Goal: Task Accomplishment & Management: Complete application form

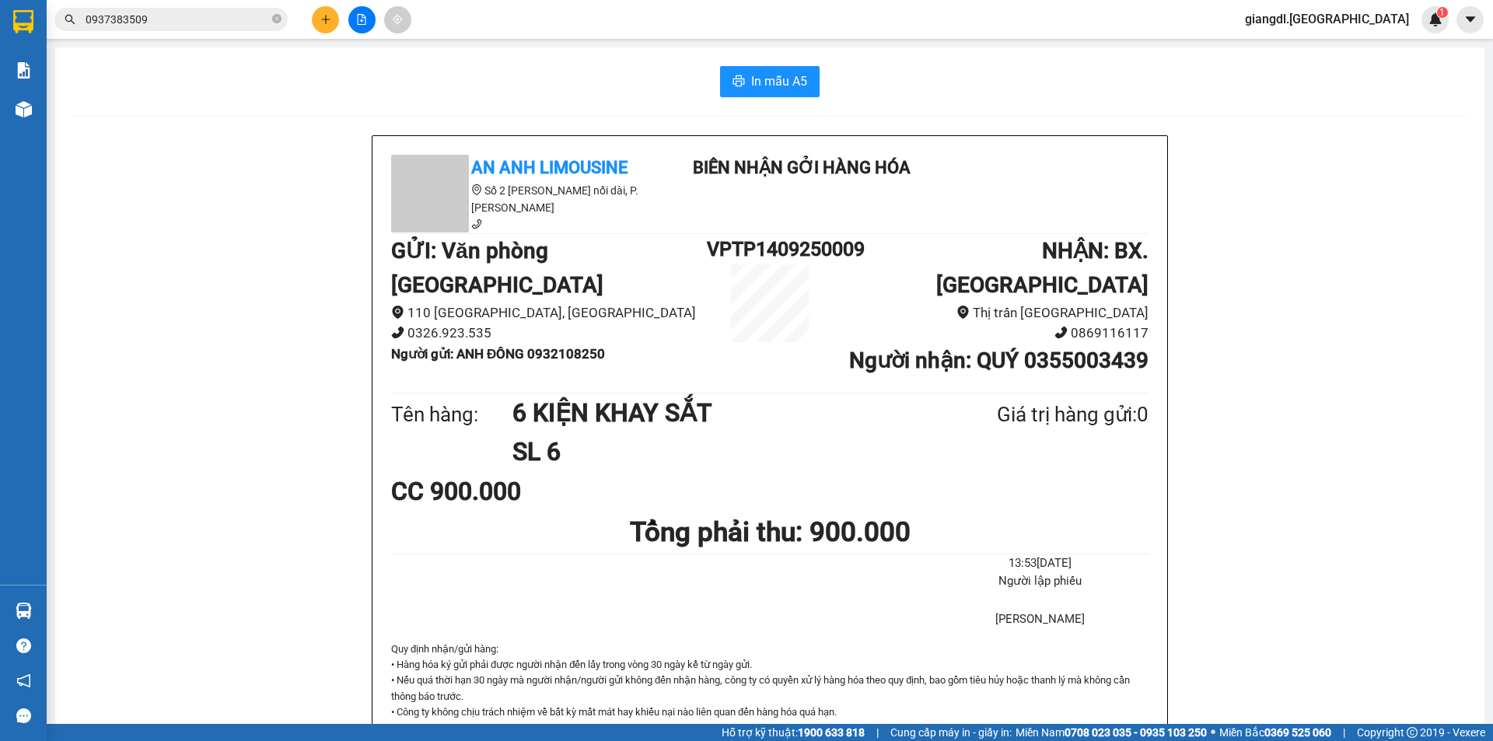
click at [173, 416] on div "An Anh Limousine Số 2 [PERSON_NAME] nối dài, P. [PERSON_NAME] Biên nhận gởi hàn…" at bounding box center [770, 726] width 1392 height 1183
drag, startPoint x: 160, startPoint y: 523, endPoint x: 162, endPoint y: 475, distance: 48.2
click at [162, 512] on div "An Anh Limousine Số 2 Nguyễn Tri Phương nối dài, P. Văn Hải Biên nhận gởi hàng …" at bounding box center [770, 726] width 1392 height 1183
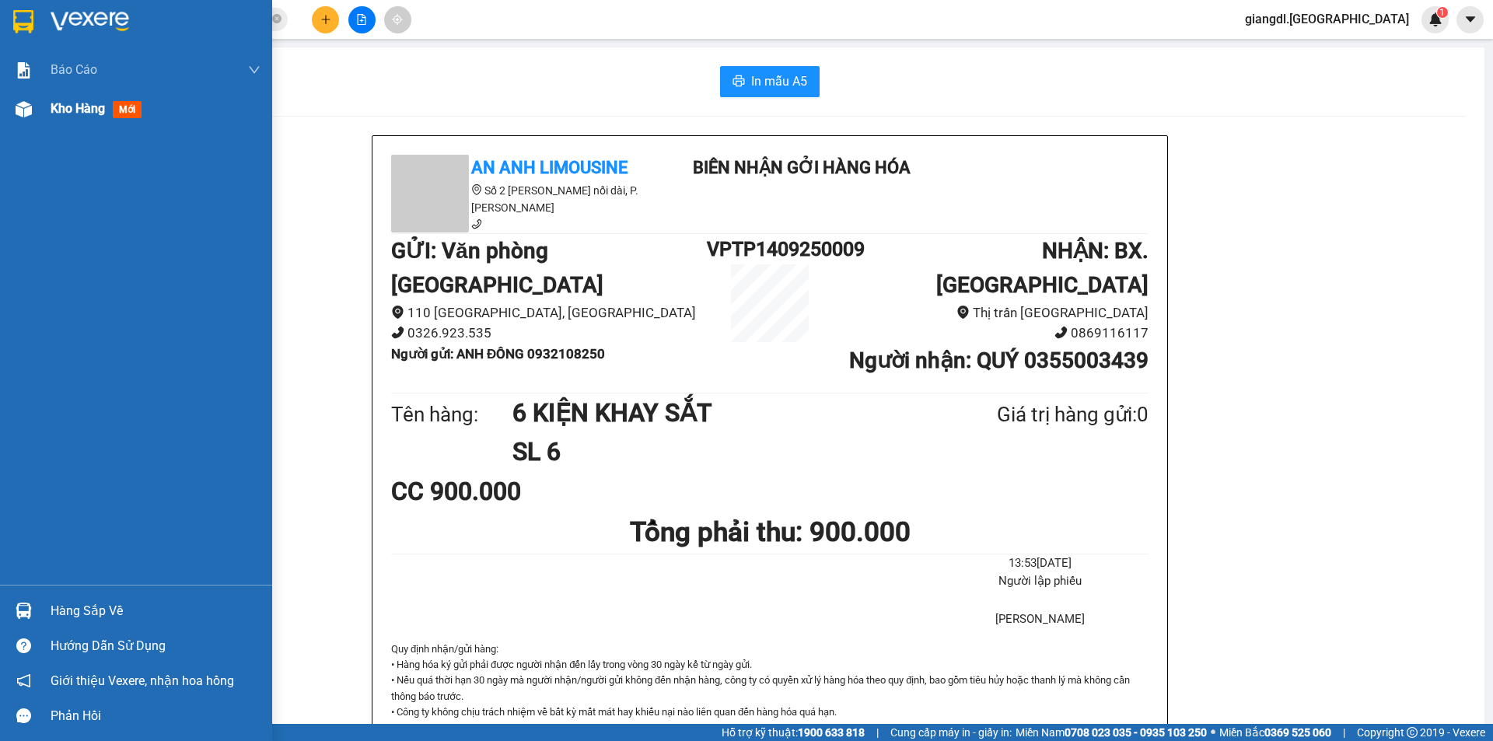
drag, startPoint x: 40, startPoint y: 110, endPoint x: 47, endPoint y: 103, distance: 9.4
click at [40, 110] on div "Kho hàng mới" at bounding box center [136, 108] width 272 height 39
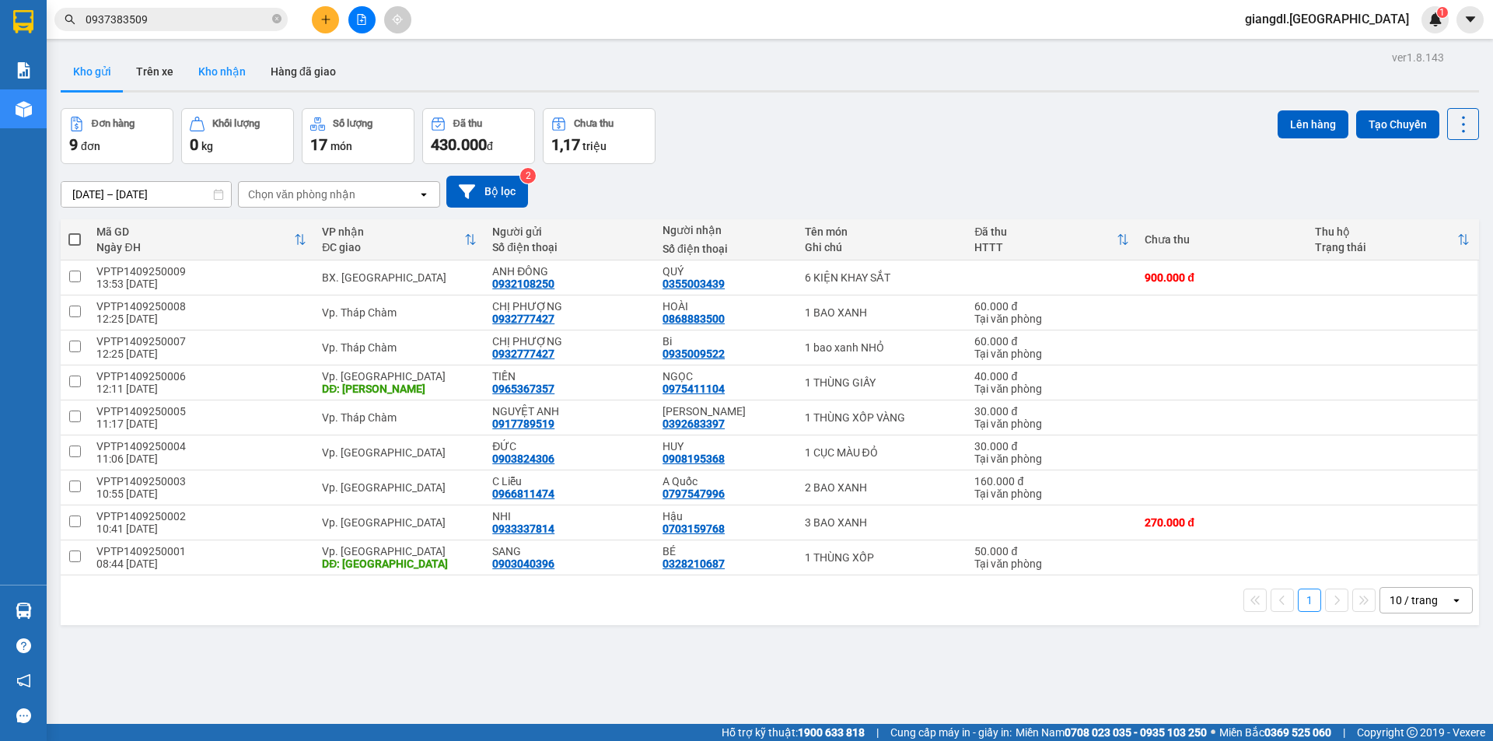
click at [215, 69] on button "Kho nhận" at bounding box center [222, 71] width 72 height 37
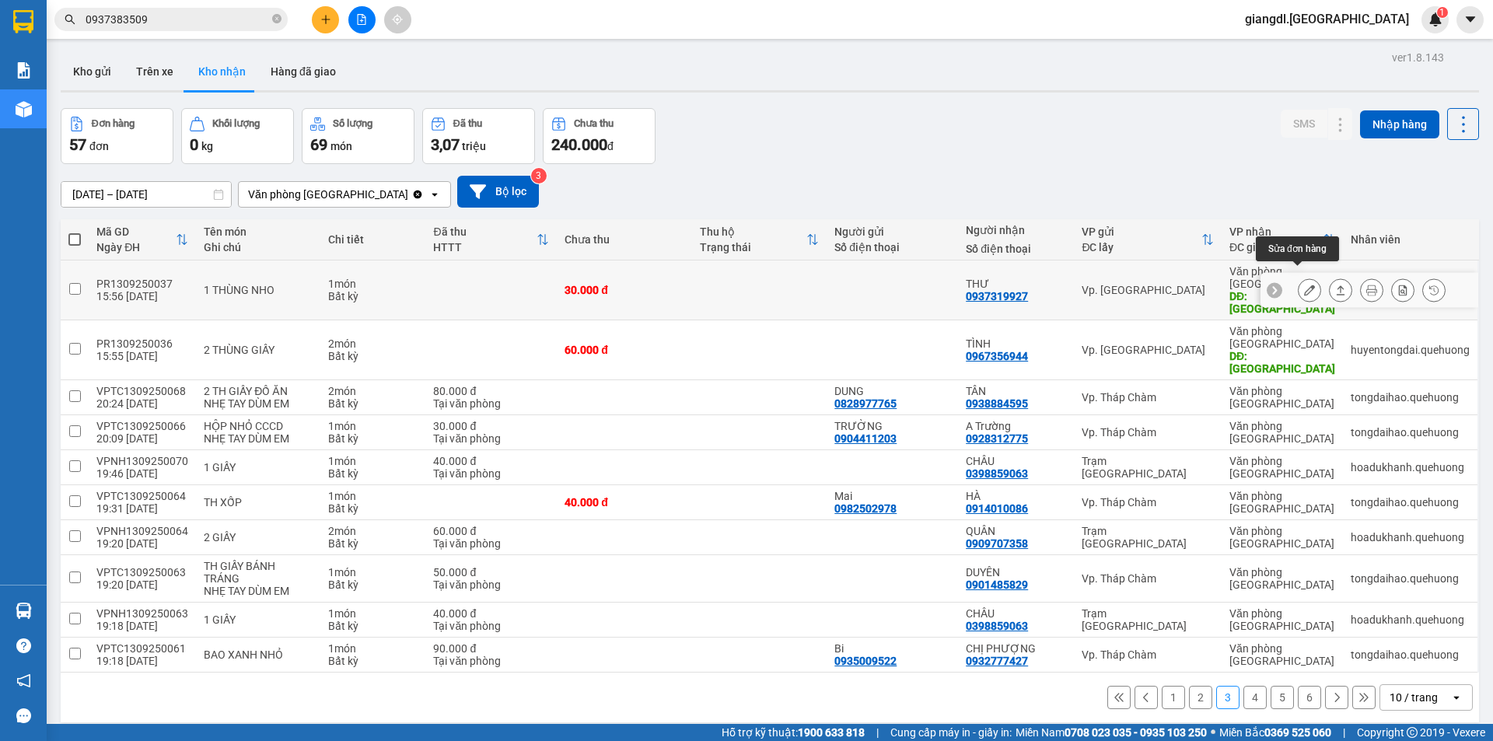
click at [1304, 280] on button at bounding box center [1309, 290] width 22 height 27
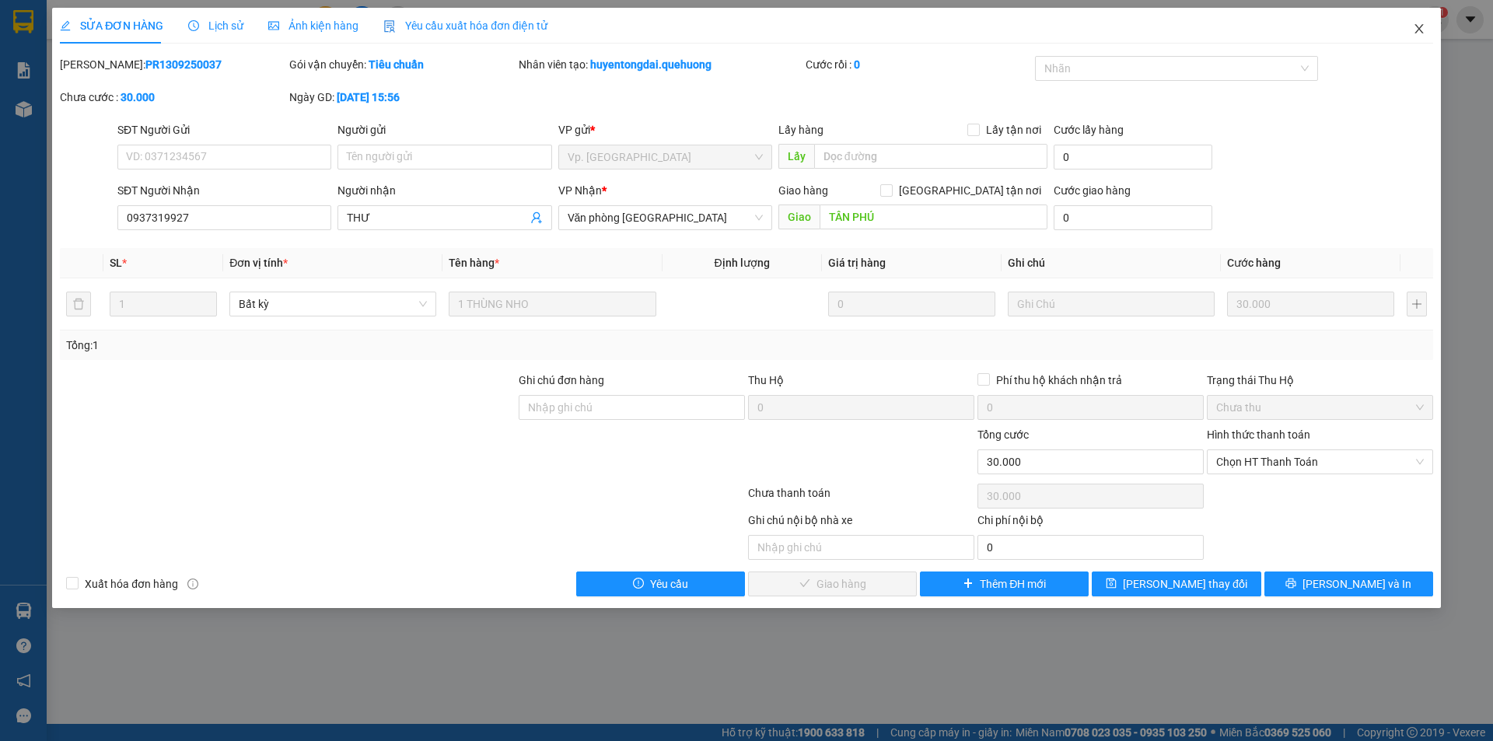
click at [1420, 28] on icon "close" at bounding box center [1418, 28] width 9 height 9
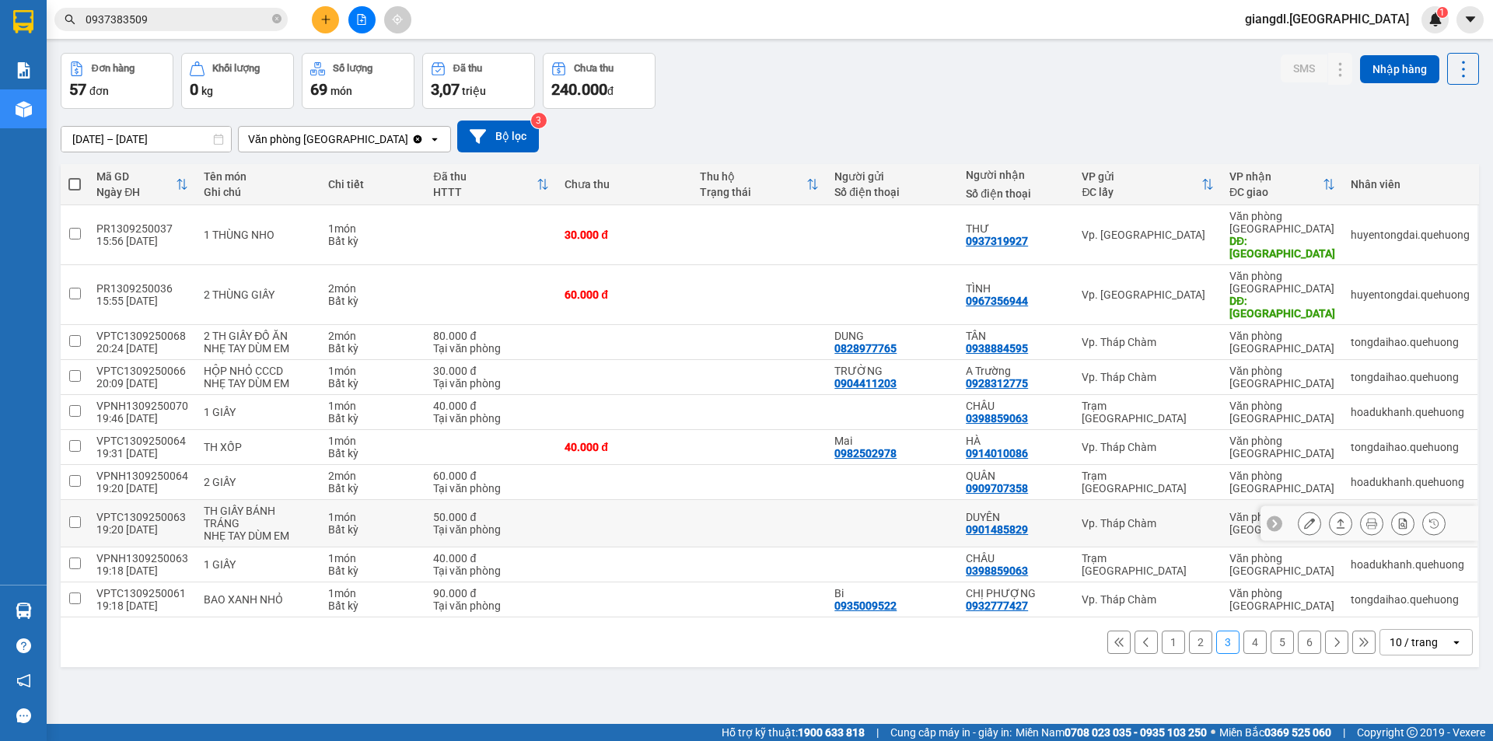
scroll to position [72, 0]
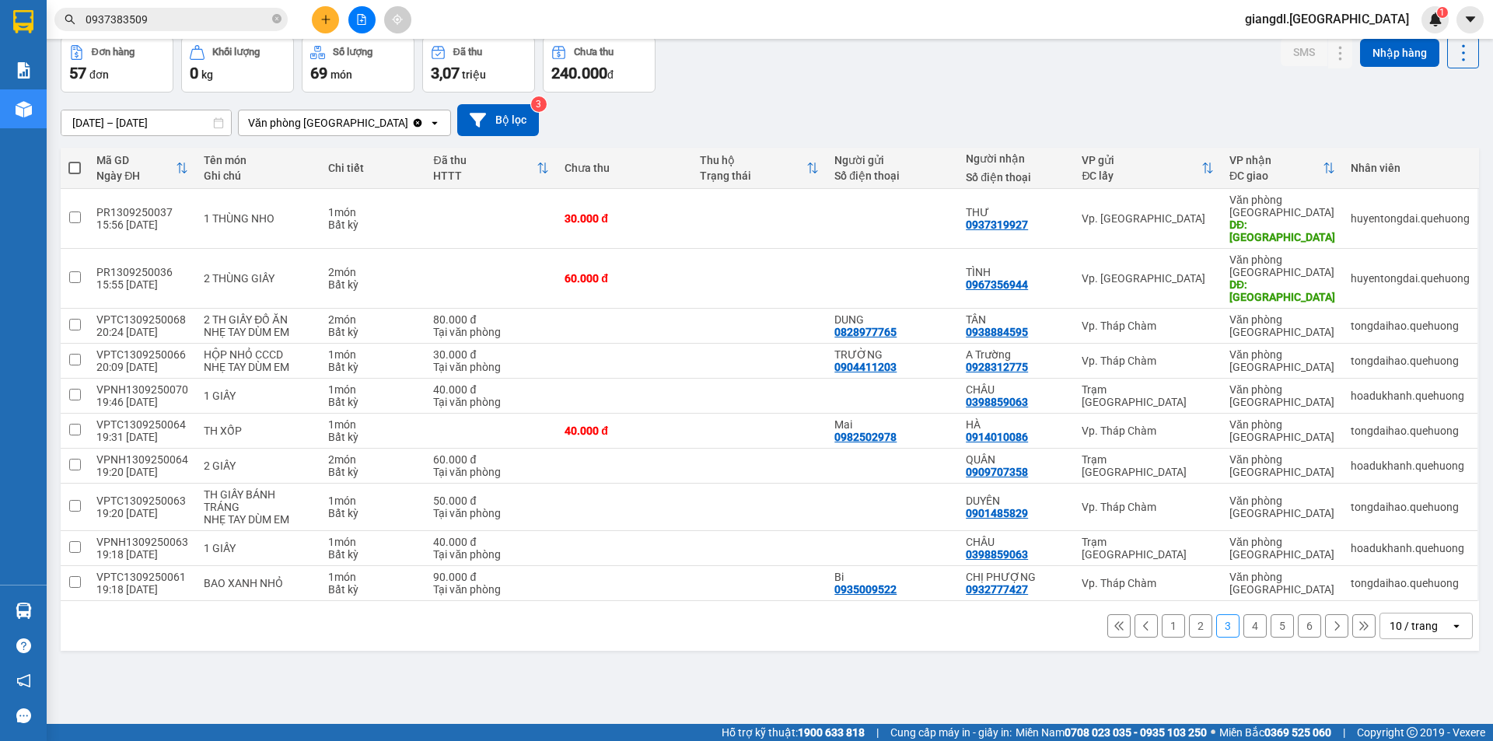
click at [1193, 614] on button "2" at bounding box center [1200, 625] width 23 height 23
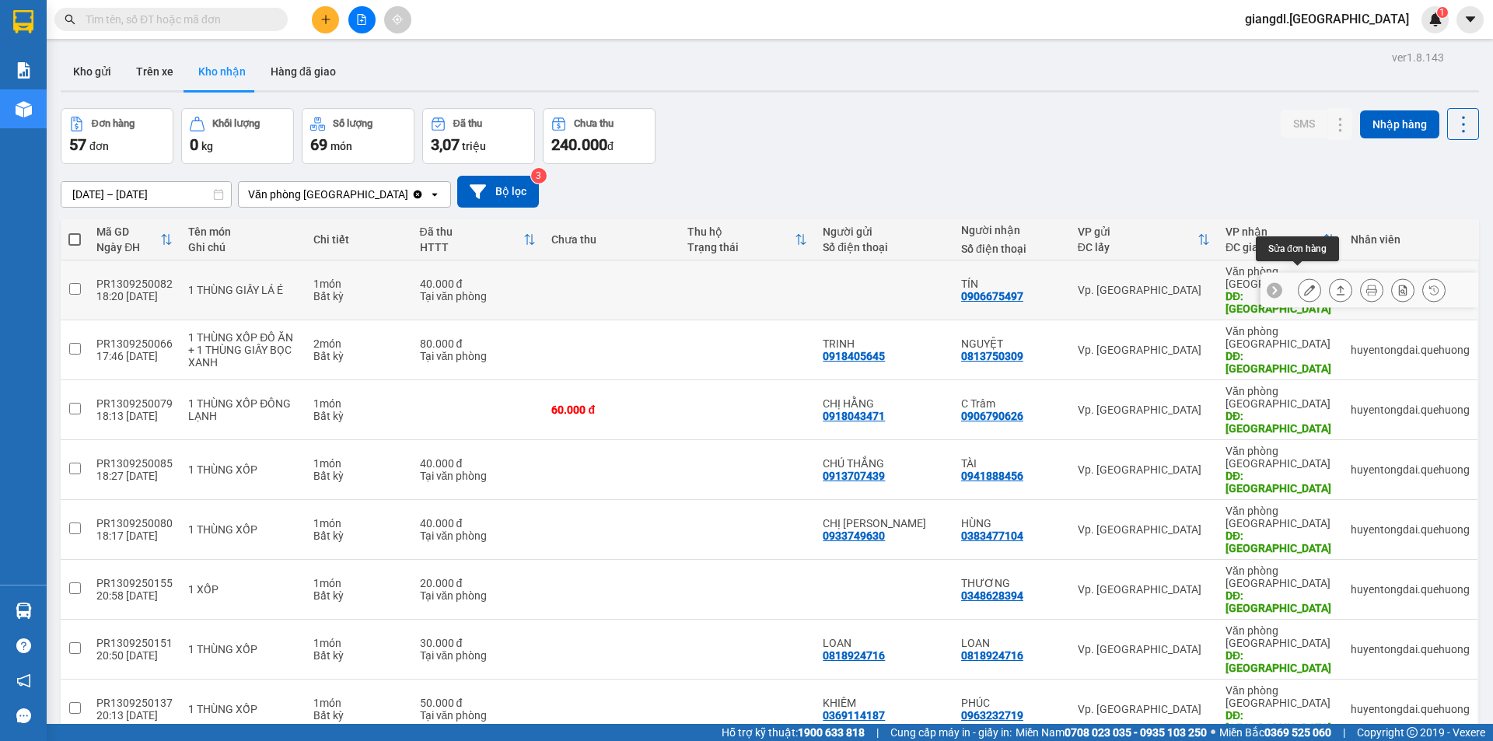
click at [1304, 285] on icon at bounding box center [1309, 290] width 11 height 11
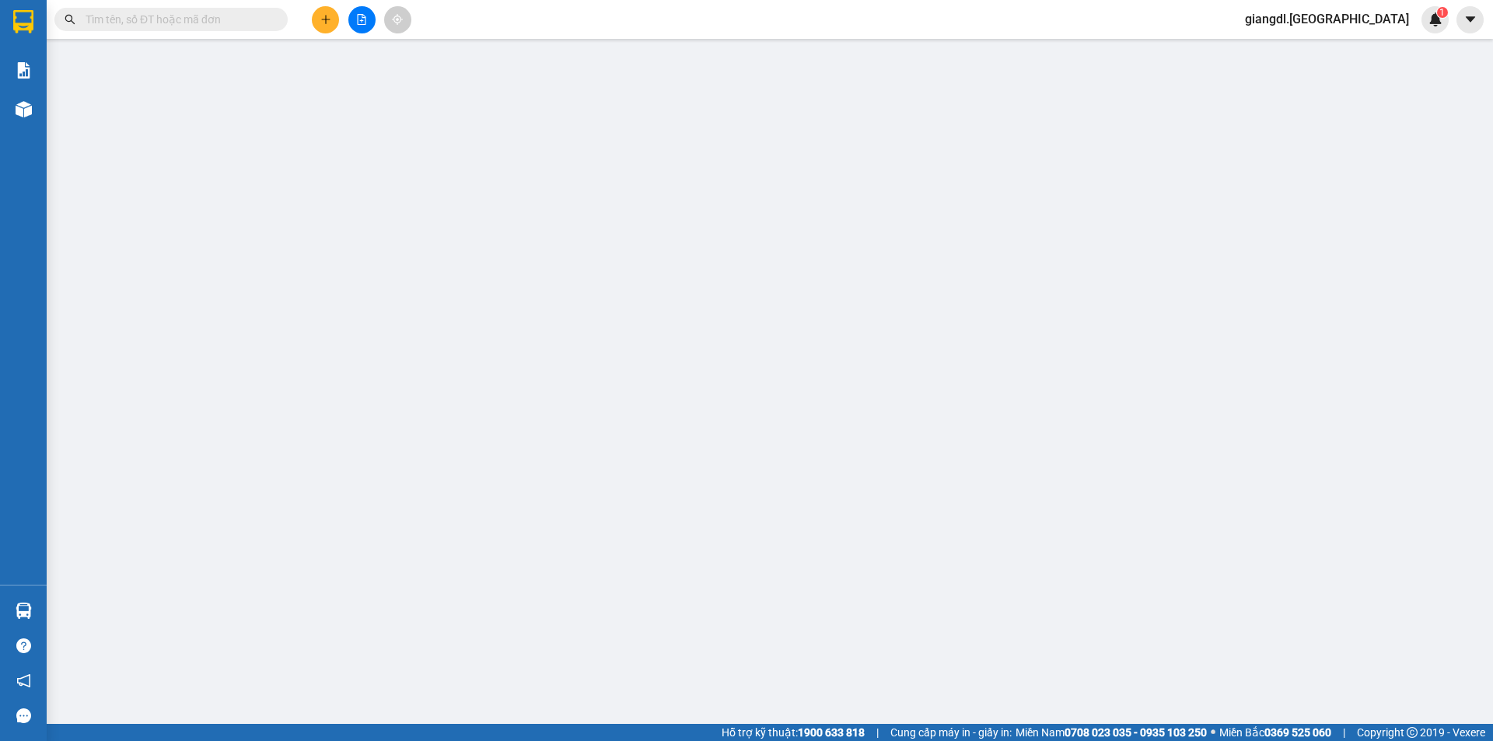
type input "0906675497"
type input "TÍN"
type input "TÂN PHÚ"
type input "40.000"
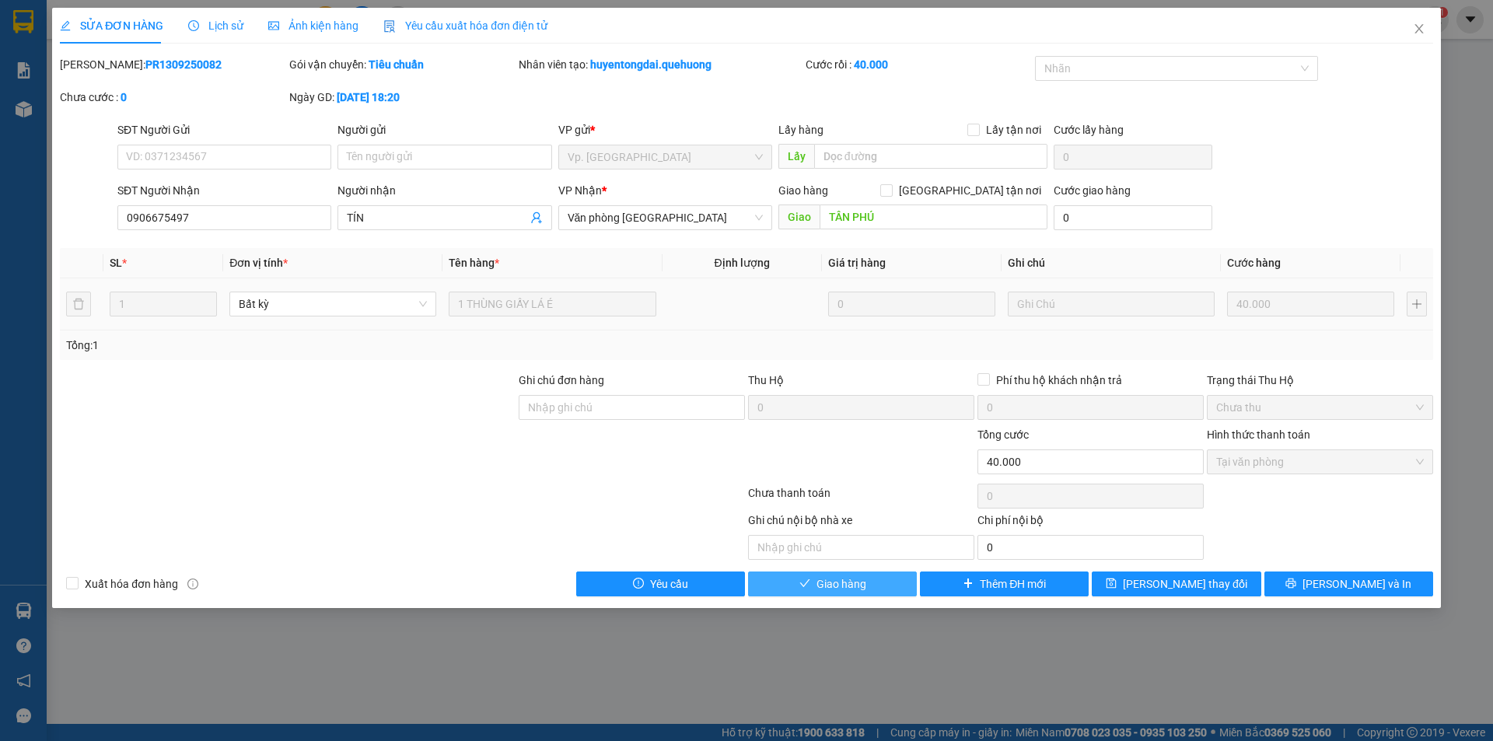
click at [854, 589] on span "Giao hàng" at bounding box center [841, 583] width 50 height 17
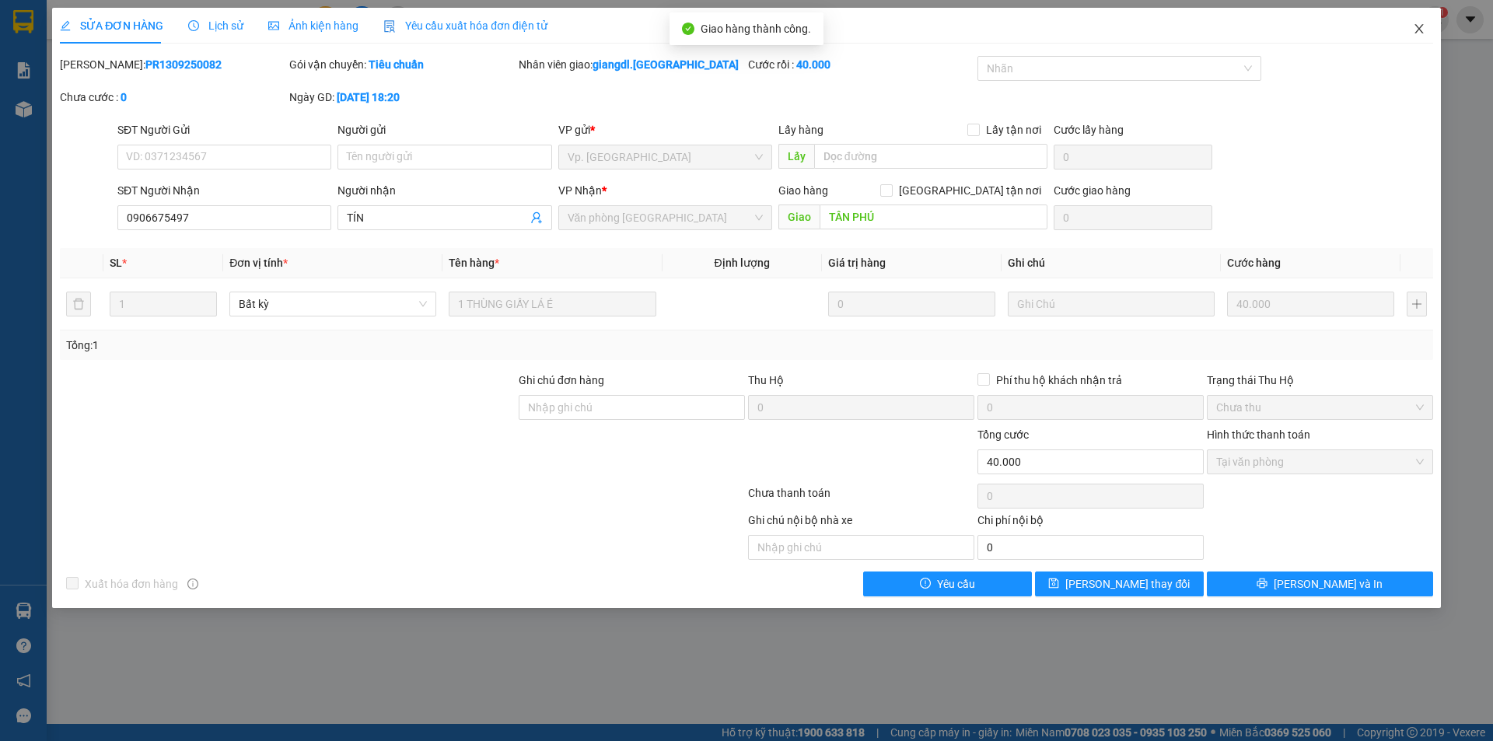
click at [1423, 29] on icon "close" at bounding box center [1419, 29] width 12 height 12
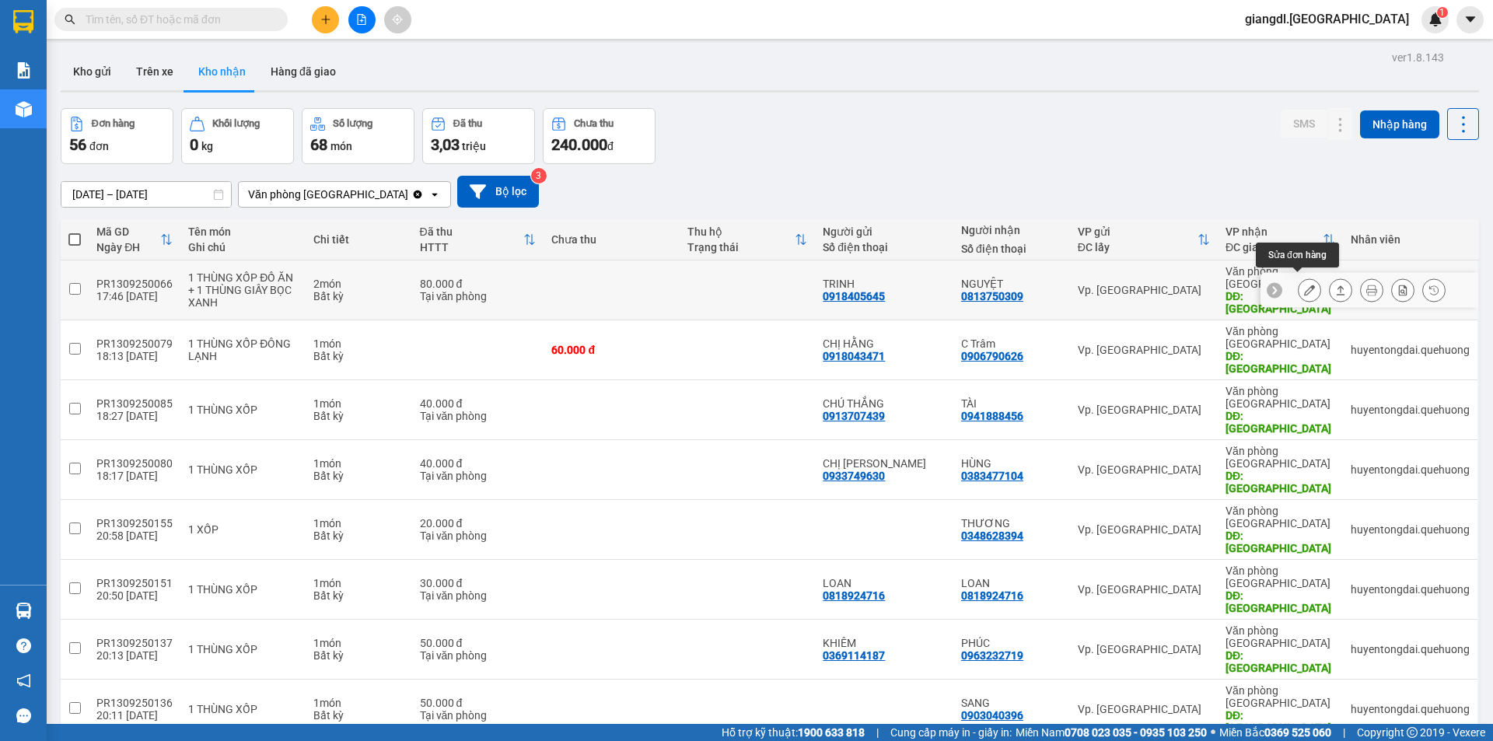
click at [1304, 286] on icon at bounding box center [1309, 290] width 11 height 11
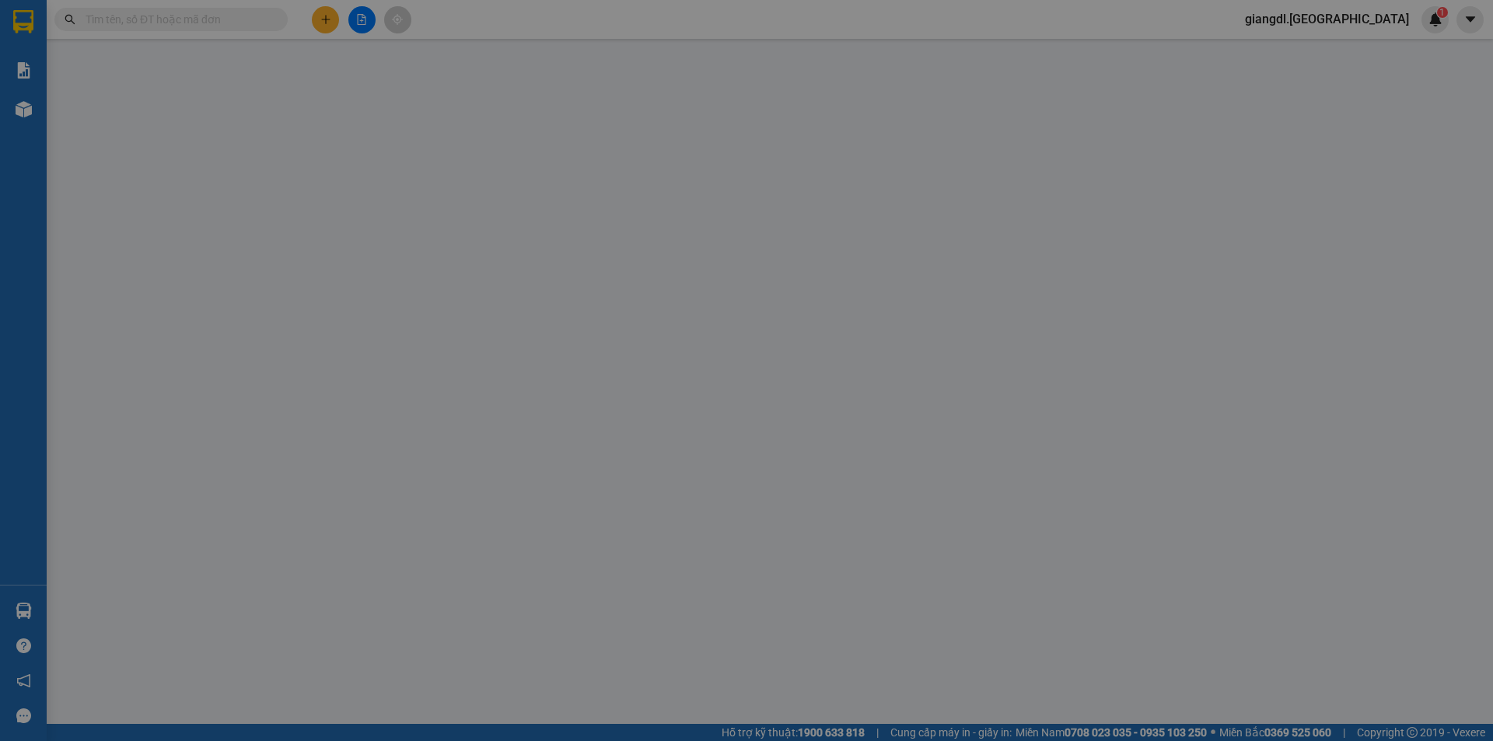
type input "0918405645"
type input "TRINH"
type input "0813750309"
type input "NGUYỆT"
type input "TÂN PHÚ"
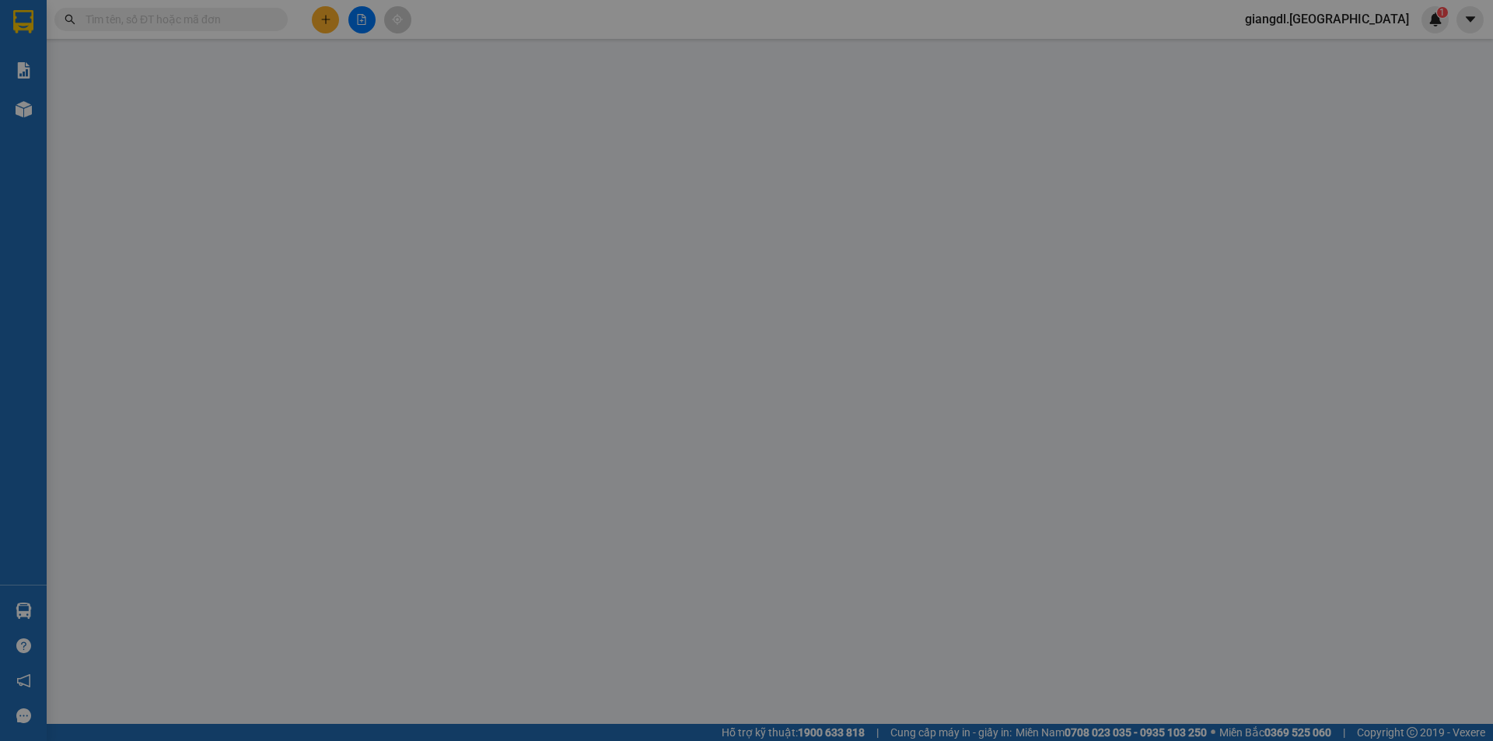
type input "80.000"
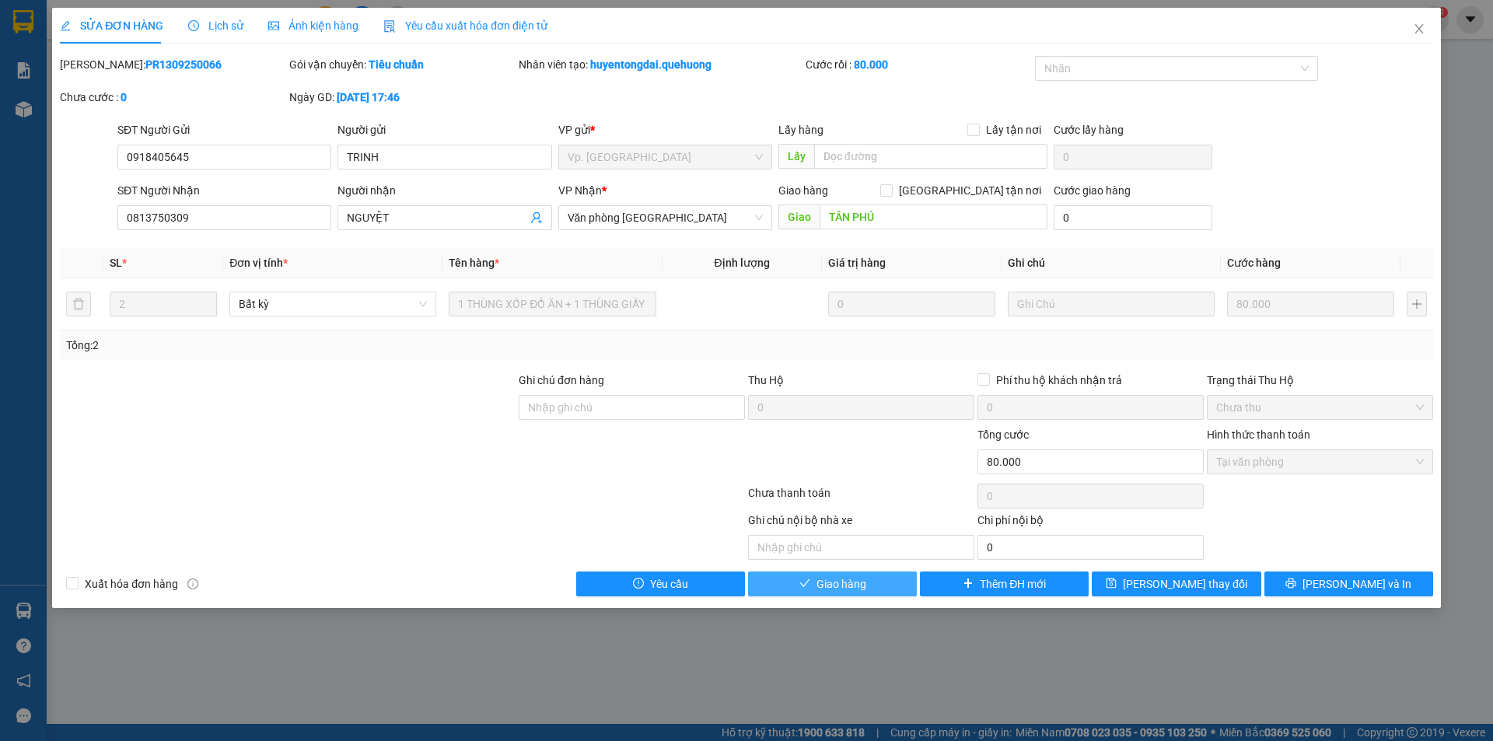
click at [863, 589] on span "Giao hàng" at bounding box center [841, 583] width 50 height 17
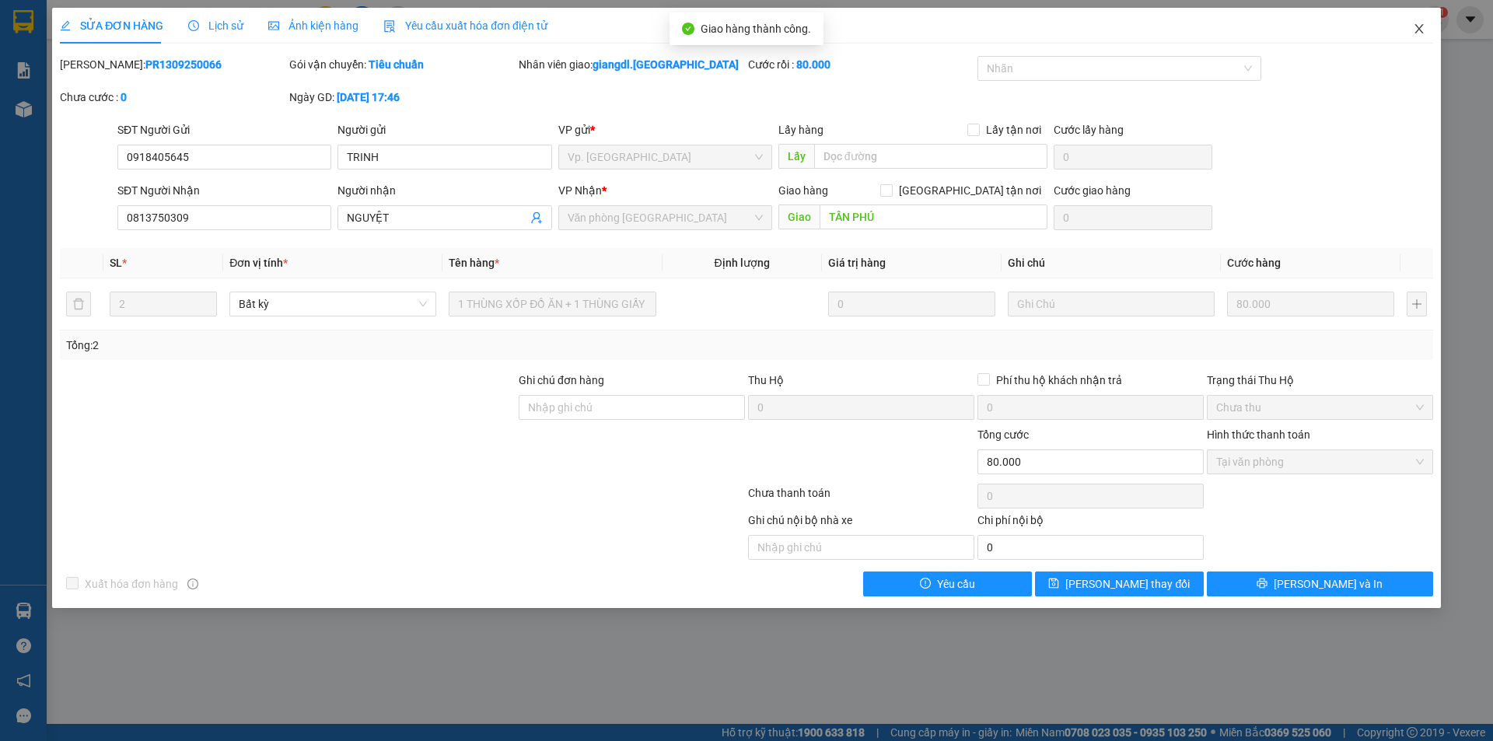
click at [1417, 29] on icon "close" at bounding box center [1419, 29] width 12 height 12
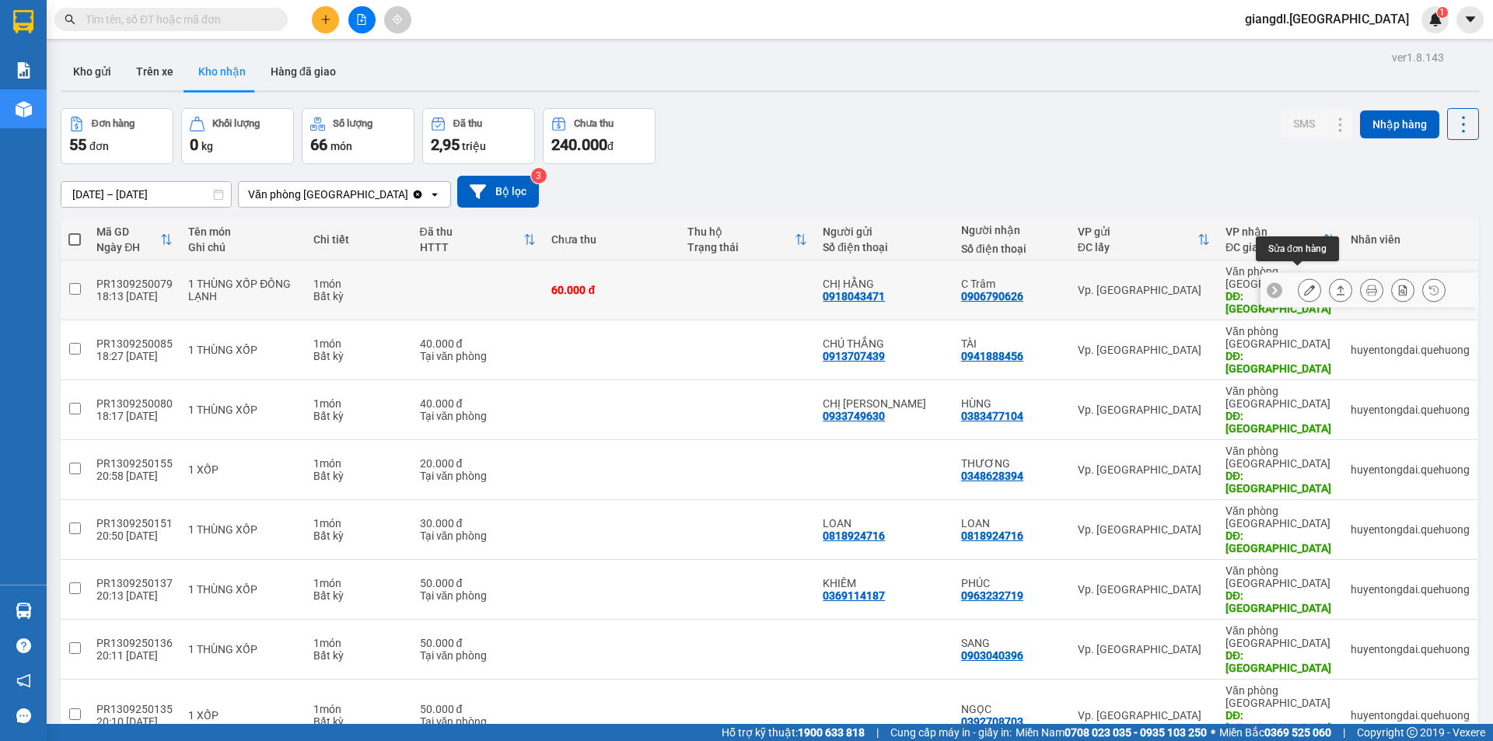
click at [1304, 285] on icon at bounding box center [1309, 290] width 11 height 11
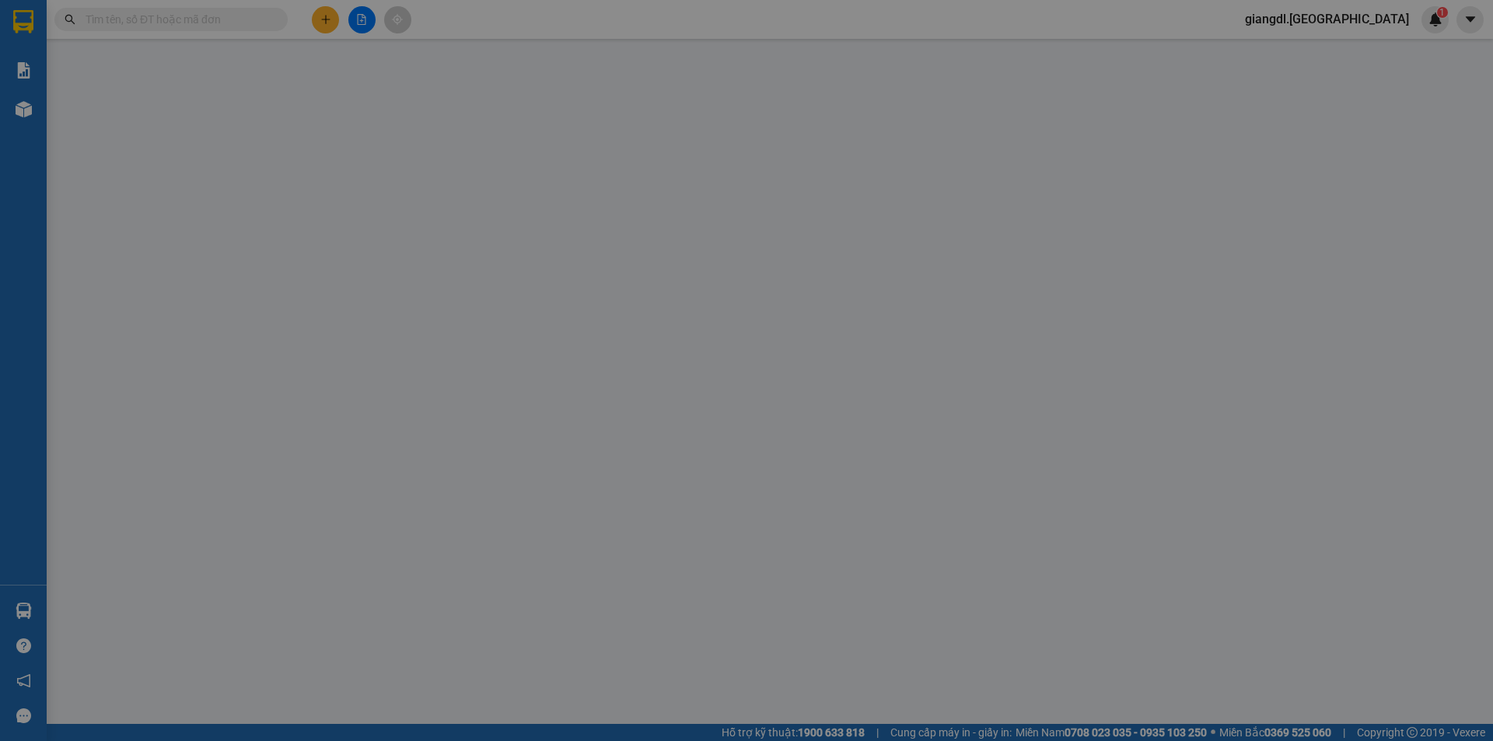
type input "0918043471"
type input "CHỊ HẰNG"
type input "0906790626"
type input "C Trâm"
type input "TÂN PHÚ"
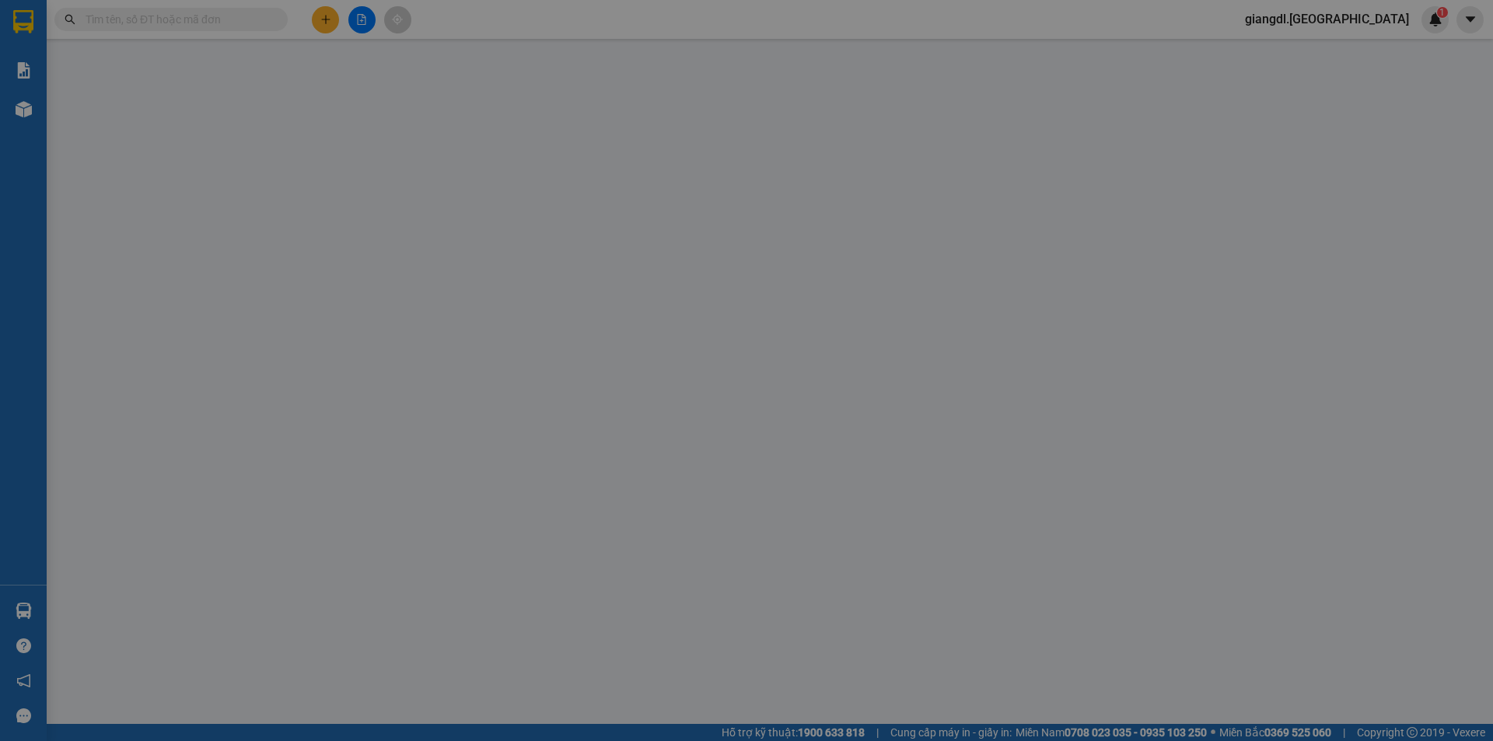
type input "60.000"
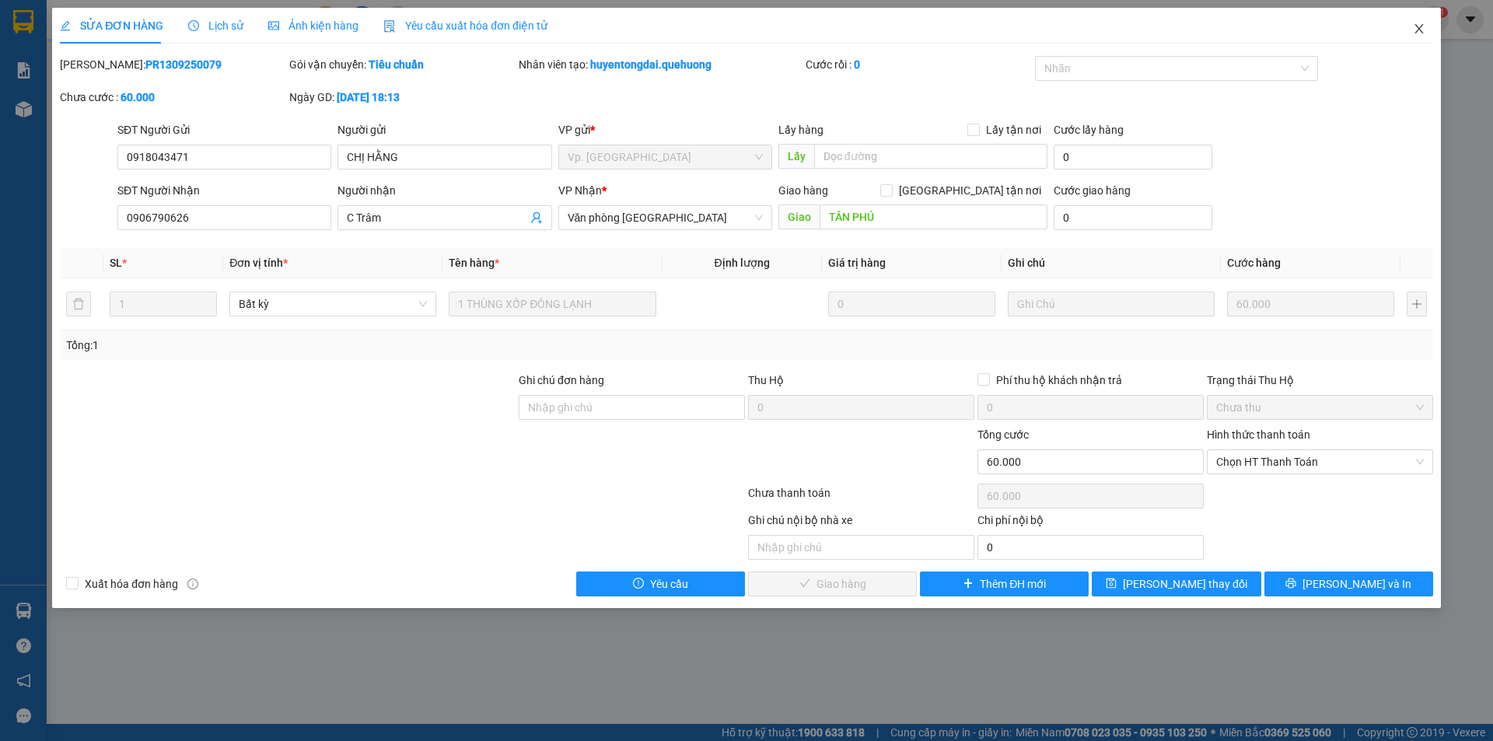
click at [1424, 30] on icon "close" at bounding box center [1419, 29] width 12 height 12
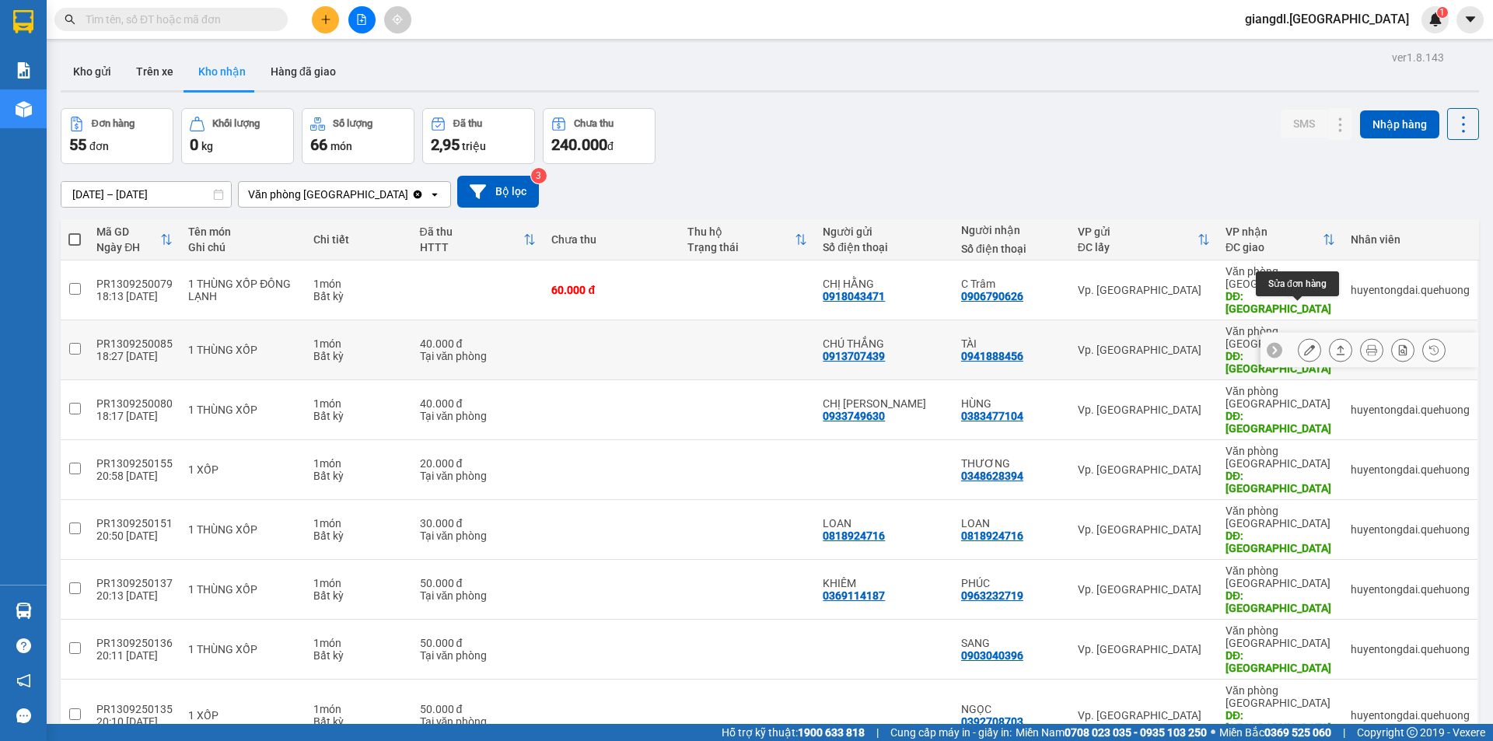
click at [1298, 337] on button at bounding box center [1309, 350] width 22 height 27
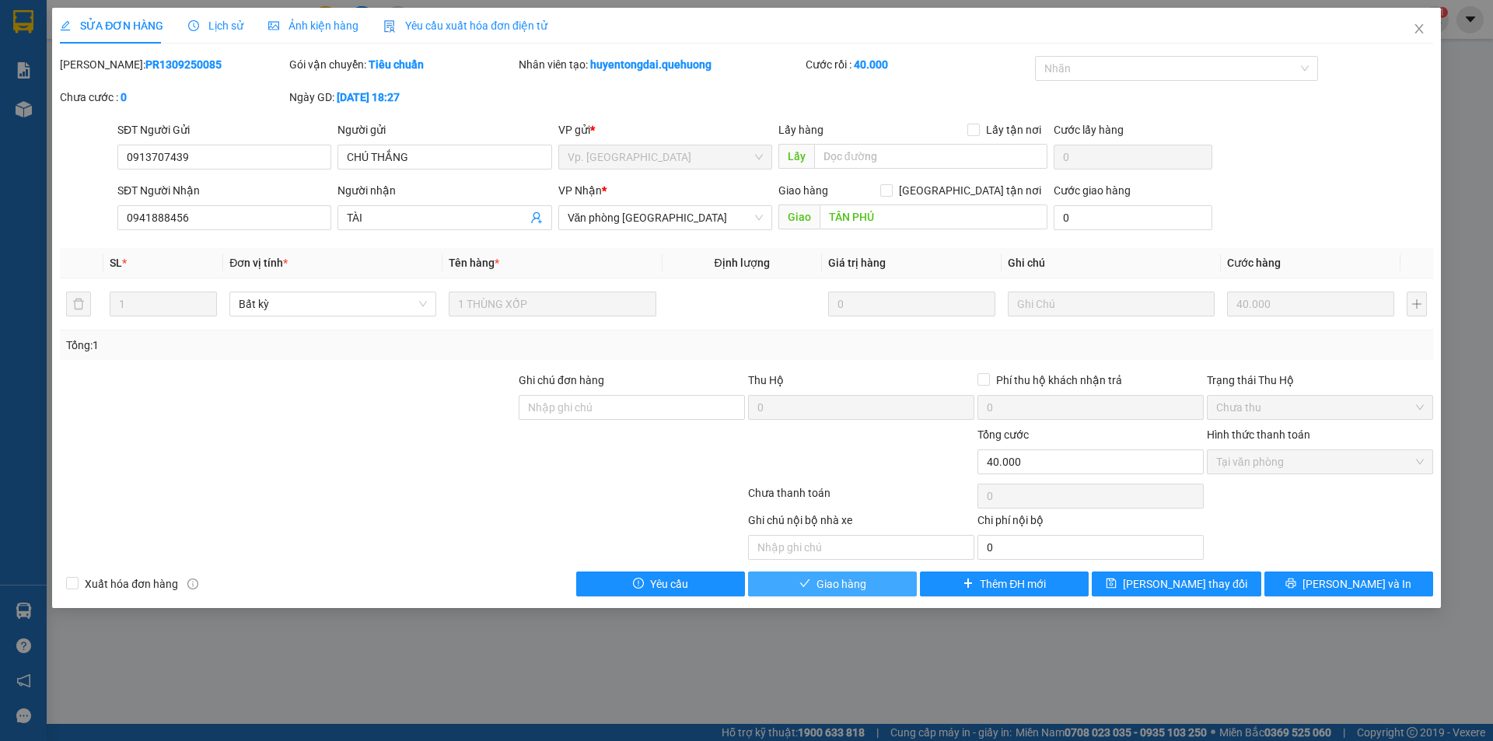
click at [851, 578] on span "Giao hàng" at bounding box center [841, 583] width 50 height 17
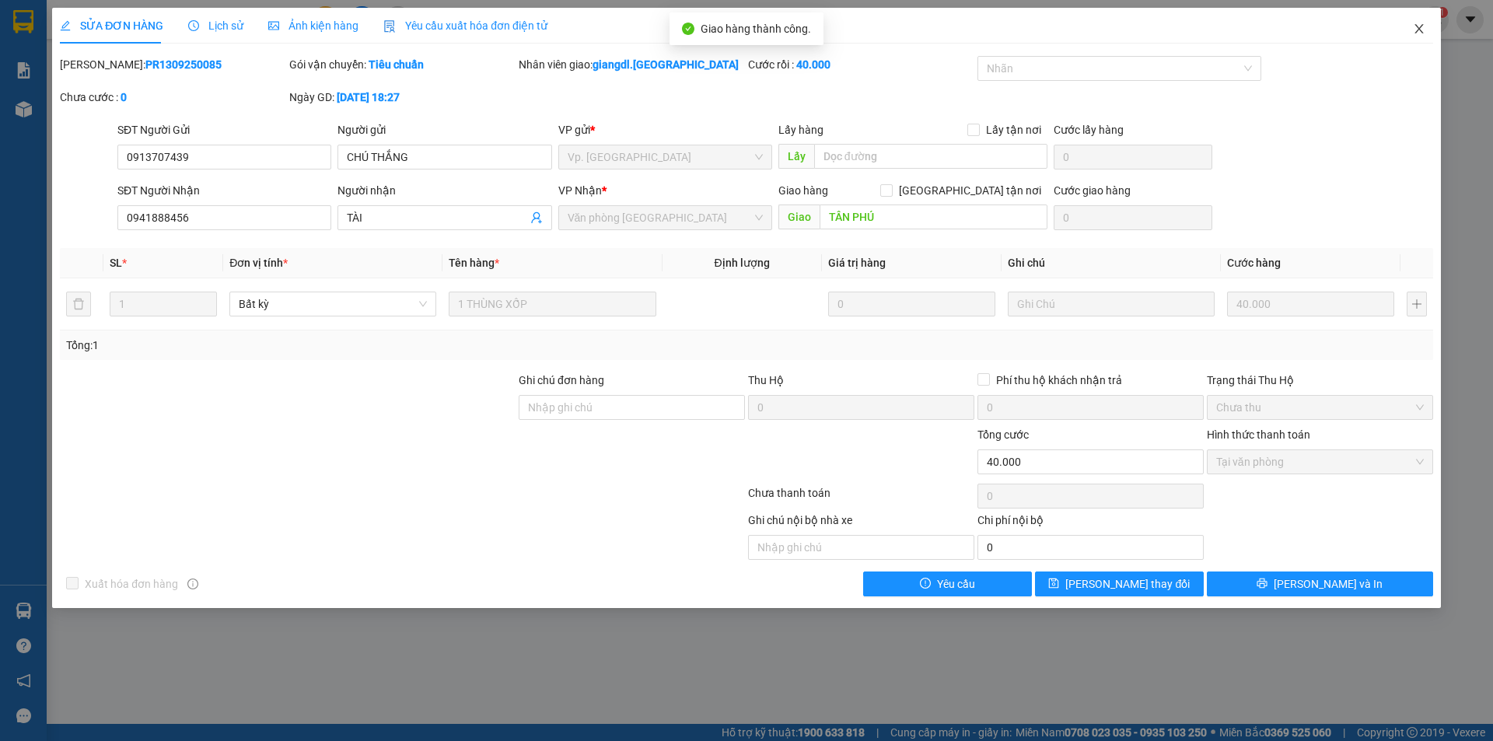
click at [1425, 21] on span "Close" at bounding box center [1419, 30] width 44 height 44
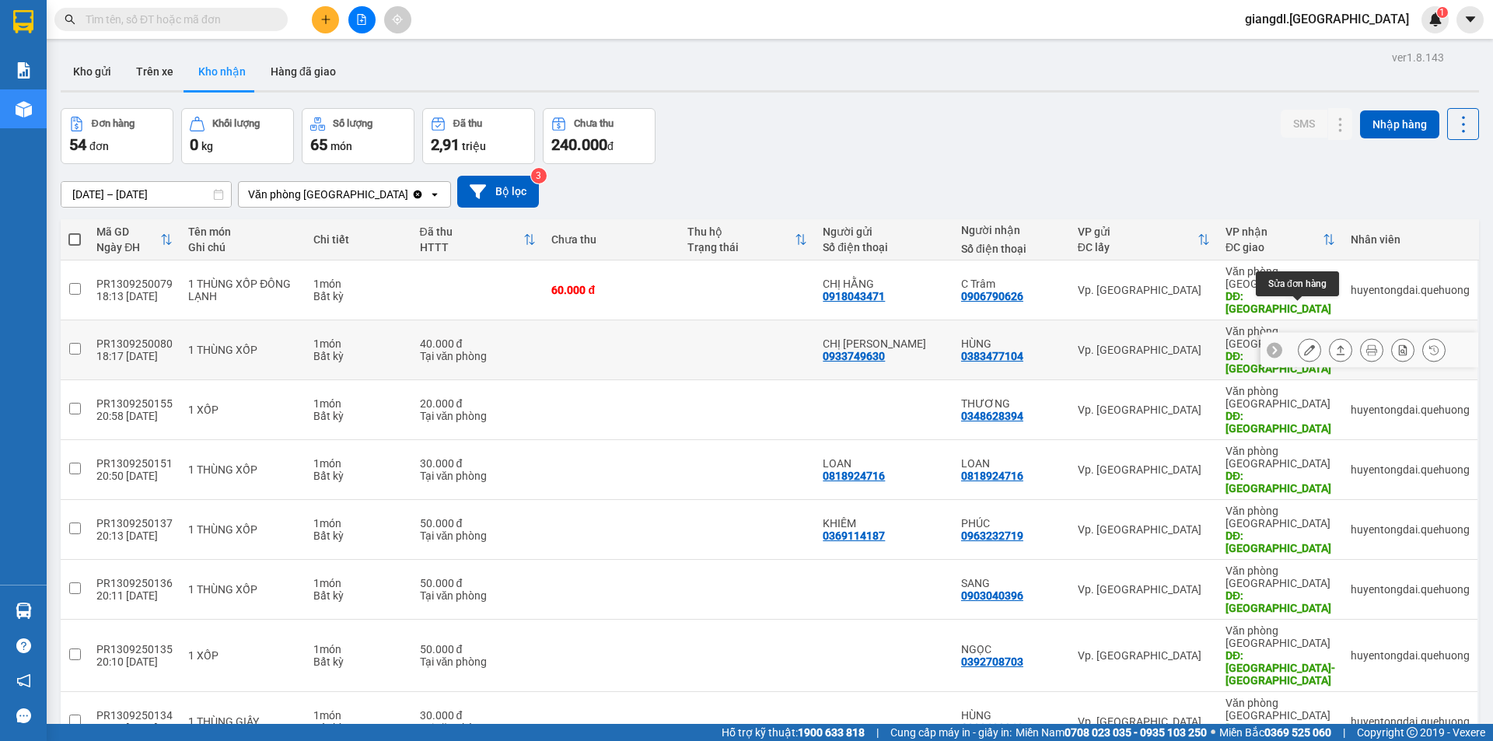
click at [1304, 344] on icon at bounding box center [1309, 349] width 11 height 11
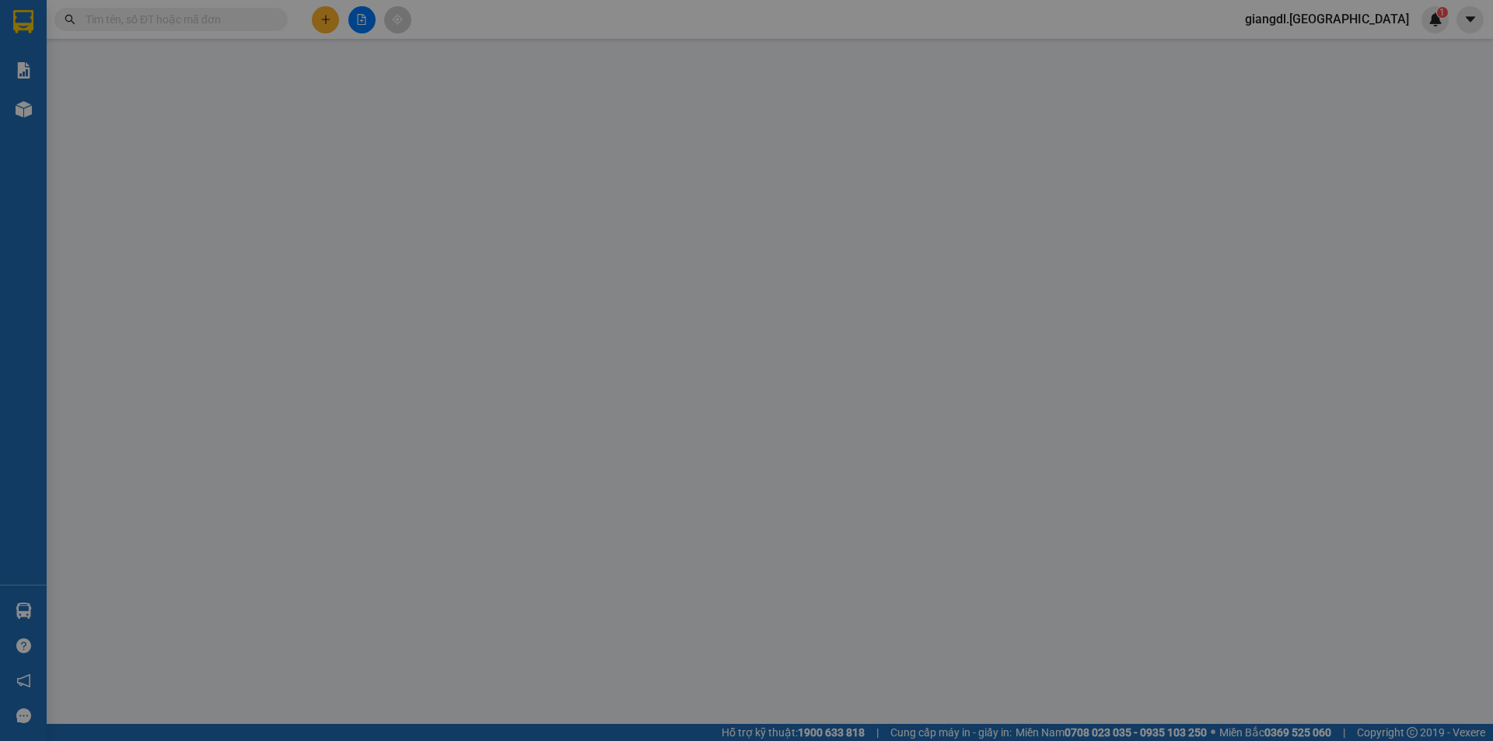
type input "0933749630"
type input "CHỊ CHI"
type input "0383477104"
type input "HÙNG"
type input "TÂN PHÚ"
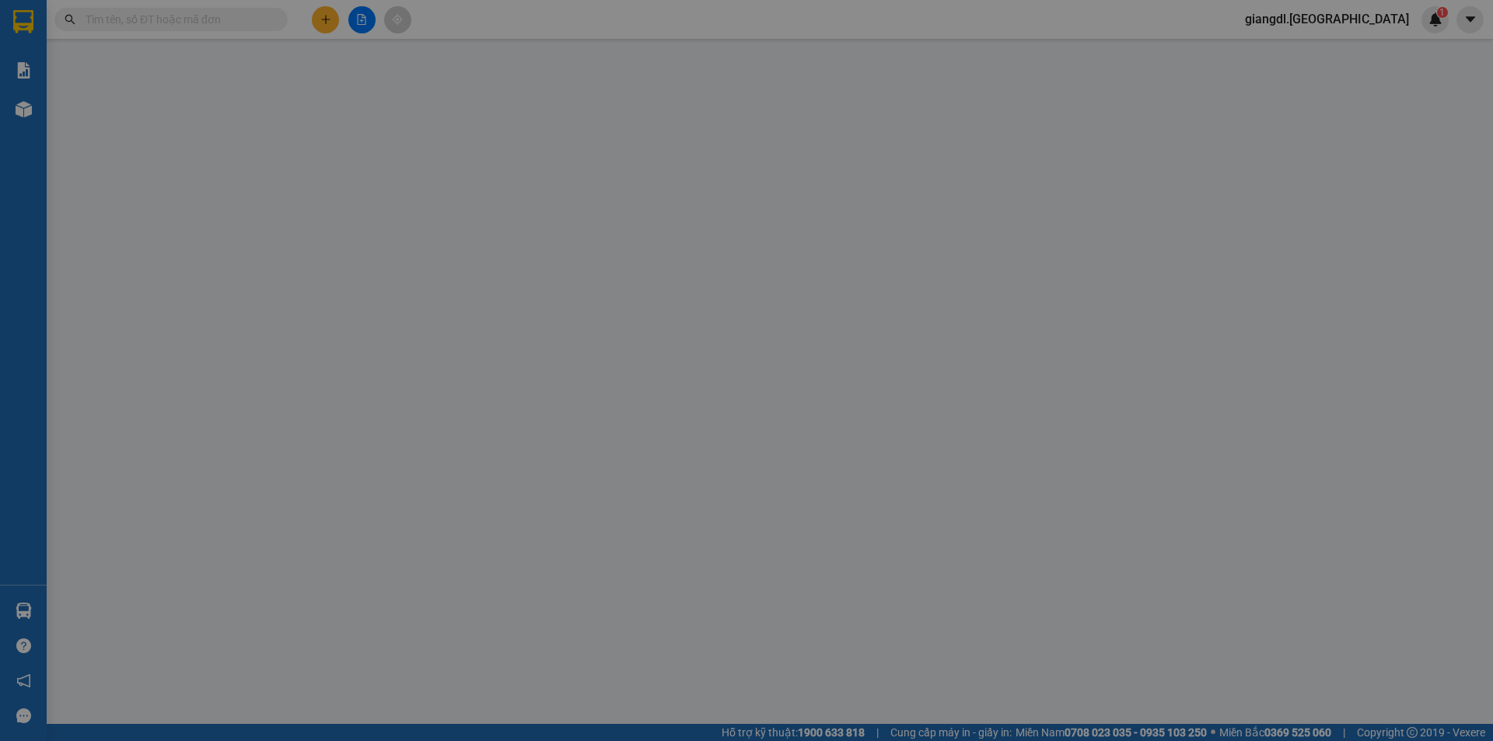
type input "40.000"
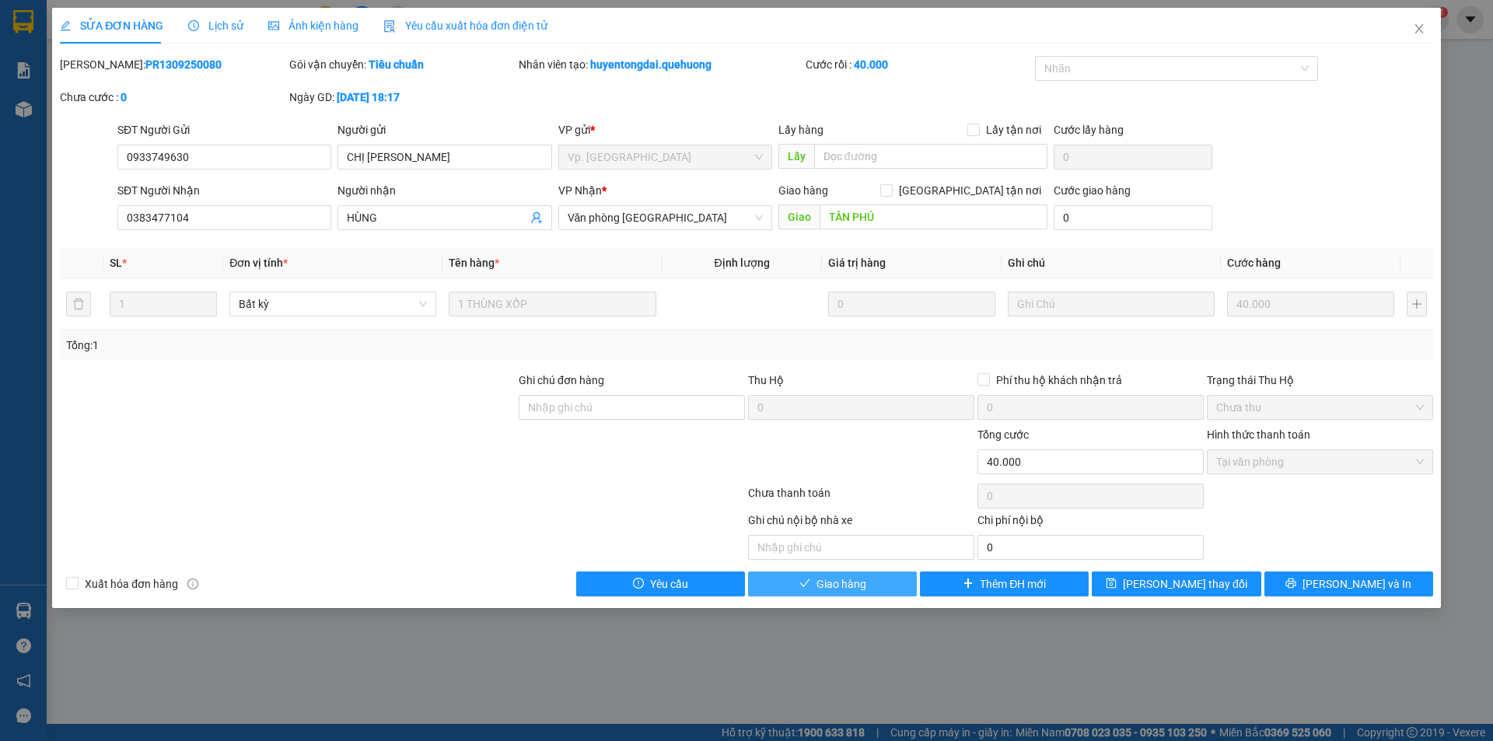
click at [864, 596] on button "Giao hàng" at bounding box center [832, 583] width 169 height 25
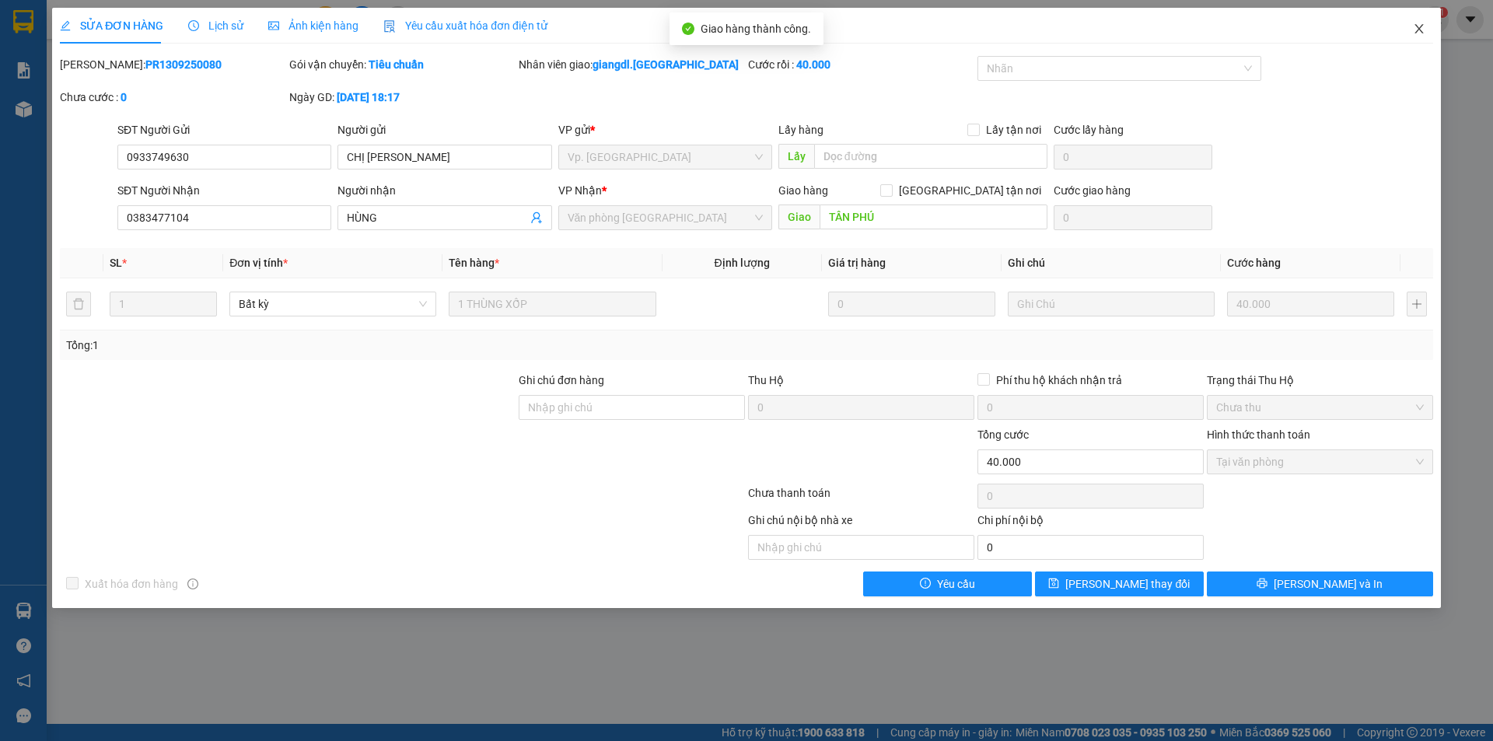
drag, startPoint x: 1421, startPoint y: 26, endPoint x: 1402, endPoint y: 45, distance: 27.5
click at [1414, 28] on icon "close" at bounding box center [1419, 29] width 12 height 12
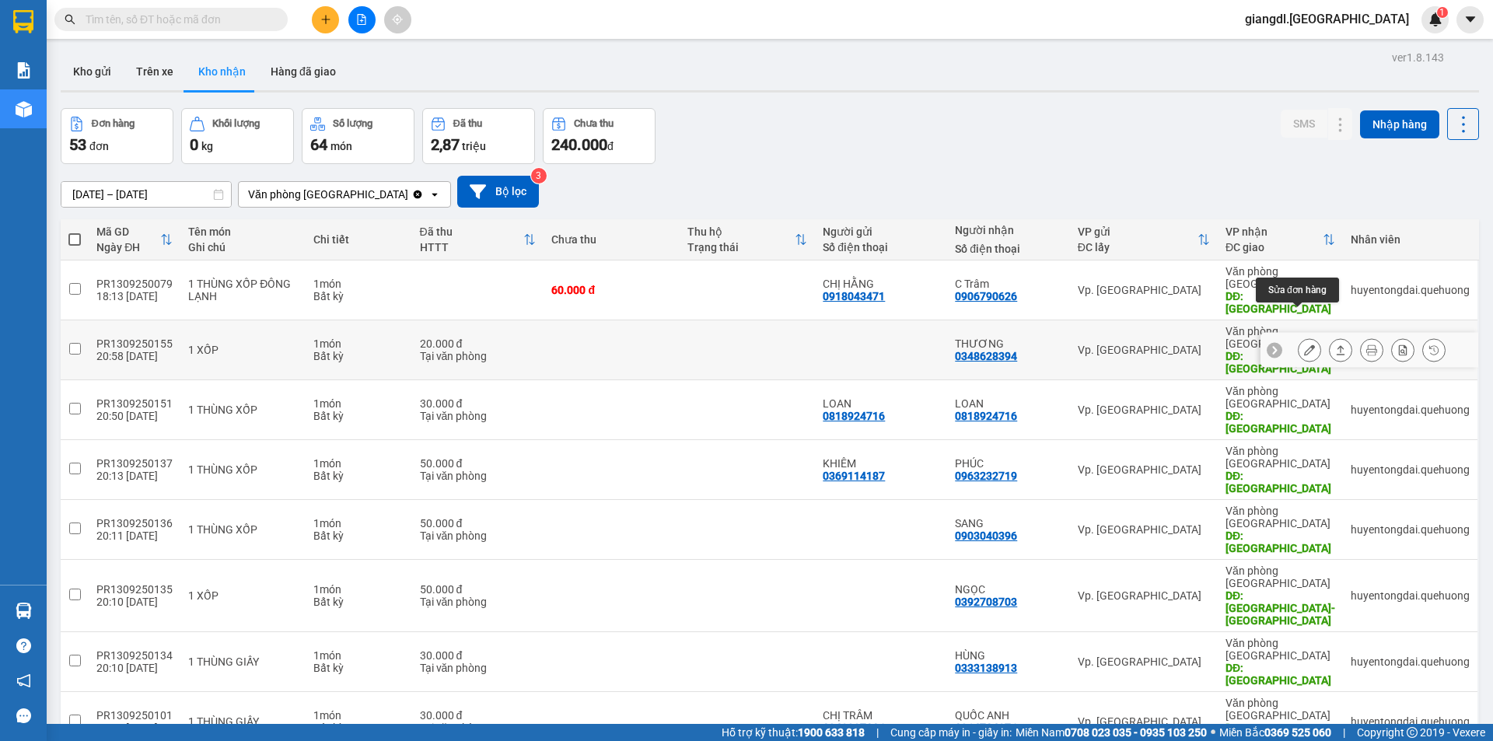
click at [1304, 344] on icon at bounding box center [1309, 349] width 11 height 11
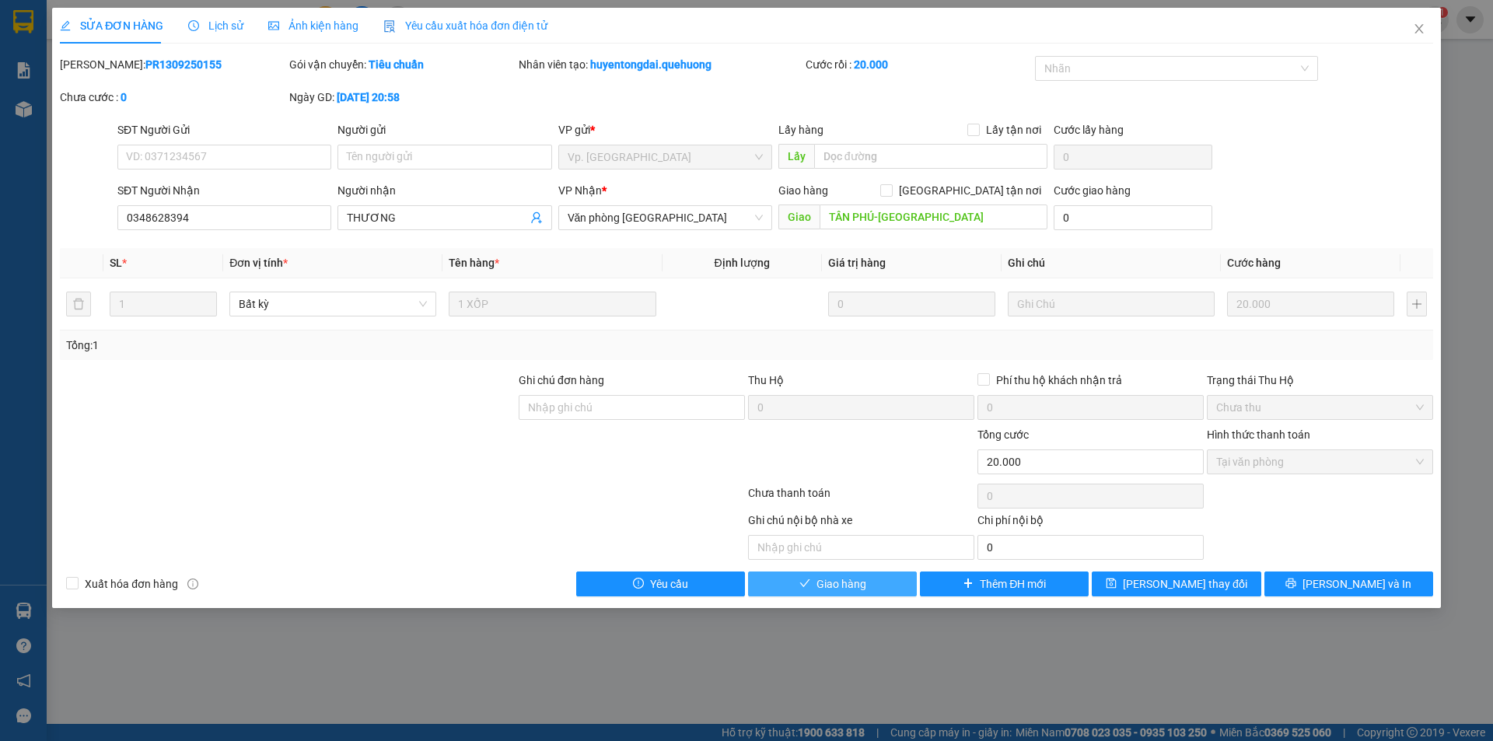
click at [830, 587] on span "Giao hàng" at bounding box center [841, 583] width 50 height 17
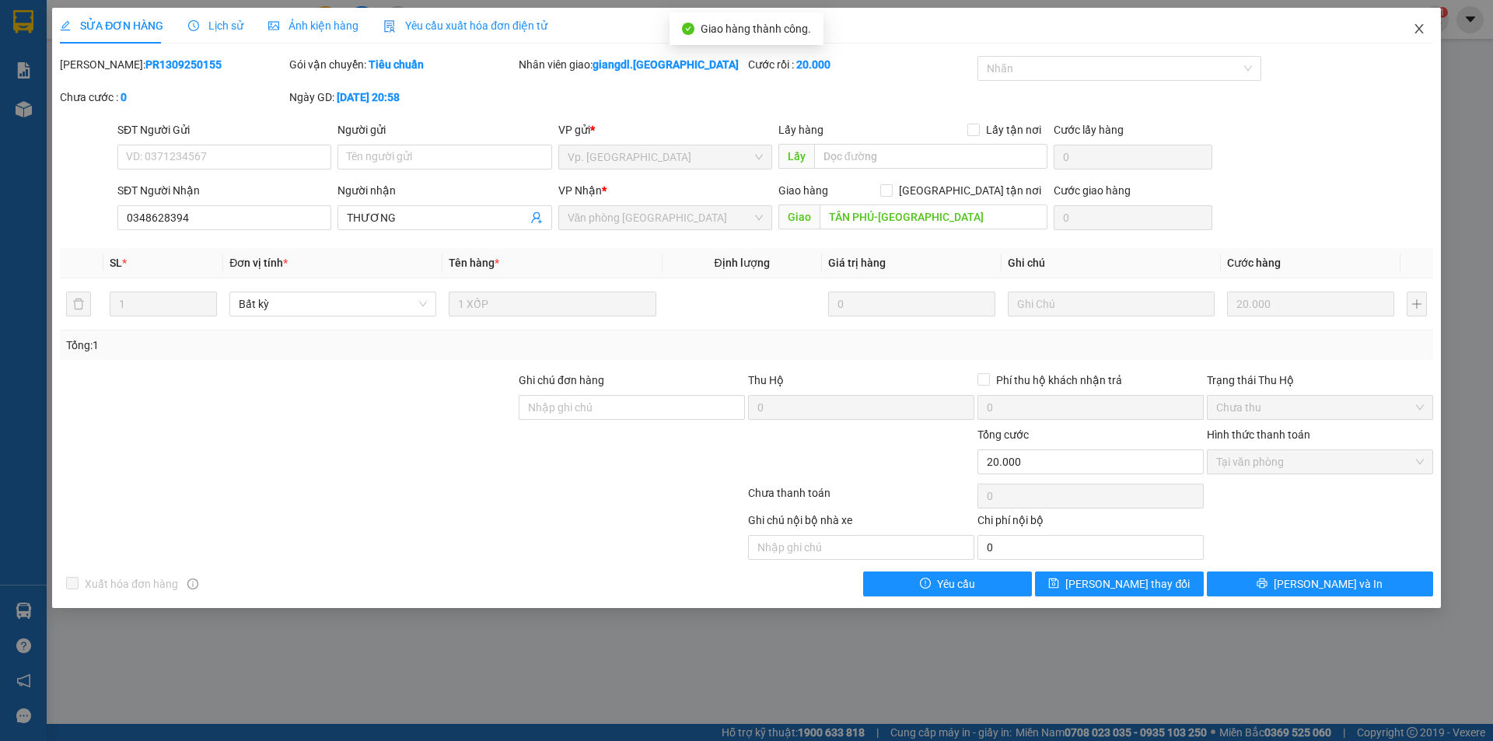
click at [1416, 23] on icon "close" at bounding box center [1419, 29] width 12 height 12
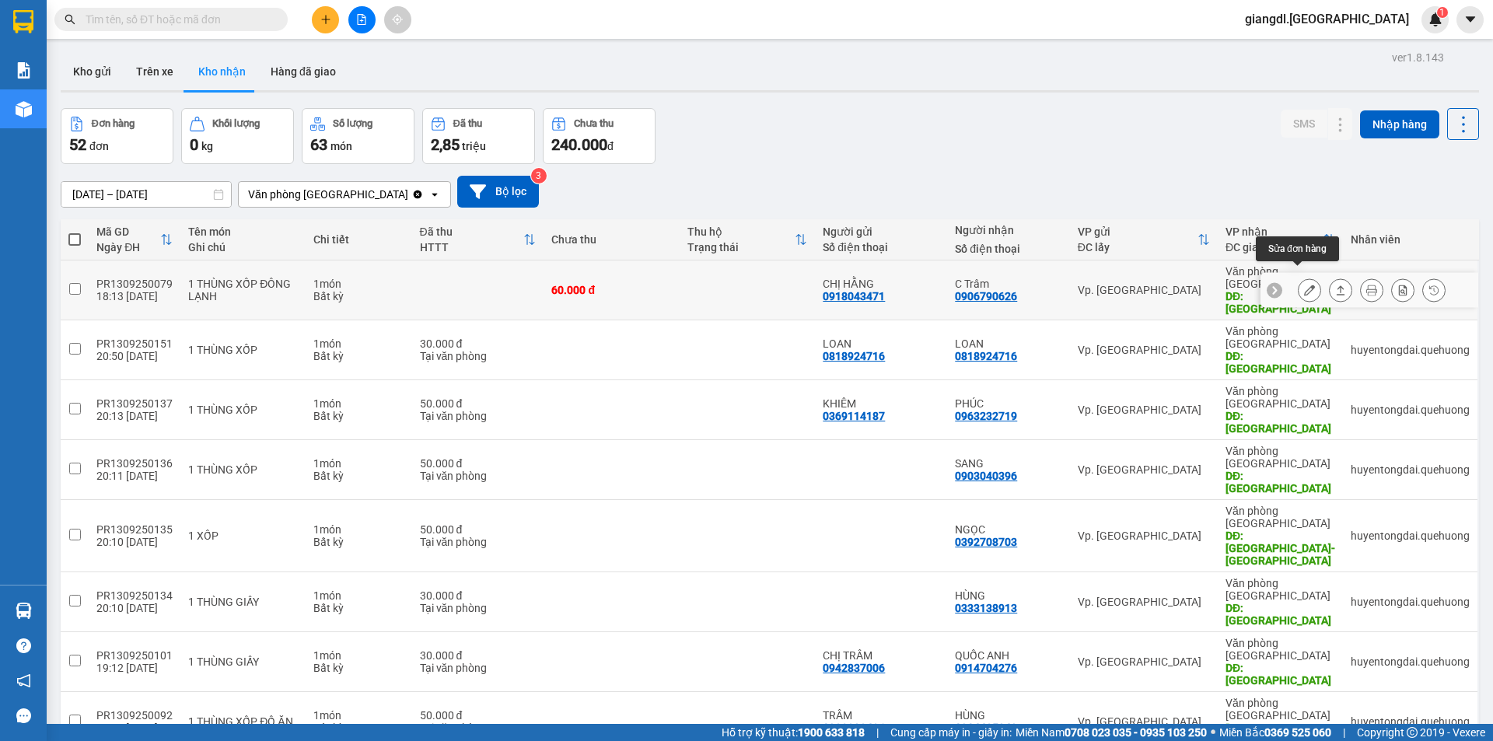
click at [1304, 285] on icon at bounding box center [1309, 290] width 11 height 11
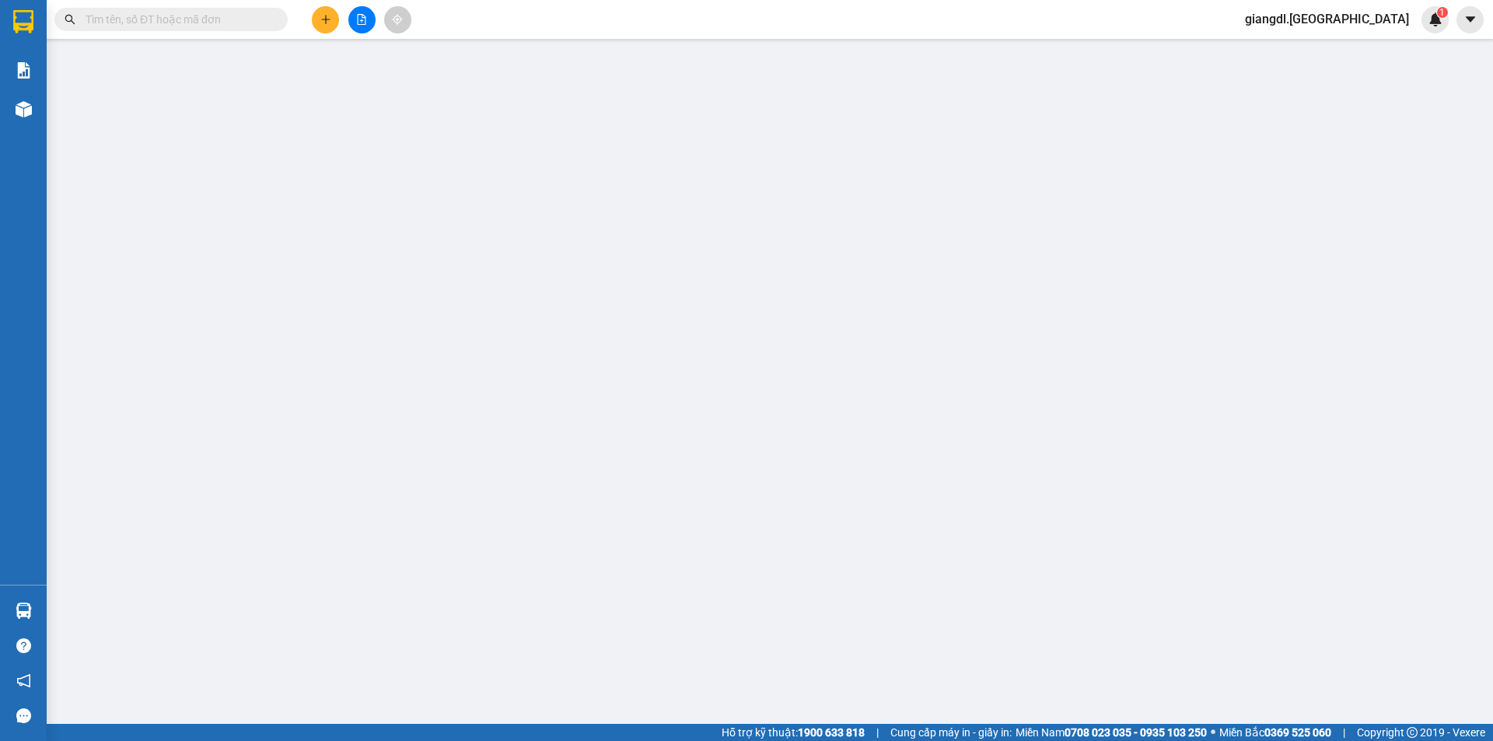
type input "0918043471"
type input "CHỊ HẰNG"
type input "0906790626"
type input "C Trâm"
type input "TÂN PHÚ"
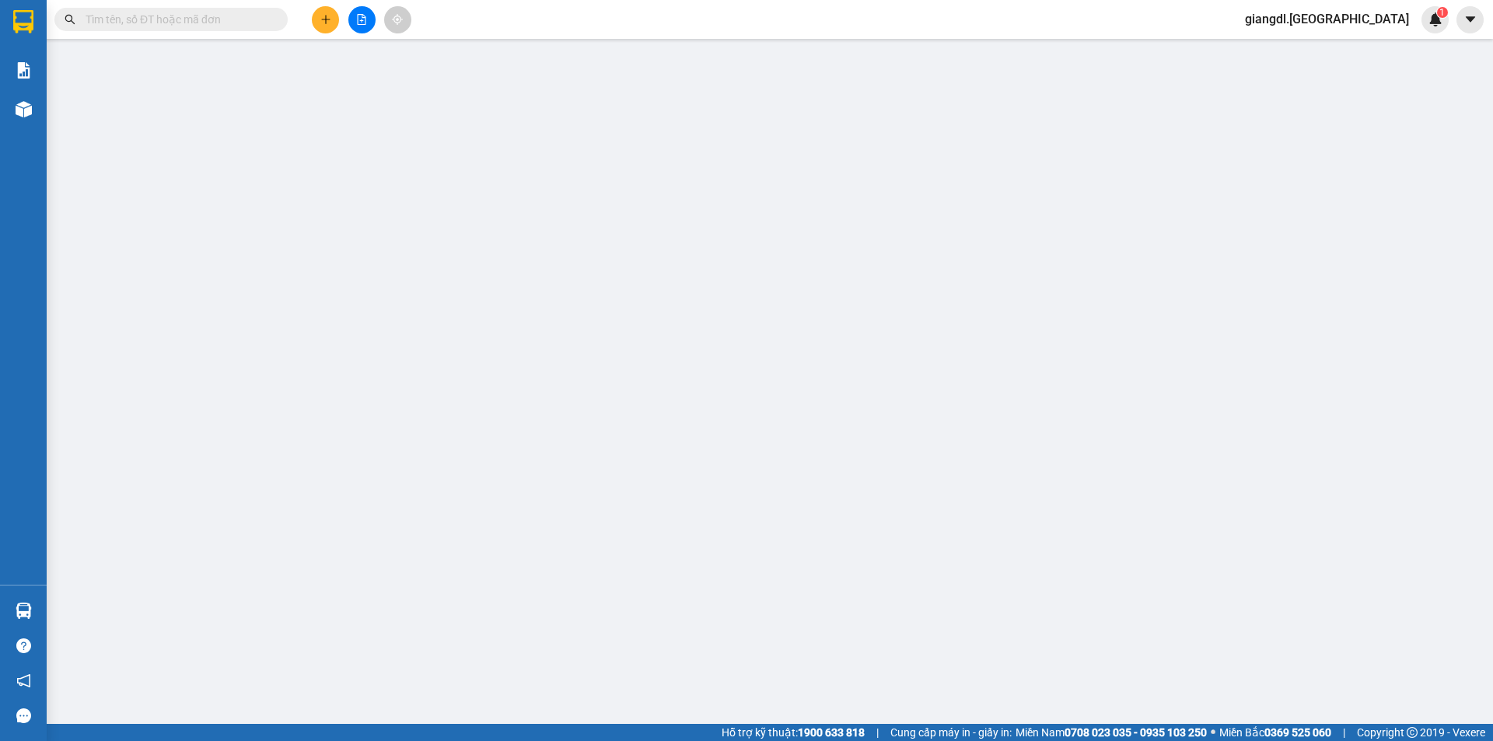
type input "60.000"
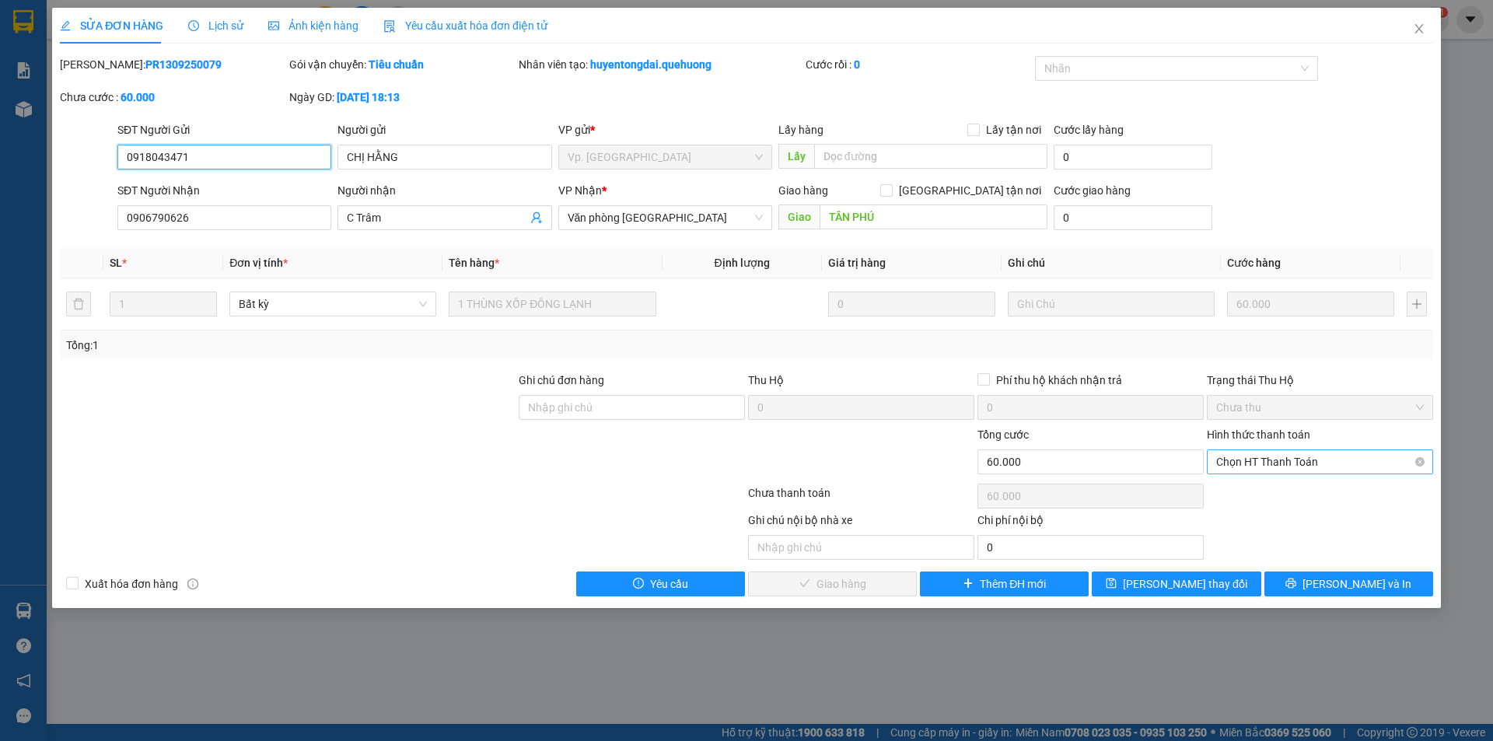
click at [1316, 454] on span "Chọn HT Thanh Toán" at bounding box center [1320, 461] width 208 height 23
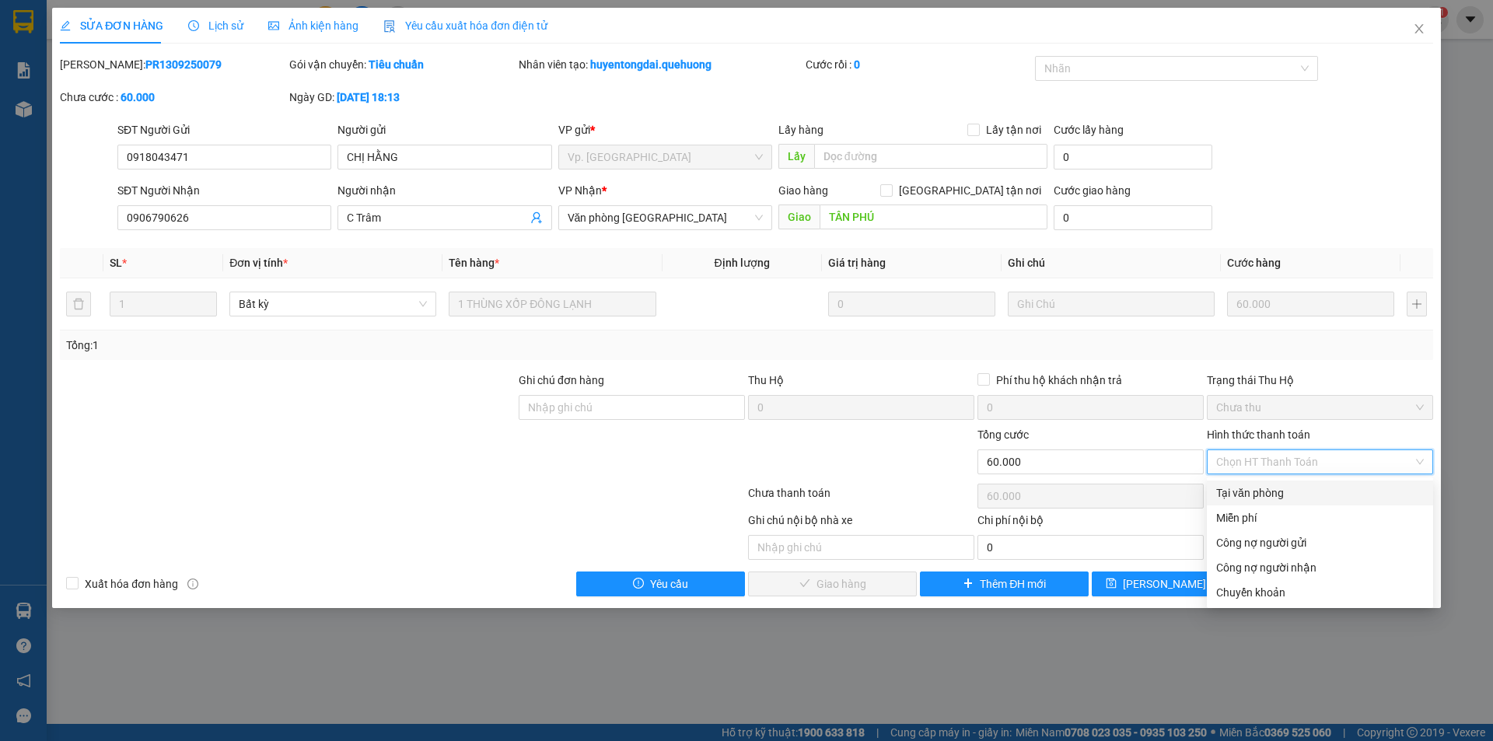
click at [1293, 489] on div "Tại văn phòng" at bounding box center [1320, 492] width 208 height 17
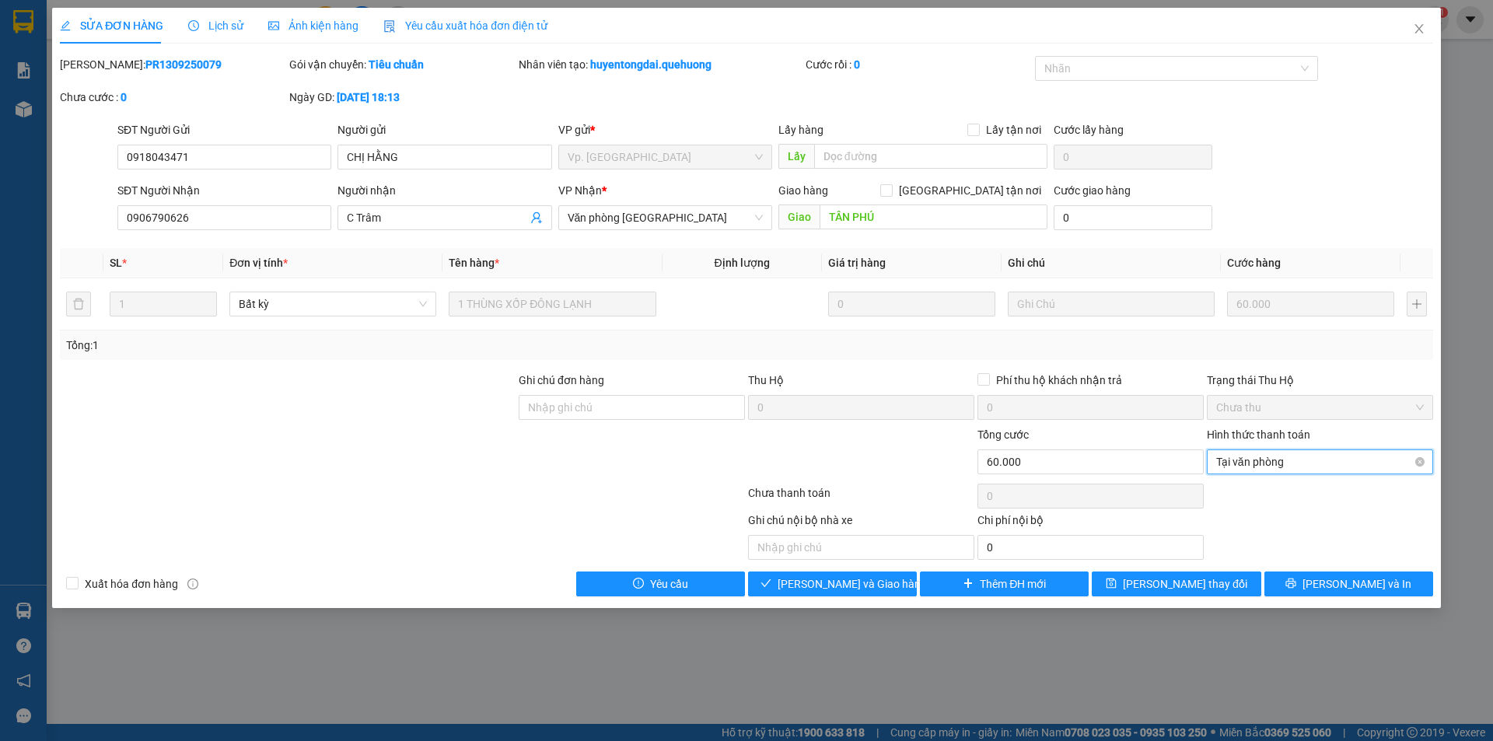
click at [1317, 461] on span "Tại văn phòng" at bounding box center [1320, 461] width 208 height 23
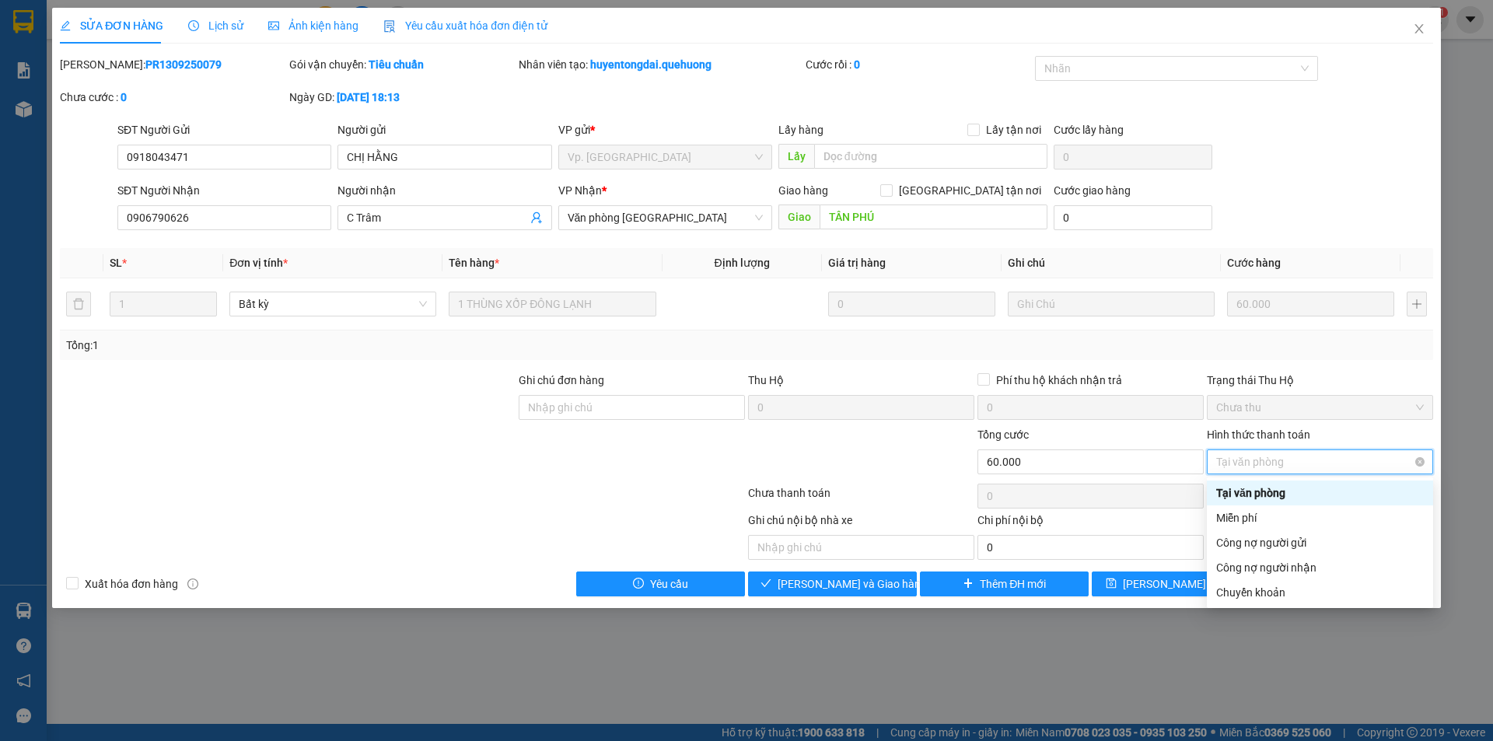
type input "60.000"
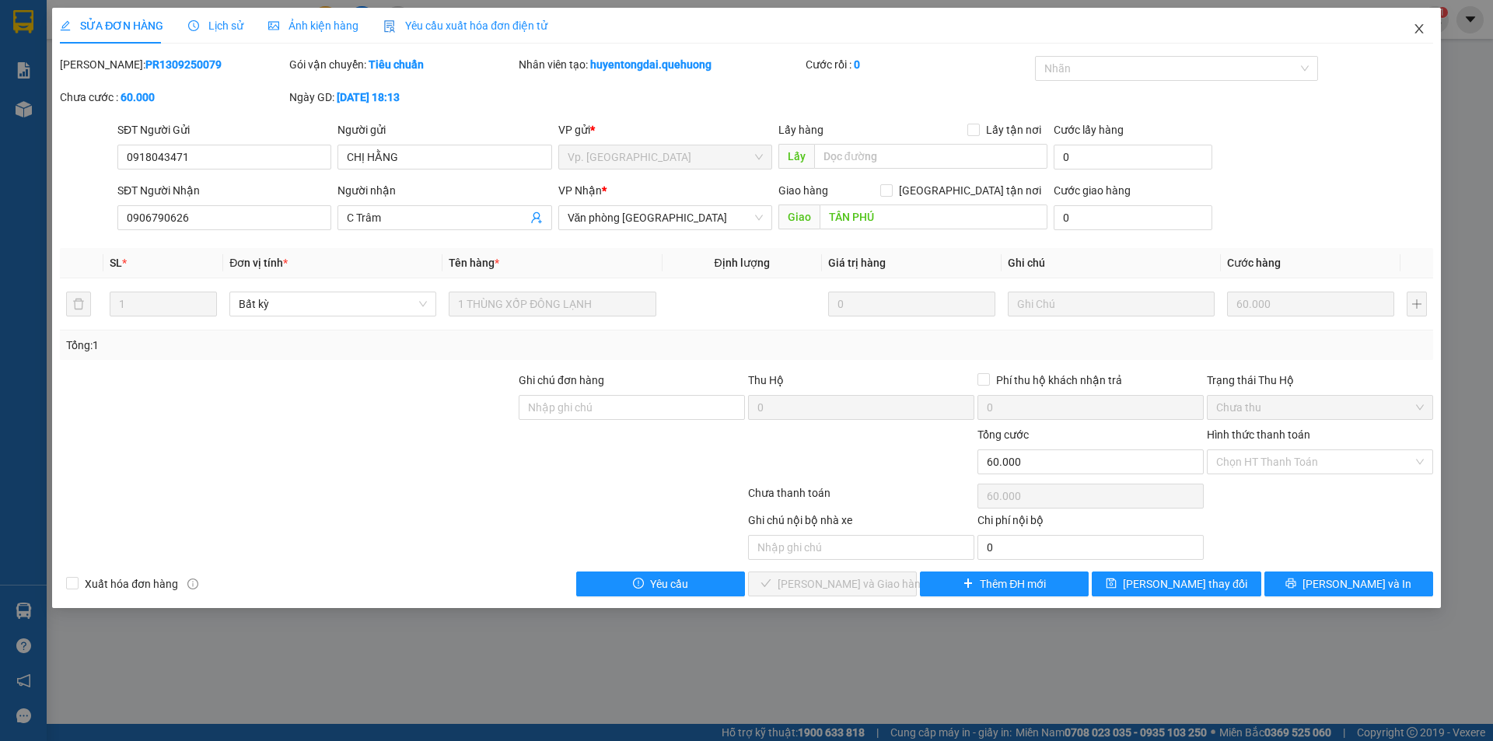
click at [1420, 31] on icon "close" at bounding box center [1418, 28] width 9 height 9
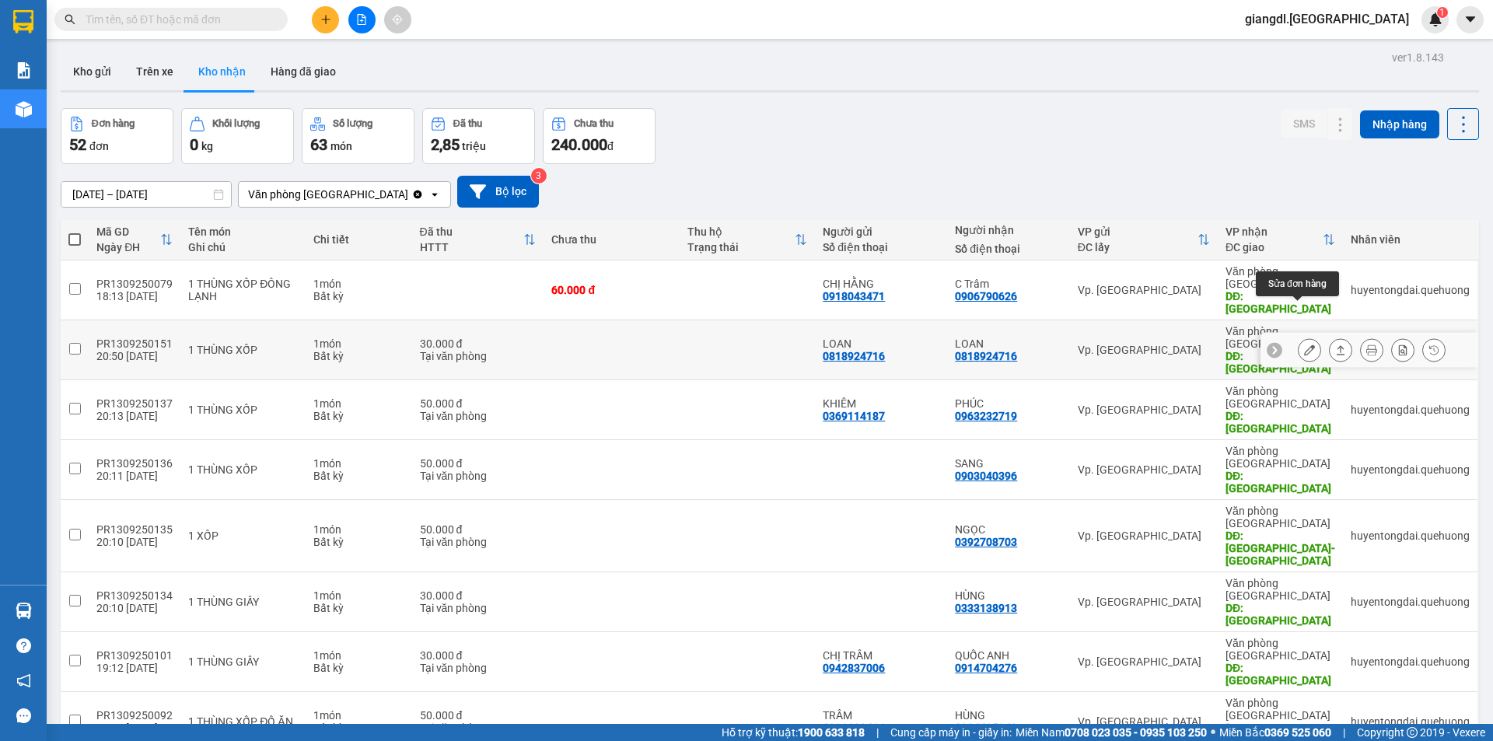
click at [1304, 344] on icon at bounding box center [1309, 349] width 11 height 11
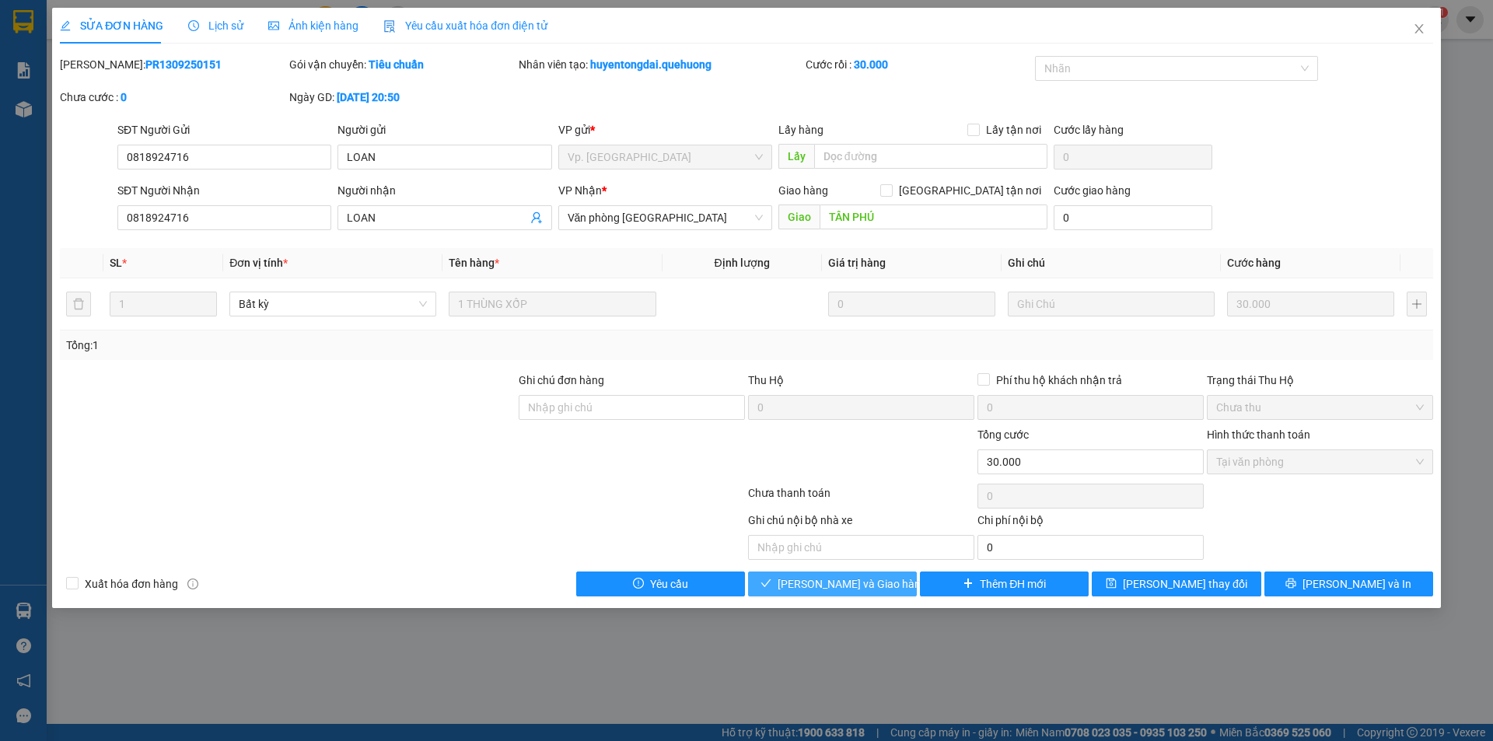
click at [864, 584] on span "Lưu và Giao hàng" at bounding box center [852, 583] width 149 height 17
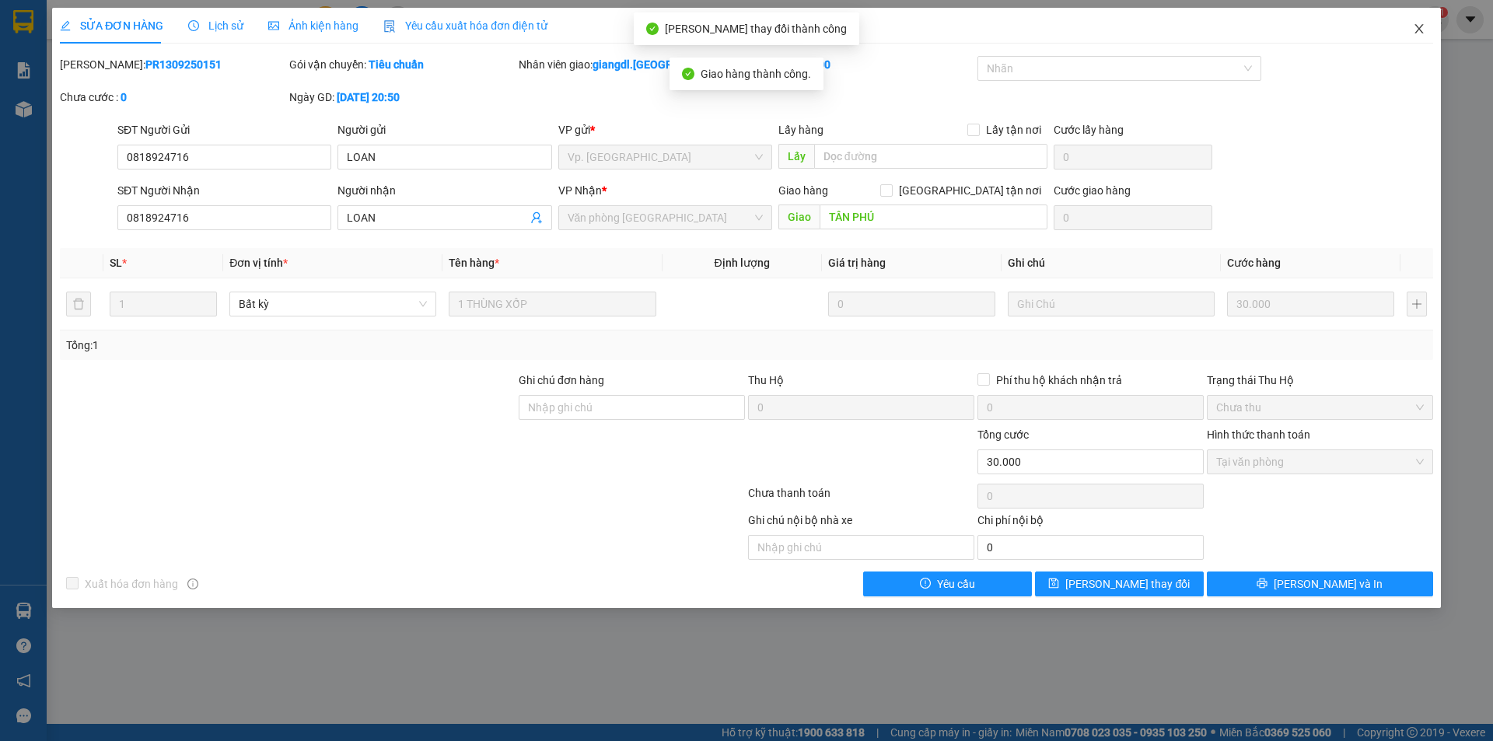
drag, startPoint x: 1422, startPoint y: 23, endPoint x: 1410, endPoint y: 36, distance: 17.1
click at [1421, 24] on icon "close" at bounding box center [1419, 29] width 12 height 12
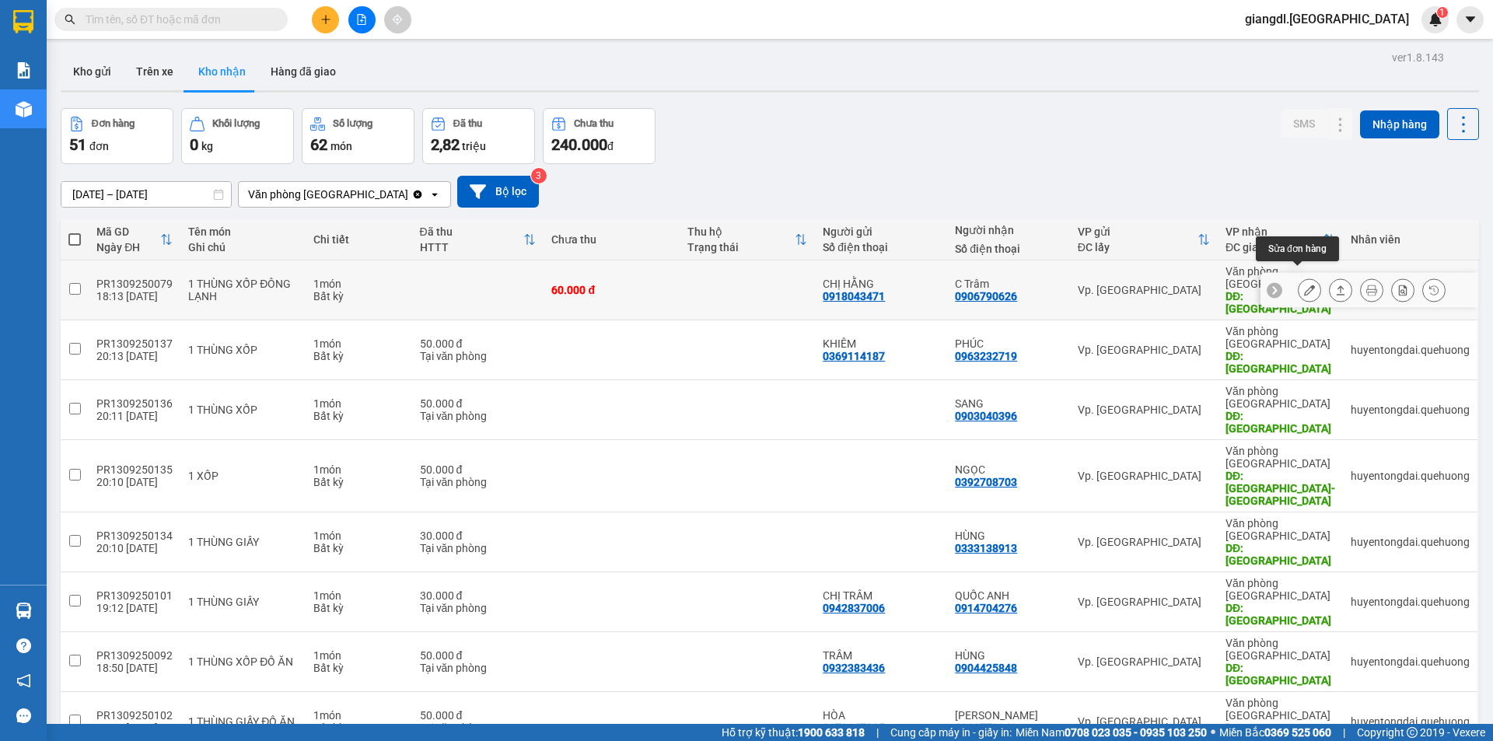
click at [1304, 285] on icon at bounding box center [1309, 290] width 11 height 11
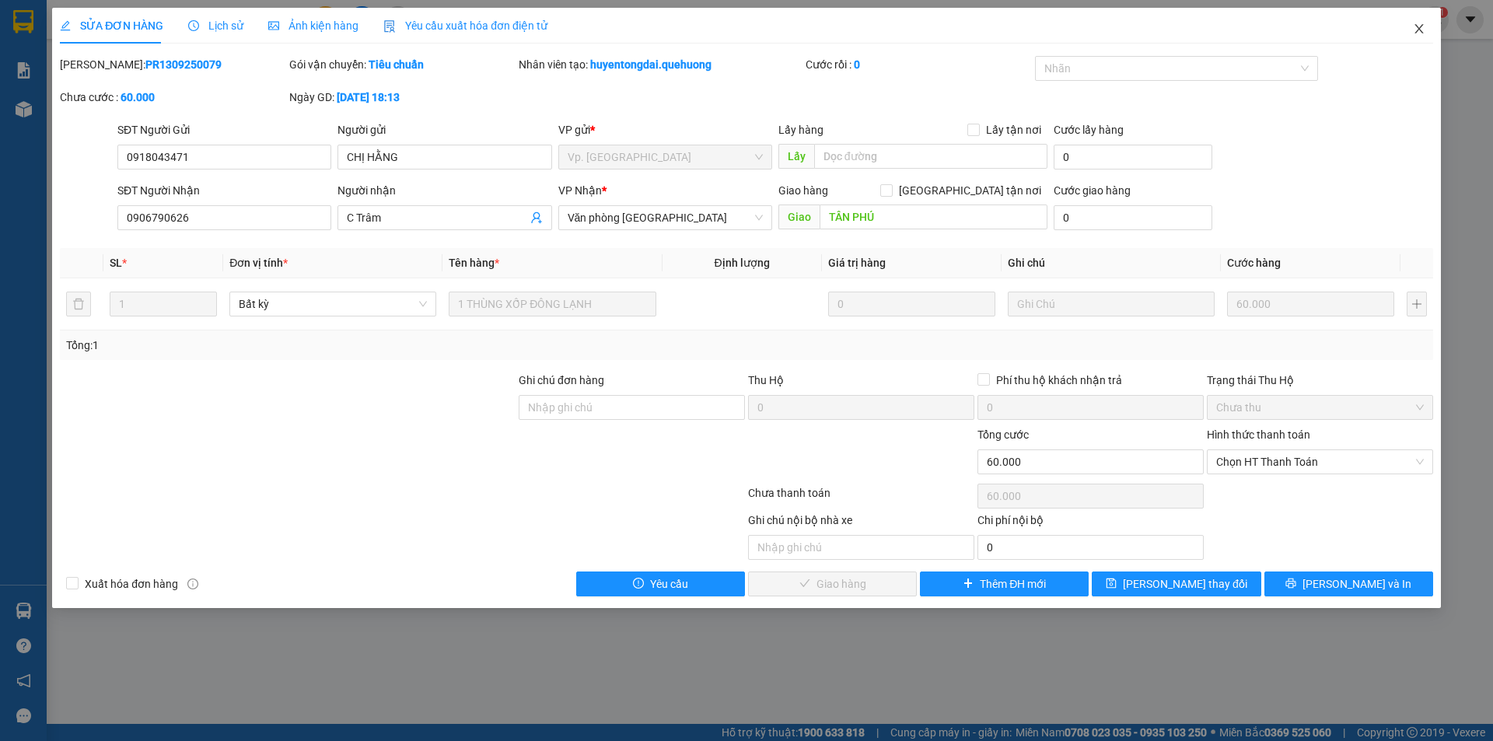
click at [1417, 26] on icon "close" at bounding box center [1419, 29] width 12 height 12
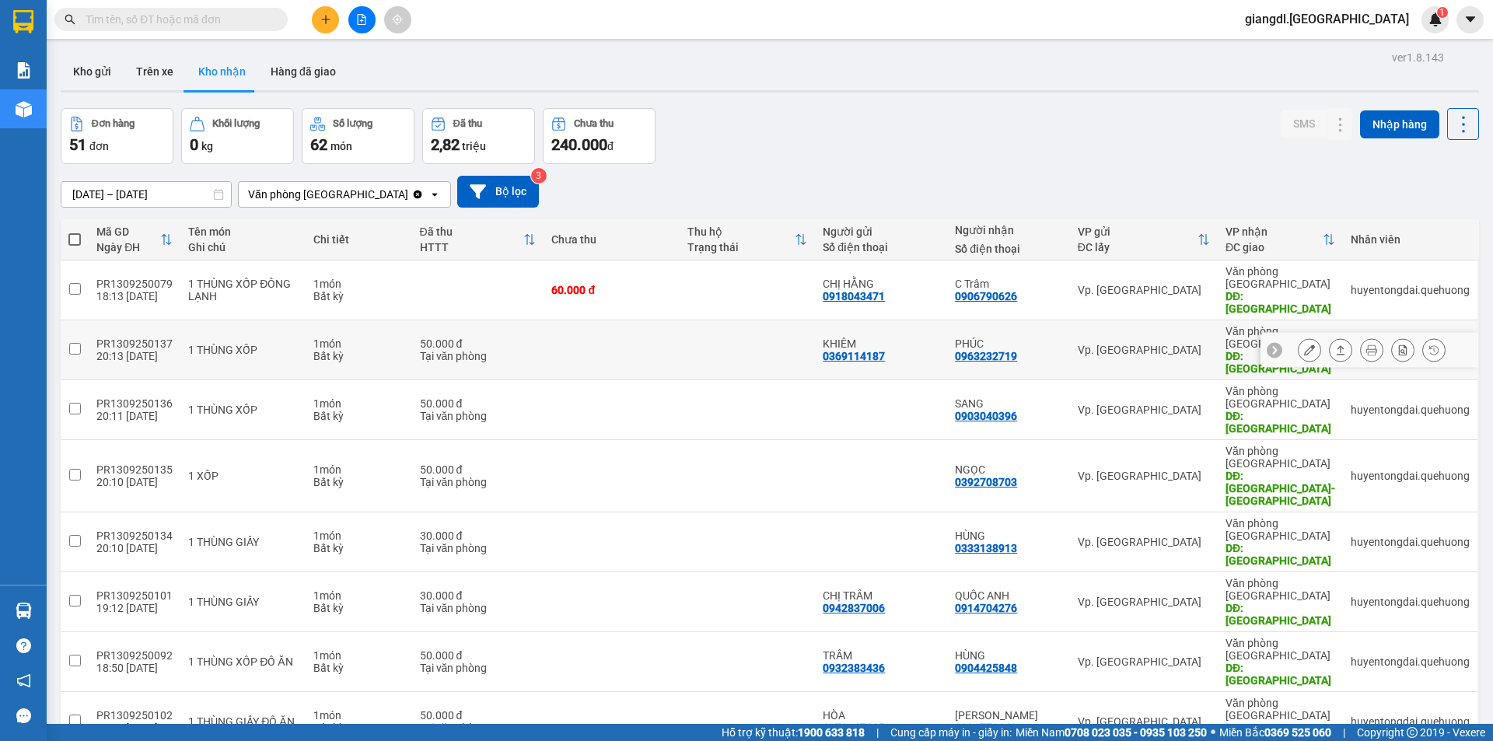
click at [1298, 337] on button at bounding box center [1309, 350] width 22 height 27
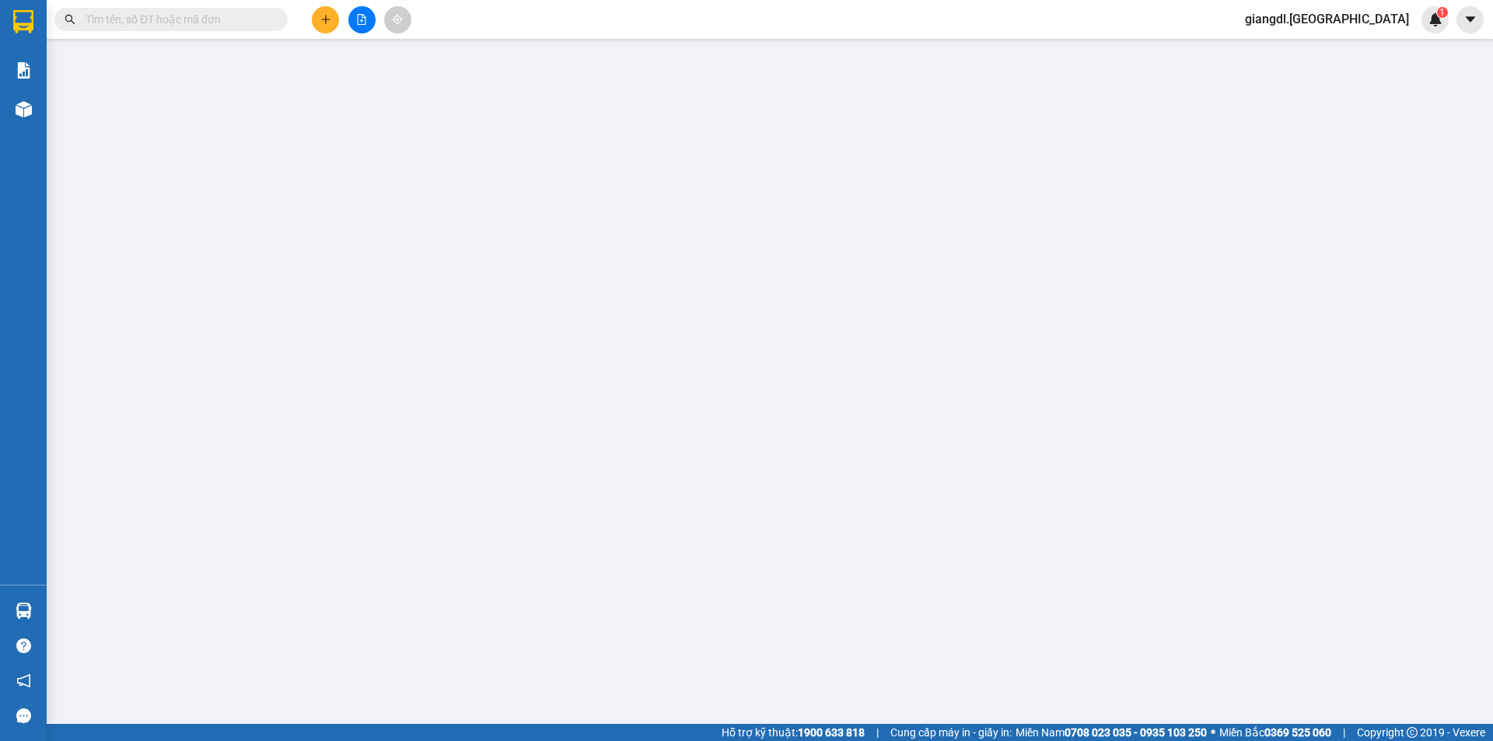
type input "0369114187"
type input "KHIÊM"
type input "0963232719"
type input "PHÚC"
type input "TÂN PHÚ"
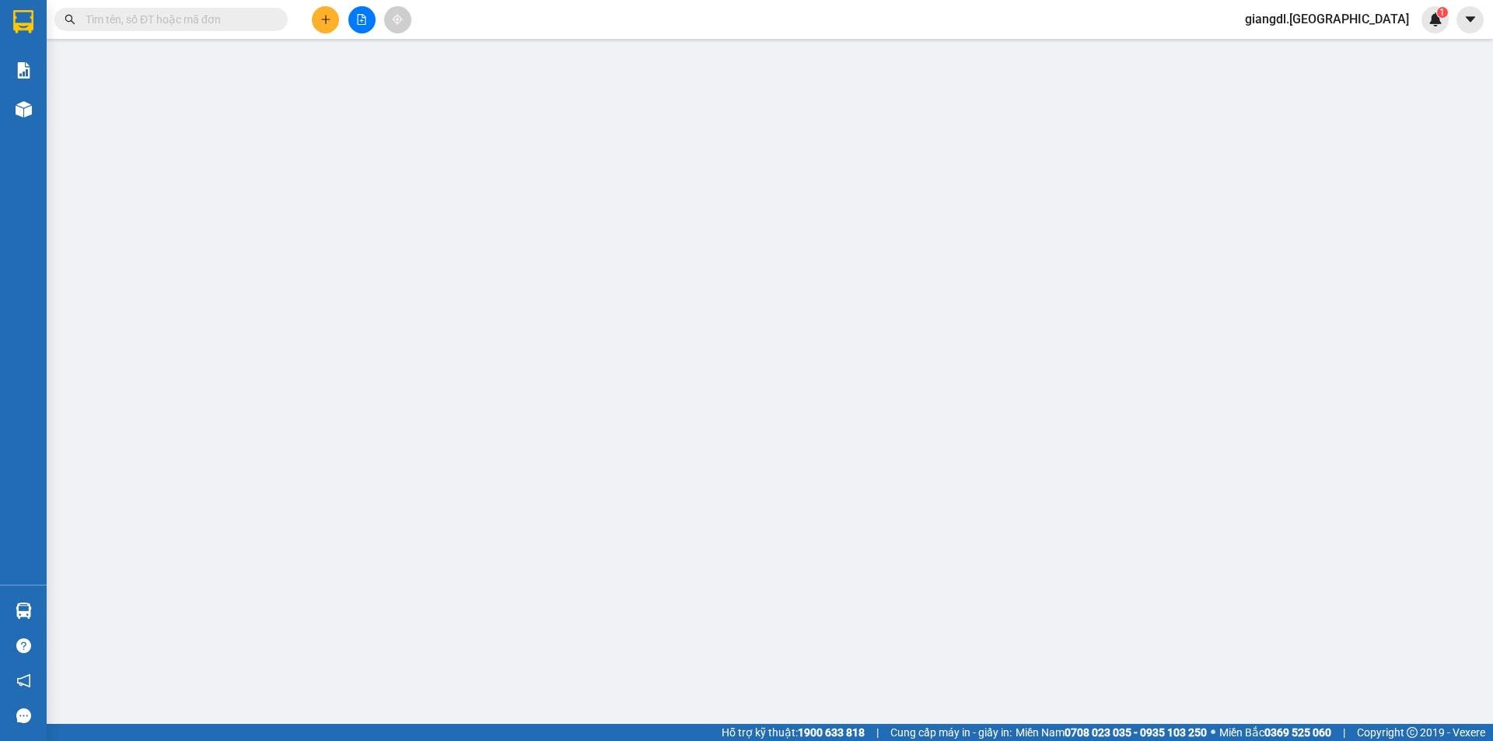
type input "50.000"
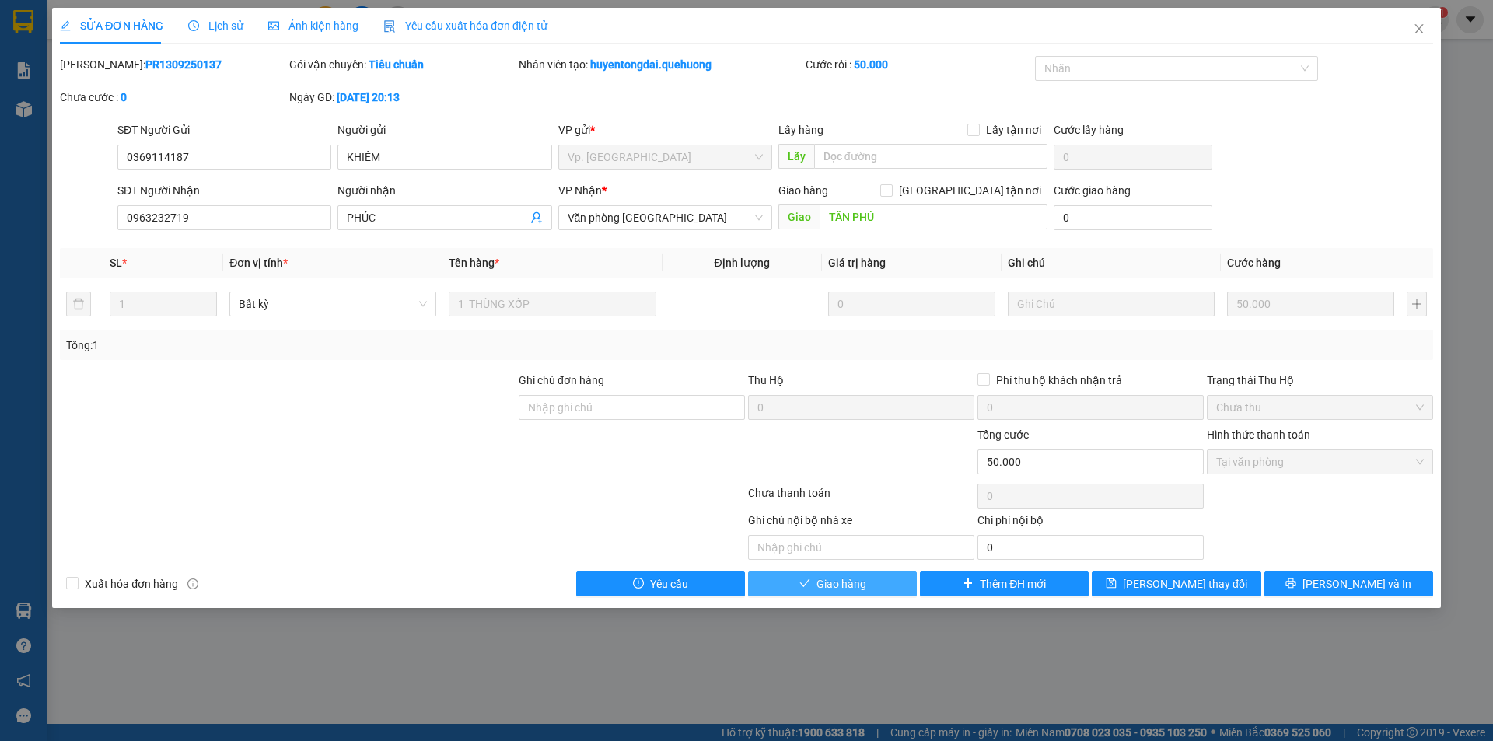
click at [883, 582] on button "Giao hàng" at bounding box center [832, 583] width 169 height 25
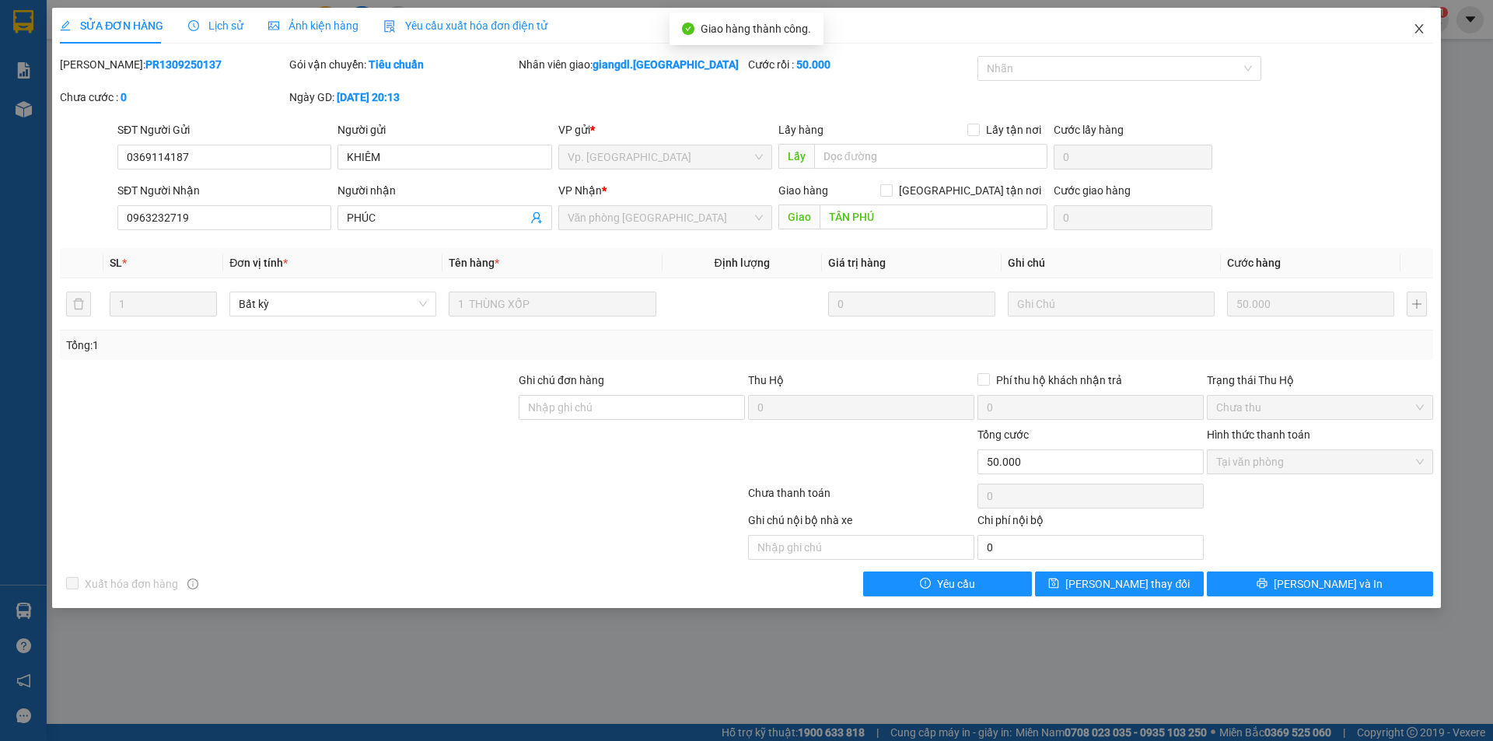
drag, startPoint x: 1424, startPoint y: 32, endPoint x: 1413, endPoint y: 40, distance: 14.0
click at [1423, 31] on icon "close" at bounding box center [1419, 29] width 12 height 12
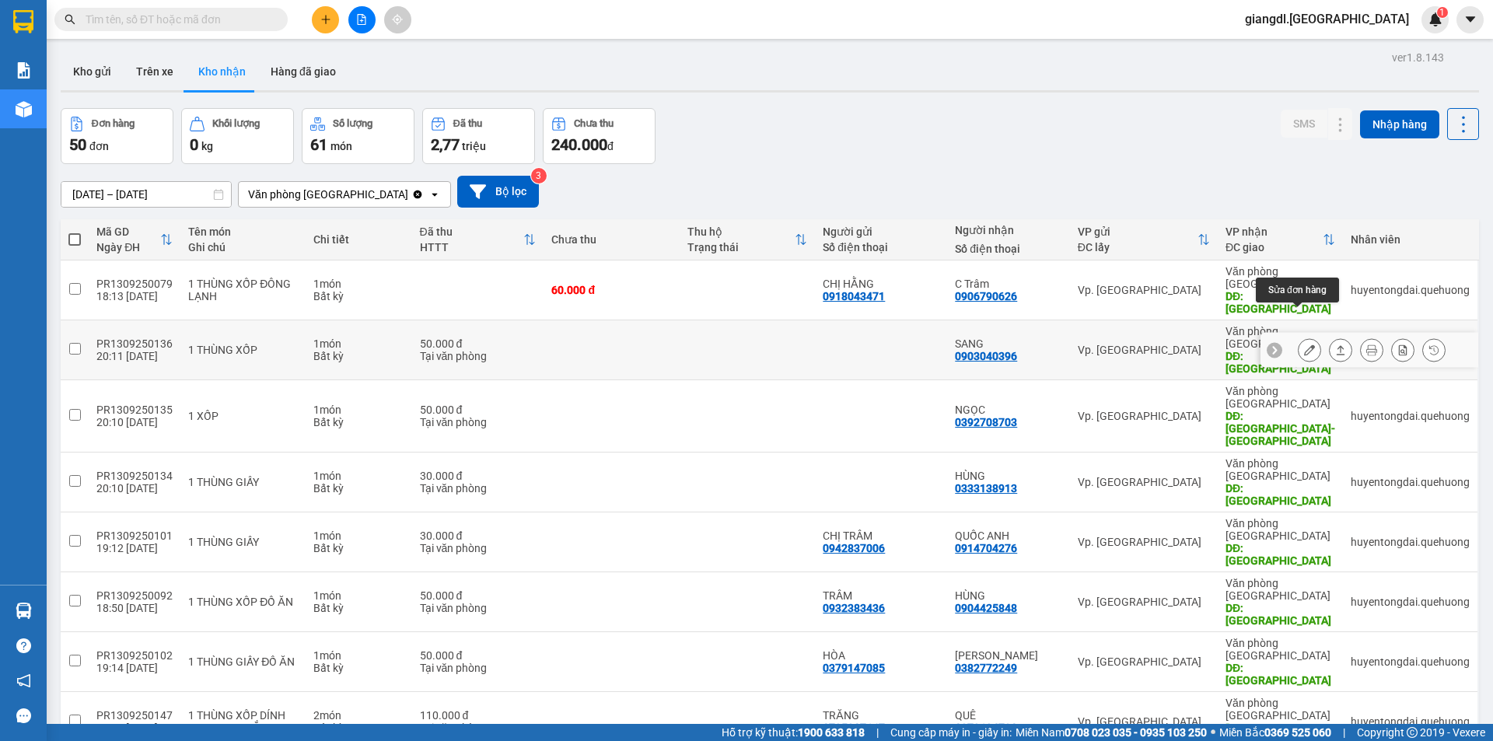
click at [1304, 344] on icon at bounding box center [1309, 349] width 11 height 11
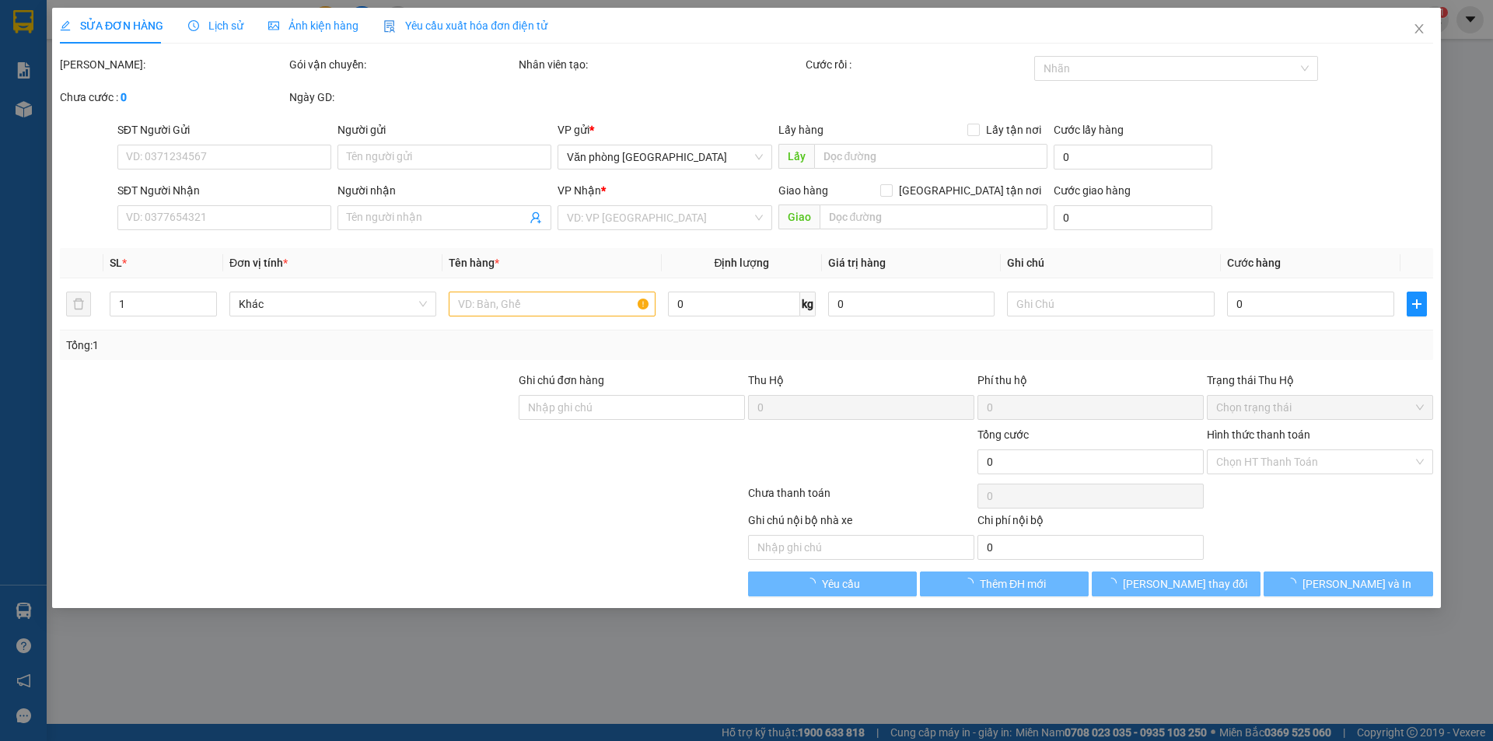
type input "0903040396"
type input "SANG"
type input "TÂN PHÚ ĐÔNG HẢI"
type input "50.000"
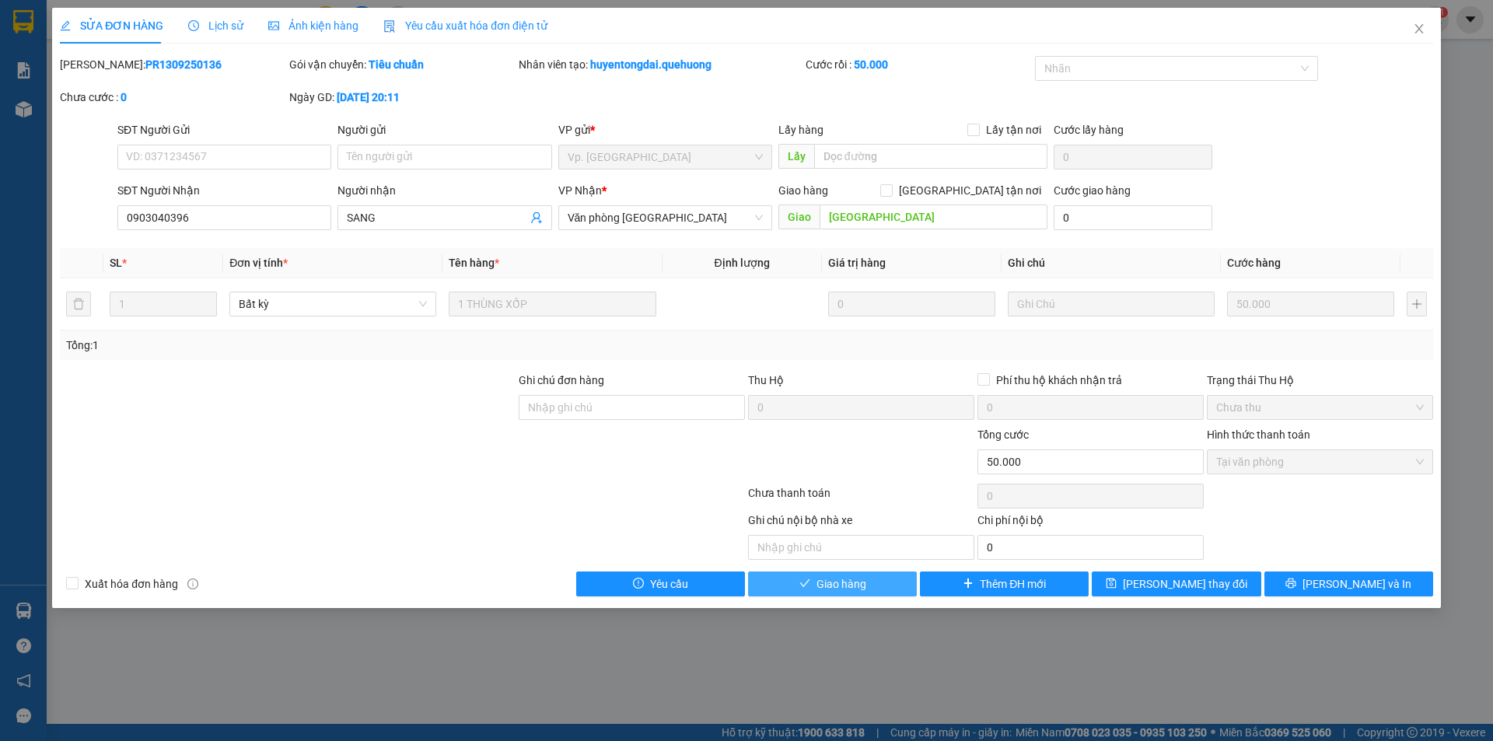
click at [865, 579] on button "Giao hàng" at bounding box center [832, 583] width 169 height 25
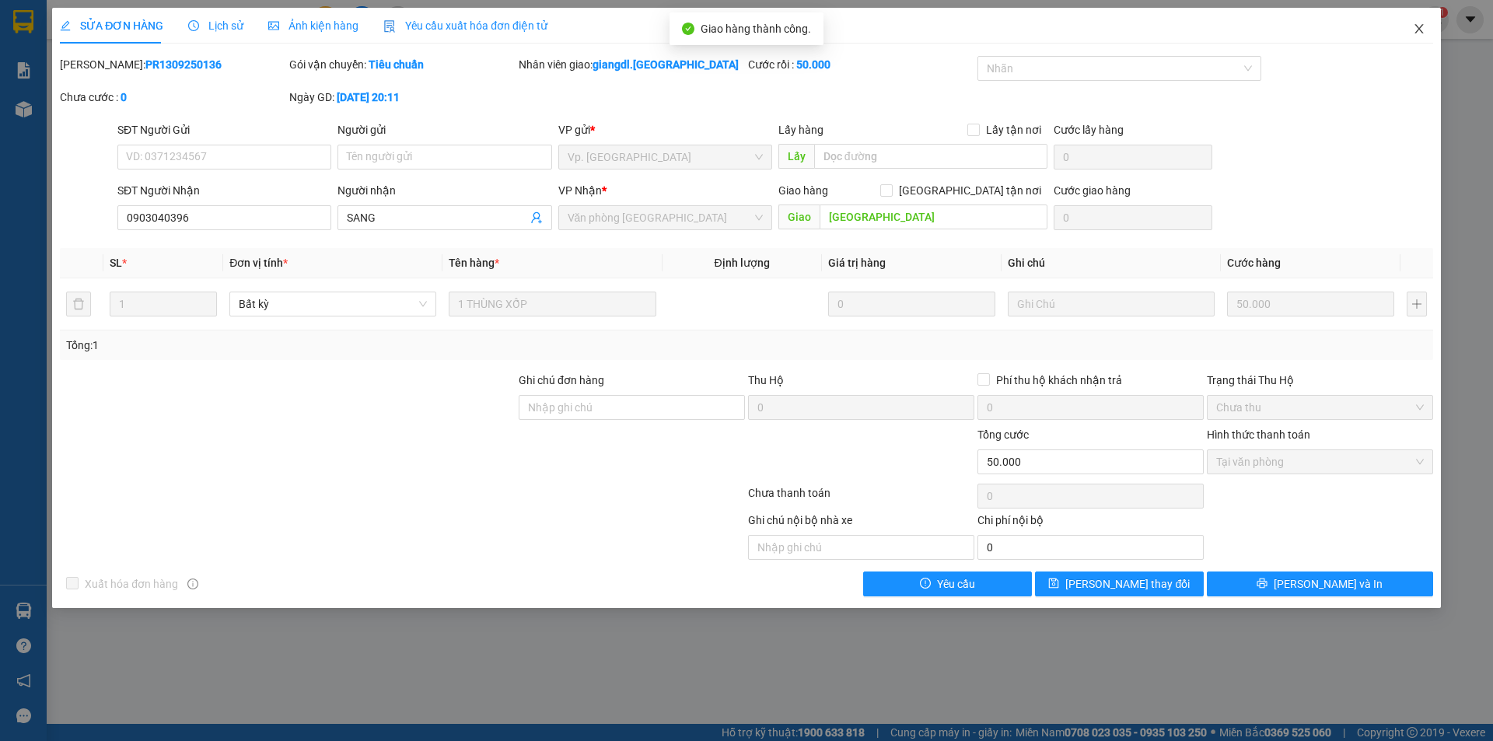
click at [1417, 30] on icon "close" at bounding box center [1419, 29] width 12 height 12
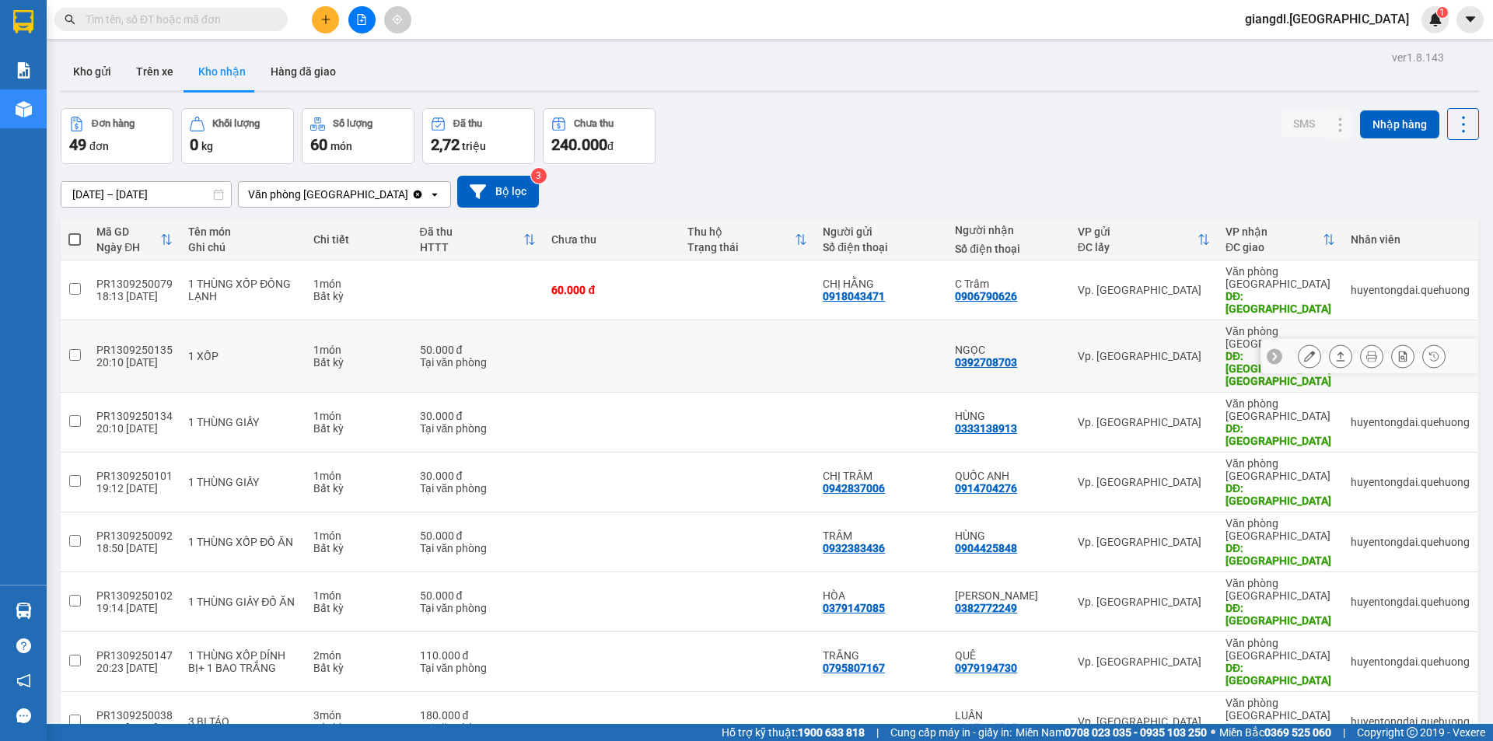
click at [1304, 351] on icon at bounding box center [1309, 356] width 11 height 11
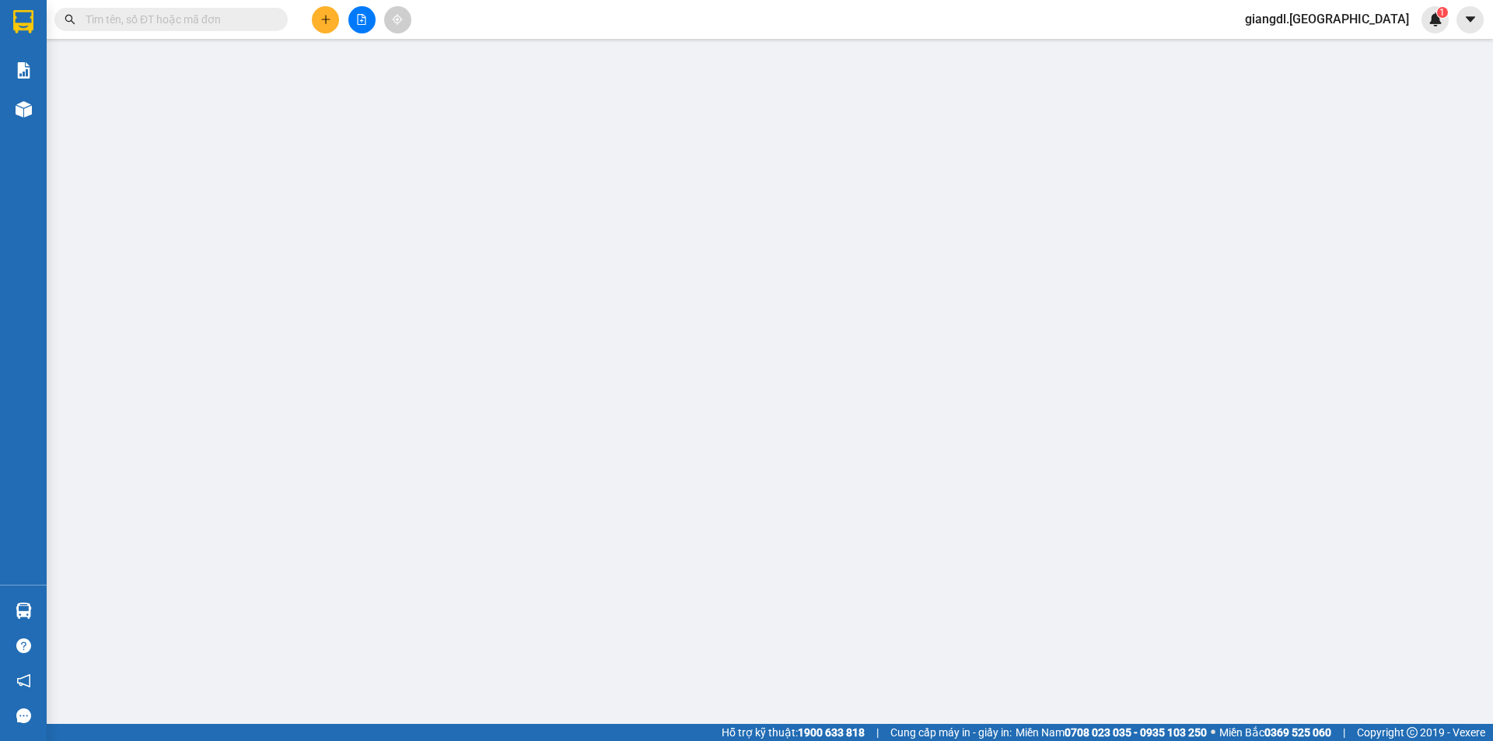
type input "0392708703"
type input "NGỌC"
type input "TÂN PHÚ-ĐÔNG HẢI"
type input "50.000"
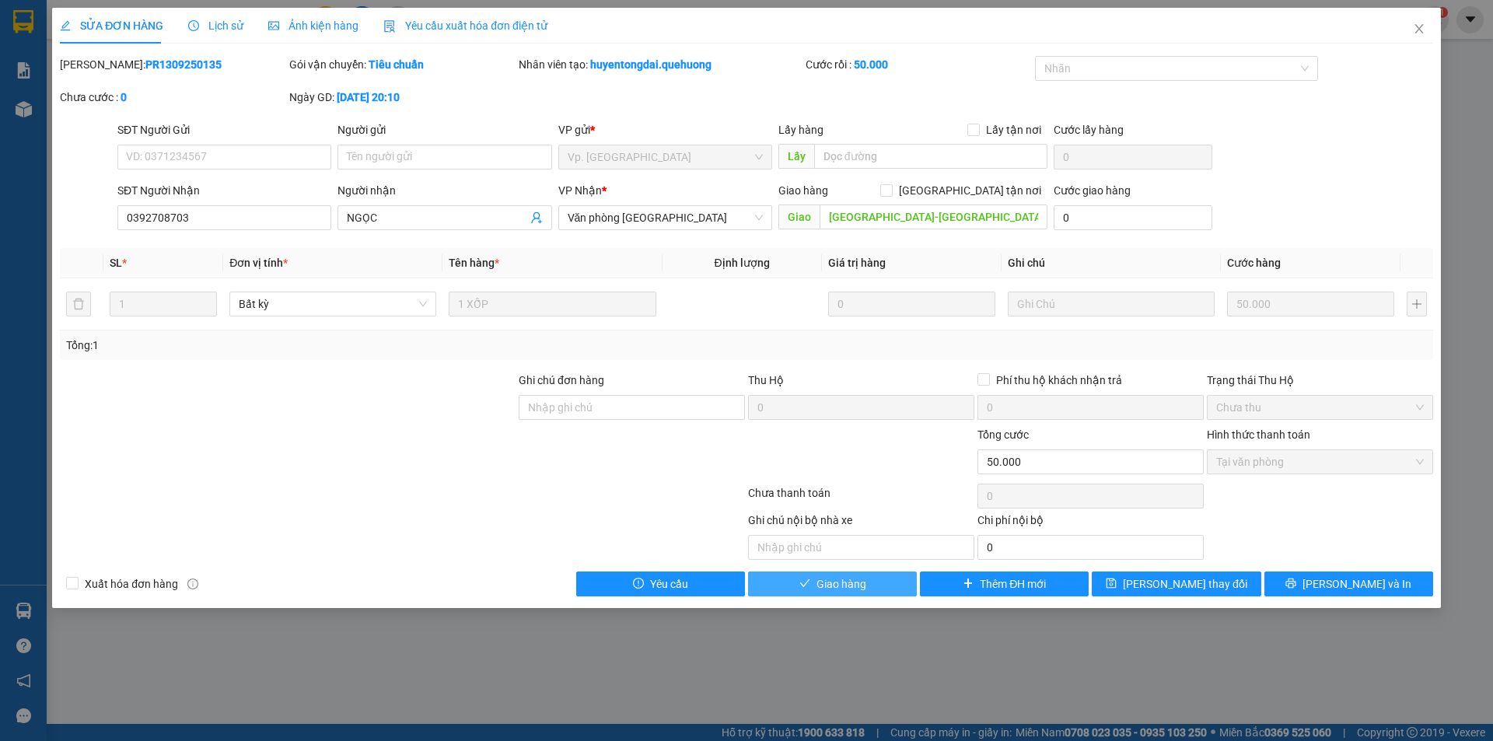
click at [896, 584] on button "Giao hàng" at bounding box center [832, 583] width 169 height 25
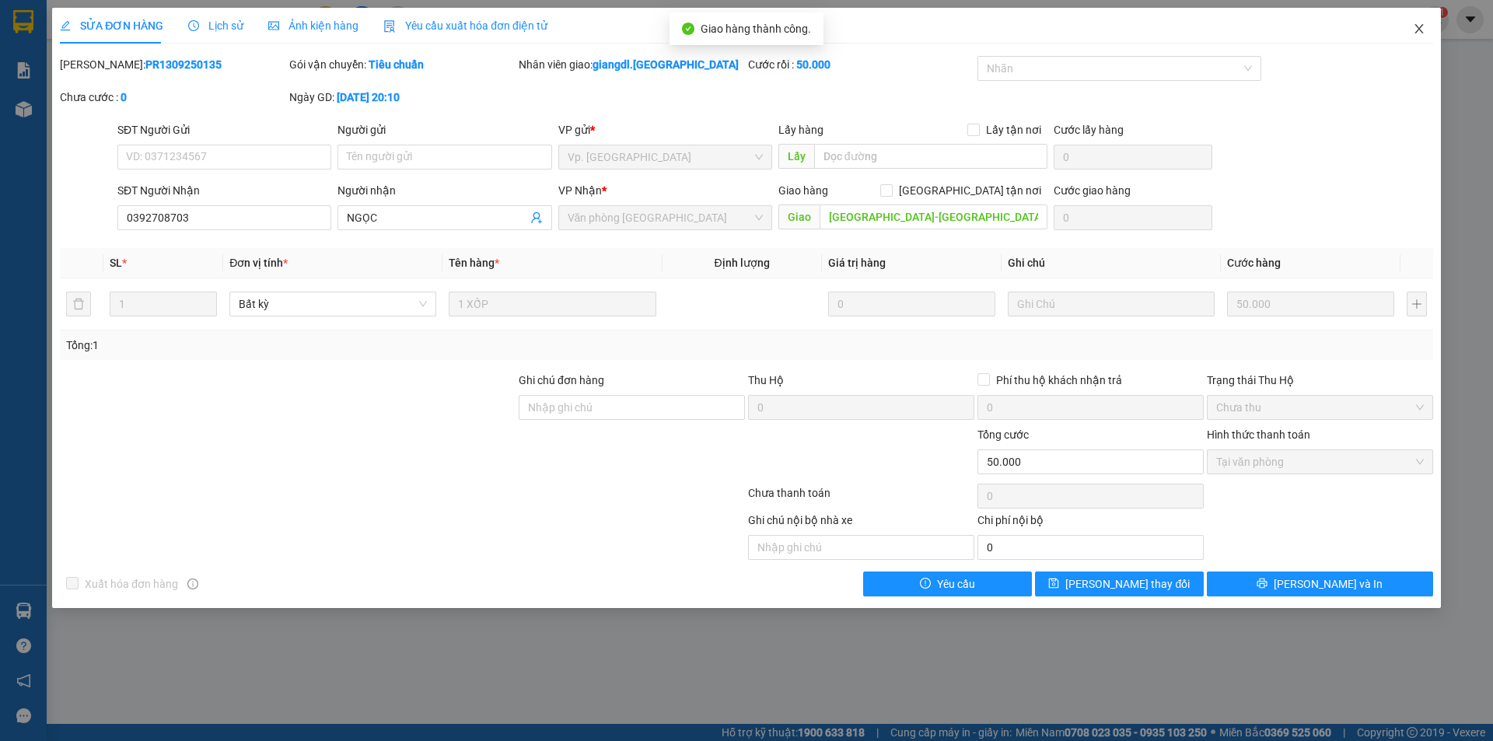
click at [1423, 27] on icon "close" at bounding box center [1419, 29] width 12 height 12
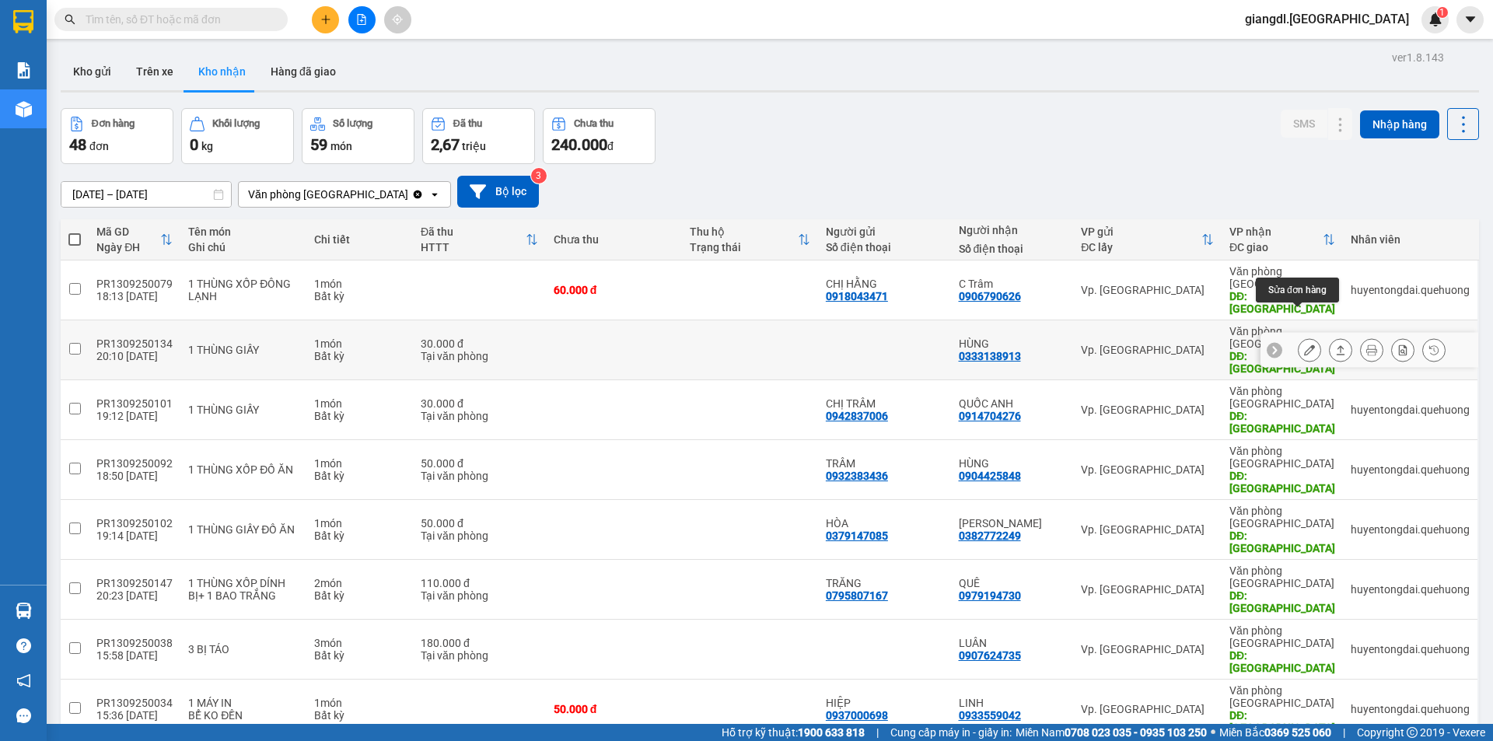
click at [1298, 337] on button at bounding box center [1309, 350] width 22 height 27
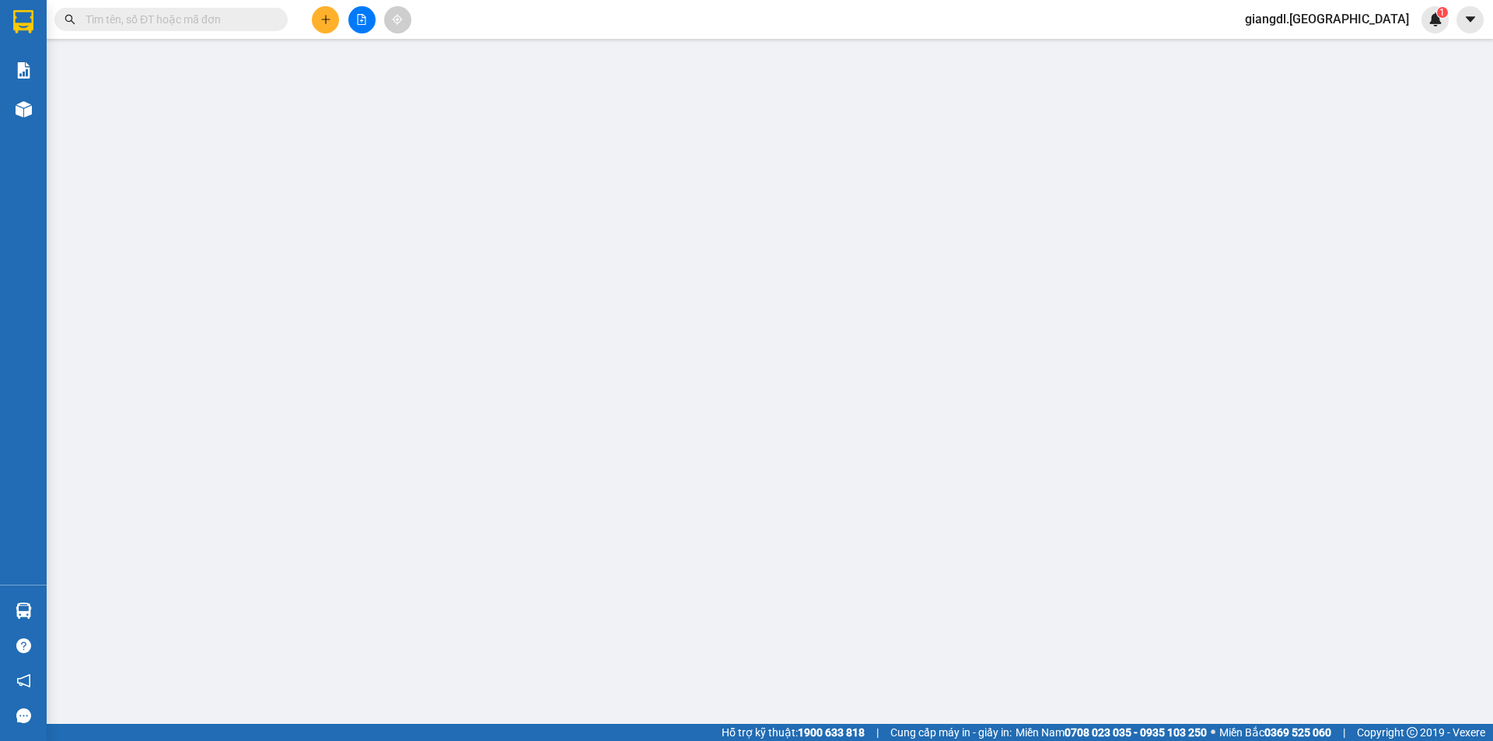
type input "0333138913"
type input "HÙNG"
type input "TÂN PHÚ ĐÔNG HẢI"
type input "30.000"
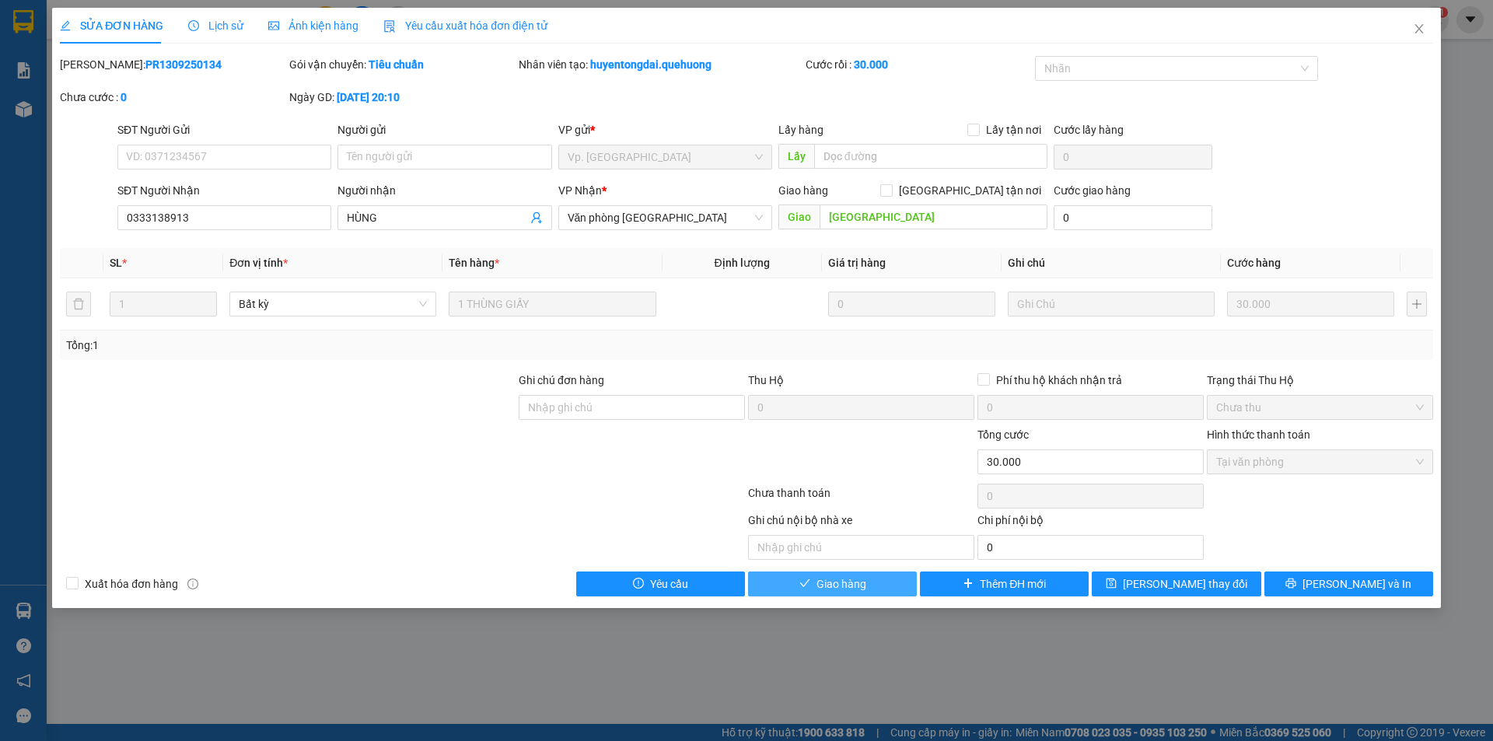
click at [876, 586] on button "Giao hàng" at bounding box center [832, 583] width 169 height 25
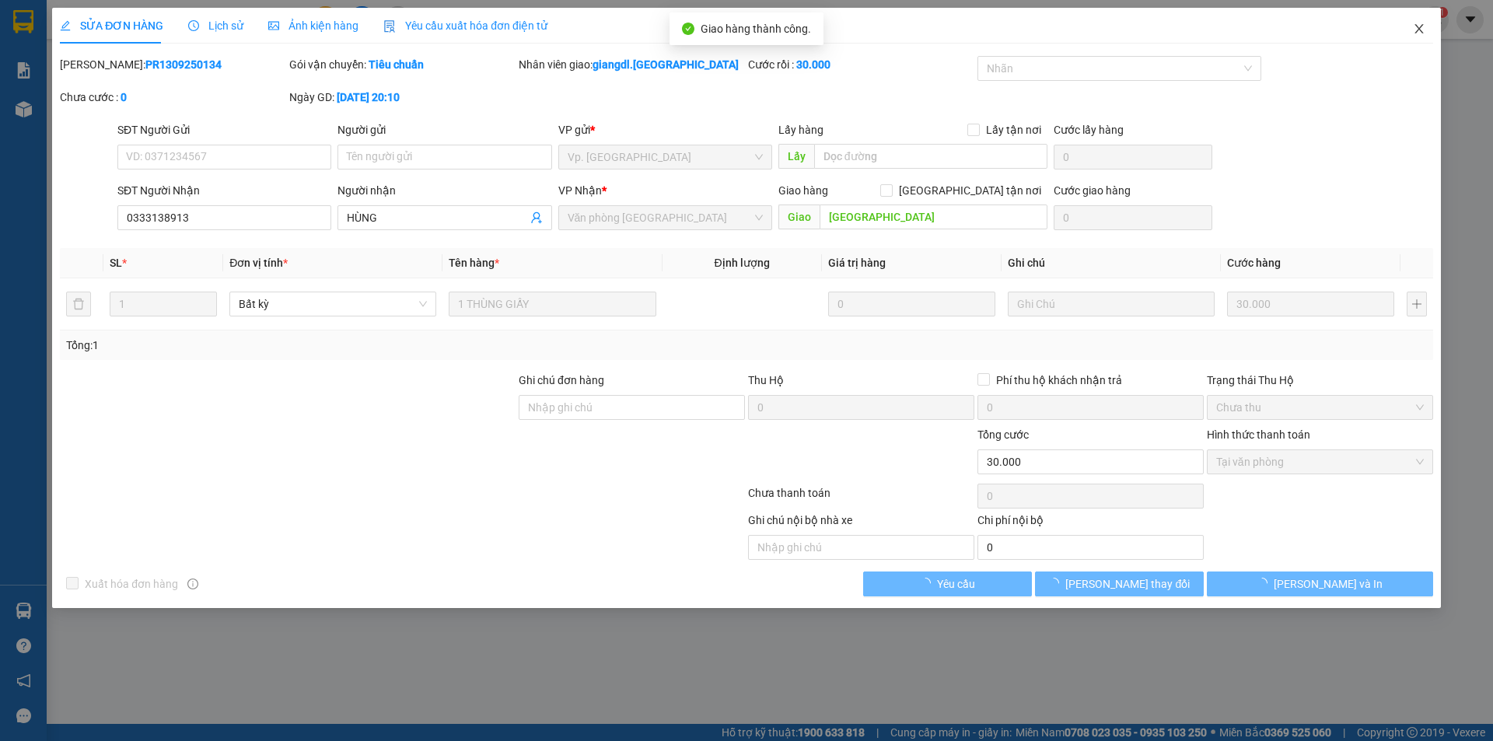
click at [1418, 29] on icon "close" at bounding box center [1419, 29] width 12 height 12
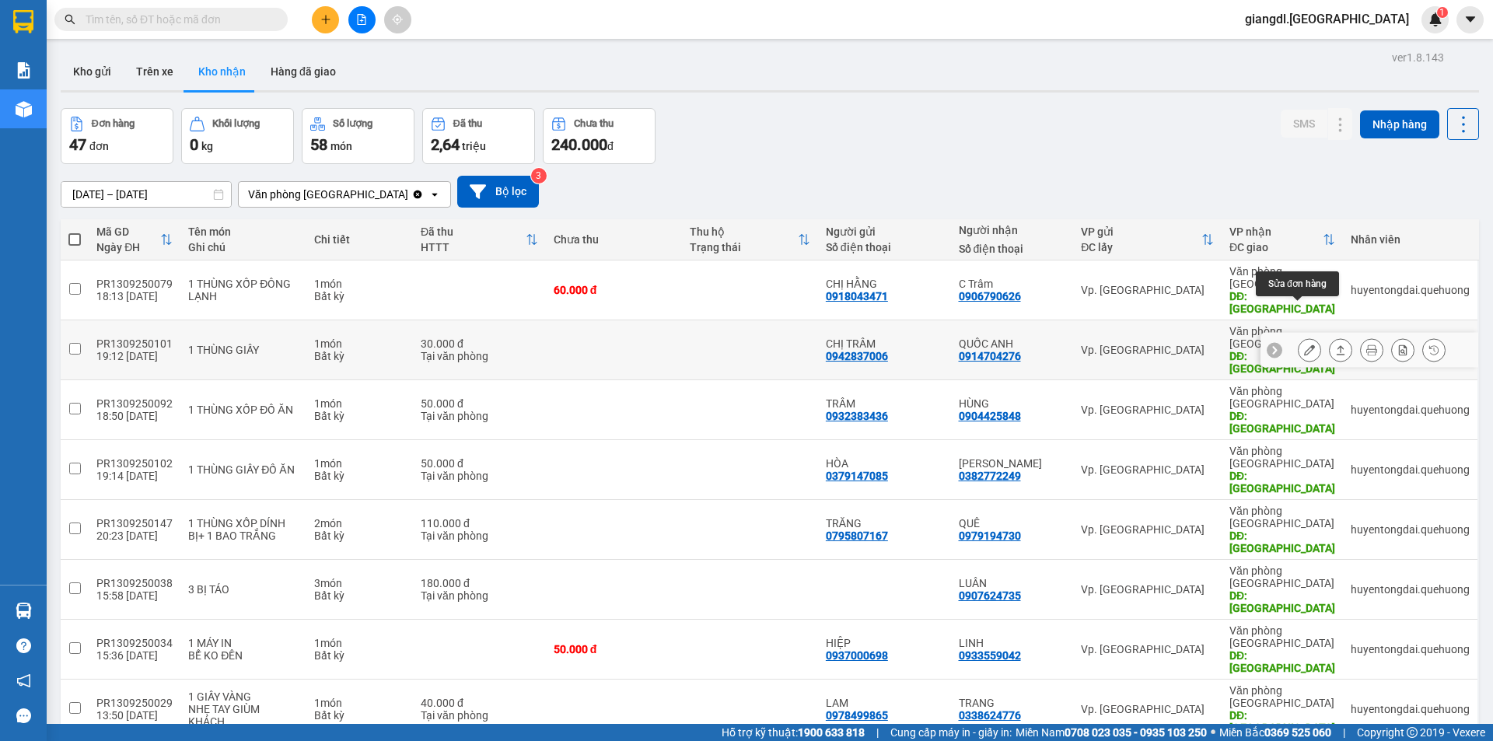
click at [1304, 337] on button at bounding box center [1309, 350] width 22 height 27
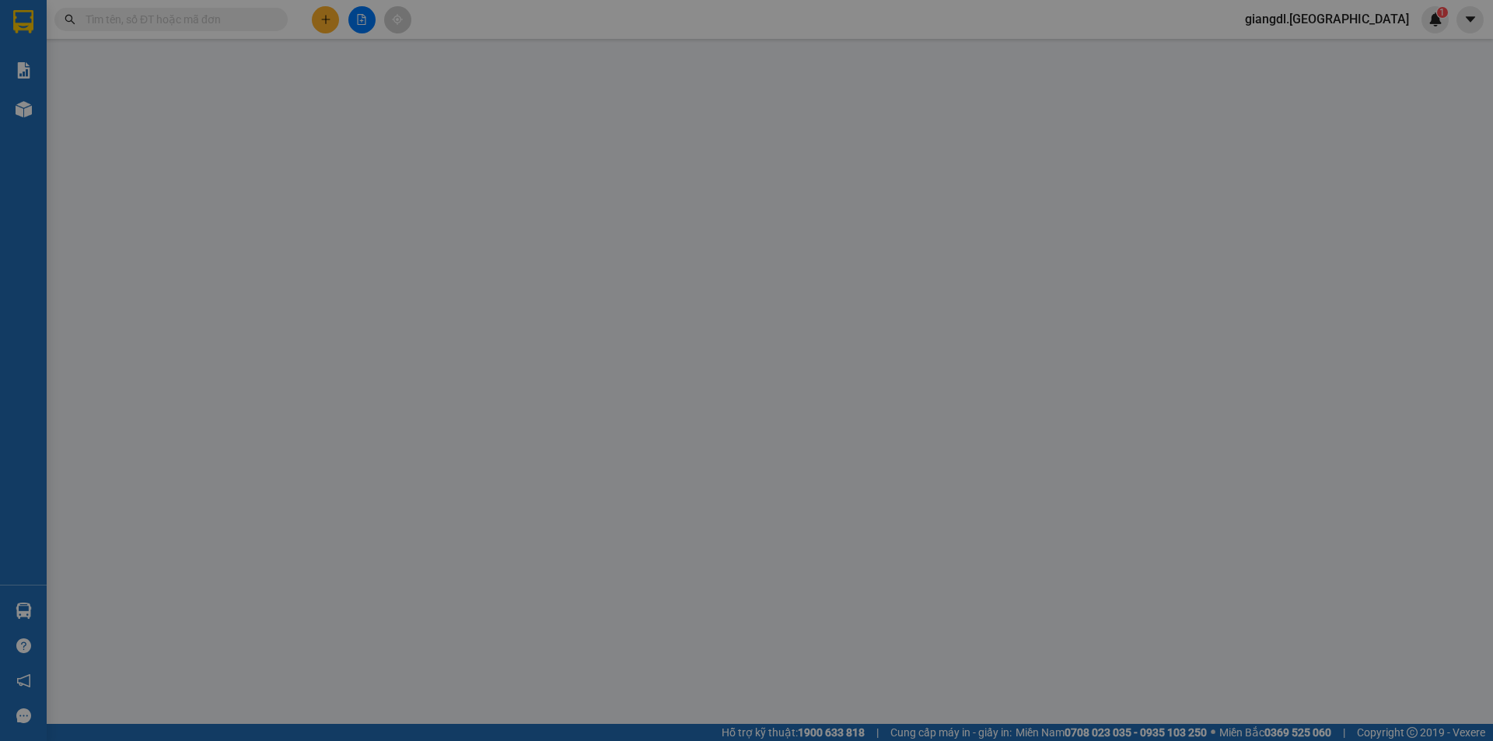
type input "0942837006"
type input "CHỊ TRÂM"
type input "0914704276"
type input "QUỐC ANH"
type input "TÂN PHÚ"
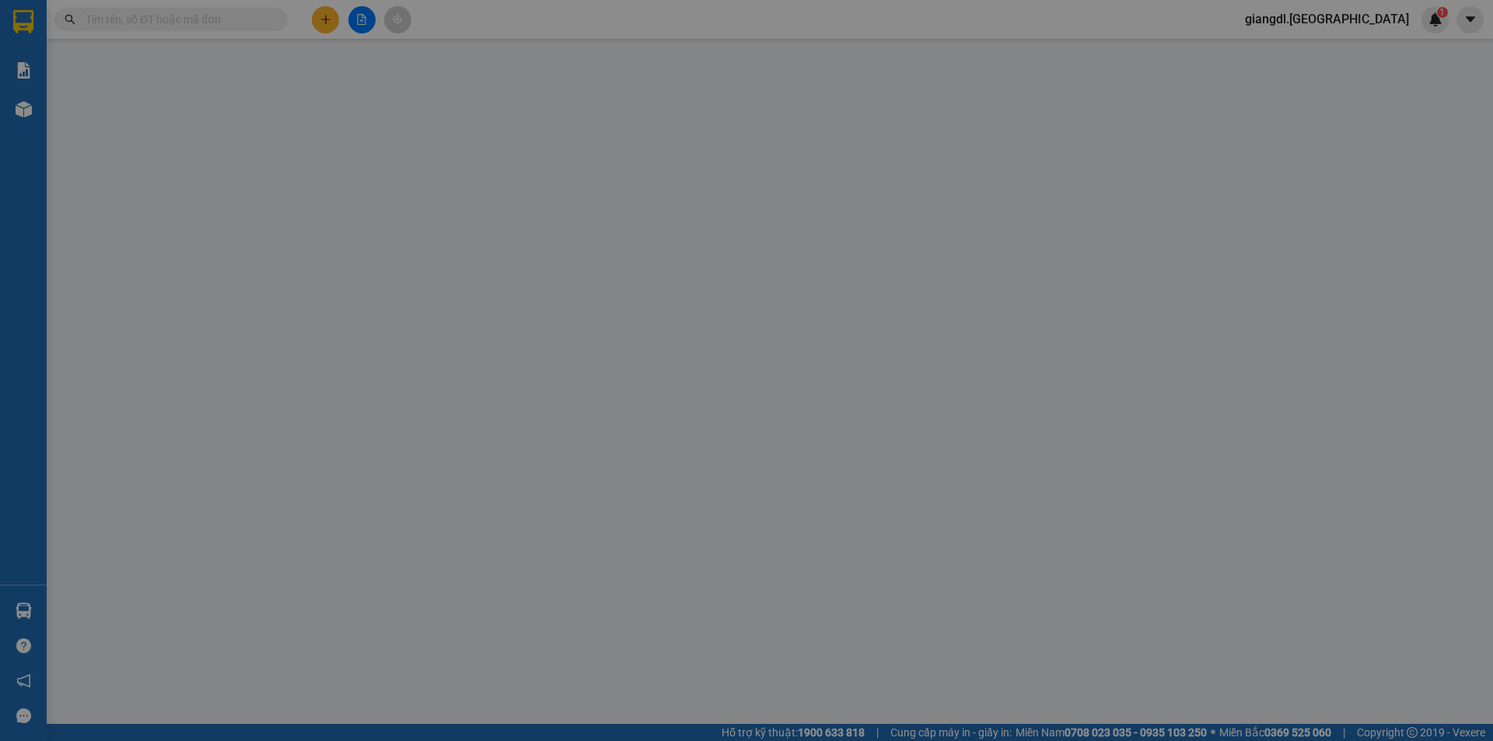
type input "30.000"
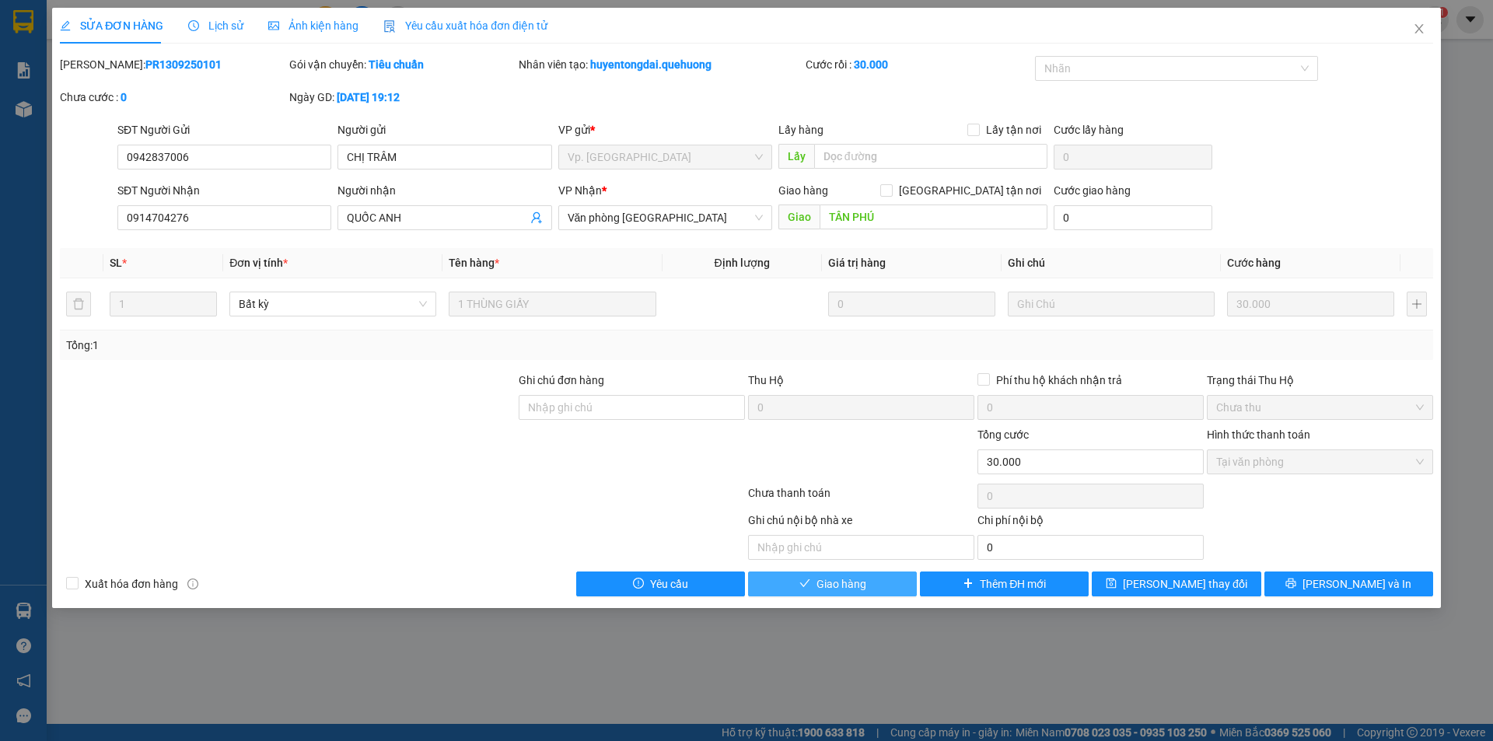
click at [889, 583] on button "Giao hàng" at bounding box center [832, 583] width 169 height 25
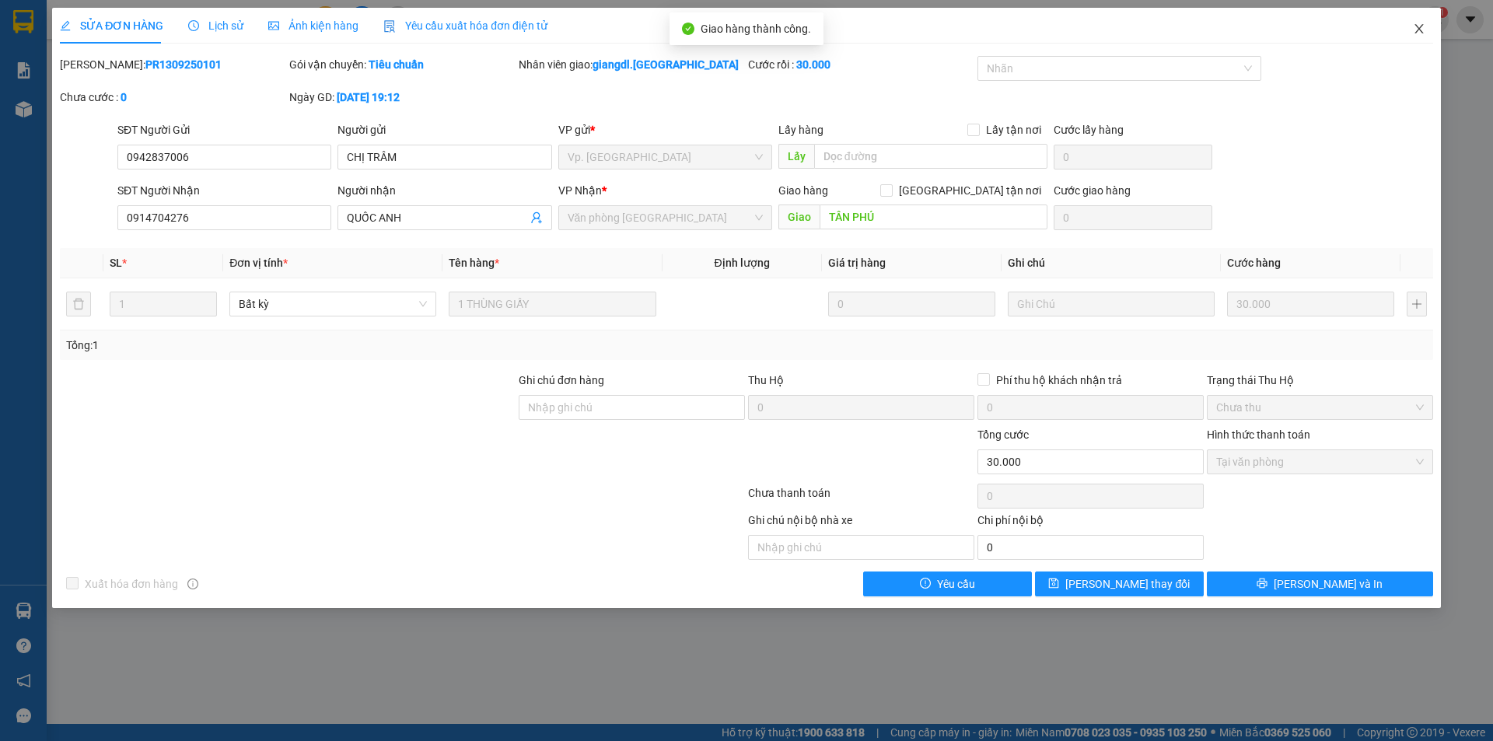
click at [1420, 29] on icon "close" at bounding box center [1418, 28] width 9 height 9
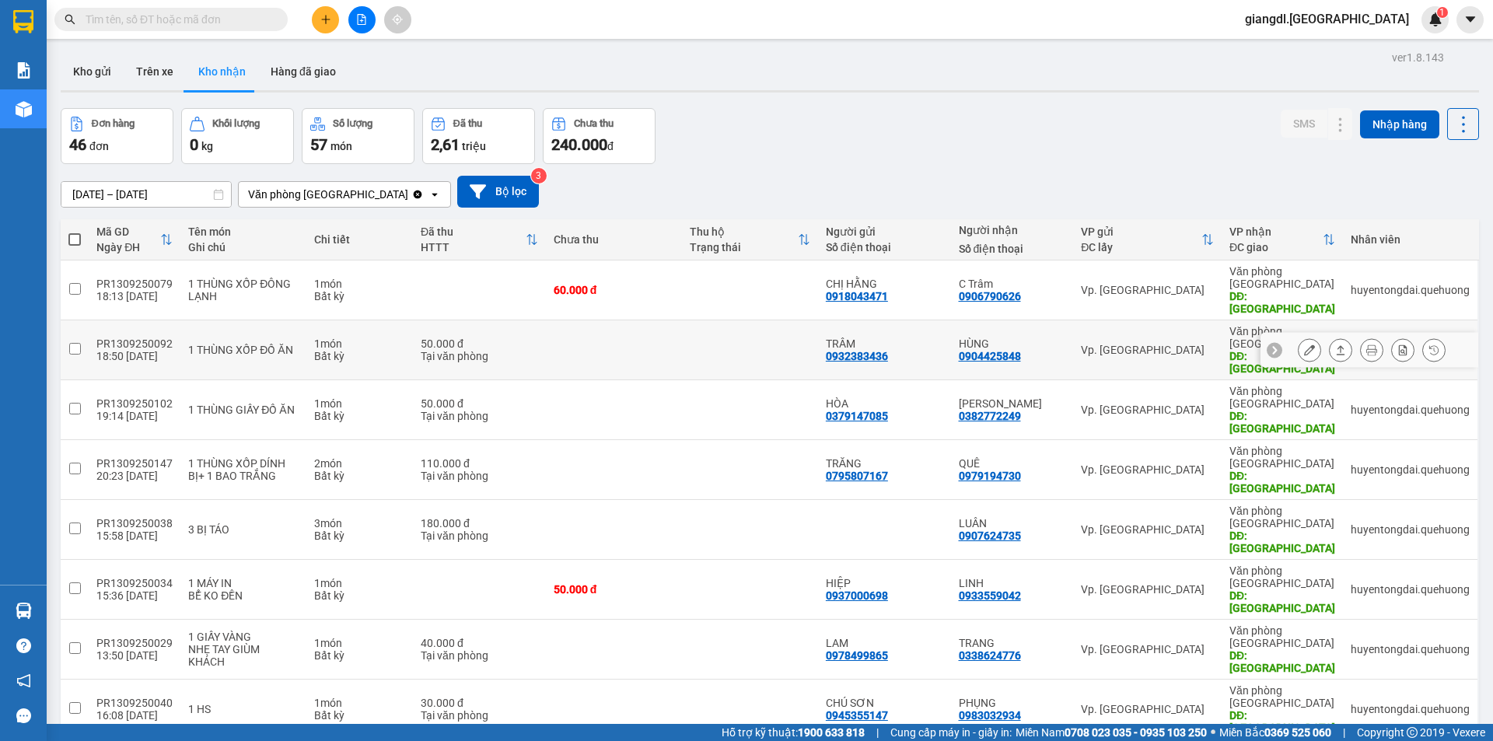
click at [1298, 337] on button at bounding box center [1309, 350] width 22 height 27
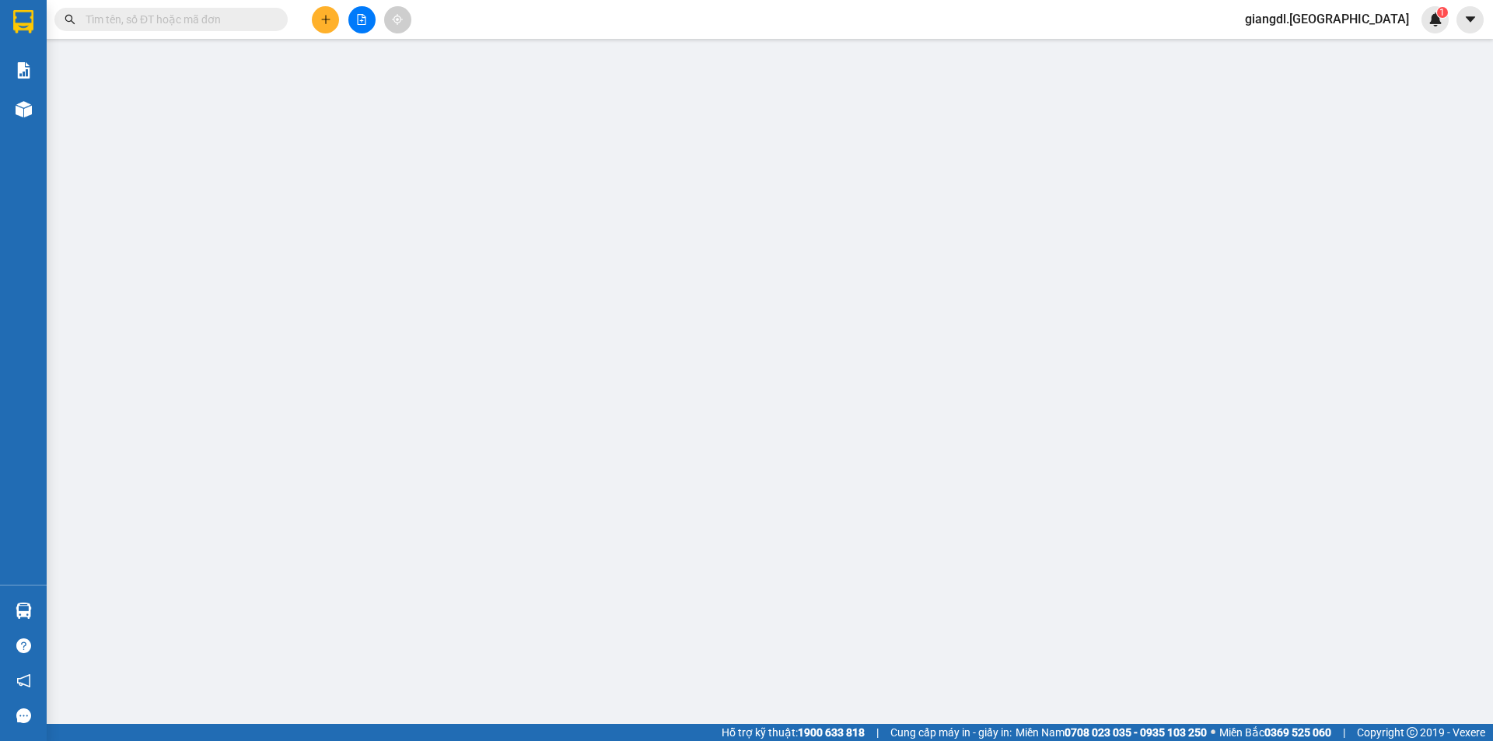
type input "0932383436"
type input "TRÂM"
type input "0904425848"
type input "HÙNG"
type input "TÂN PHÚ"
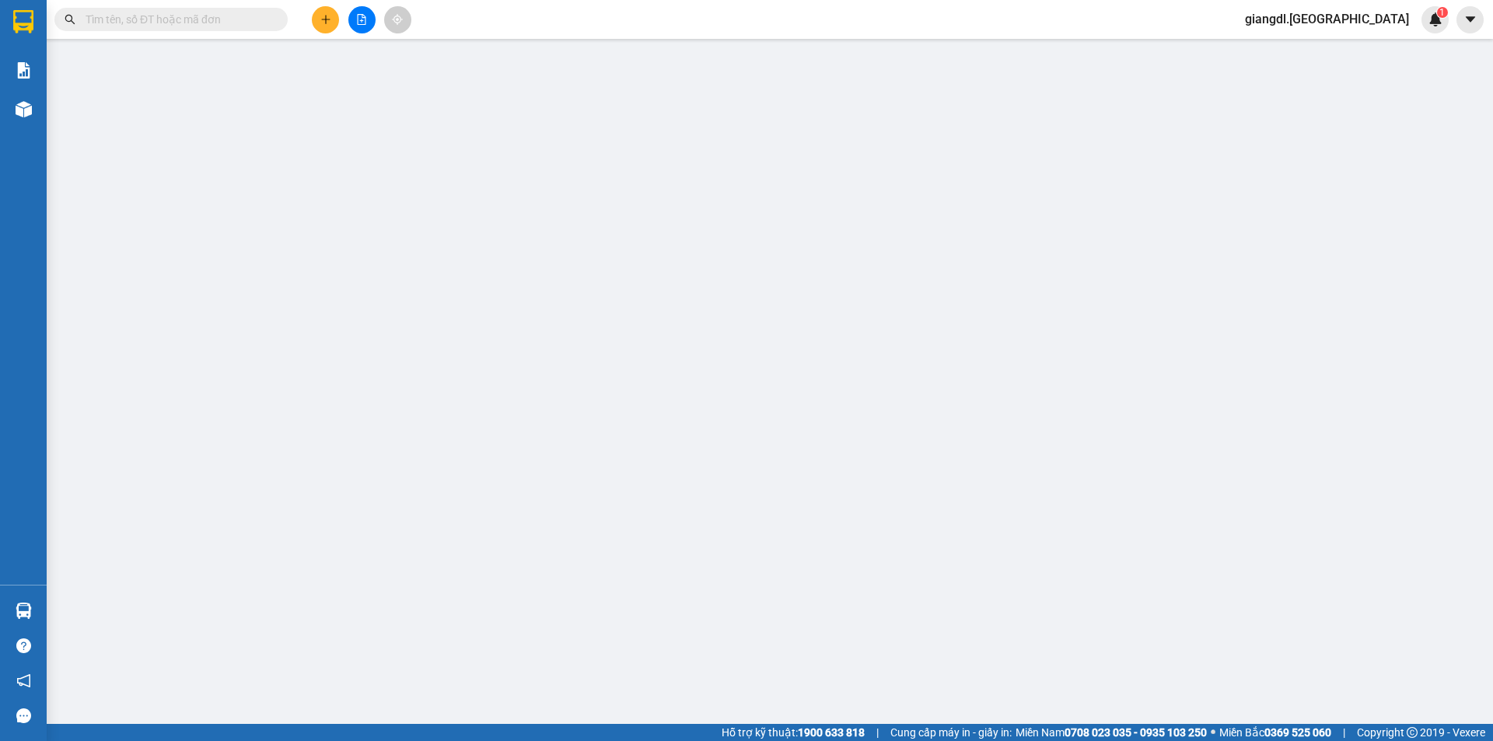
type input "50.000"
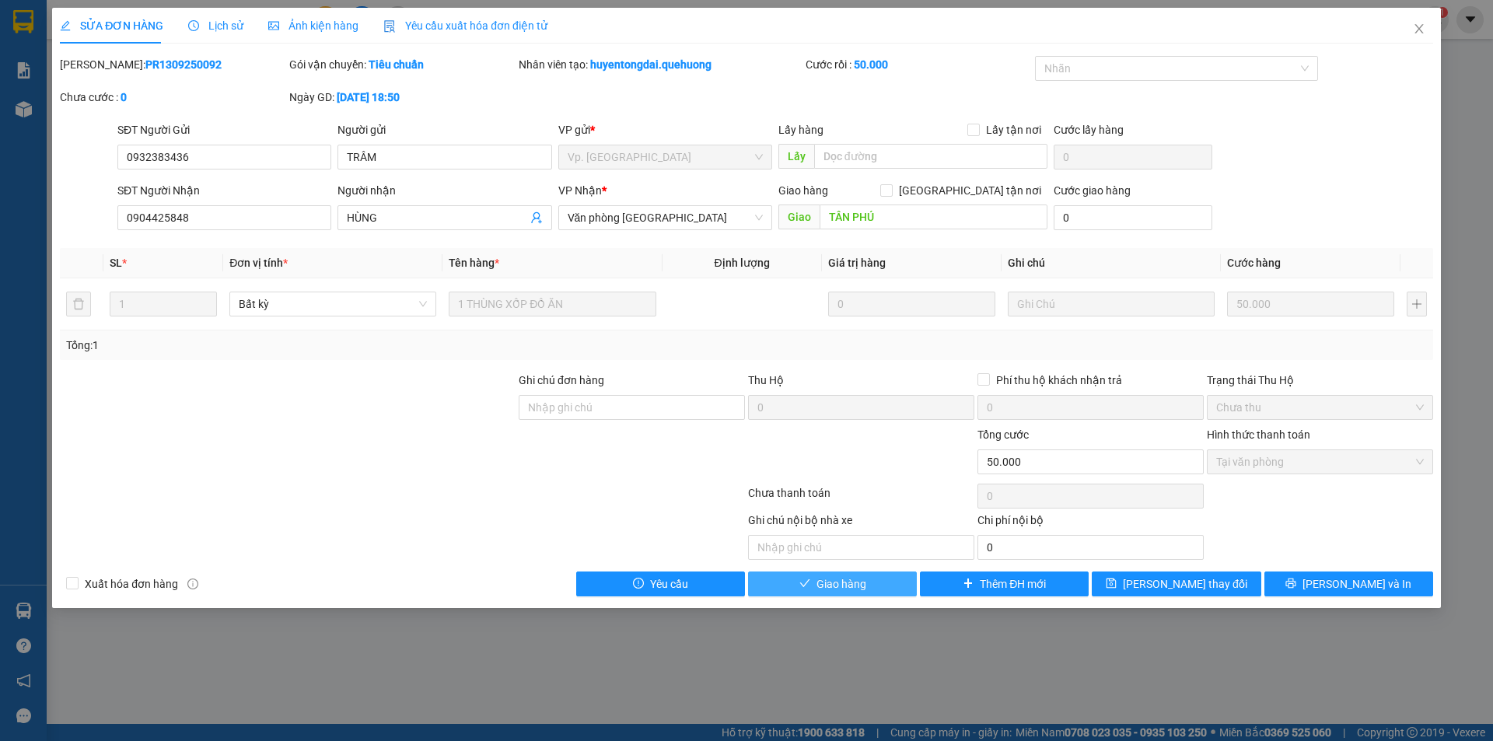
click at [853, 573] on button "Giao hàng" at bounding box center [832, 583] width 169 height 25
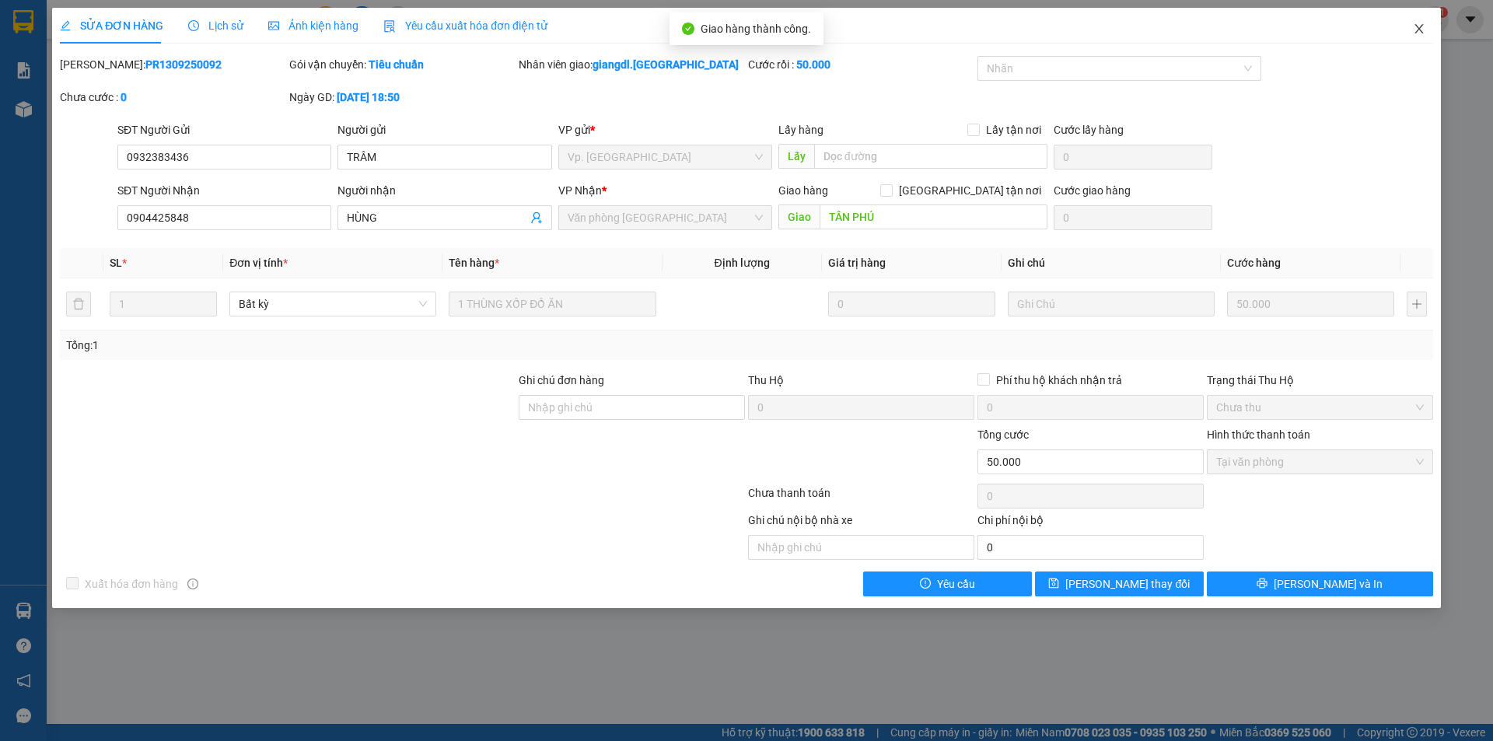
click at [1417, 21] on span "Close" at bounding box center [1419, 30] width 44 height 44
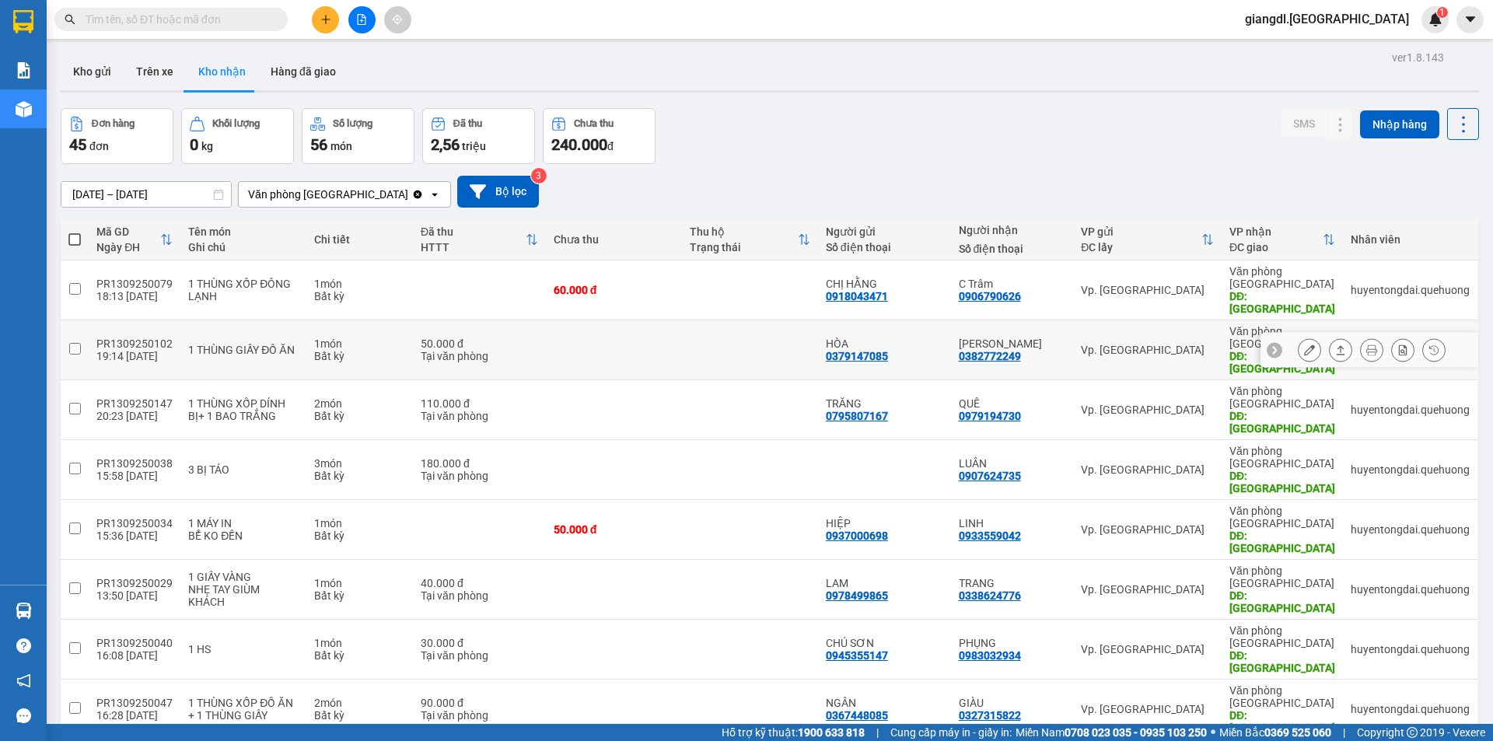
click at [1304, 344] on icon at bounding box center [1309, 349] width 11 height 11
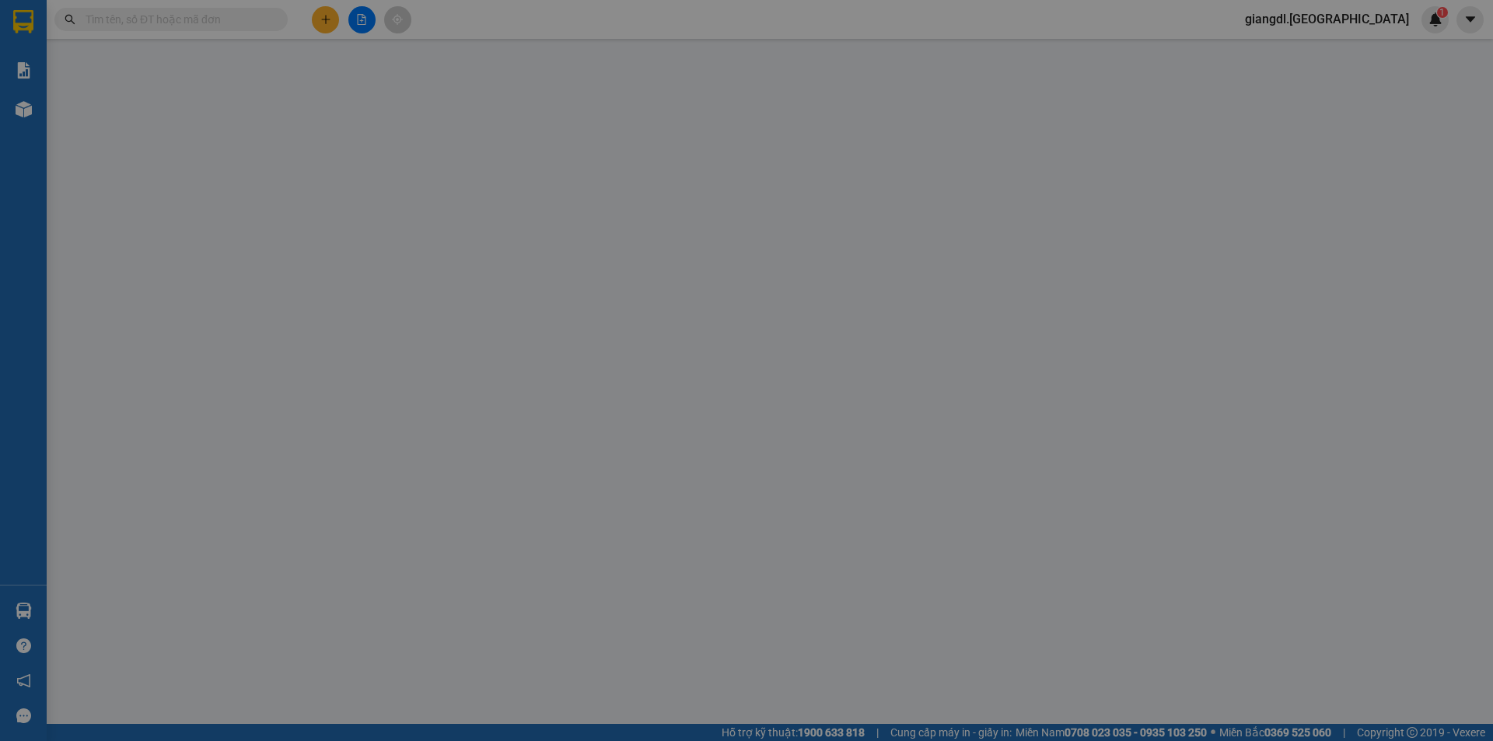
type input "0379147085"
type input "HÒA"
type input "0382772249"
type input "KIM ANH"
type input "TÂN PHÚ"
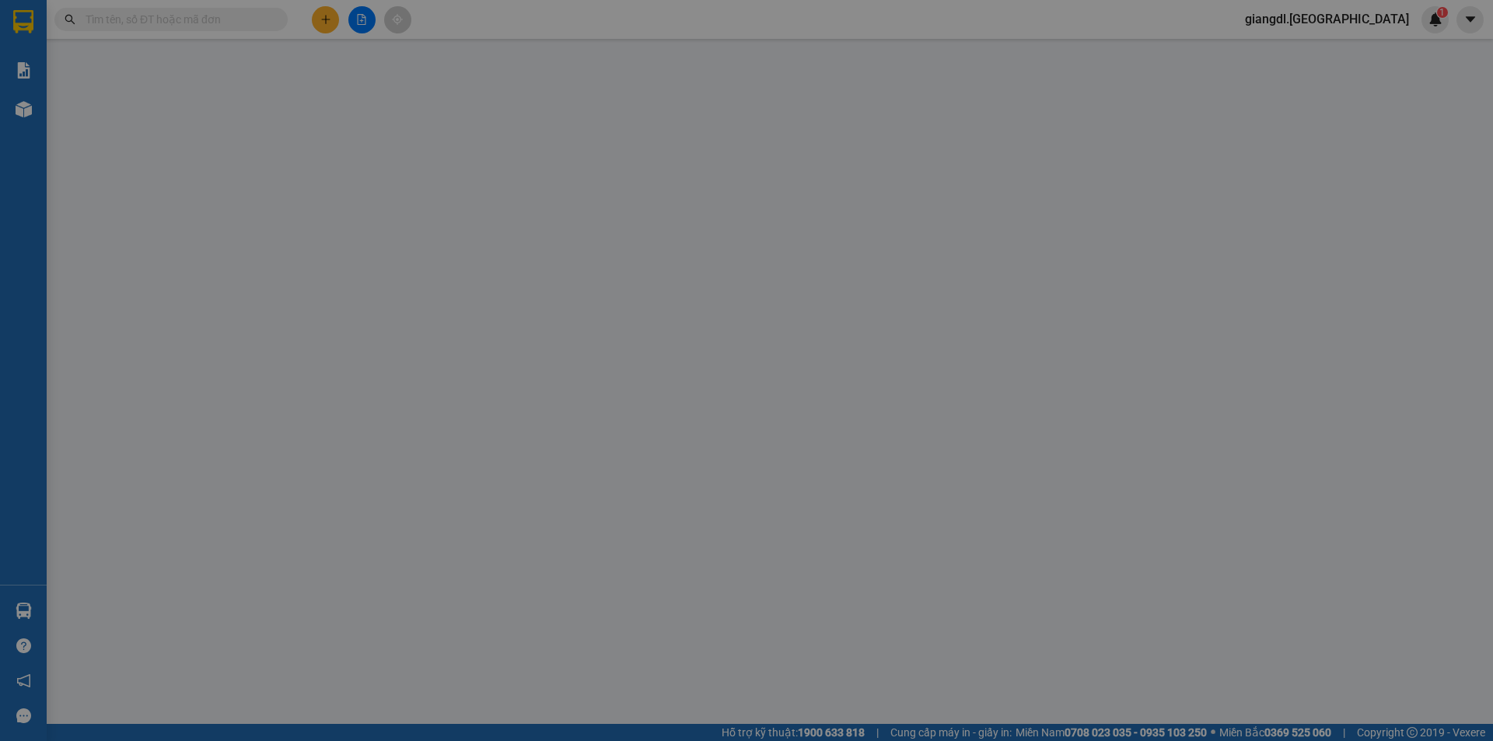
type input "50.000"
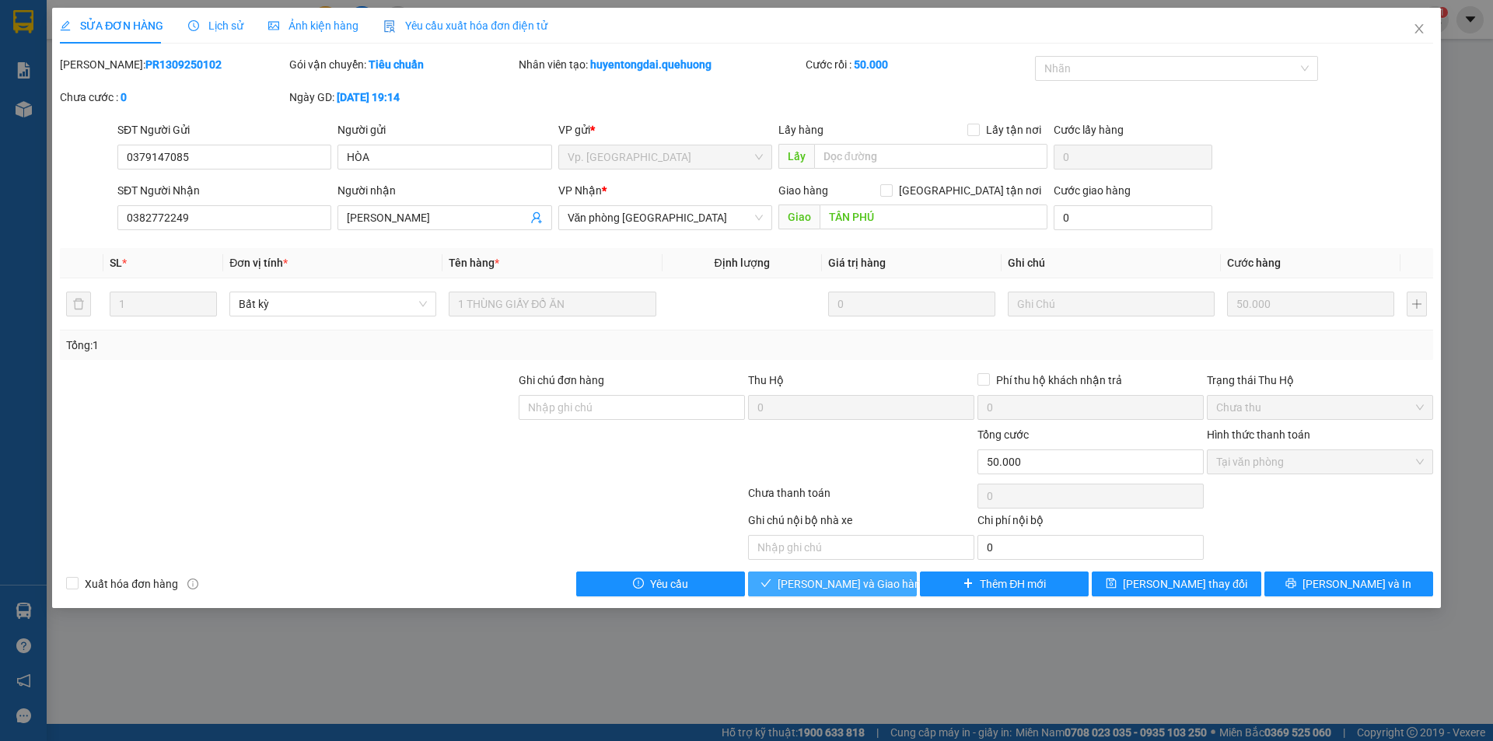
click at [849, 578] on span "Lưu và Giao hàng" at bounding box center [852, 583] width 149 height 17
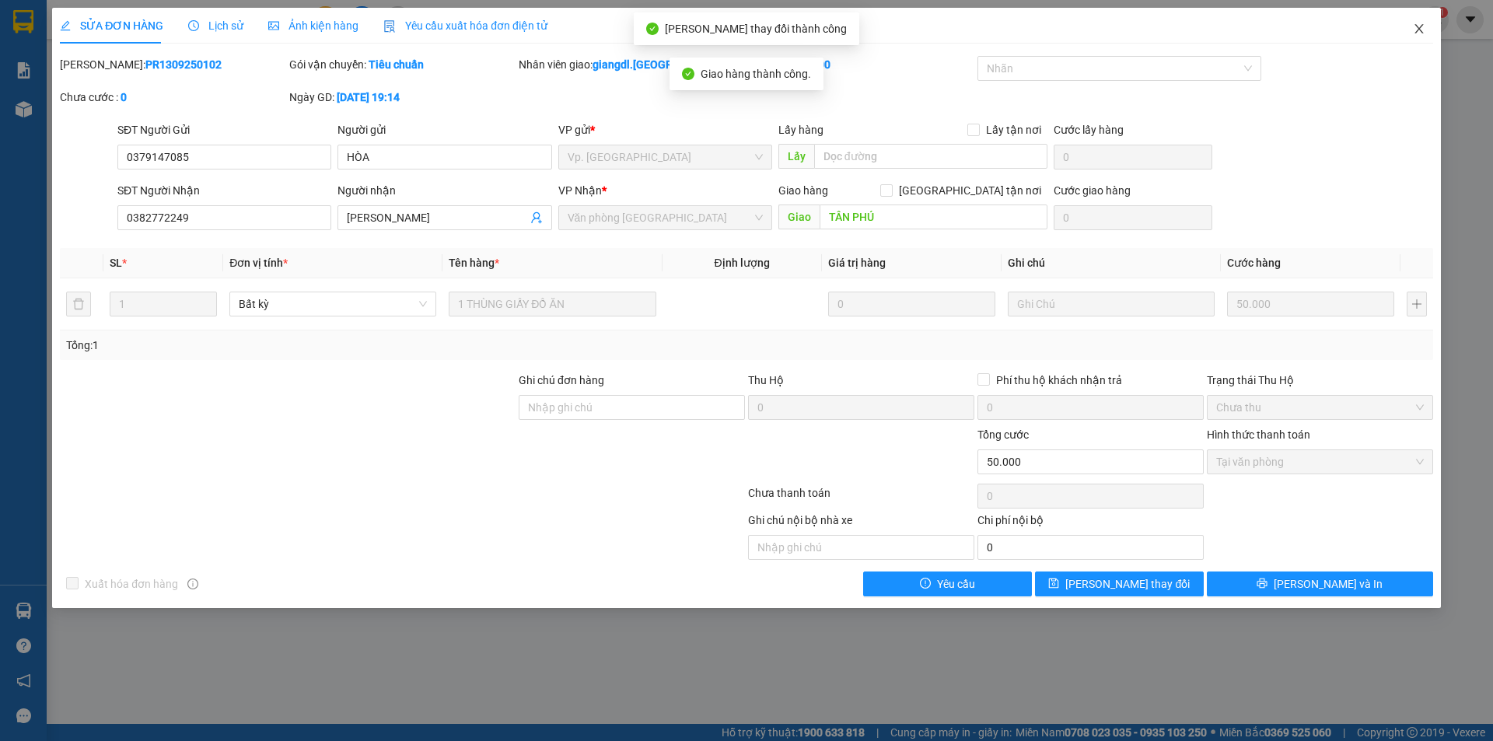
click at [1417, 25] on icon "close" at bounding box center [1419, 29] width 12 height 12
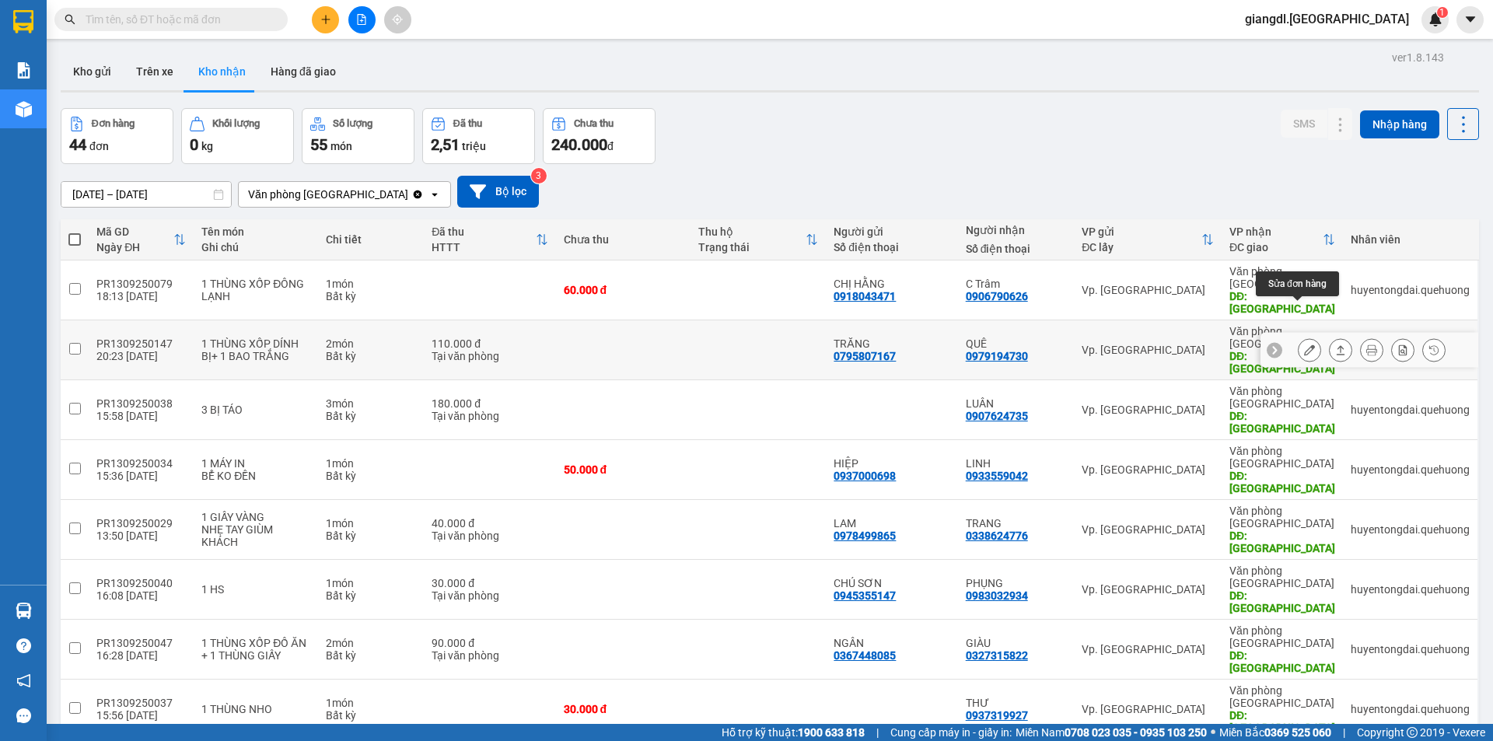
click at [1301, 337] on button at bounding box center [1309, 350] width 22 height 27
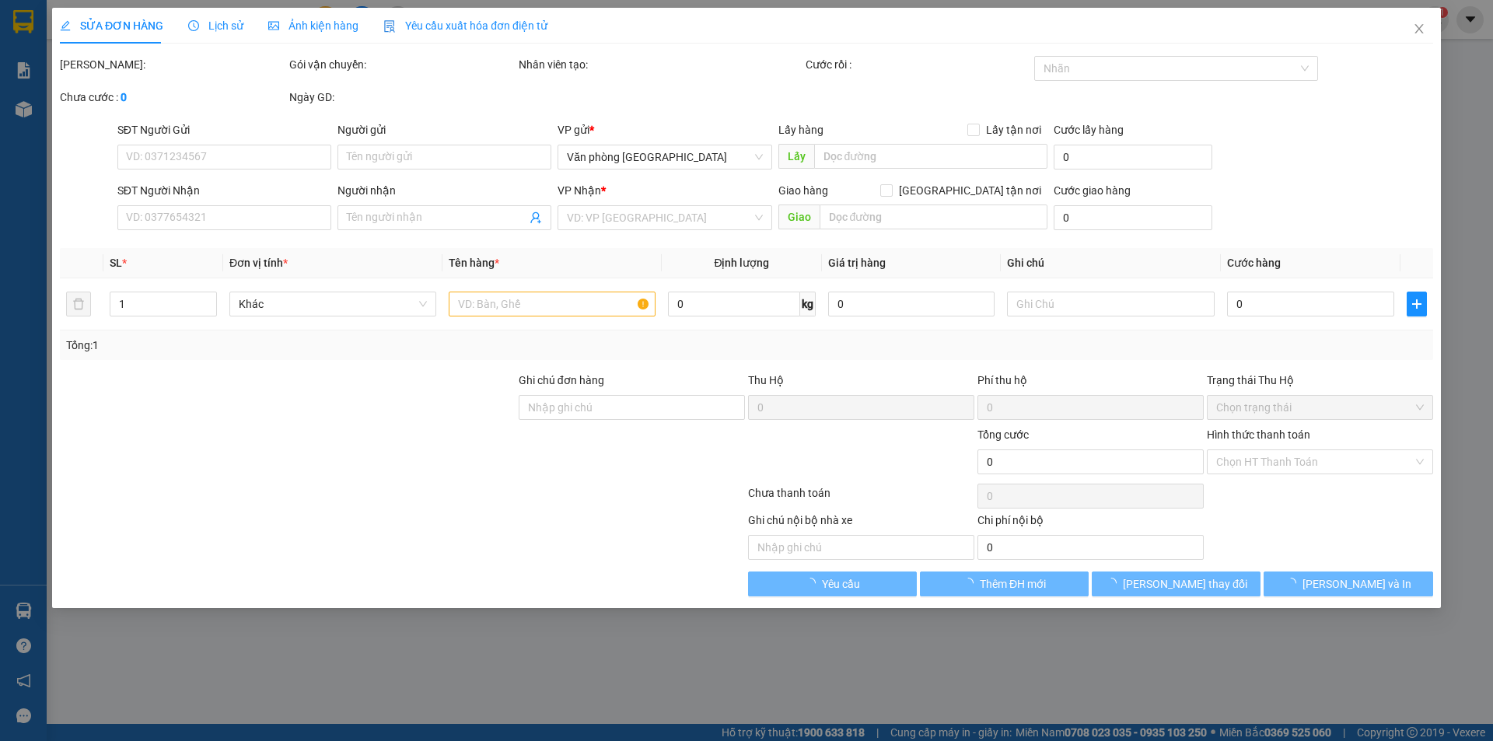
type input "0795807167"
type input "TRĂNG"
type input "0979194730"
type input "QUÊ"
type input "TÂN PHÚ"
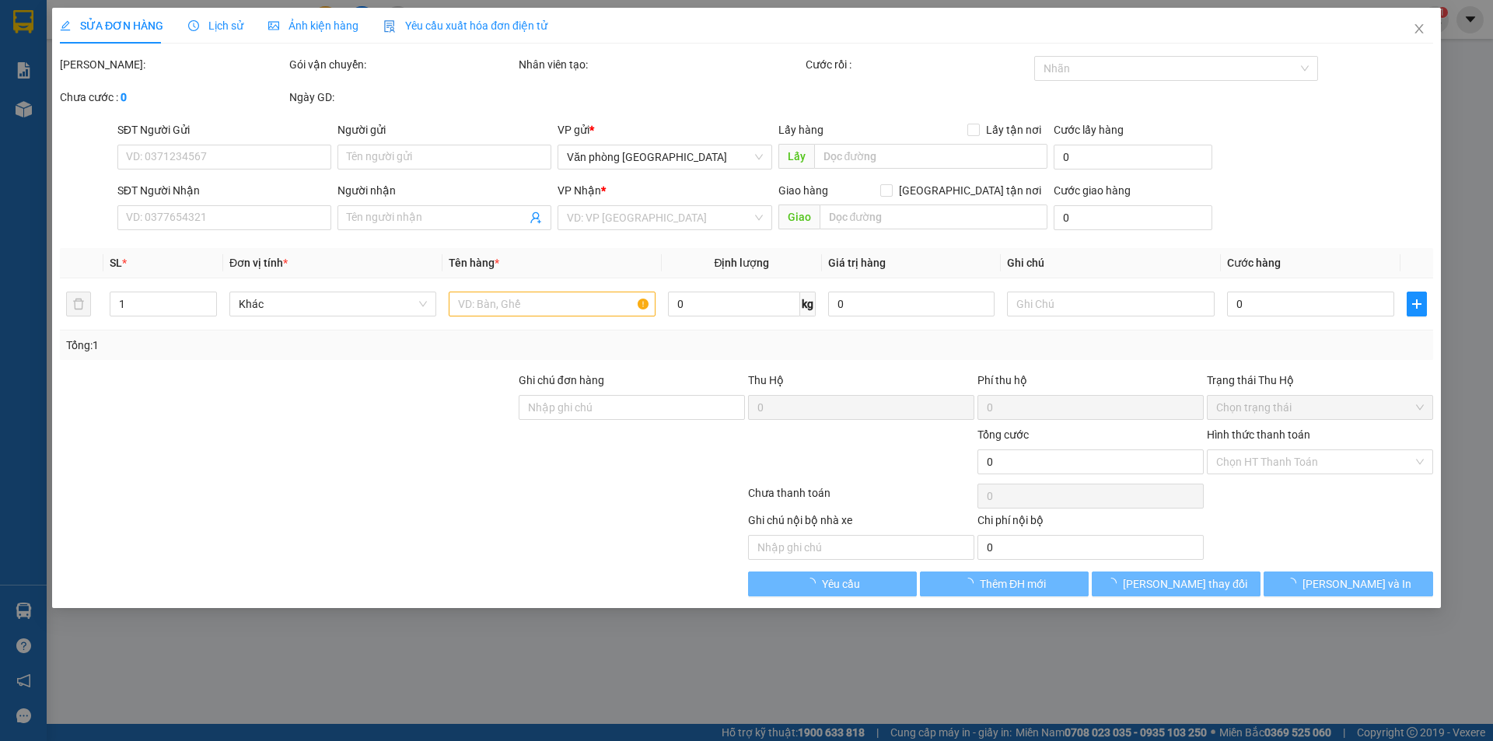
type input "110.000"
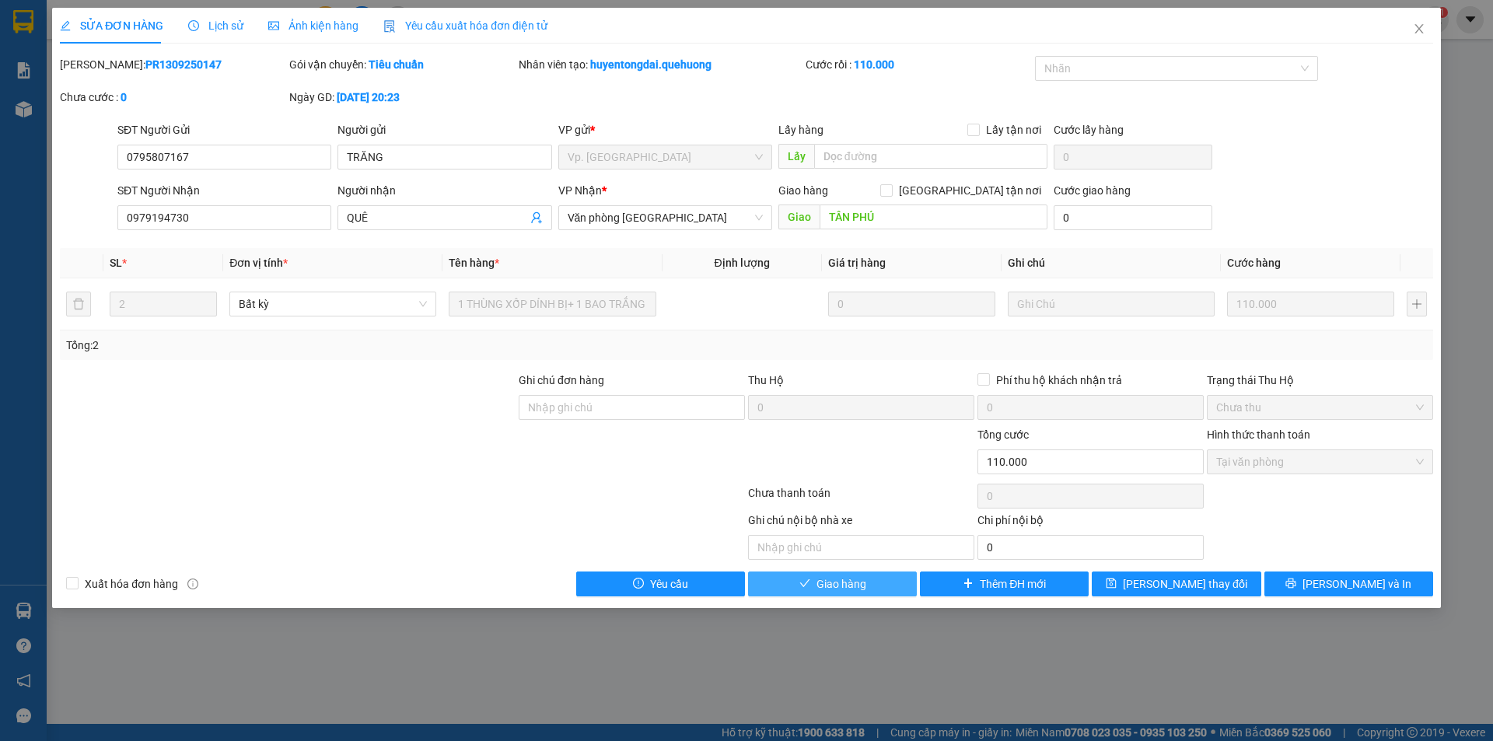
click at [852, 578] on span "Giao hàng" at bounding box center [841, 583] width 50 height 17
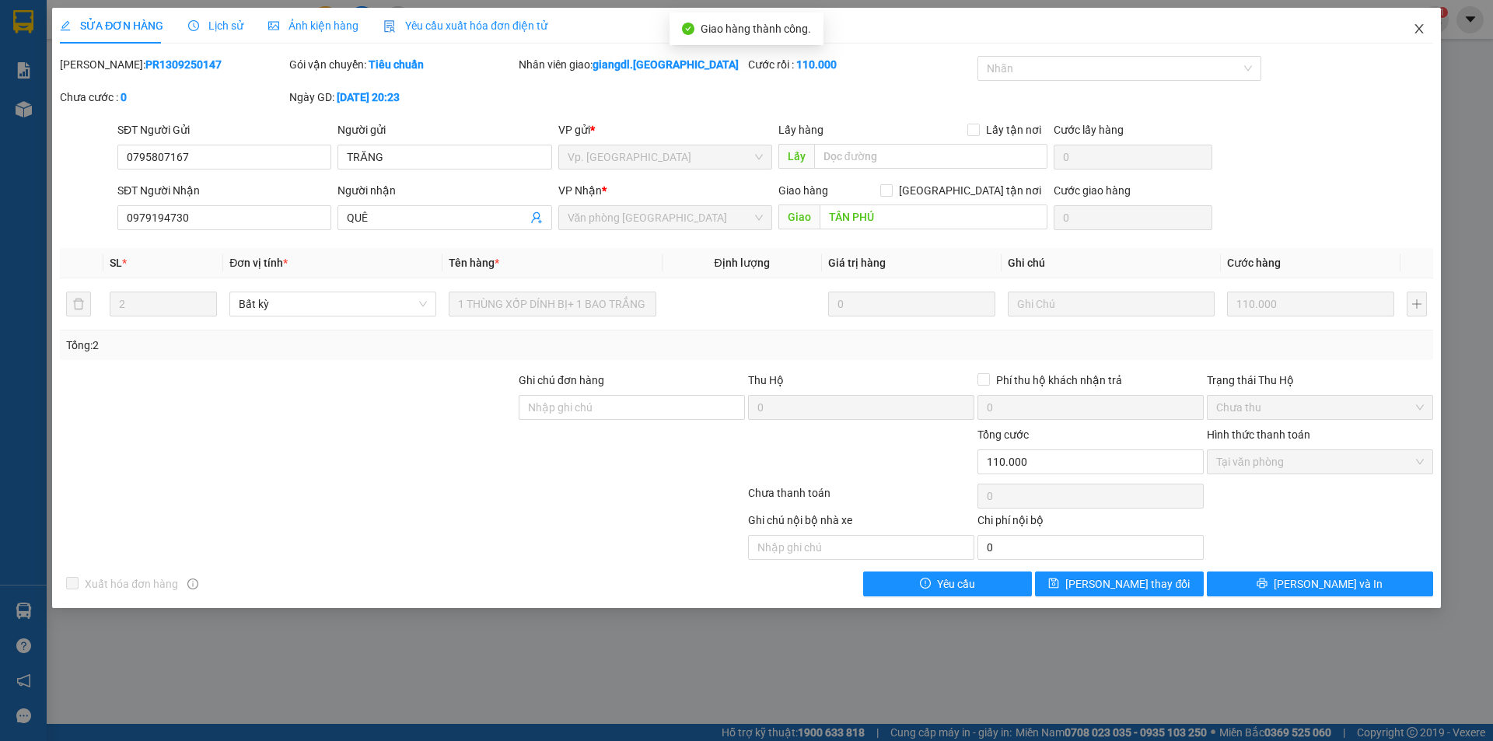
drag, startPoint x: 1422, startPoint y: 30, endPoint x: 1413, endPoint y: 43, distance: 16.2
click at [1421, 30] on icon "close" at bounding box center [1419, 29] width 12 height 12
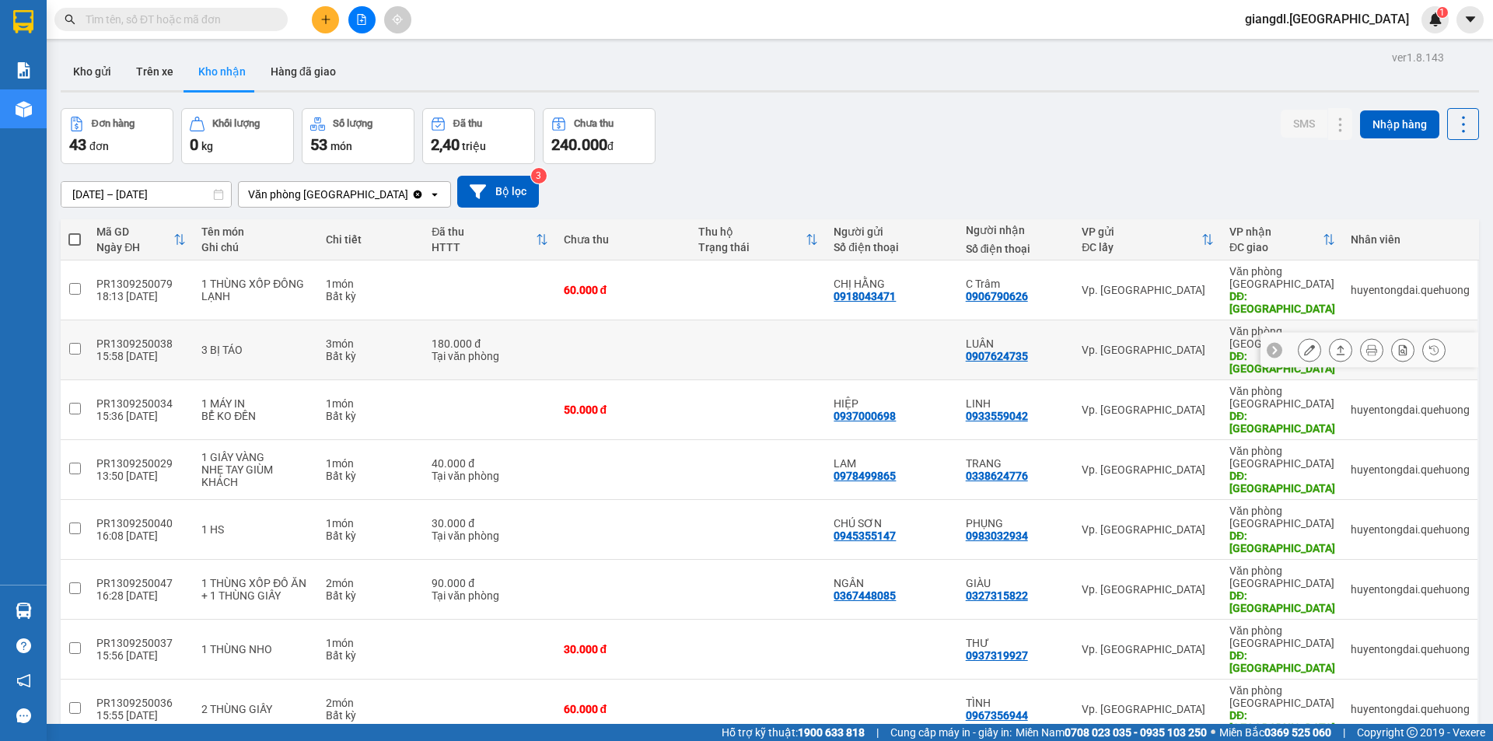
click at [1298, 338] on div at bounding box center [1309, 349] width 23 height 23
click at [1298, 337] on button at bounding box center [1309, 350] width 22 height 27
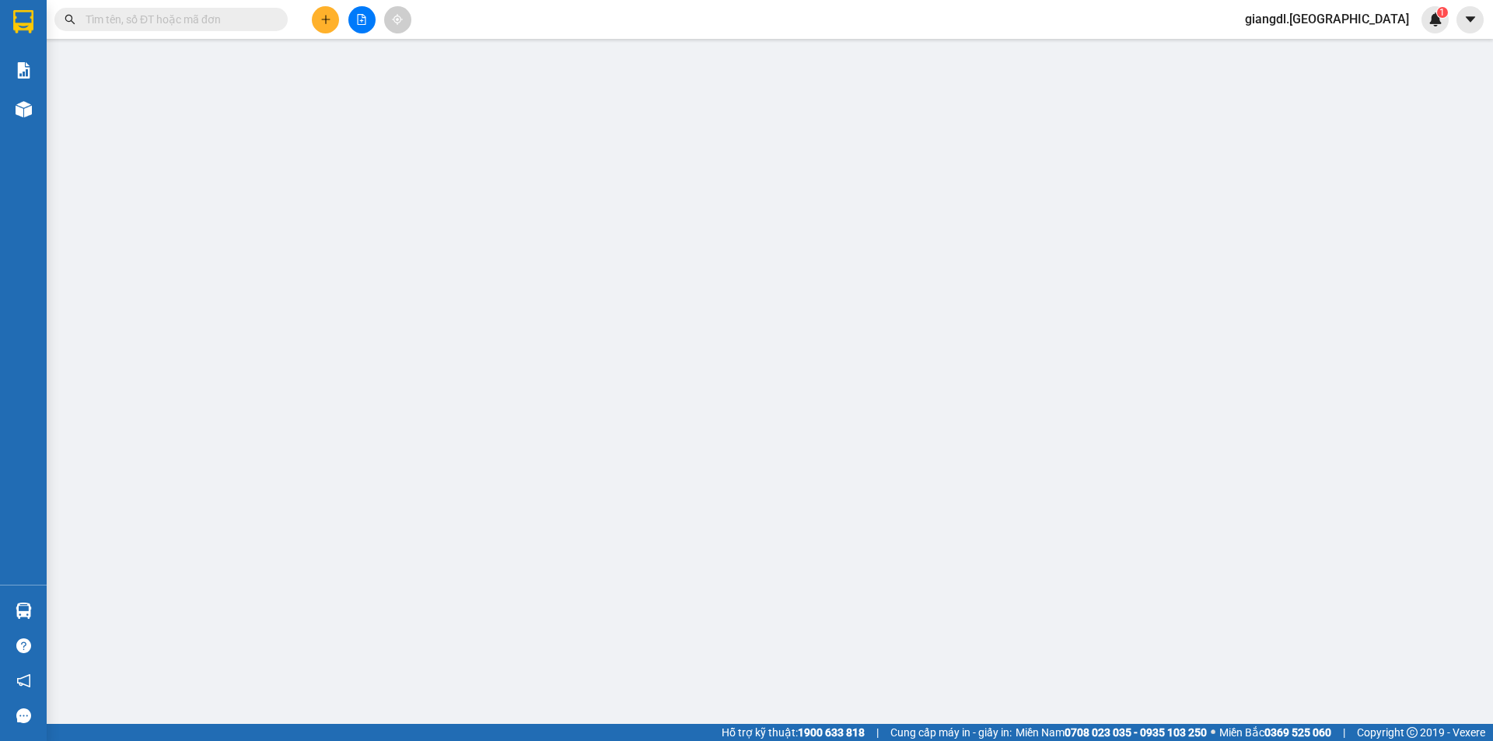
type input "0907624735"
type input "LUÂN"
type input "TÂN PHÚ"
type input "180.000"
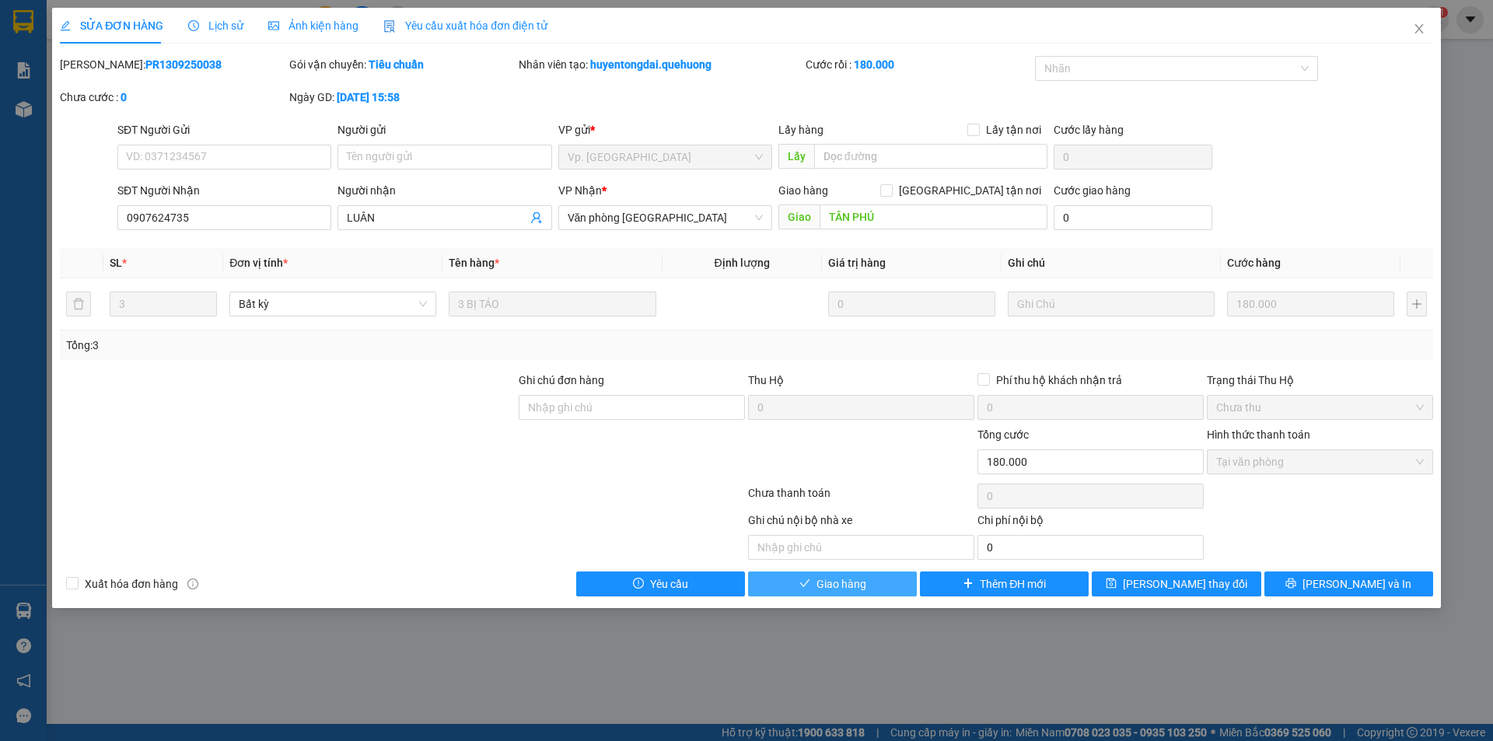
click at [826, 573] on button "Giao hàng" at bounding box center [832, 583] width 169 height 25
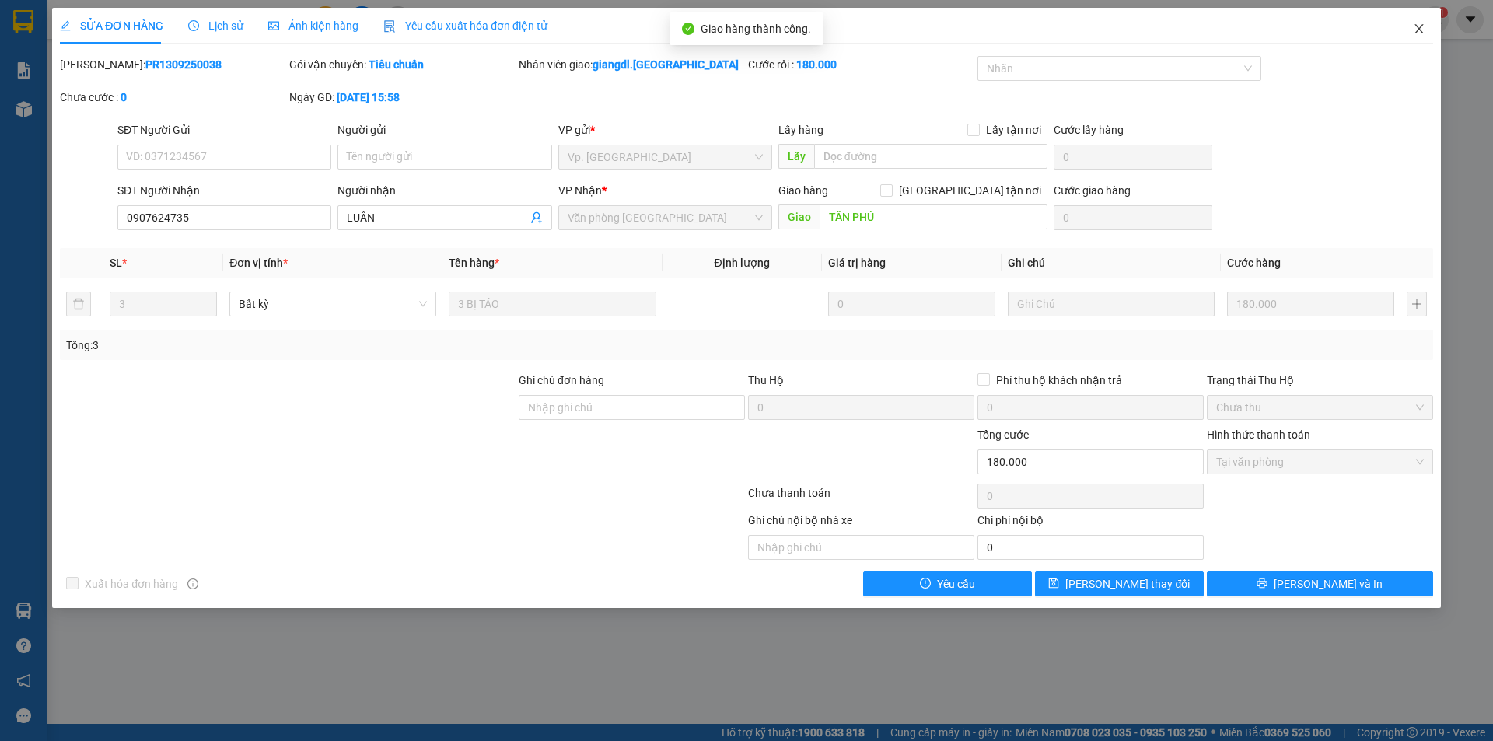
click at [1421, 26] on icon "close" at bounding box center [1418, 28] width 9 height 9
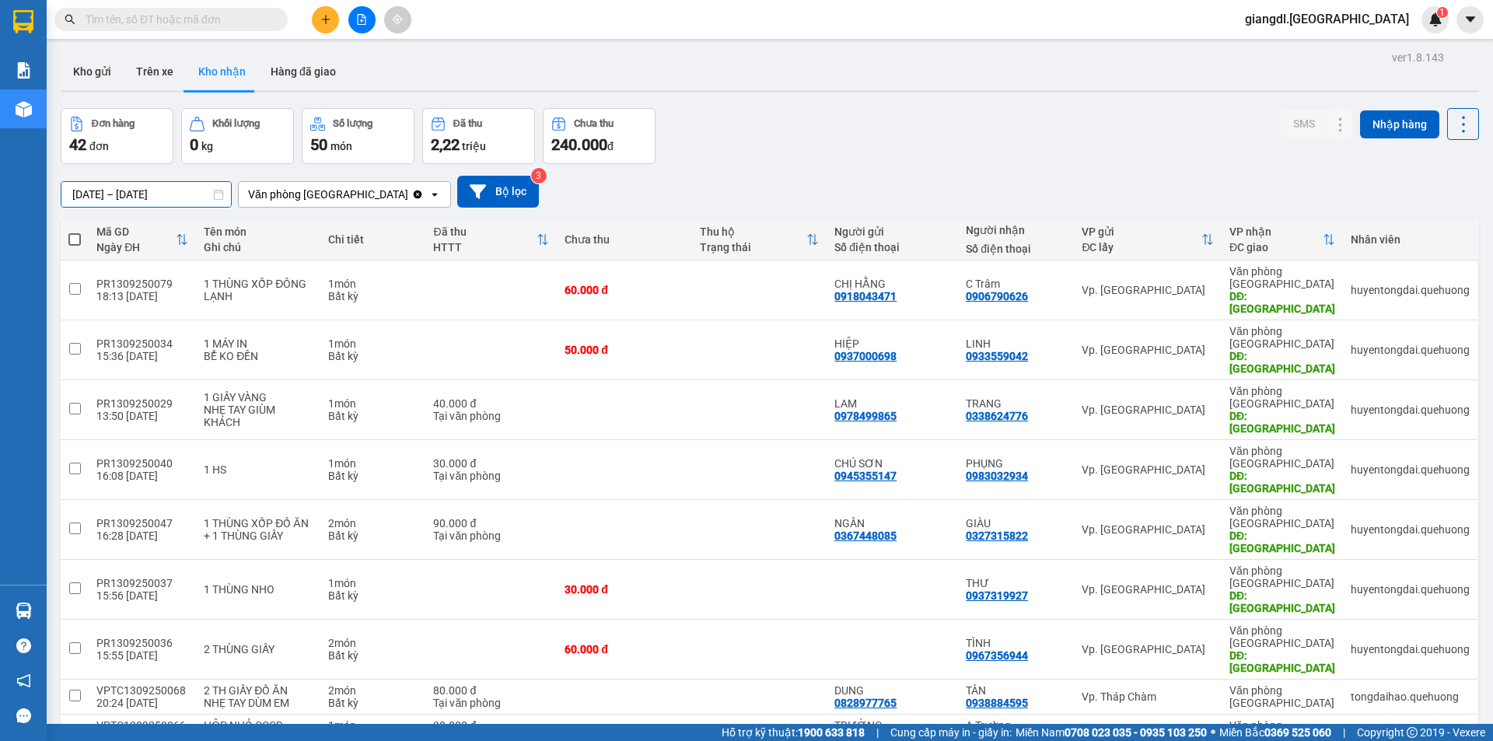
click at [150, 193] on input "[DATE] – [DATE]" at bounding box center [146, 194] width 170 height 25
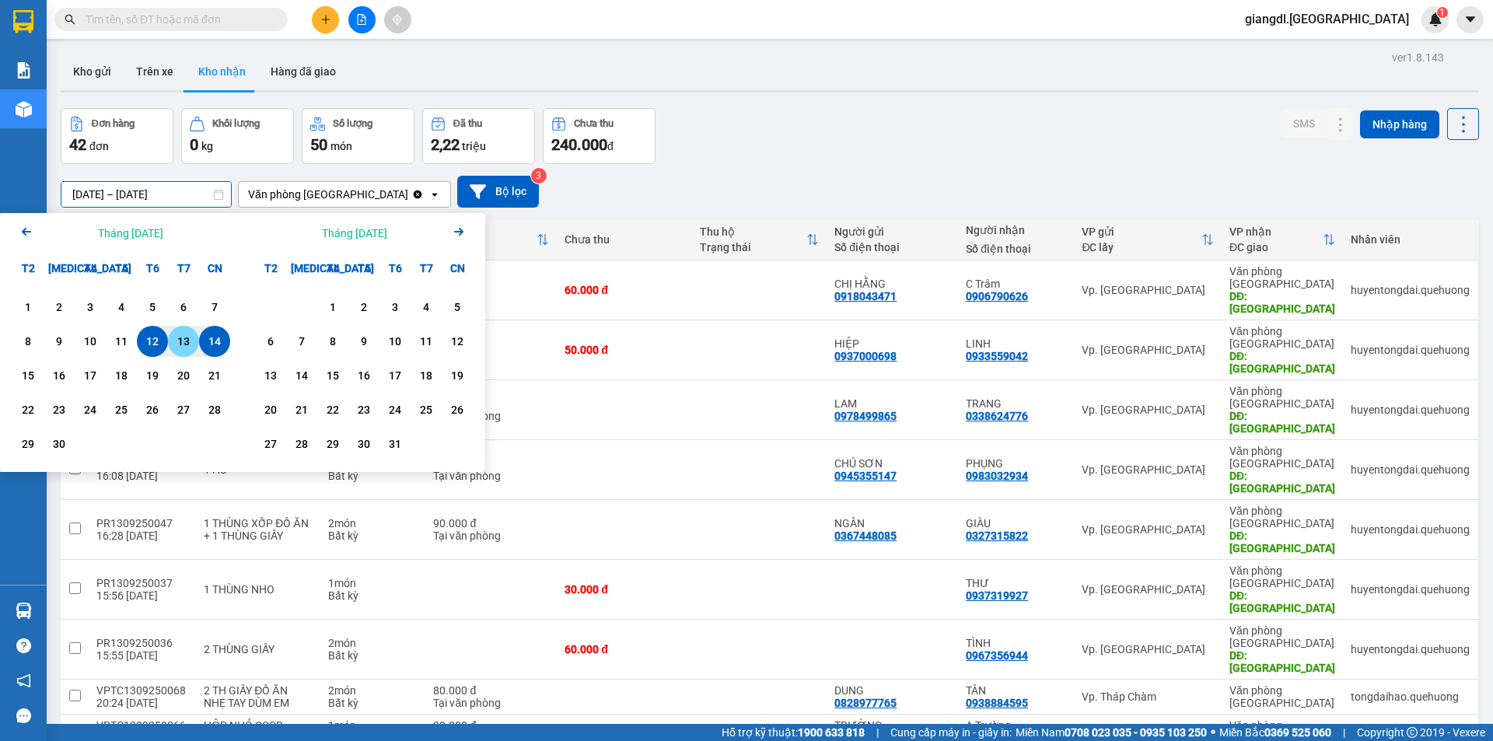
click at [183, 338] on div "13" at bounding box center [184, 341] width 22 height 19
click at [208, 342] on div "14" at bounding box center [215, 341] width 22 height 19
type input "13/09/2025 – 14/09/2025"
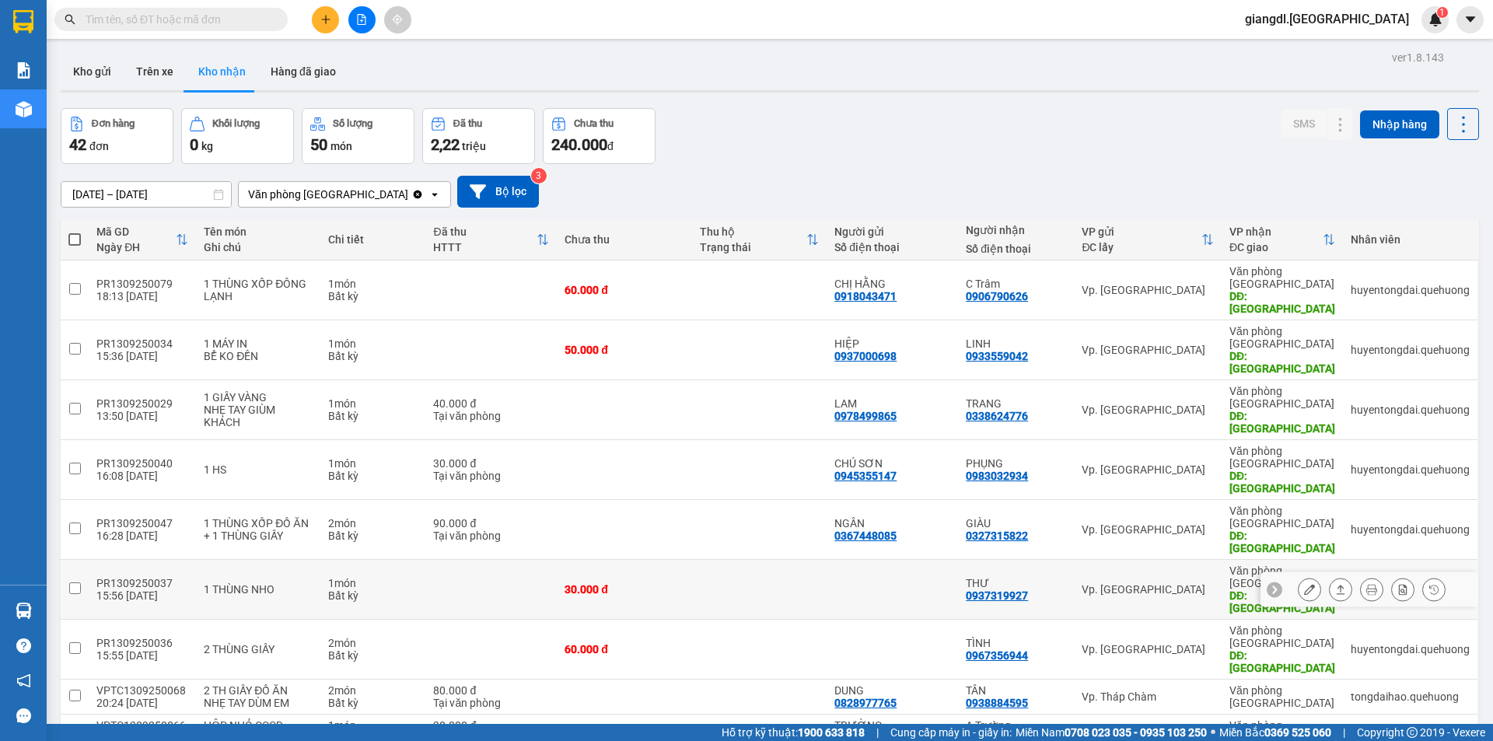
scroll to position [72, 0]
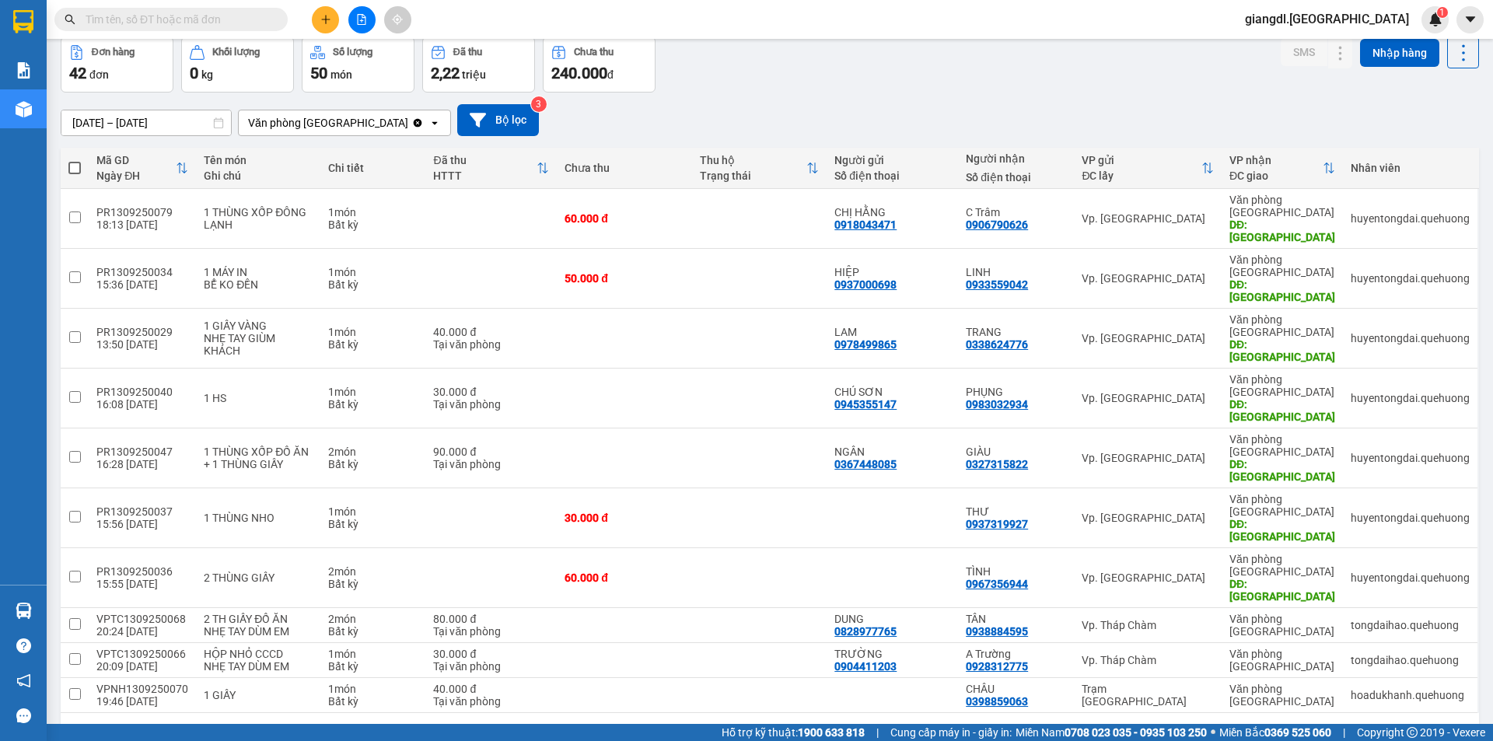
click at [1221, 726] on button "2" at bounding box center [1227, 737] width 23 height 23
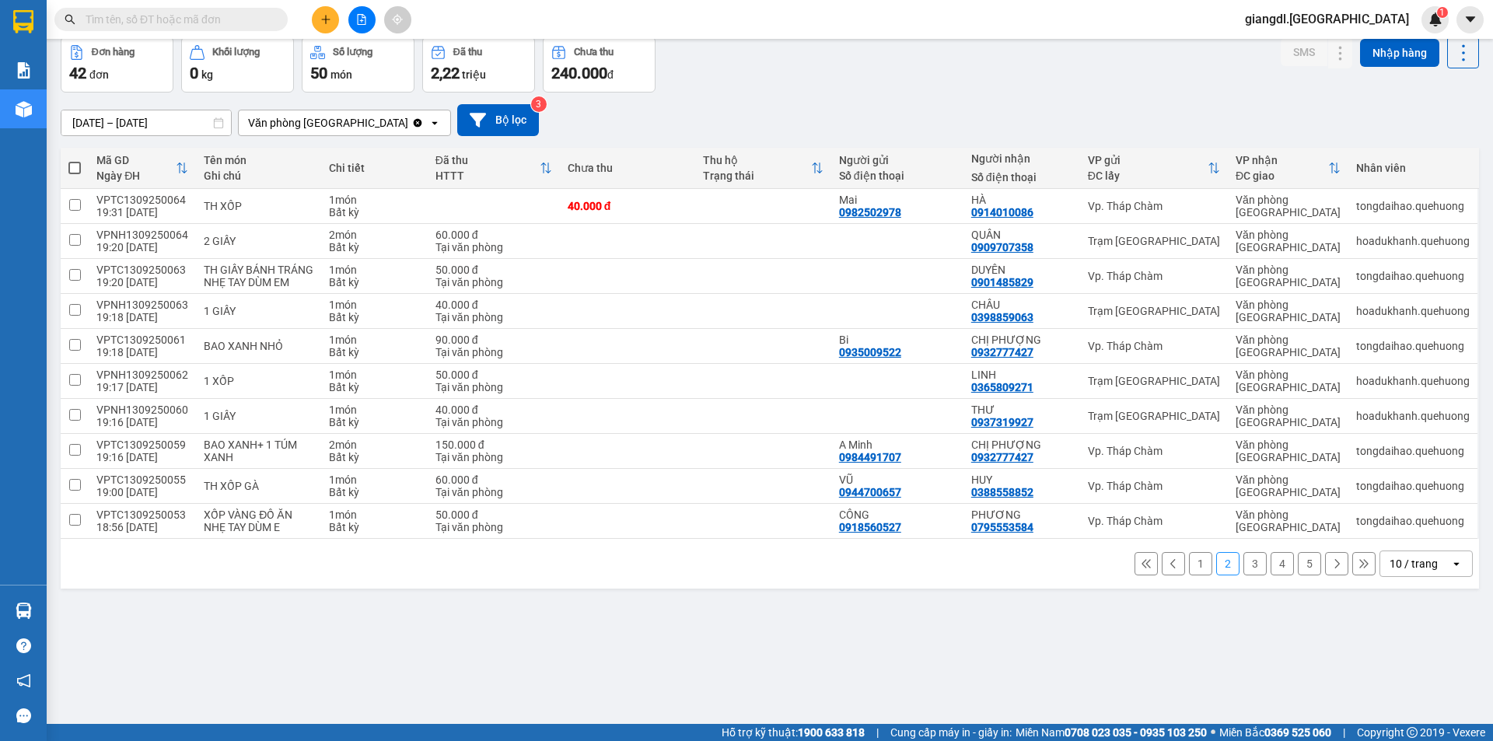
click at [1243, 570] on button "3" at bounding box center [1254, 563] width 23 height 23
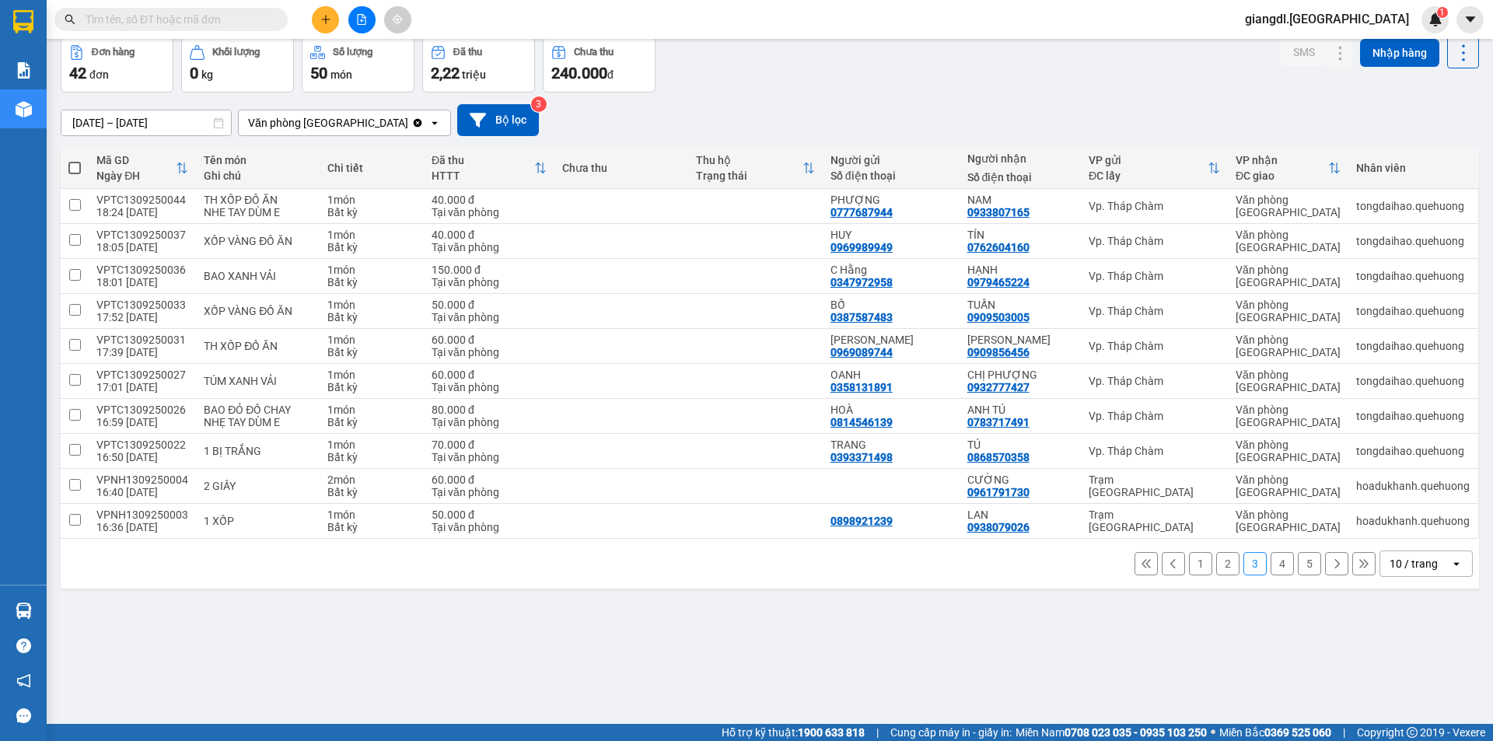
click at [1270, 563] on button "4" at bounding box center [1281, 563] width 23 height 23
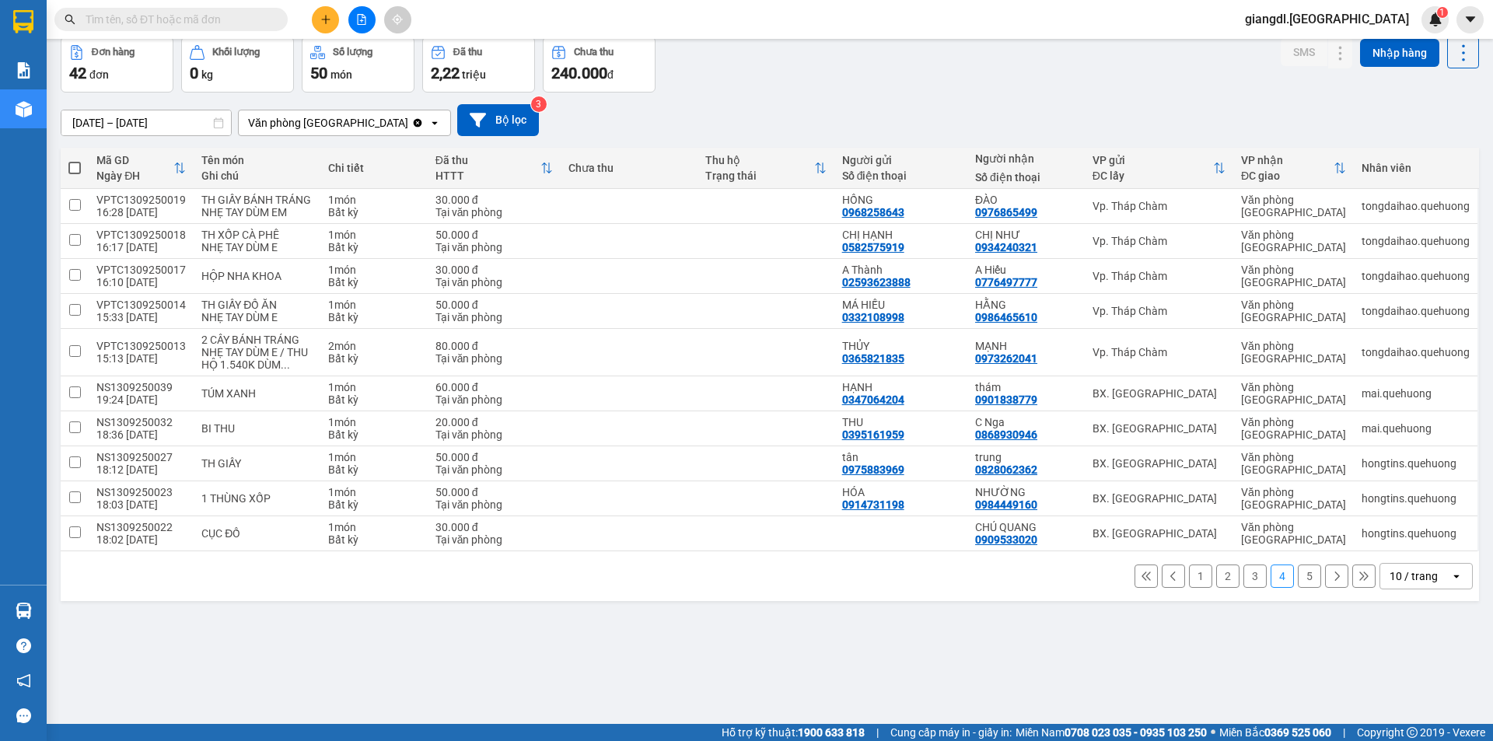
click at [1298, 571] on button "5" at bounding box center [1309, 575] width 23 height 23
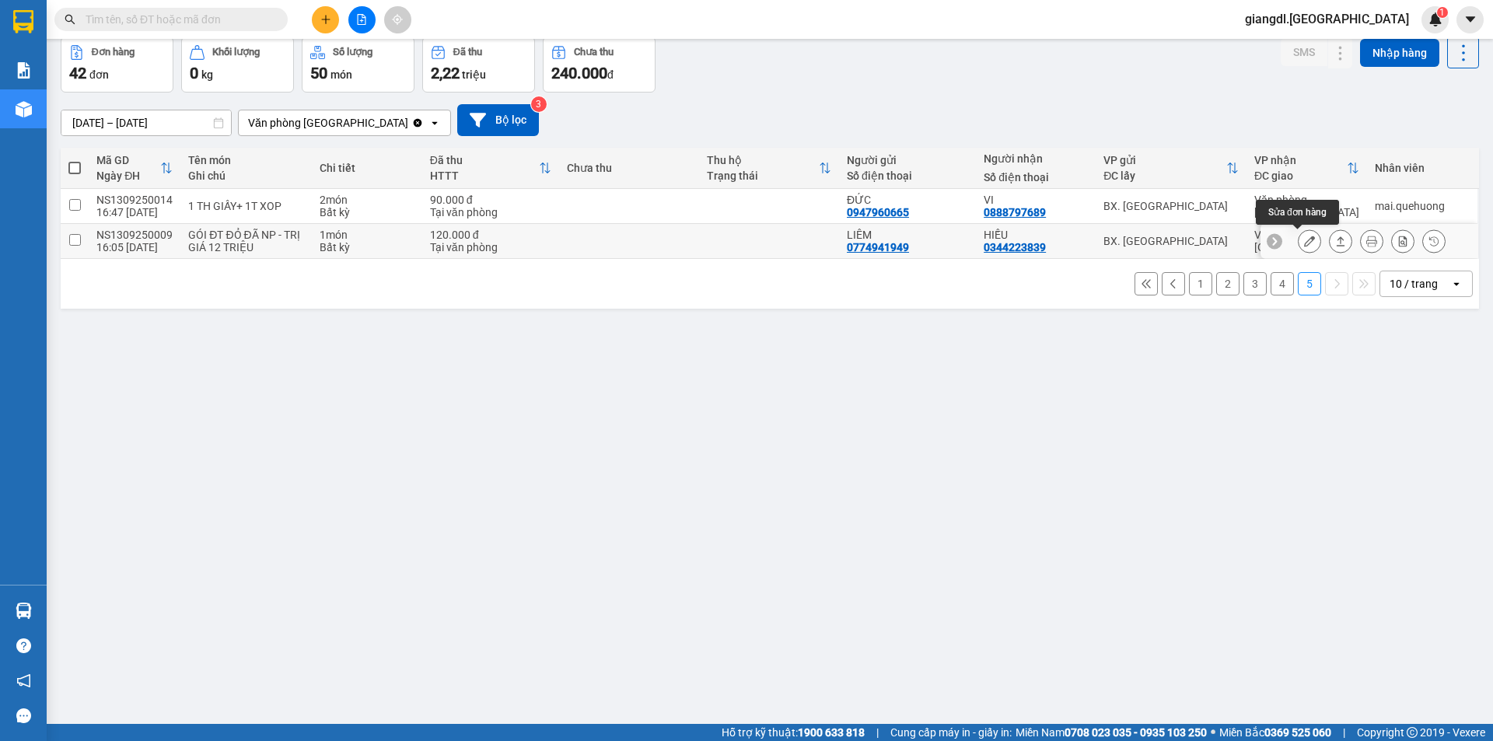
click at [1304, 241] on icon at bounding box center [1309, 241] width 11 height 11
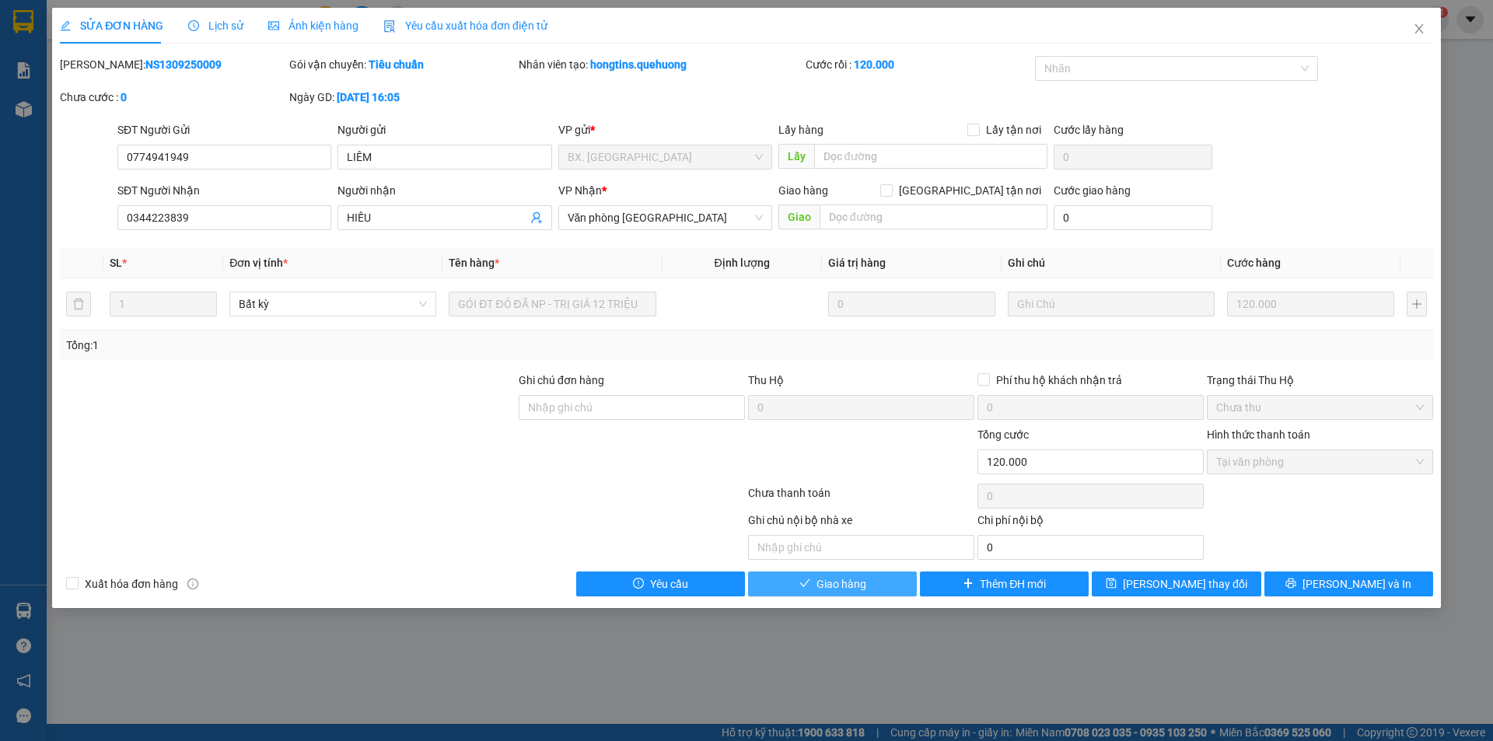
click at [878, 589] on button "Giao hàng" at bounding box center [832, 583] width 169 height 25
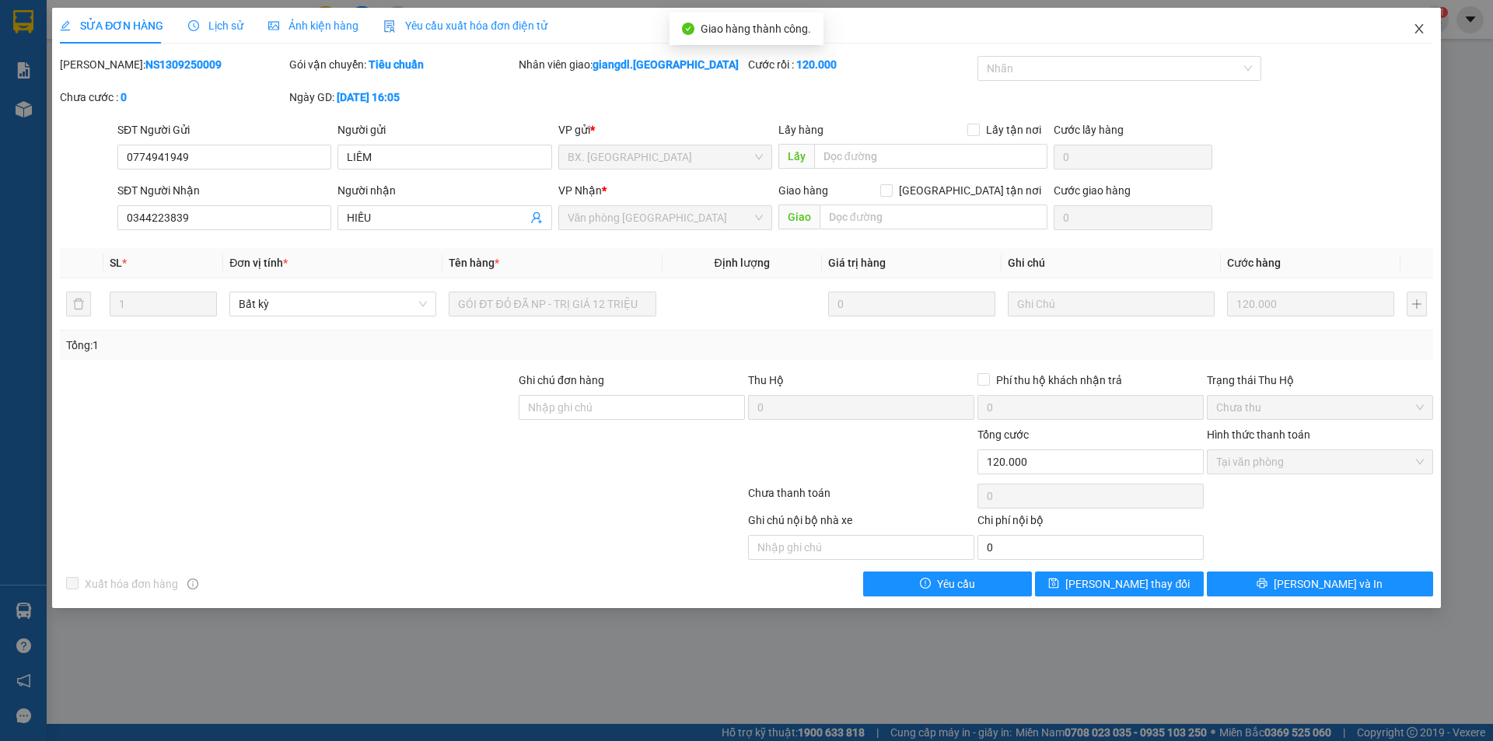
click at [1415, 26] on icon "close" at bounding box center [1419, 29] width 12 height 12
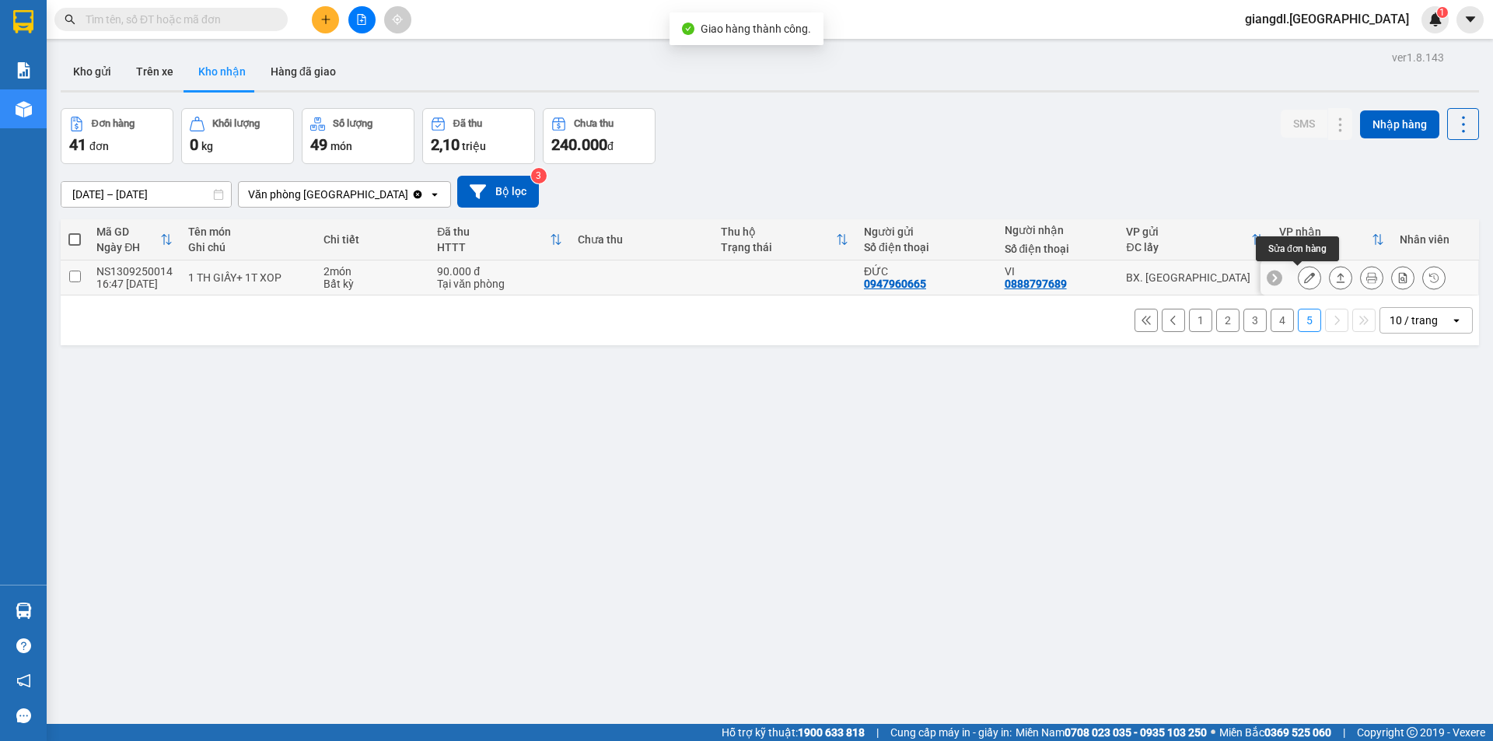
click at [1304, 276] on icon at bounding box center [1309, 277] width 11 height 11
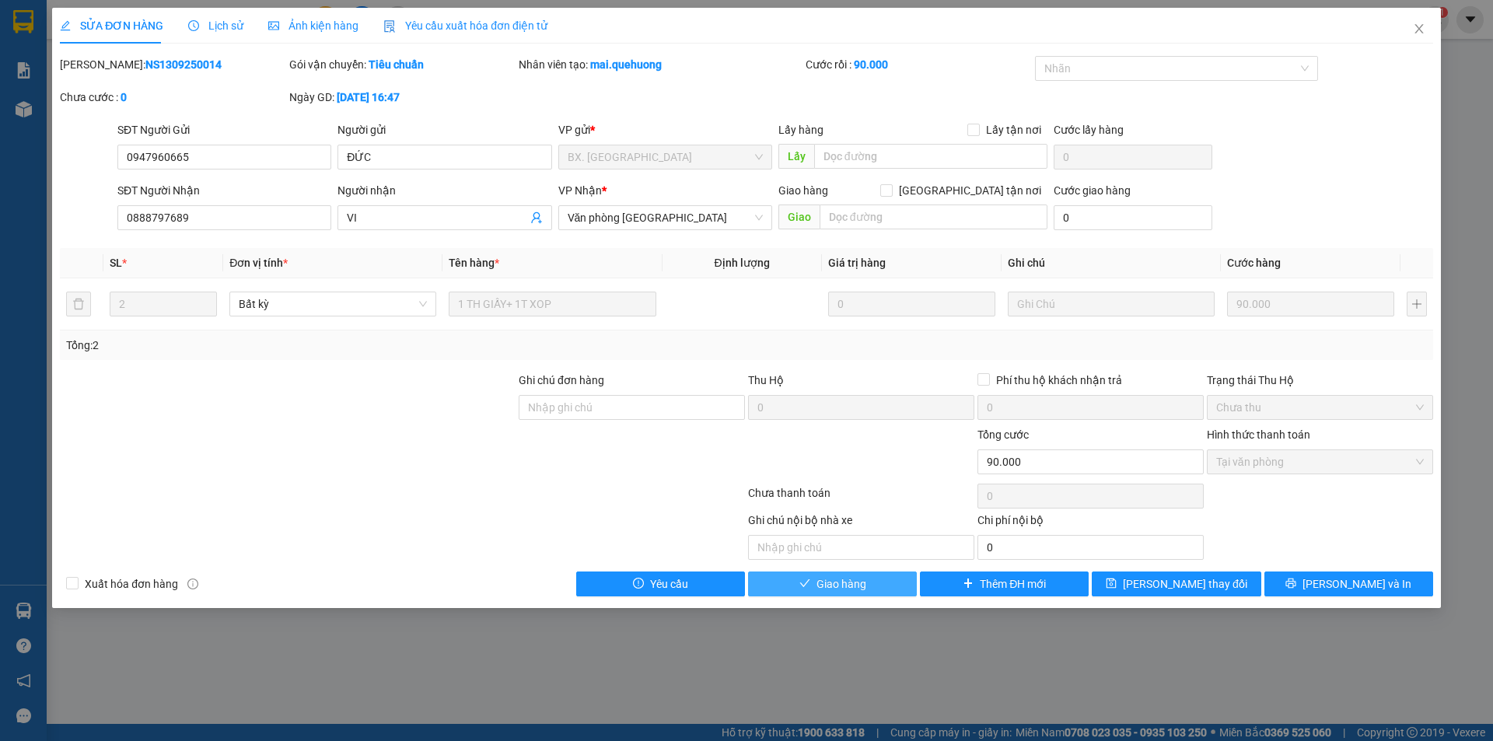
click at [821, 581] on span "Giao hàng" at bounding box center [841, 583] width 50 height 17
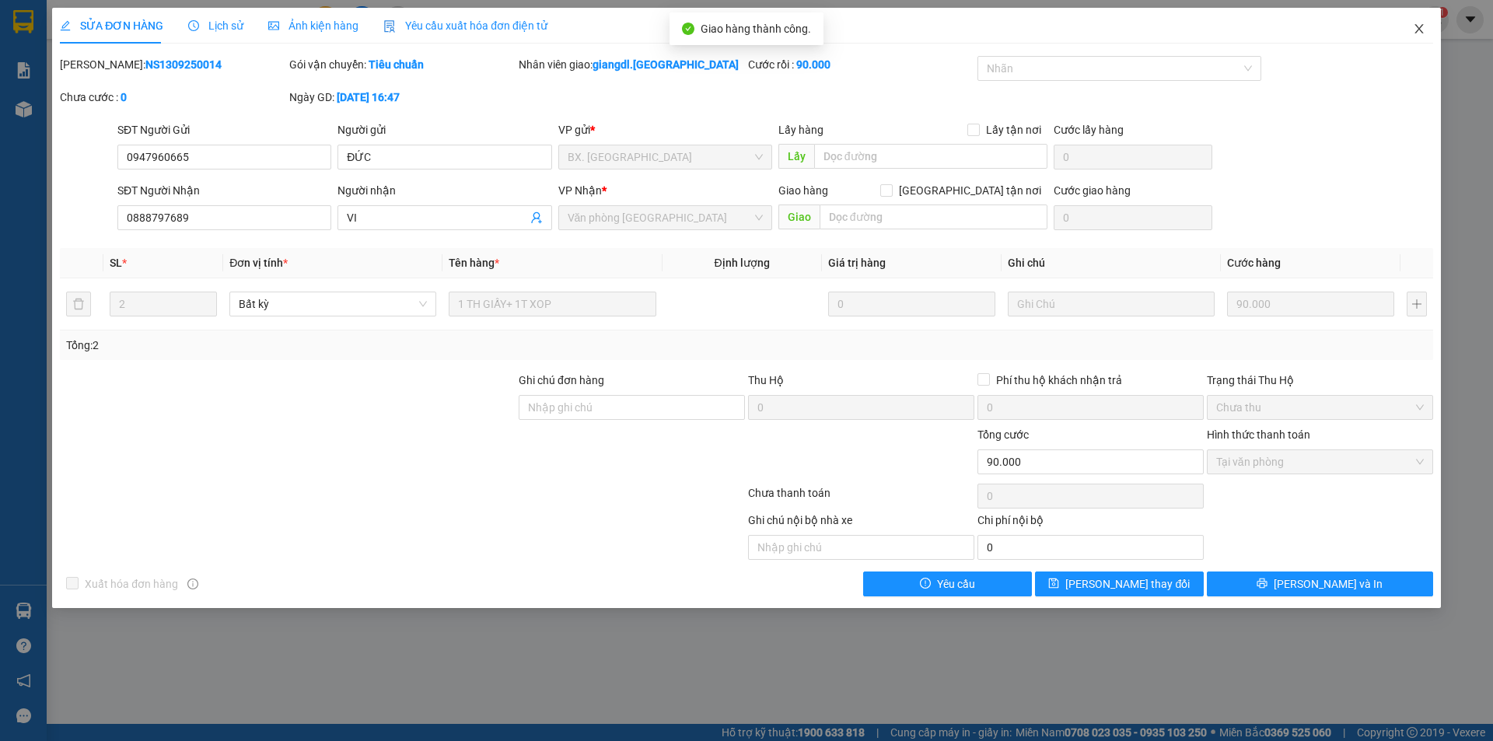
click at [1413, 29] on icon "close" at bounding box center [1419, 29] width 12 height 12
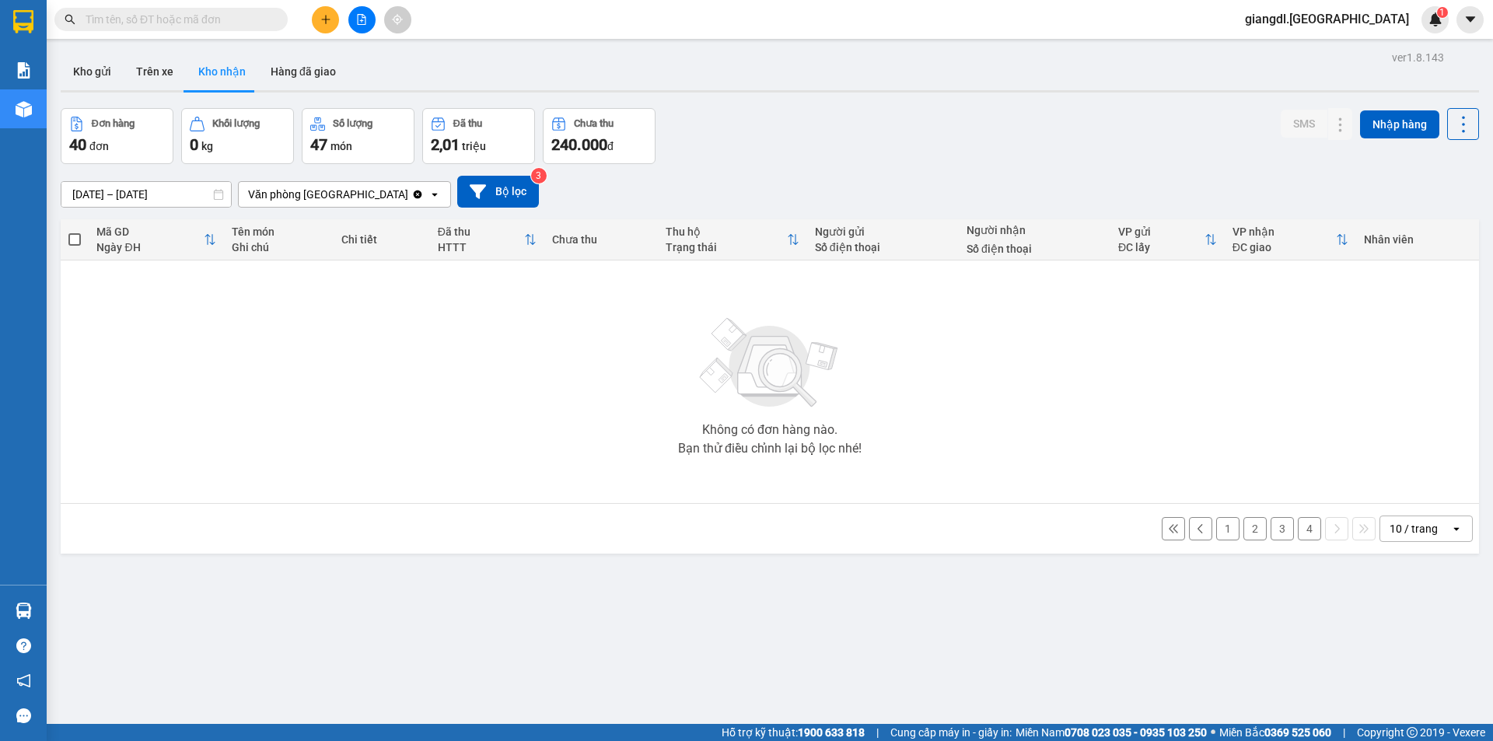
click at [1298, 532] on button "4" at bounding box center [1309, 528] width 23 height 23
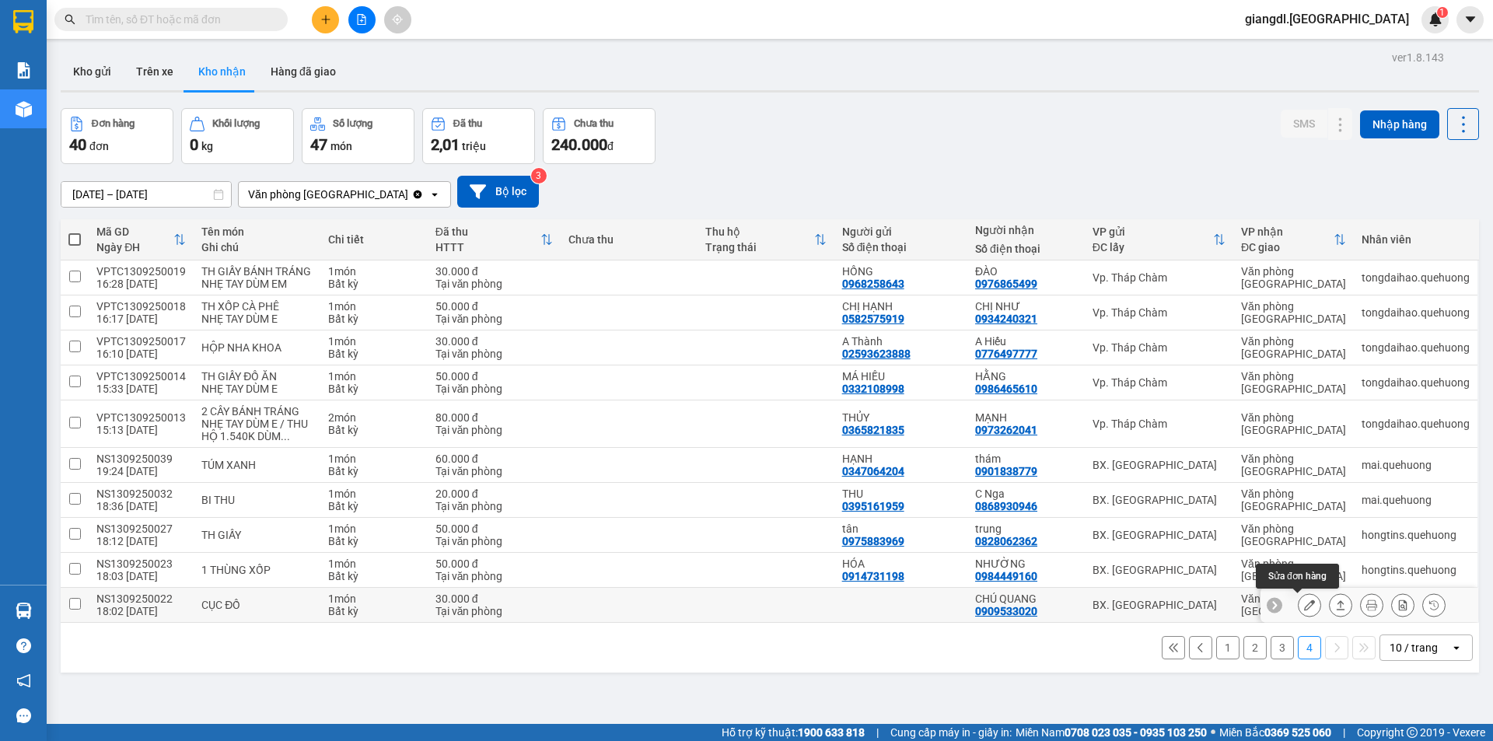
click at [1304, 606] on icon at bounding box center [1309, 604] width 11 height 11
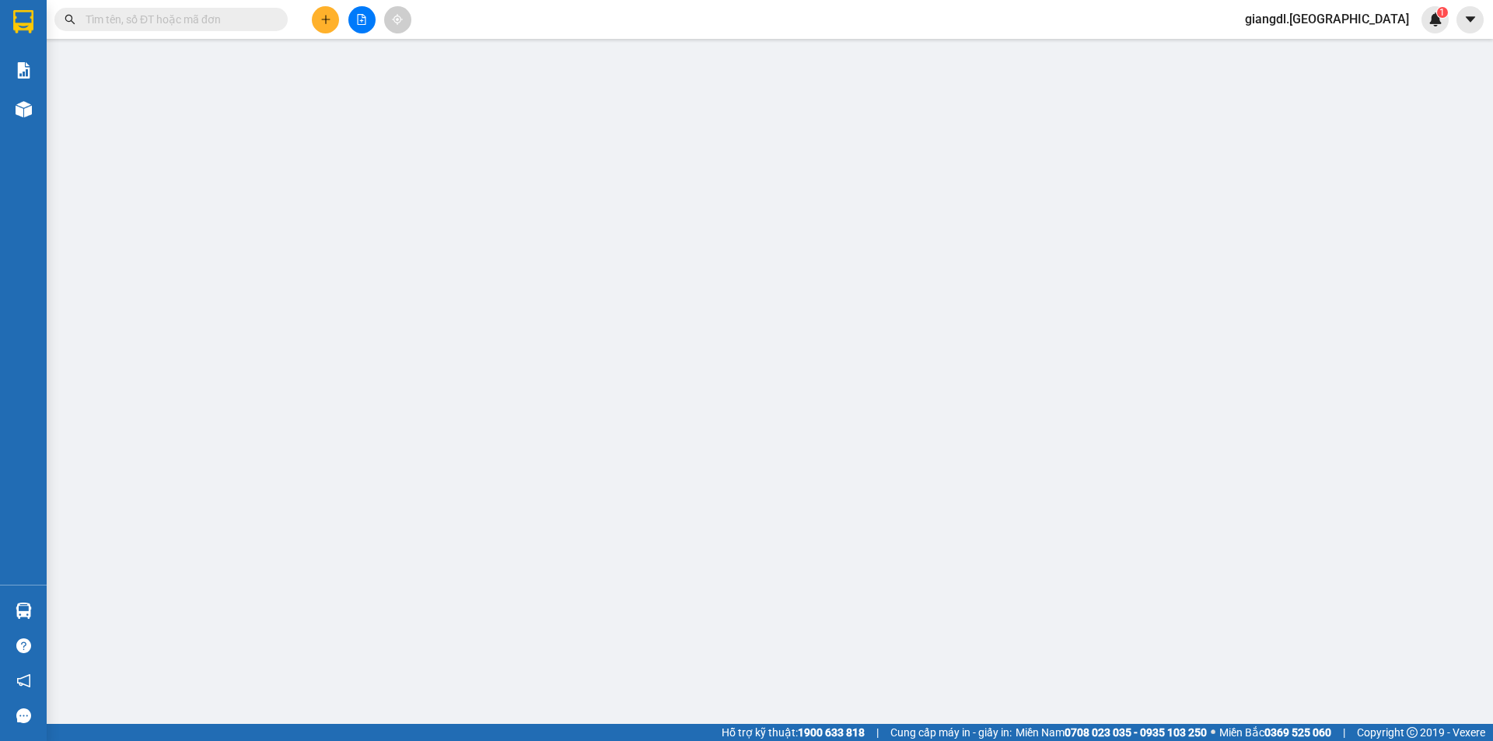
type input "0909533020"
type input "CHÚ QUANG"
type input "30.000"
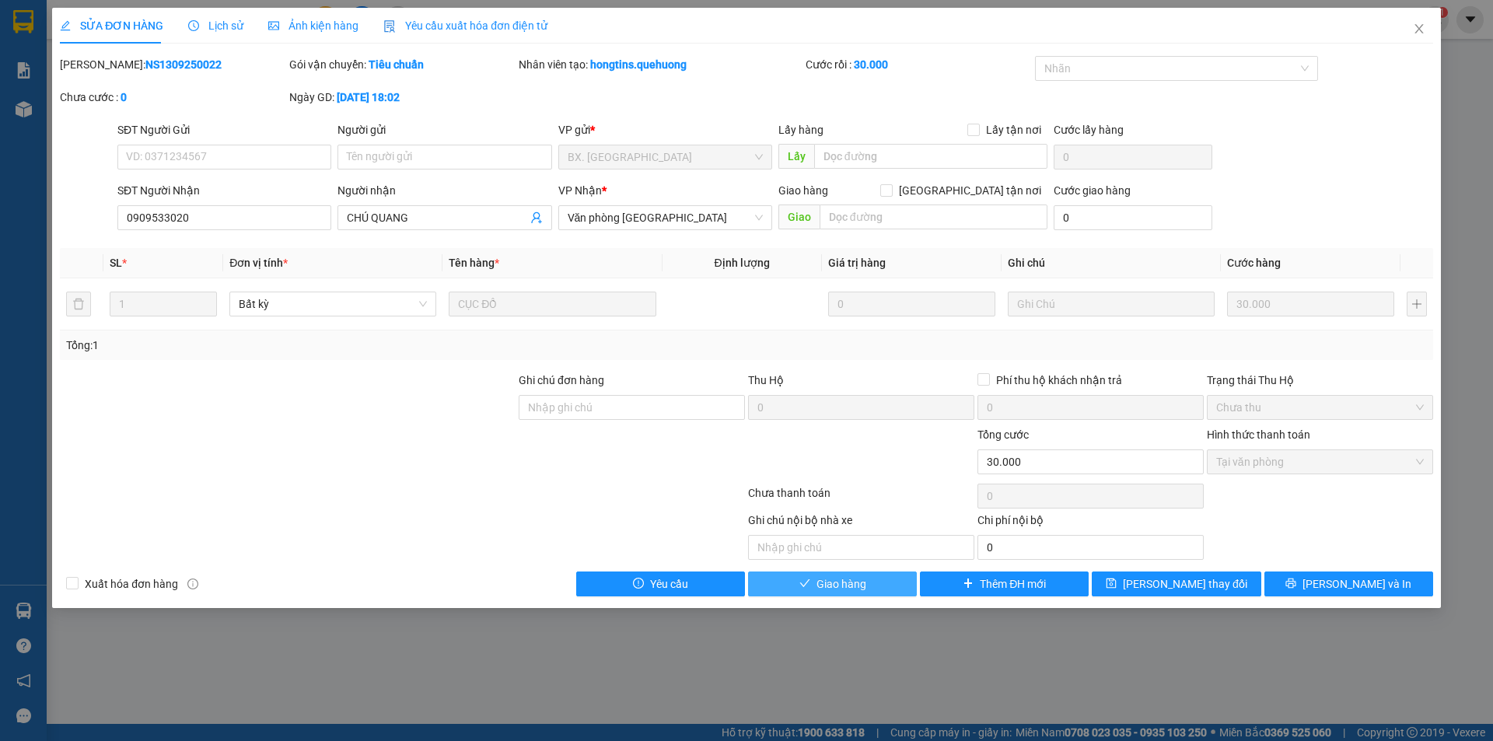
click at [847, 577] on span "Giao hàng" at bounding box center [841, 583] width 50 height 17
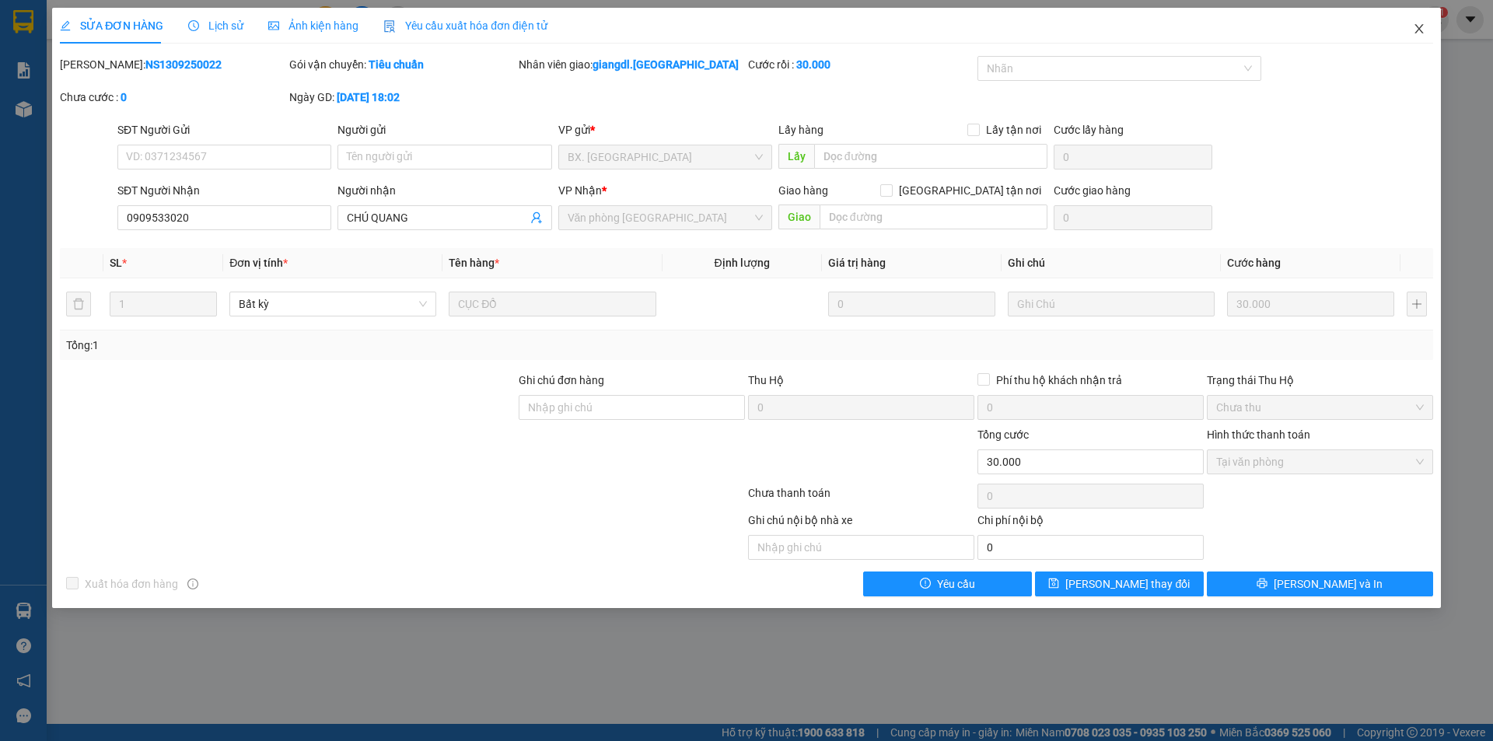
click at [1424, 20] on span "Close" at bounding box center [1419, 30] width 44 height 44
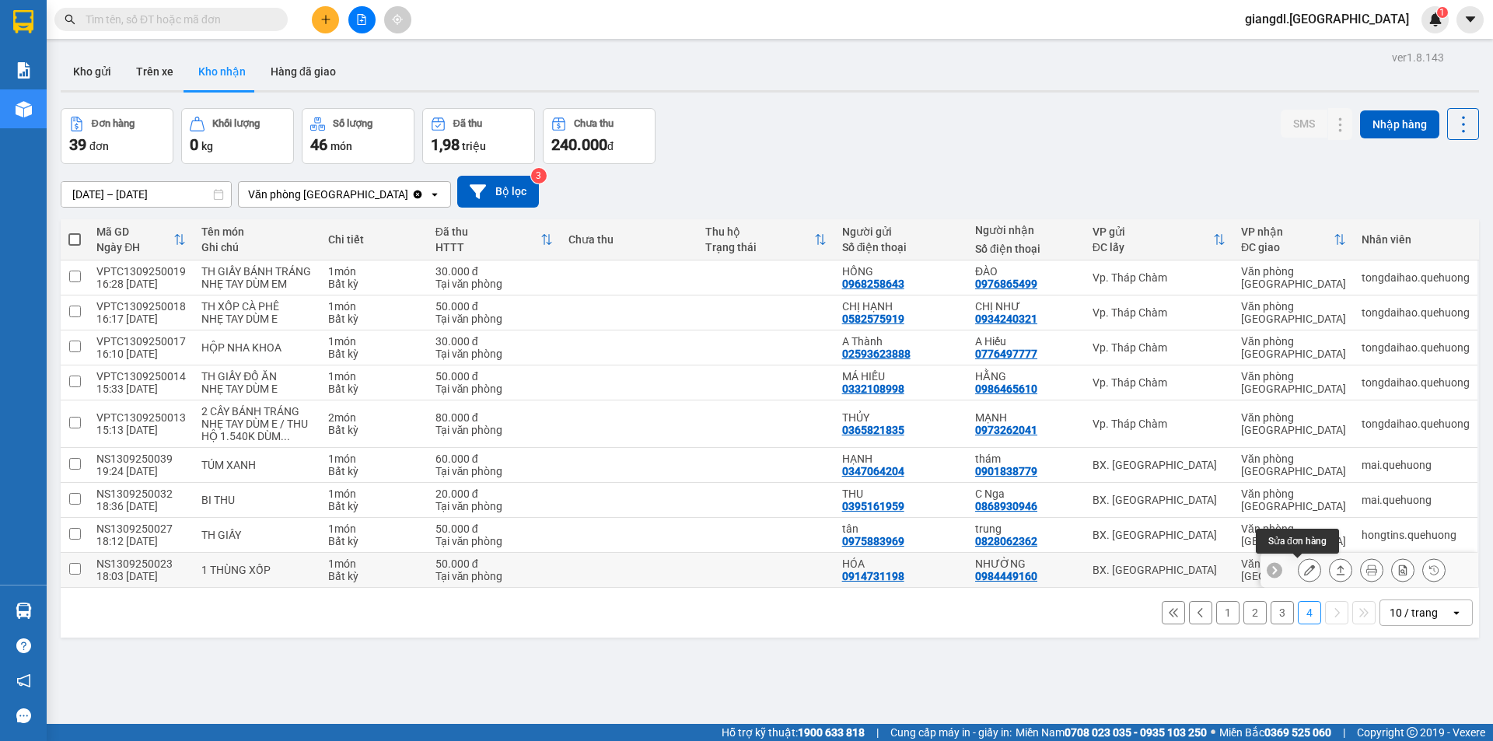
click at [1298, 572] on button at bounding box center [1309, 570] width 22 height 27
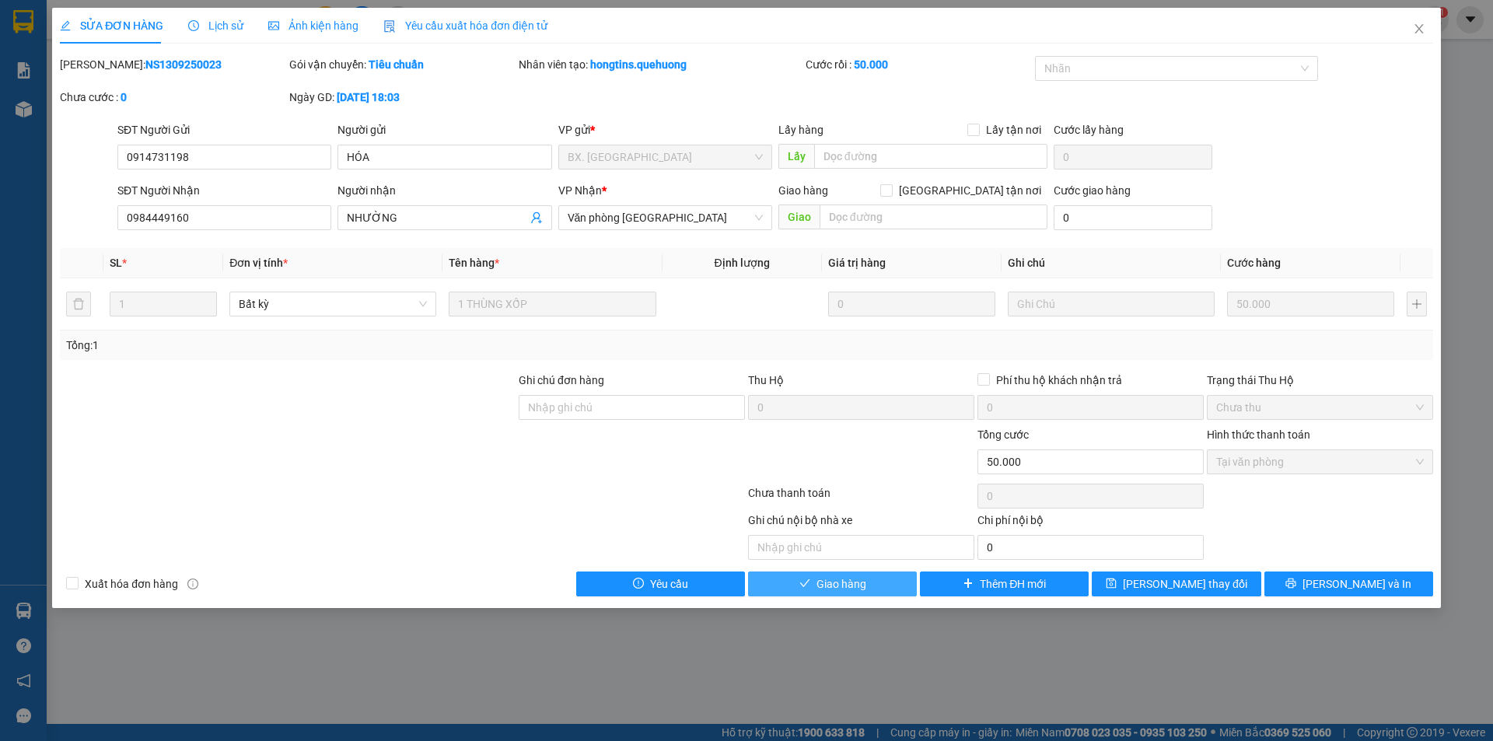
click at [858, 588] on span "Giao hàng" at bounding box center [841, 583] width 50 height 17
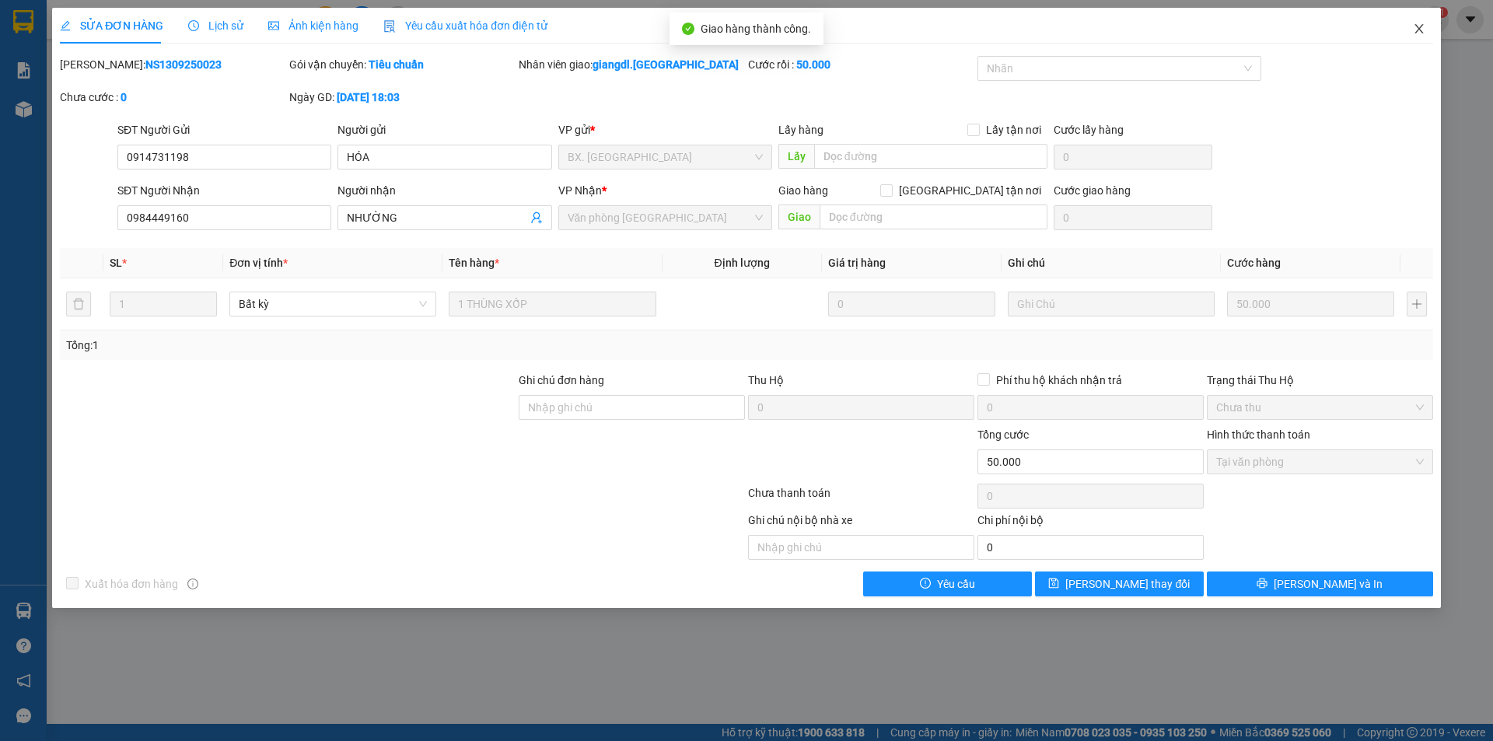
click at [1416, 30] on icon "close" at bounding box center [1419, 29] width 12 height 12
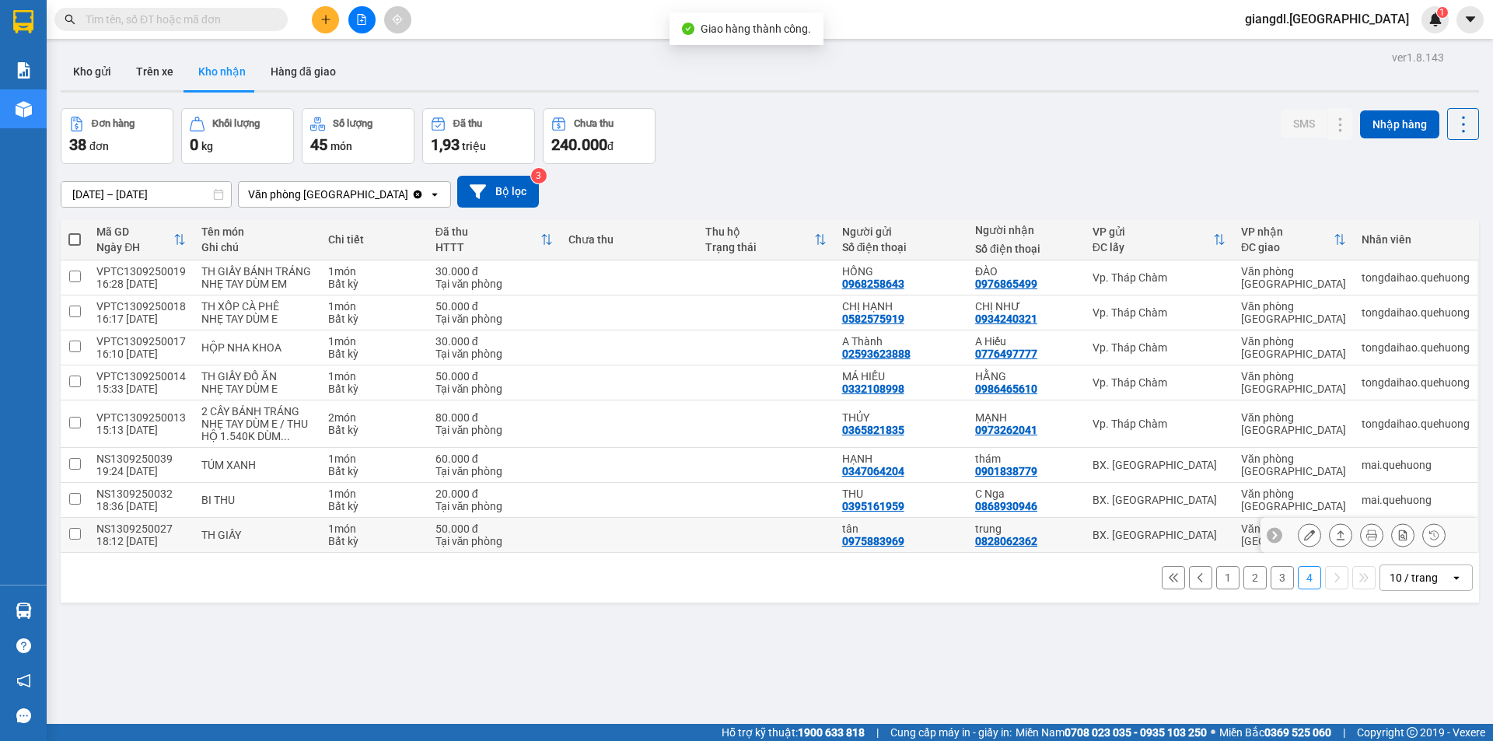
click at [1304, 533] on icon at bounding box center [1309, 534] width 11 height 11
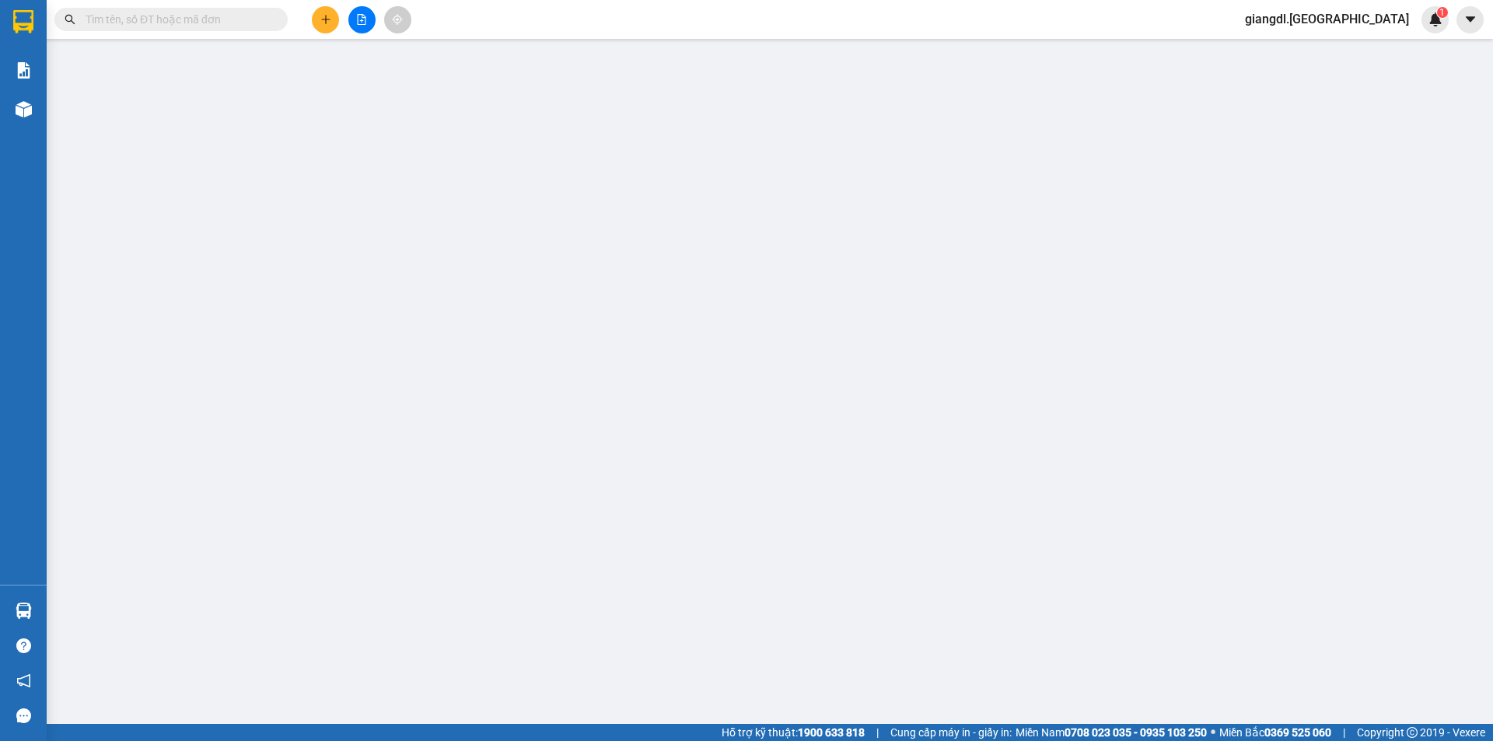
type input "0975883969"
type input "tân"
type input "0828062362"
type input "trung"
type input "50.000"
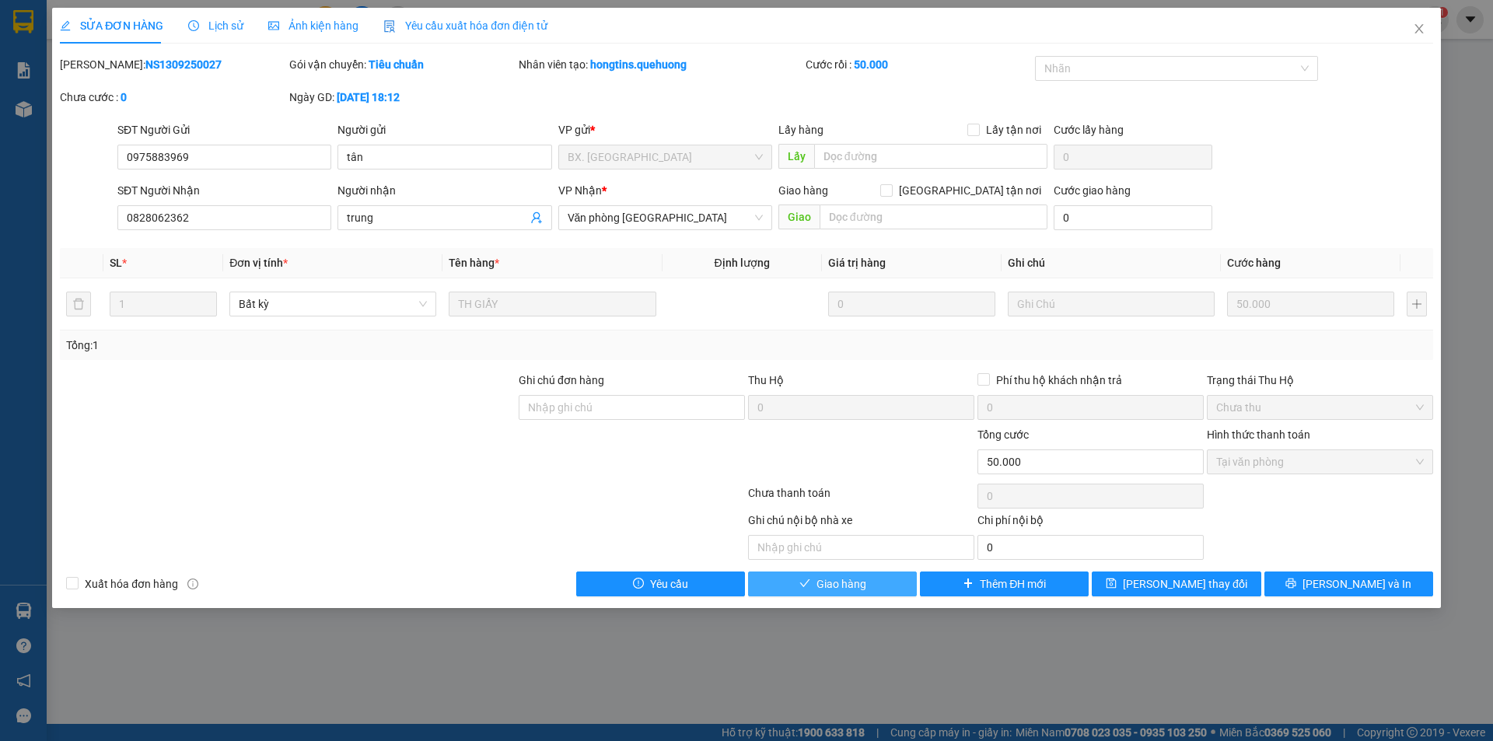
click at [812, 576] on button "Giao hàng" at bounding box center [832, 583] width 169 height 25
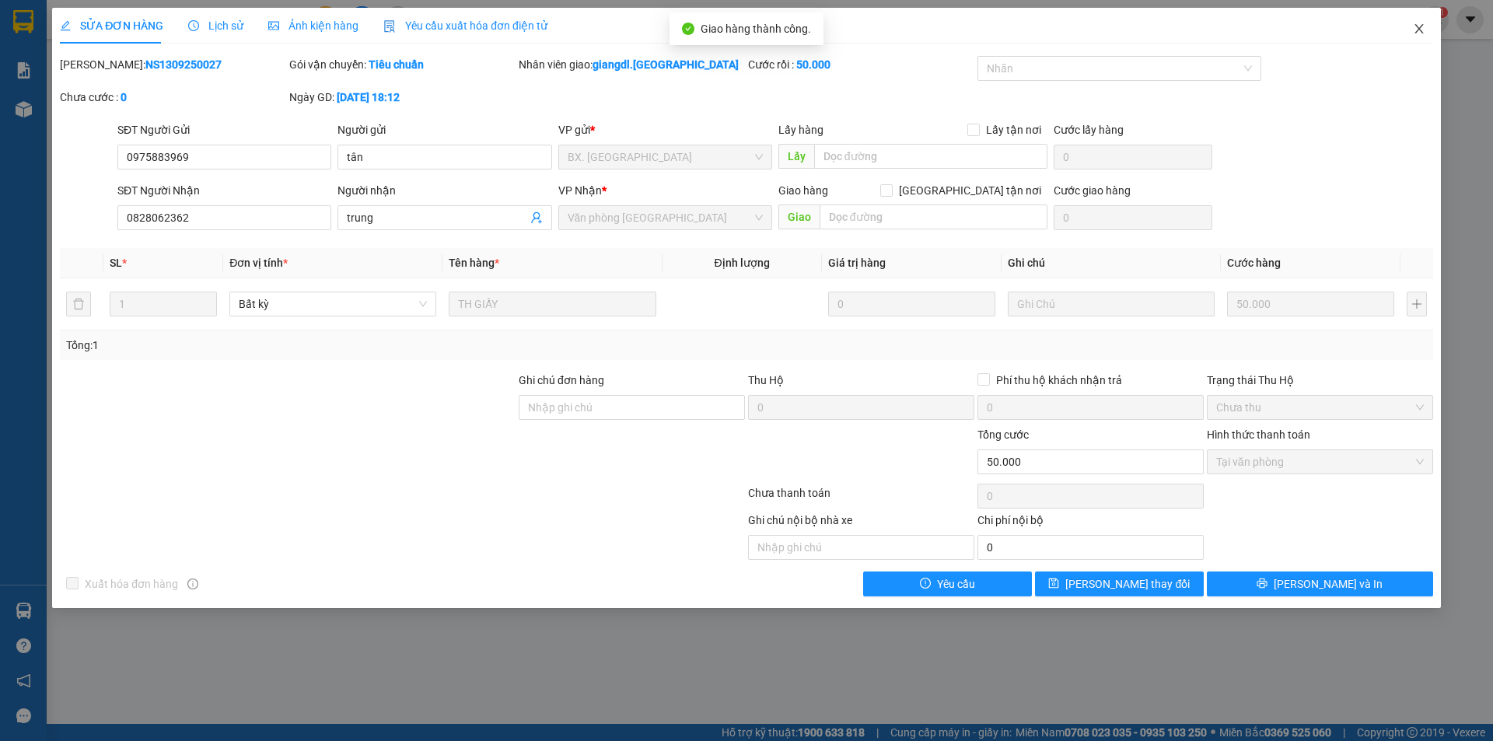
click at [1424, 21] on span "Close" at bounding box center [1419, 30] width 44 height 44
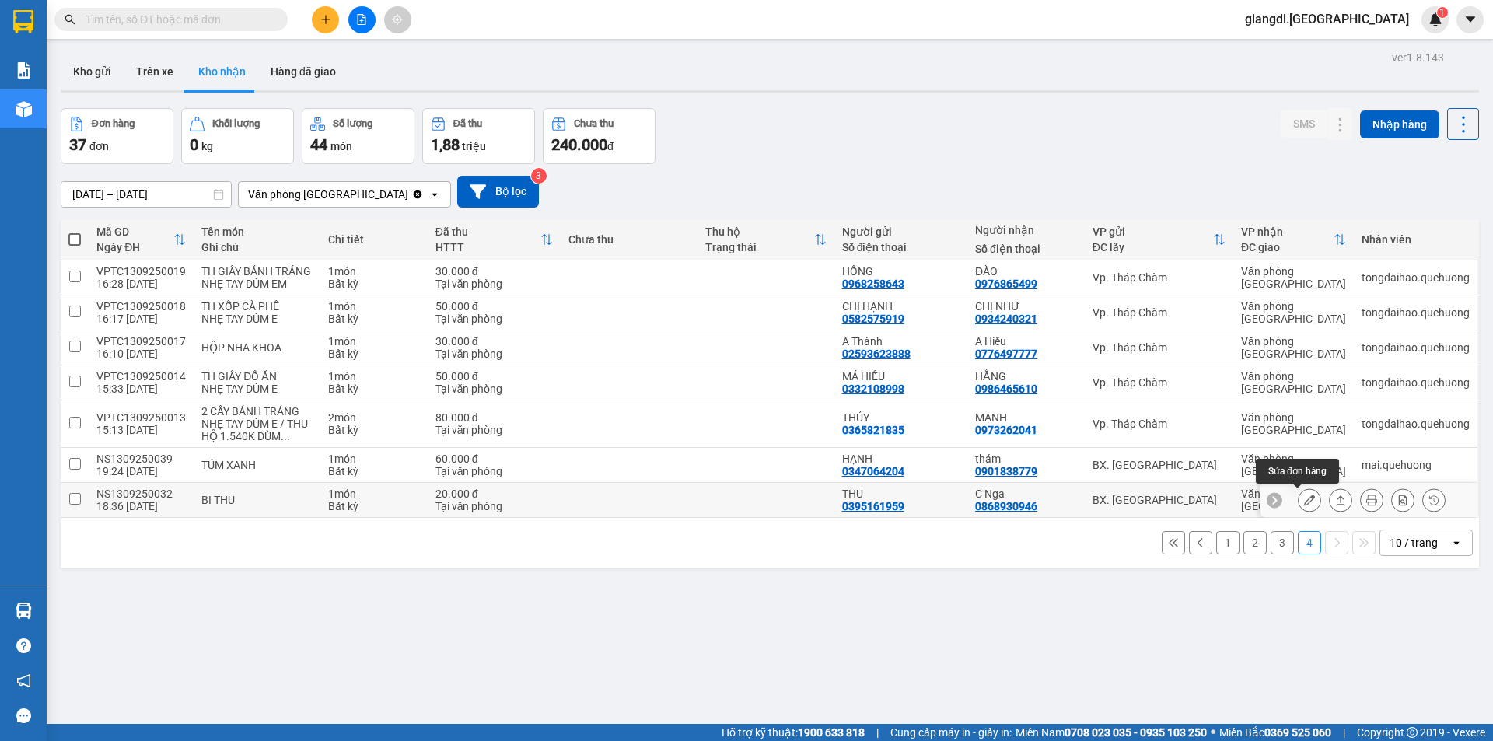
click at [1304, 501] on icon at bounding box center [1309, 500] width 11 height 11
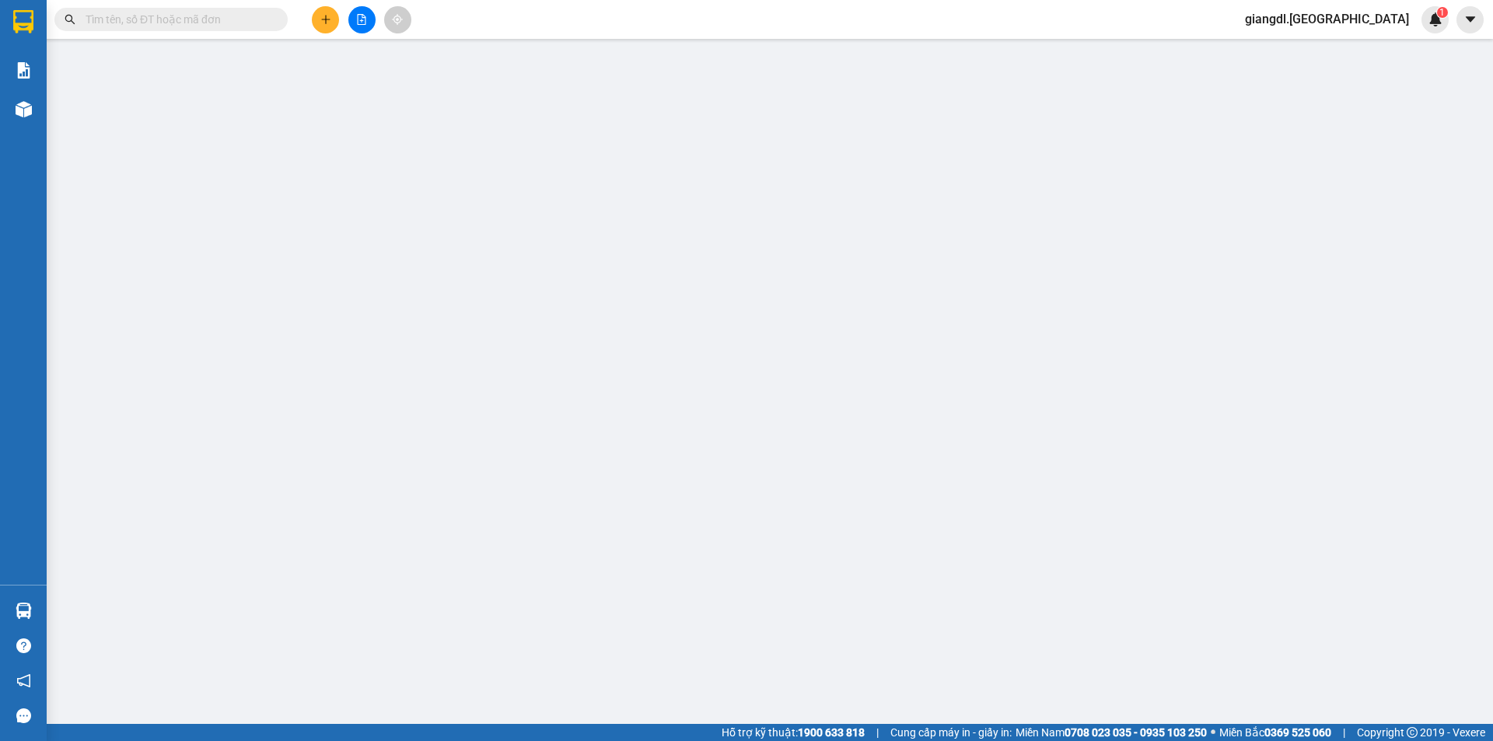
type input "0395161959"
type input "THU"
type input "0868930946"
type input "C Nga"
type input "20.000"
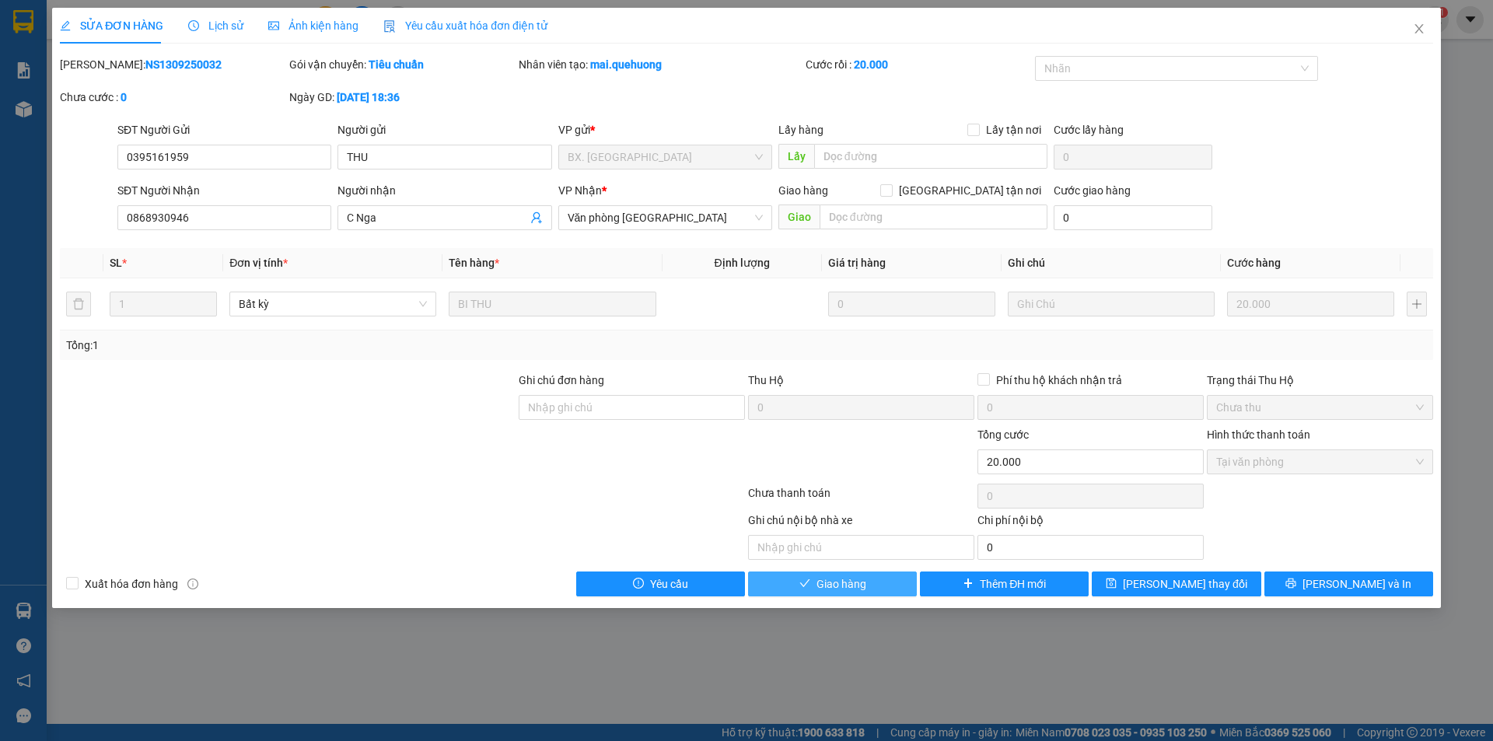
click at [868, 585] on button "Giao hàng" at bounding box center [832, 583] width 169 height 25
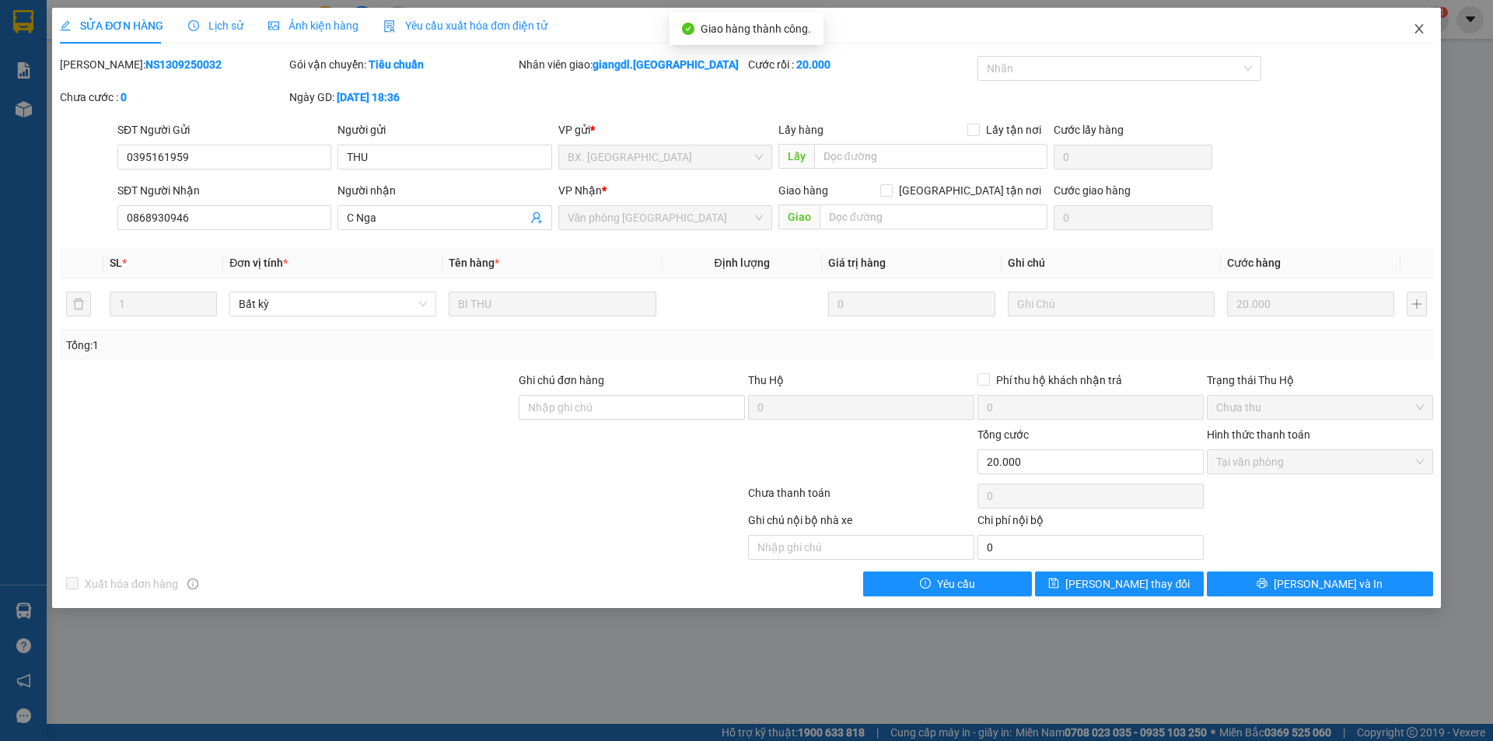
click at [1414, 28] on icon "close" at bounding box center [1419, 29] width 12 height 12
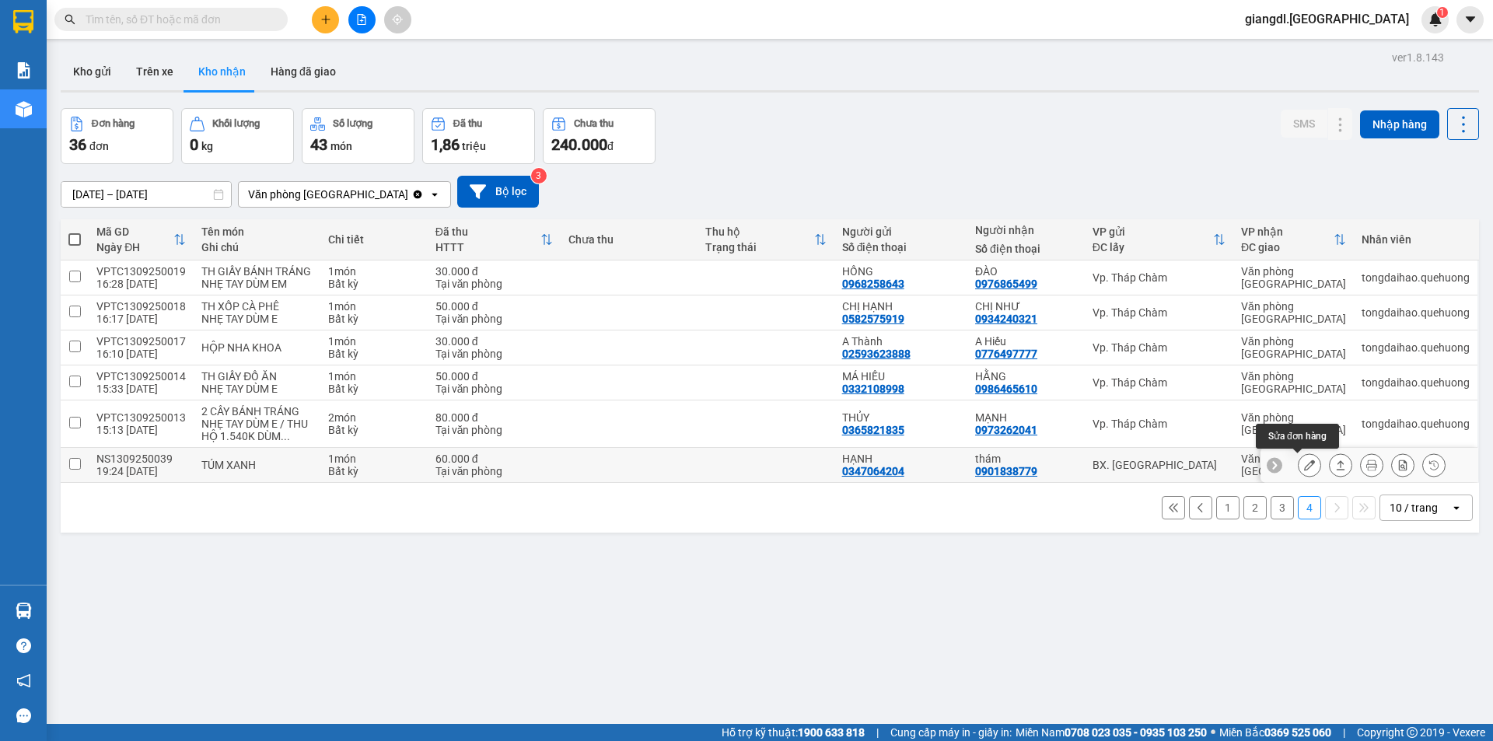
click at [1304, 464] on icon at bounding box center [1309, 465] width 11 height 11
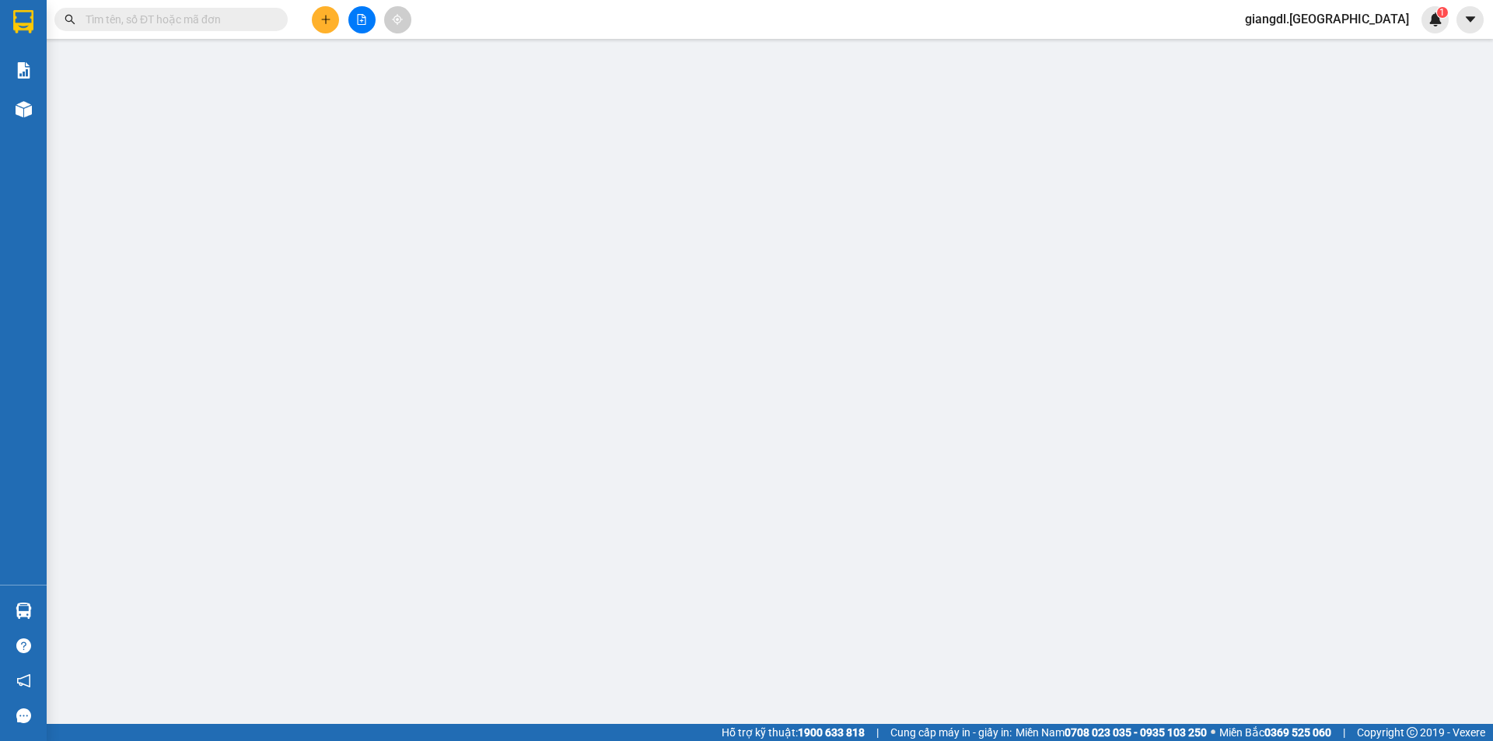
type input "0347064204"
type input "HẠNH"
type input "0901838779"
type input "thám"
type input "60.000"
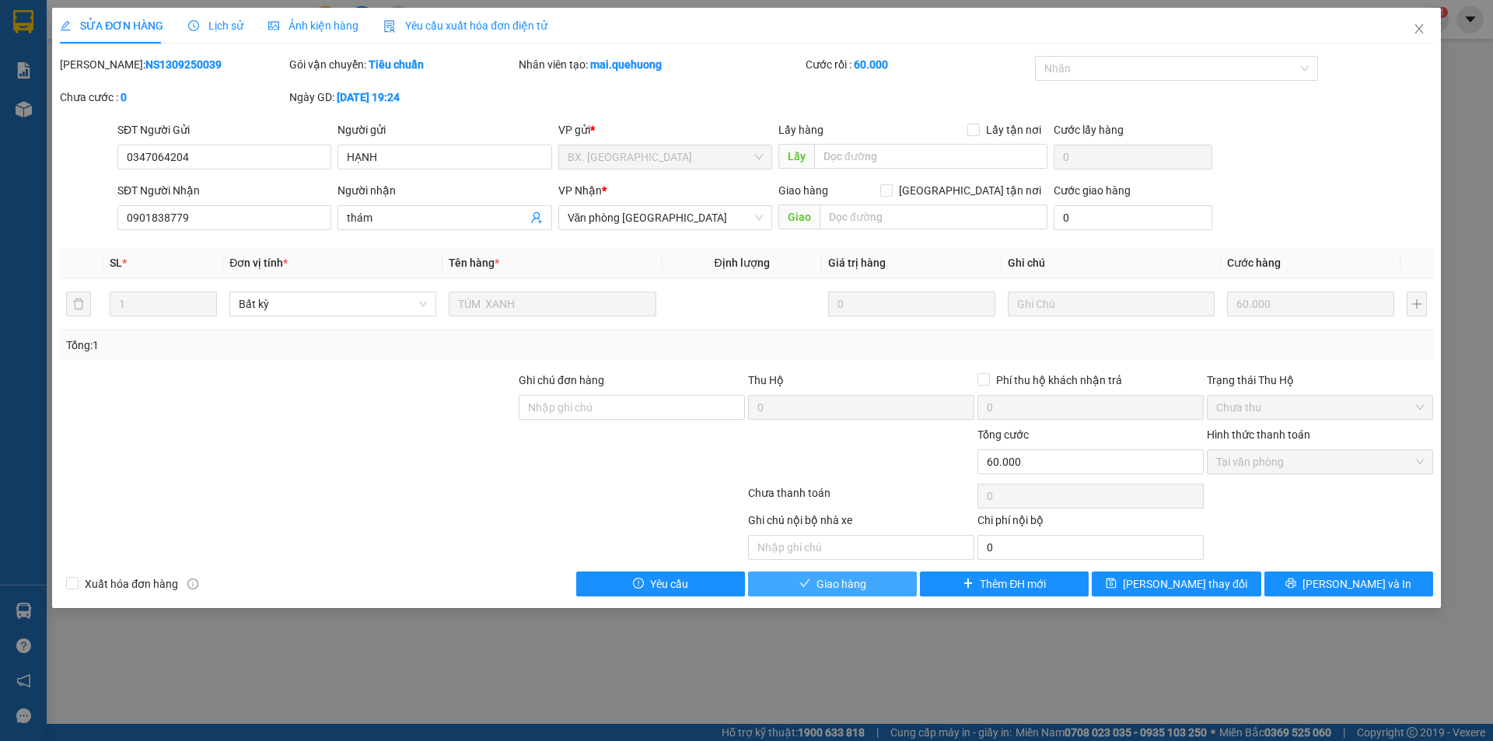
click at [883, 589] on button "Giao hàng" at bounding box center [832, 583] width 169 height 25
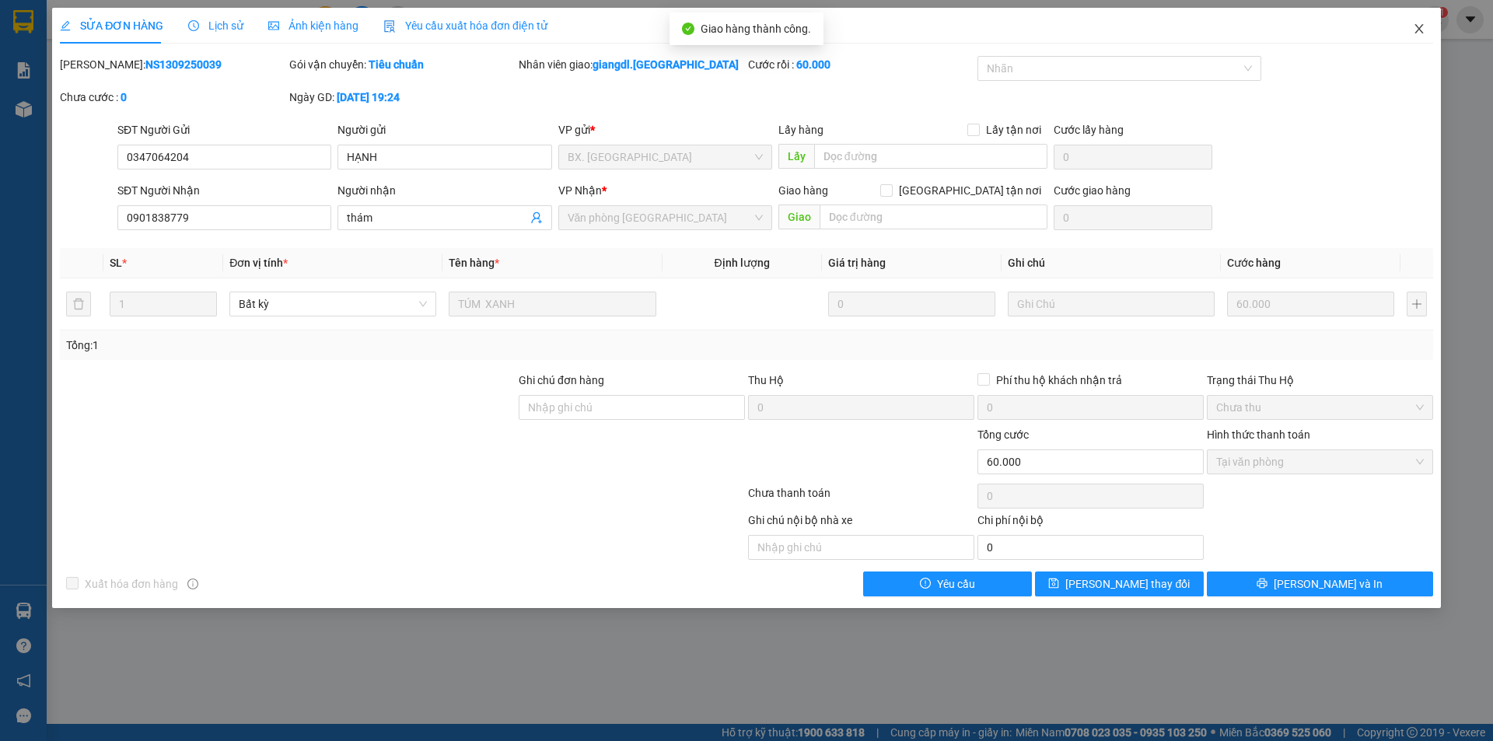
click at [1417, 24] on icon "close" at bounding box center [1419, 29] width 12 height 12
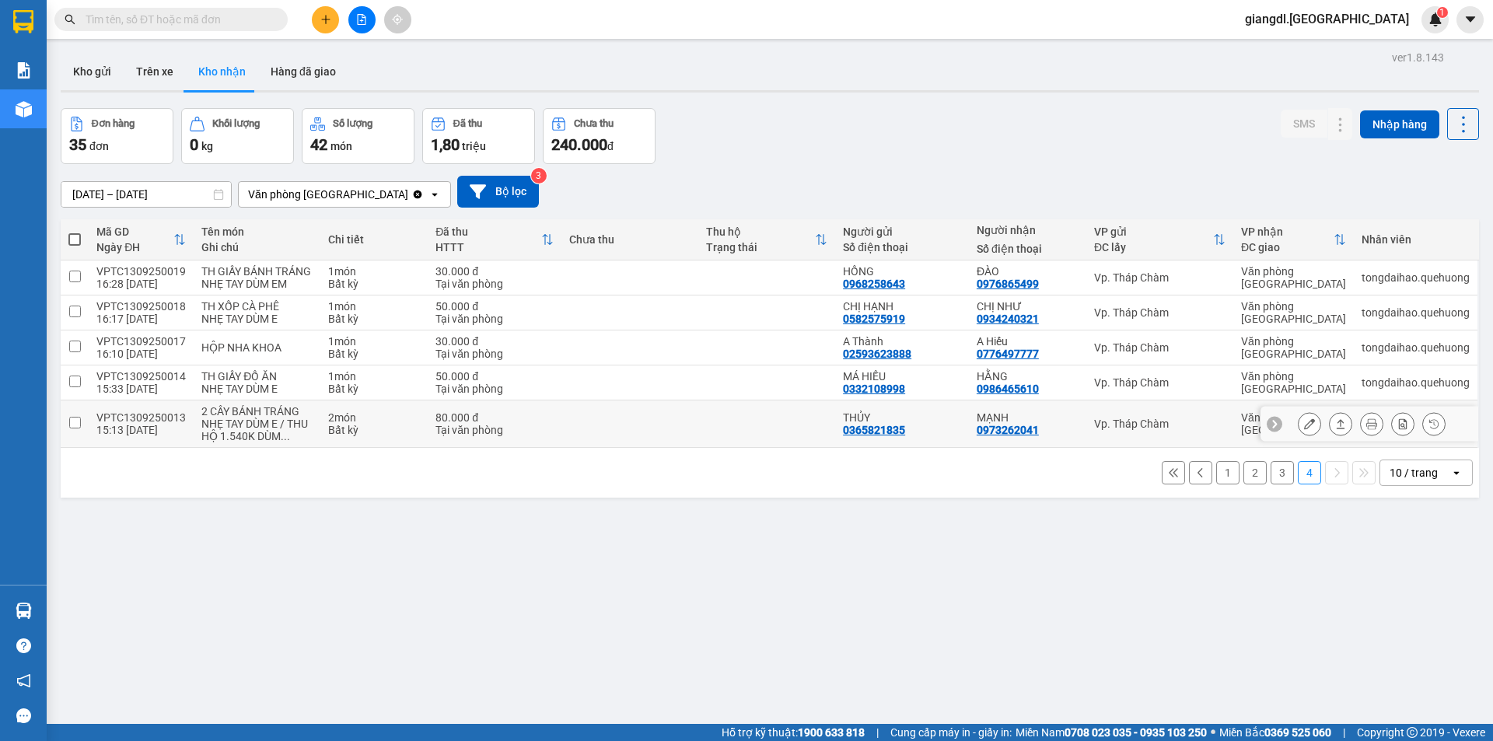
click at [1304, 425] on icon at bounding box center [1309, 423] width 11 height 11
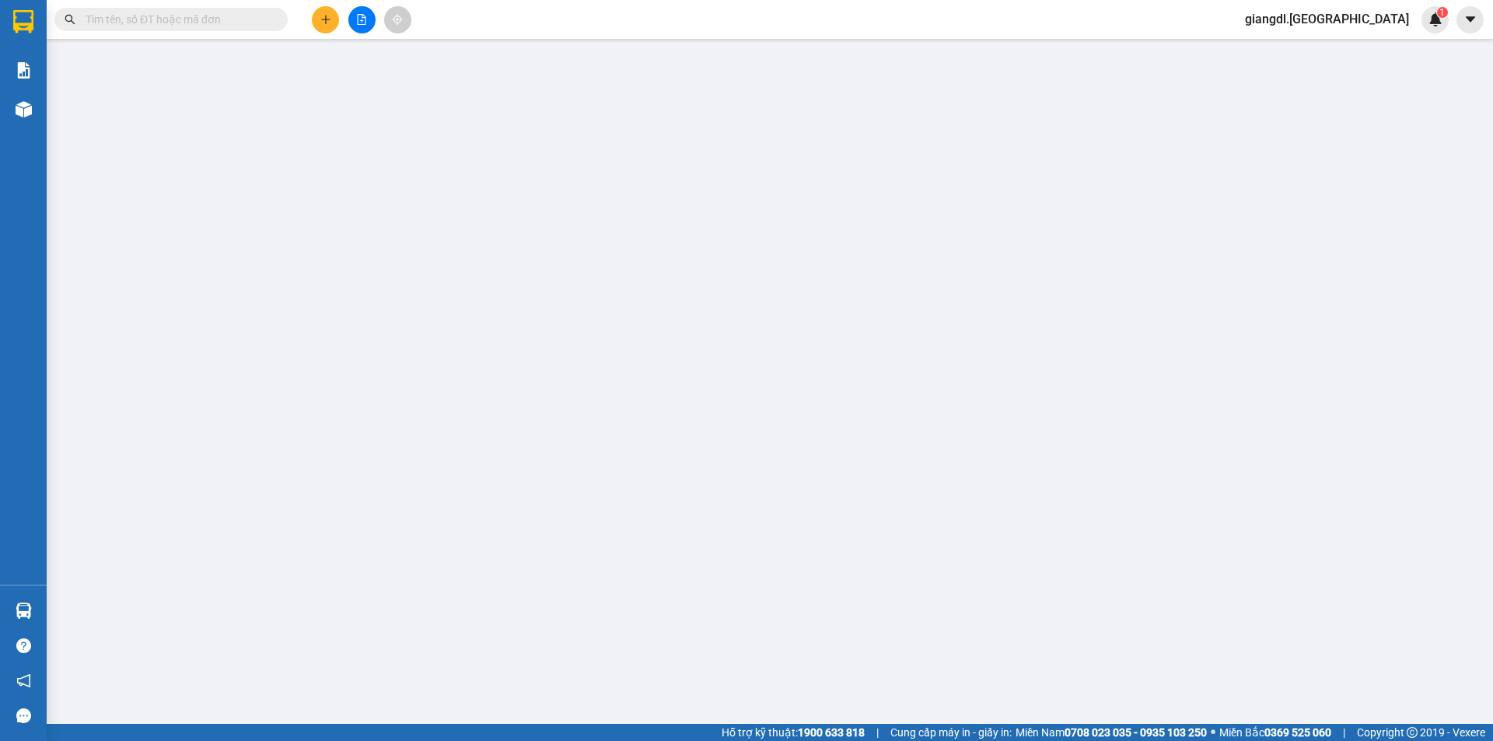
type input "0365821835"
type input "THỦY"
type input "0973262041"
type input "MẠNH"
type input "80.000"
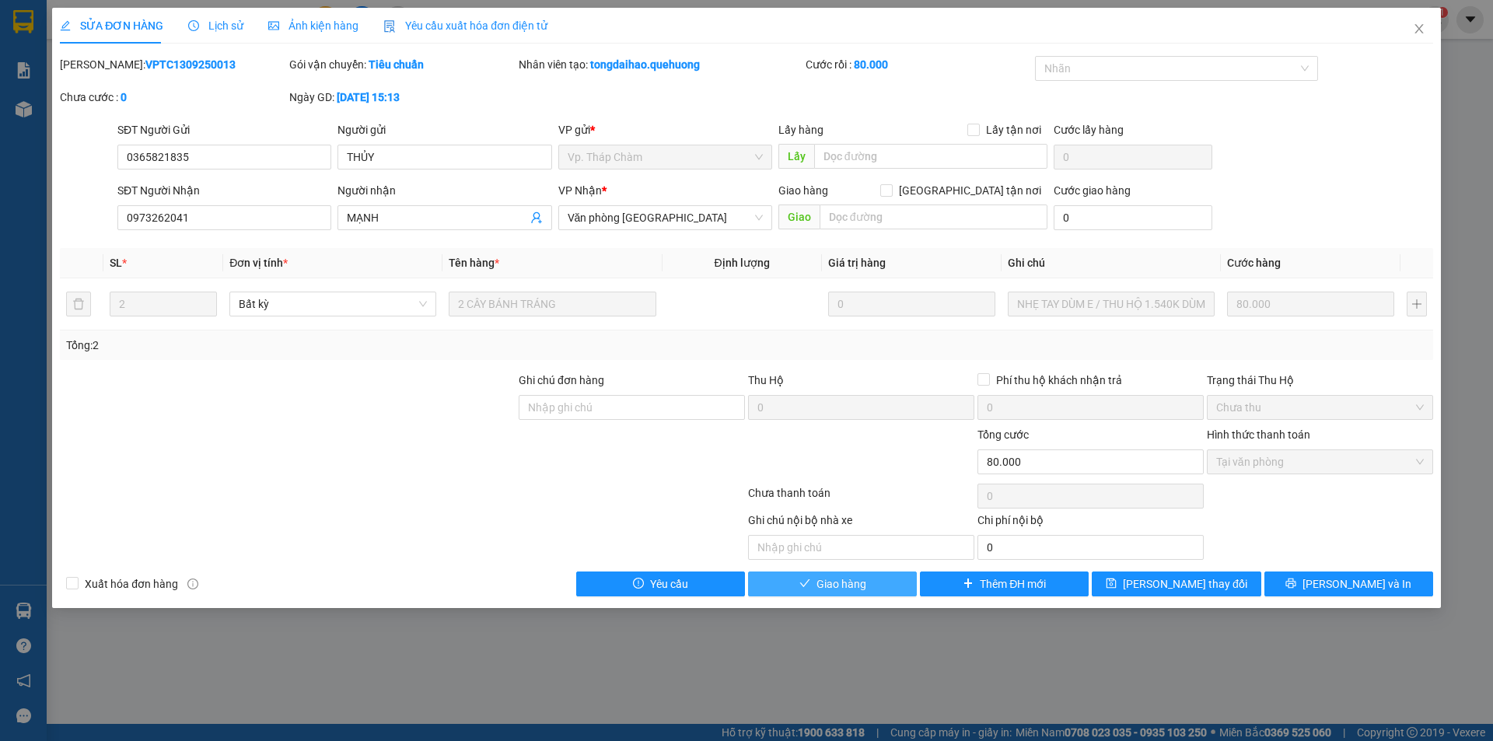
click at [855, 579] on span "Giao hàng" at bounding box center [841, 583] width 50 height 17
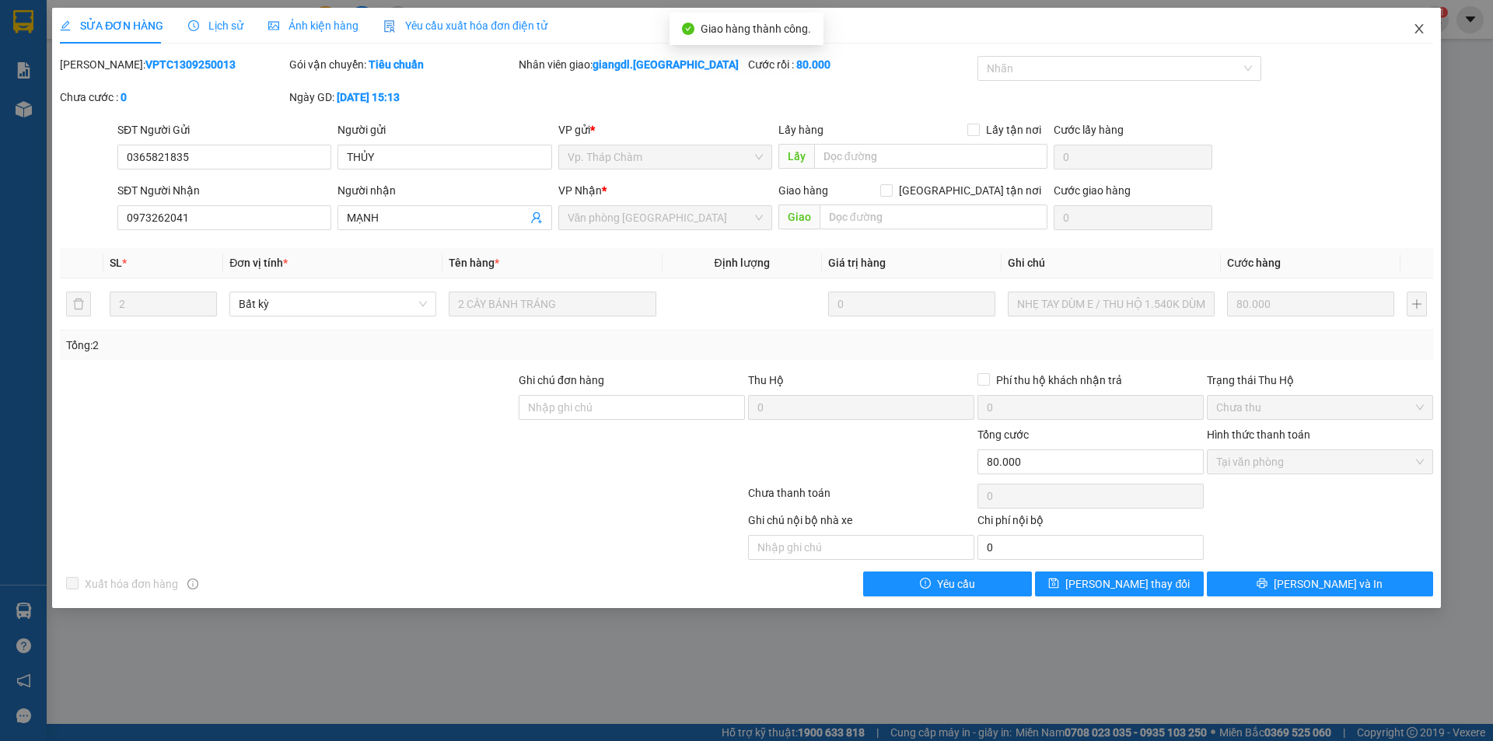
click at [1417, 26] on icon "close" at bounding box center [1419, 29] width 12 height 12
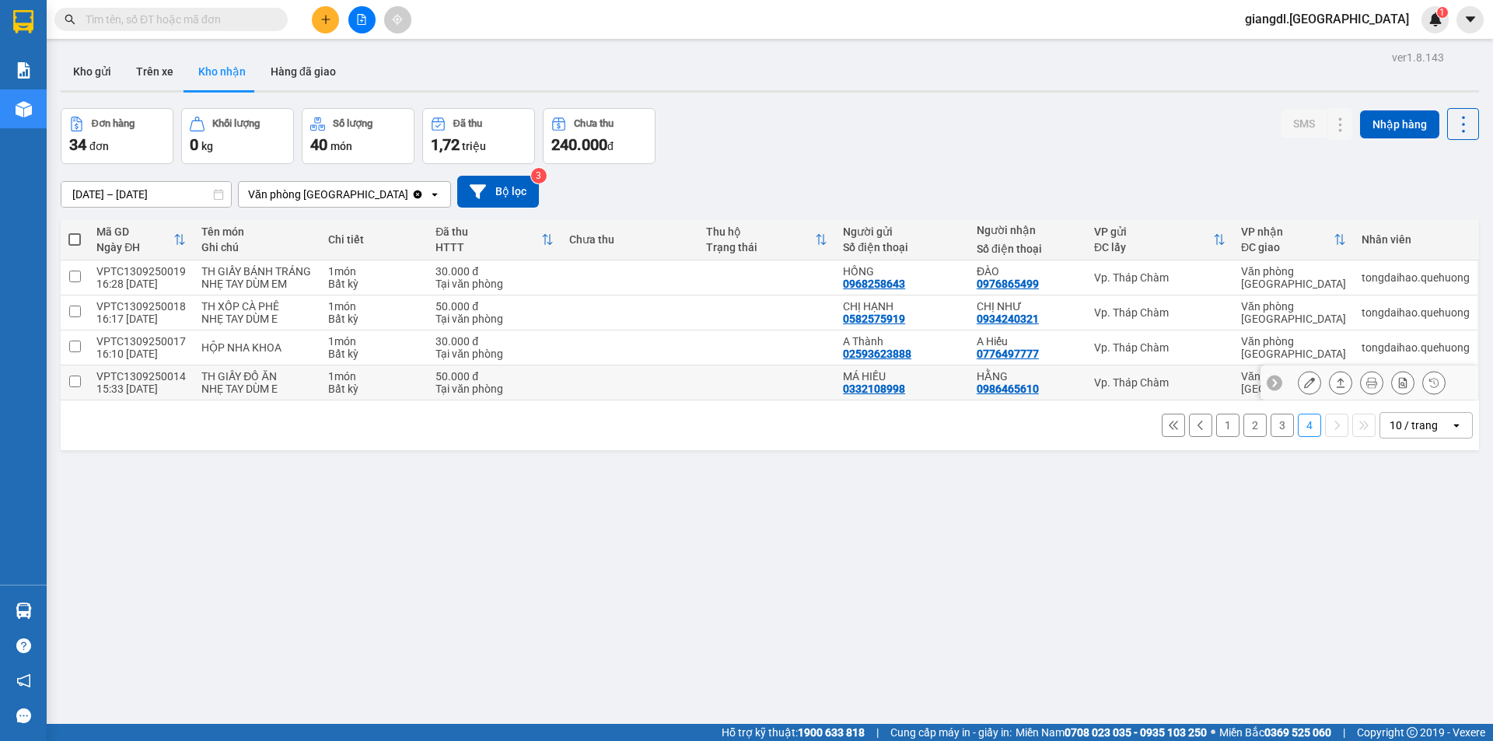
click at [1298, 380] on button at bounding box center [1309, 382] width 22 height 27
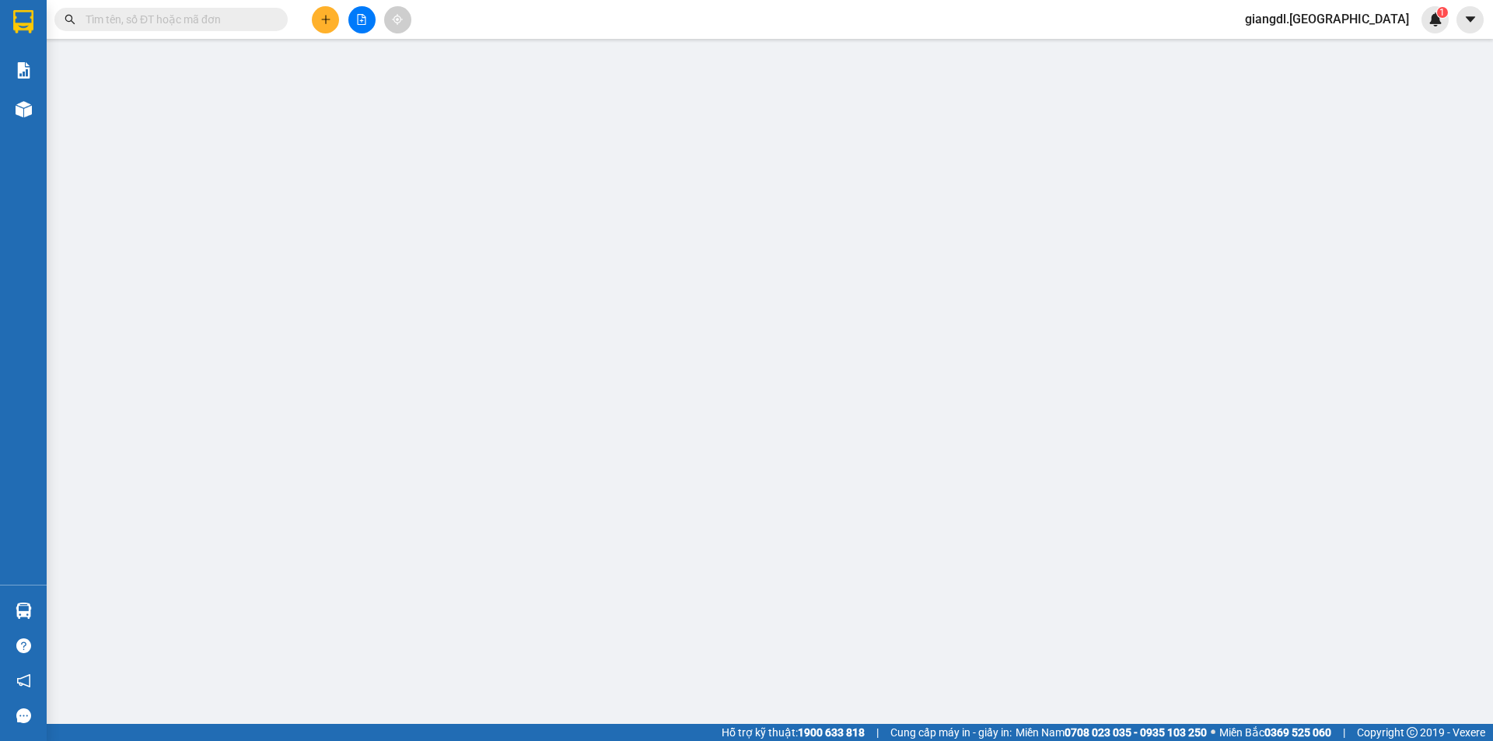
type input "0332108998"
type input "MÁ HIẾU"
type input "0986465610"
type input "HẰNG"
type input "50.000"
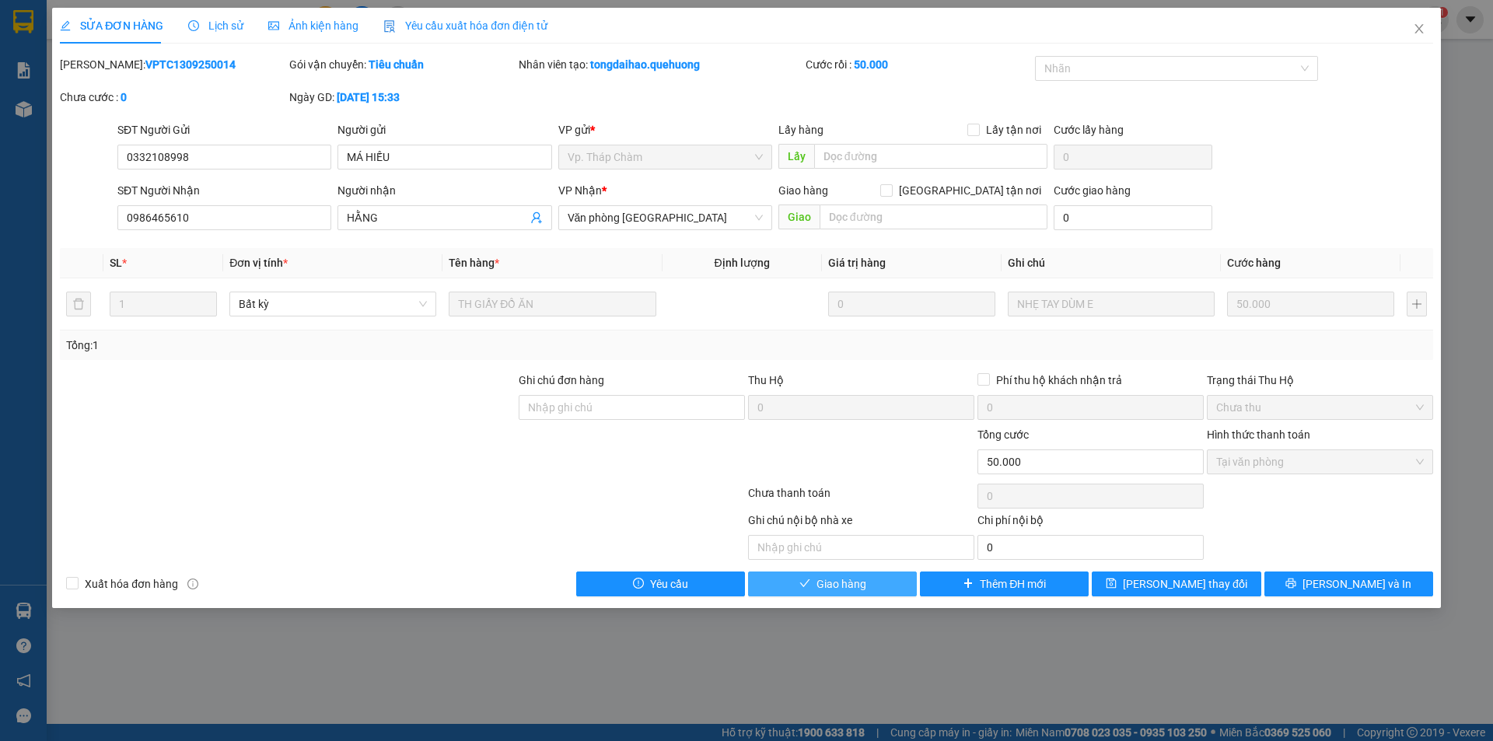
click at [880, 590] on button "Giao hàng" at bounding box center [832, 583] width 169 height 25
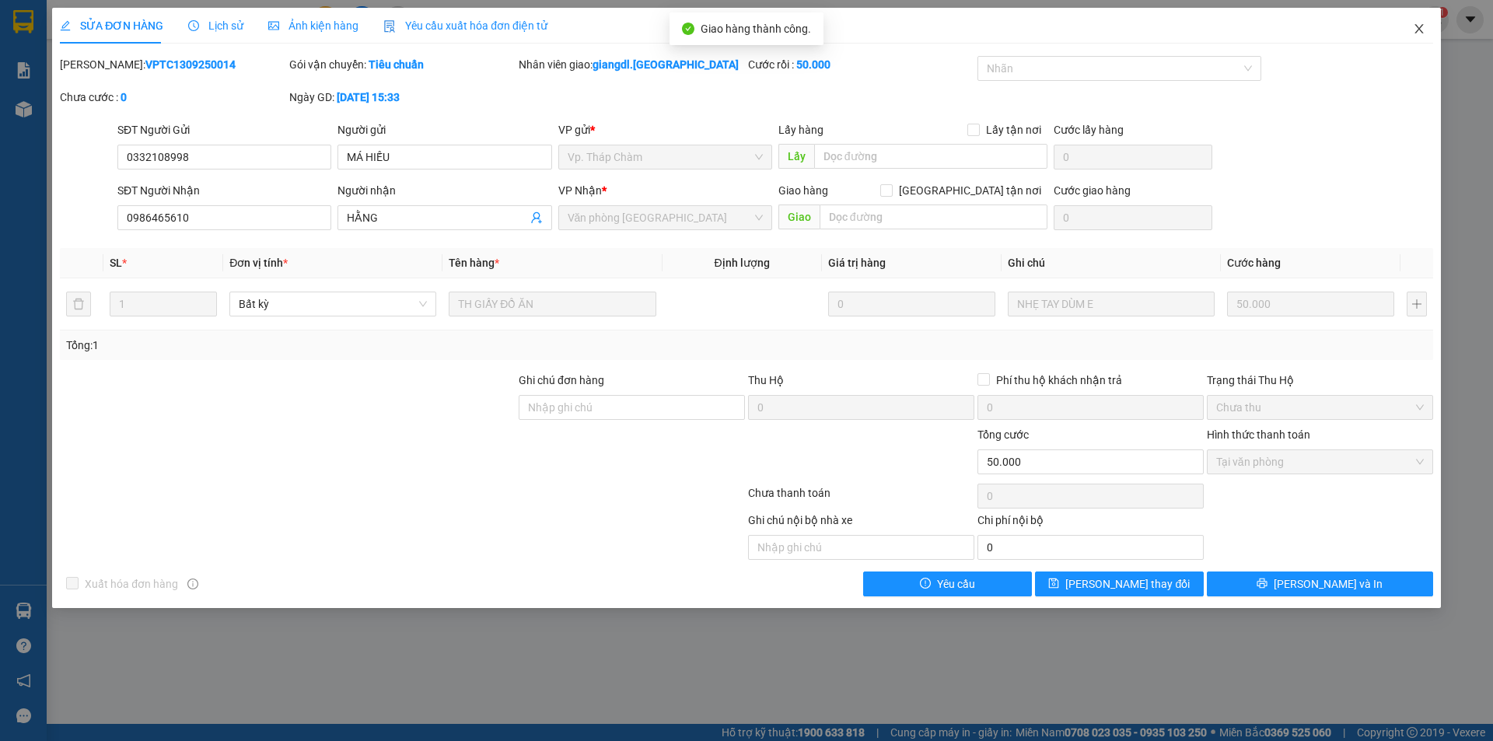
click at [1422, 29] on icon "close" at bounding box center [1419, 29] width 12 height 12
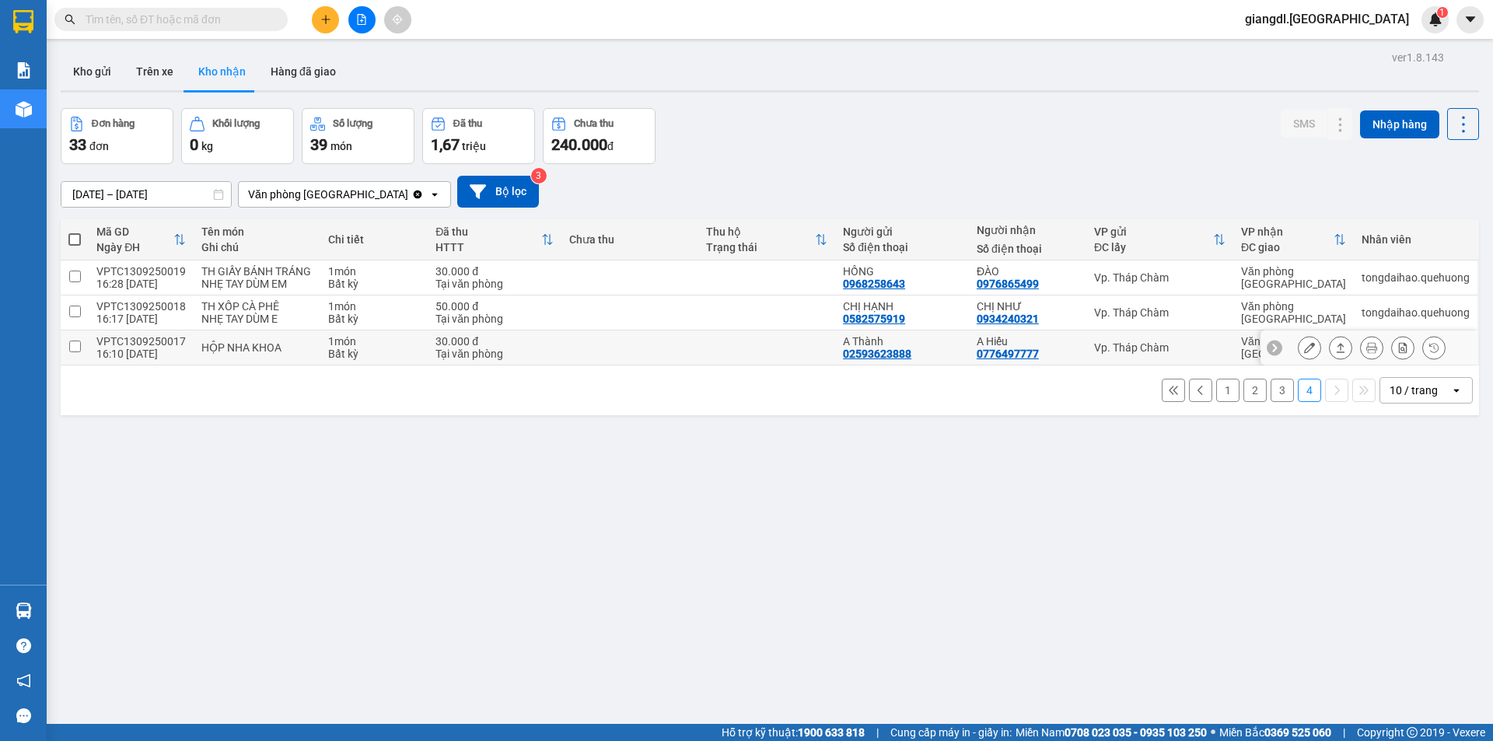
click at [1304, 348] on icon at bounding box center [1309, 347] width 11 height 11
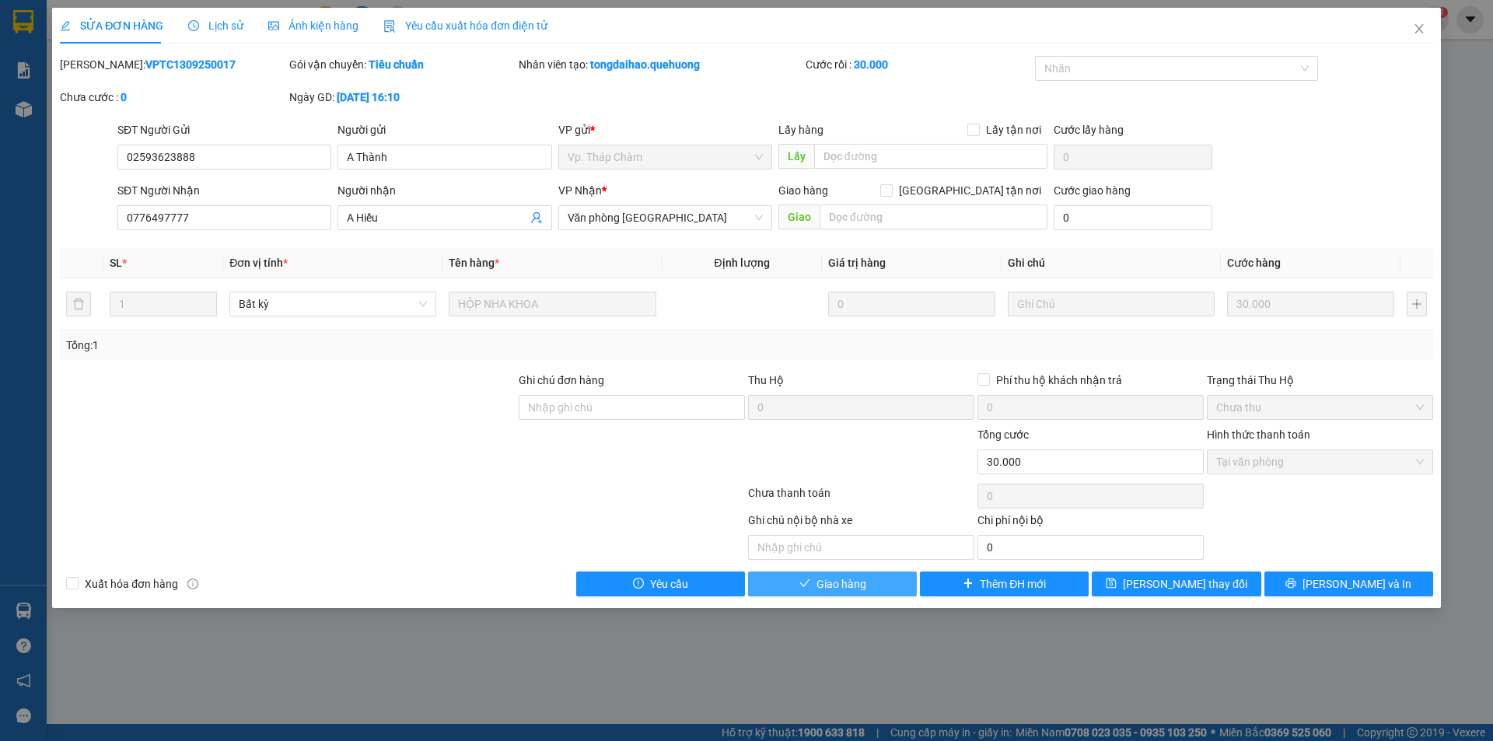
click at [843, 577] on span "Giao hàng" at bounding box center [841, 583] width 50 height 17
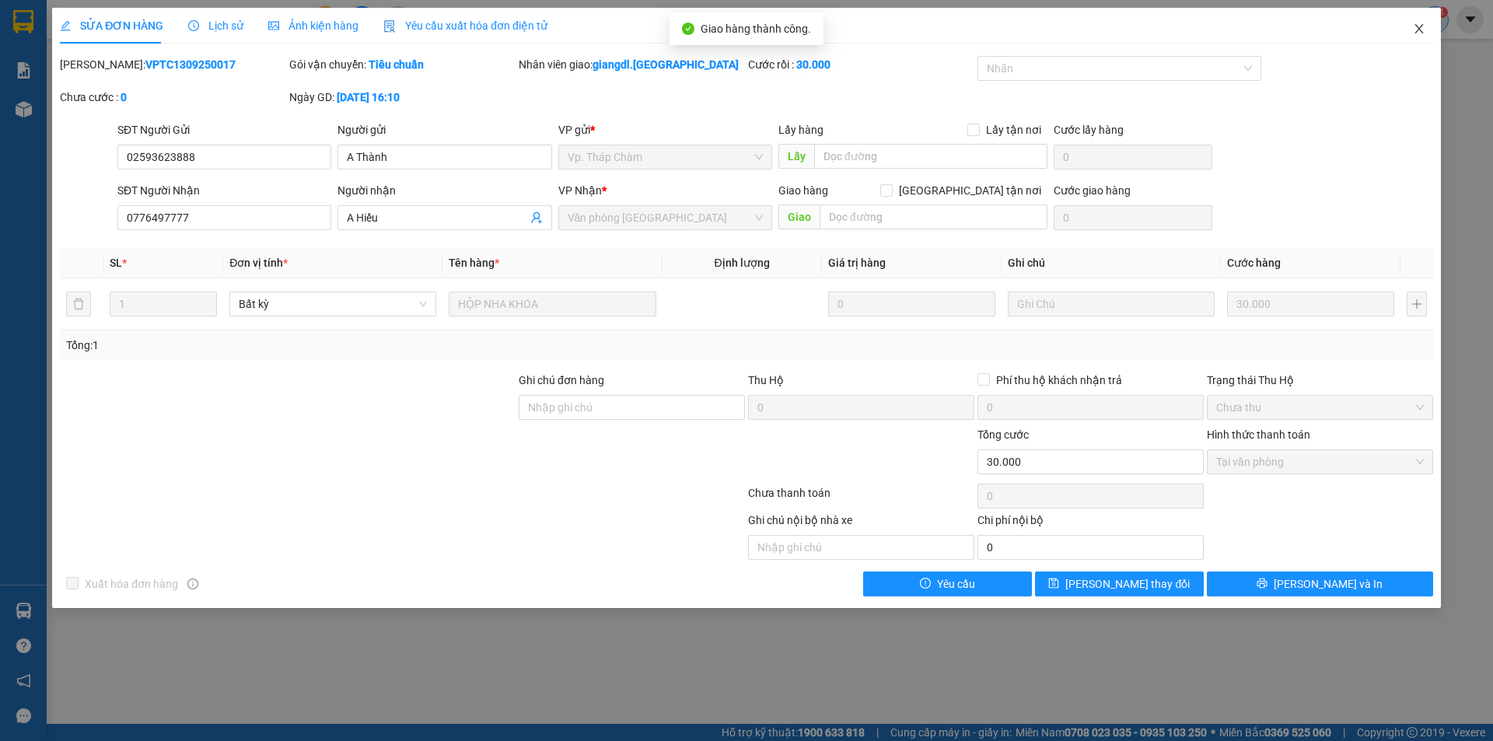
drag, startPoint x: 1431, startPoint y: 15, endPoint x: 1425, endPoint y: 21, distance: 8.8
click at [1430, 16] on span "Close" at bounding box center [1419, 30] width 44 height 44
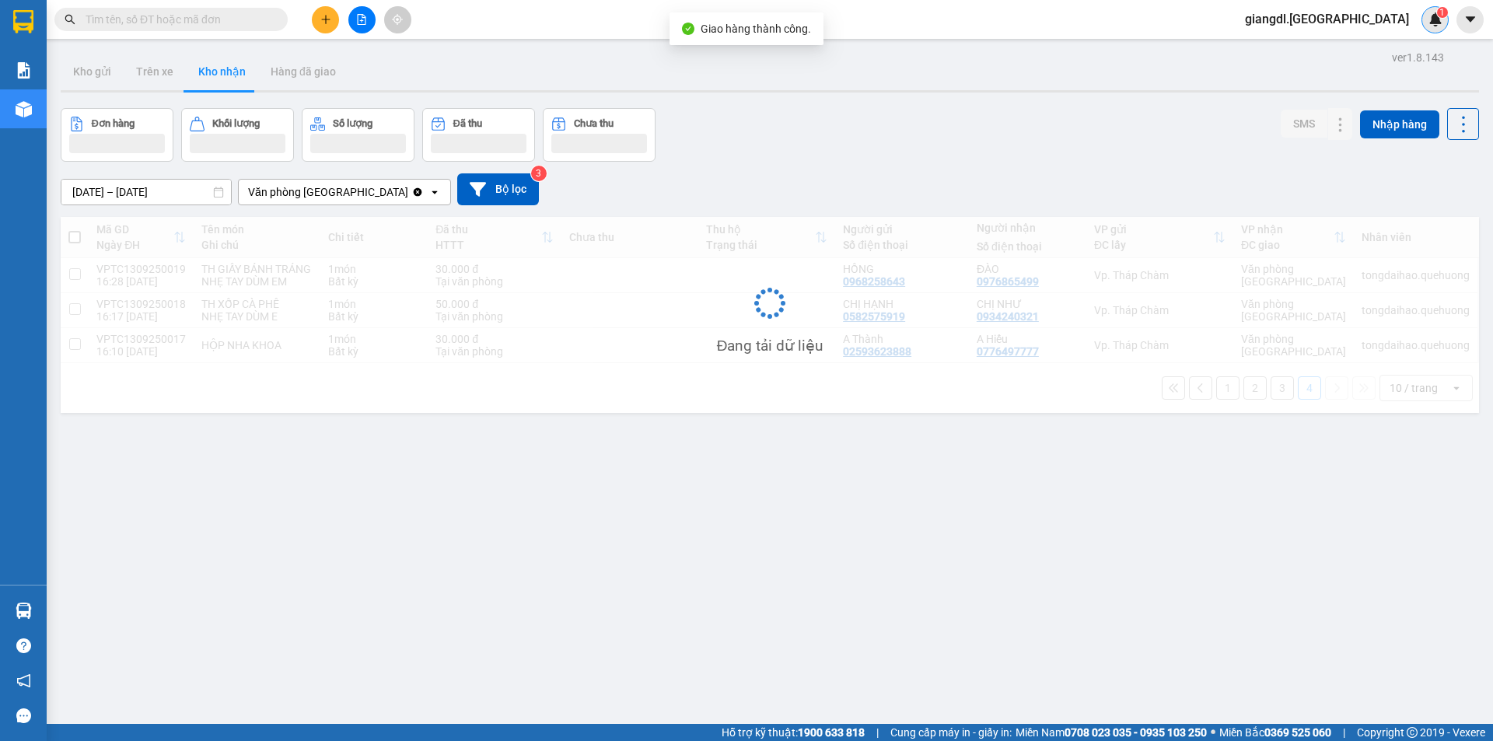
click at [1425, 21] on div "1" at bounding box center [1434, 19] width 27 height 27
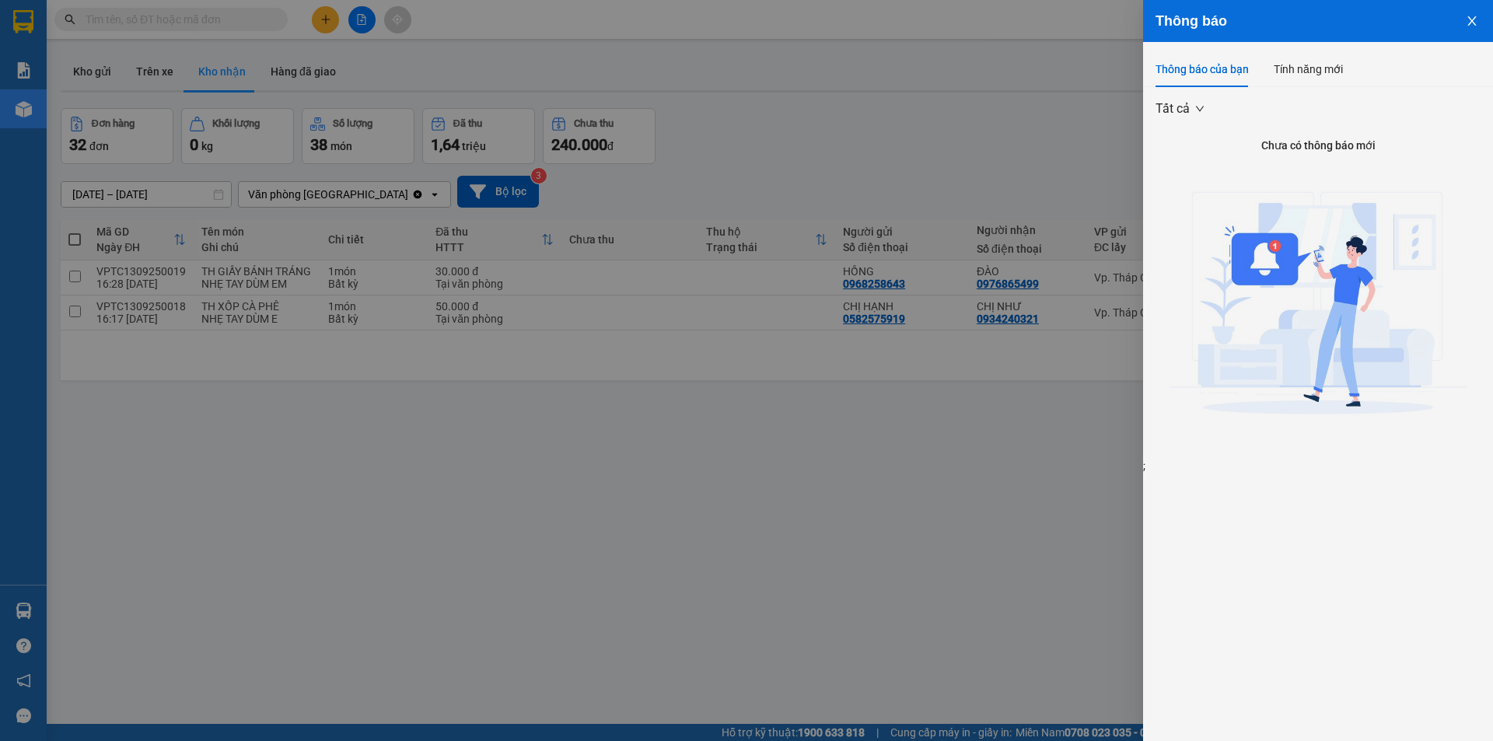
drag, startPoint x: 856, startPoint y: 400, endPoint x: 928, endPoint y: 359, distance: 83.2
click at [857, 401] on div at bounding box center [746, 370] width 1493 height 741
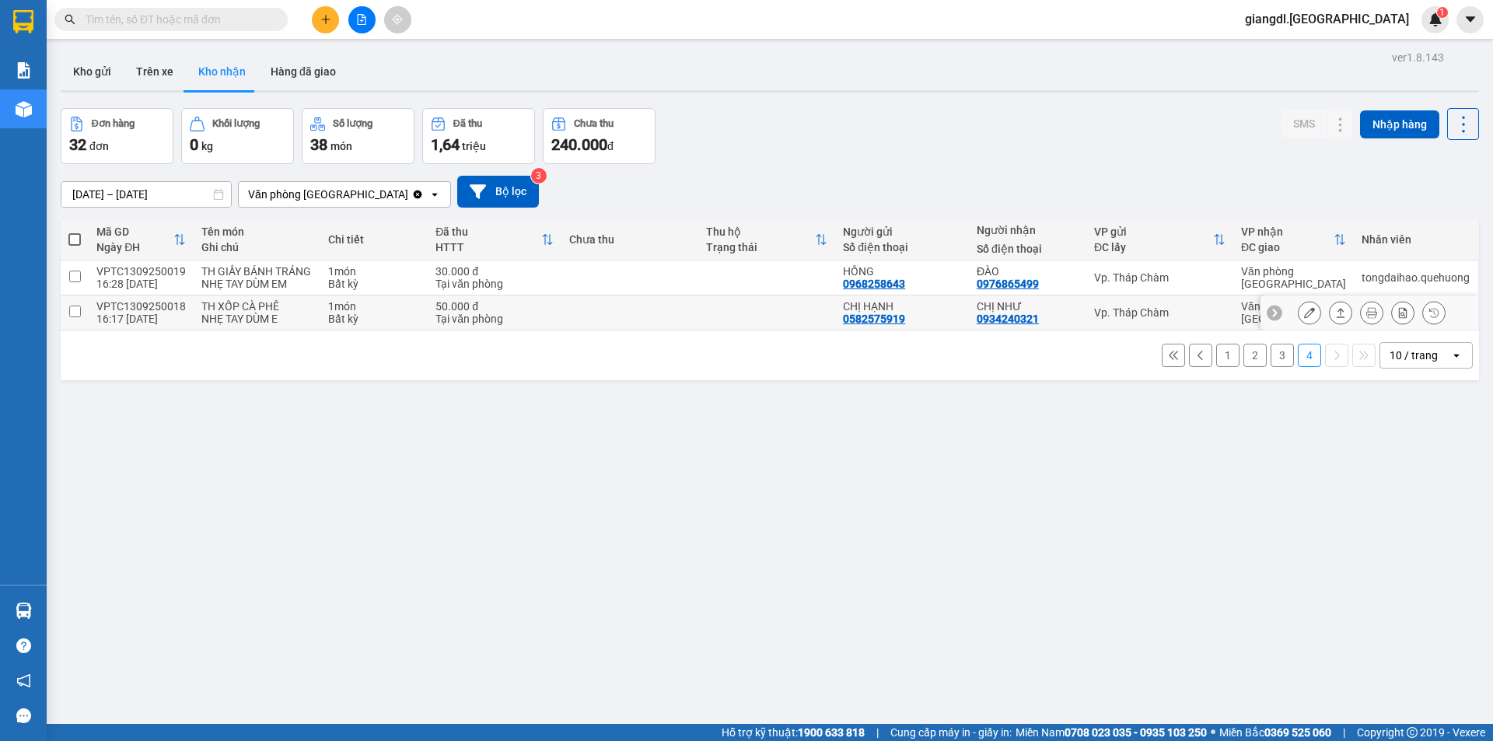
click at [1298, 306] on button at bounding box center [1309, 312] width 22 height 27
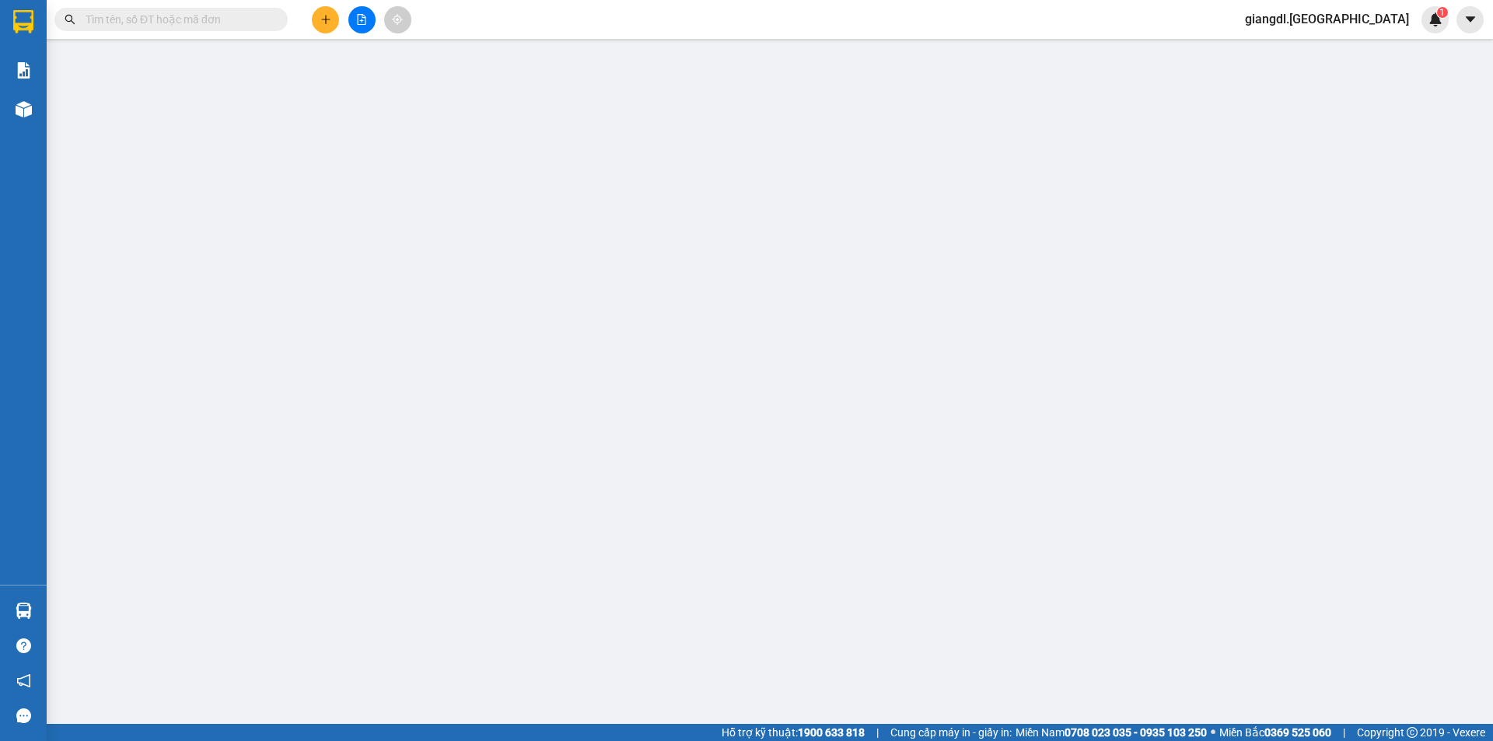
type input "0582575919"
type input "CHỊ HẠNH"
type input "0934240321"
type input "CHỊ NHƯ"
type input "50.000"
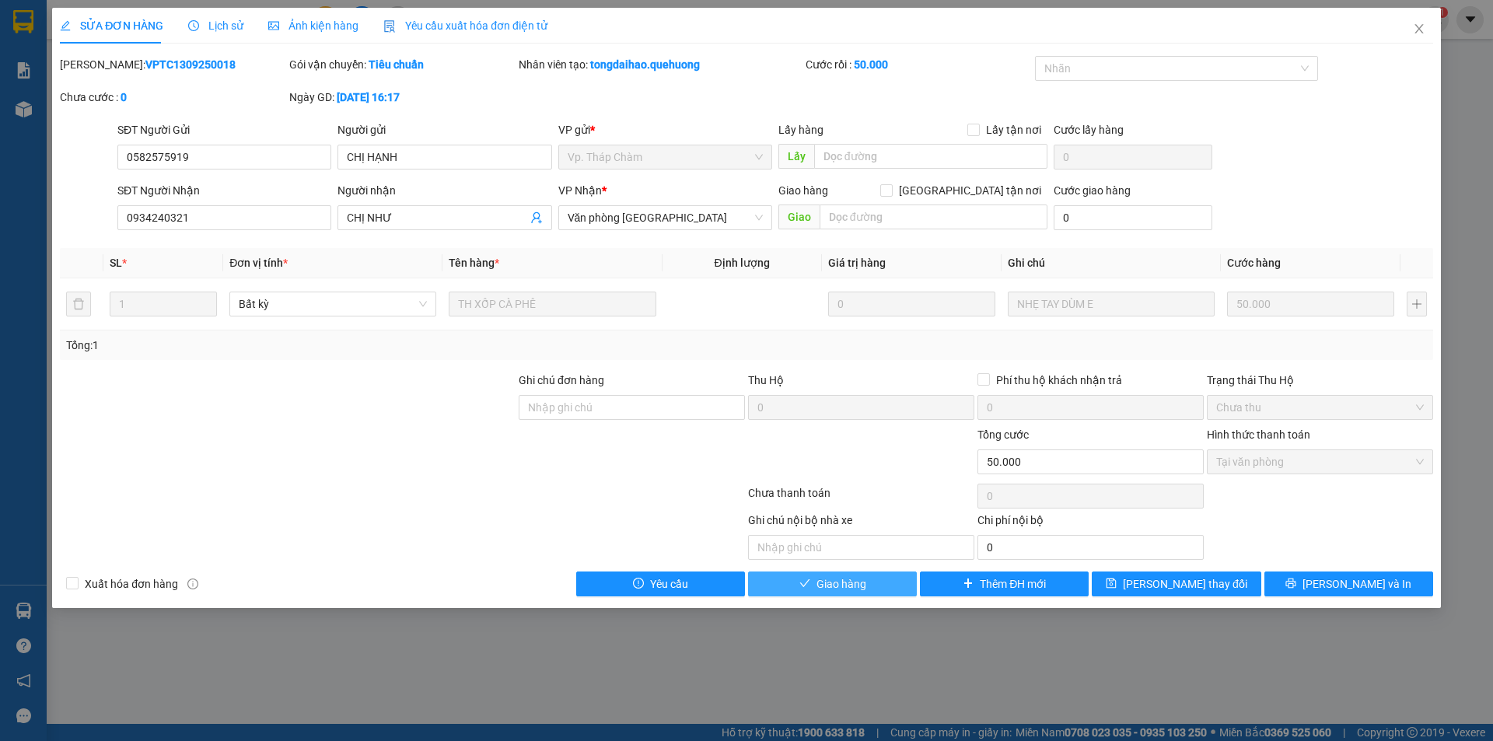
click at [846, 579] on span "Giao hàng" at bounding box center [841, 583] width 50 height 17
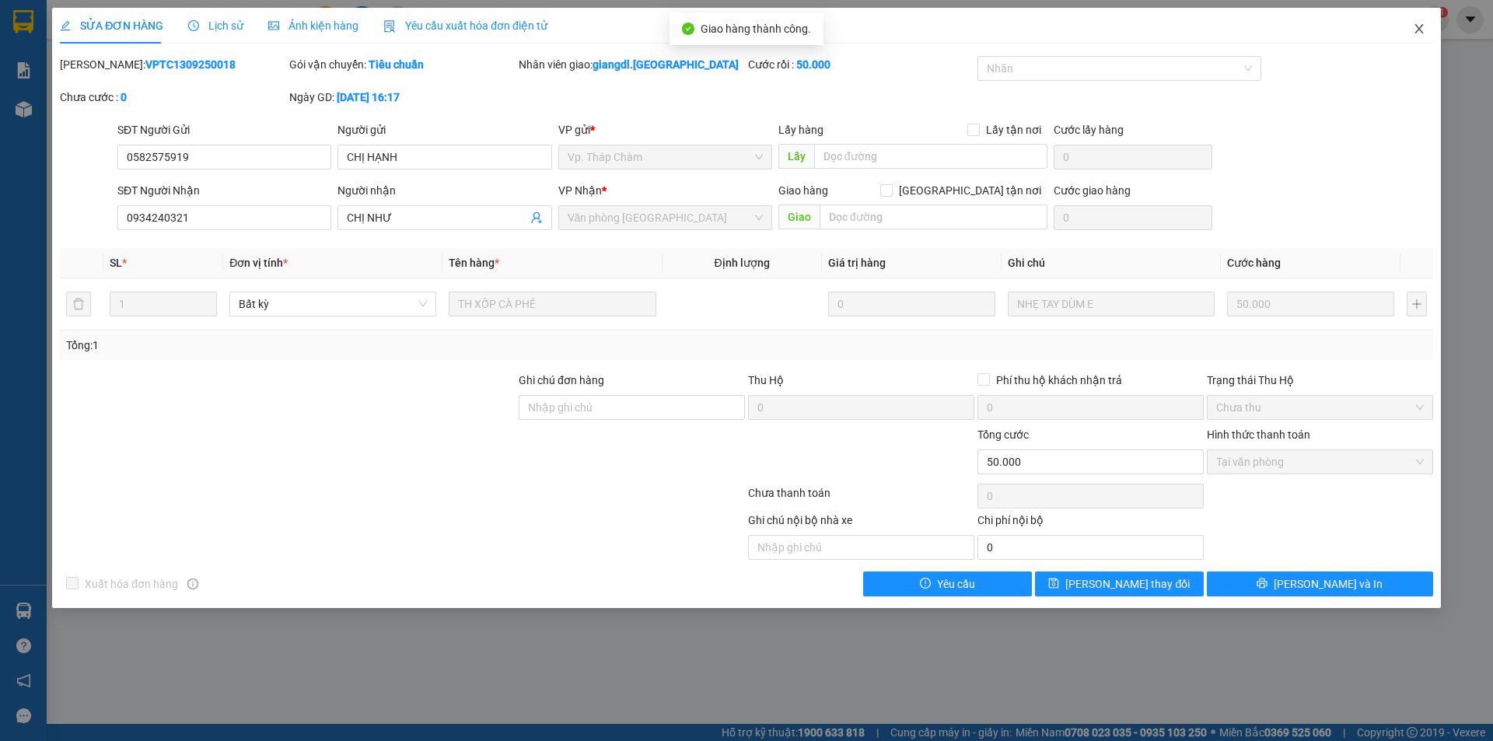
click at [1421, 21] on span "Close" at bounding box center [1419, 30] width 44 height 44
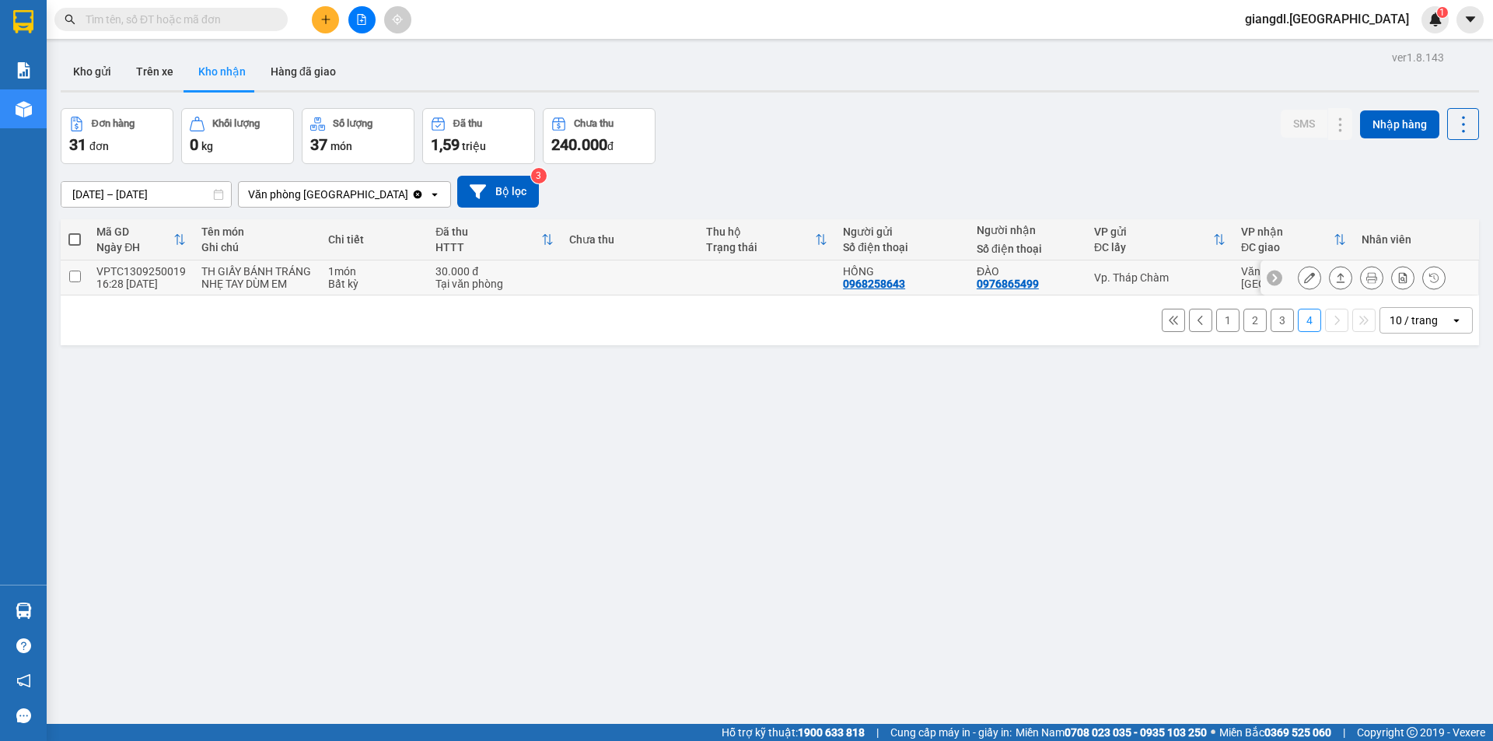
click at [1284, 275] on div at bounding box center [1369, 277] width 218 height 35
click at [1304, 278] on icon at bounding box center [1309, 277] width 11 height 11
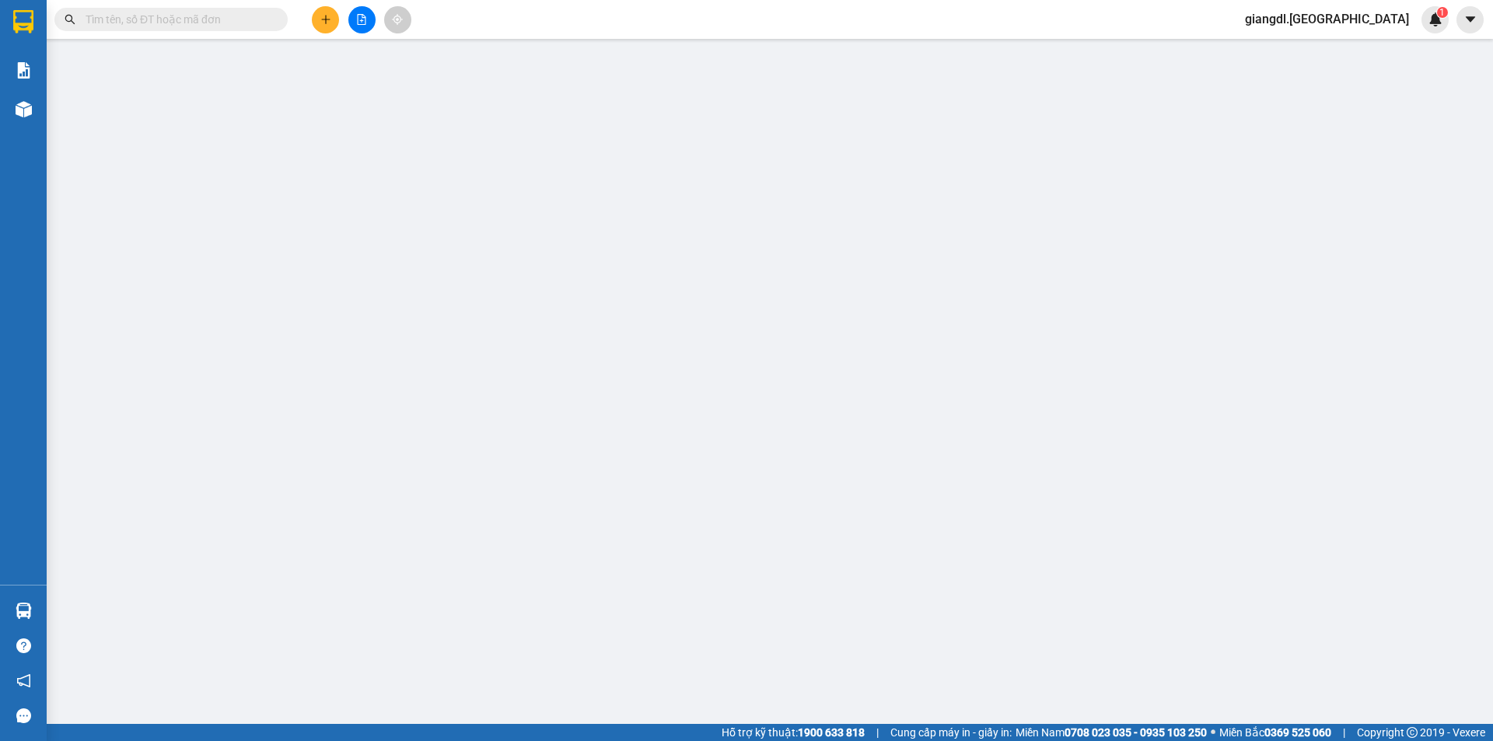
type input "0968258643"
type input "HỒNG"
type input "0976865499"
type input "ĐÀO"
type input "30.000"
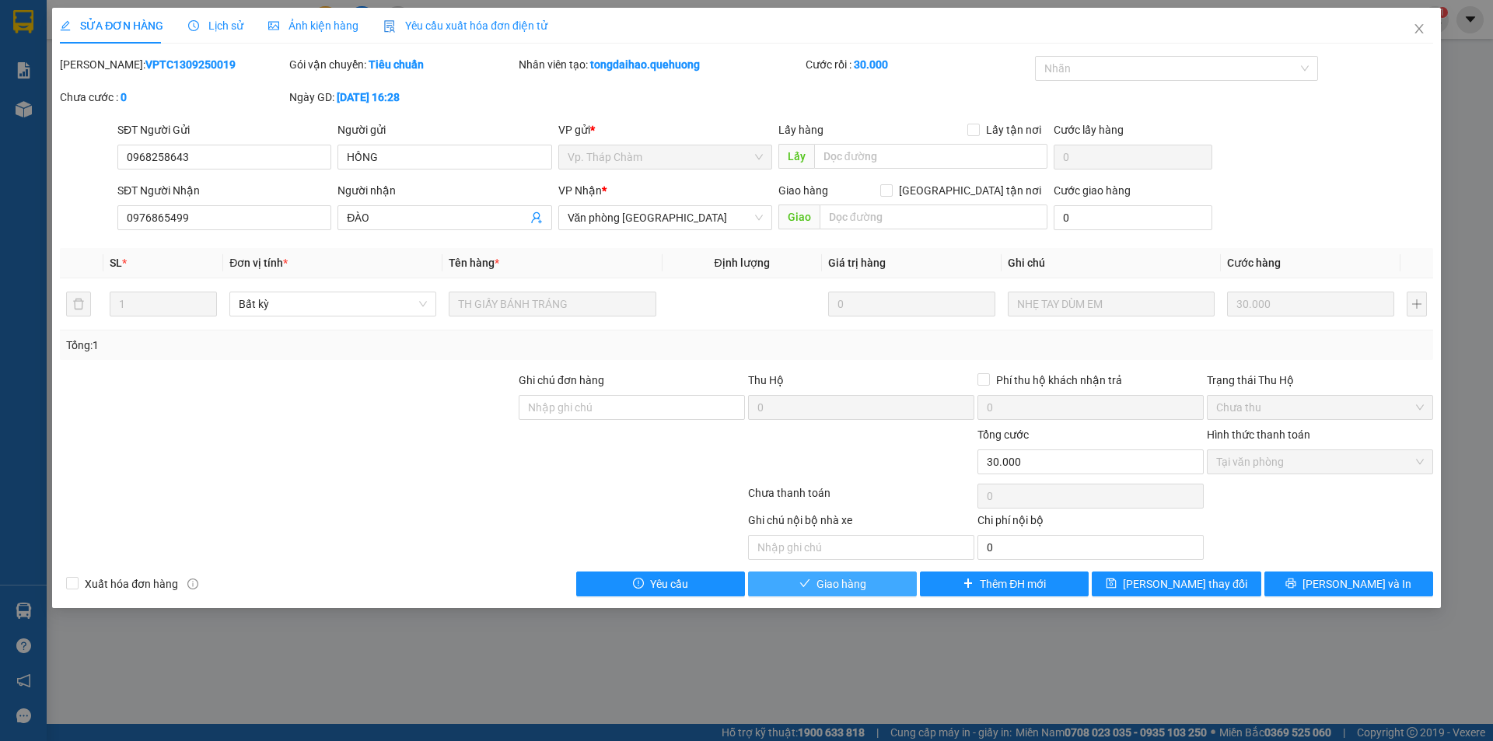
click at [794, 578] on button "Giao hàng" at bounding box center [832, 583] width 169 height 25
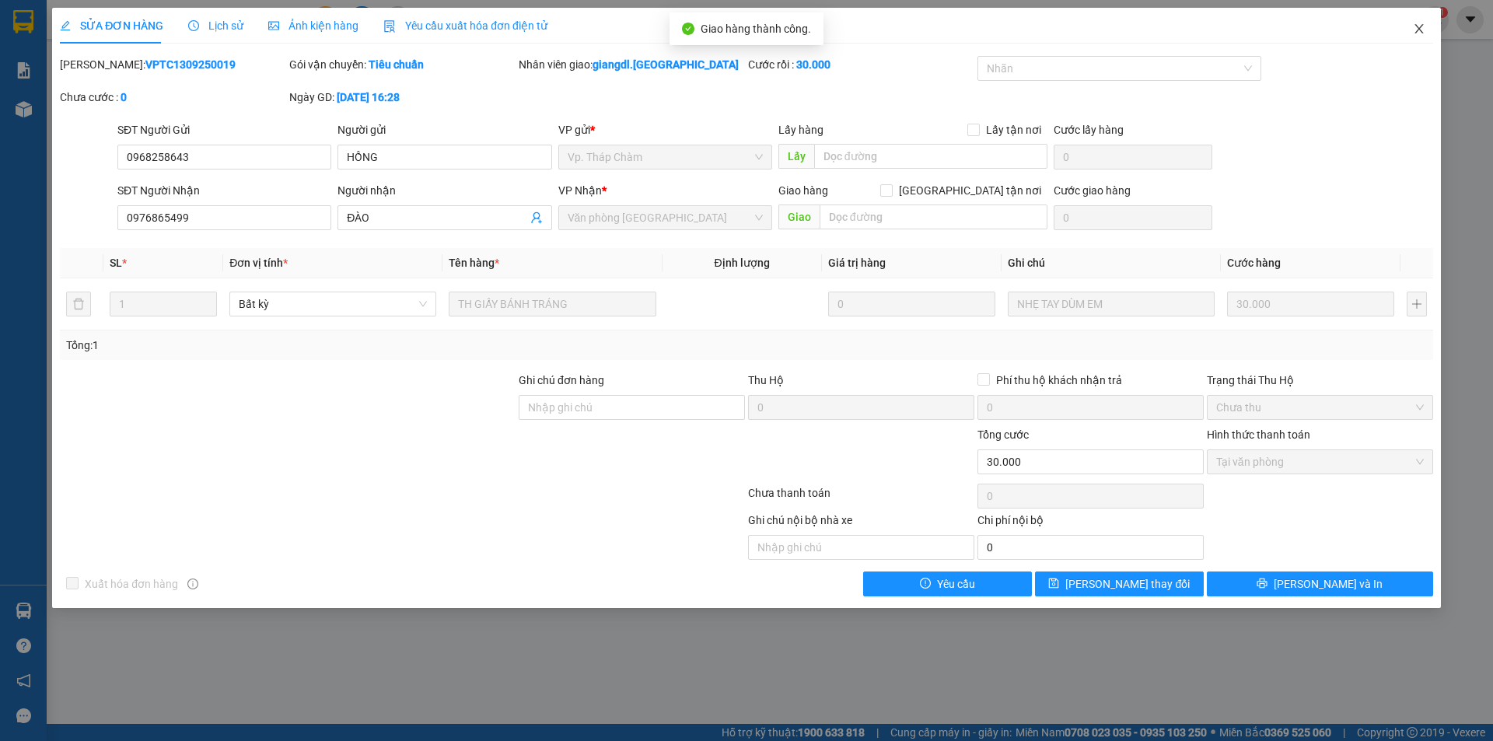
click at [1416, 31] on icon "close" at bounding box center [1419, 29] width 12 height 12
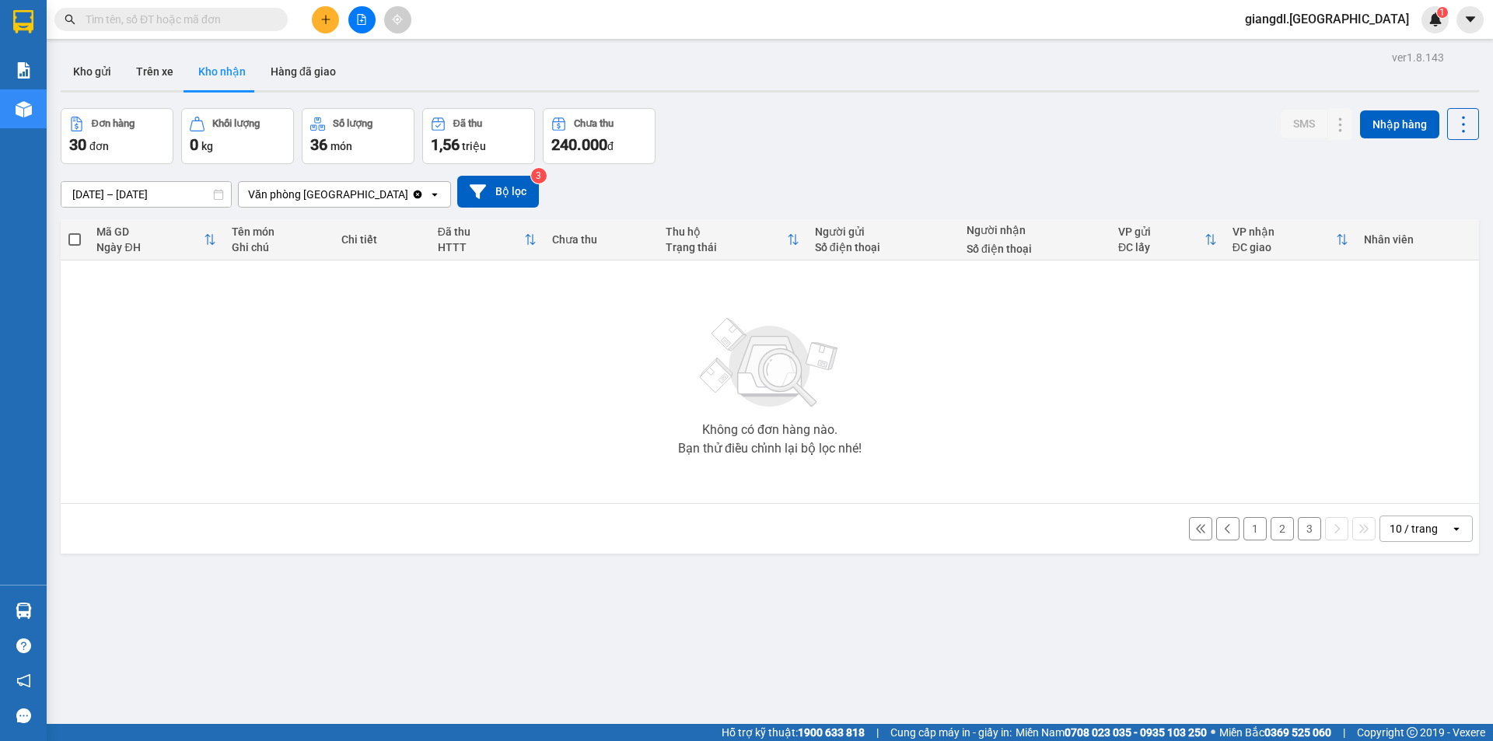
click at [1298, 529] on button "3" at bounding box center [1309, 528] width 23 height 23
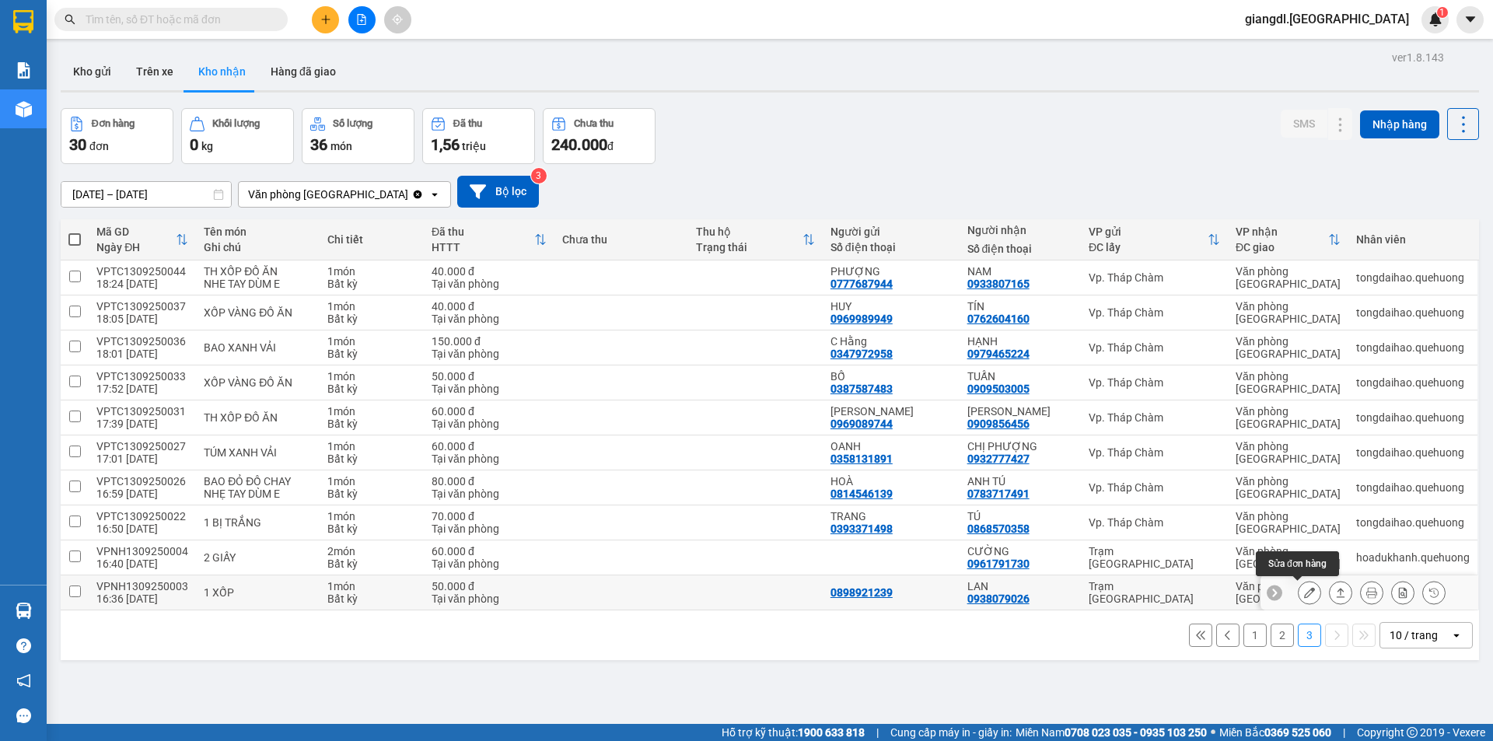
click at [1304, 597] on icon at bounding box center [1309, 592] width 11 height 11
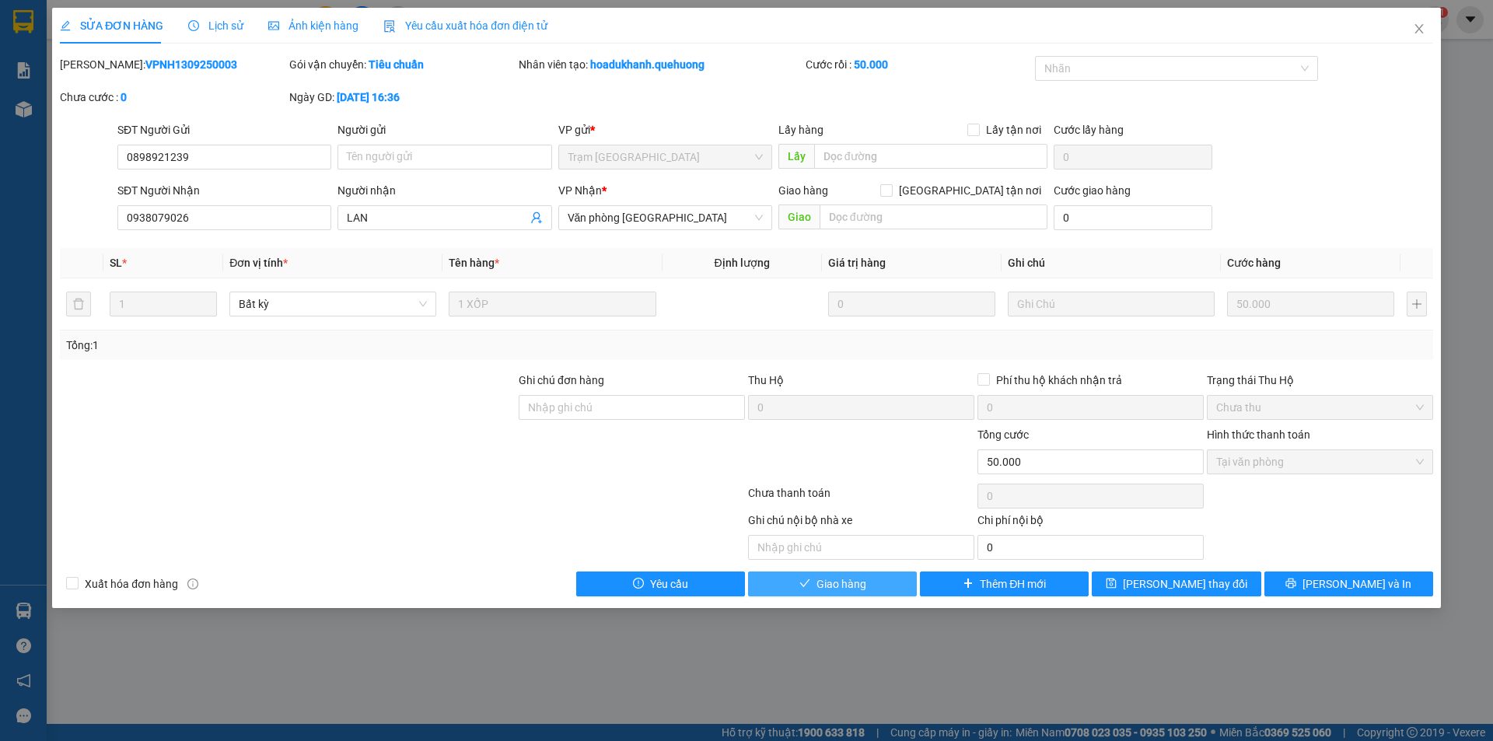
click at [844, 585] on span "Giao hàng" at bounding box center [841, 583] width 50 height 17
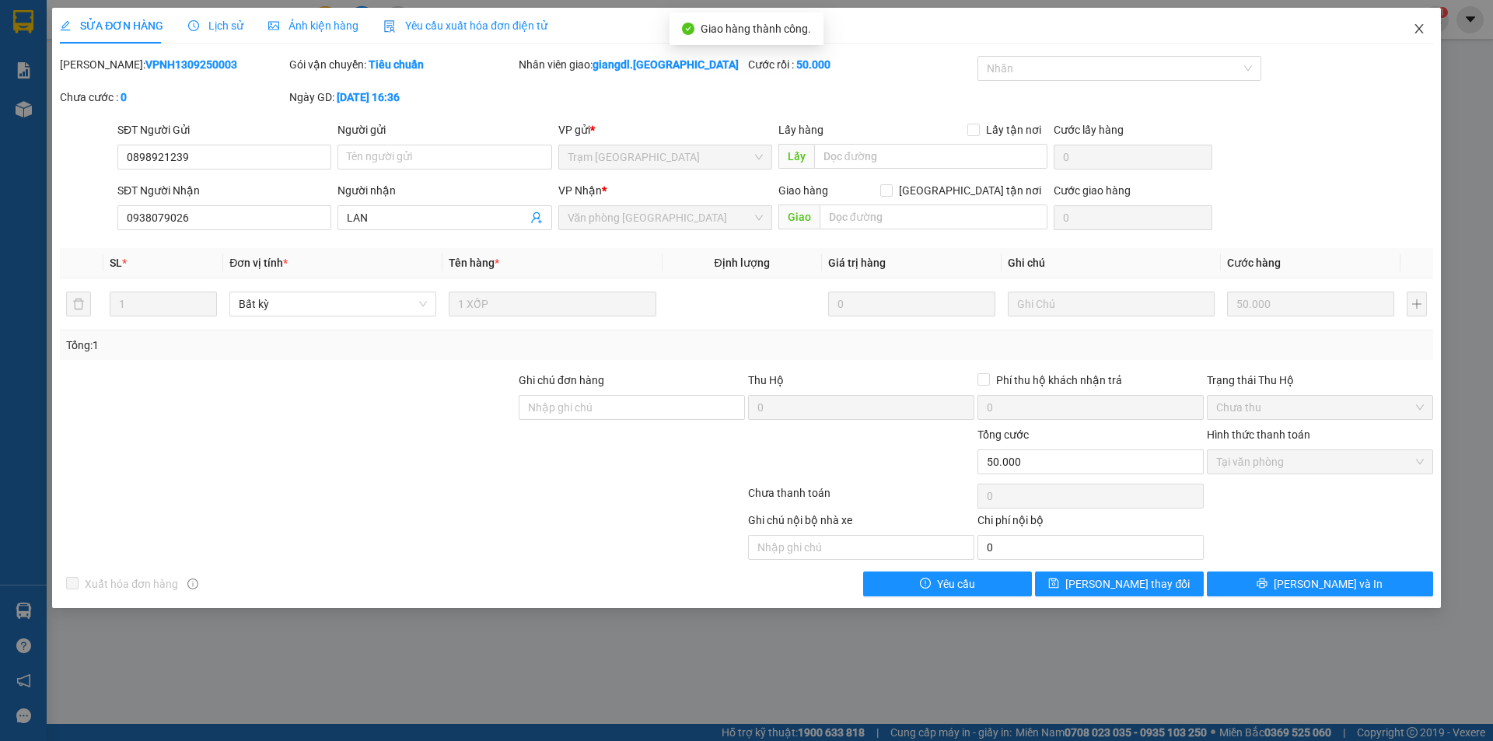
click at [1413, 28] on icon "close" at bounding box center [1419, 29] width 12 height 12
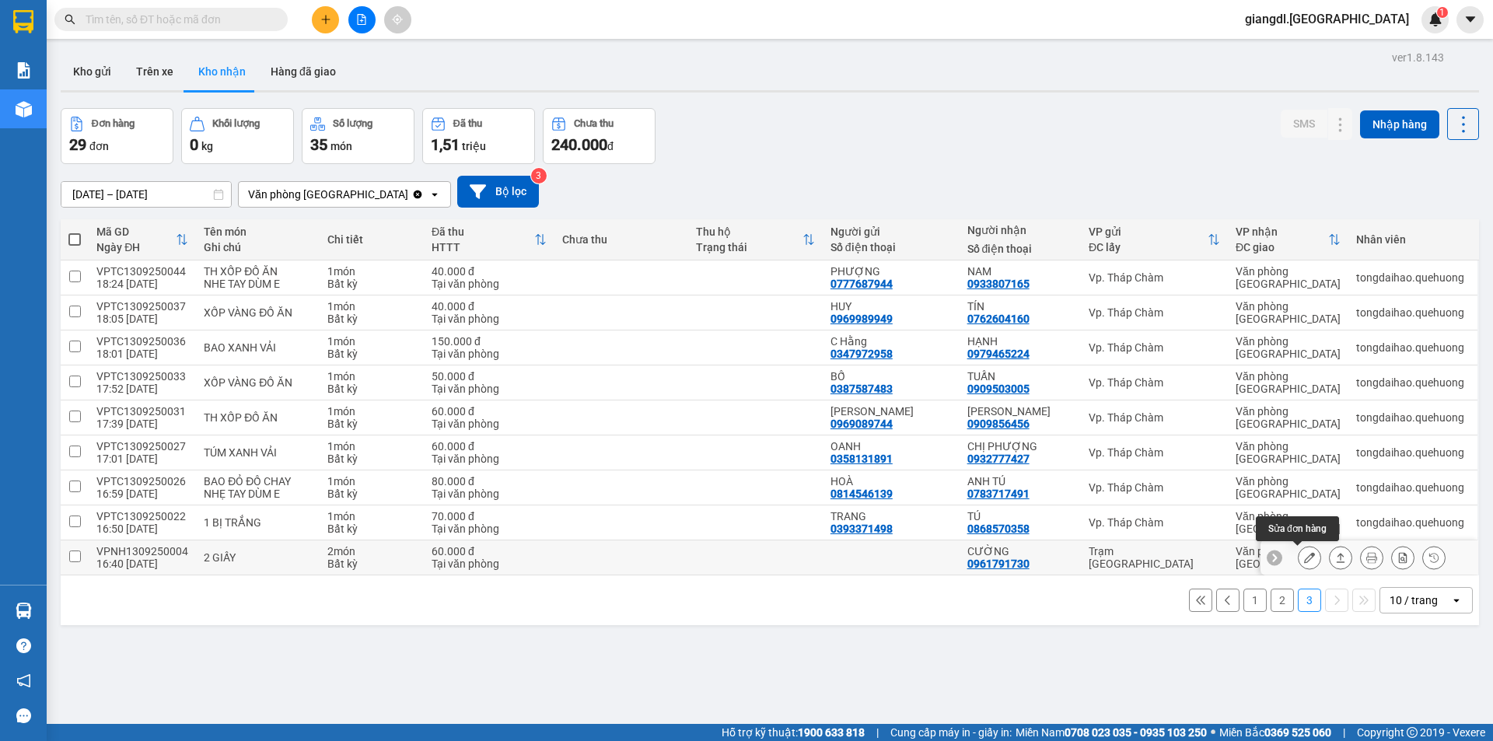
click at [1304, 553] on icon at bounding box center [1309, 557] width 11 height 11
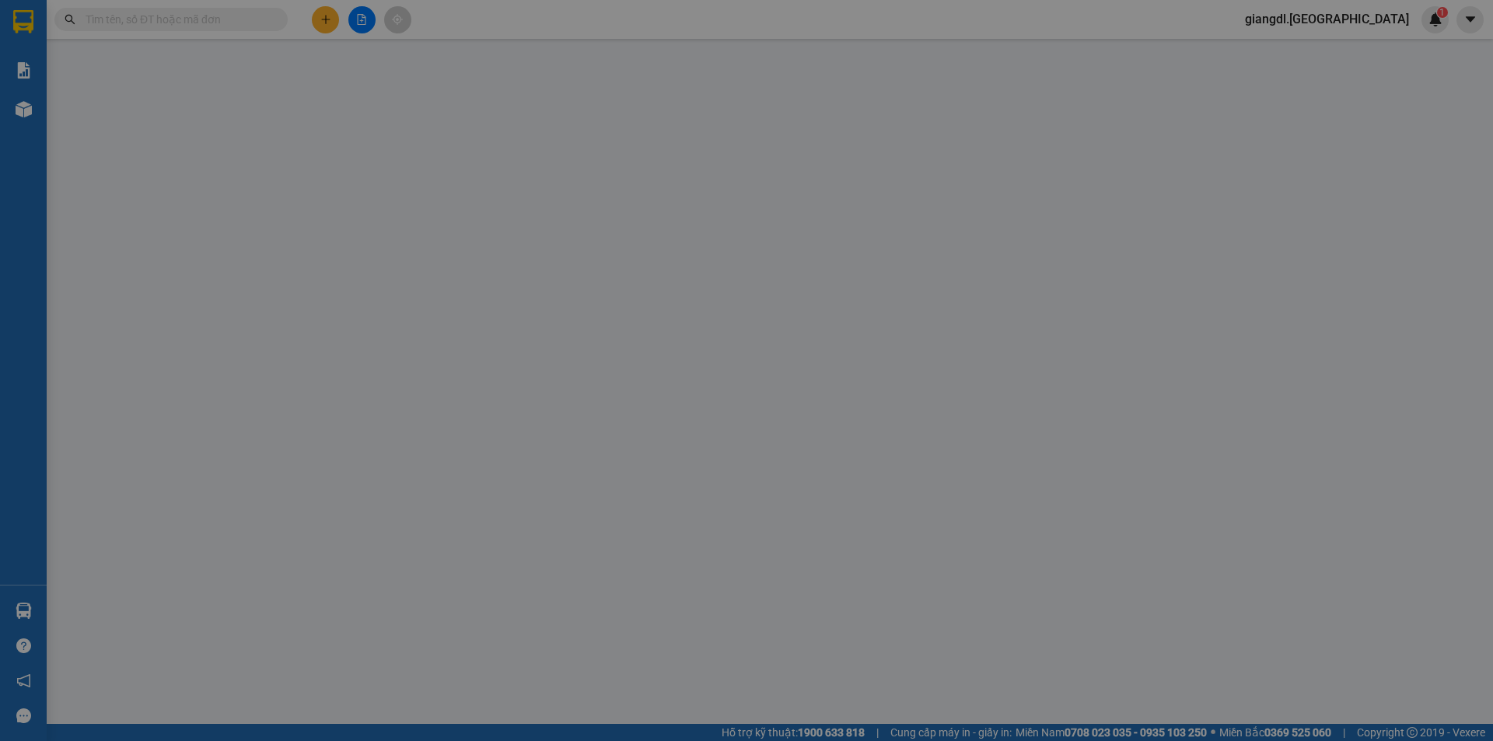
type input "0961791730"
type input "CƯỜNG"
type input "60.000"
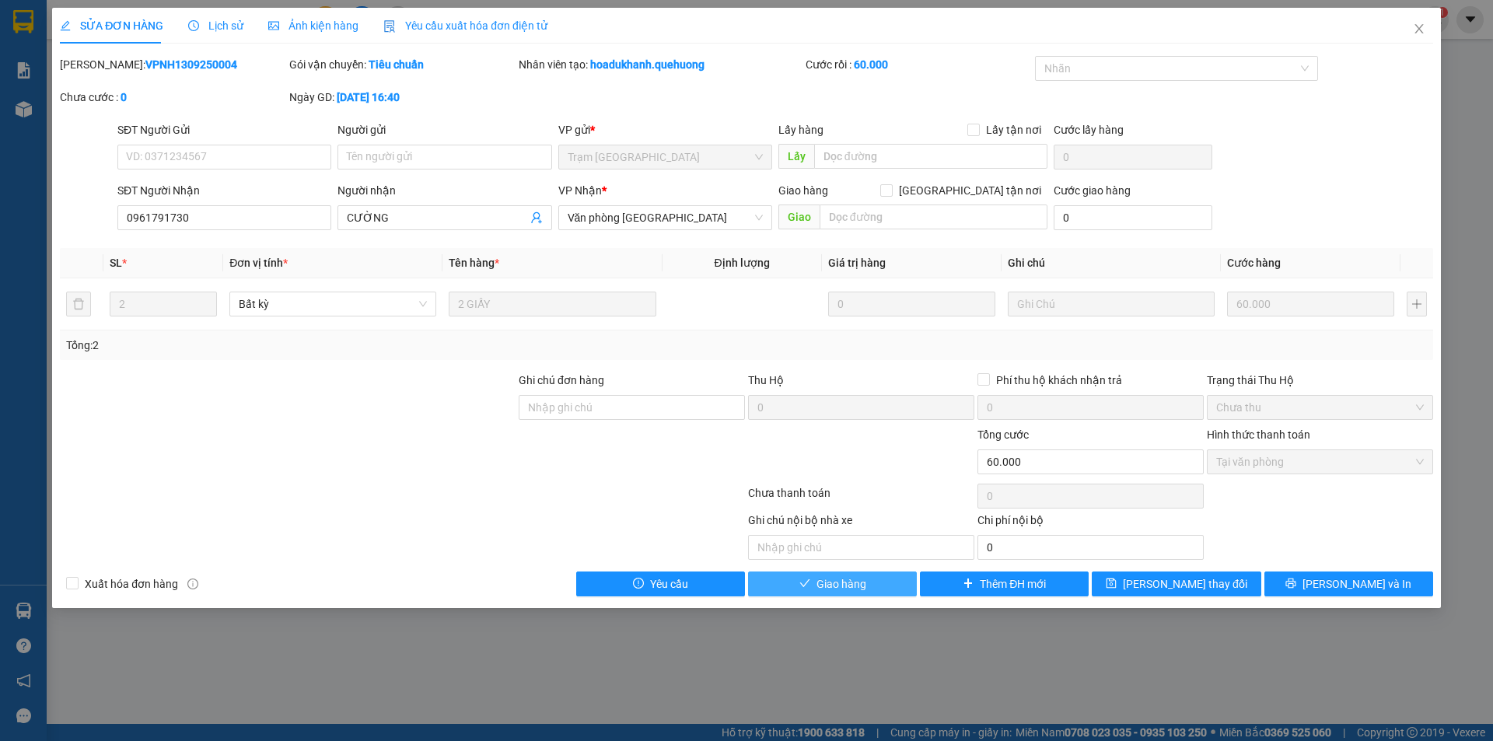
click at [848, 579] on span "Giao hàng" at bounding box center [841, 583] width 50 height 17
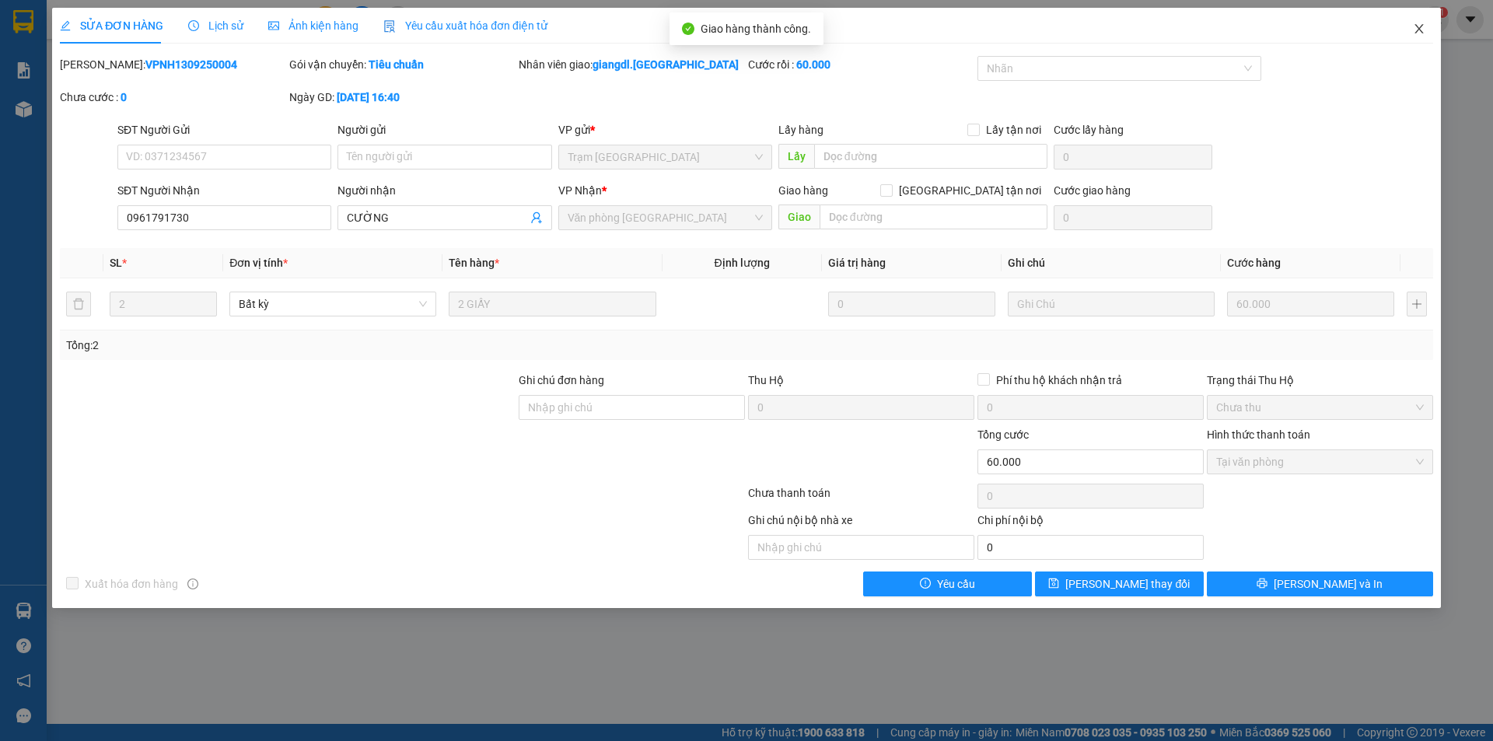
click at [1424, 27] on icon "close" at bounding box center [1419, 29] width 12 height 12
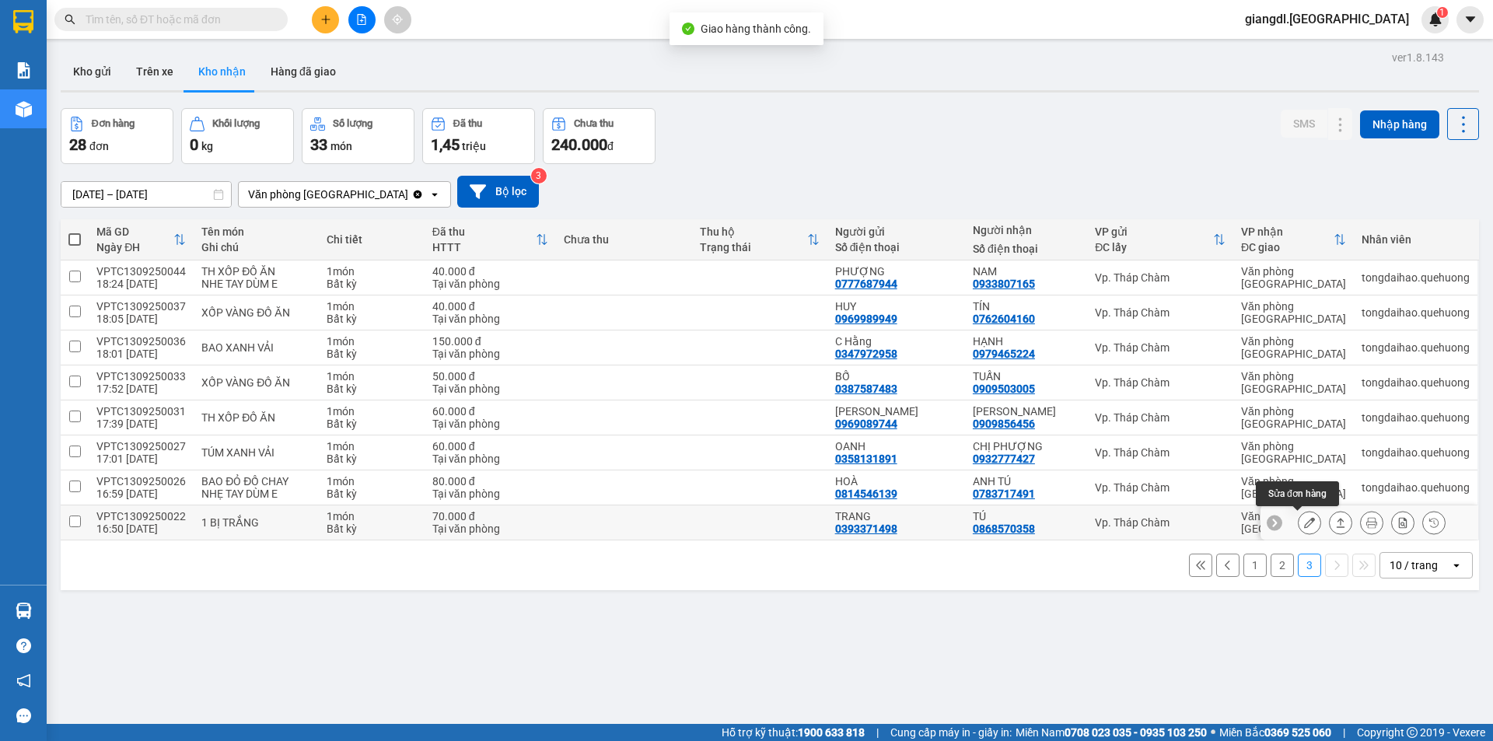
click at [1304, 523] on icon at bounding box center [1309, 522] width 11 height 11
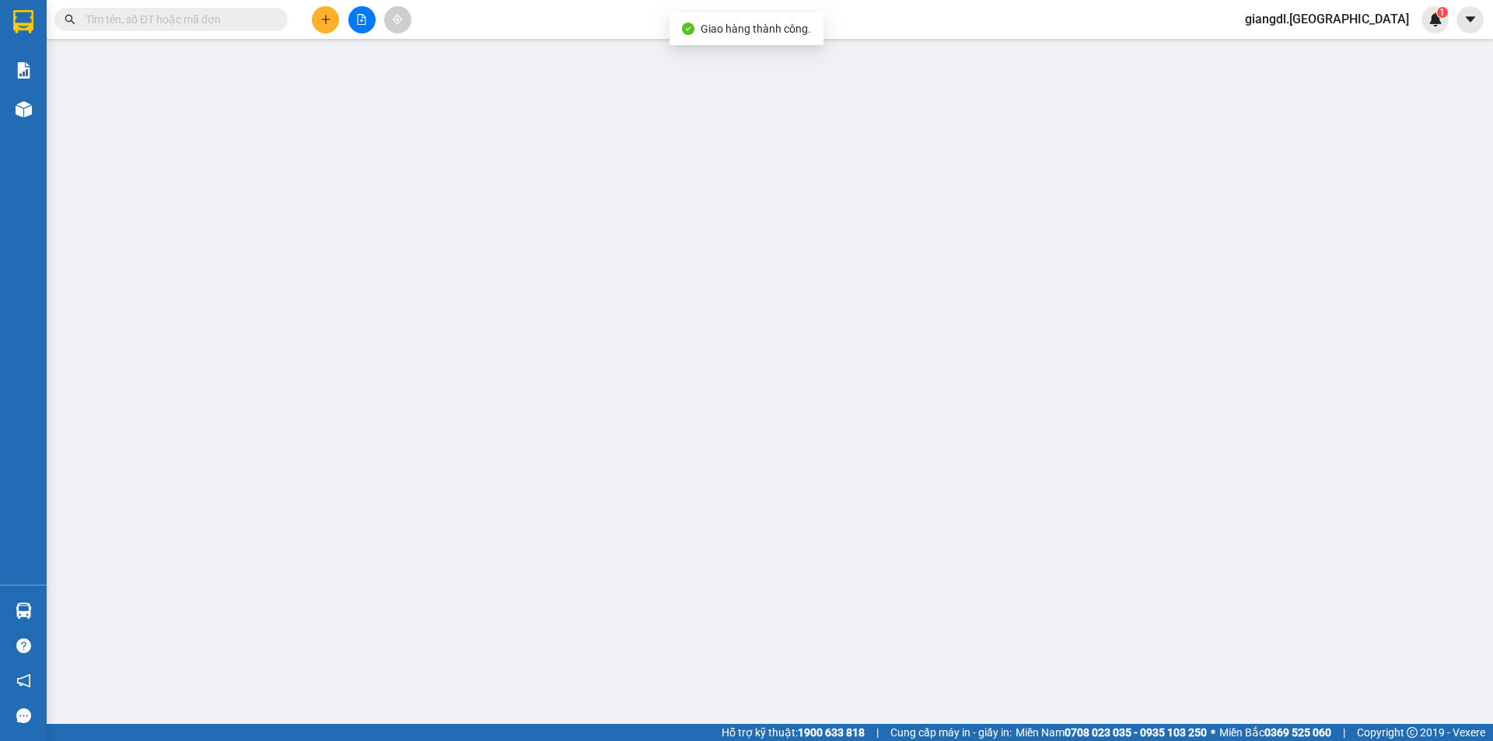
type input "0393371498"
type input "TRANG"
type input "0868570358"
type input "TÚ"
type input "70.000"
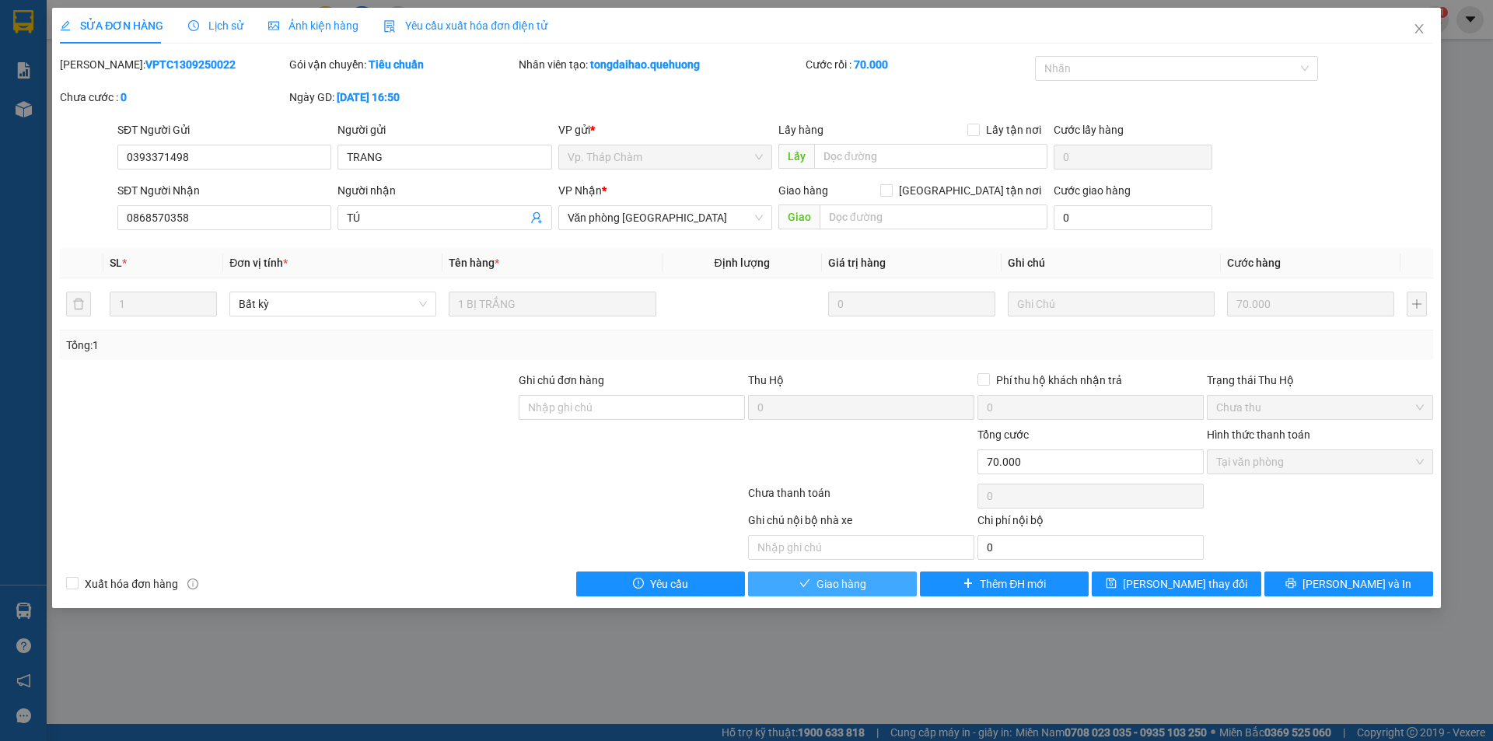
click at [872, 581] on button "Giao hàng" at bounding box center [832, 583] width 169 height 25
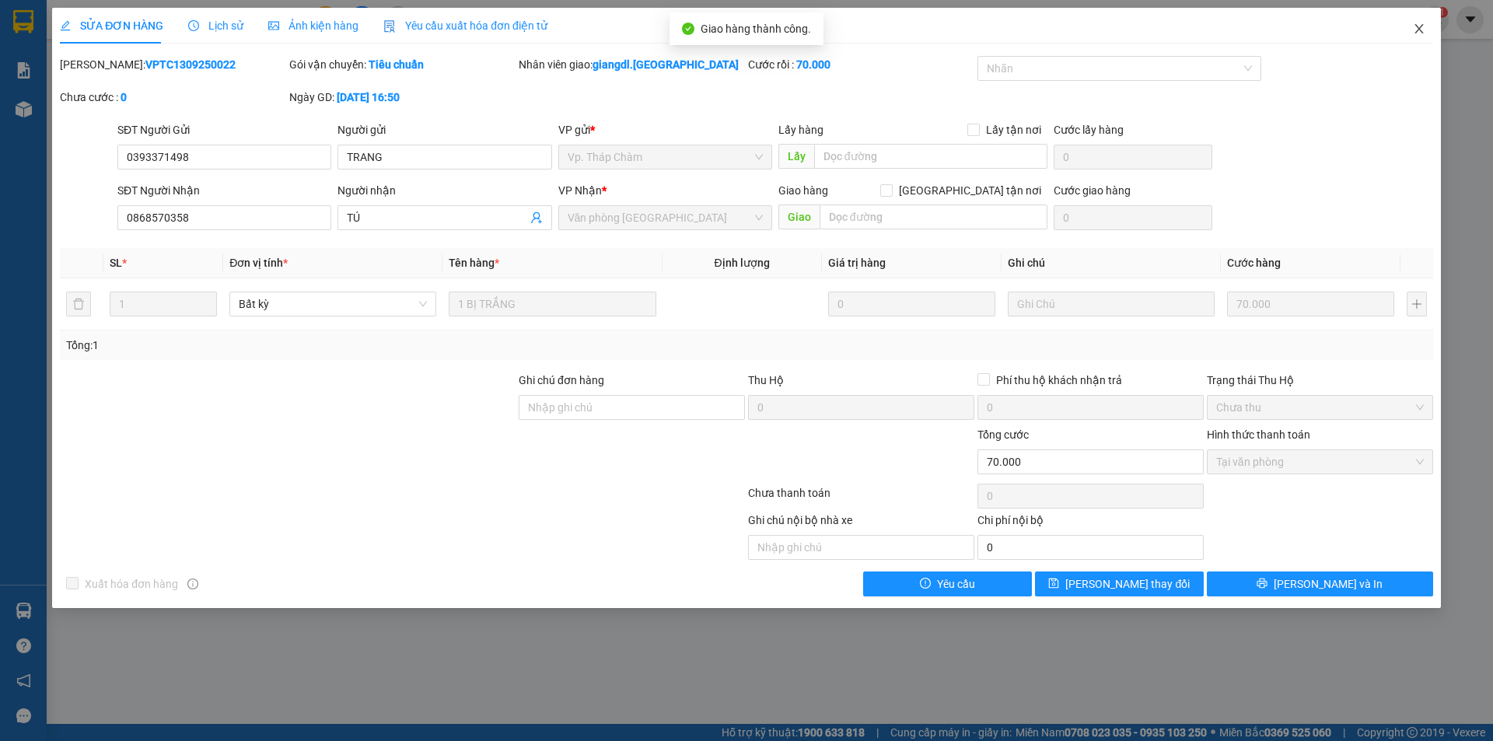
click at [1418, 29] on icon "close" at bounding box center [1418, 28] width 9 height 9
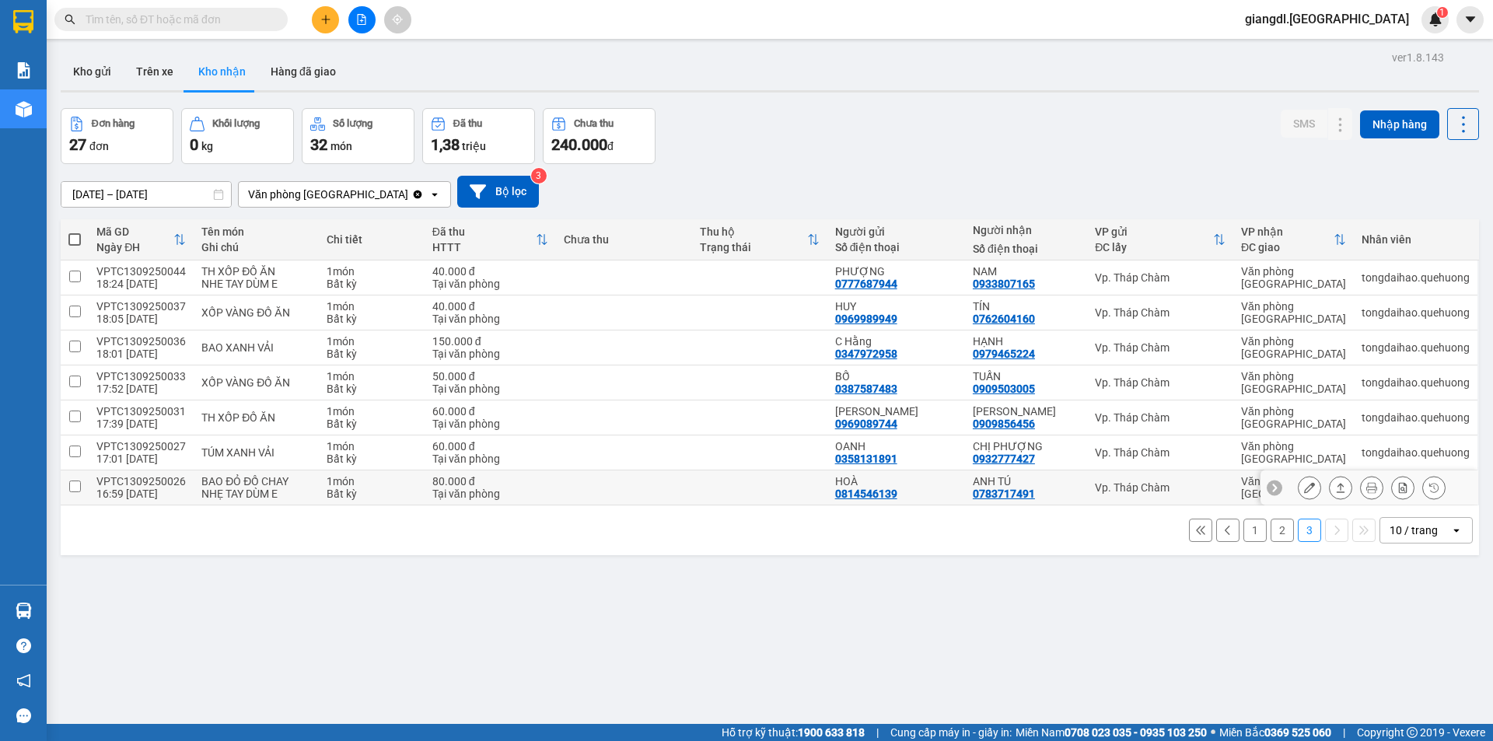
click at [1304, 486] on icon at bounding box center [1309, 487] width 11 height 11
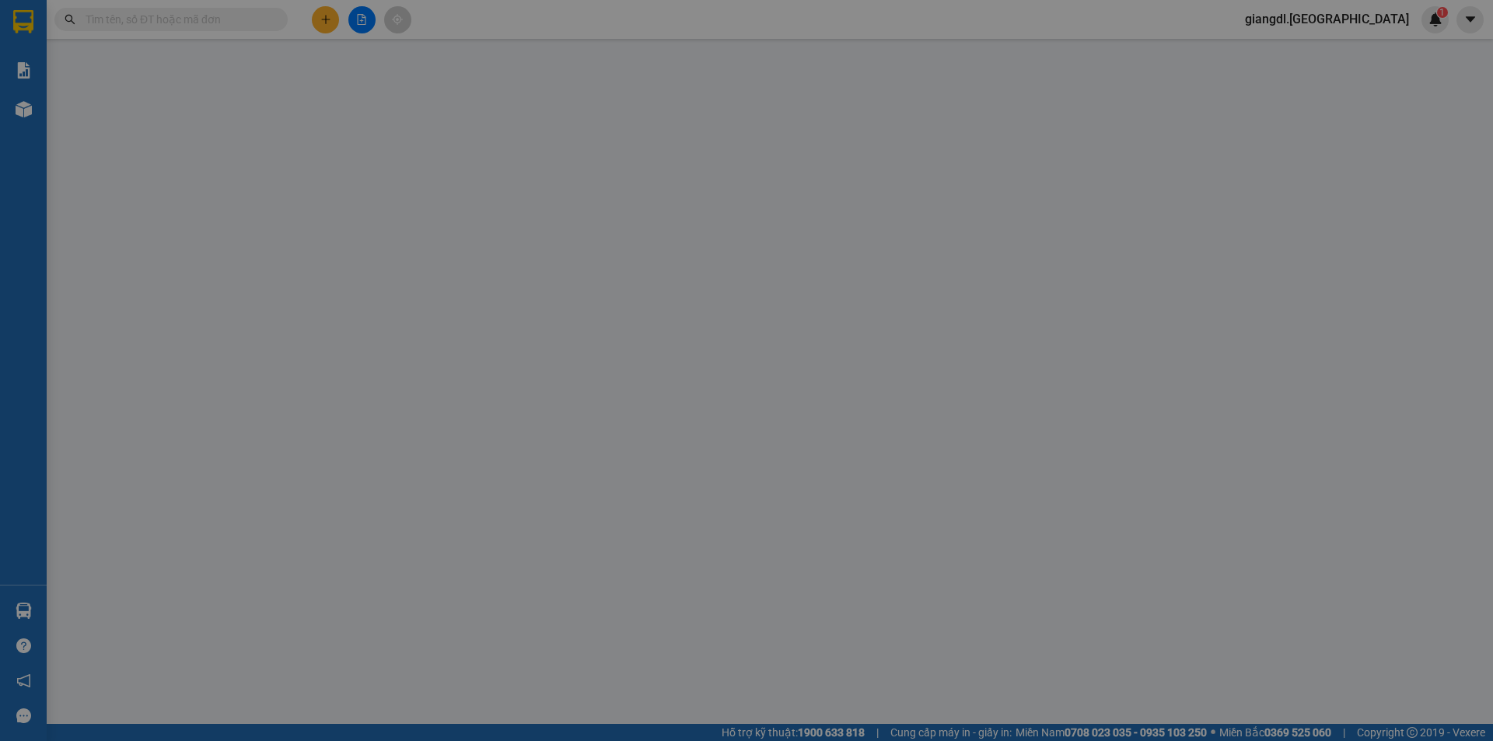
type input "0814546139"
type input "HOÀ"
type input "0783717491"
type input "ANH TÚ"
type input "80.000"
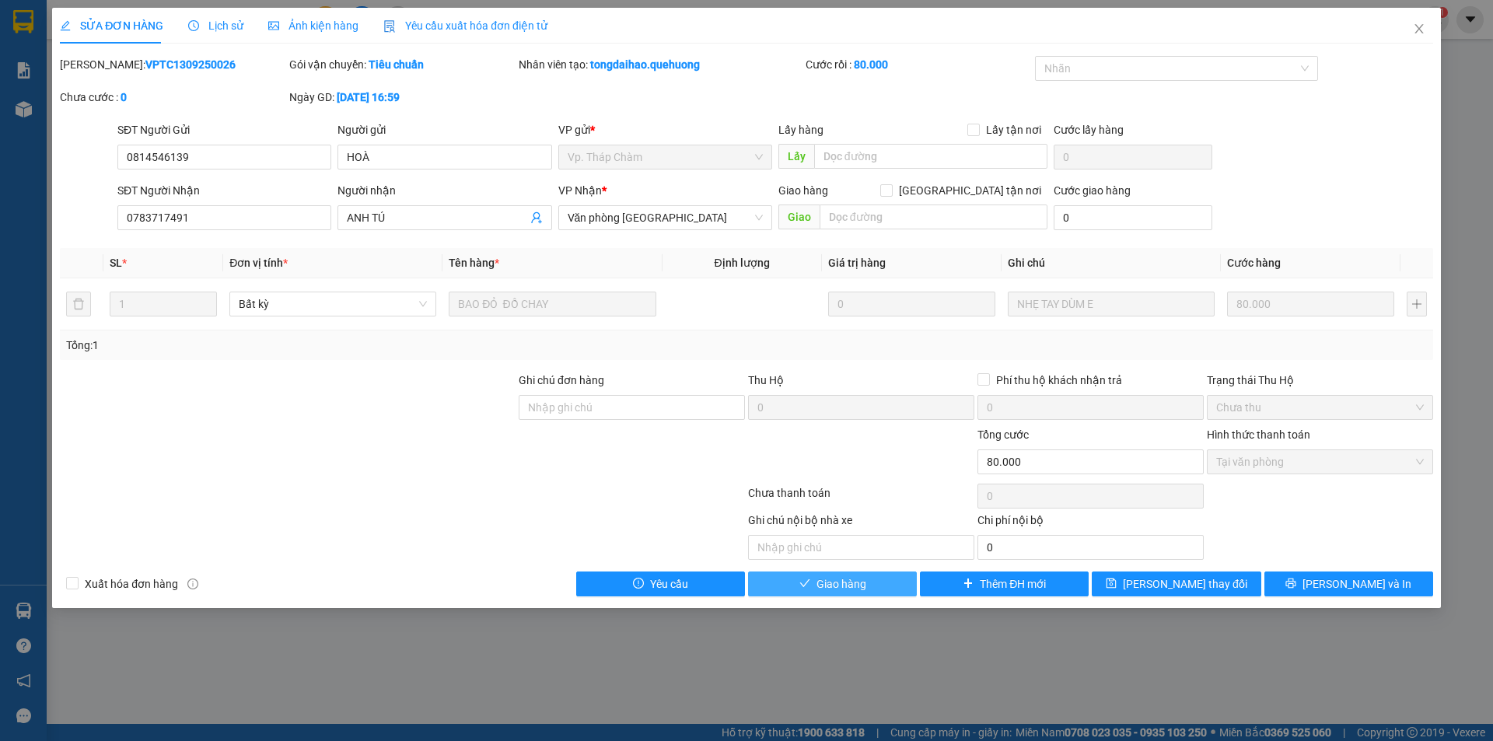
click at [809, 584] on icon "check" at bounding box center [804, 583] width 11 height 11
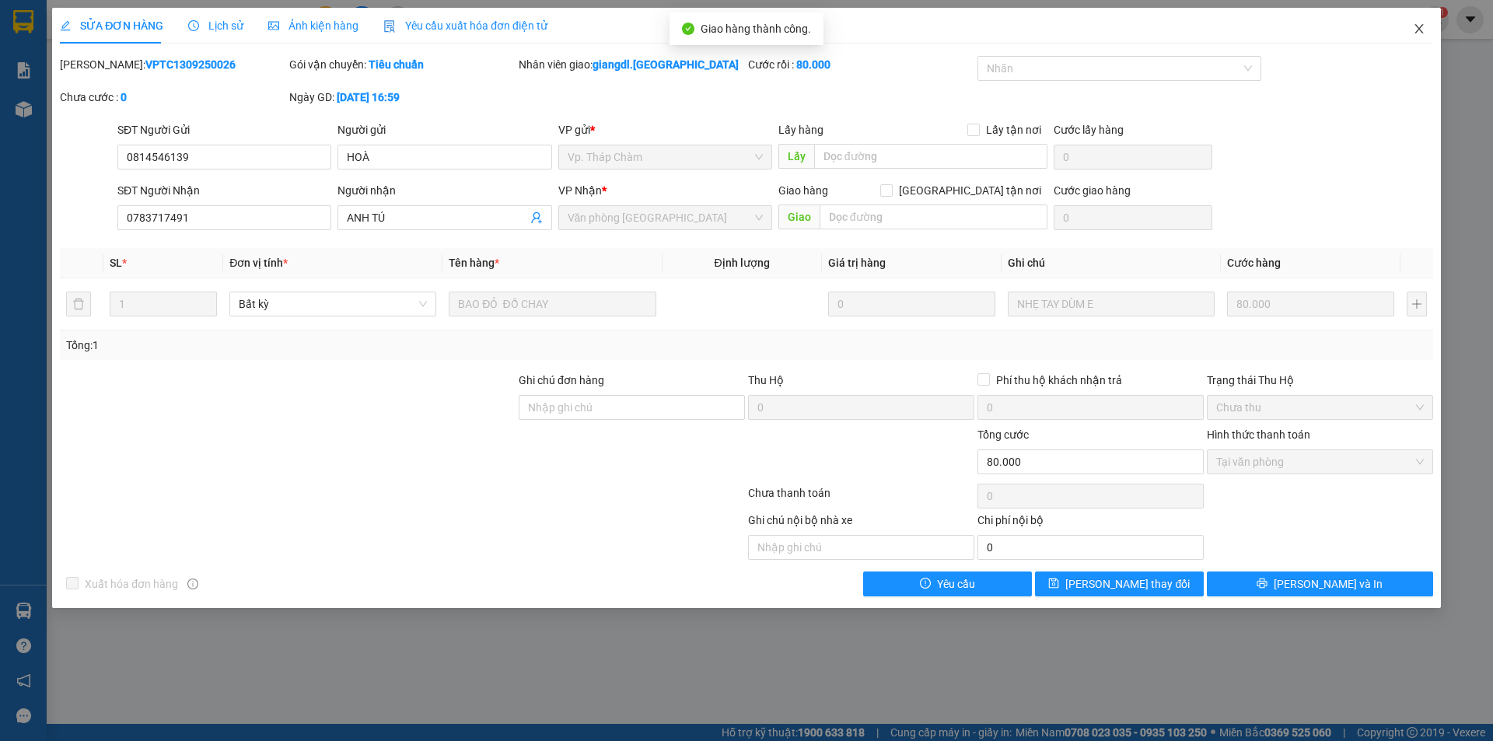
click at [1413, 25] on icon "close" at bounding box center [1419, 29] width 12 height 12
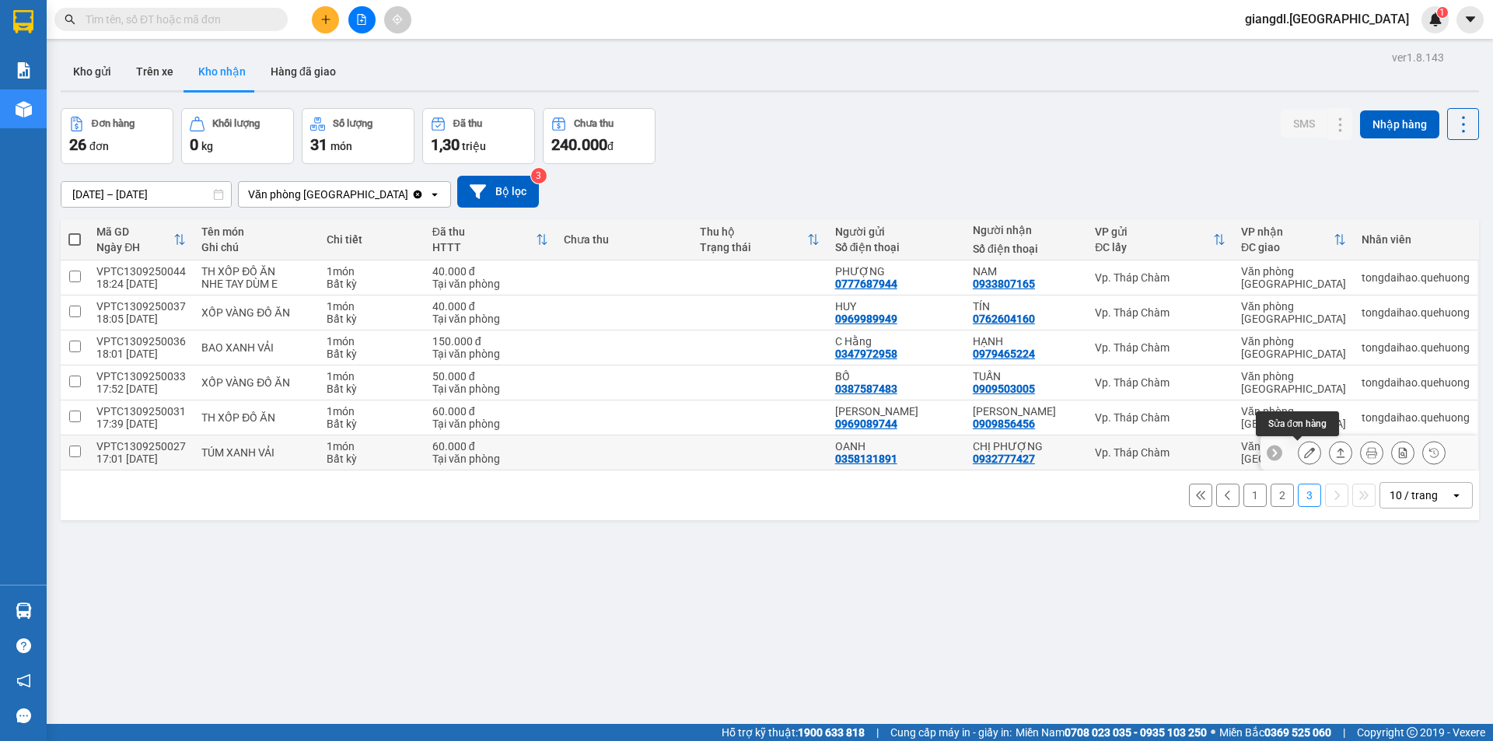
click at [1304, 451] on icon at bounding box center [1309, 452] width 11 height 11
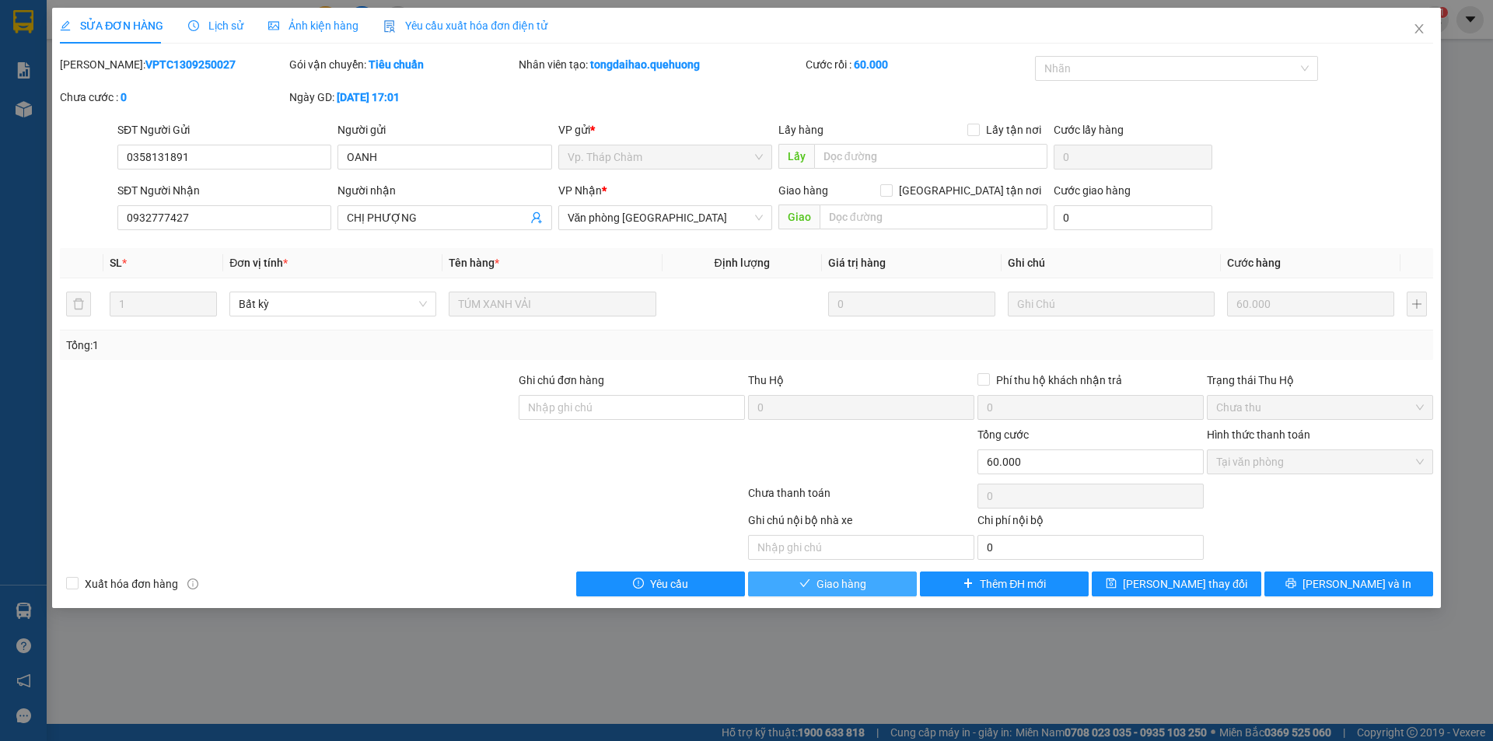
click at [876, 589] on button "Giao hàng" at bounding box center [832, 583] width 169 height 25
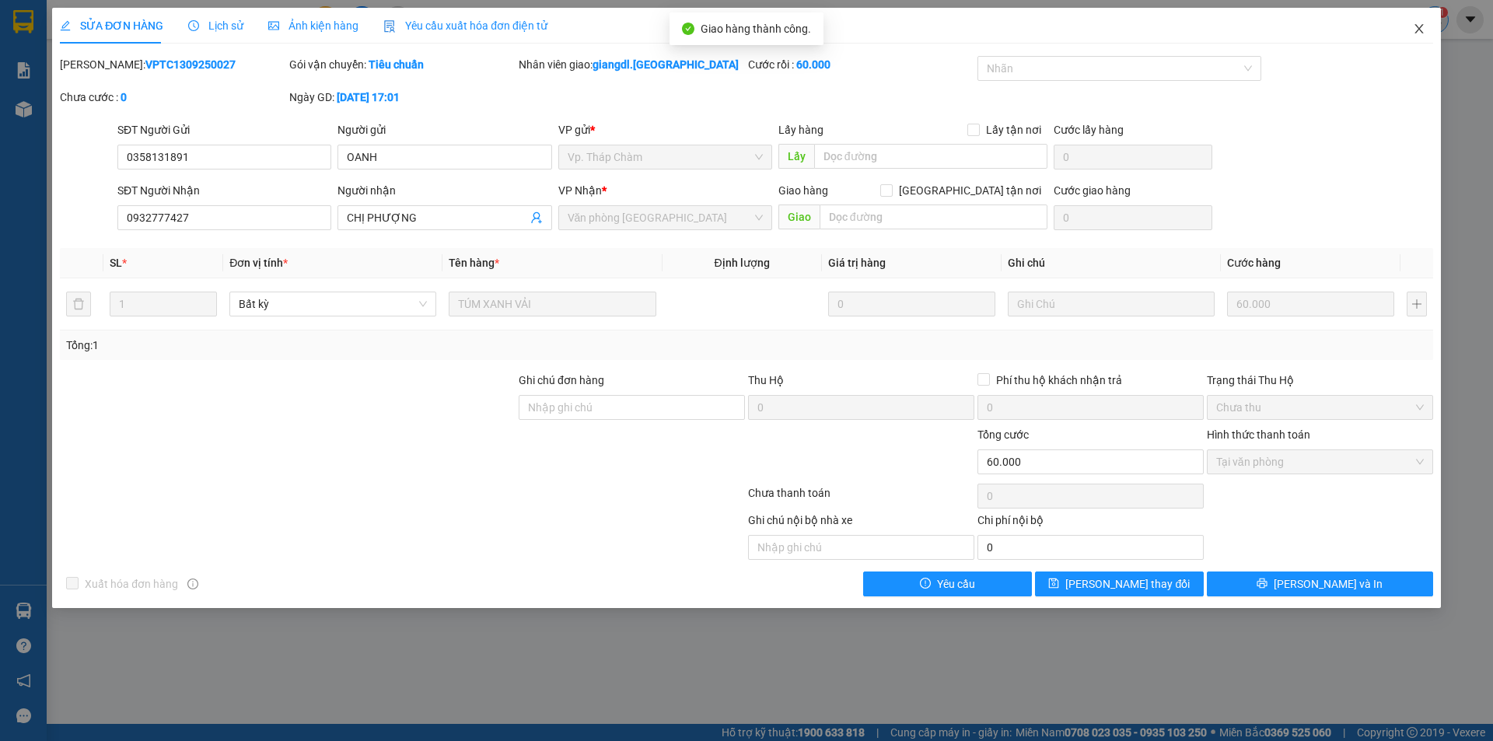
click at [1424, 23] on span "Close" at bounding box center [1419, 30] width 44 height 44
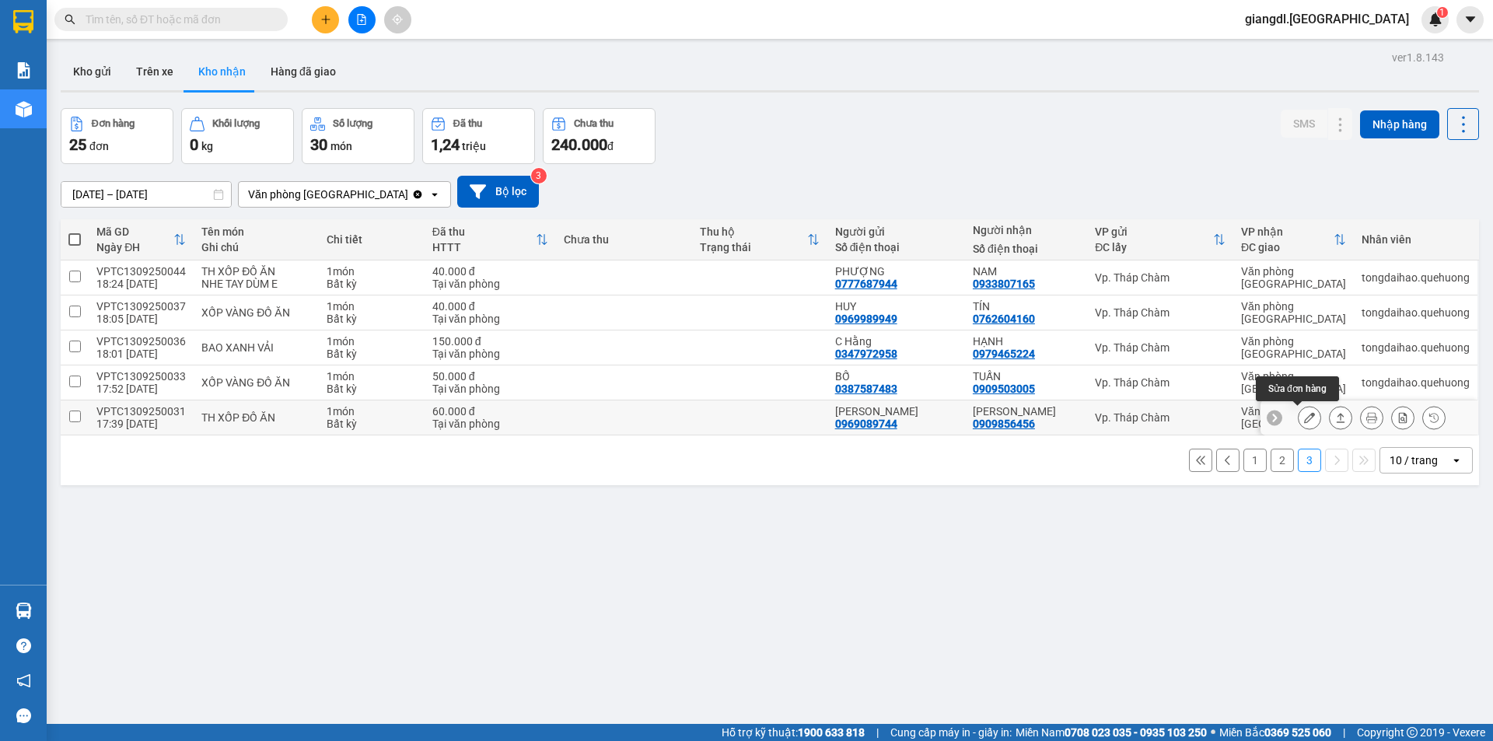
click at [1298, 411] on button at bounding box center [1309, 417] width 22 height 27
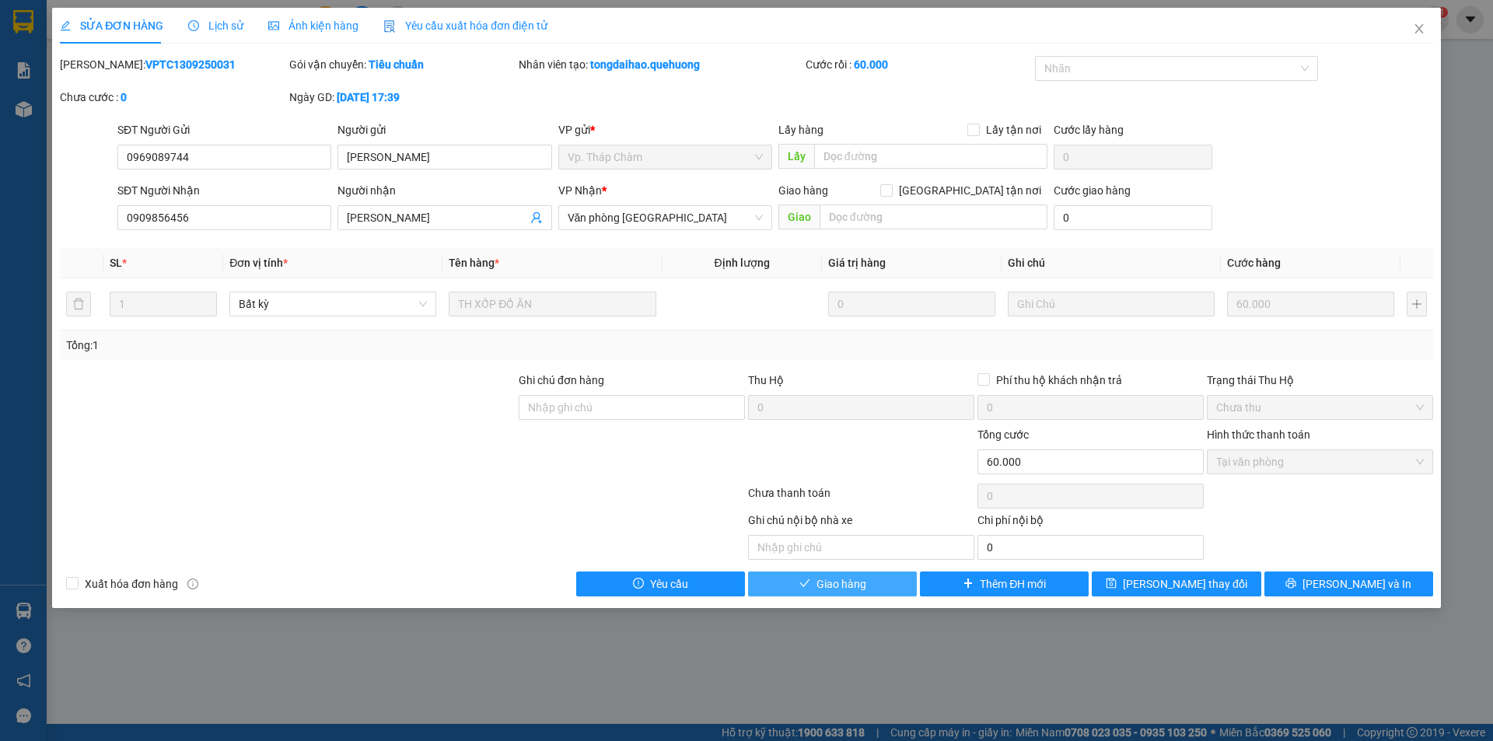
click at [883, 573] on button "Giao hàng" at bounding box center [832, 583] width 169 height 25
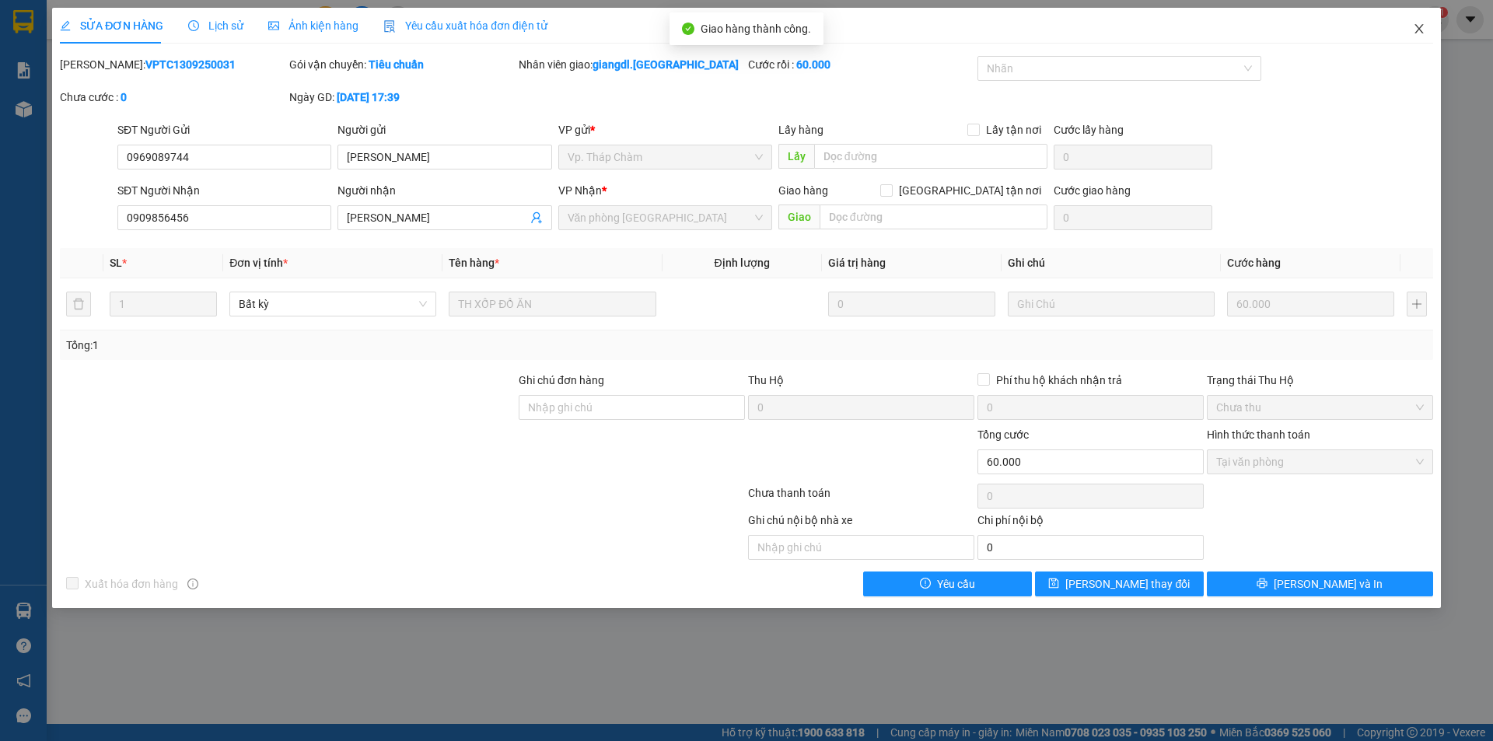
click at [1420, 23] on span "Close" at bounding box center [1419, 30] width 44 height 44
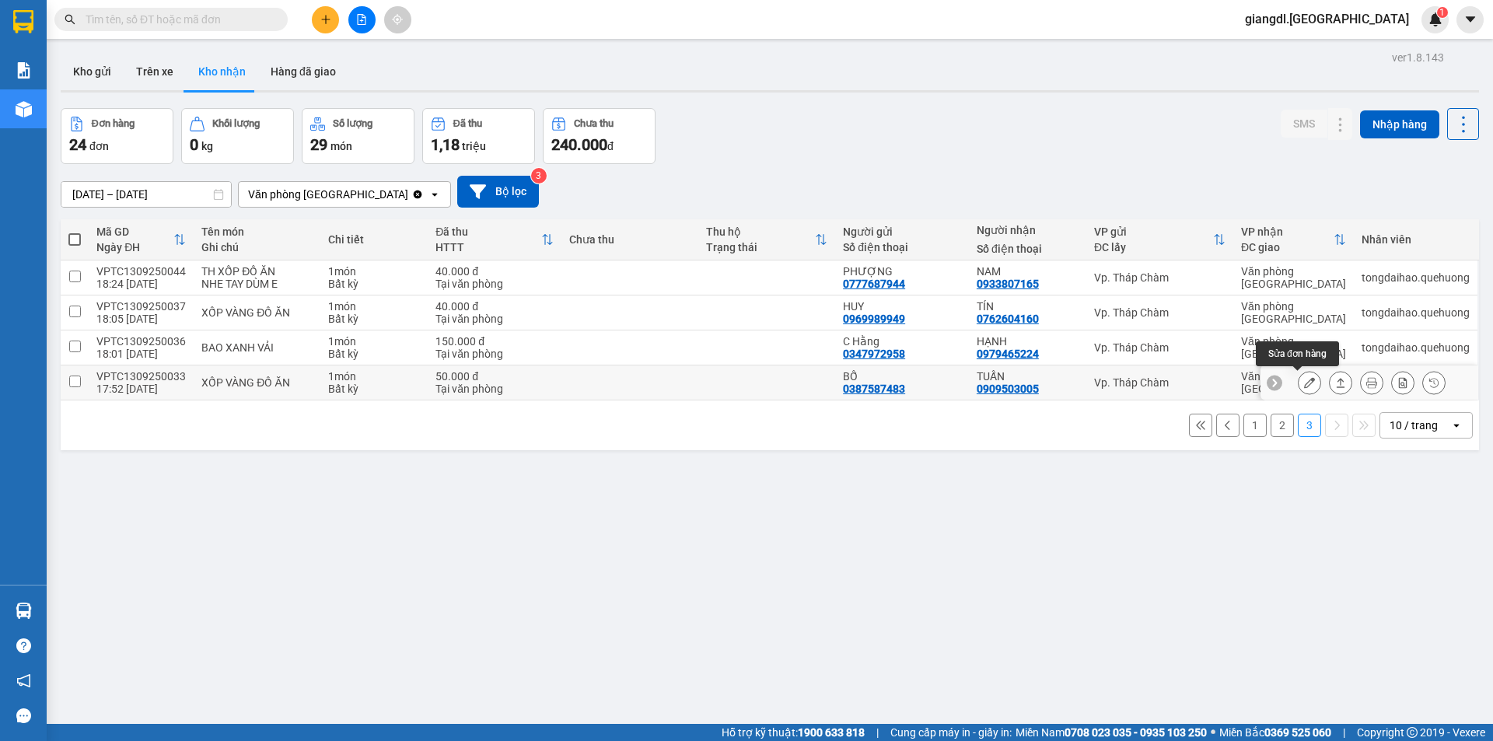
click at [1304, 381] on icon at bounding box center [1309, 382] width 11 height 11
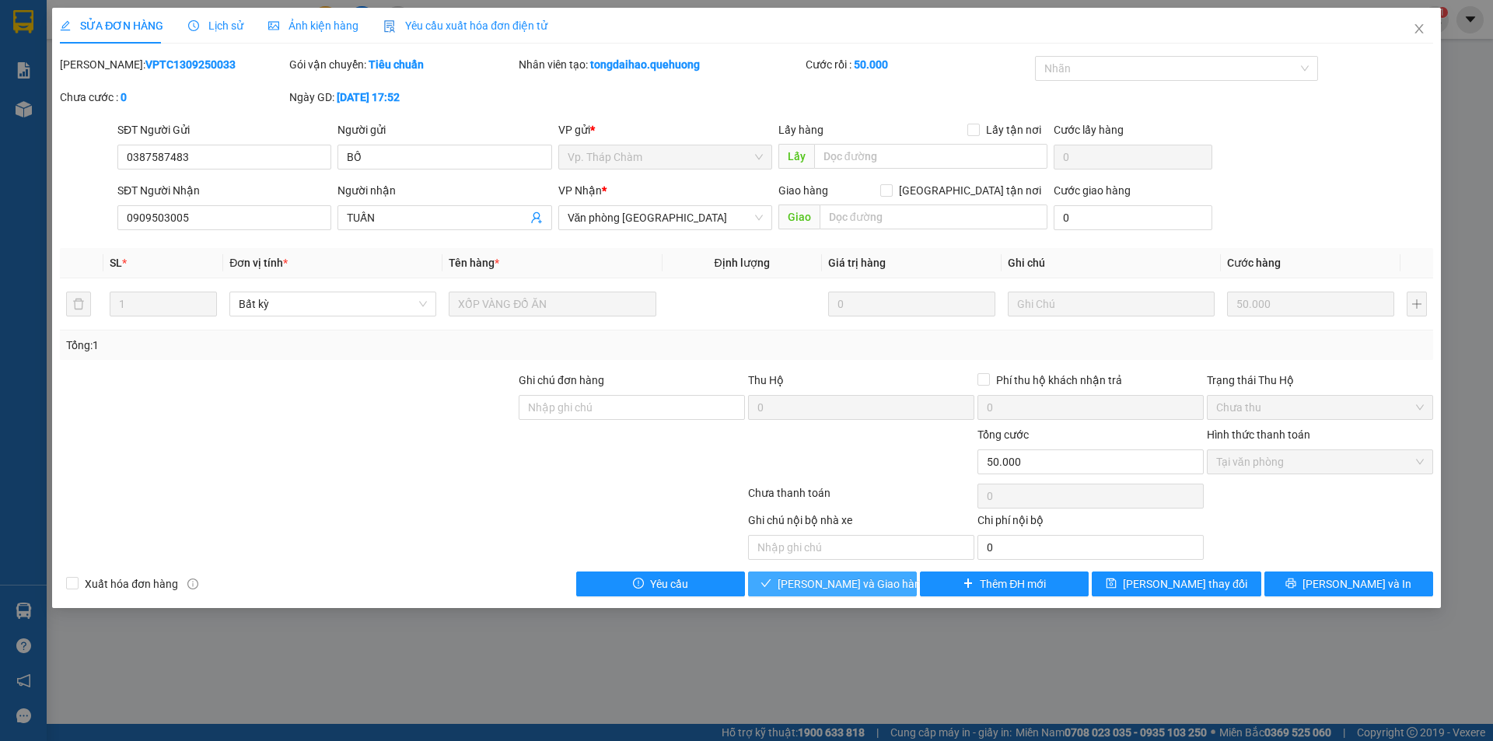
click at [828, 582] on span "Lưu và Giao hàng" at bounding box center [852, 583] width 149 height 17
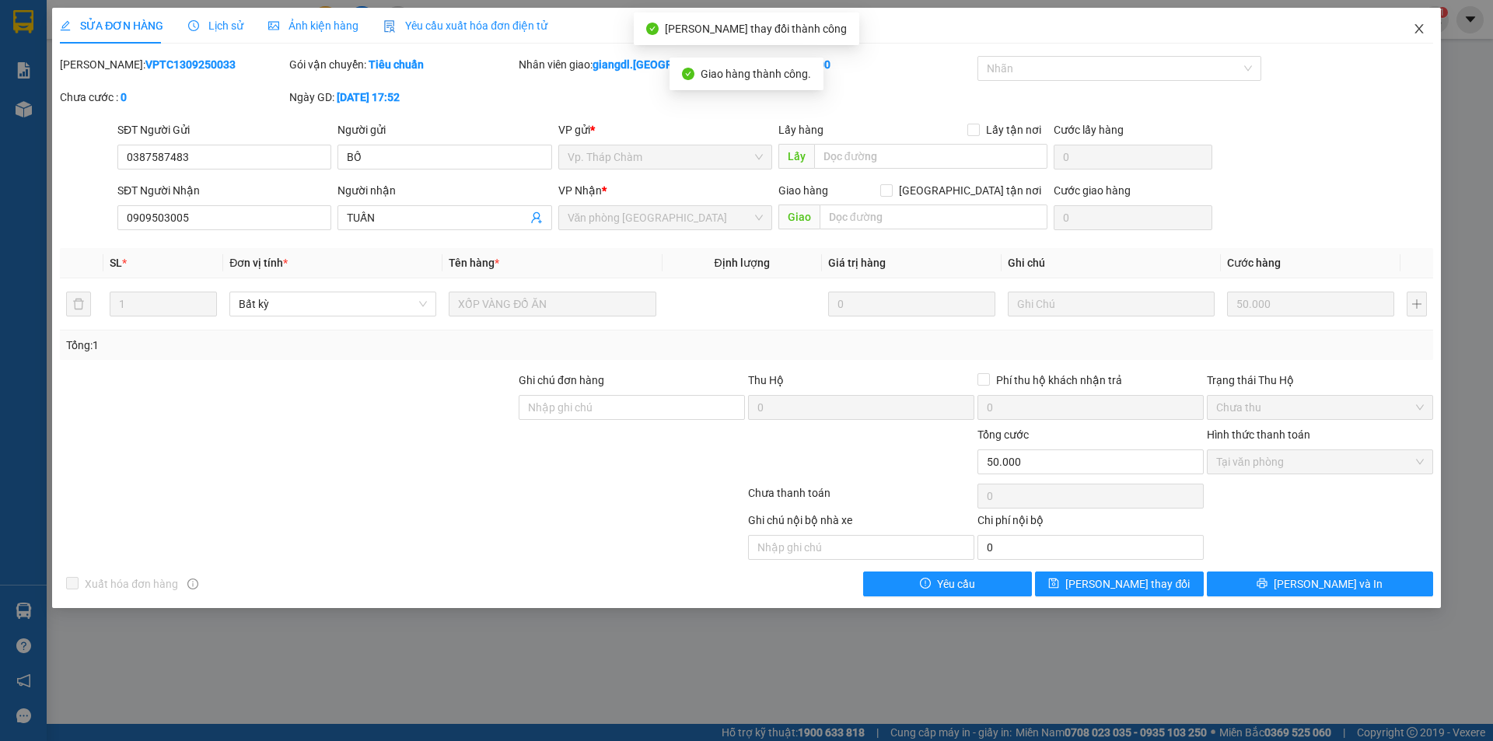
click at [1419, 27] on icon "close" at bounding box center [1419, 29] width 12 height 12
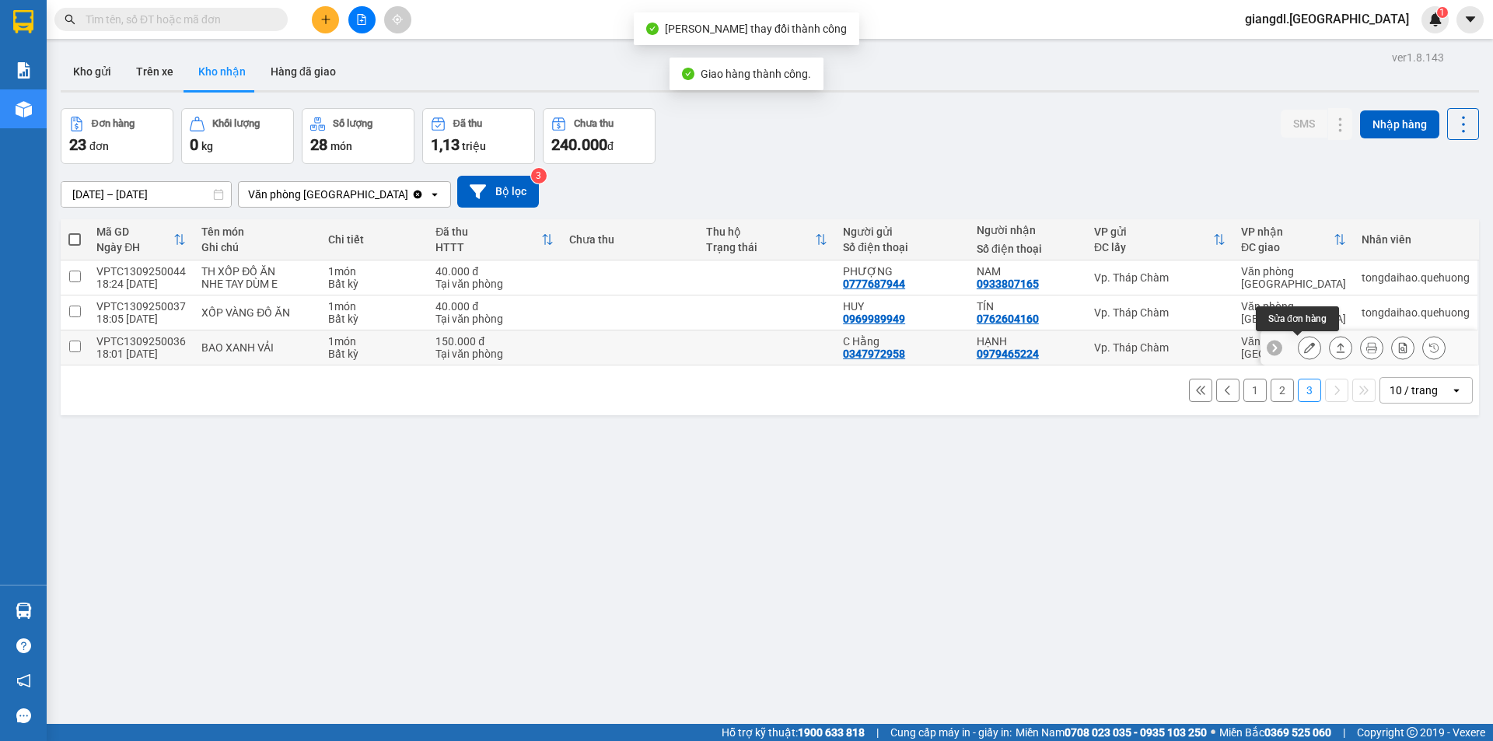
click at [1304, 344] on icon at bounding box center [1309, 347] width 11 height 11
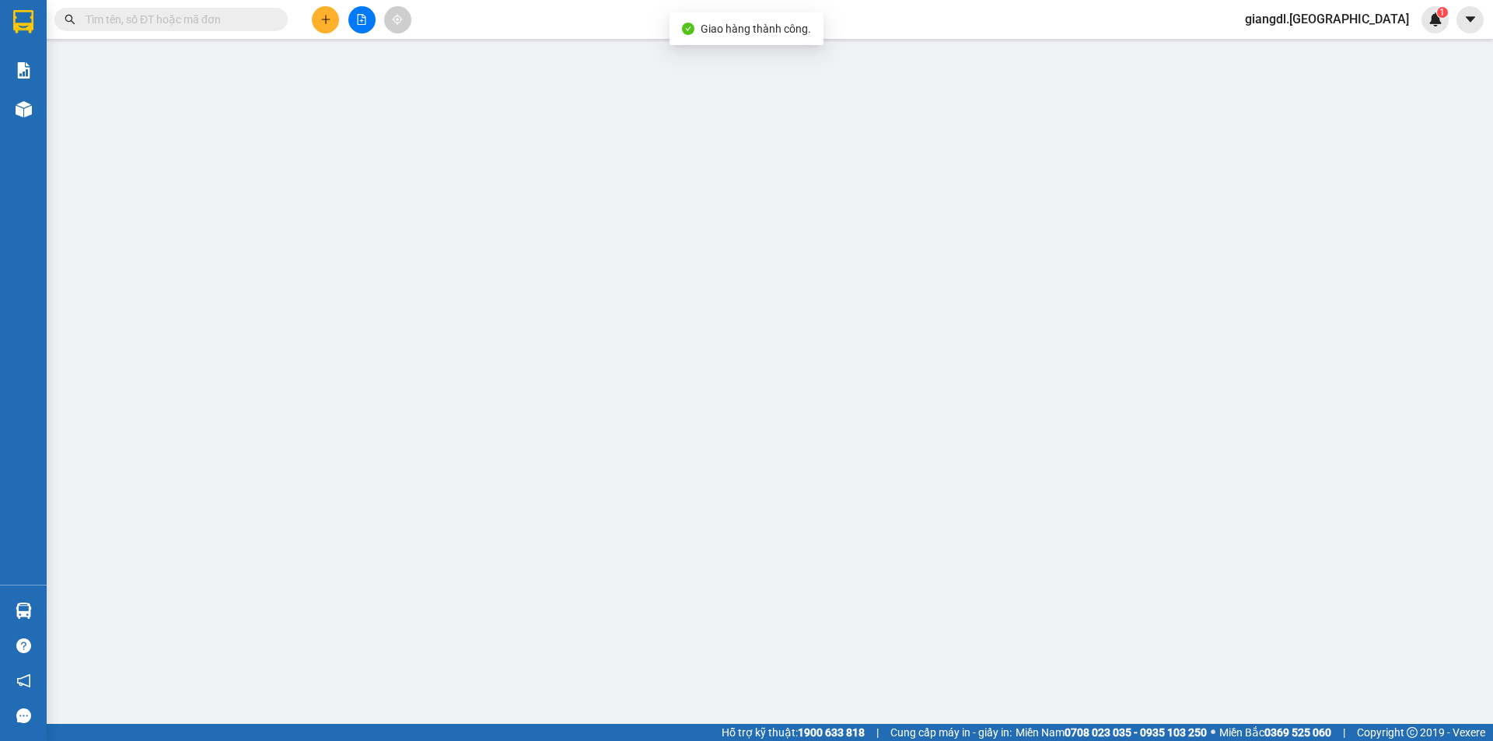
type input "0347972958"
type input "C Hằng"
type input "0979465224"
type input "HẠNH"
type input "150.000"
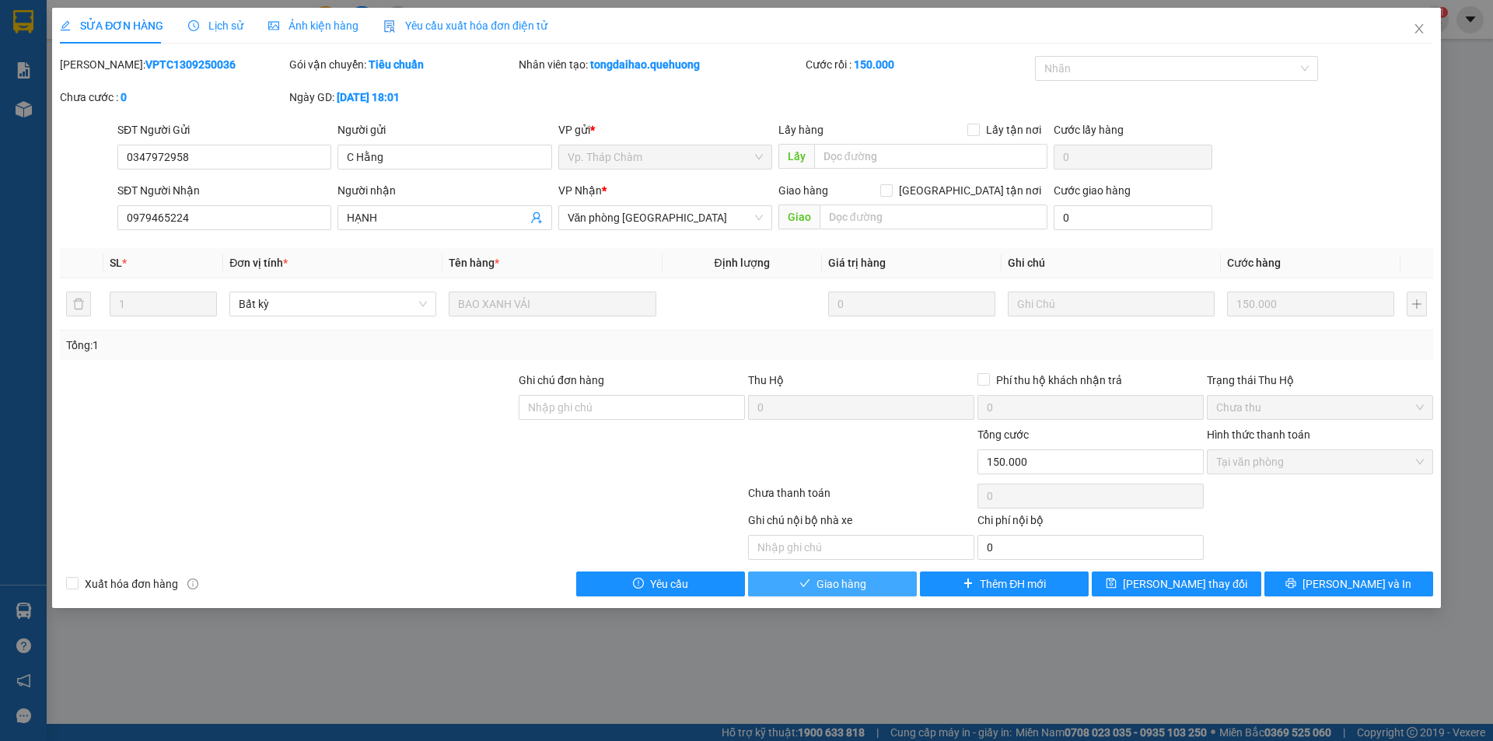
click at [806, 578] on button "Giao hàng" at bounding box center [832, 583] width 169 height 25
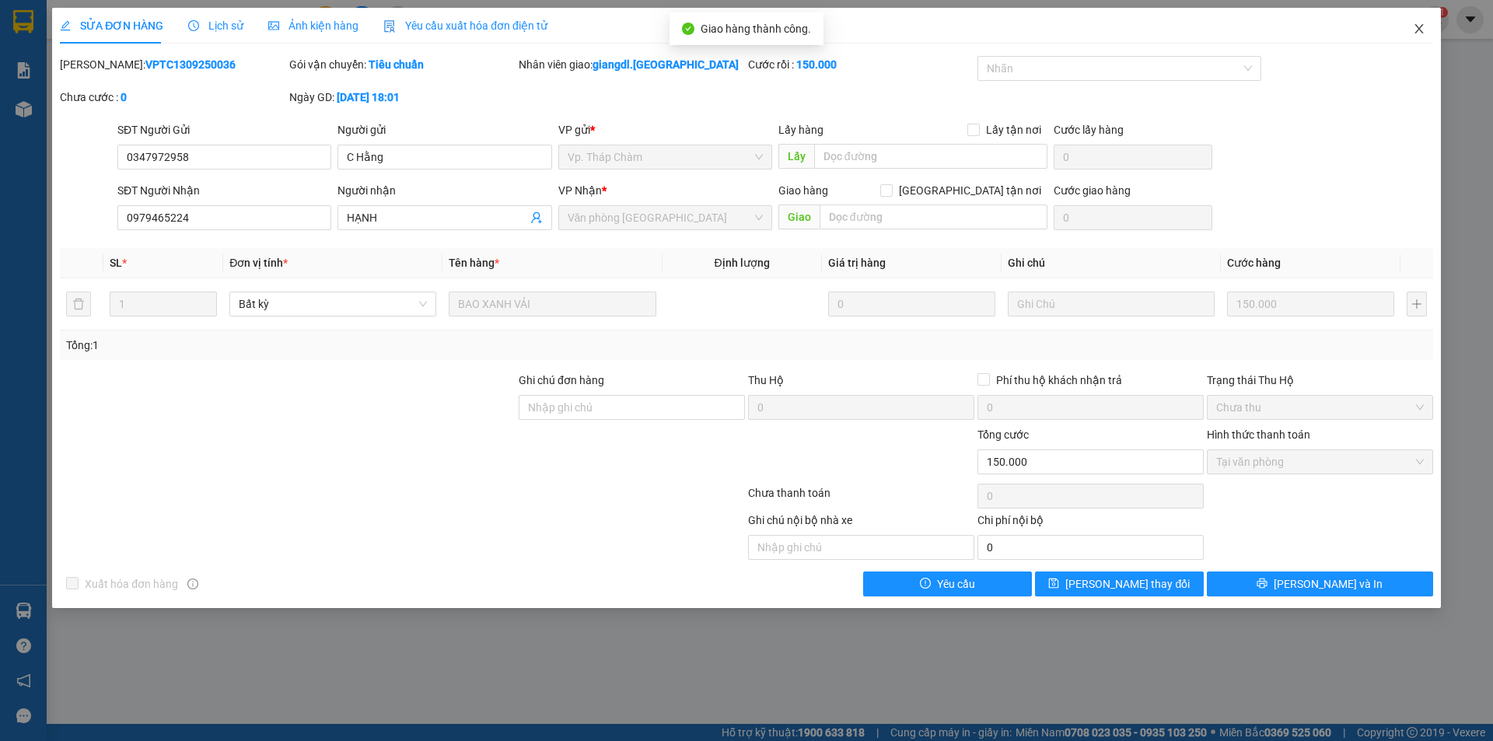
click at [1421, 26] on icon "close" at bounding box center [1419, 29] width 12 height 12
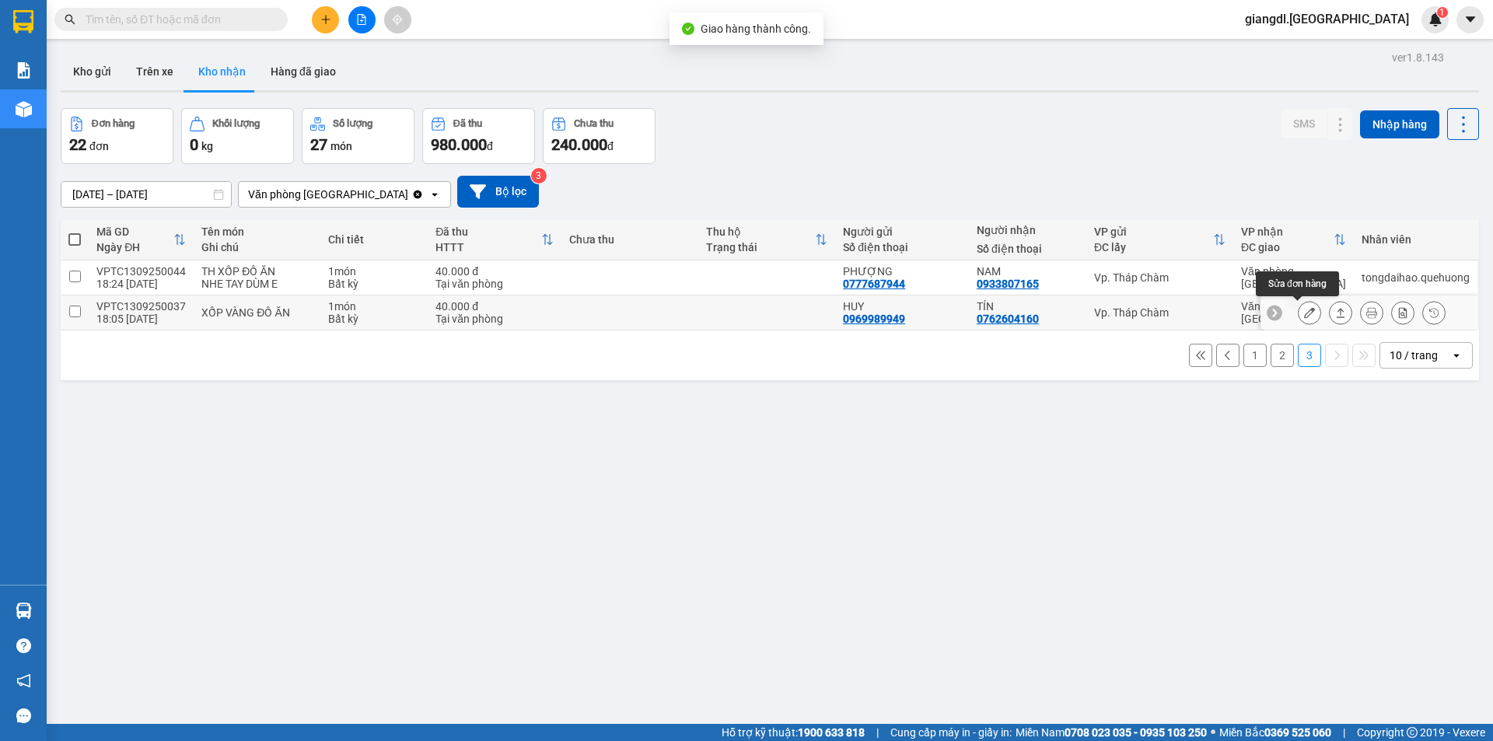
click at [1298, 320] on button at bounding box center [1309, 312] width 22 height 27
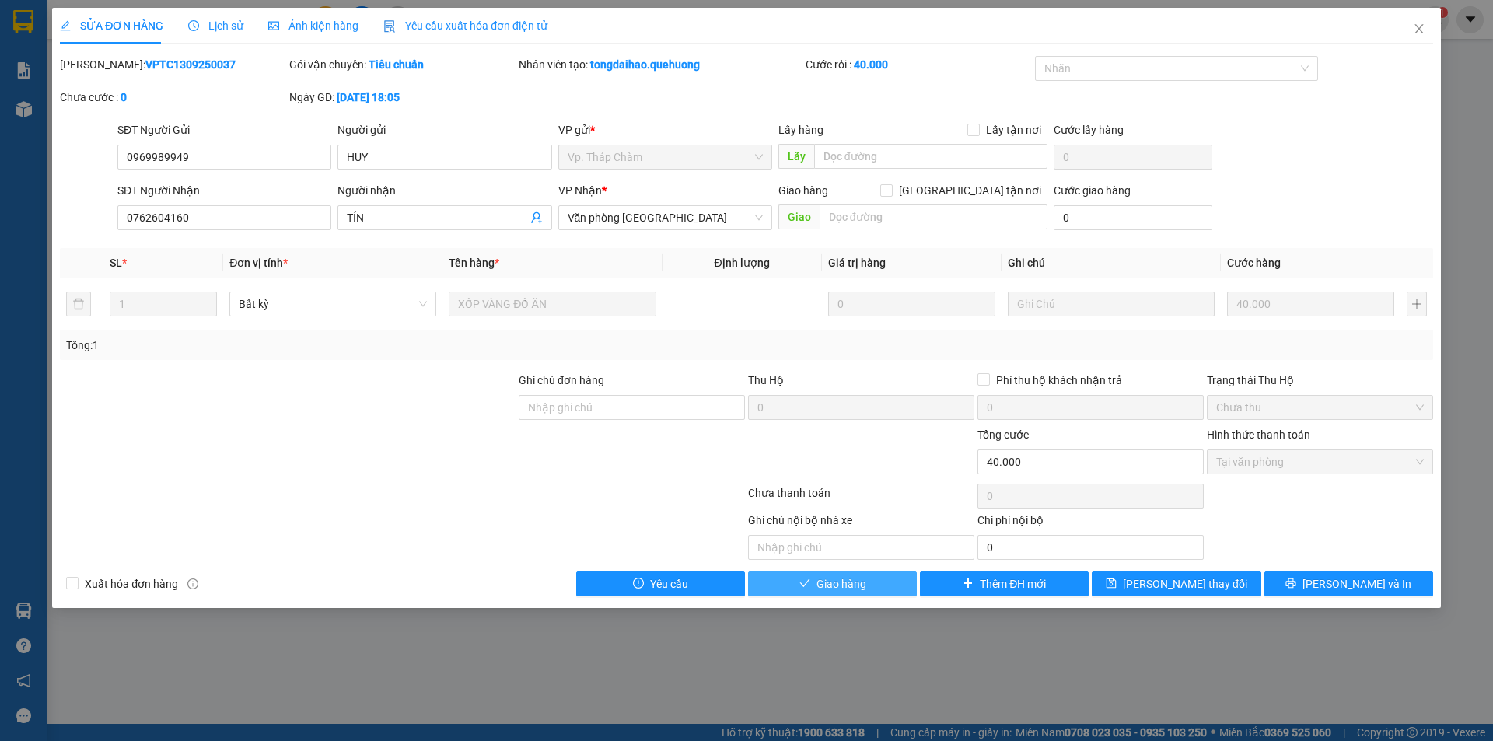
click at [816, 576] on span "Giao hàng" at bounding box center [841, 583] width 50 height 17
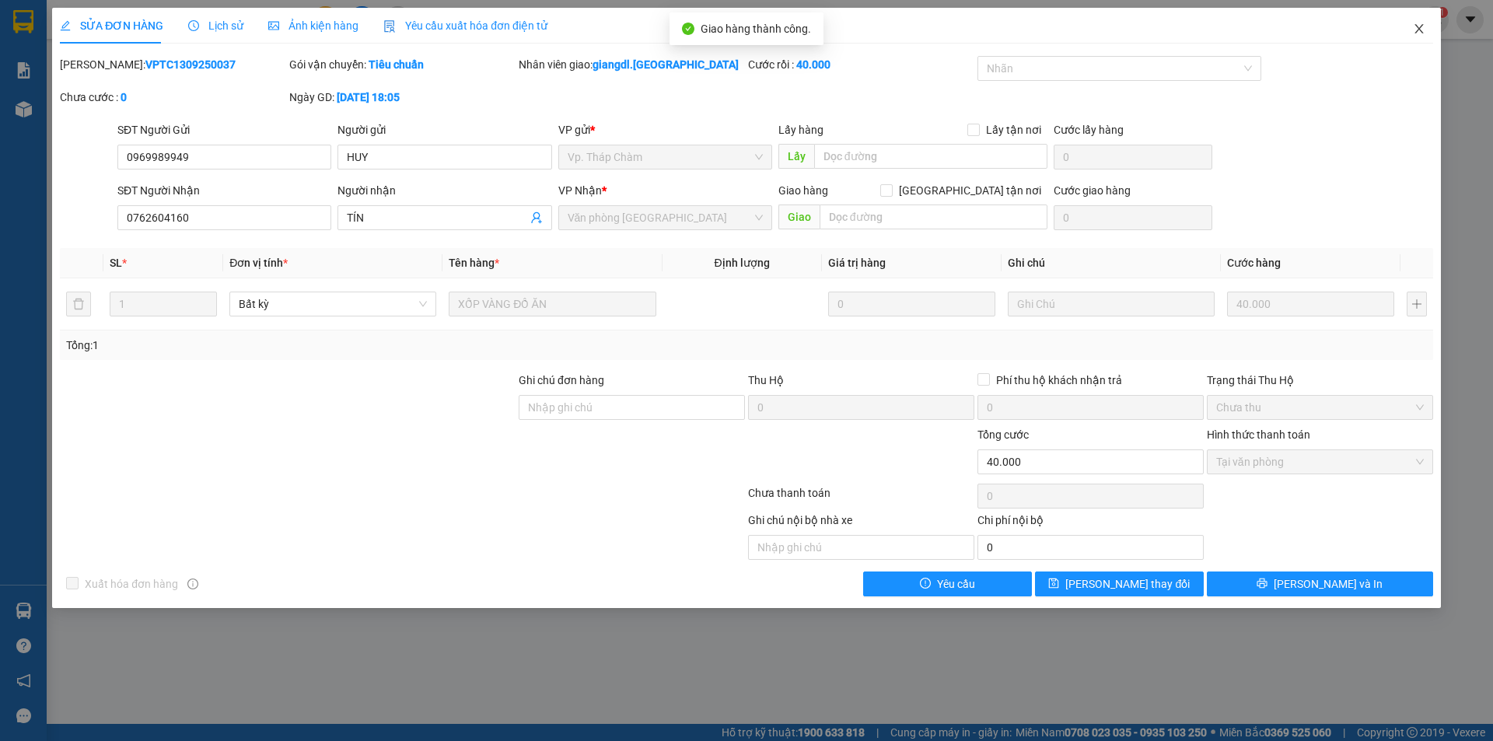
click at [1414, 21] on span "Close" at bounding box center [1419, 30] width 44 height 44
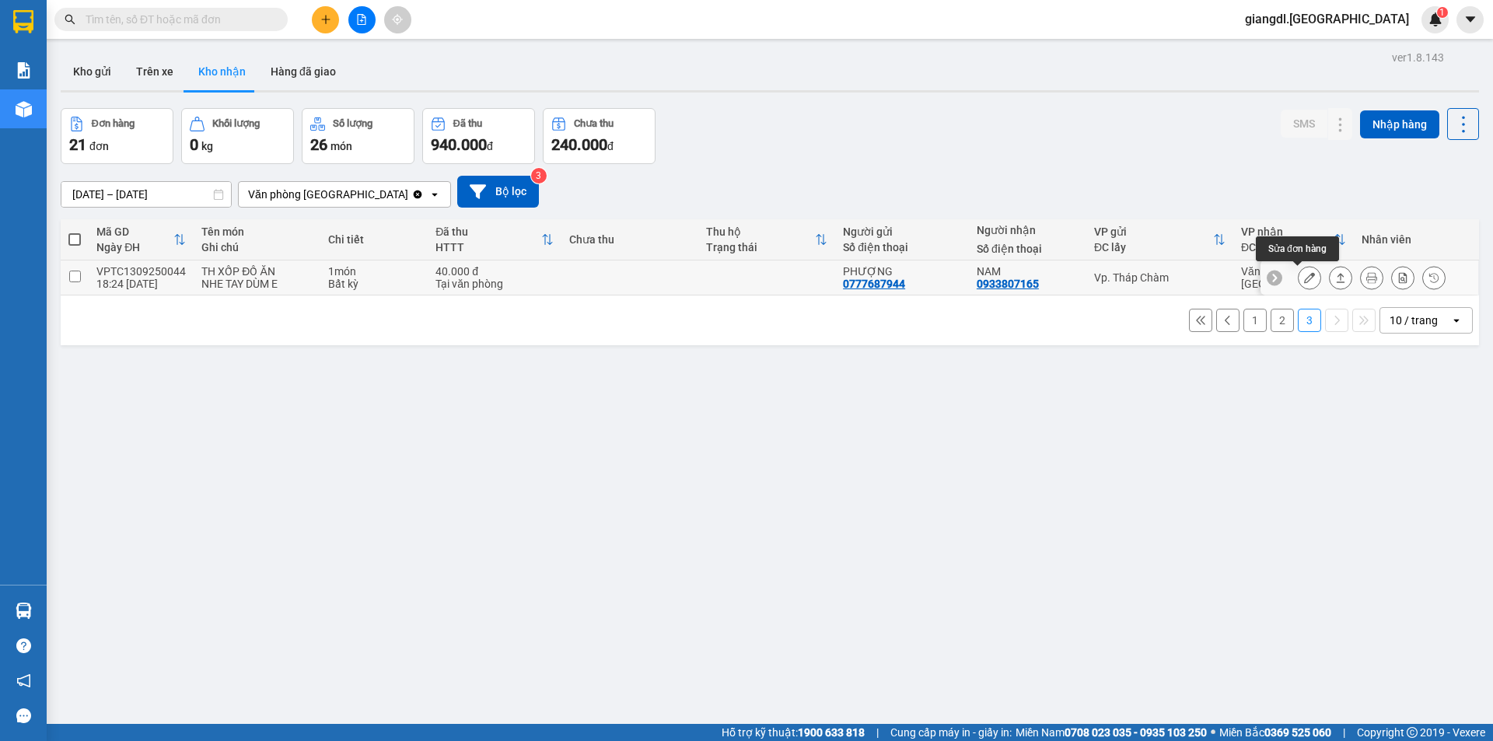
click at [1304, 272] on icon at bounding box center [1309, 277] width 11 height 11
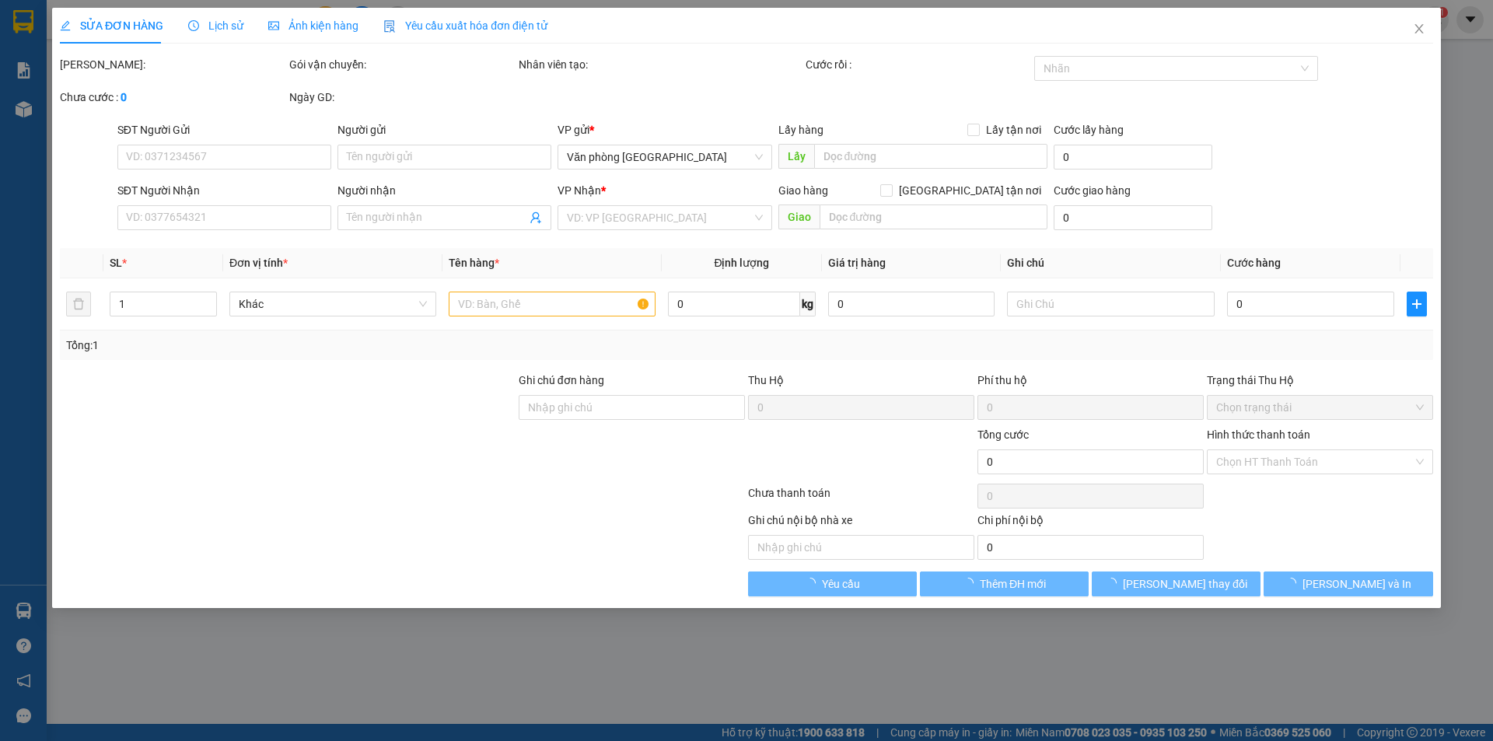
type input "0777687944"
type input "PHƯỢNG"
type input "0933807165"
type input "NAM"
type input "40.000"
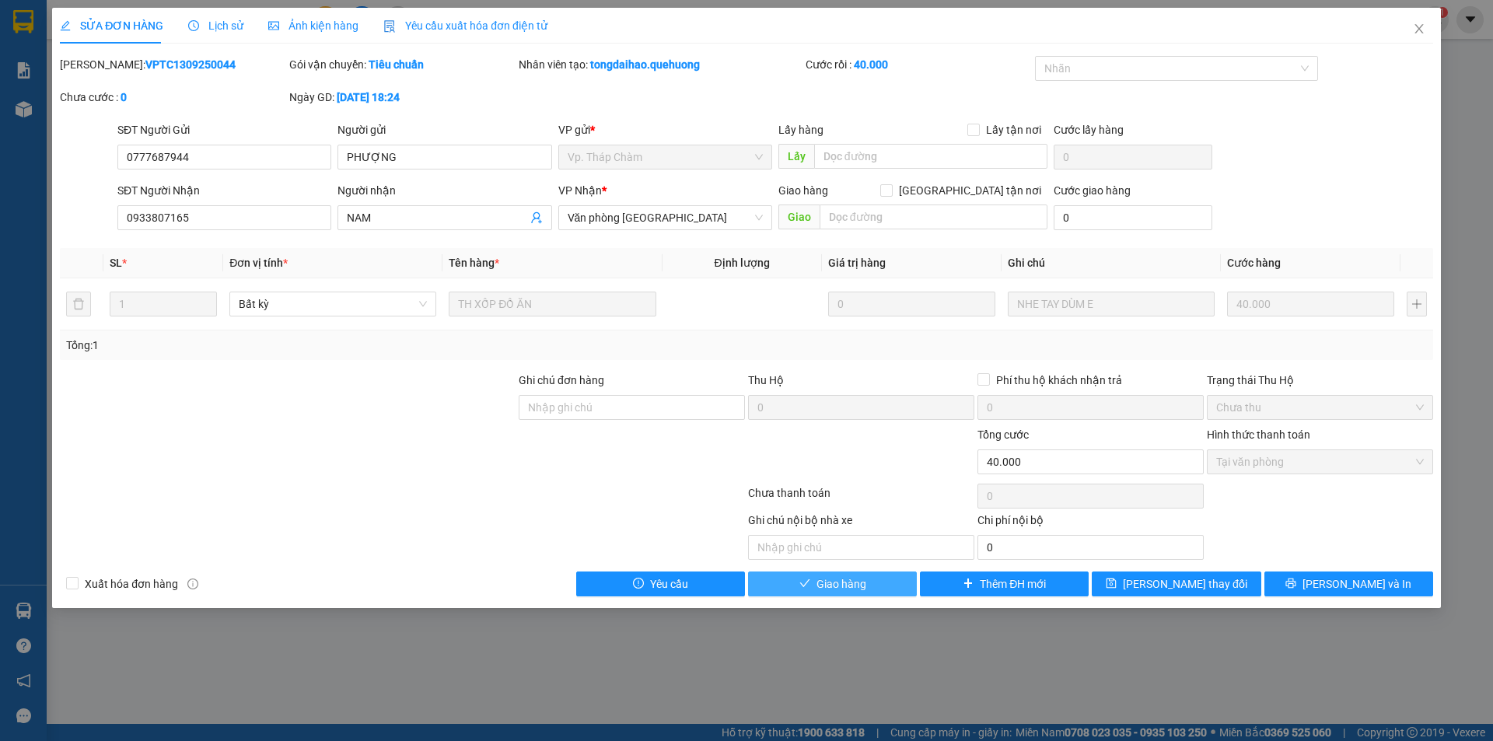
click at [893, 581] on button "Giao hàng" at bounding box center [832, 583] width 169 height 25
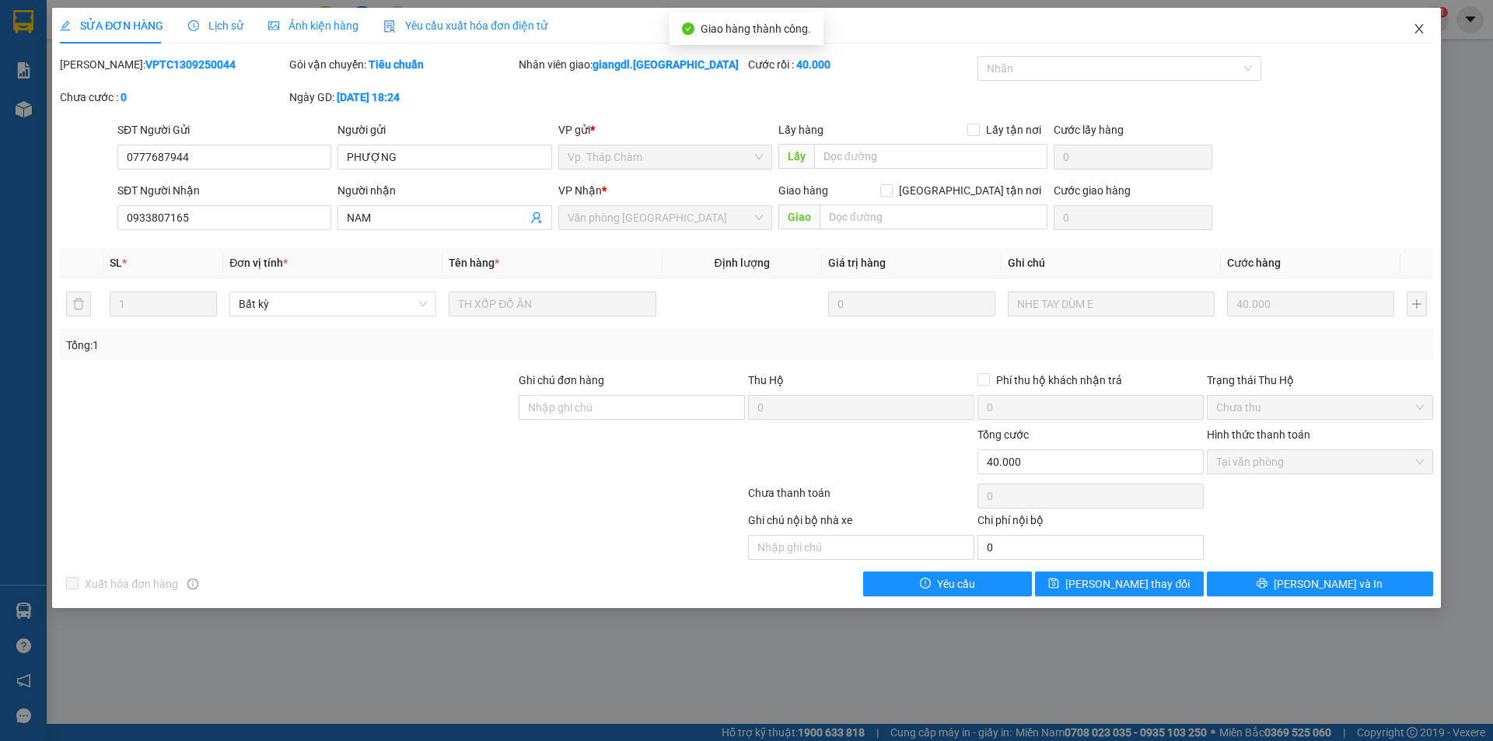
click at [1423, 28] on icon "close" at bounding box center [1419, 29] width 12 height 12
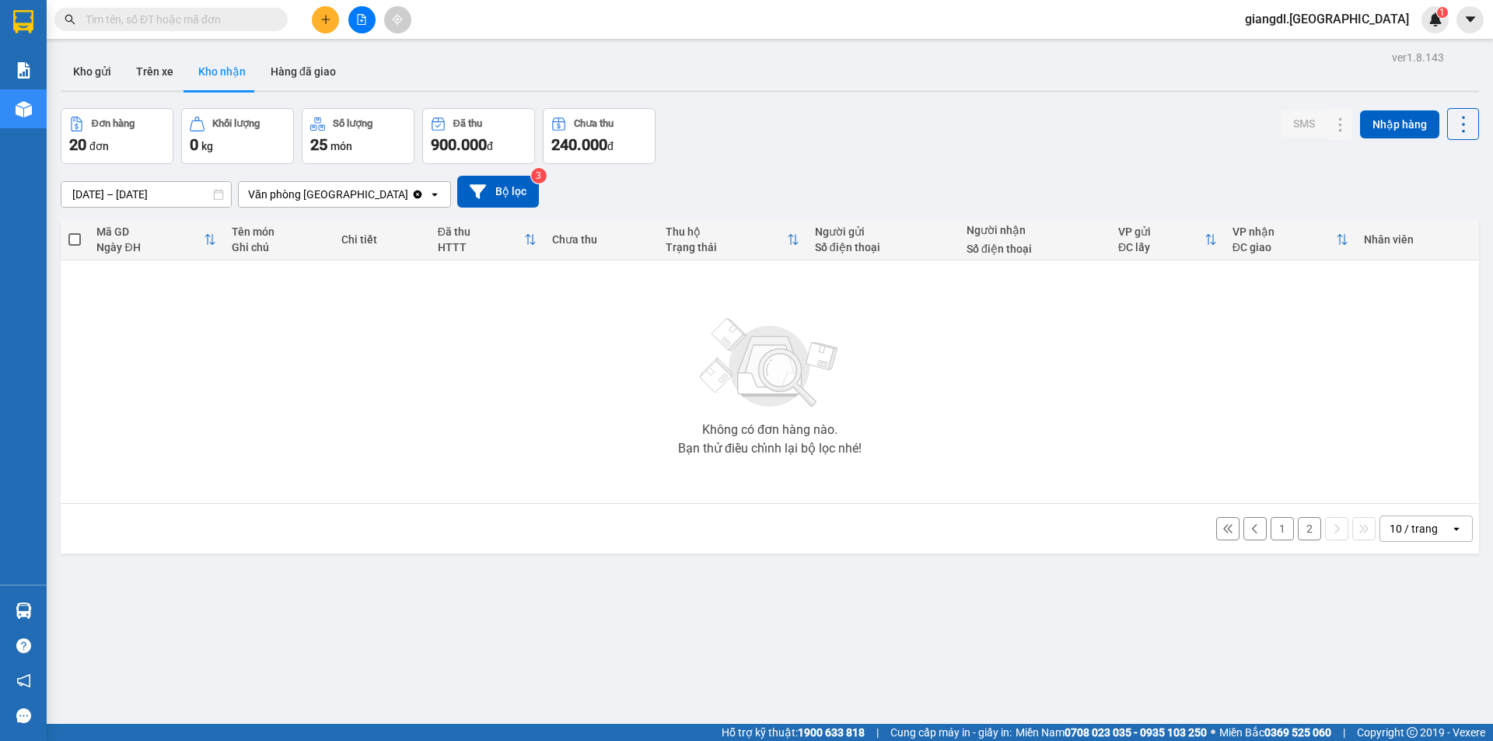
click at [1308, 533] on button "2" at bounding box center [1309, 528] width 23 height 23
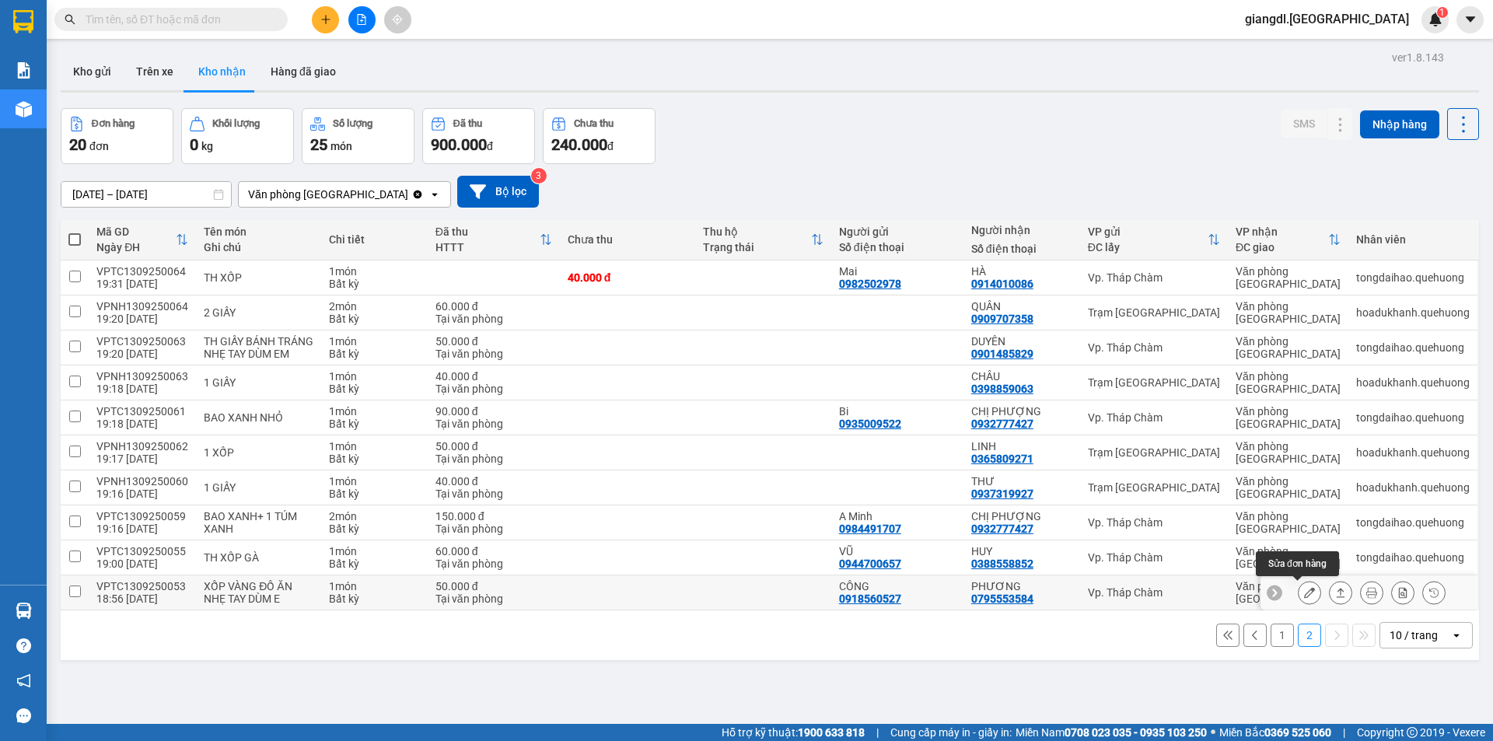
click at [1304, 590] on icon at bounding box center [1309, 592] width 11 height 11
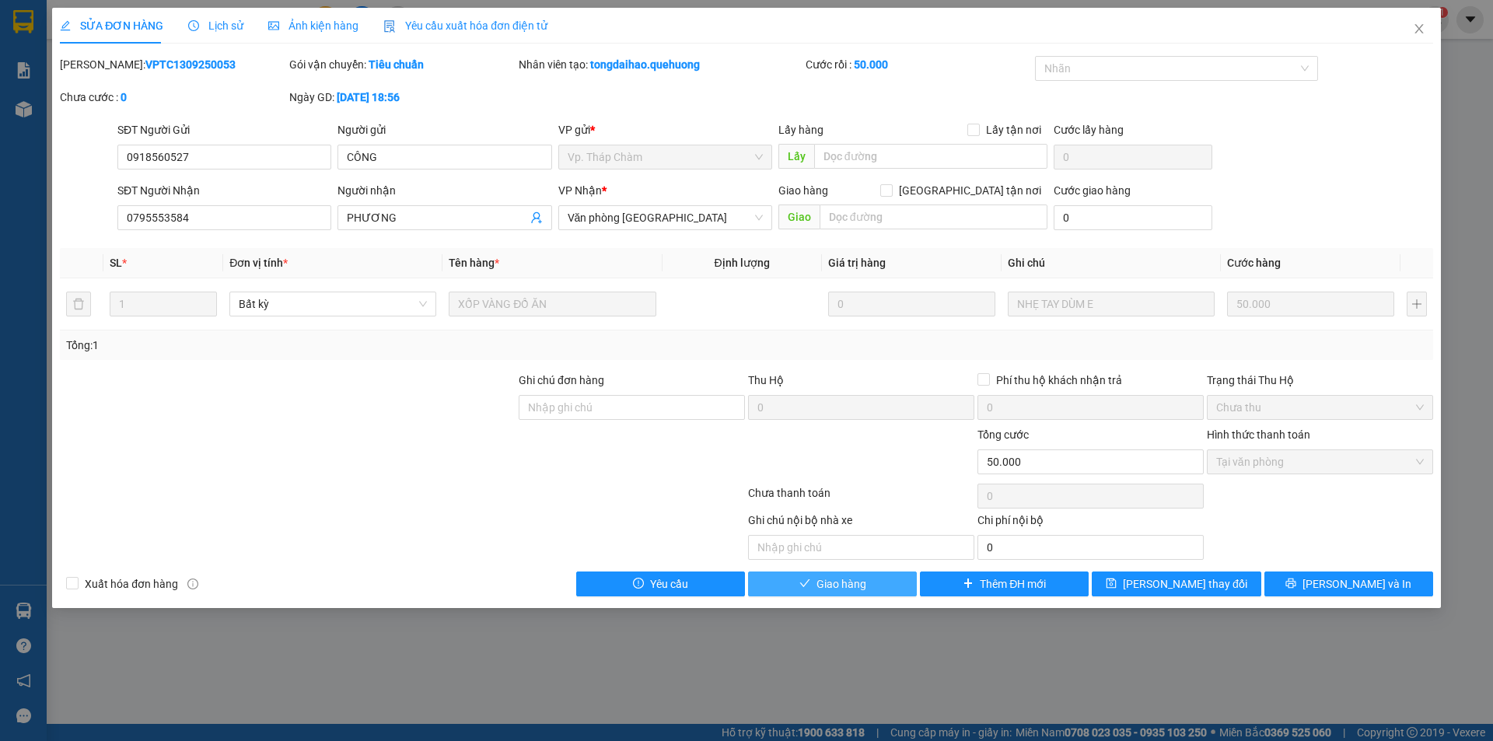
click at [853, 585] on span "Giao hàng" at bounding box center [841, 583] width 50 height 17
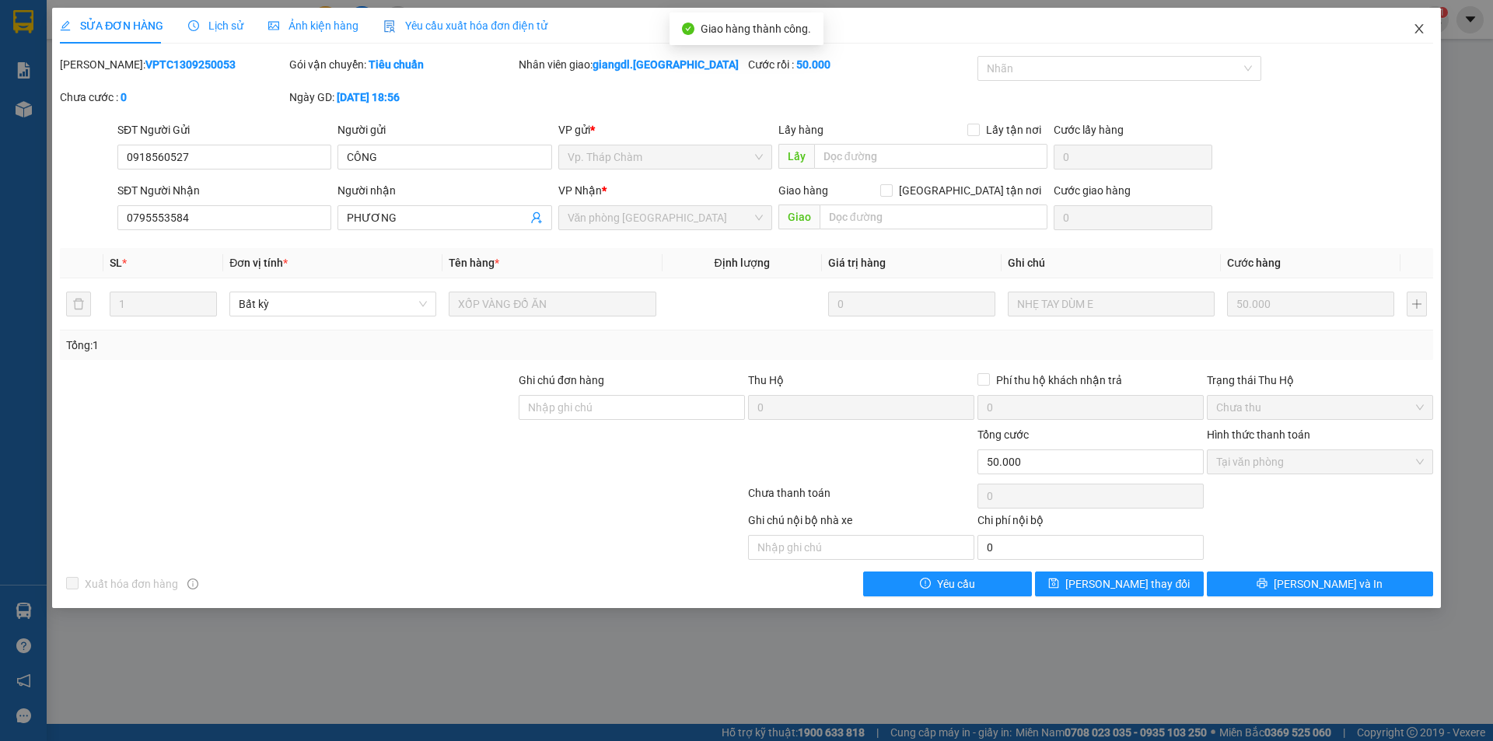
click at [1418, 30] on icon "close" at bounding box center [1419, 29] width 12 height 12
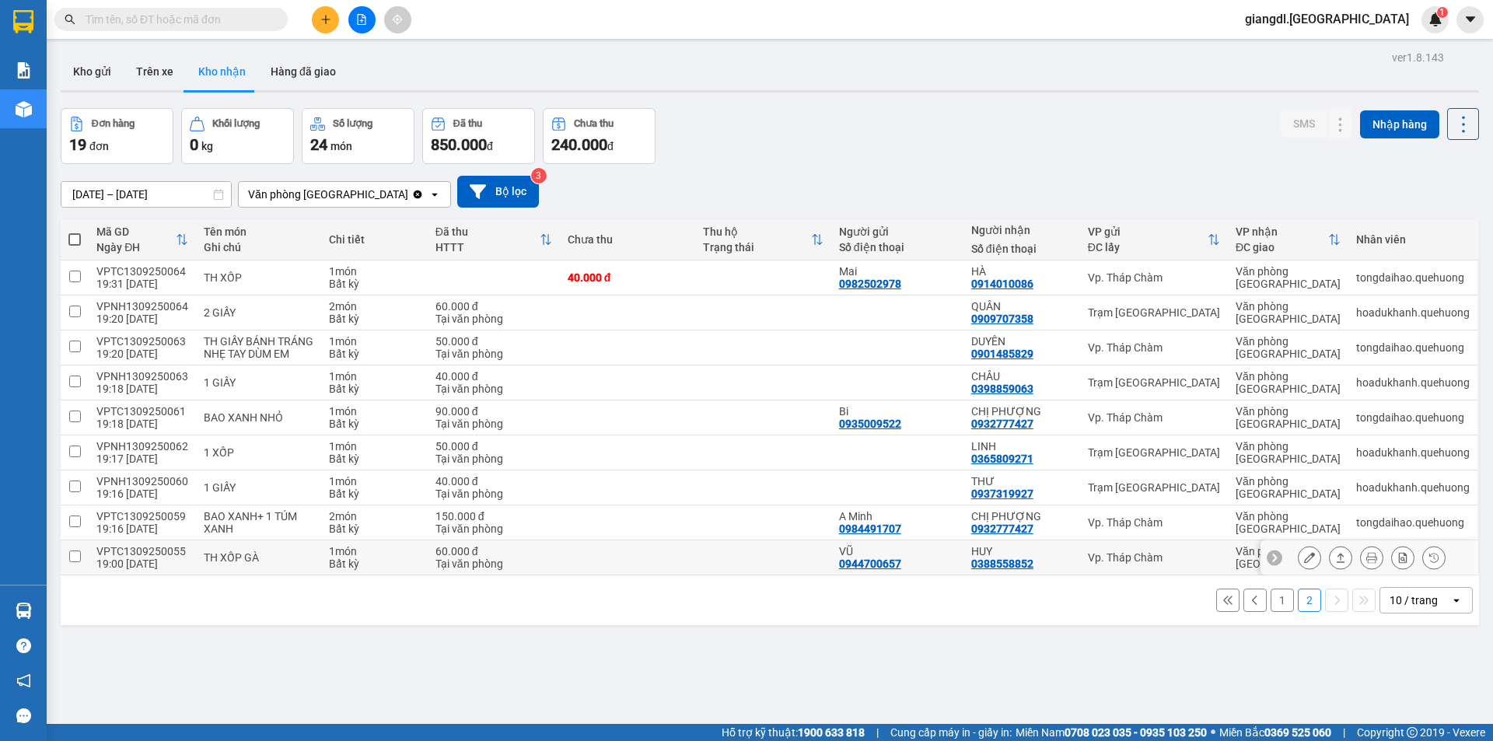
click at [1304, 562] on icon at bounding box center [1309, 557] width 11 height 11
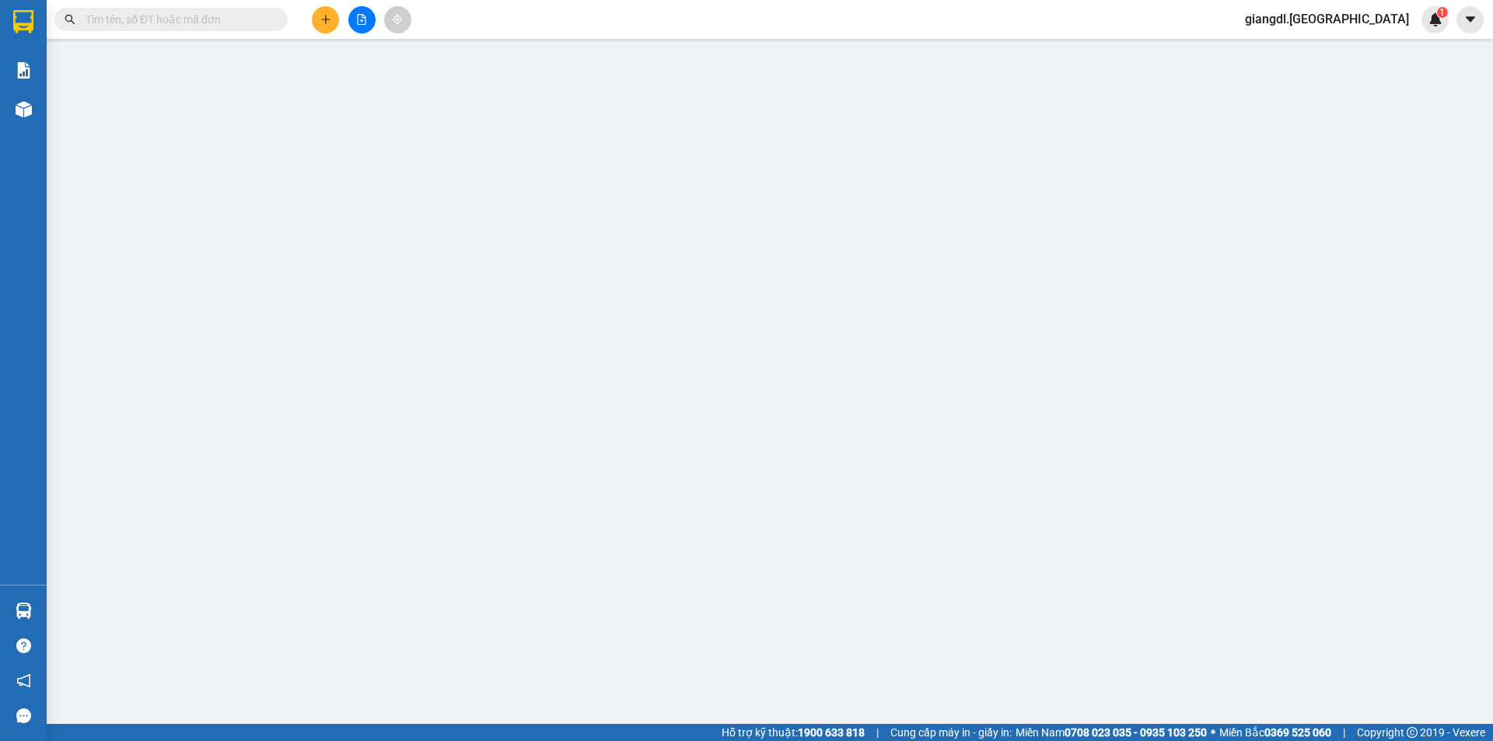
type input "0944700657"
type input "VŨ"
type input "0388558852"
type input "HUY"
type input "60.000"
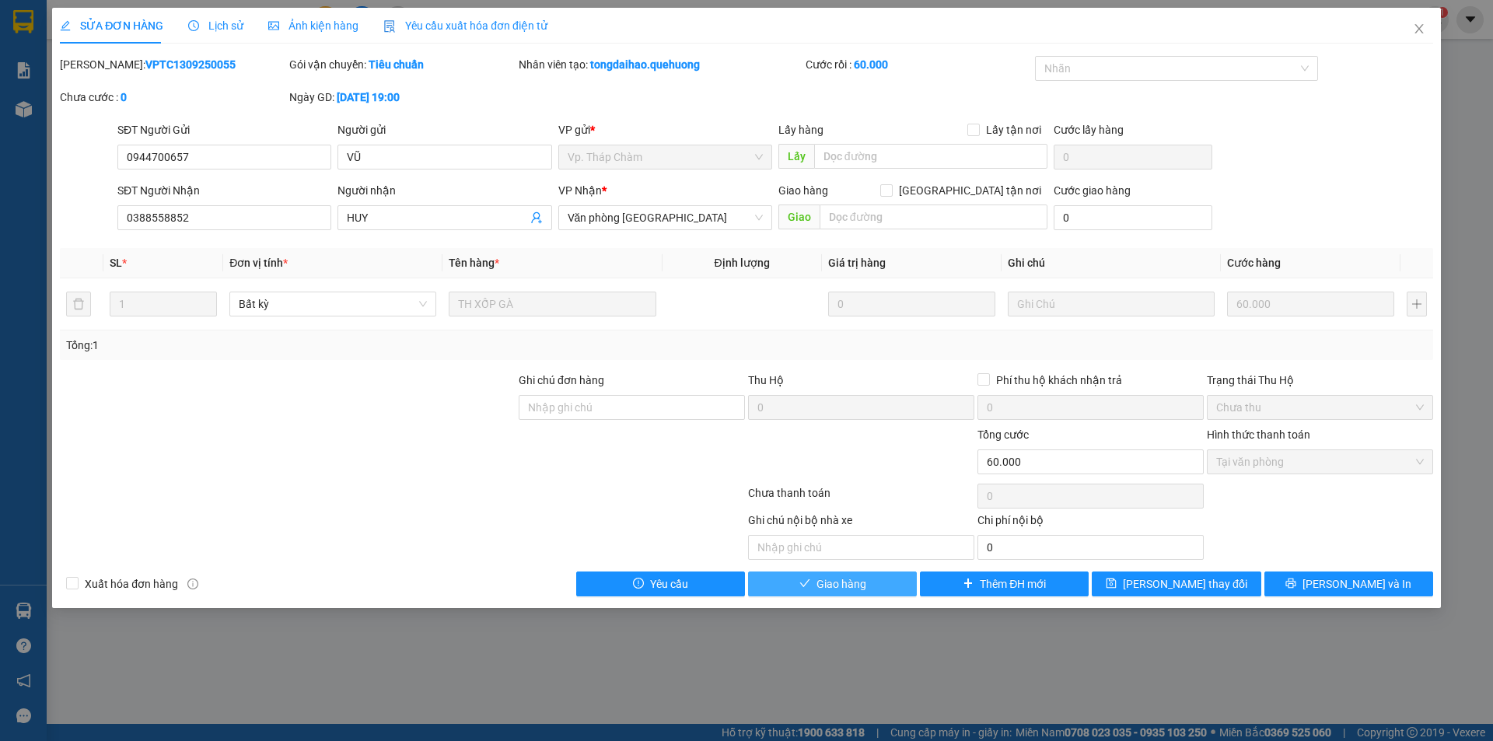
click at [867, 585] on button "Giao hàng" at bounding box center [832, 583] width 169 height 25
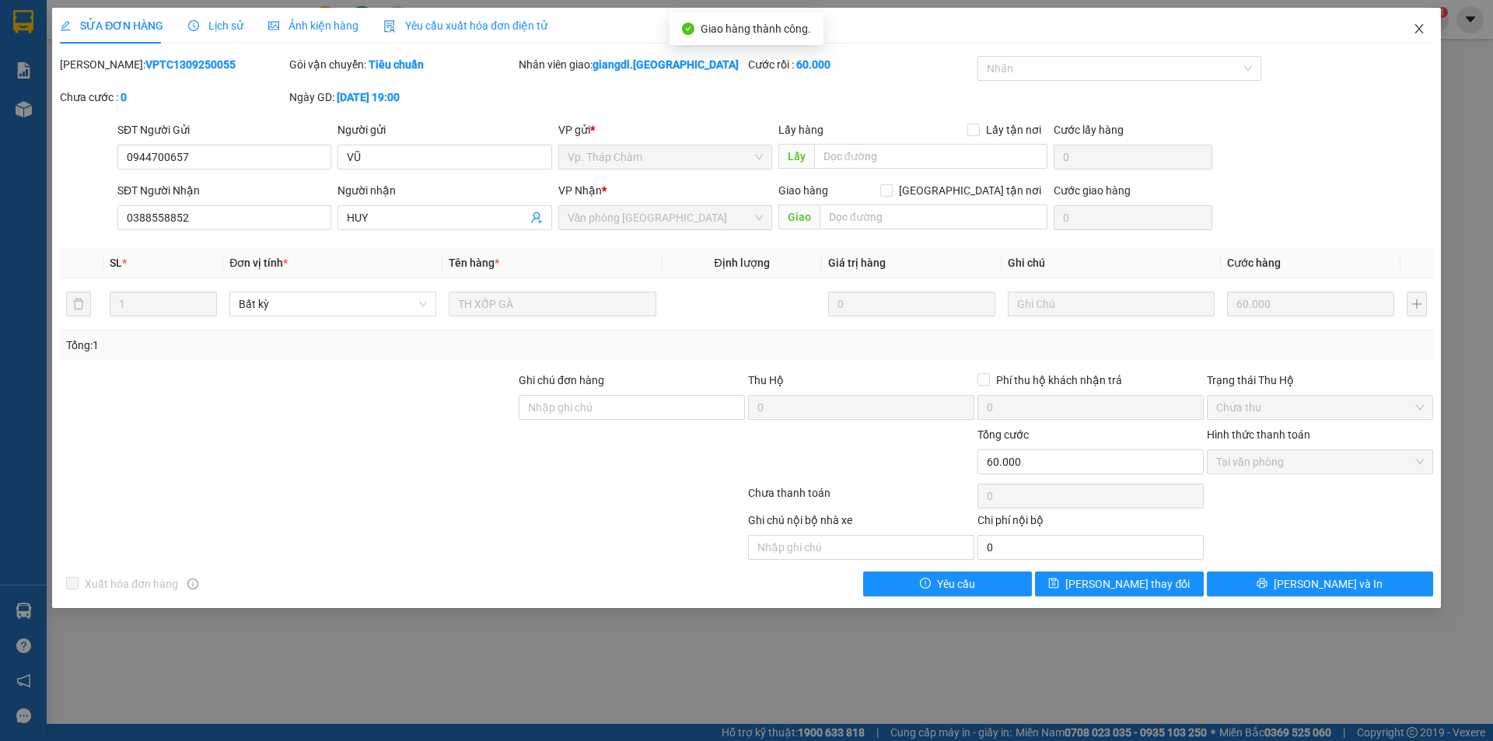
click at [1417, 35] on icon "close" at bounding box center [1419, 29] width 12 height 12
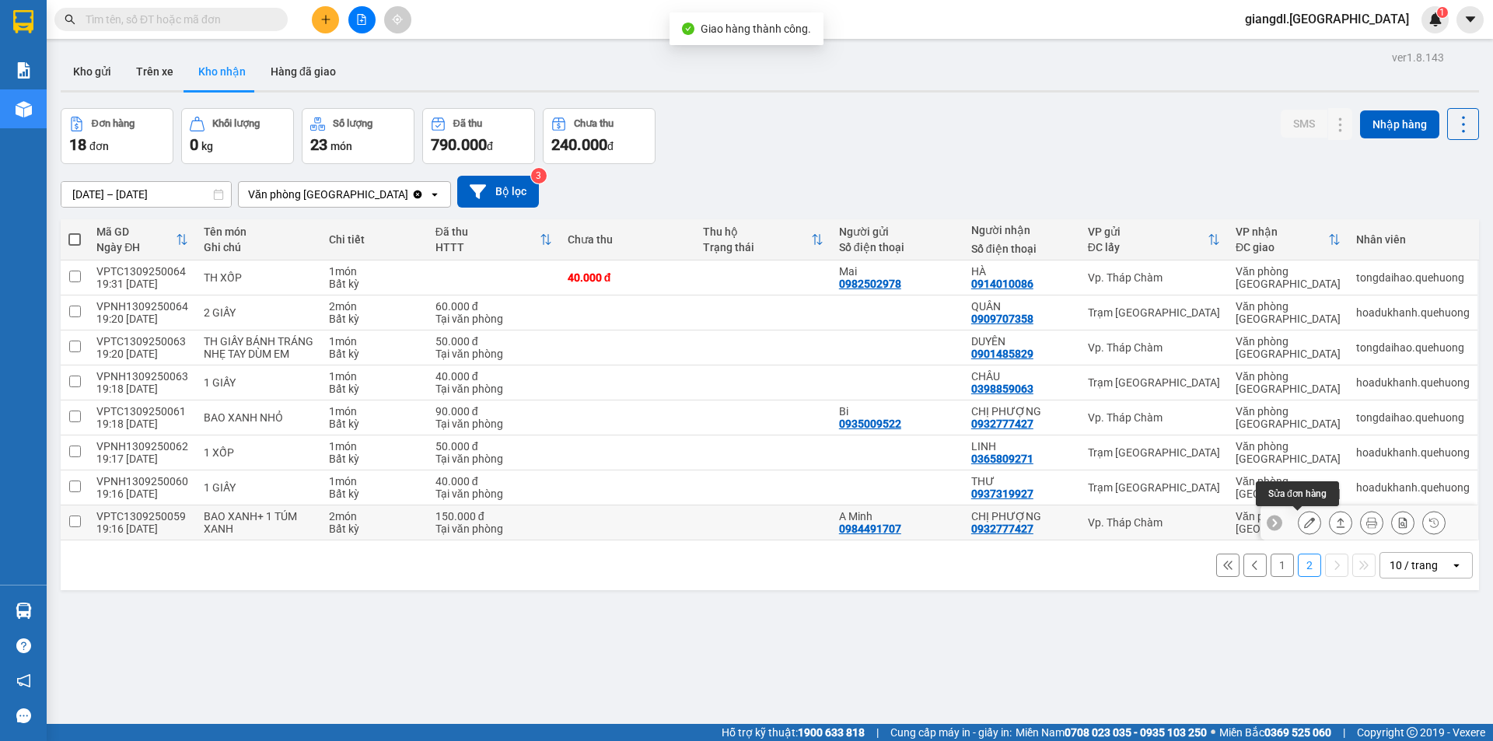
click at [1304, 522] on icon at bounding box center [1309, 522] width 11 height 11
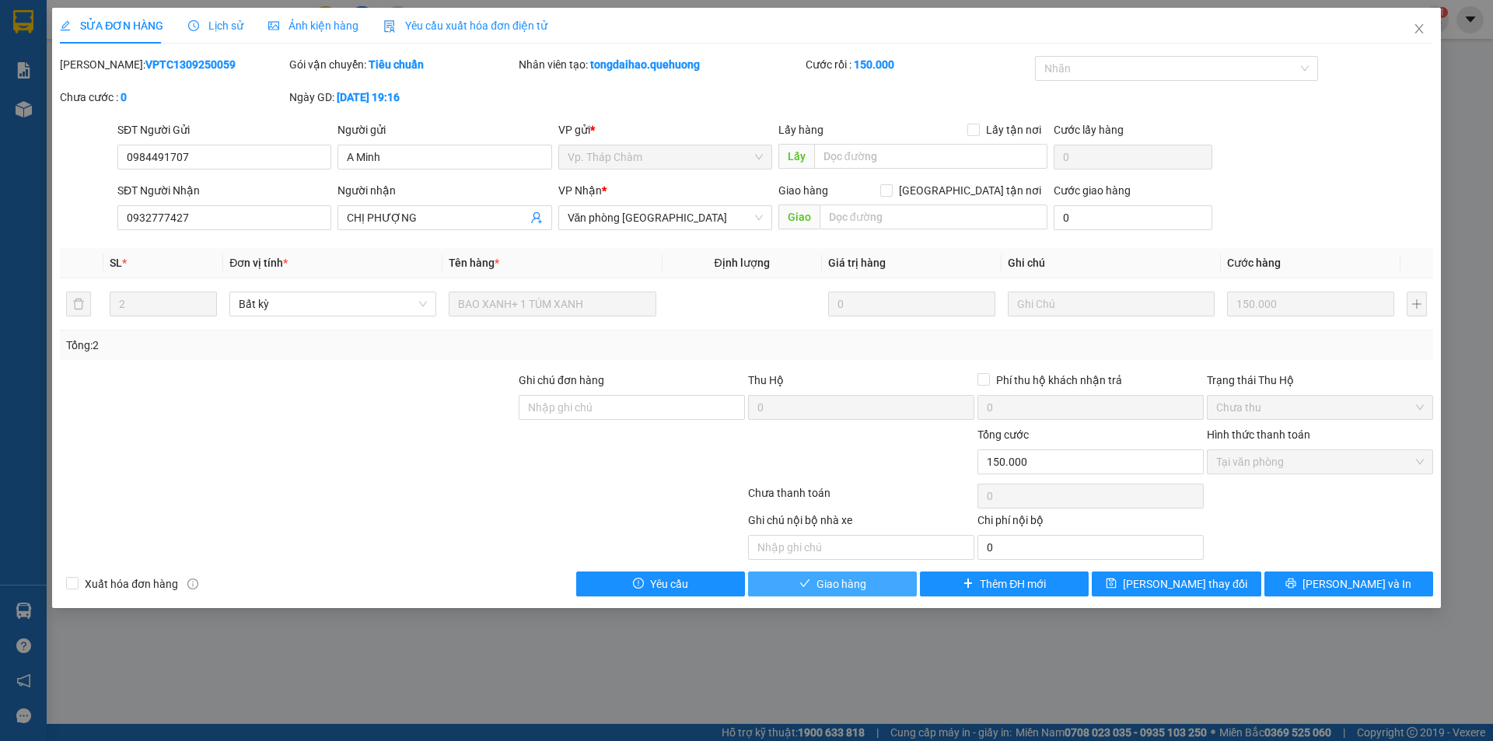
click at [838, 592] on button "Giao hàng" at bounding box center [832, 583] width 169 height 25
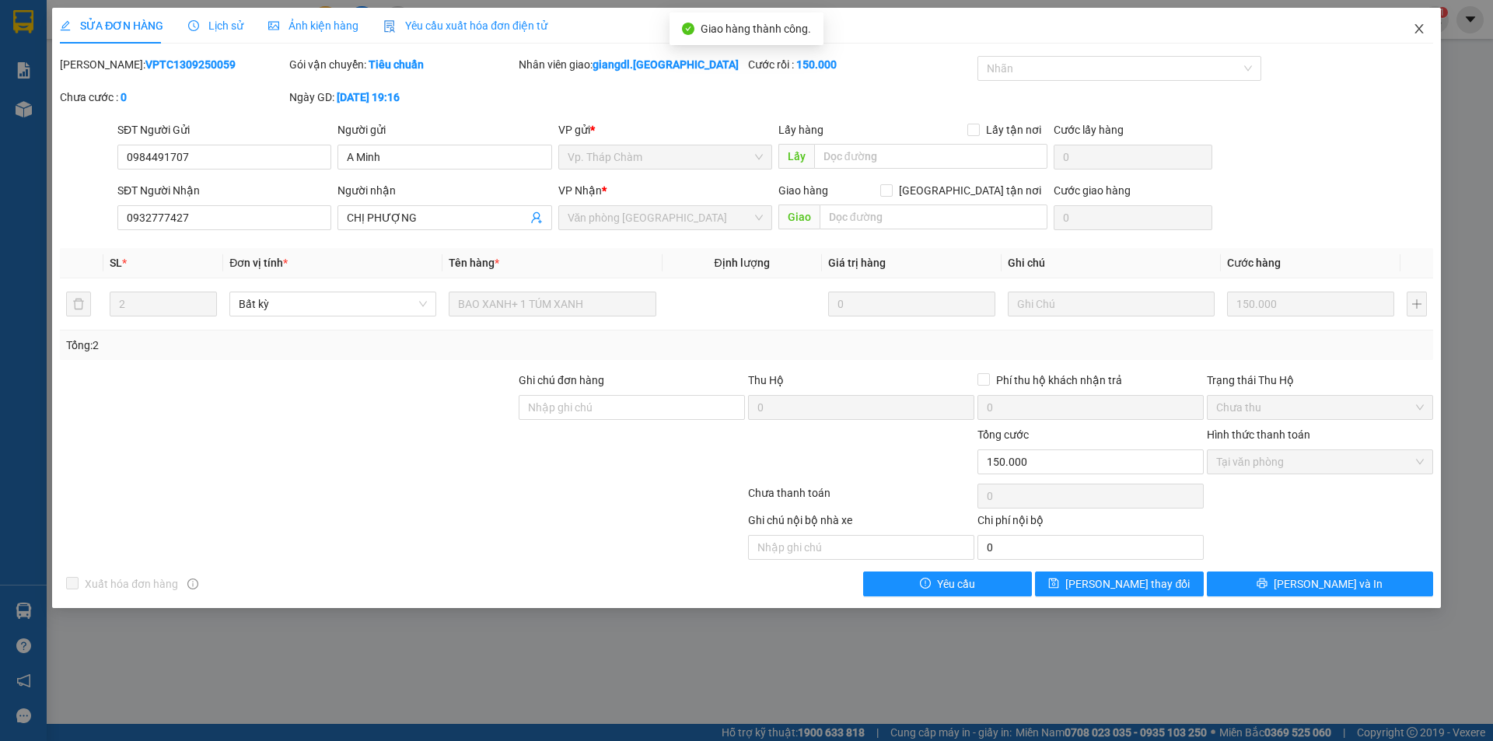
drag, startPoint x: 1424, startPoint y: 27, endPoint x: 1413, endPoint y: 39, distance: 16.0
click at [1423, 28] on icon "close" at bounding box center [1419, 29] width 12 height 12
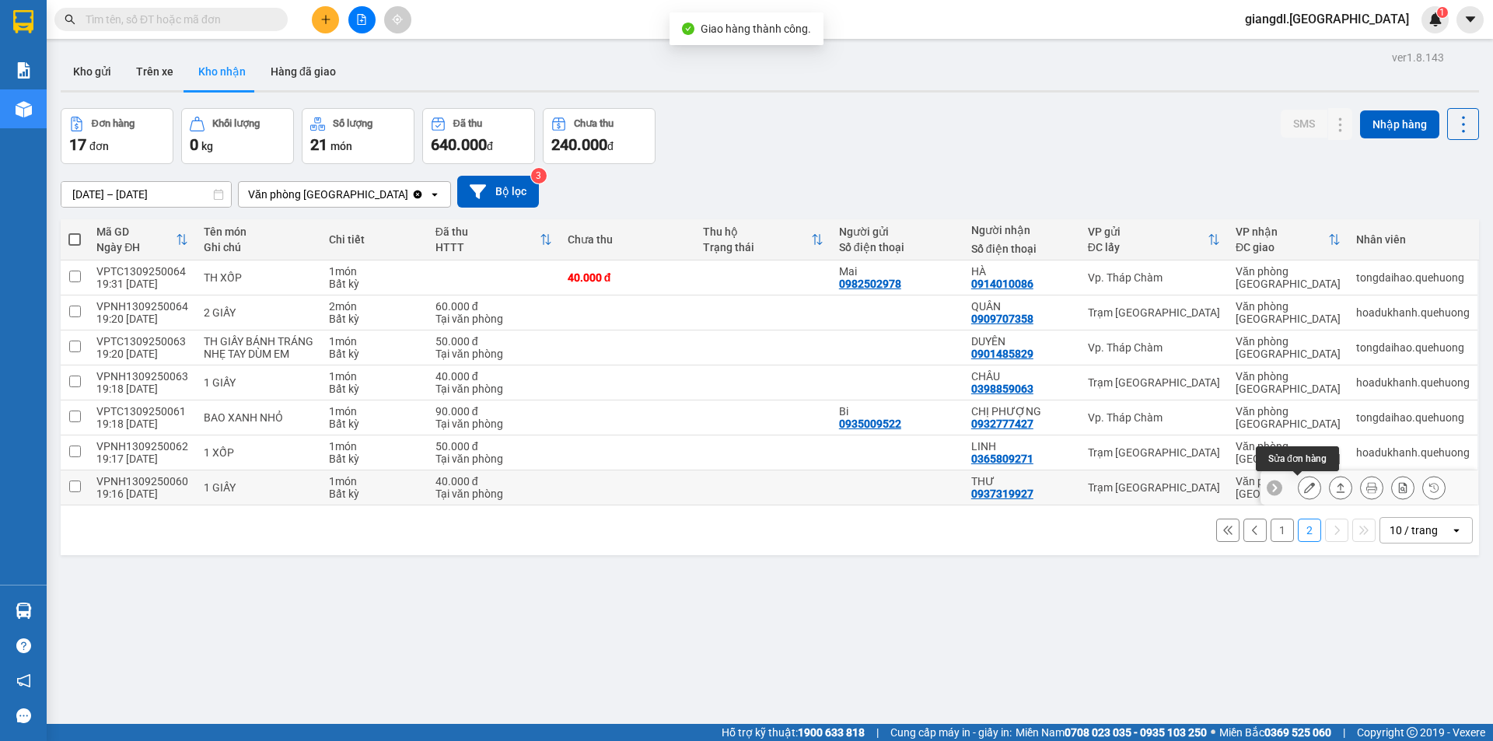
click at [1304, 486] on icon at bounding box center [1309, 487] width 11 height 11
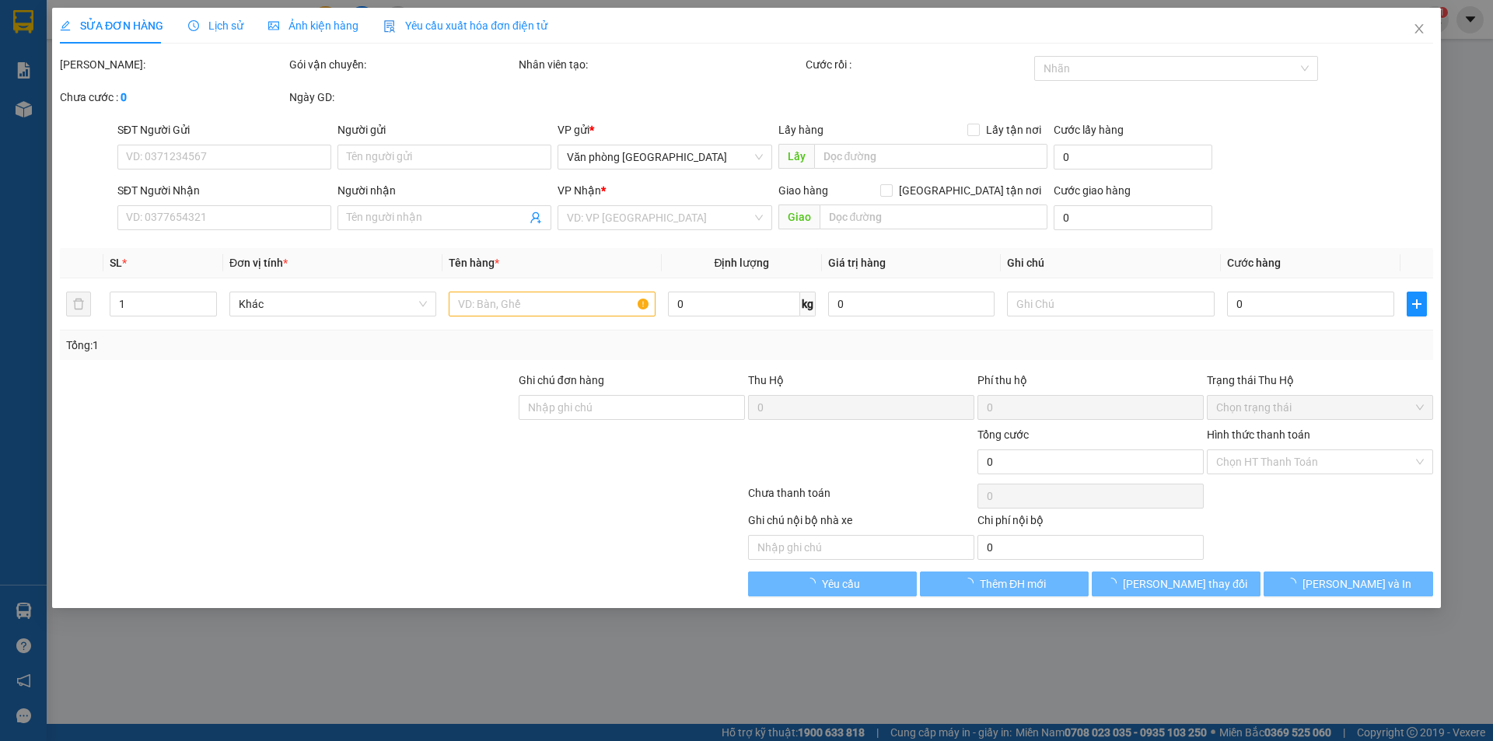
type input "0937319927"
type input "THƯ"
type input "40.000"
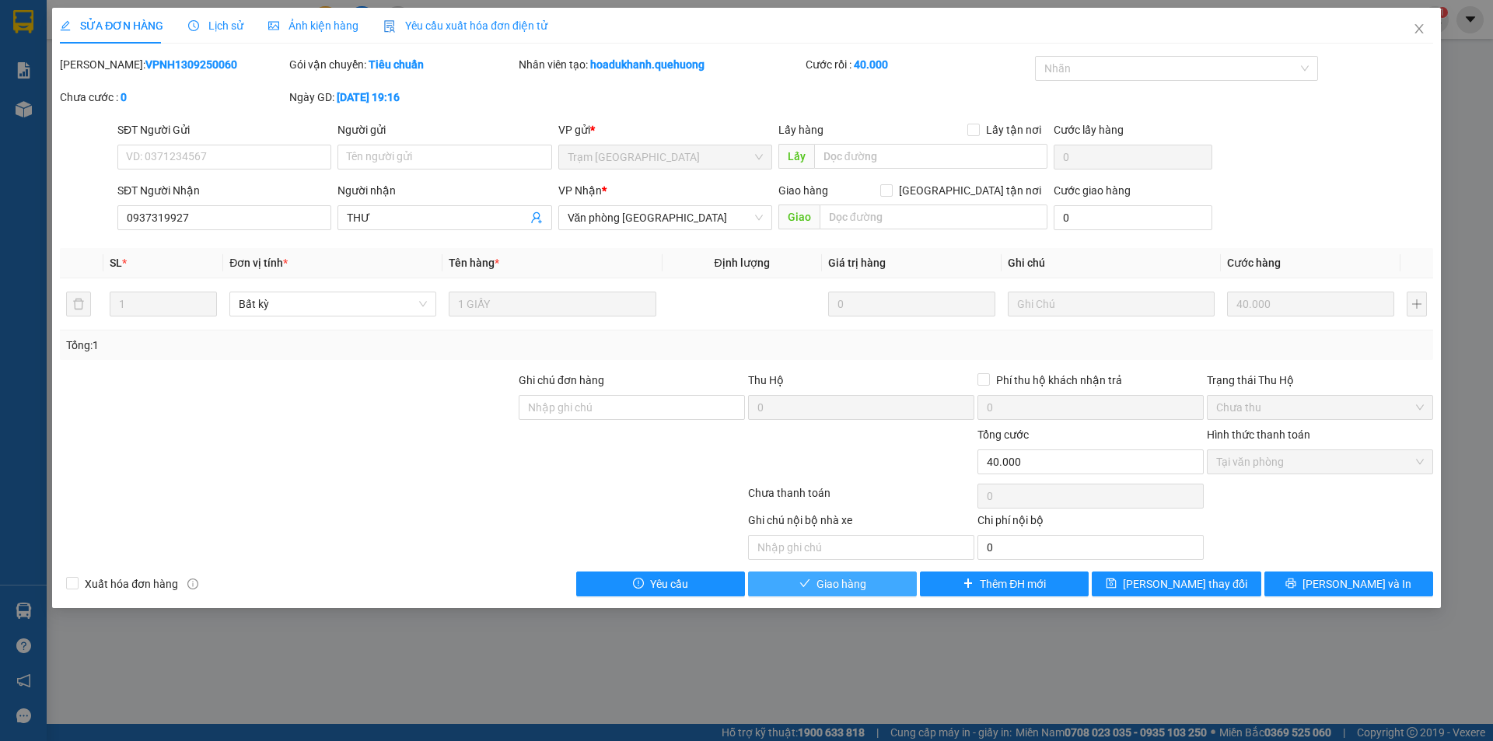
click at [854, 578] on span "Giao hàng" at bounding box center [841, 583] width 50 height 17
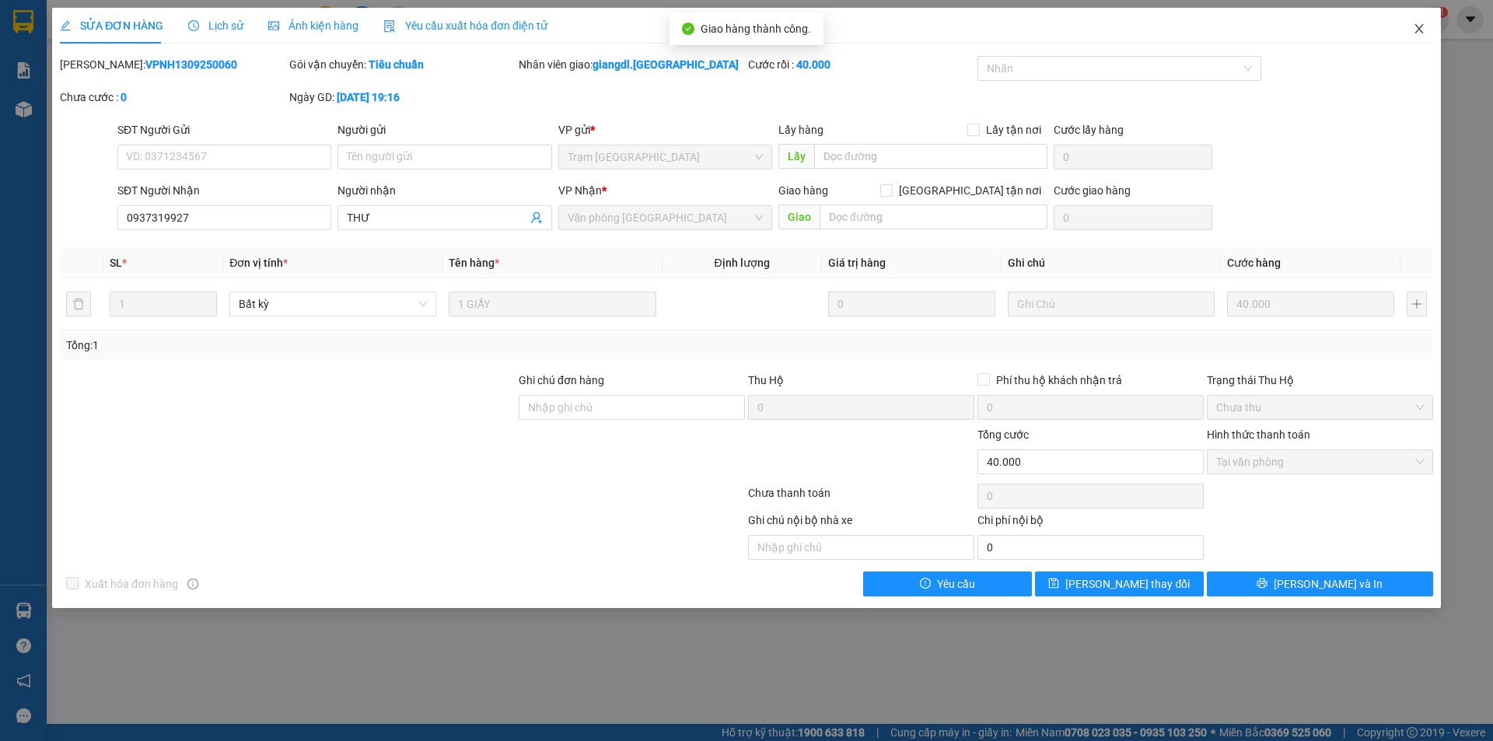
click at [1421, 29] on icon "close" at bounding box center [1419, 29] width 12 height 12
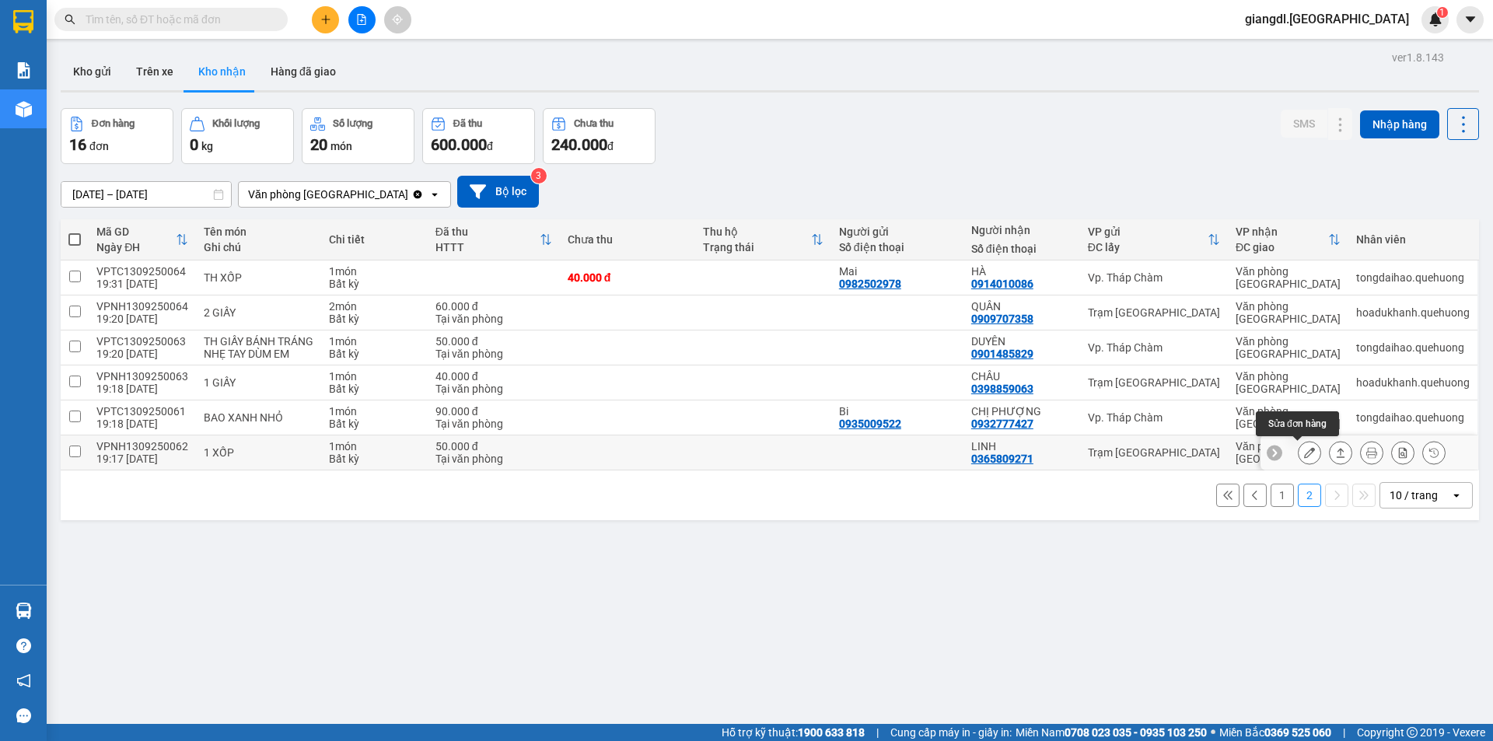
click at [1304, 455] on icon at bounding box center [1309, 452] width 11 height 11
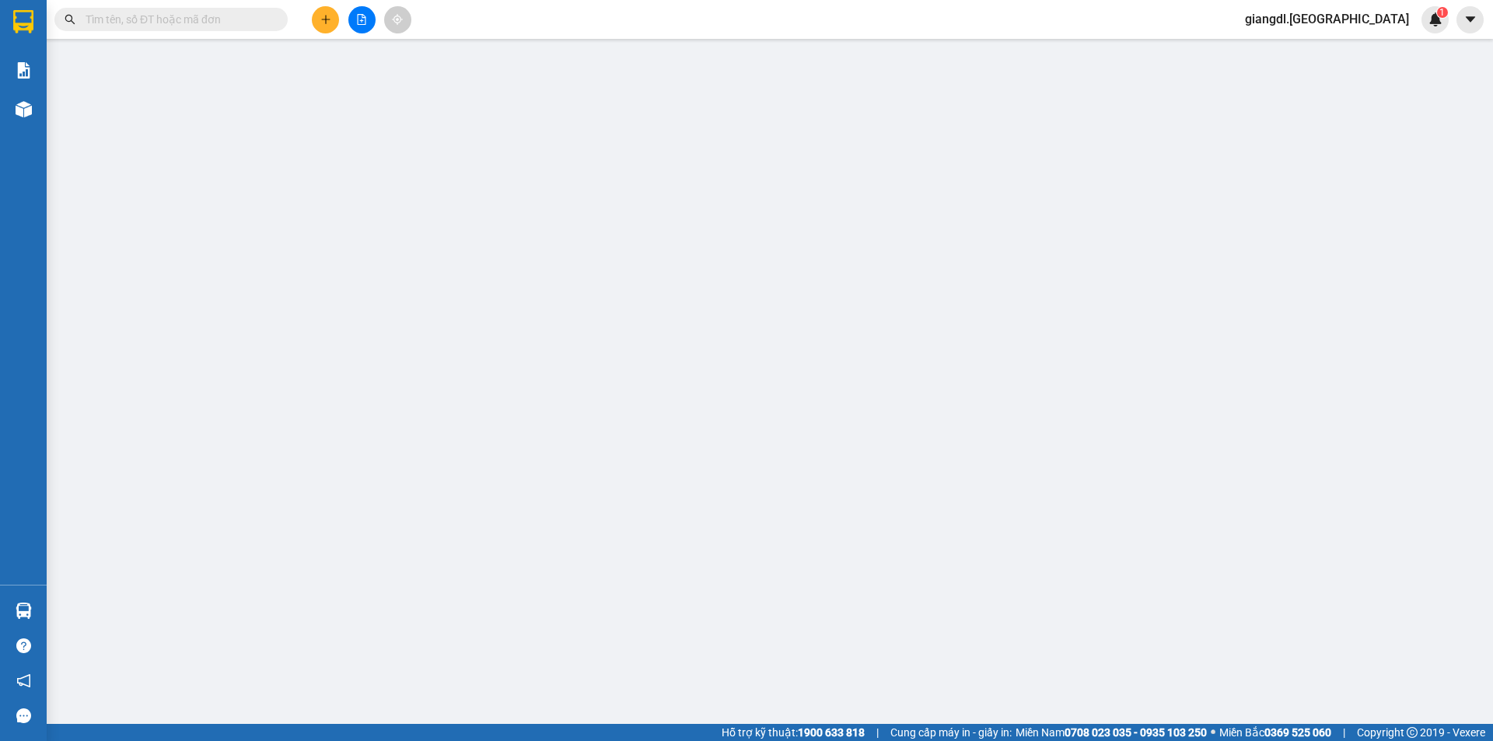
type input "0365809271"
type input "LINH"
type input "50.000"
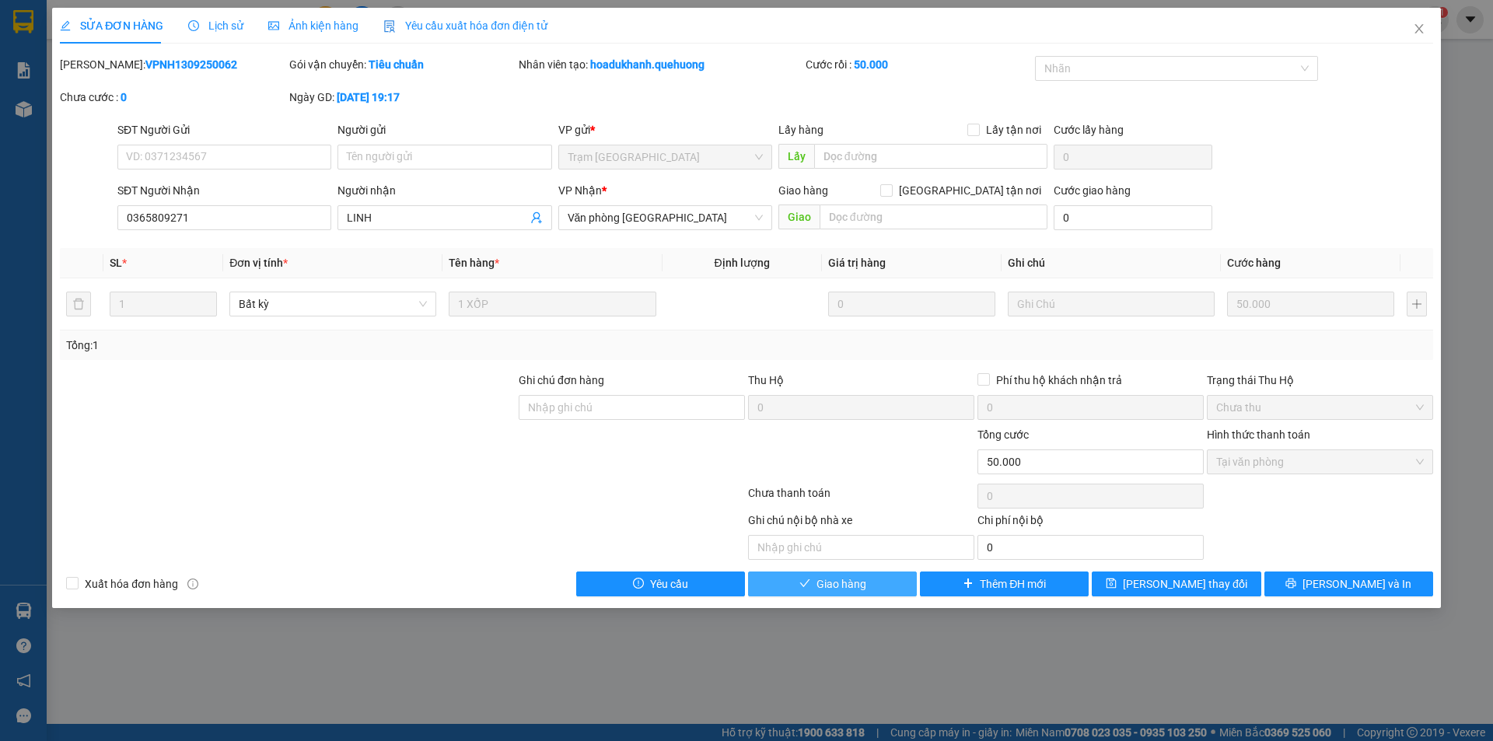
click at [888, 591] on button "Giao hàng" at bounding box center [832, 583] width 169 height 25
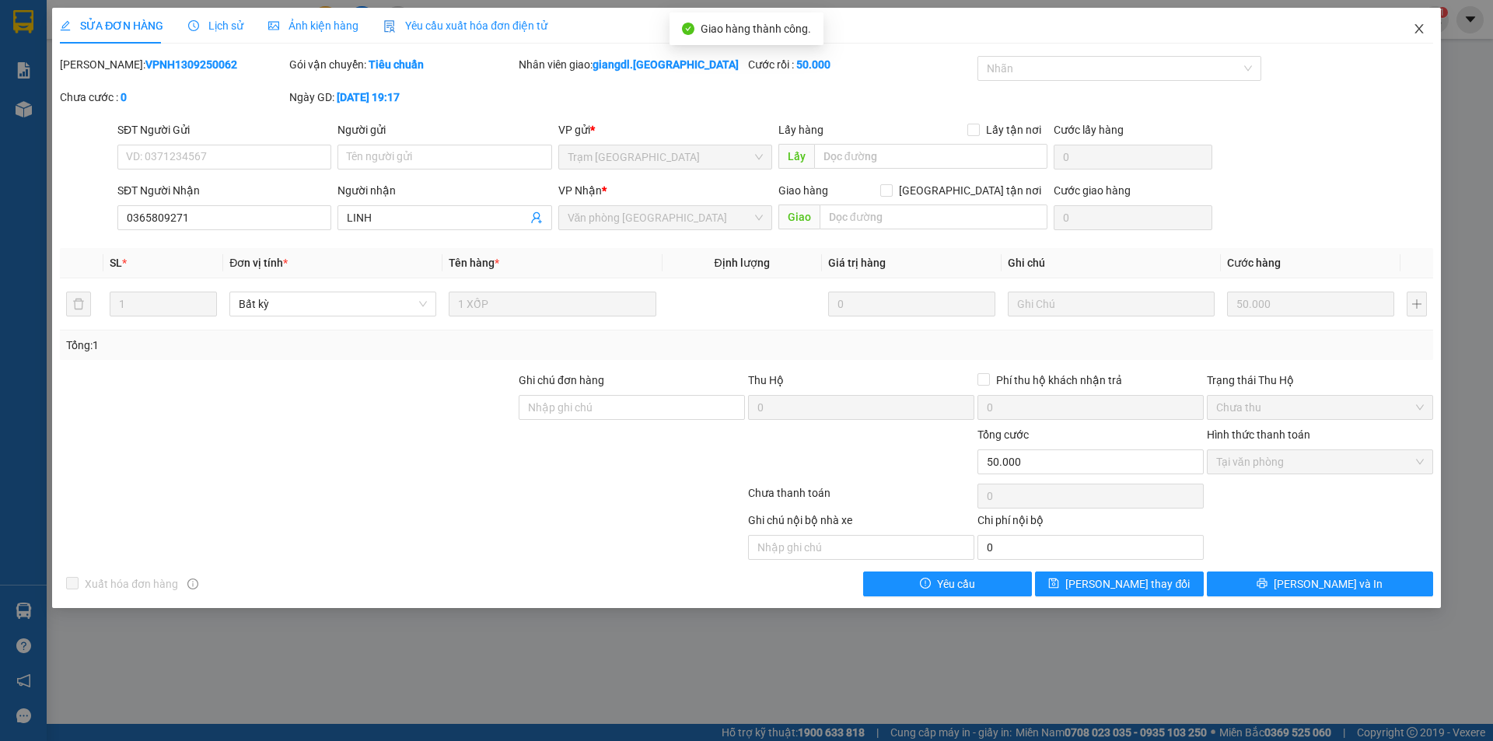
click at [1410, 37] on span "Close" at bounding box center [1419, 30] width 44 height 44
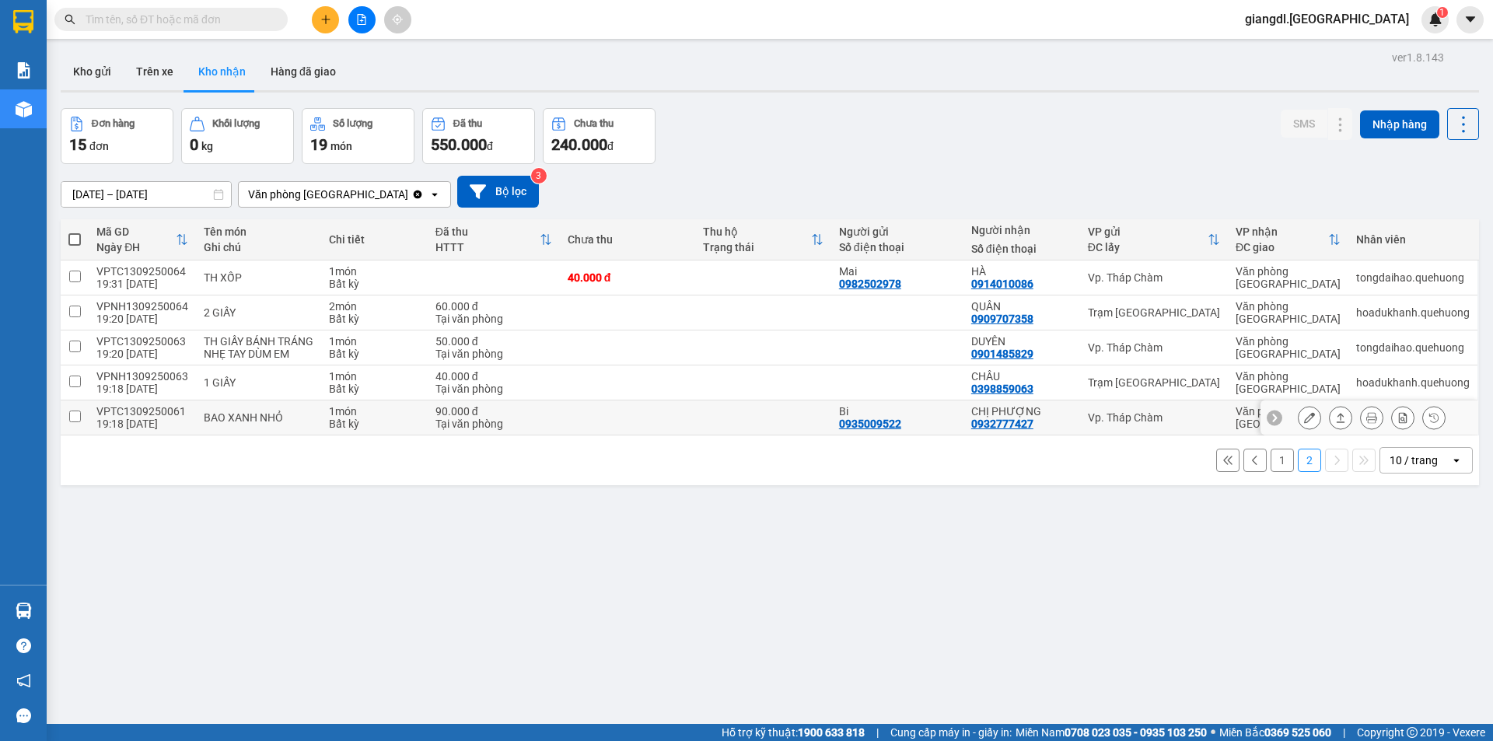
click at [1298, 424] on button at bounding box center [1309, 417] width 22 height 27
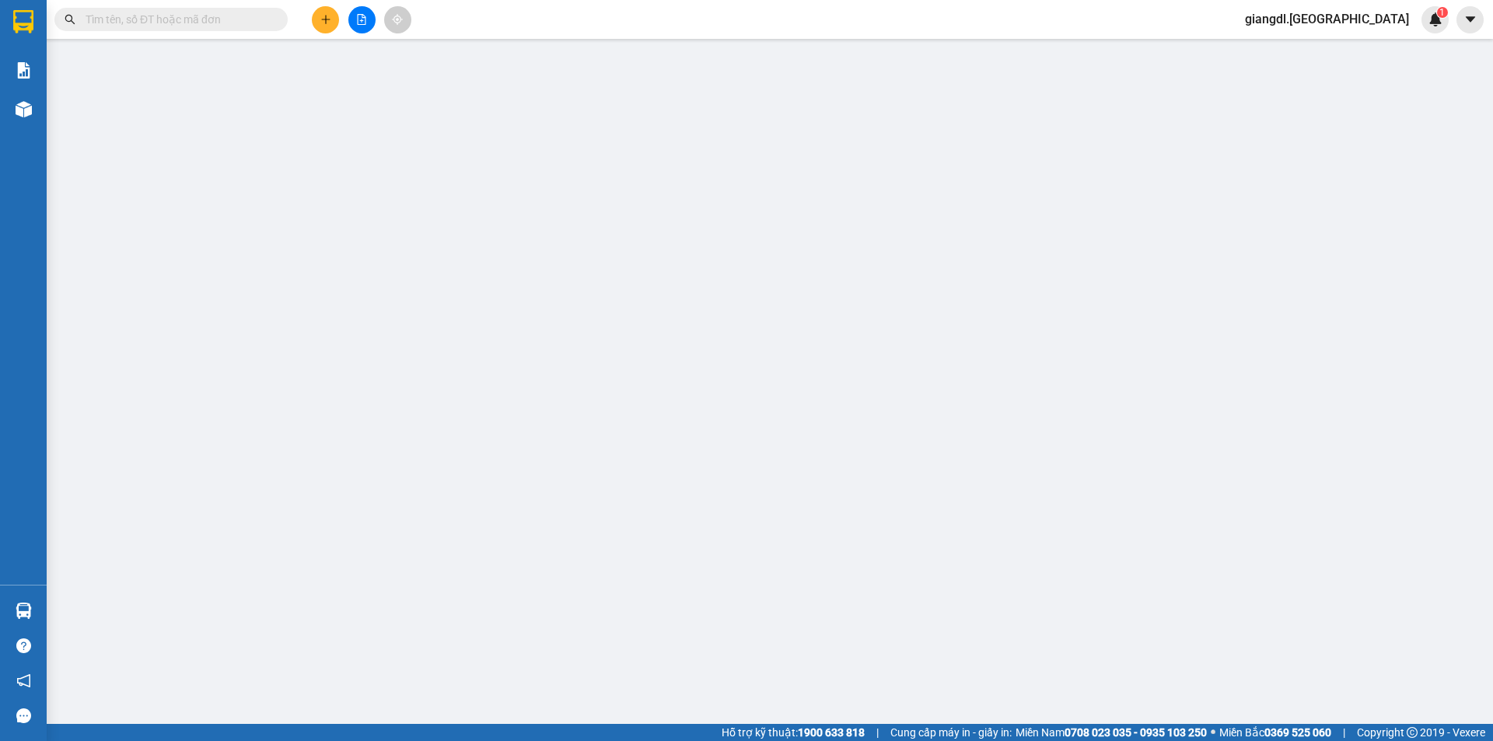
type input "0935009522"
type input "Bi"
type input "0932777427"
type input "CHỊ PHƯỢNG"
type input "90.000"
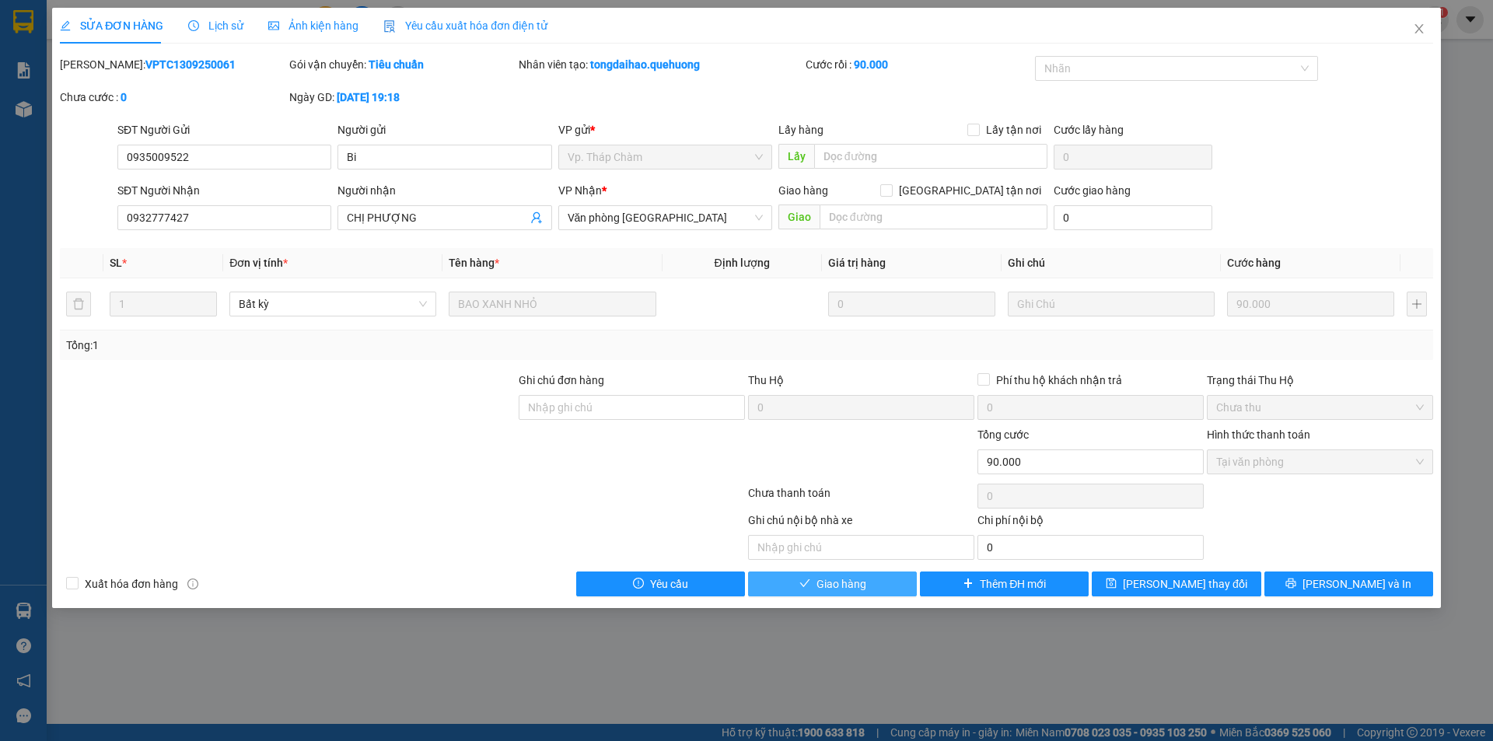
click at [862, 582] on span "Giao hàng" at bounding box center [841, 583] width 50 height 17
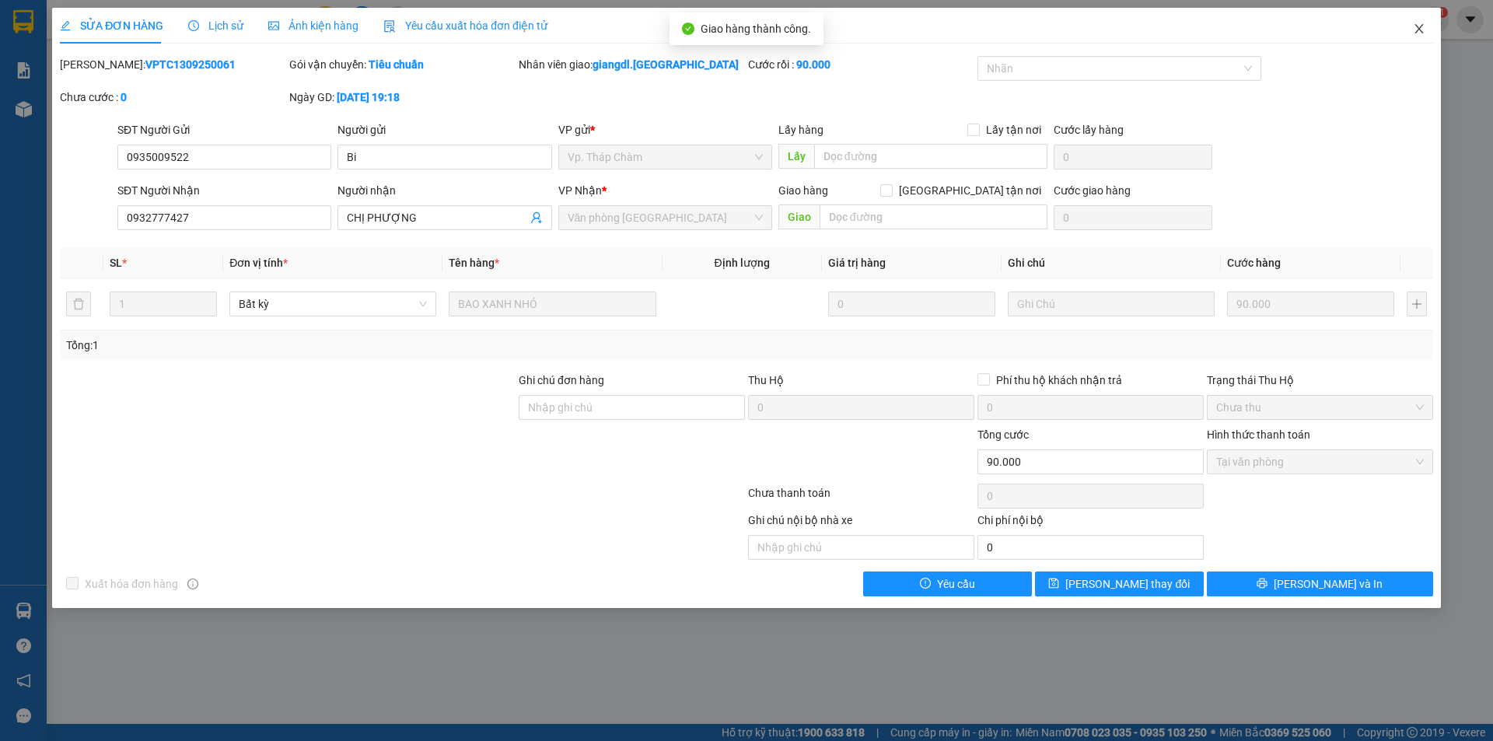
click at [1423, 28] on span "Close" at bounding box center [1419, 30] width 44 height 44
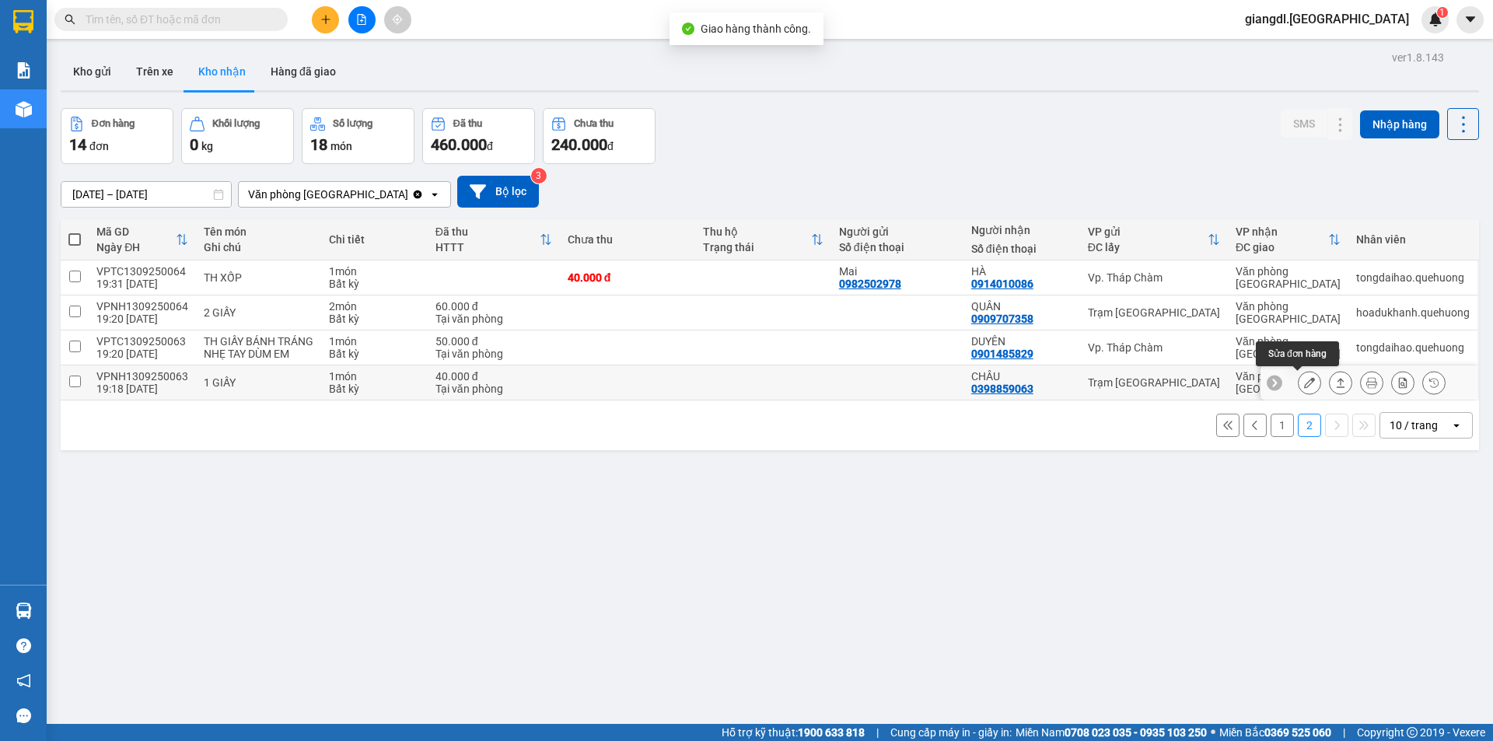
click at [1302, 389] on button at bounding box center [1309, 382] width 22 height 27
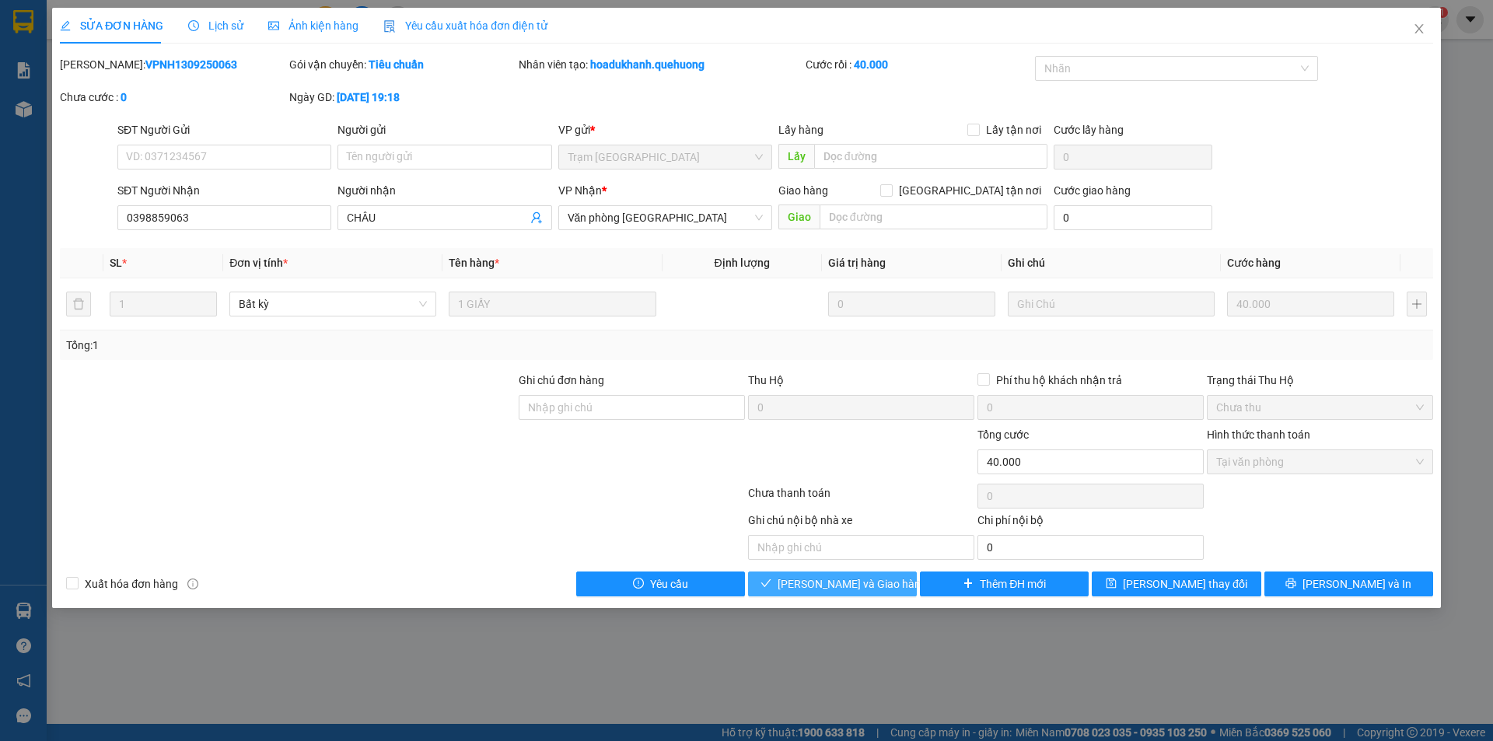
click at [893, 582] on button "Lưu và Giao hàng" at bounding box center [832, 583] width 169 height 25
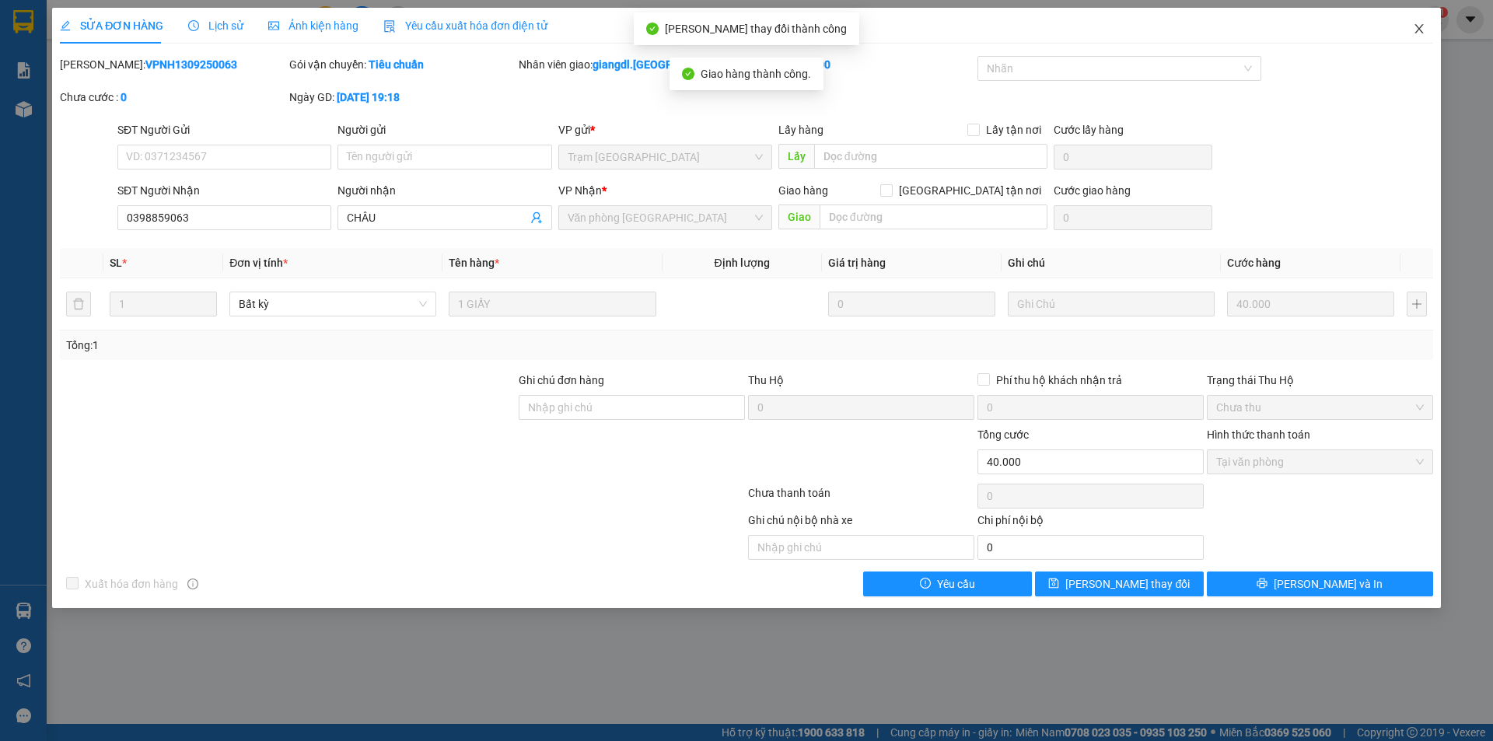
click at [1421, 28] on icon "close" at bounding box center [1419, 29] width 12 height 12
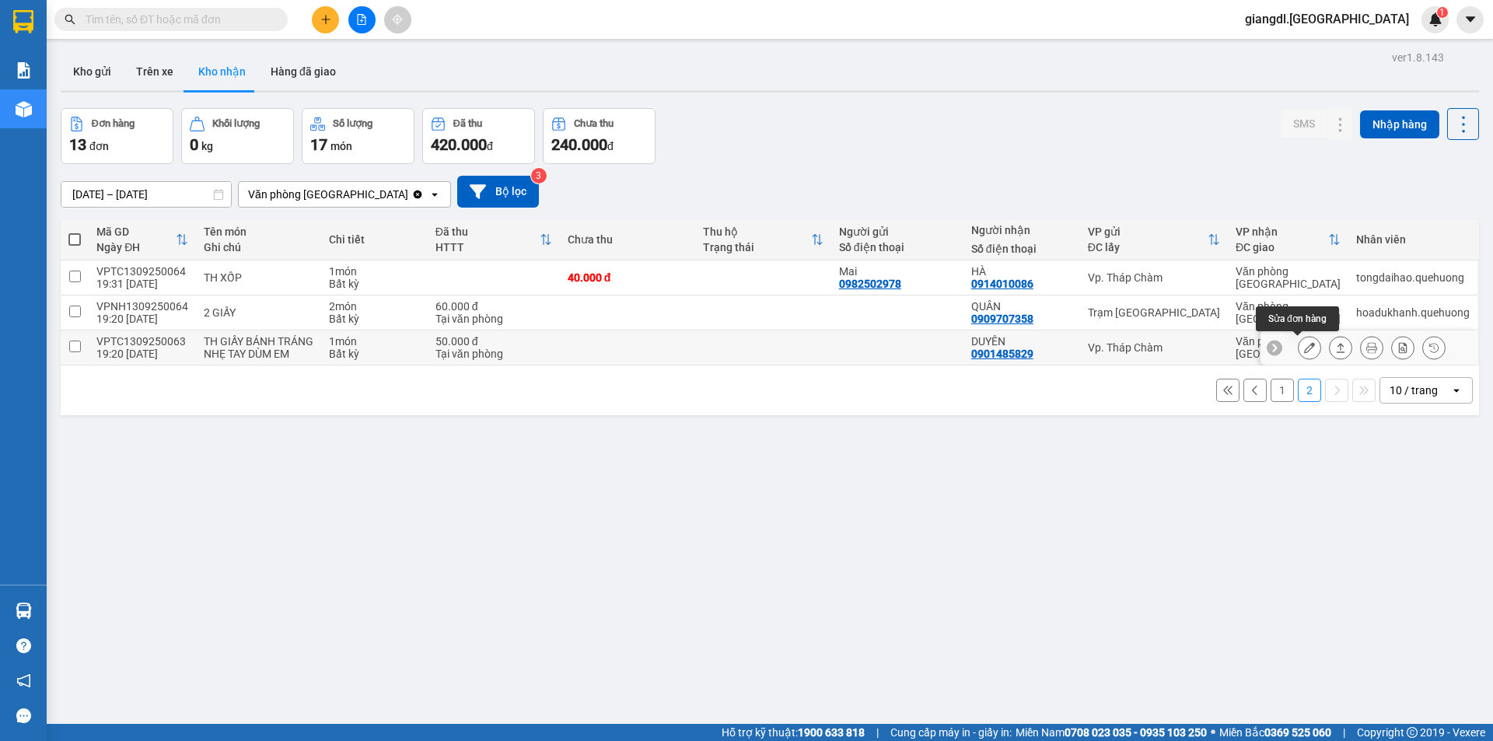
click at [1298, 341] on button at bounding box center [1309, 347] width 22 height 27
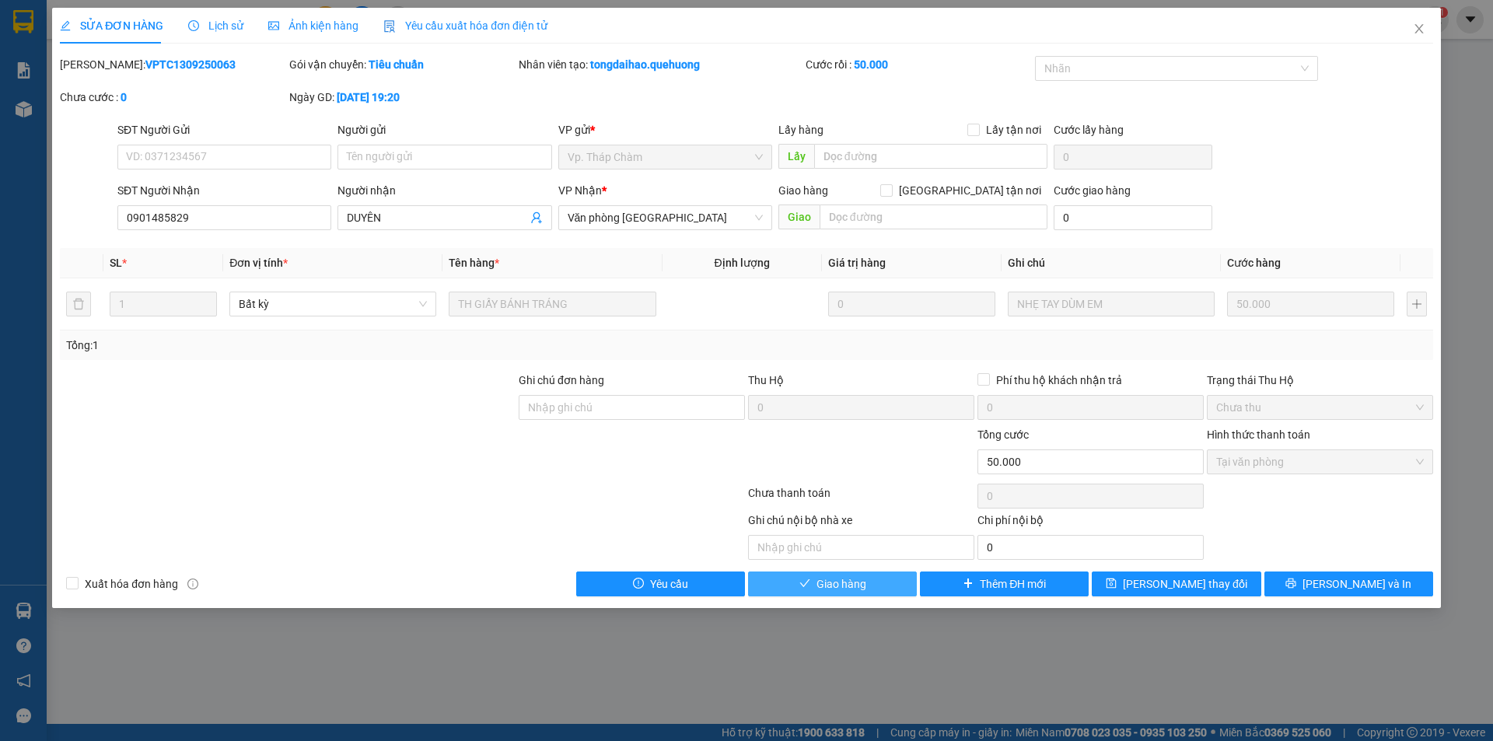
click at [865, 575] on span "Giao hàng" at bounding box center [841, 583] width 50 height 17
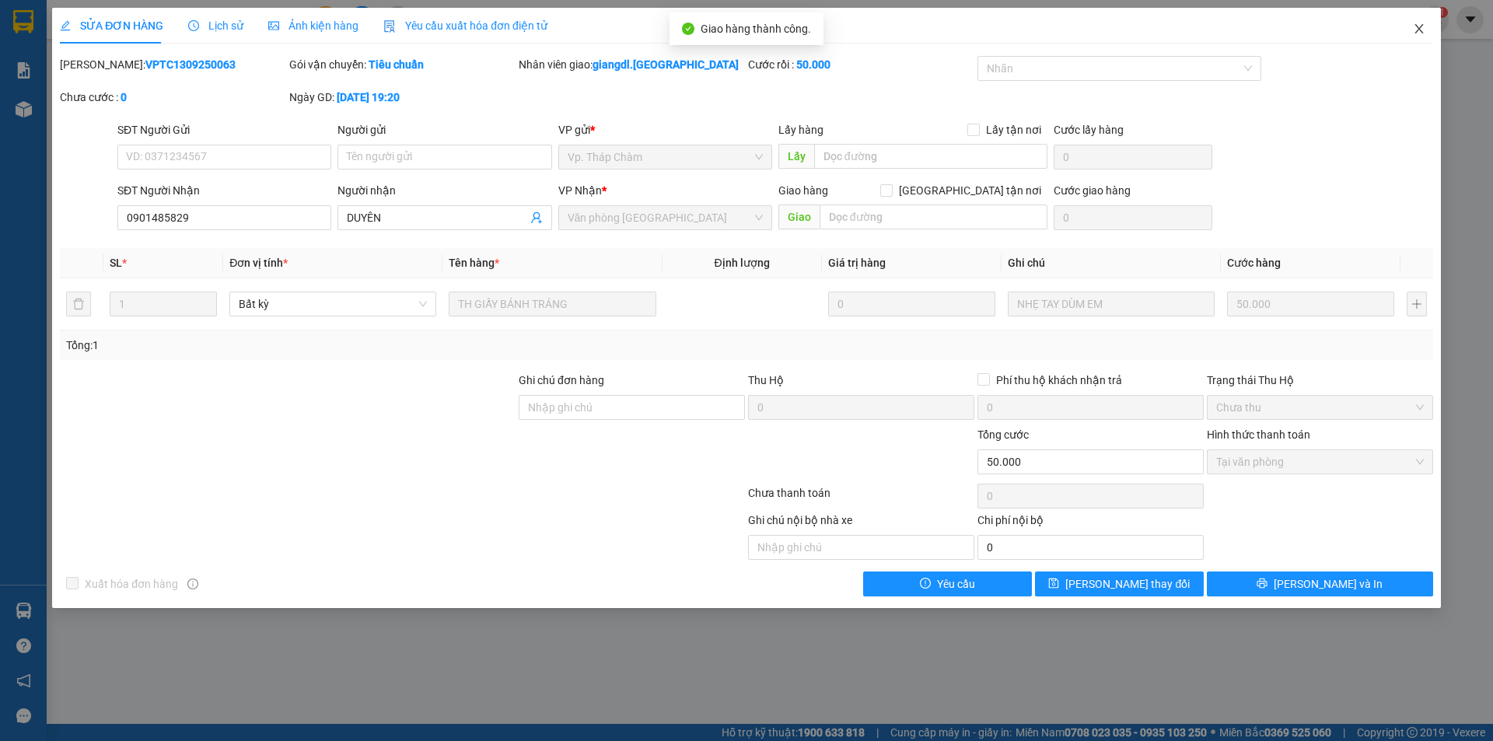
click at [1416, 23] on icon "close" at bounding box center [1419, 29] width 12 height 12
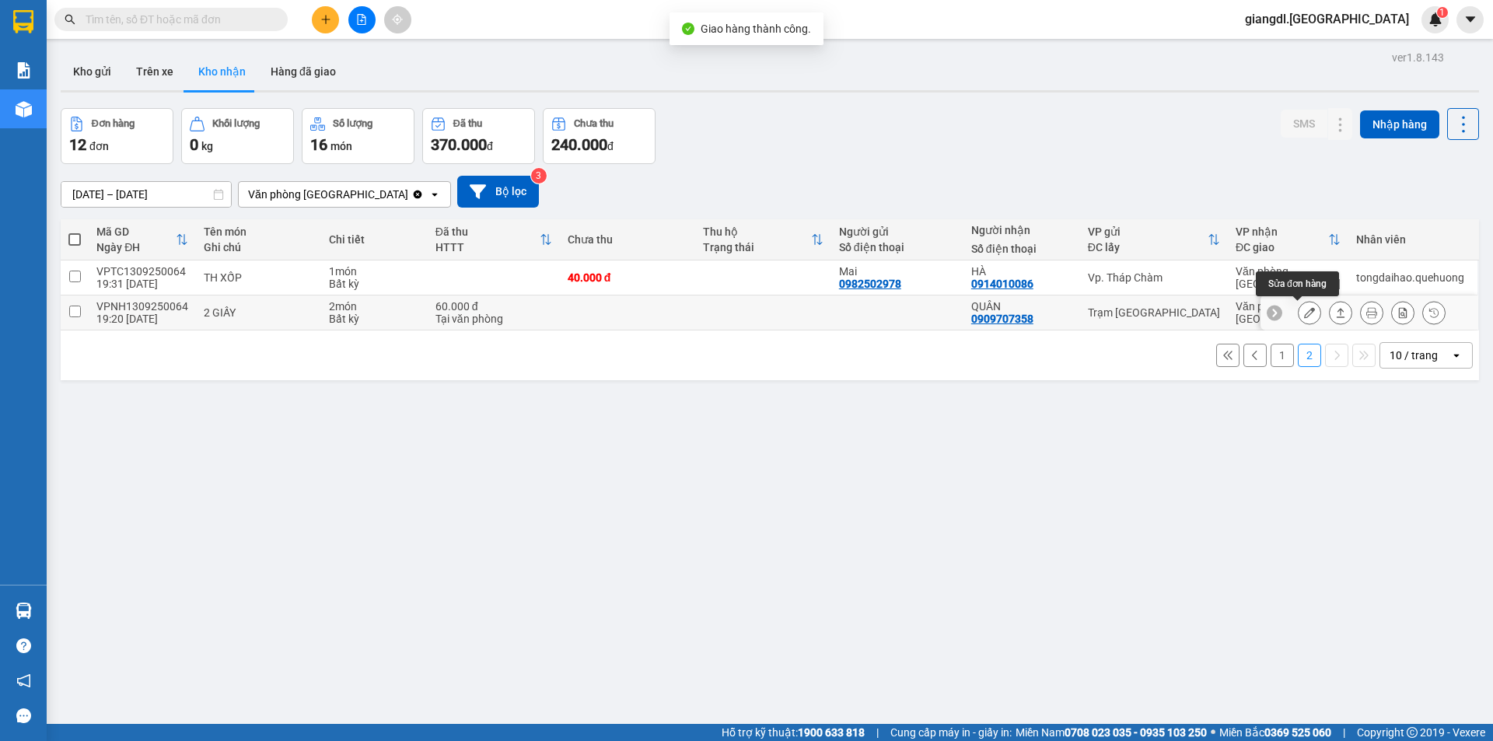
click at [1298, 311] on button at bounding box center [1309, 312] width 22 height 27
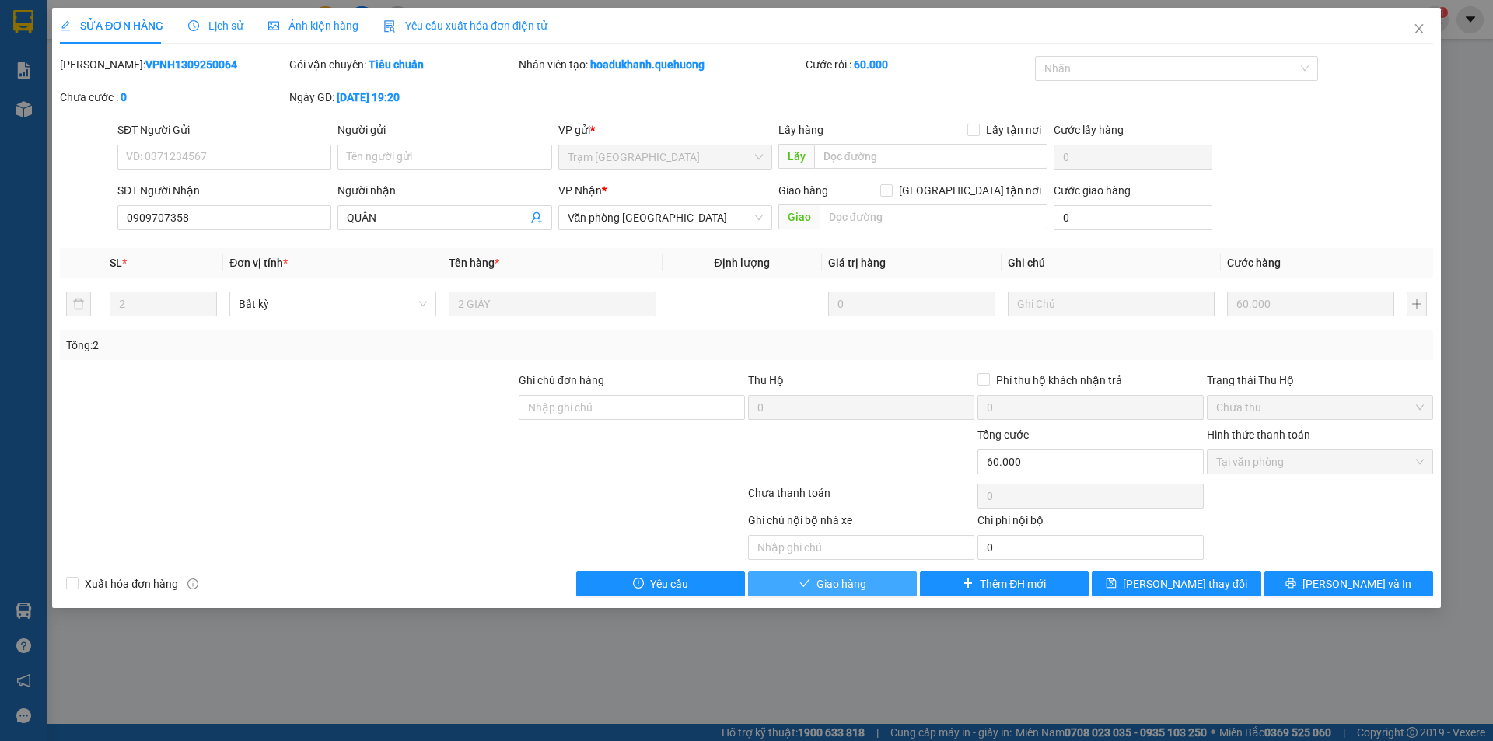
click at [879, 579] on button "Giao hàng" at bounding box center [832, 583] width 169 height 25
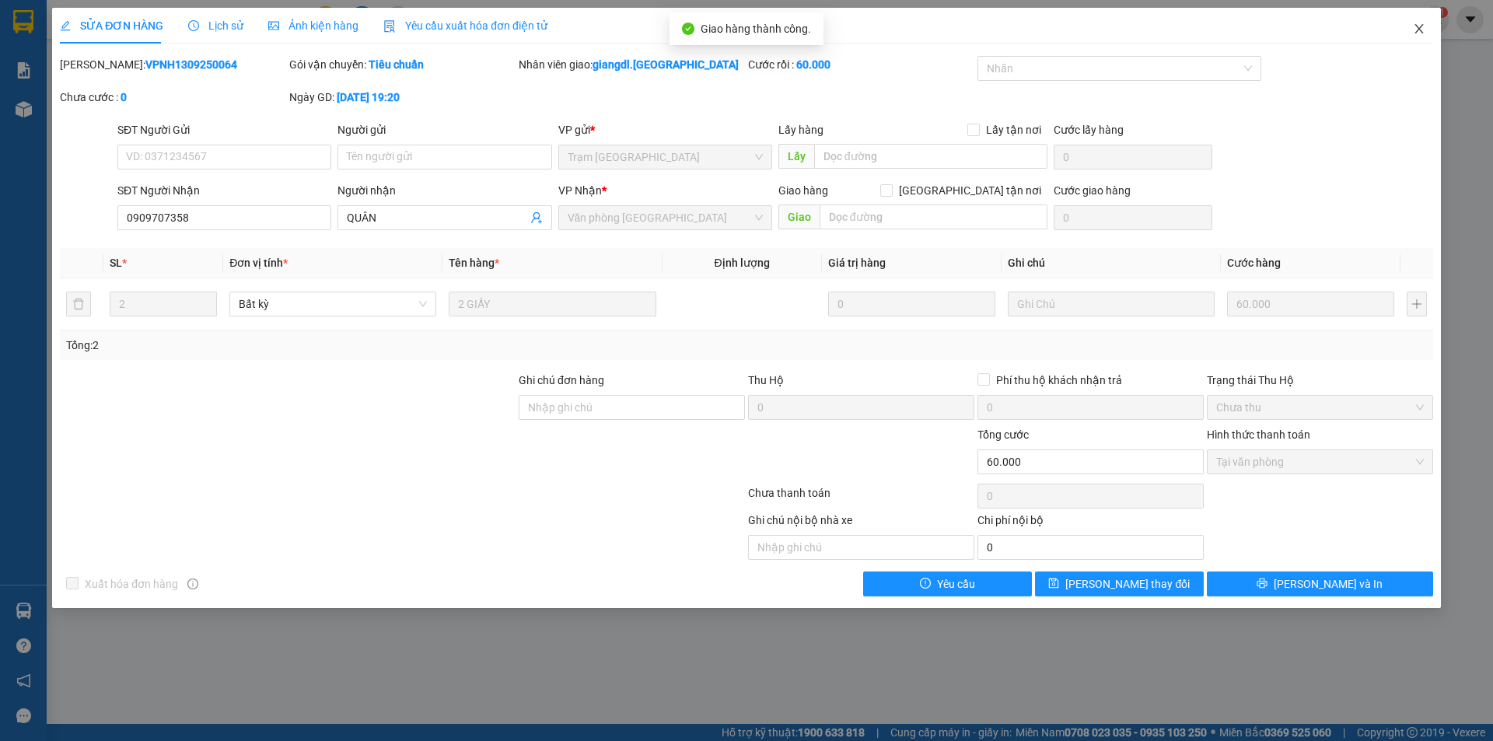
click at [1418, 27] on icon "close" at bounding box center [1419, 29] width 12 height 12
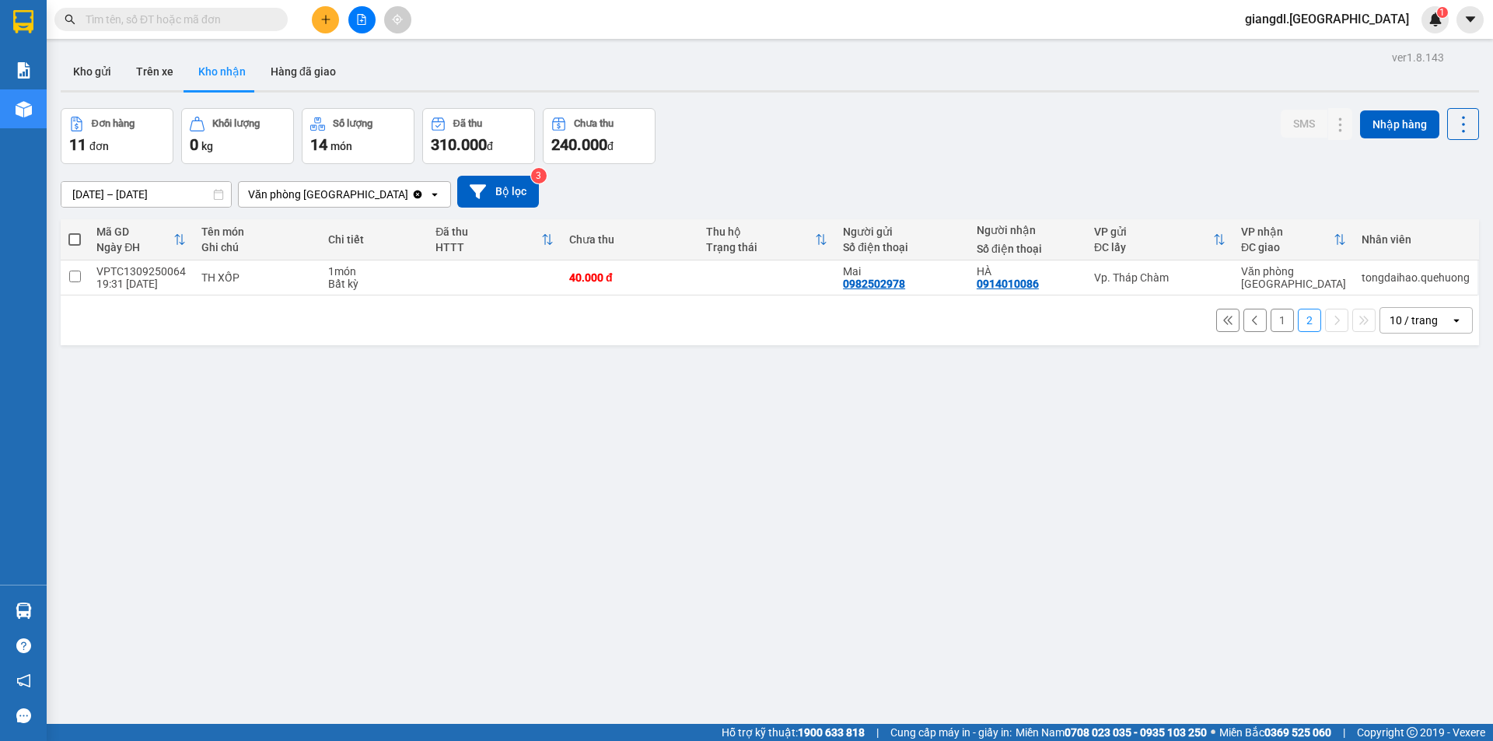
click at [1270, 322] on button "1" at bounding box center [1281, 320] width 23 height 23
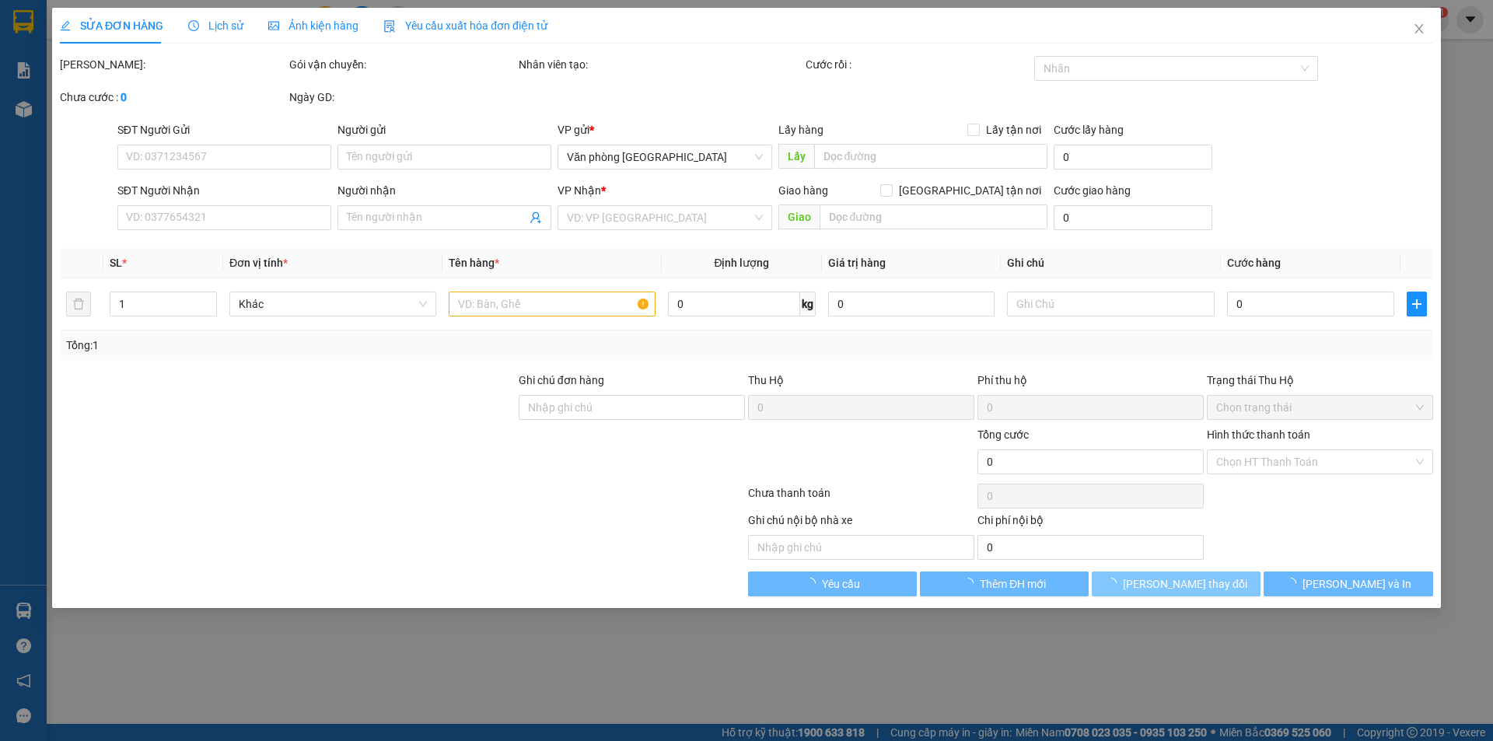
type input "0398859063"
type input "CHÂU"
type input "40.000"
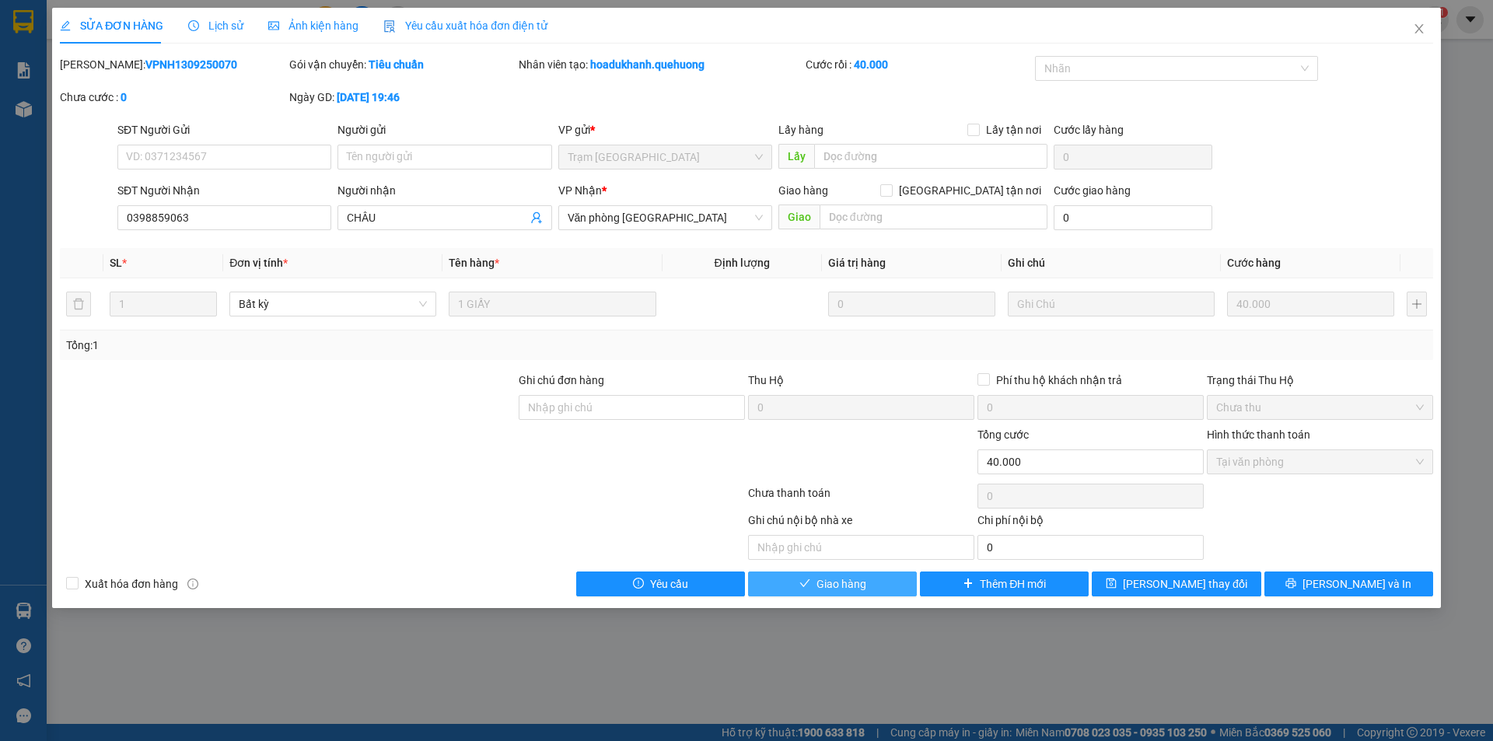
click at [896, 578] on button "Giao hàng" at bounding box center [832, 583] width 169 height 25
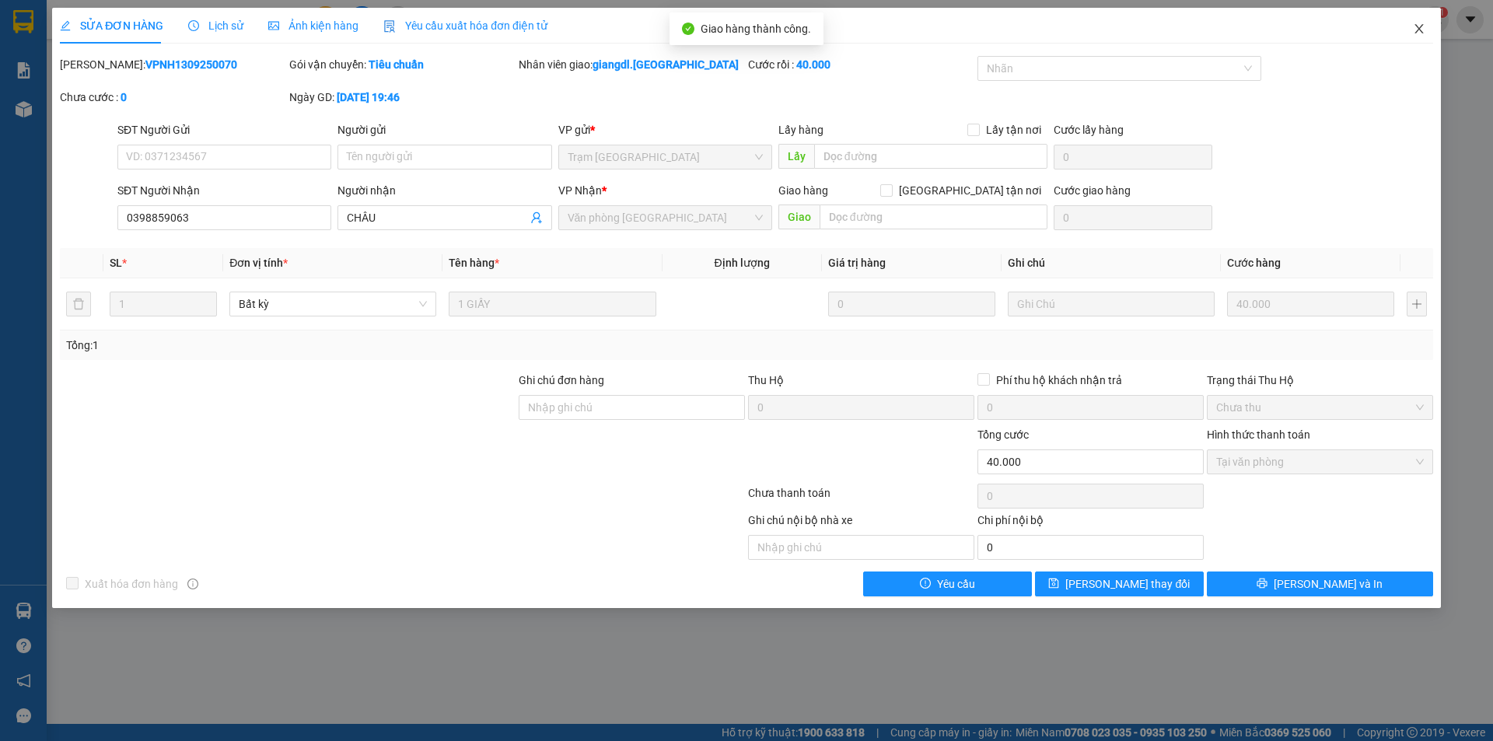
click at [1415, 22] on span "Close" at bounding box center [1419, 30] width 44 height 44
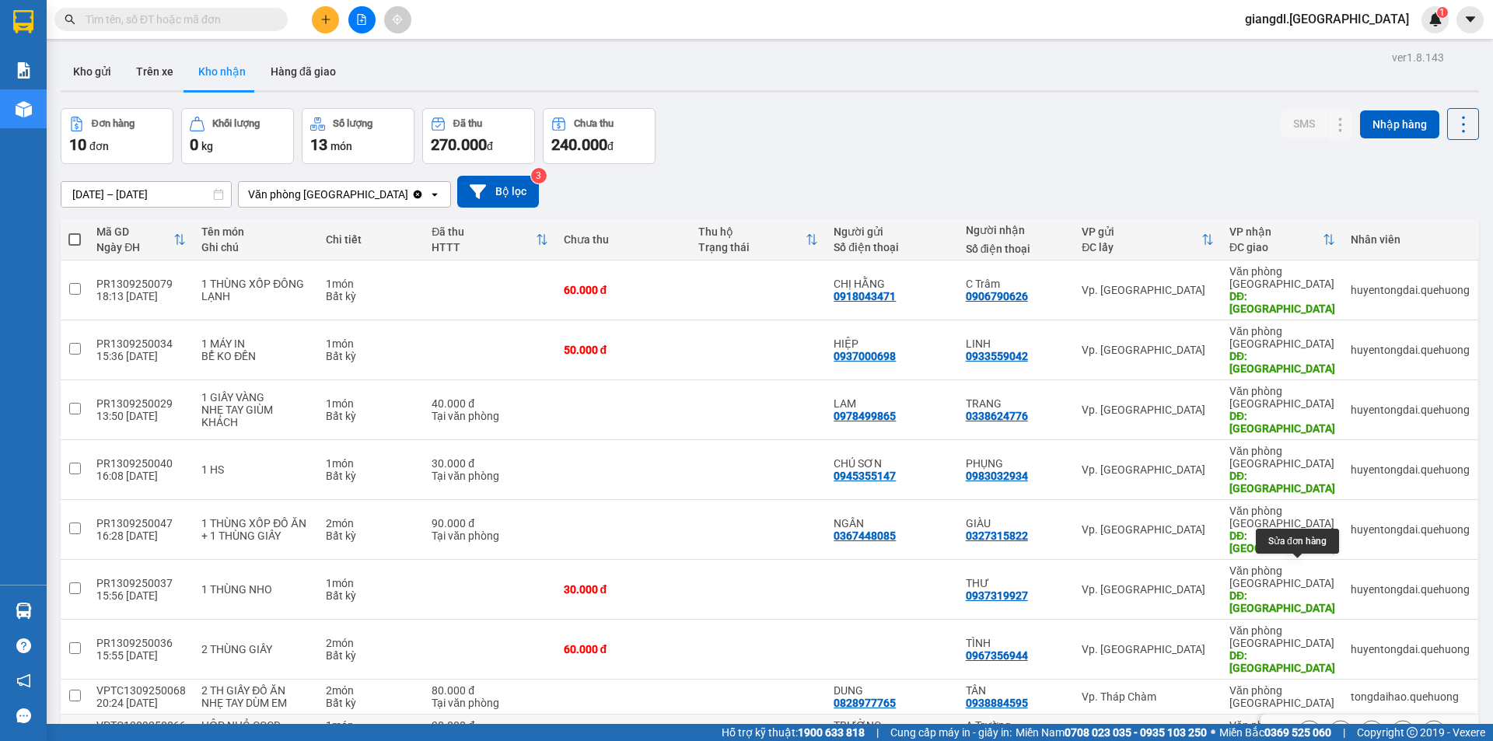
click at [1298, 718] on button at bounding box center [1309, 731] width 22 height 27
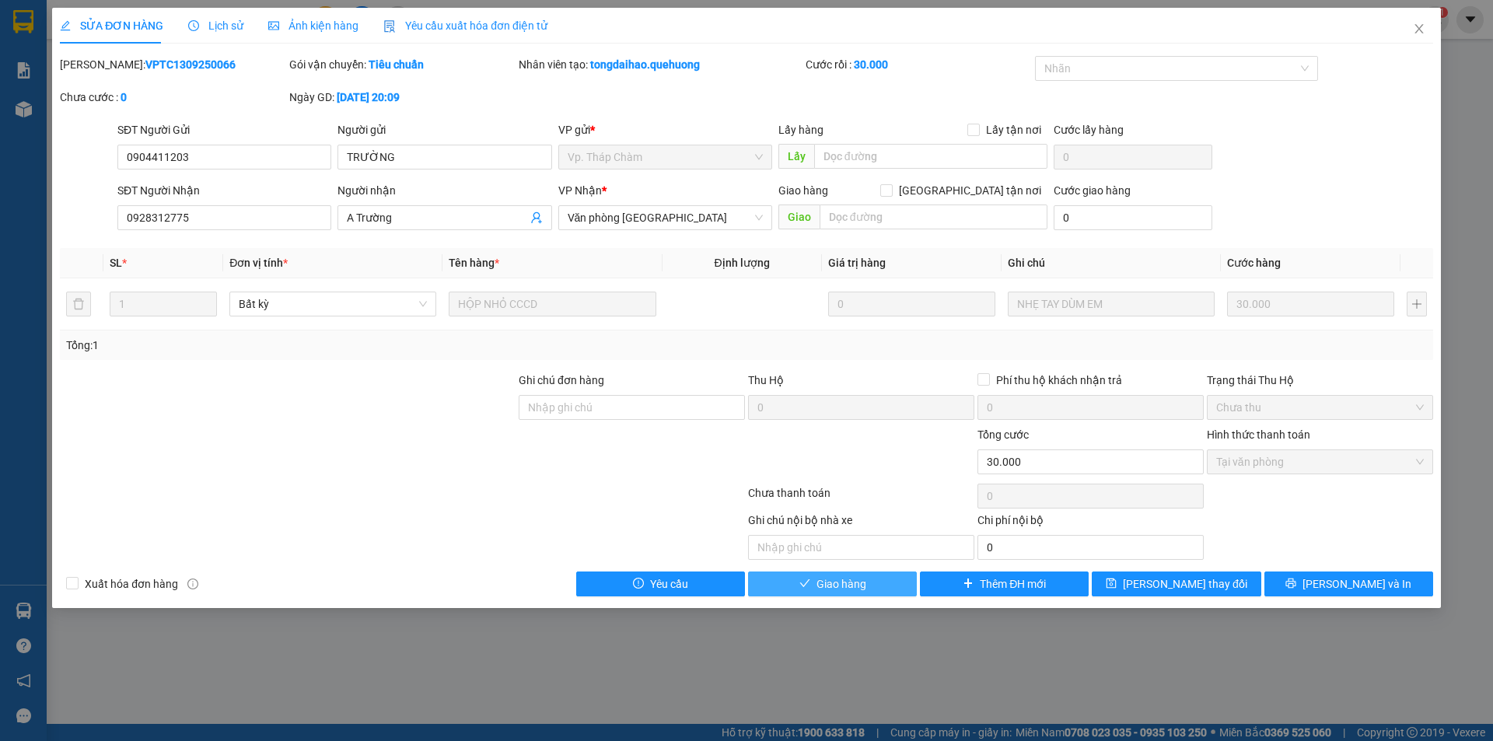
click at [862, 585] on span "Giao hàng" at bounding box center [841, 583] width 50 height 17
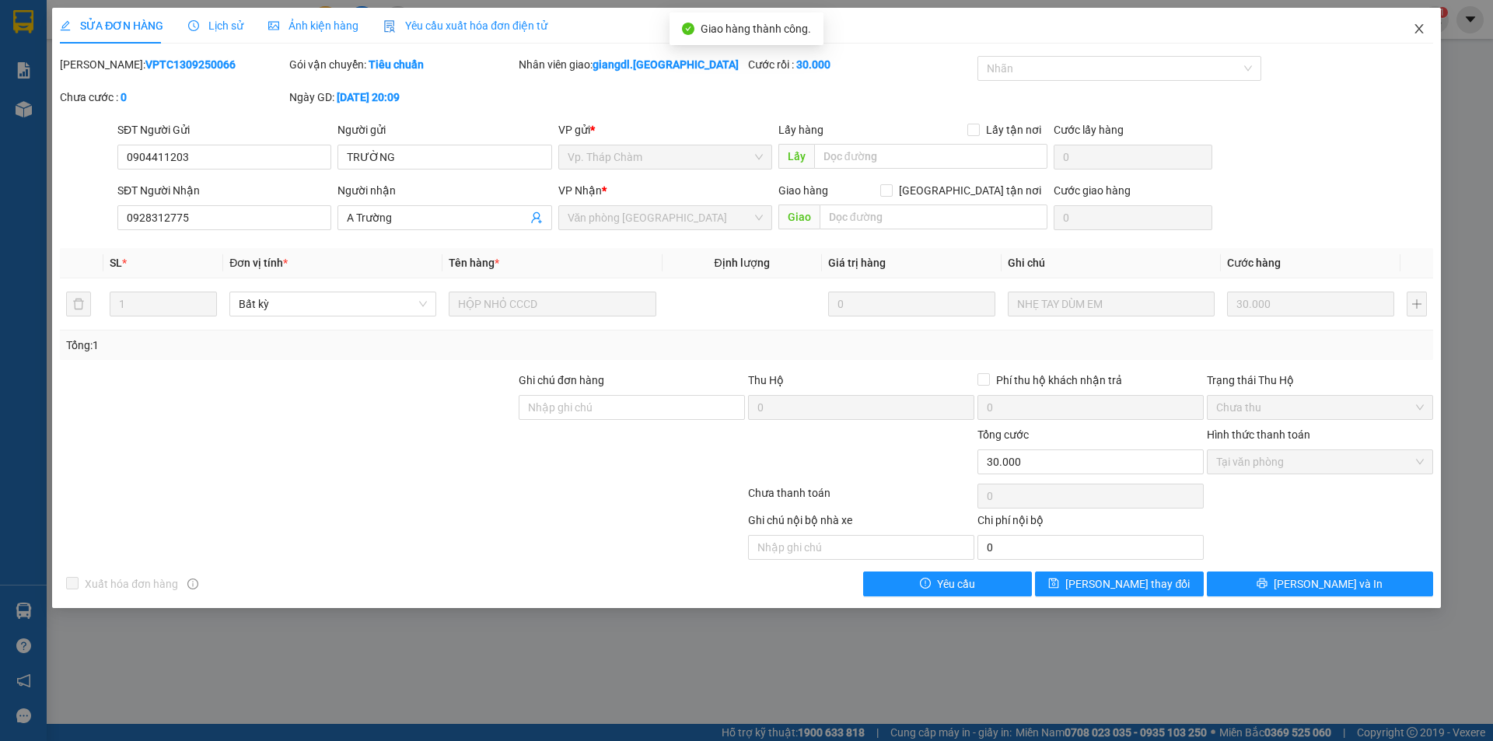
click at [1416, 28] on icon "close" at bounding box center [1419, 29] width 12 height 12
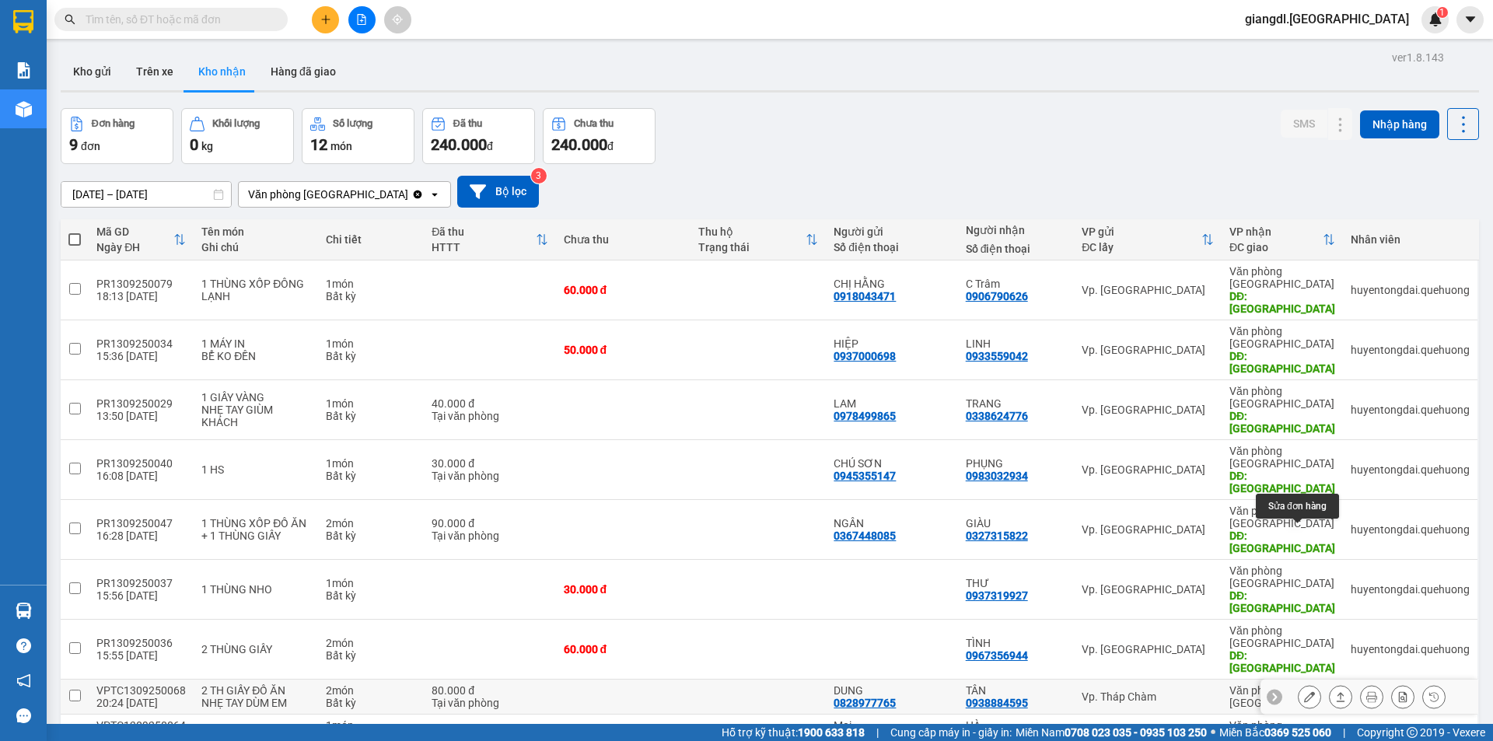
click at [1304, 691] on icon at bounding box center [1309, 696] width 11 height 11
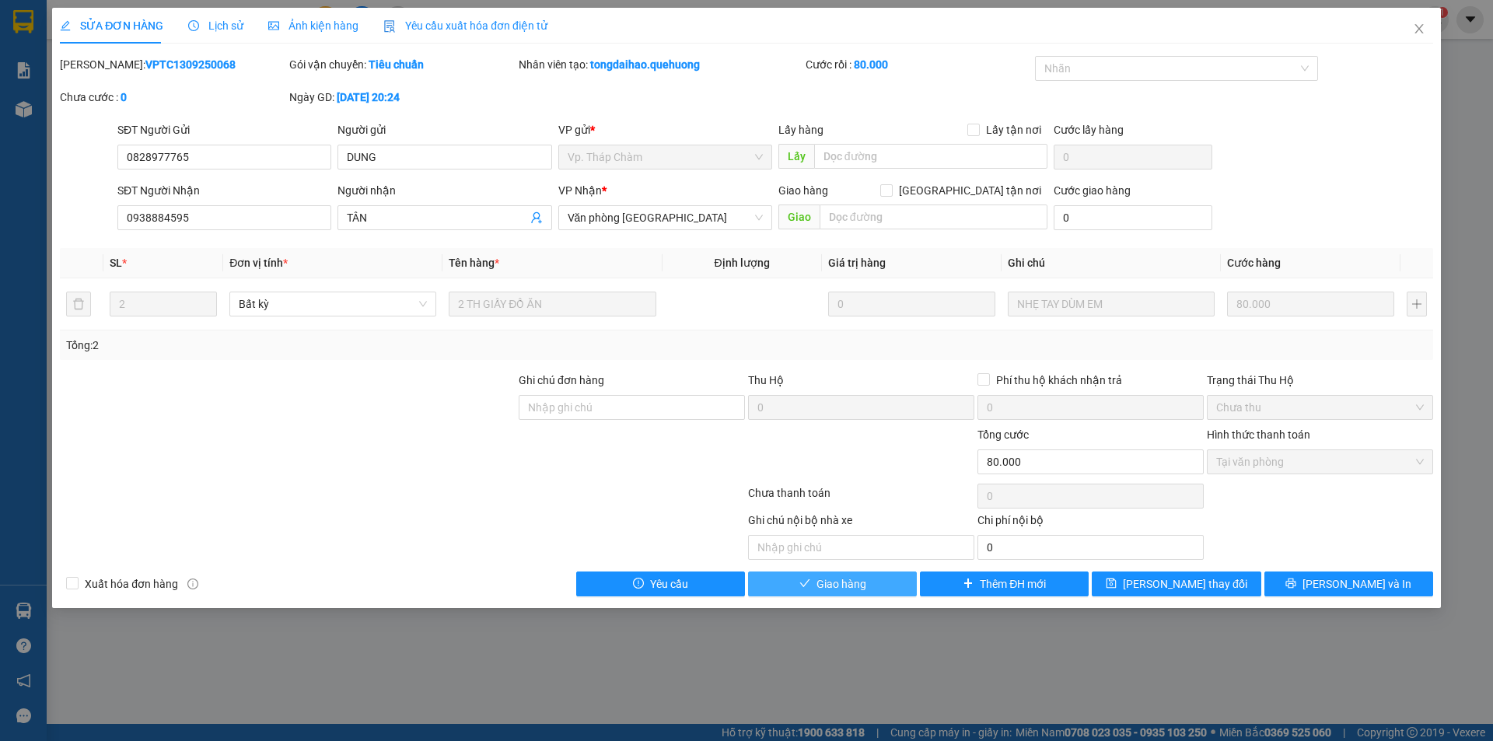
click at [851, 580] on span "Giao hàng" at bounding box center [841, 583] width 50 height 17
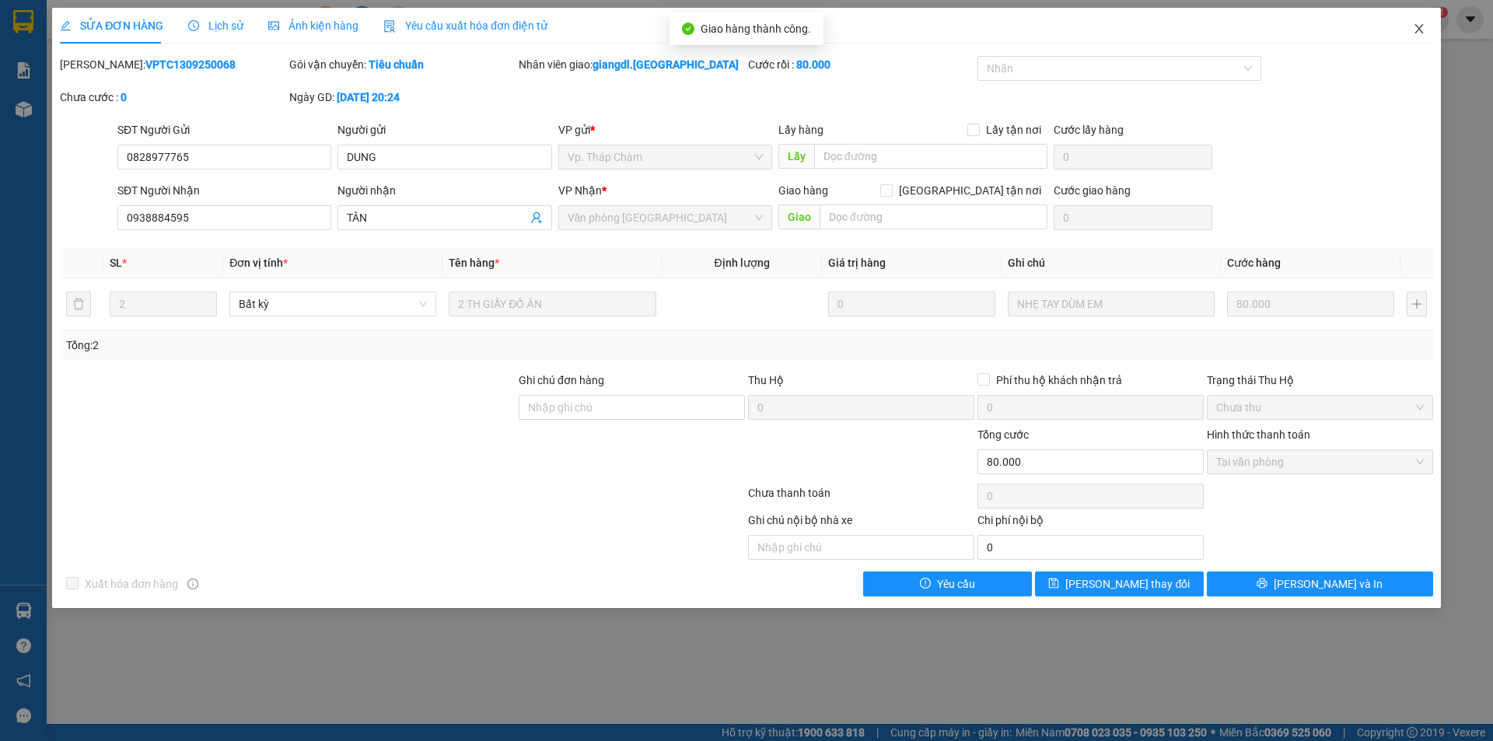
click at [1417, 23] on span "Close" at bounding box center [1419, 30] width 44 height 44
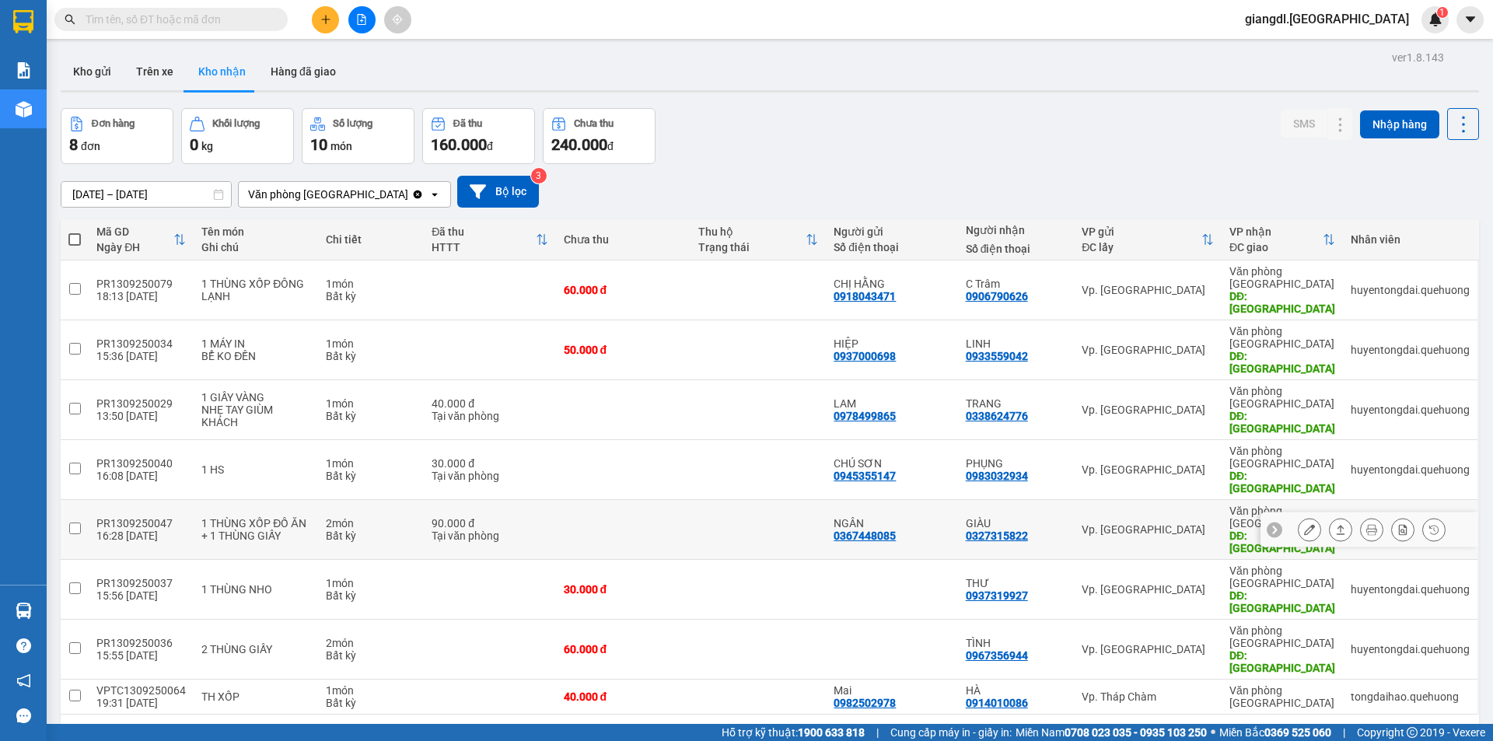
click at [1298, 516] on button at bounding box center [1309, 529] width 22 height 27
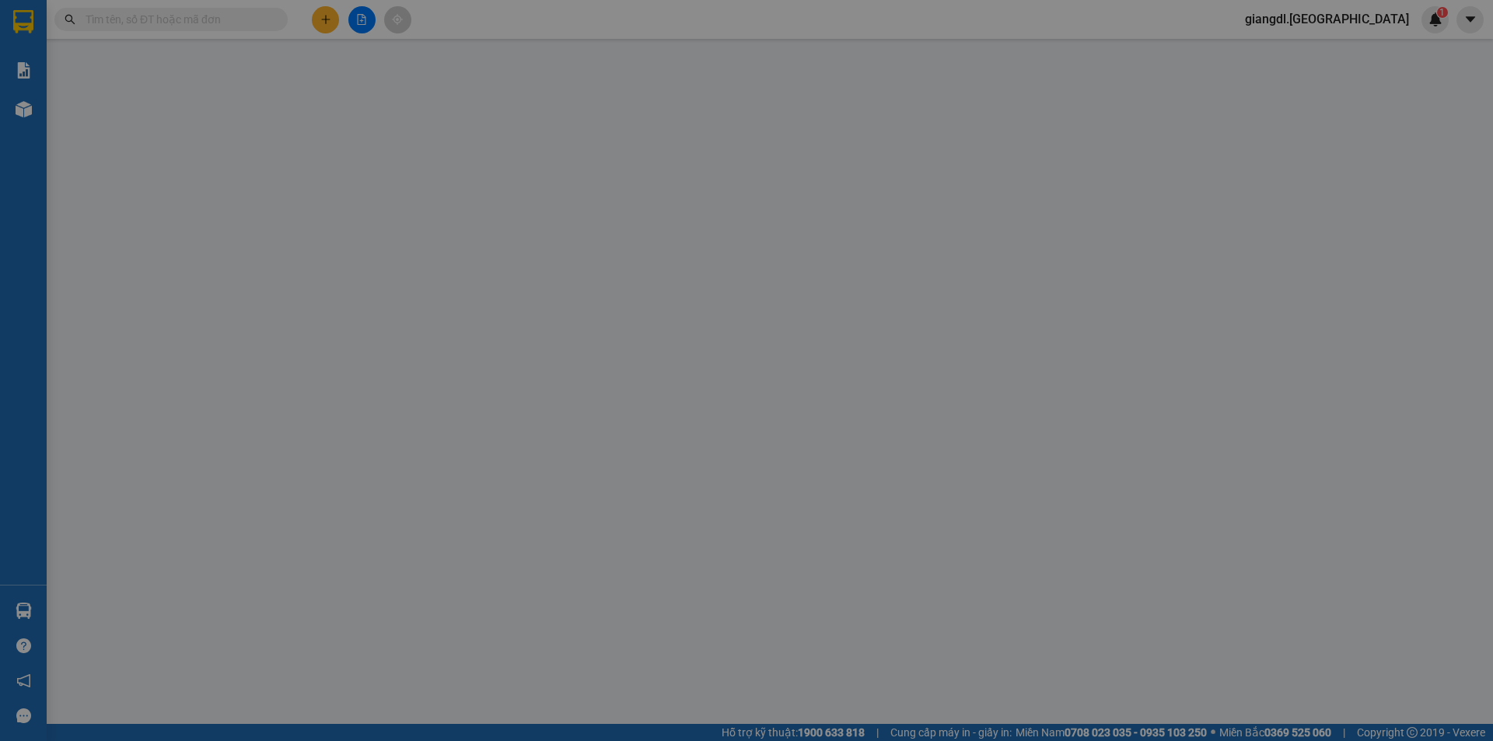
type input "0367448085"
type input "NGÂN"
type input "0327315822"
type input "GIÀU"
type input "TÂN PHÚ"
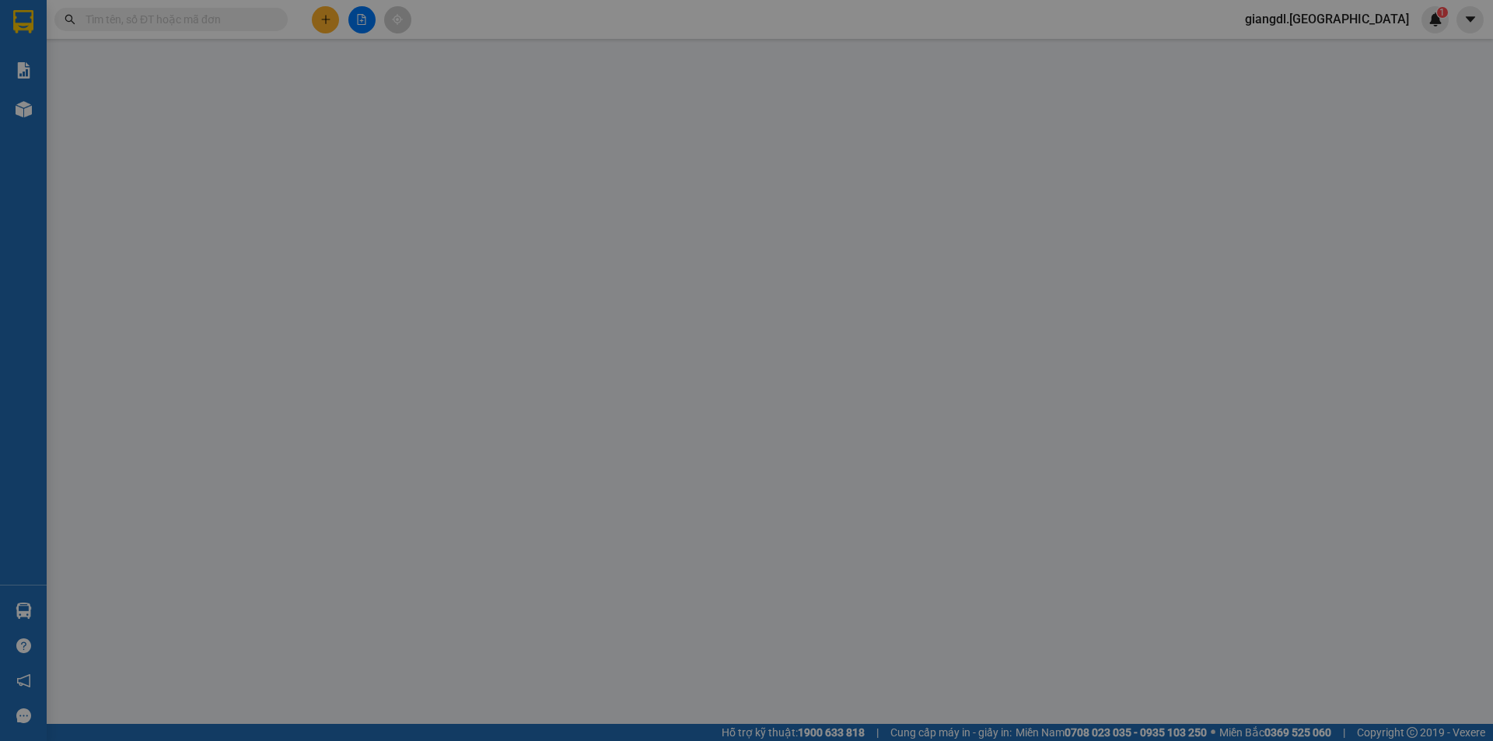
type input "90.000"
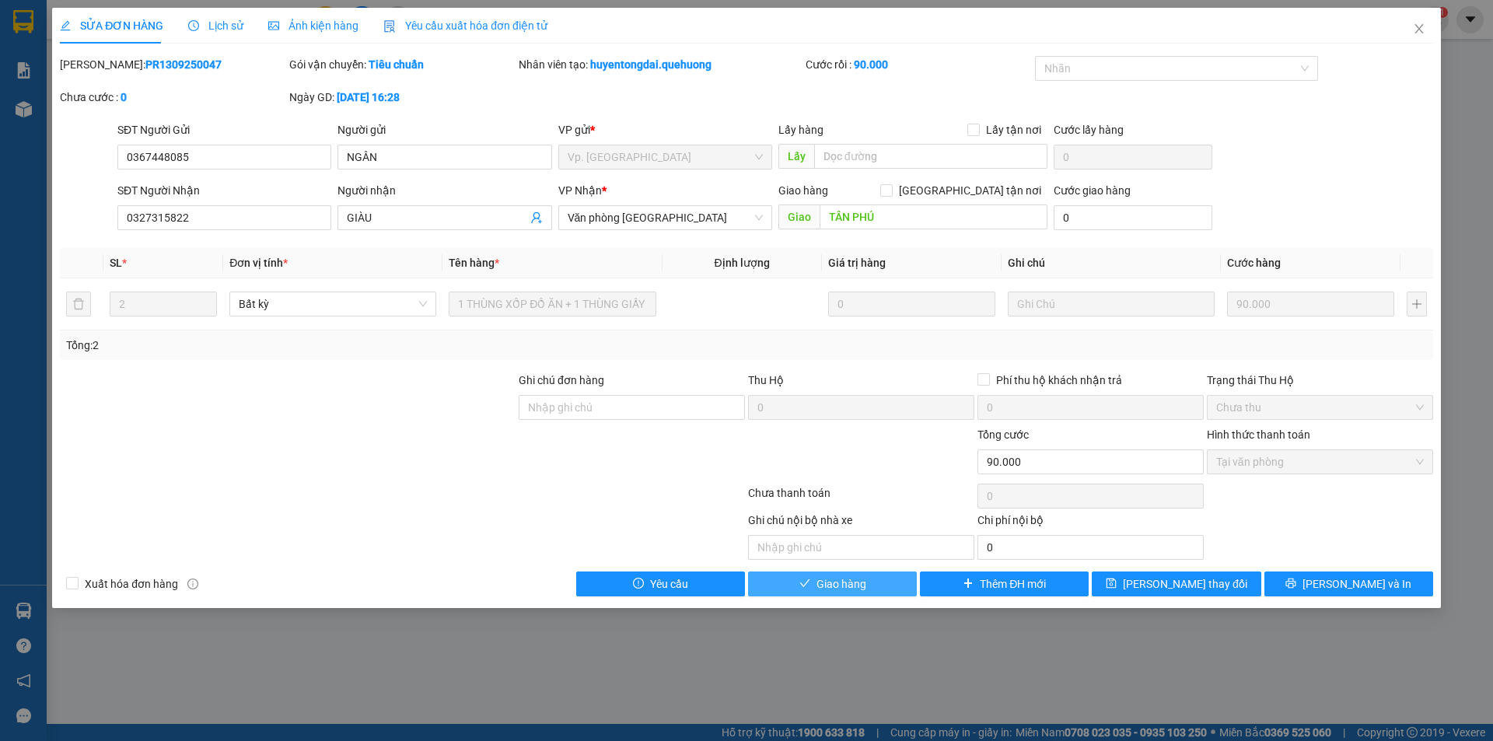
click at [904, 576] on button "Giao hàng" at bounding box center [832, 583] width 169 height 25
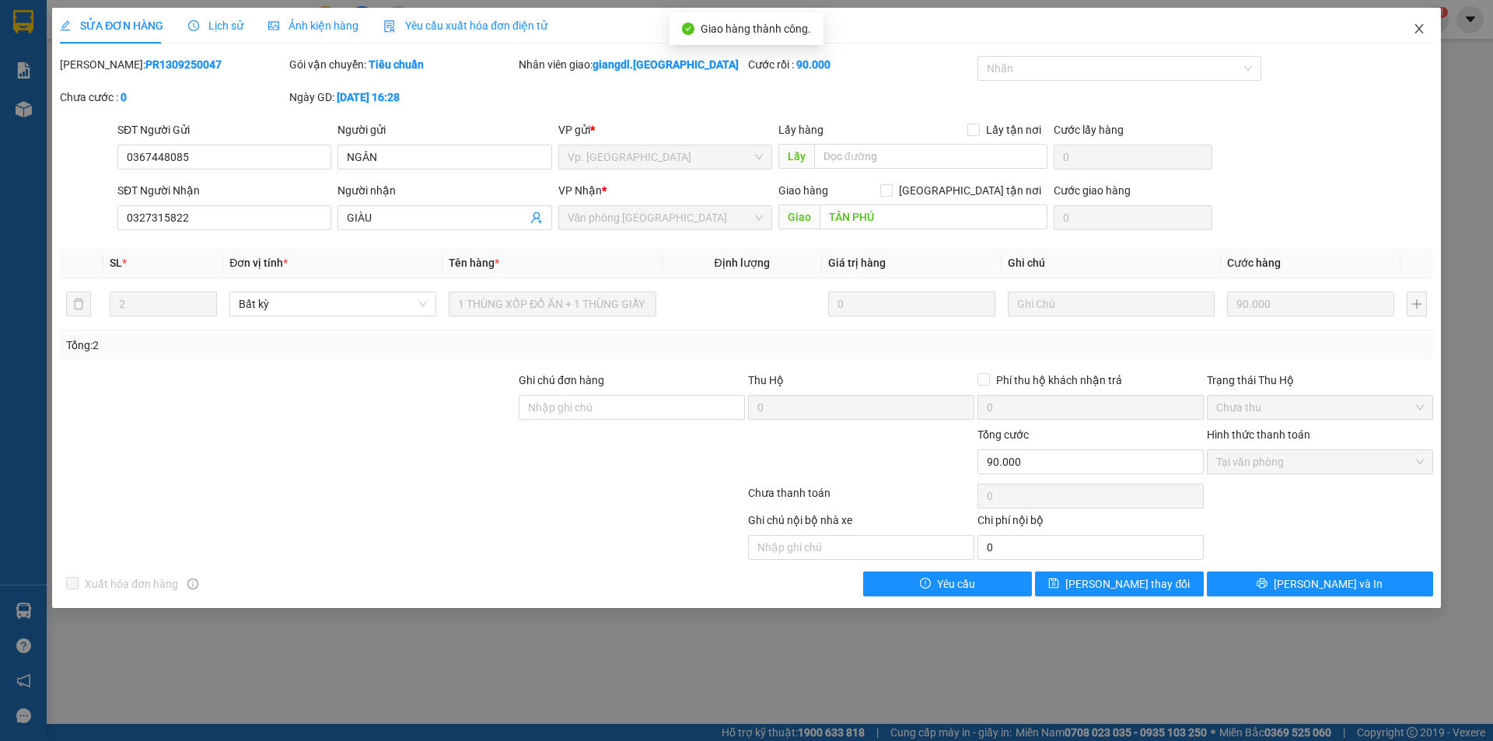
click at [1415, 23] on span "Close" at bounding box center [1419, 30] width 44 height 44
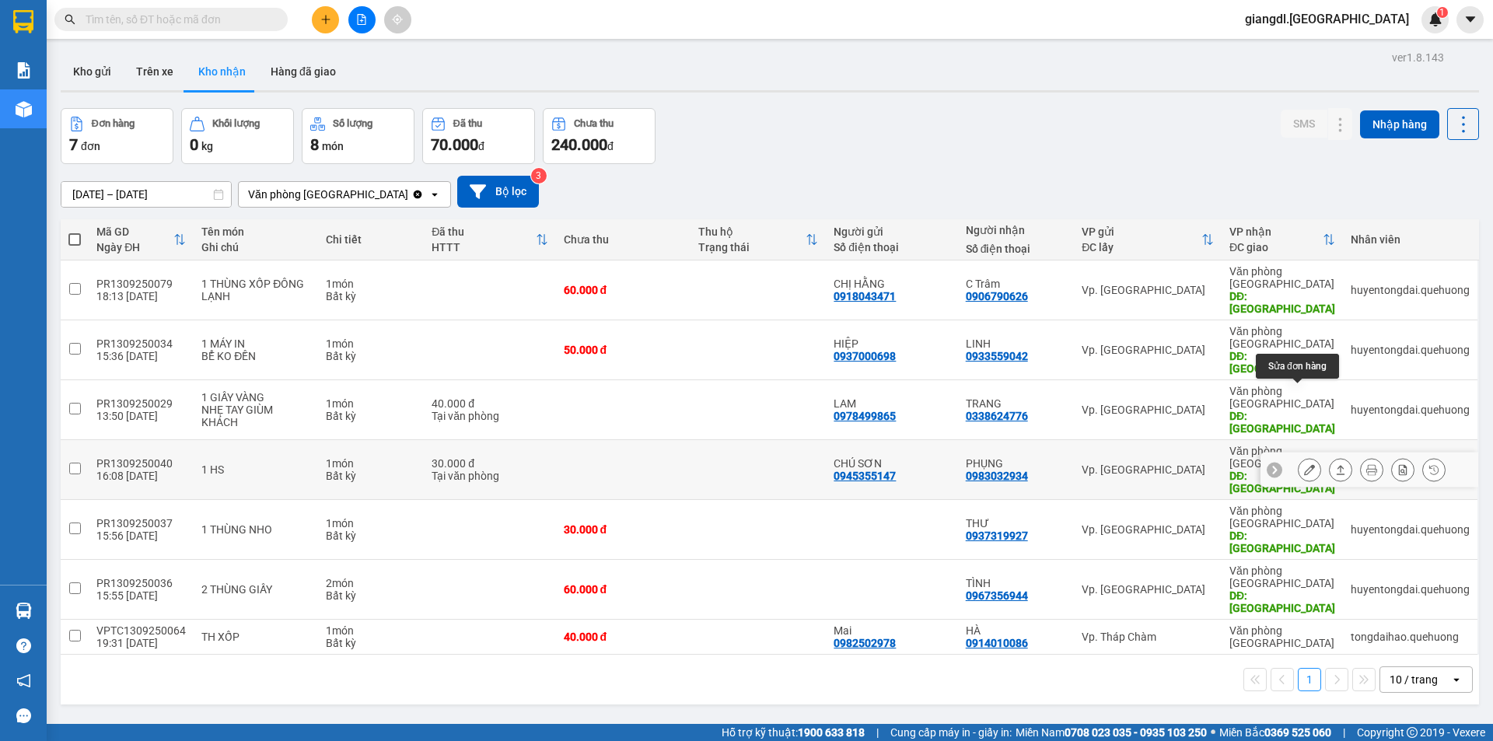
click at [1305, 456] on button at bounding box center [1309, 469] width 22 height 27
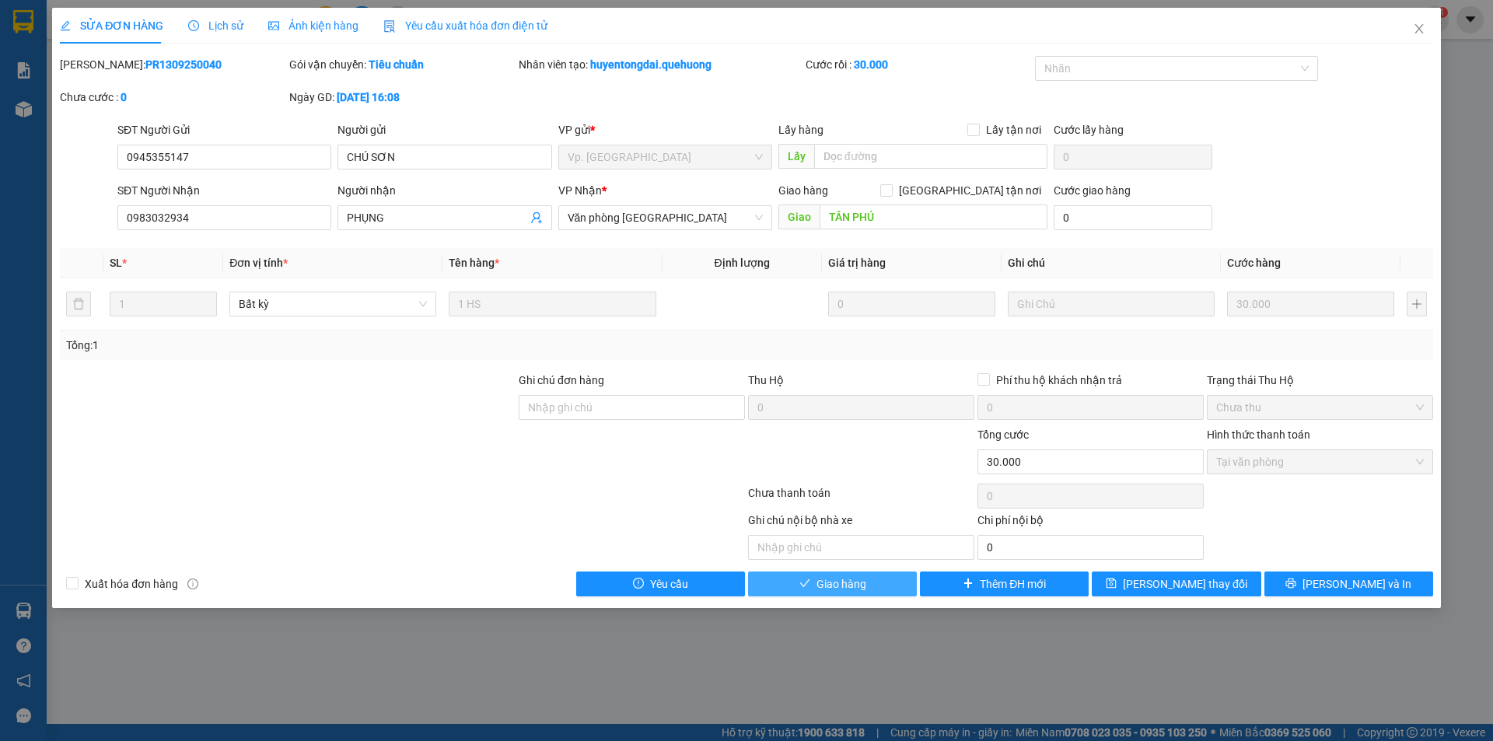
click at [903, 582] on button "Giao hàng" at bounding box center [832, 583] width 169 height 25
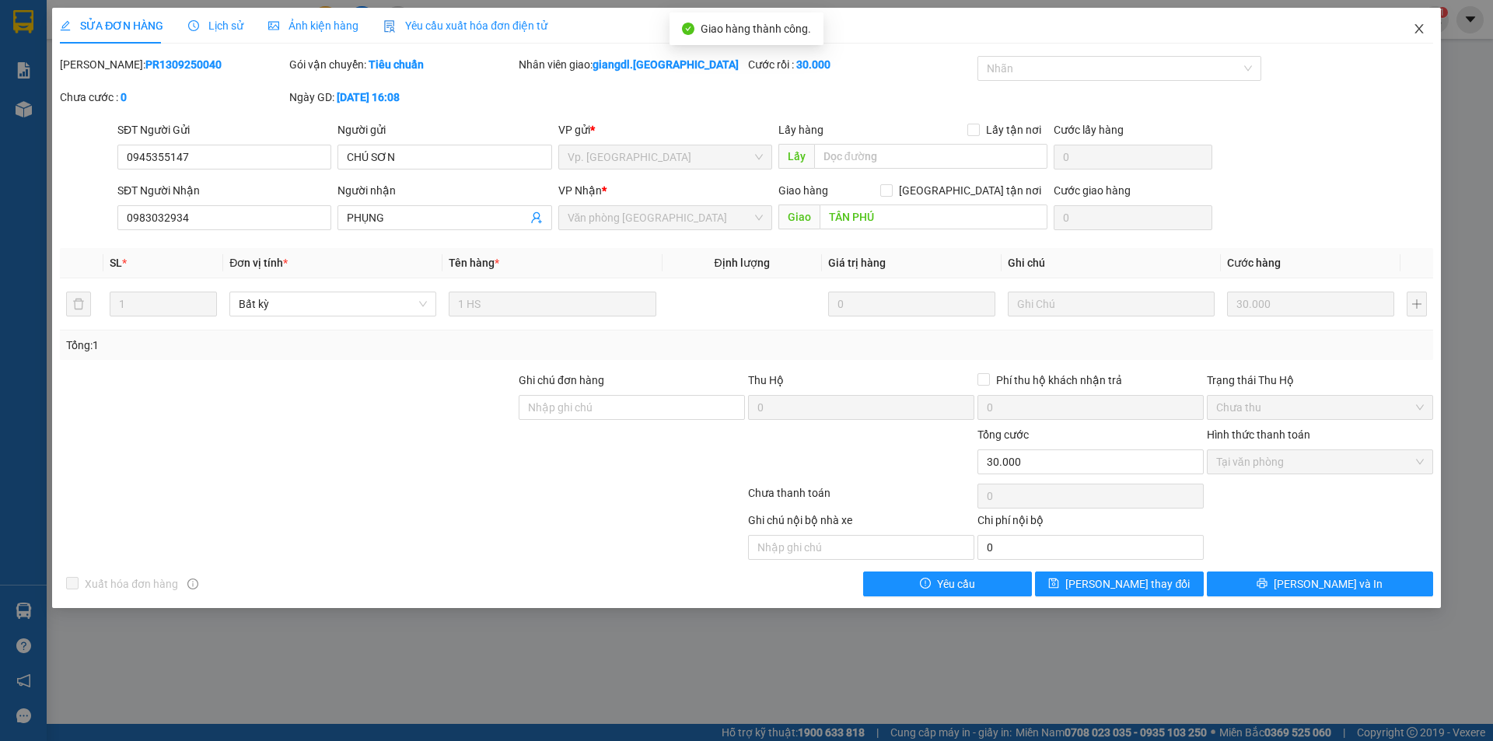
click at [1415, 26] on icon "close" at bounding box center [1419, 29] width 12 height 12
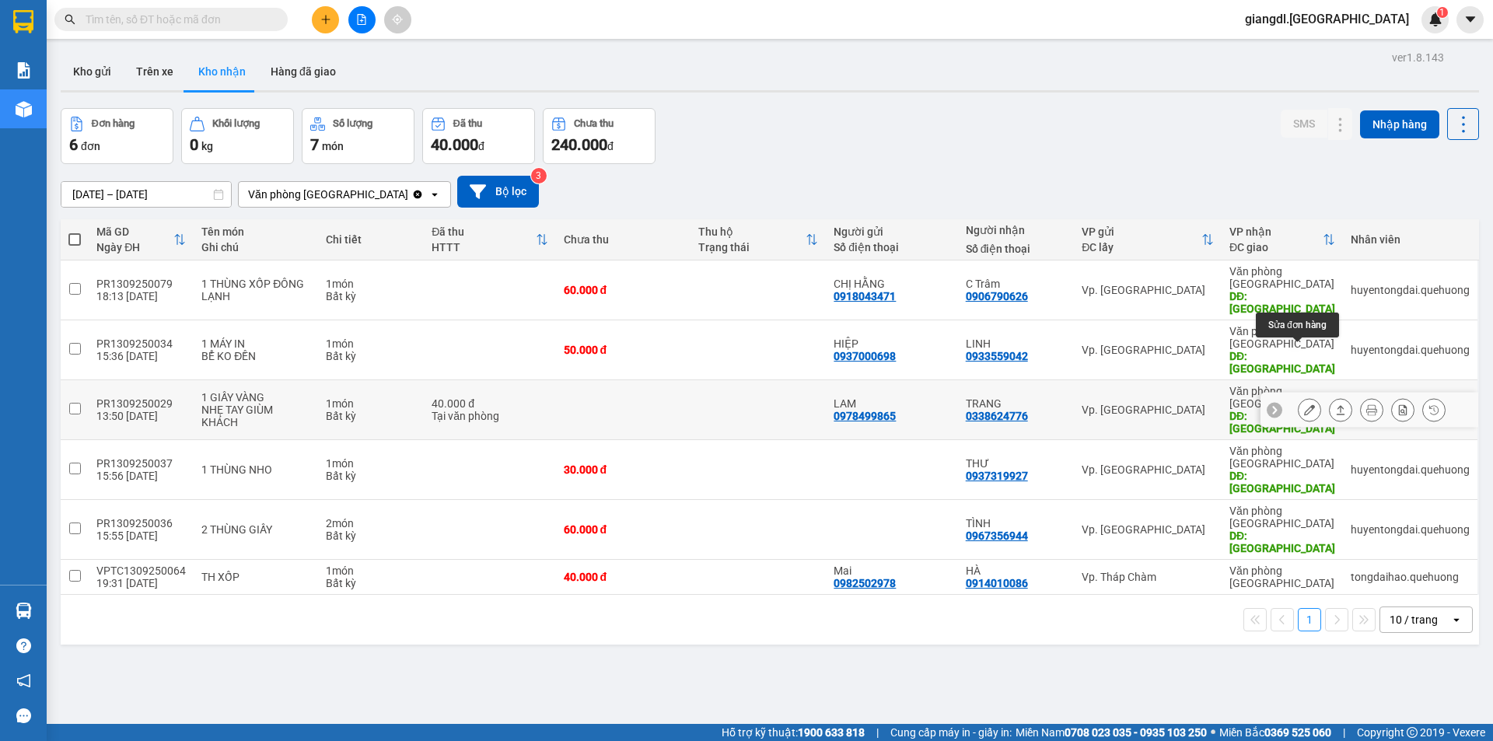
click at [1304, 404] on icon at bounding box center [1309, 409] width 11 height 11
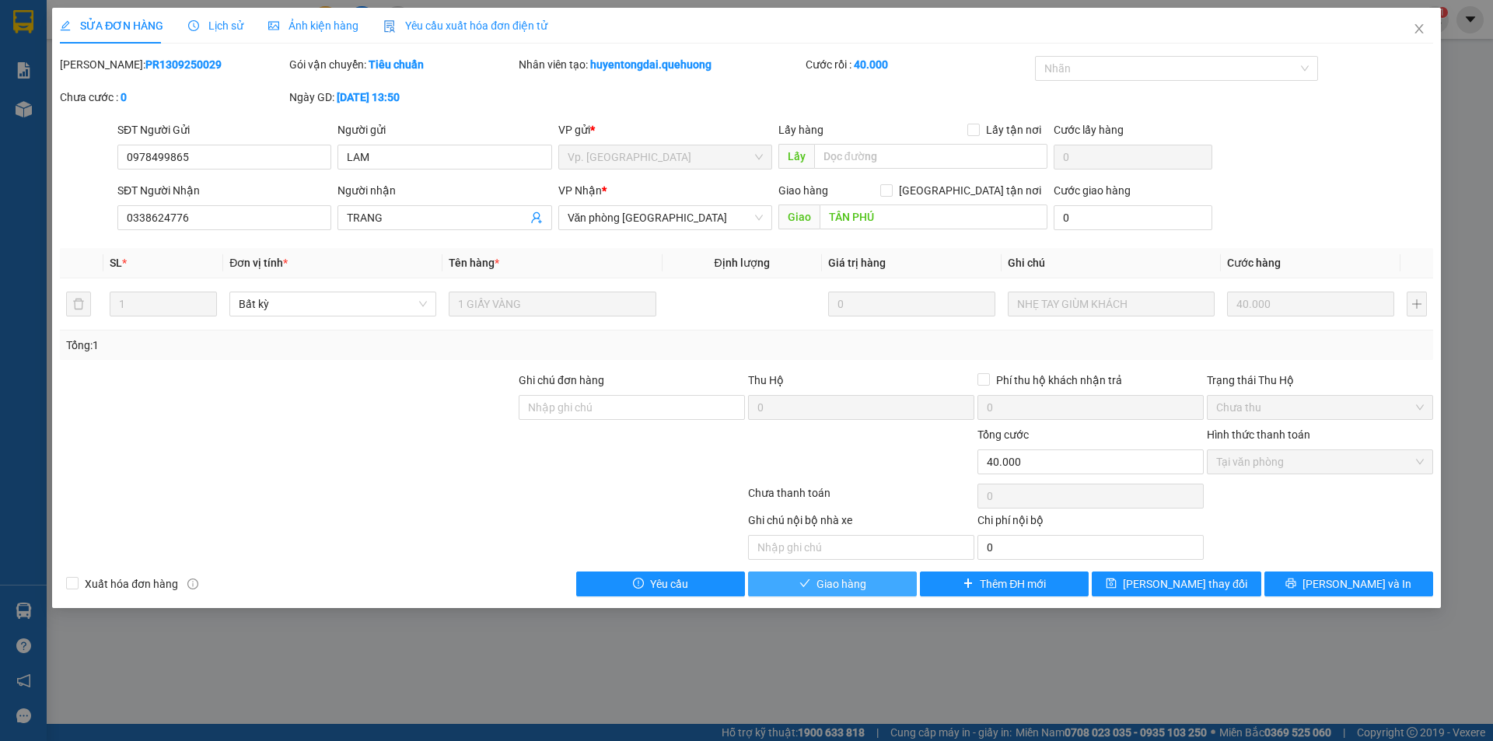
click at [893, 579] on button "Giao hàng" at bounding box center [832, 583] width 169 height 25
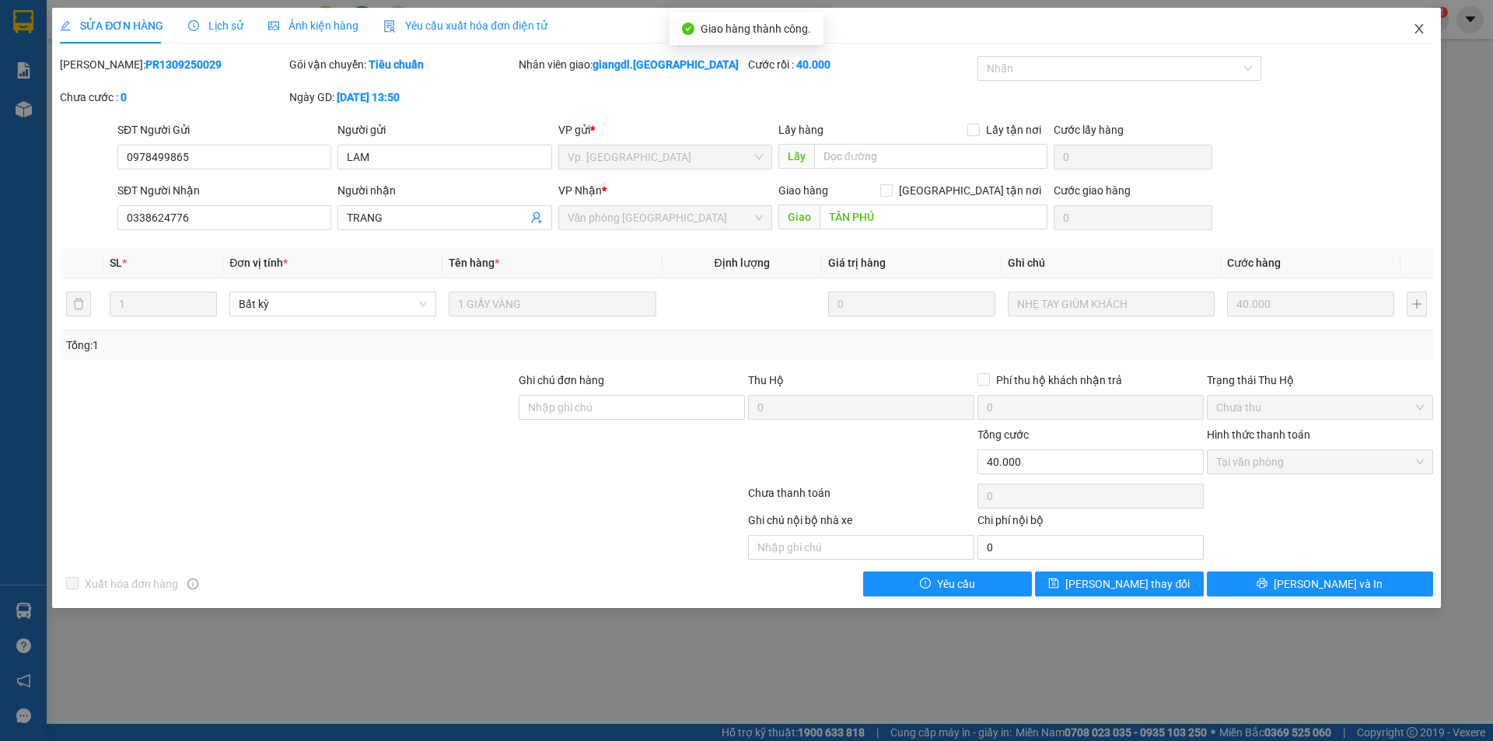
click at [1412, 26] on span "Close" at bounding box center [1419, 30] width 44 height 44
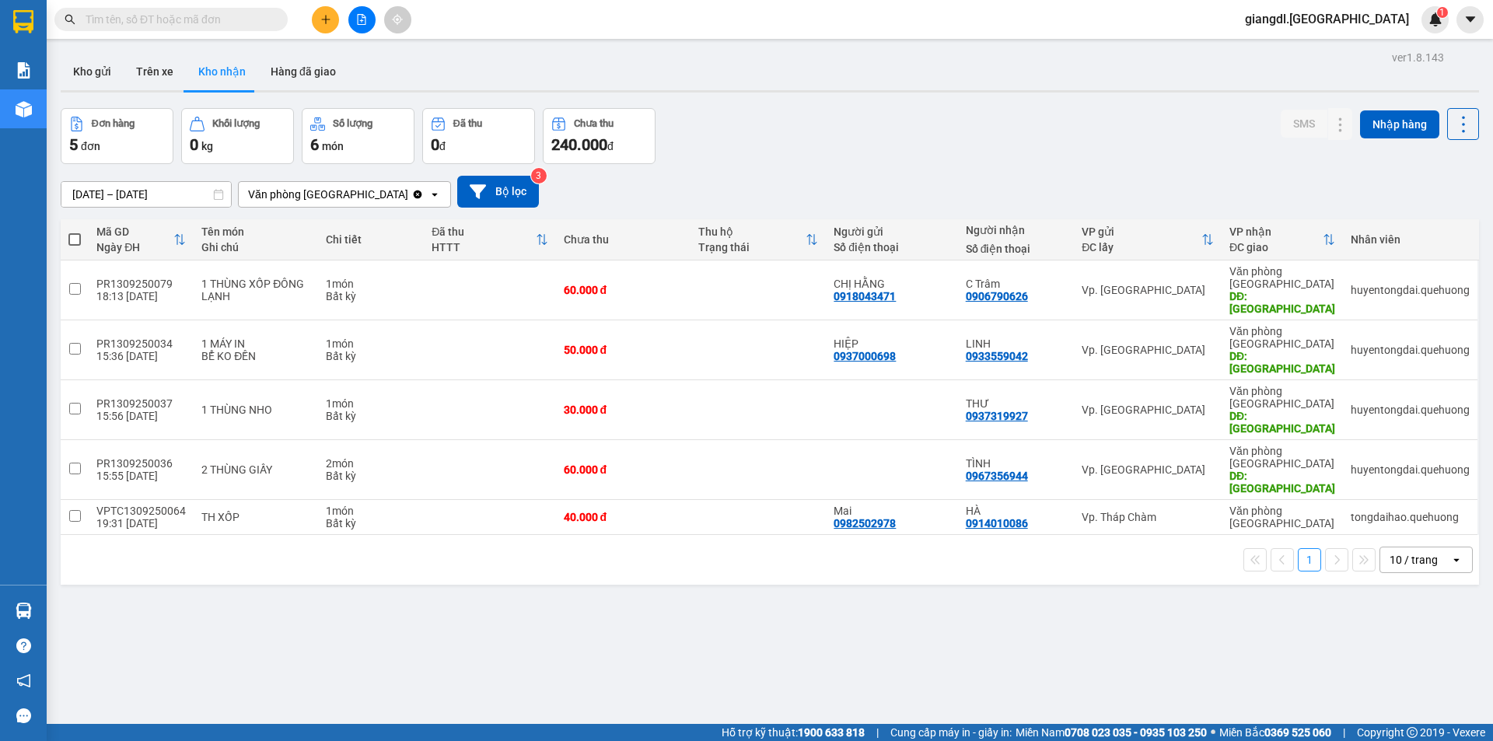
drag, startPoint x: 348, startPoint y: 615, endPoint x: 369, endPoint y: 589, distance: 34.2
click at [363, 604] on div "ver 1.8.143 Kho gửi Trên xe Kho nhận Hàng đã giao Đơn hàng 5 đơn Khối lượng 0 k…" at bounding box center [769, 417] width 1431 height 741
click at [193, 14] on input "text" at bounding box center [177, 19] width 183 height 17
click at [91, 68] on button "Kho gửi" at bounding box center [92, 71] width 63 height 37
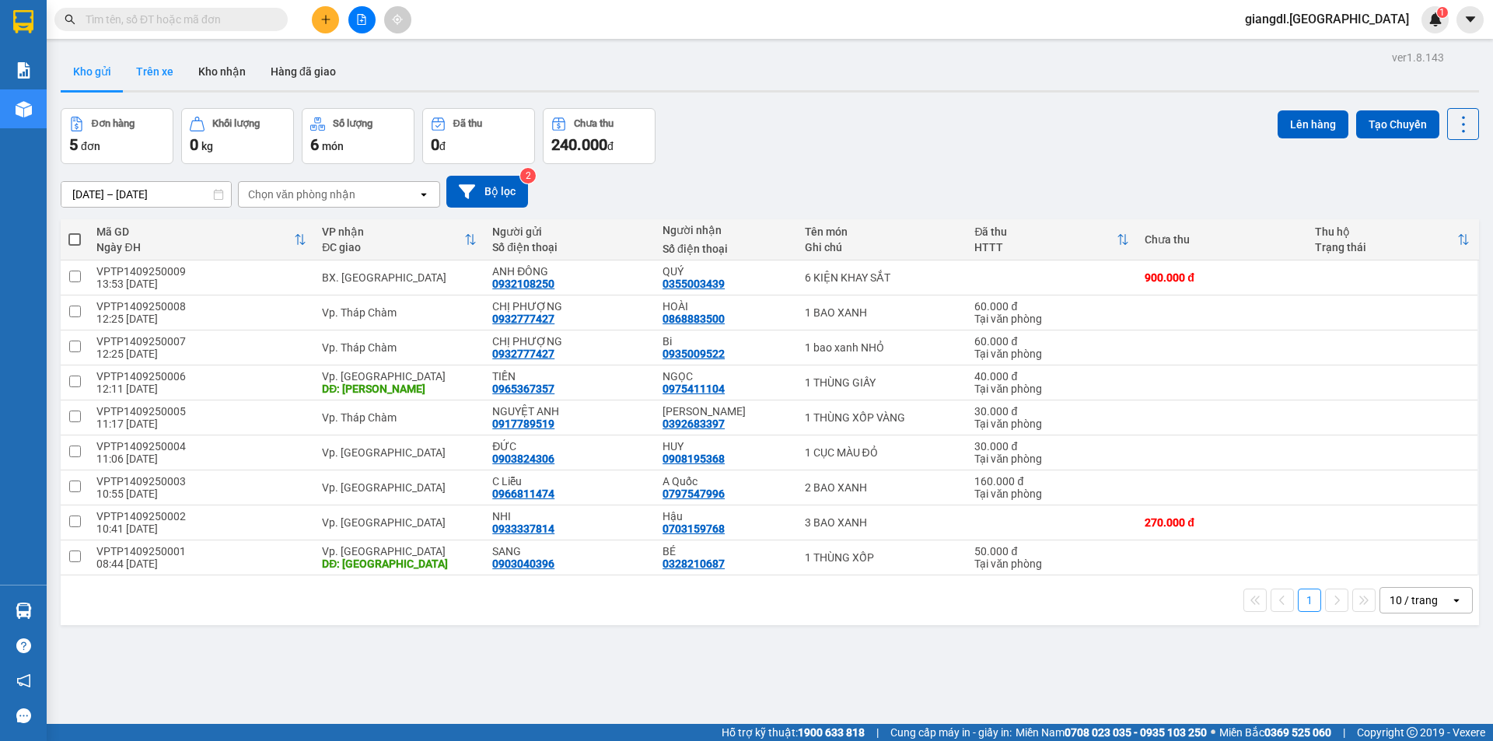
click at [160, 75] on button "Trên xe" at bounding box center [155, 71] width 62 height 37
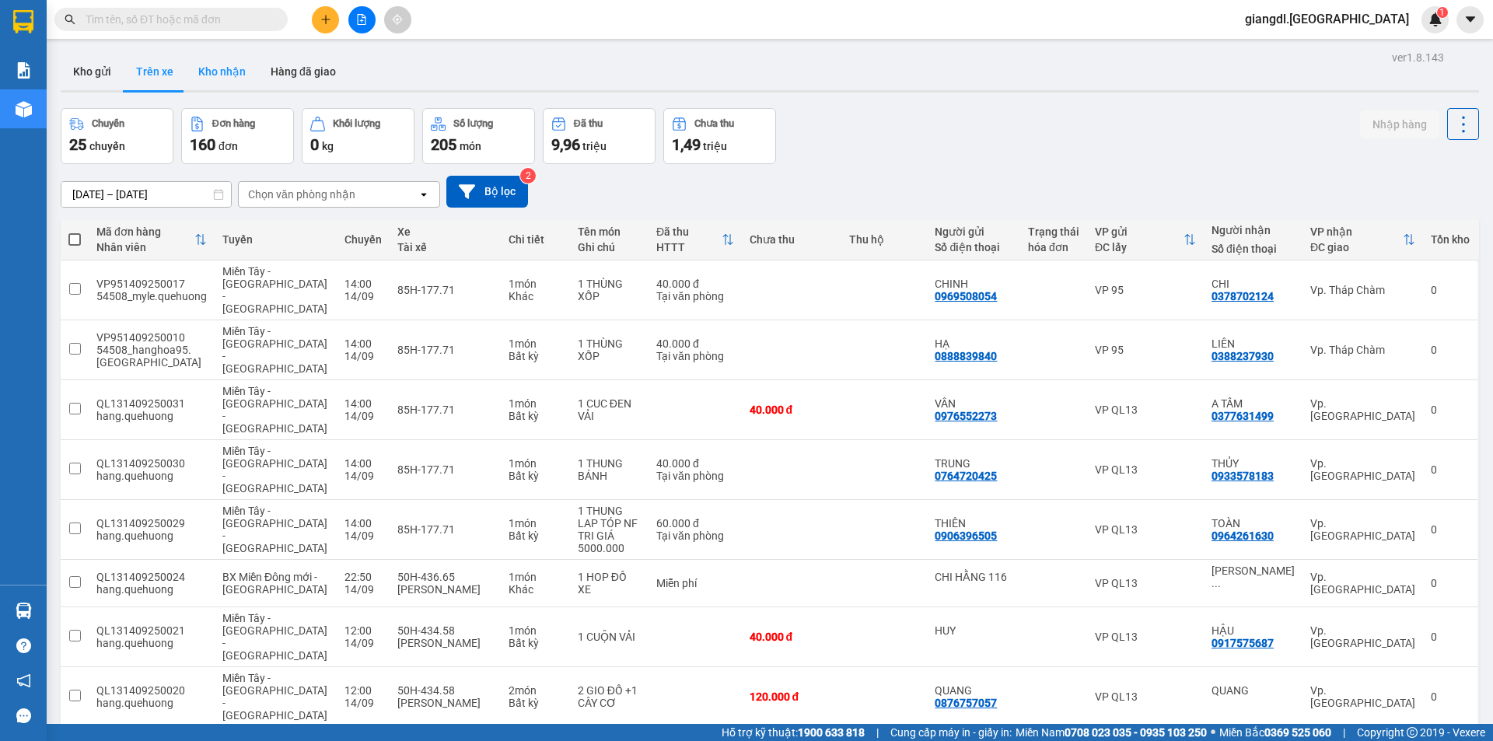
click at [218, 75] on button "Kho nhận" at bounding box center [222, 71] width 72 height 37
type input "13/09/2025 – 14/09/2025"
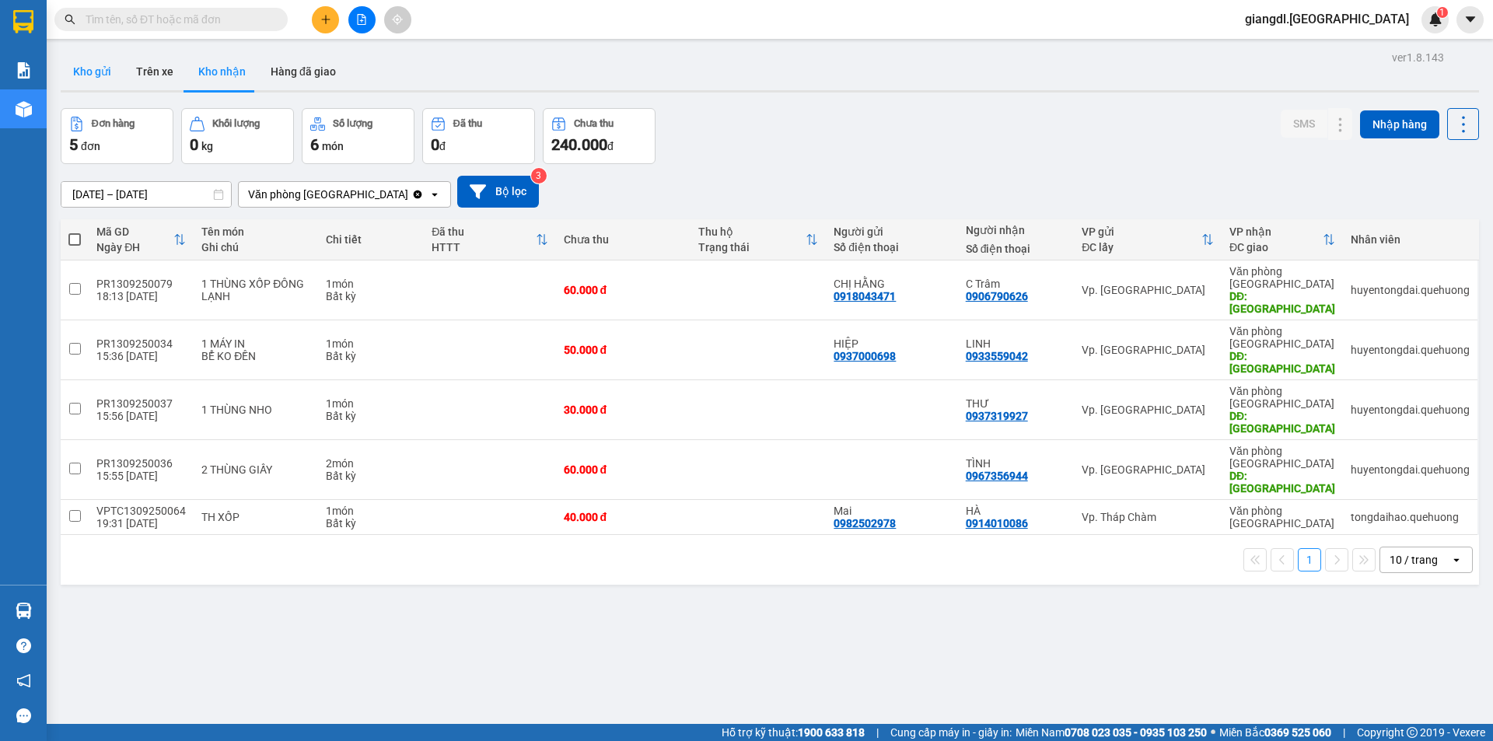
click at [82, 54] on div "ver 1.8.143 Kho gửi Trên xe Kho nhận Hàng đã giao Đơn hàng 5 đơn Khối lượng 0 k…" at bounding box center [769, 417] width 1431 height 741
click at [83, 96] on div "ver 1.8.143 Kho gửi Trên xe Kho nhận Hàng đã giao Đơn hàng 5 đơn Khối lượng 0 k…" at bounding box center [769, 417] width 1431 height 741
click at [97, 73] on button "Kho gửi" at bounding box center [92, 71] width 63 height 37
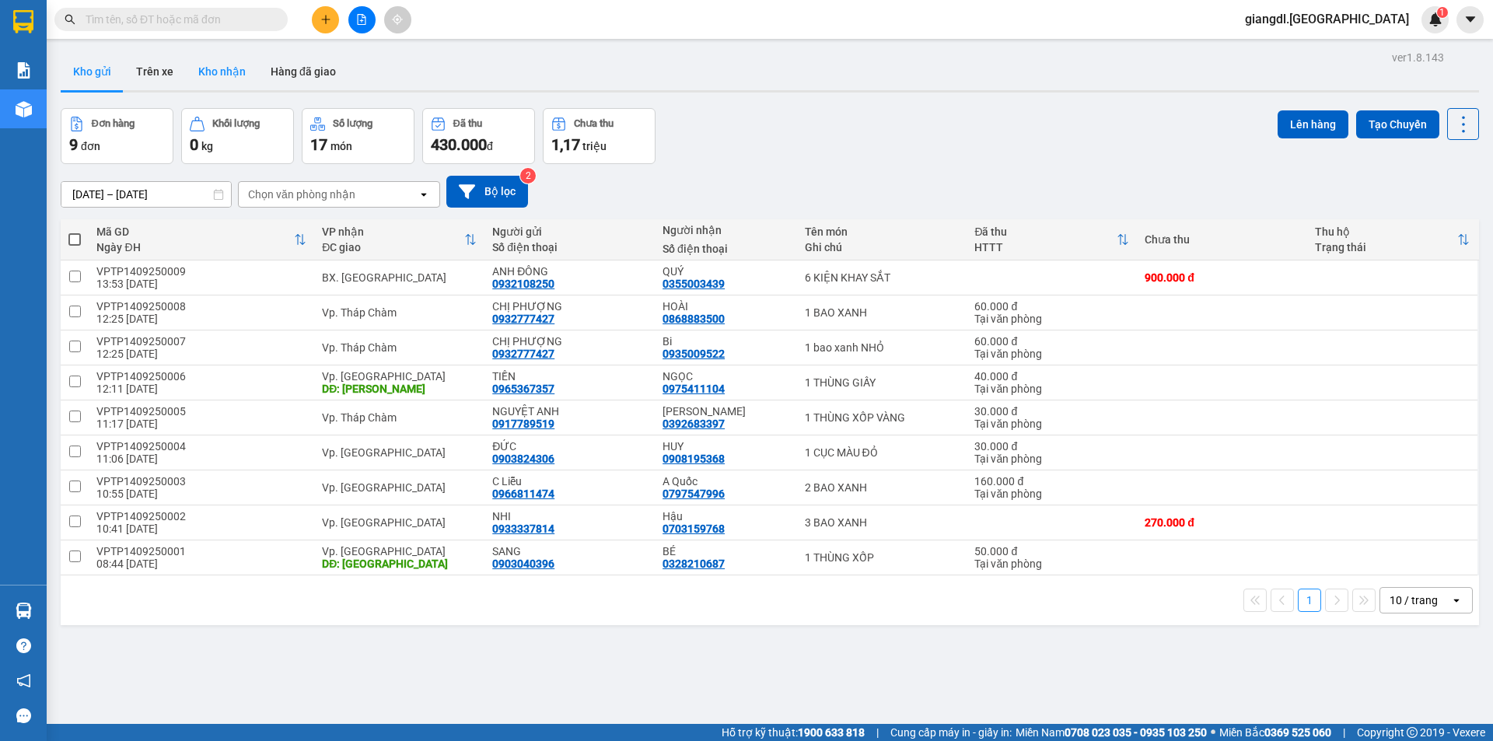
click at [206, 60] on button "Kho nhận" at bounding box center [222, 71] width 72 height 37
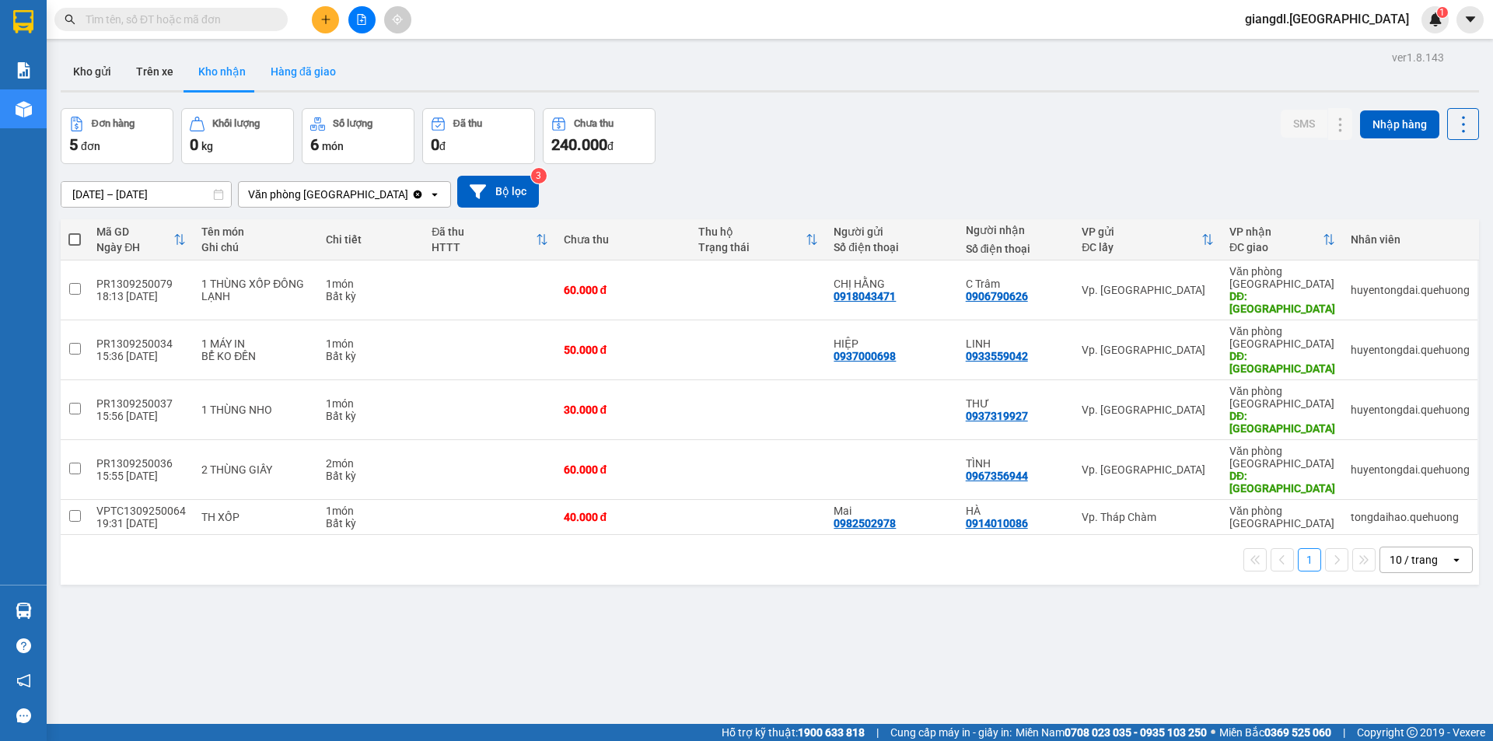
click at [286, 84] on button "Hàng đã giao" at bounding box center [303, 71] width 90 height 37
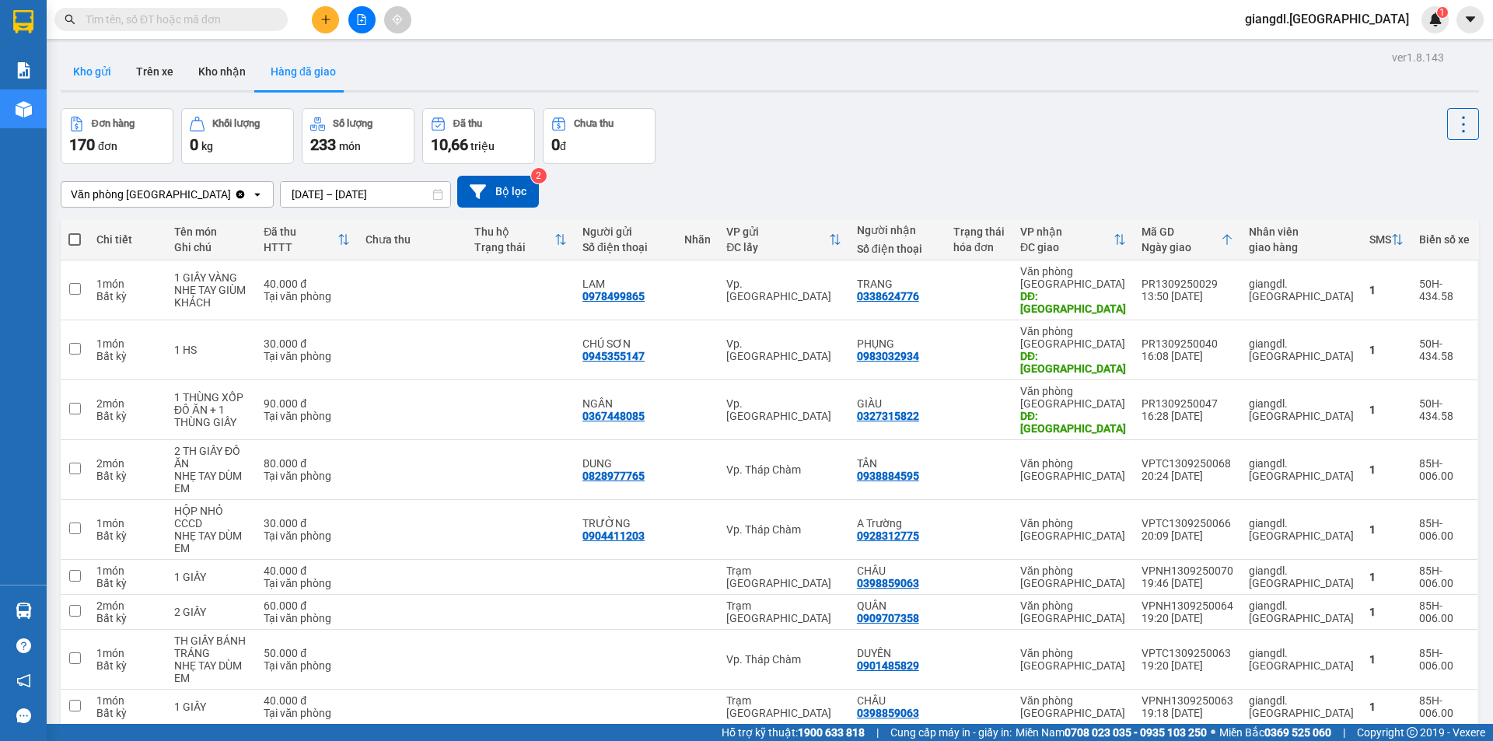
click at [96, 72] on button "Kho gửi" at bounding box center [92, 71] width 63 height 37
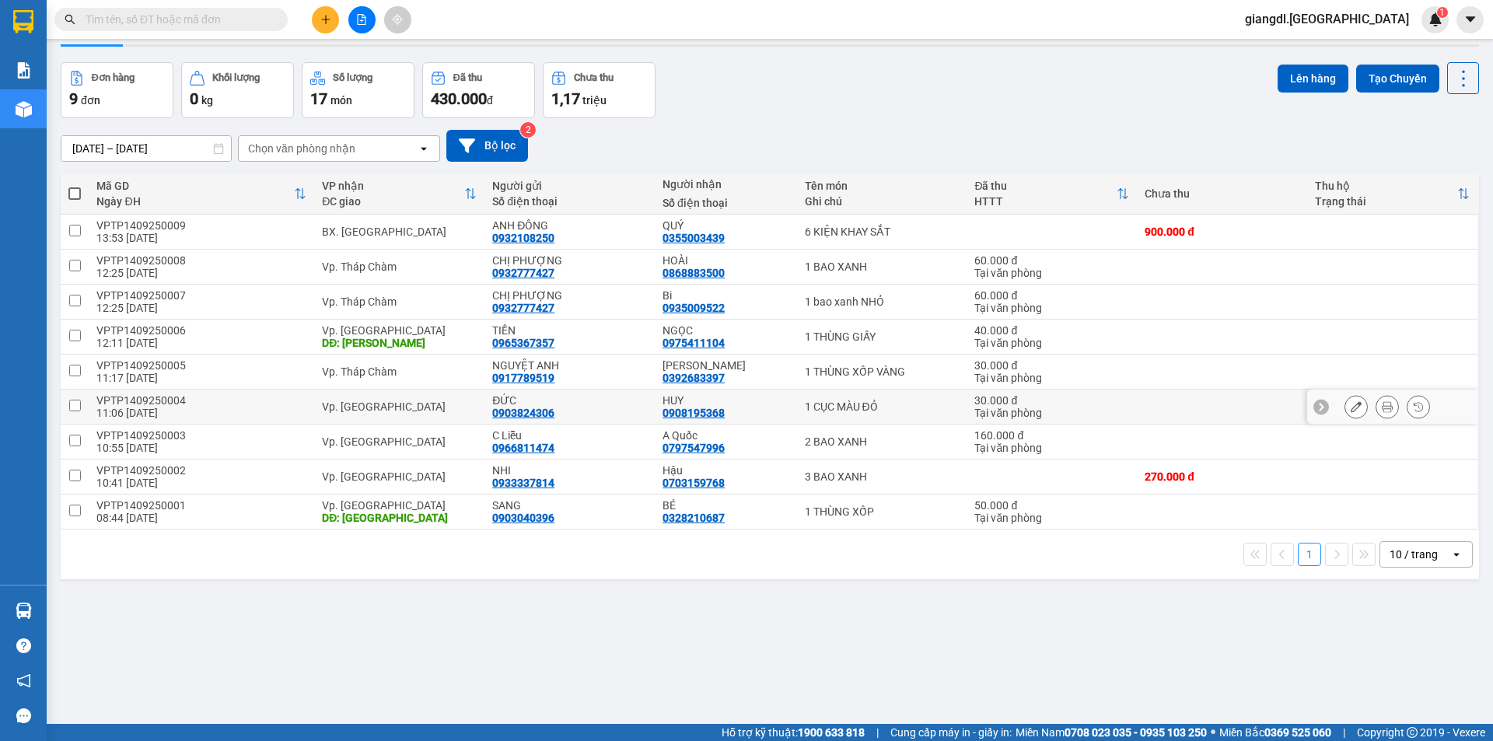
scroll to position [72, 0]
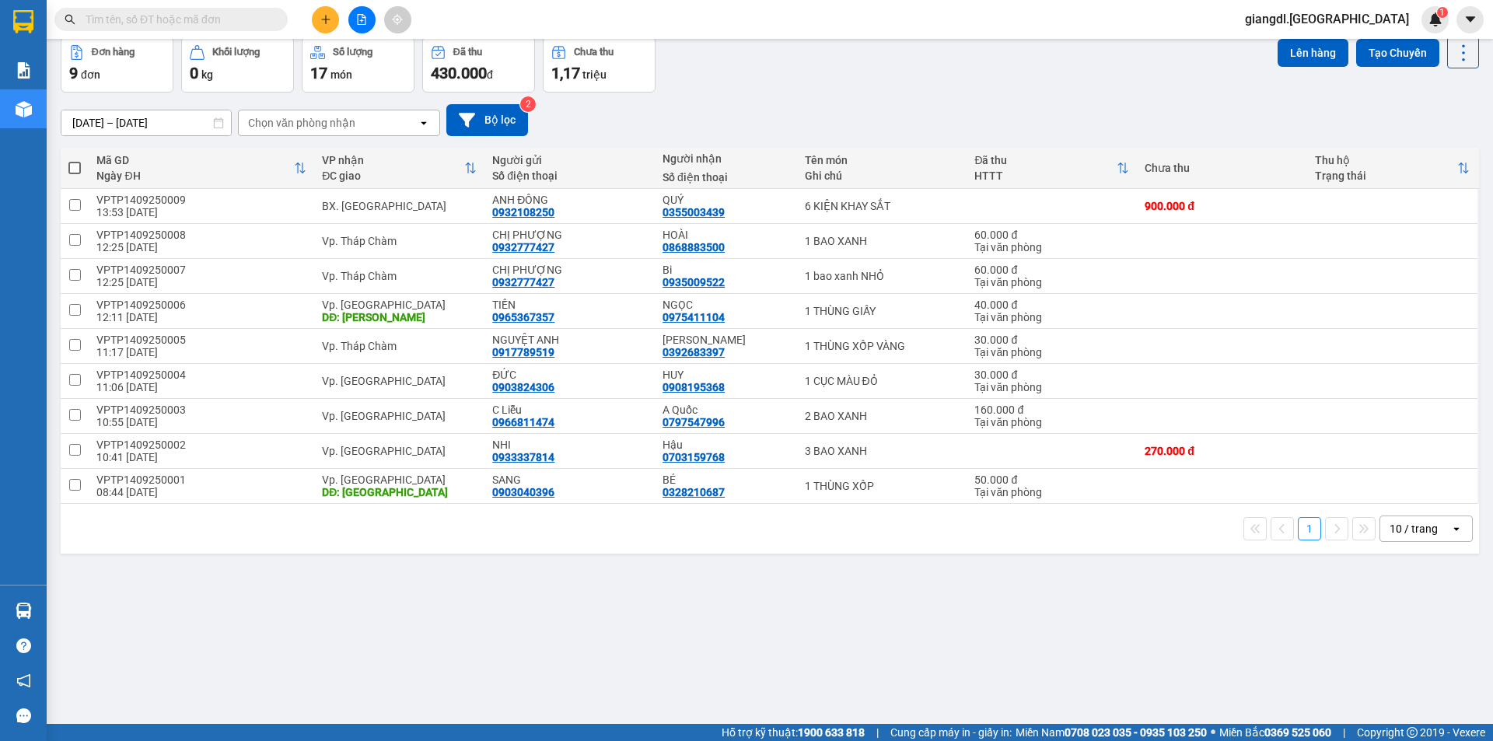
click at [1299, 532] on button "1" at bounding box center [1309, 528] width 23 height 23
click at [1395, 526] on div "10 / trang" at bounding box center [1413, 529] width 48 height 16
click at [1418, 697] on span "100 / trang" at bounding box center [1408, 702] width 56 height 16
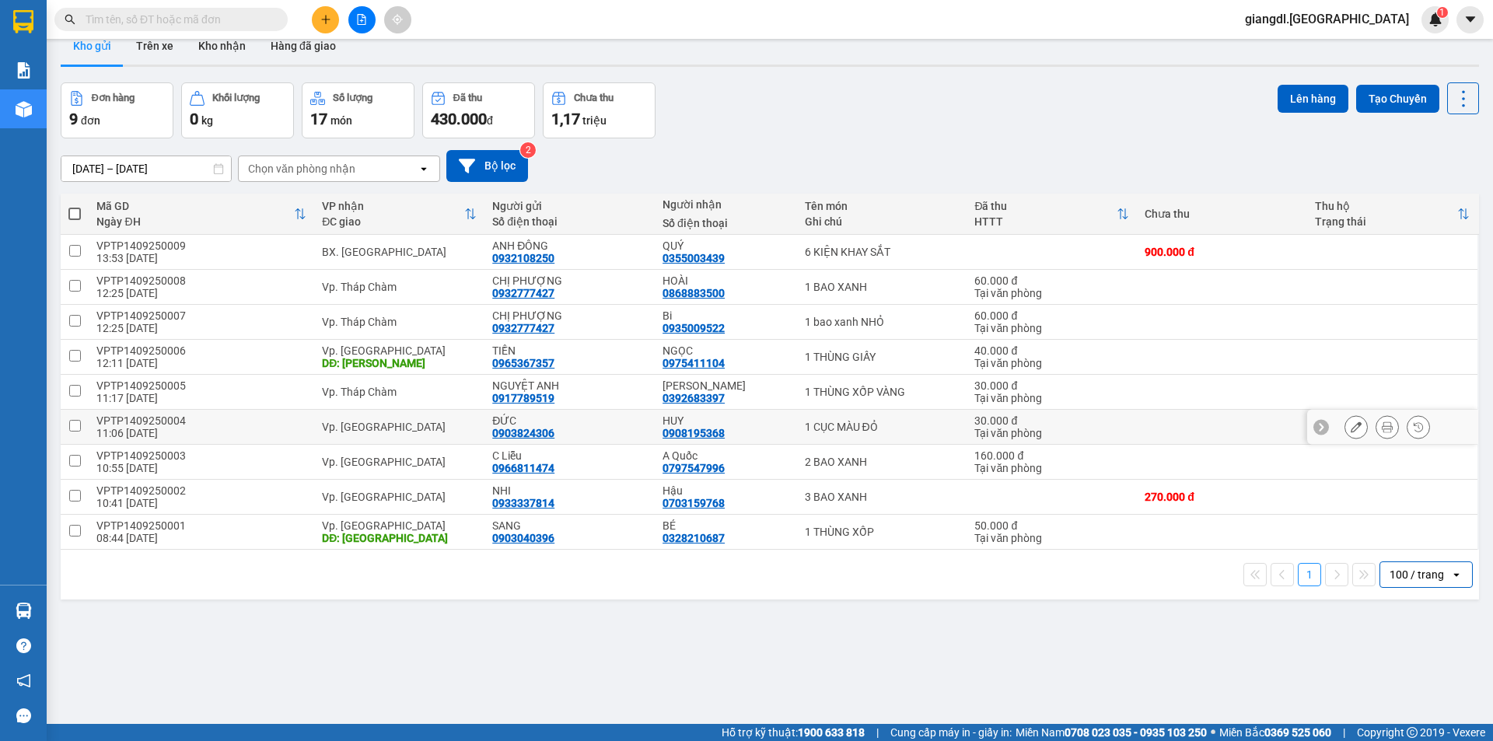
scroll to position [0, 0]
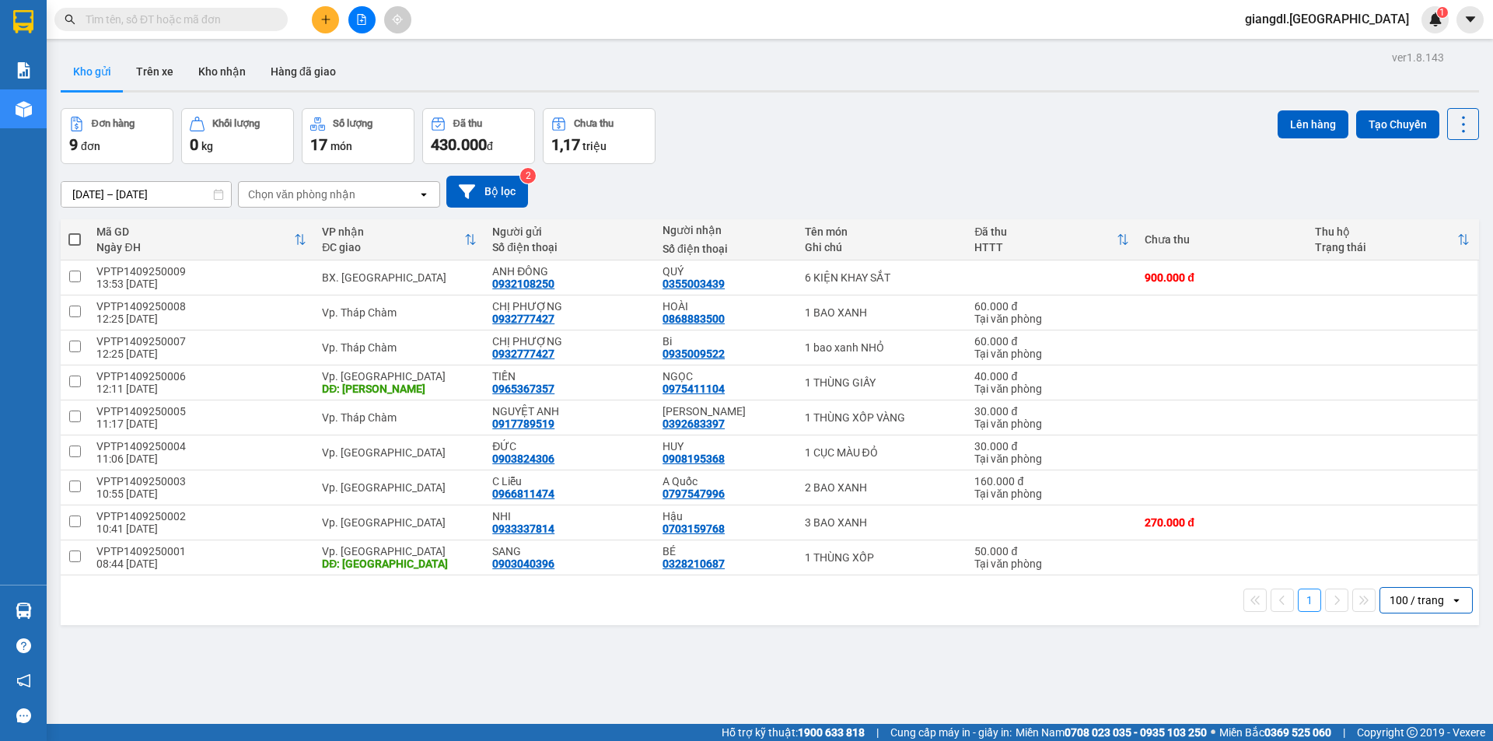
click at [114, 28] on span at bounding box center [170, 19] width 233 height 23
click at [104, 127] on div "Đơn hàng" at bounding box center [113, 123] width 43 height 11
click at [82, 121] on icon at bounding box center [76, 124] width 15 height 15
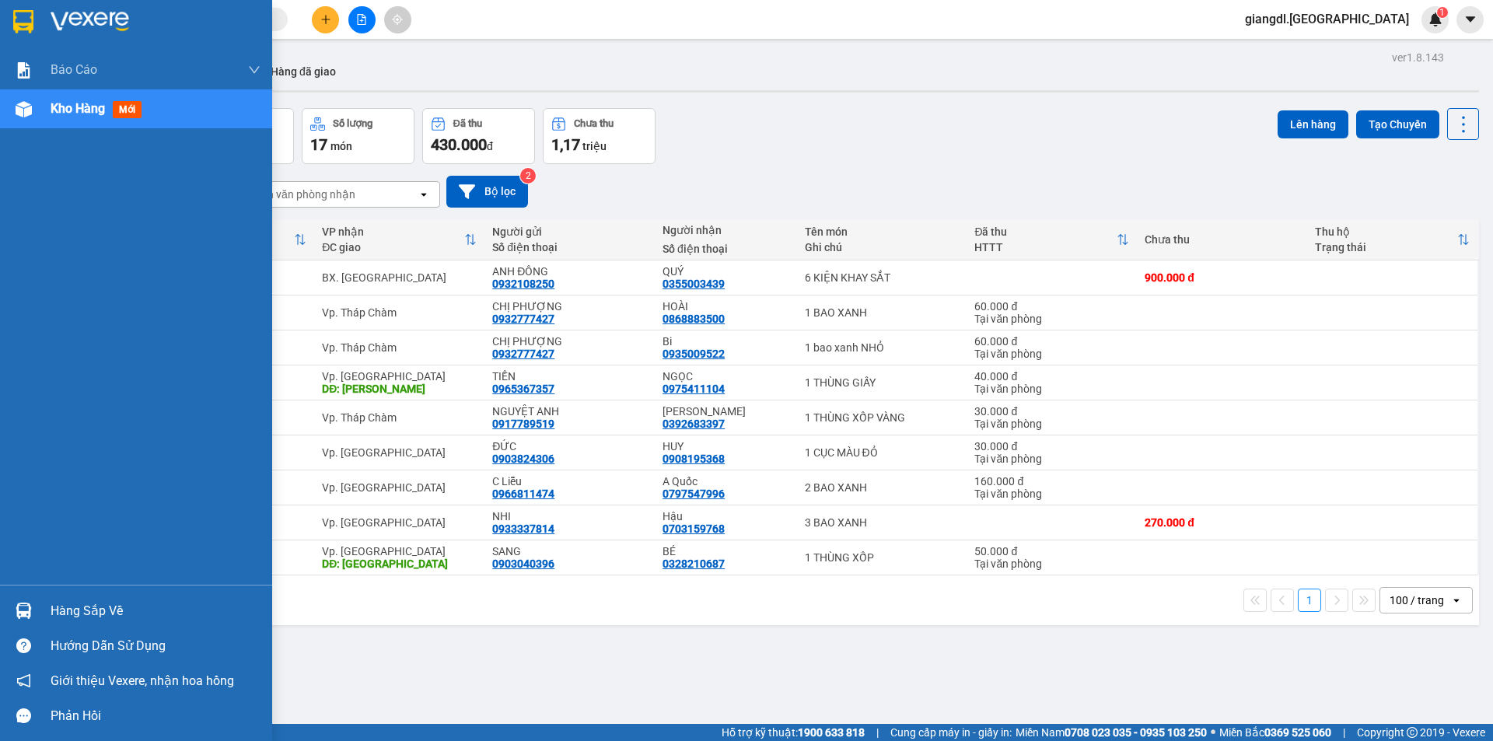
click at [35, 94] on div "Kho hàng mới" at bounding box center [136, 108] width 272 height 39
click at [122, 120] on div "Kho hàng mới" at bounding box center [156, 108] width 210 height 39
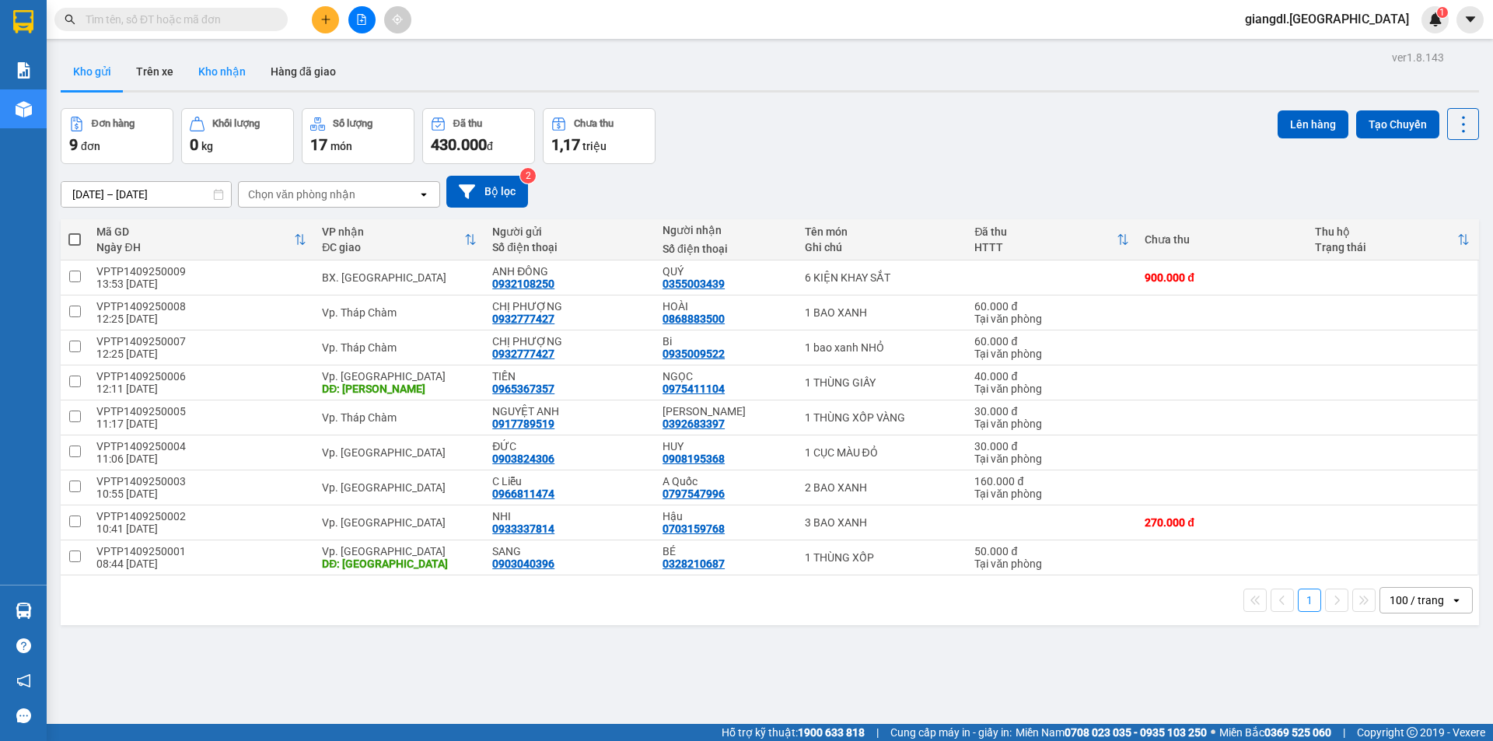
drag, startPoint x: 217, startPoint y: 72, endPoint x: 209, endPoint y: 74, distance: 8.1
click at [215, 72] on button "Kho nhận" at bounding box center [222, 71] width 72 height 37
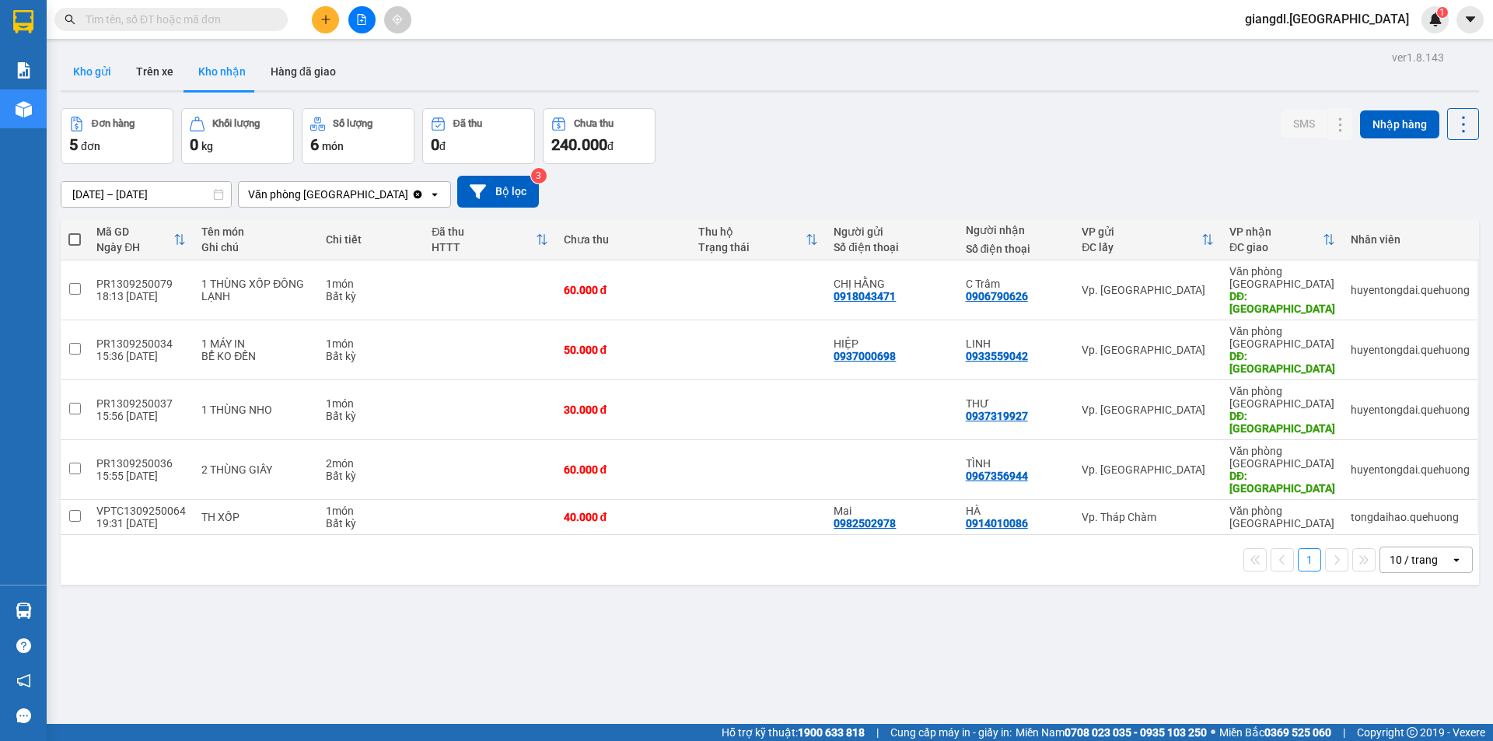
click at [81, 72] on button "Kho gửi" at bounding box center [92, 71] width 63 height 37
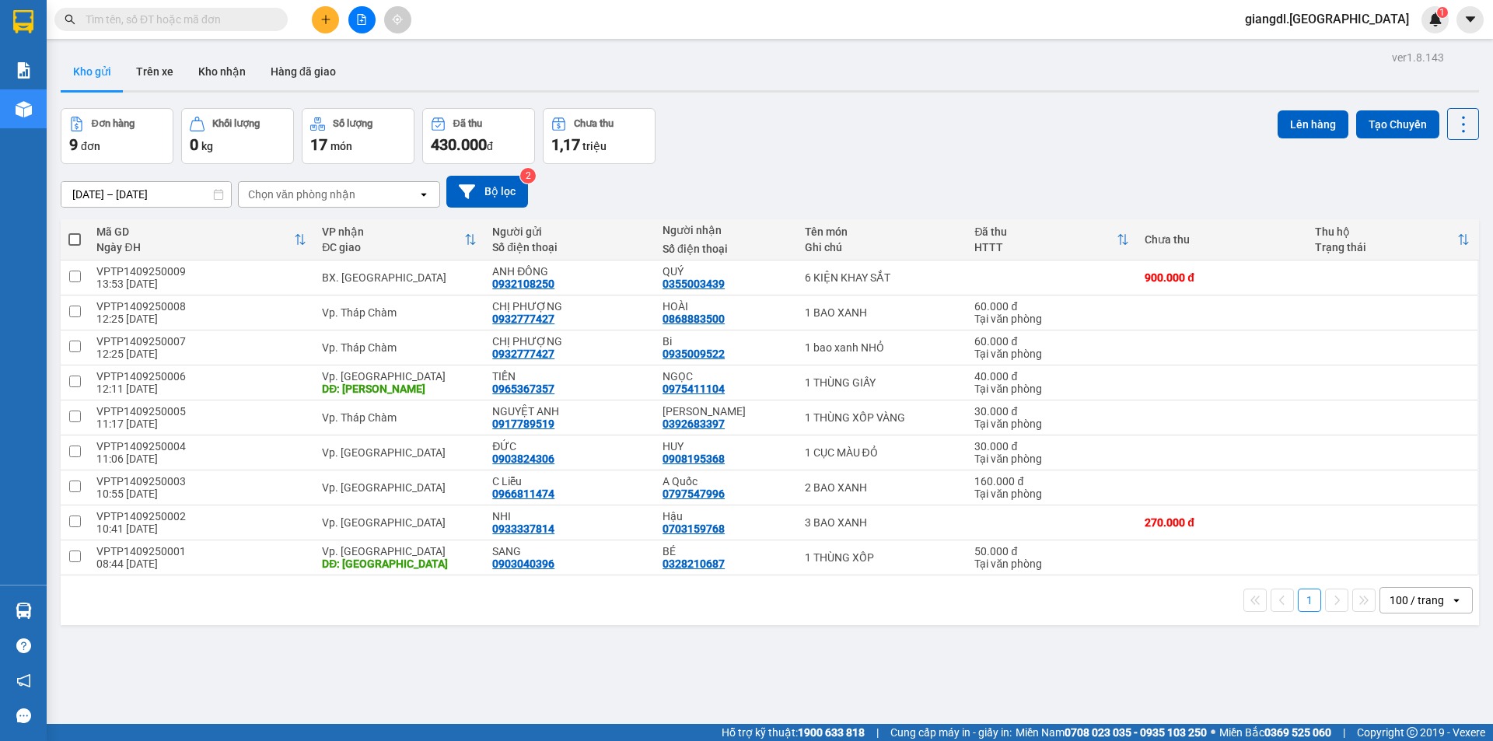
click at [299, 190] on div "Chọn văn phòng nhận" at bounding box center [301, 195] width 107 height 16
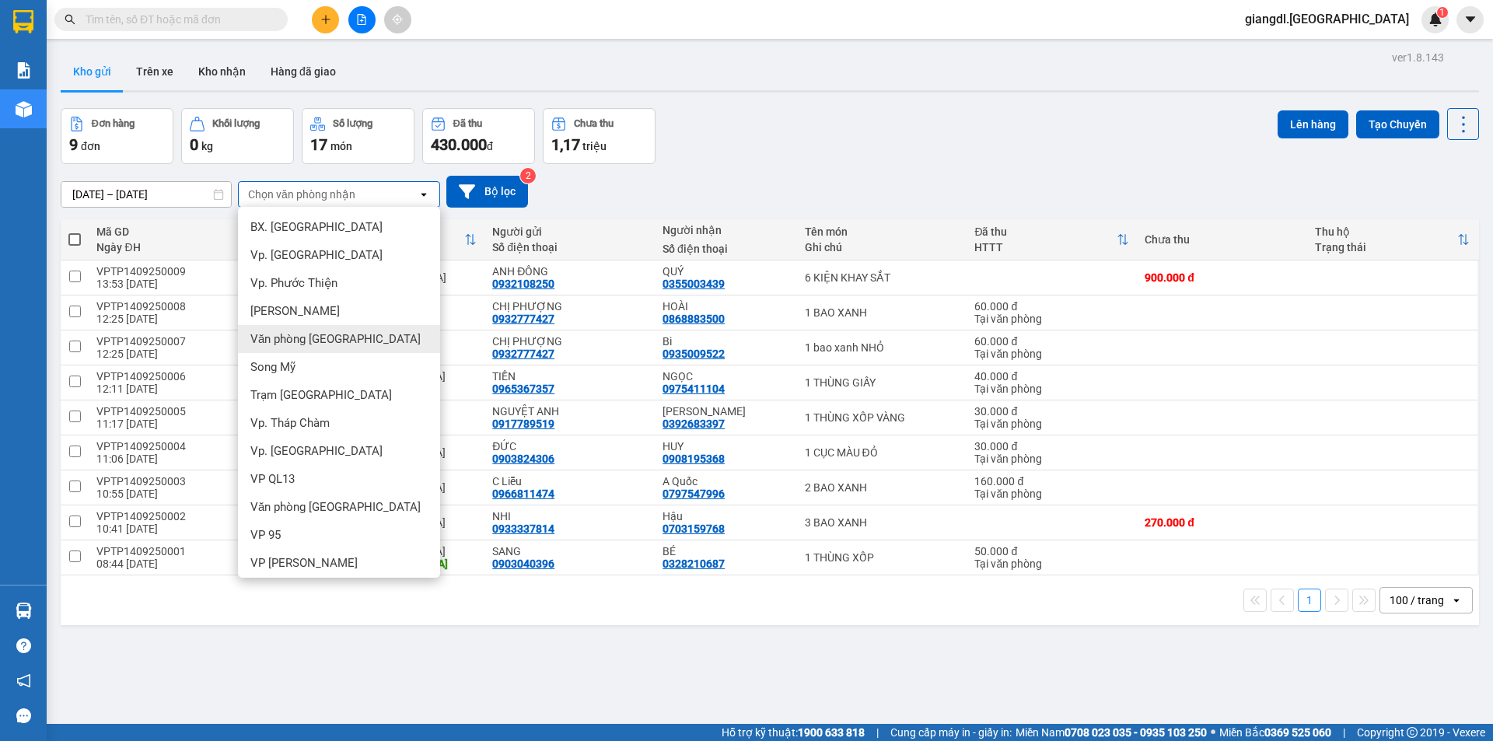
click at [295, 350] on div "Văn phòng Tân Phú" at bounding box center [339, 339] width 202 height 28
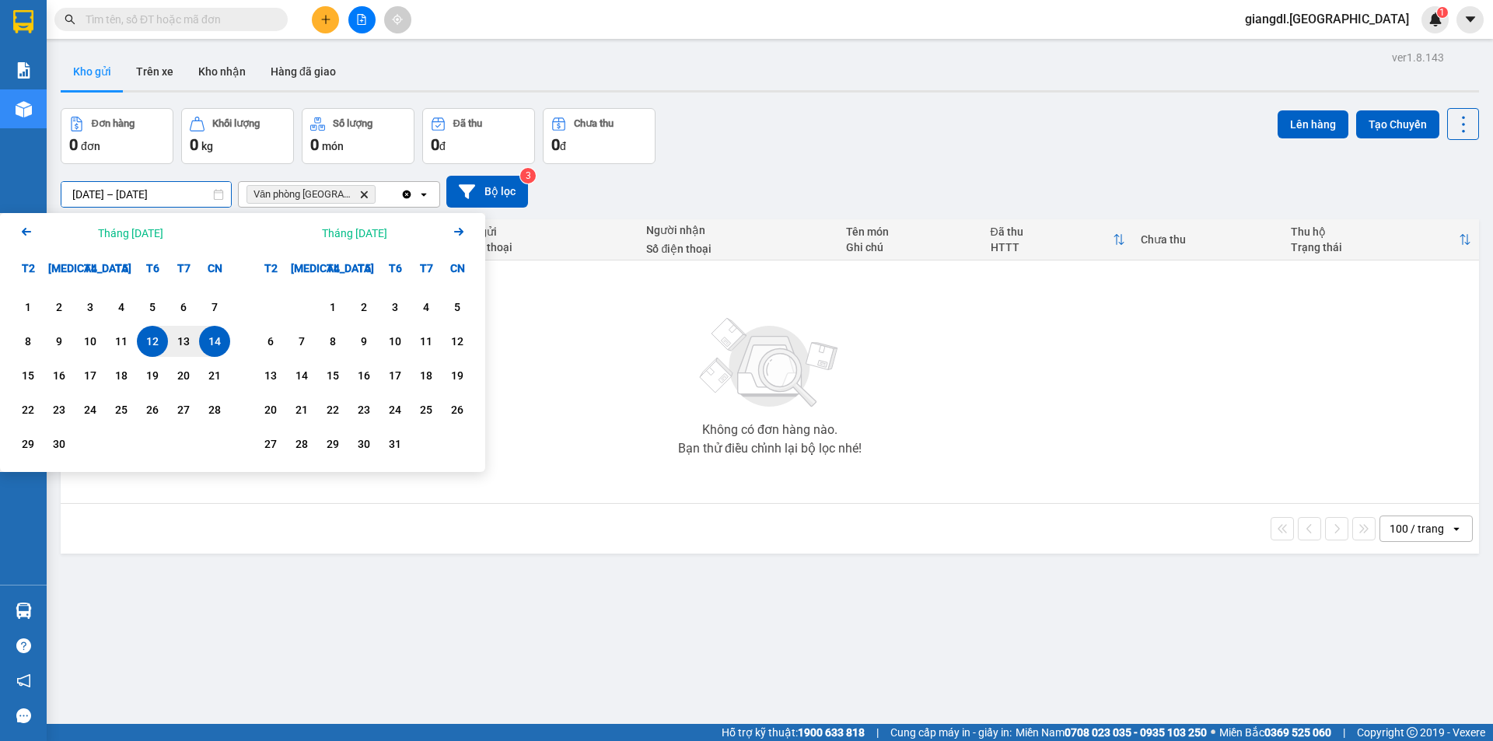
click at [127, 190] on input "[DATE] – [DATE]" at bounding box center [146, 194] width 170 height 25
click at [121, 346] on div "11" at bounding box center [121, 341] width 22 height 19
click at [178, 345] on div "13" at bounding box center [184, 341] width 22 height 19
type input "11/09/2025 – 13/09/2025"
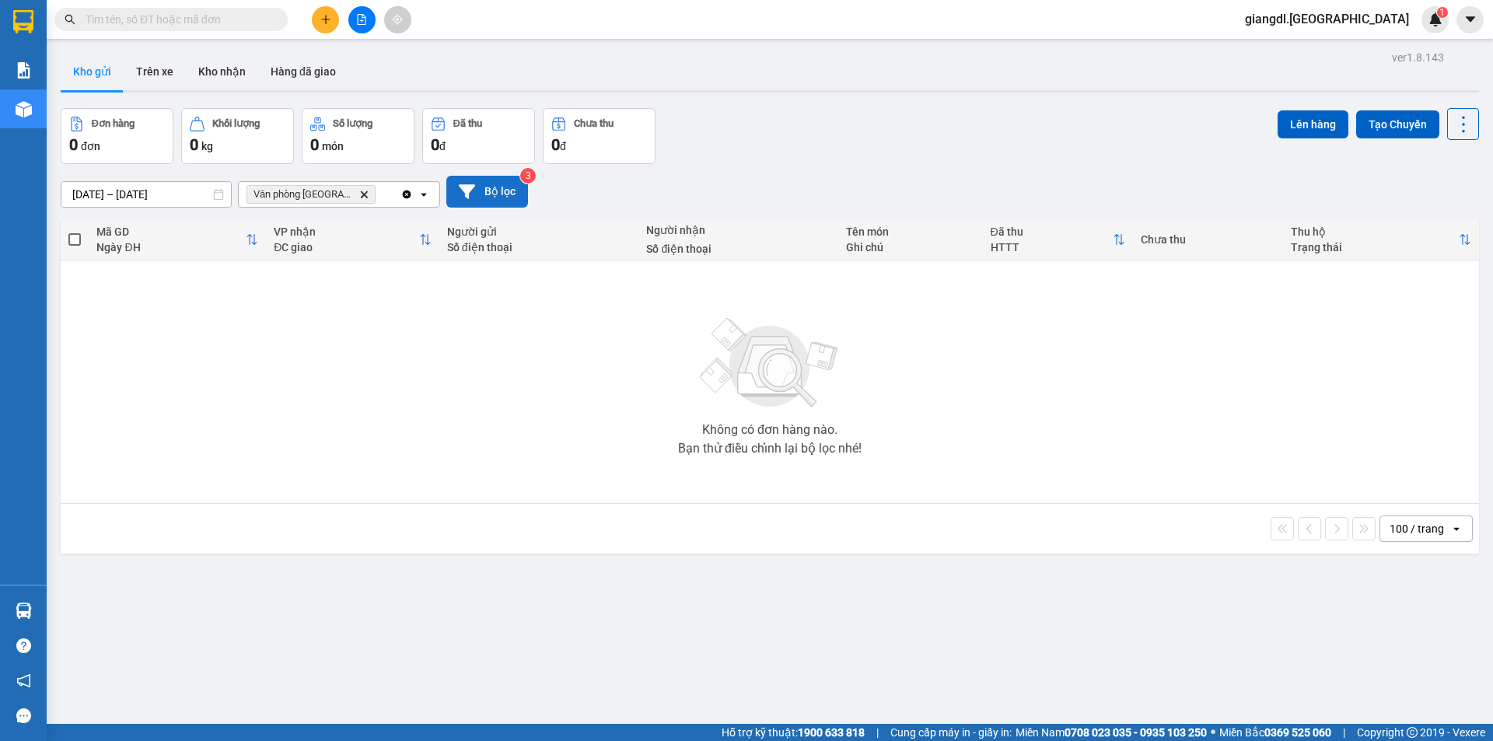
click at [472, 188] on icon at bounding box center [467, 191] width 16 height 14
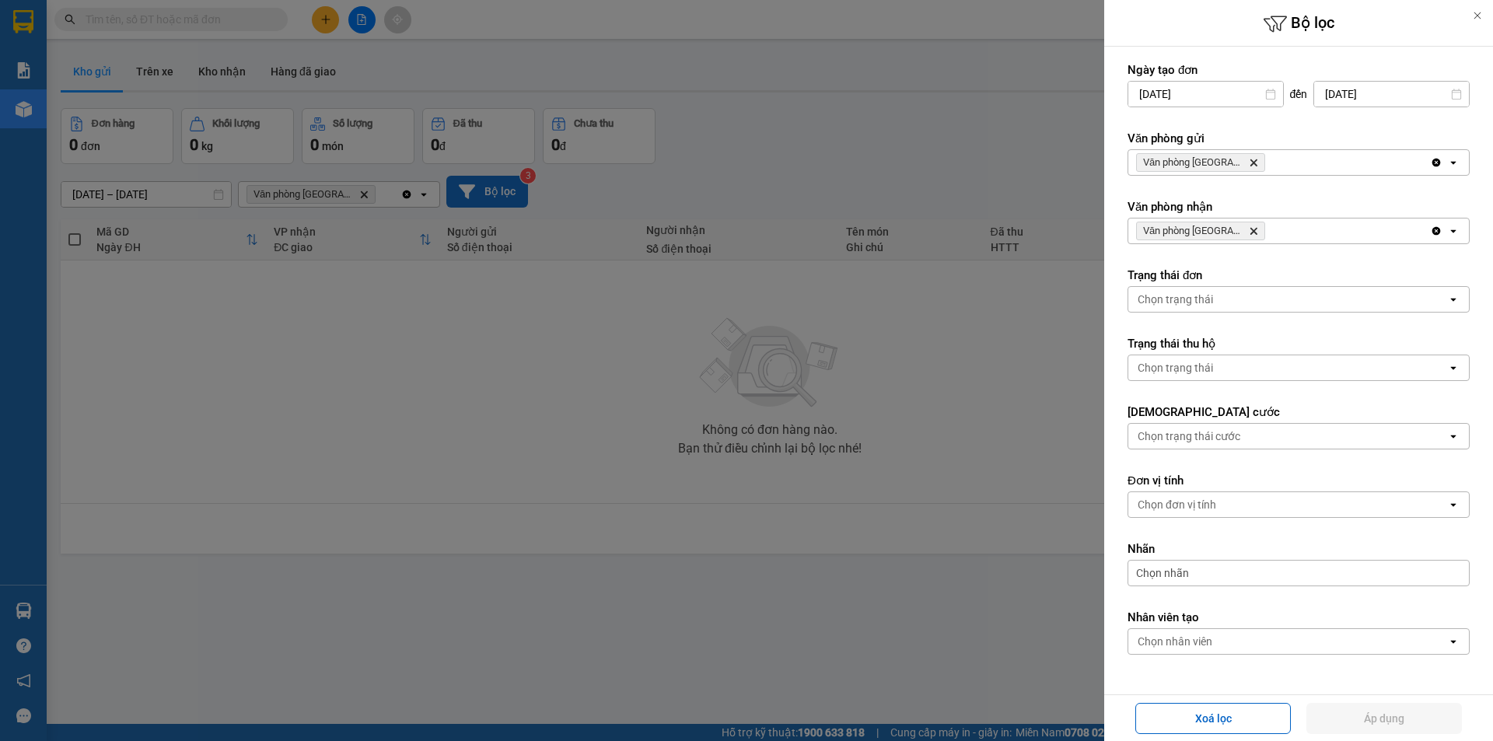
click at [1229, 232] on span "Văn phòng Tân Phú Delete" at bounding box center [1200, 231] width 129 height 19
click at [1241, 228] on span "Văn phòng Tân Phú Delete" at bounding box center [1200, 231] width 129 height 19
click at [1249, 228] on icon "Delete" at bounding box center [1253, 230] width 9 height 9
click at [1218, 236] on div "Chọn văn phòng" at bounding box center [1287, 230] width 319 height 25
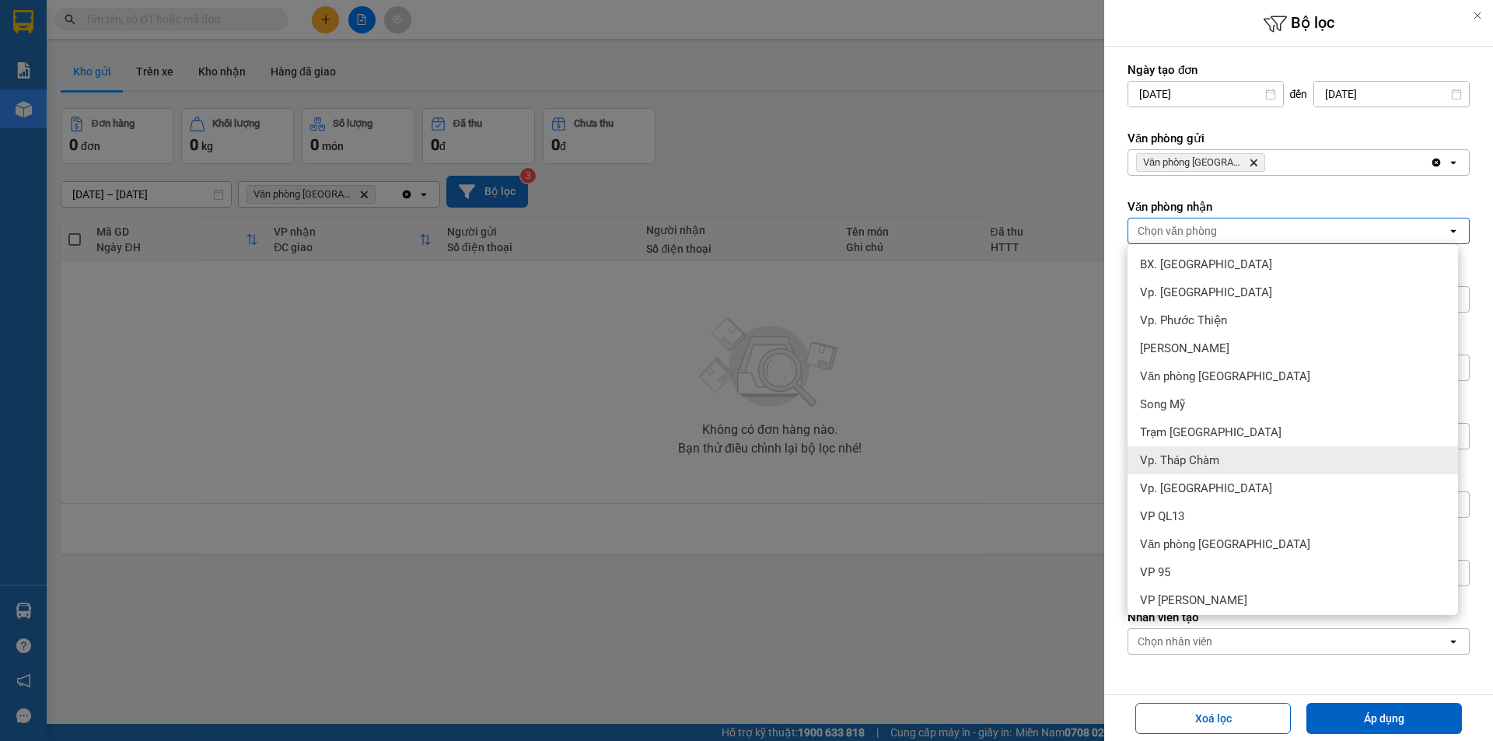
click at [1191, 463] on span "Vp. Tháp Chàm" at bounding box center [1179, 461] width 79 height 16
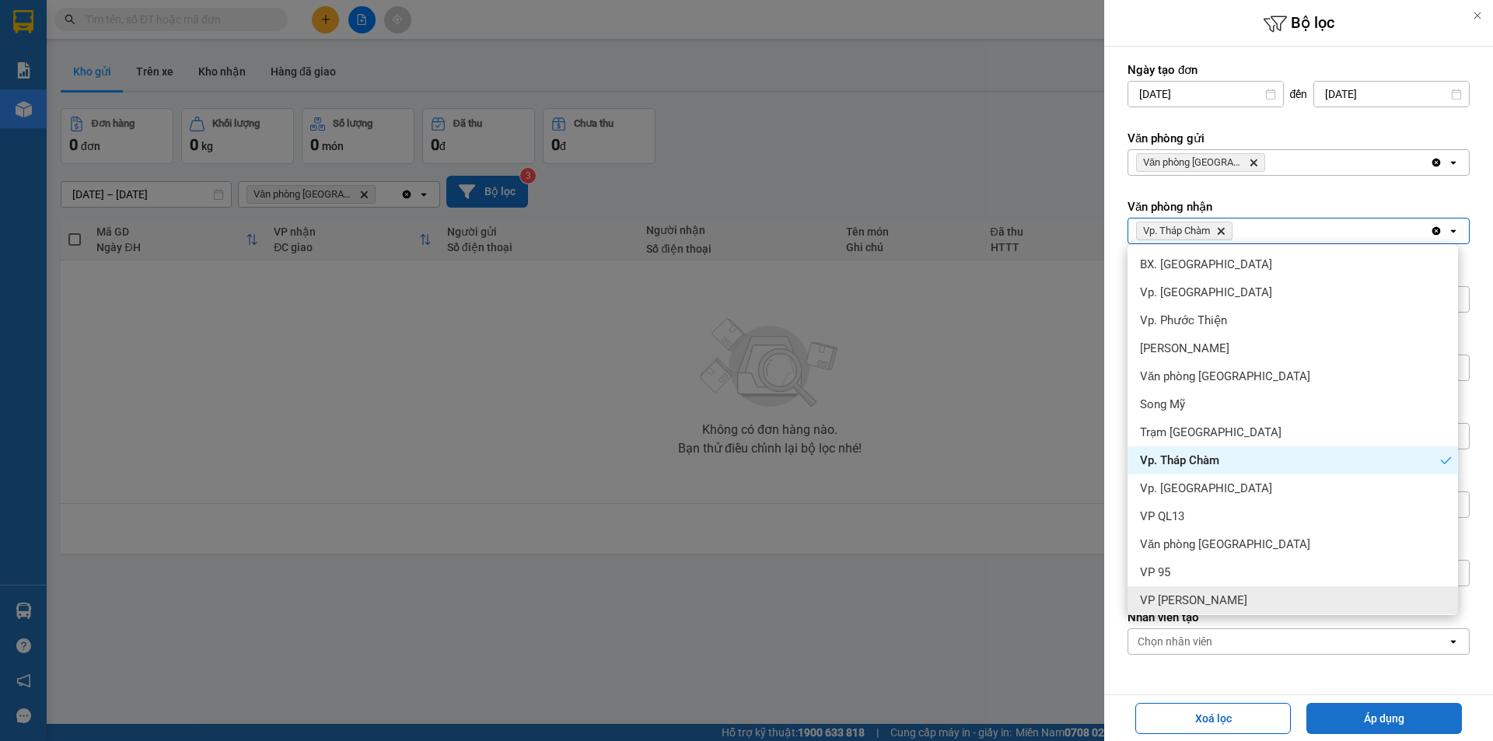
click at [1344, 724] on button "Áp dụng" at bounding box center [1384, 718] width 156 height 31
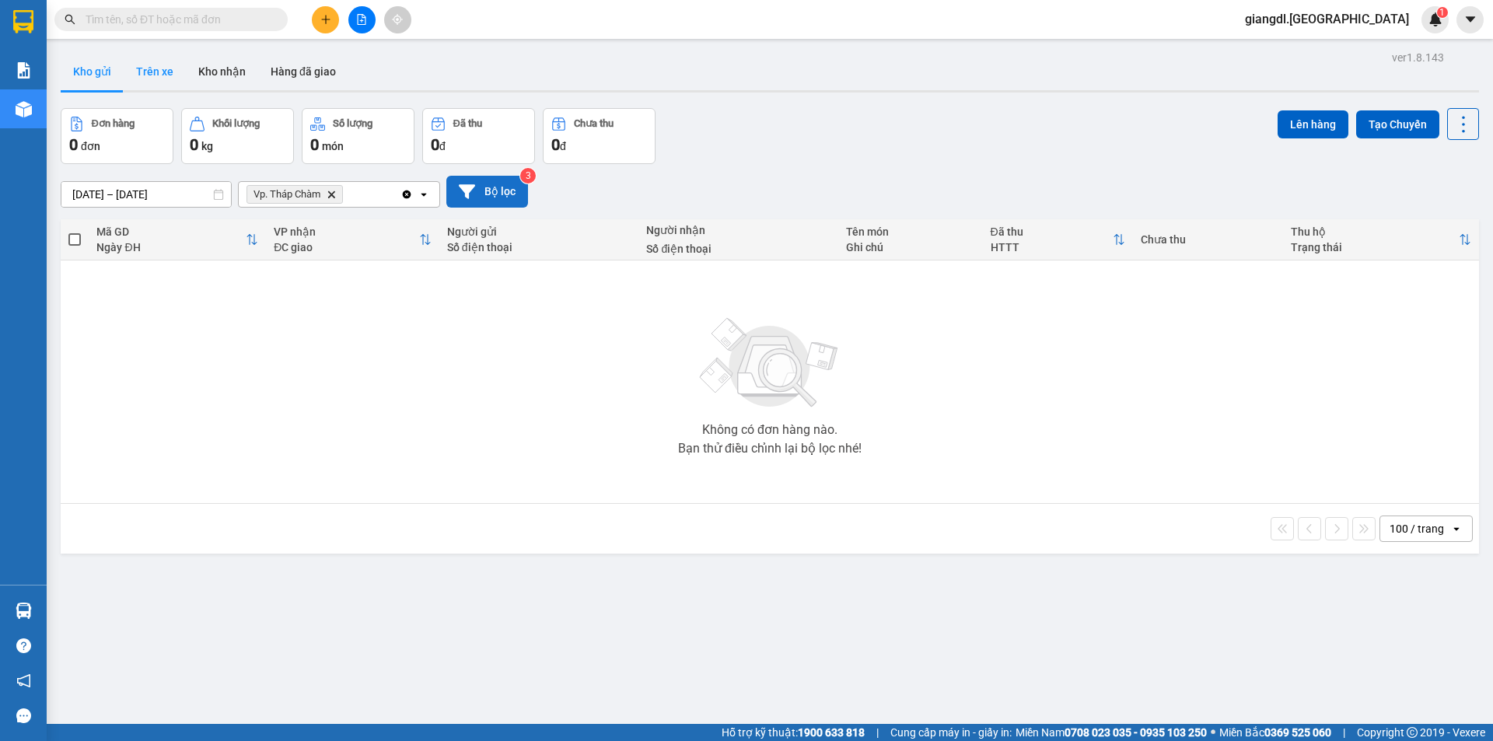
click at [164, 70] on button "Trên xe" at bounding box center [155, 71] width 62 height 37
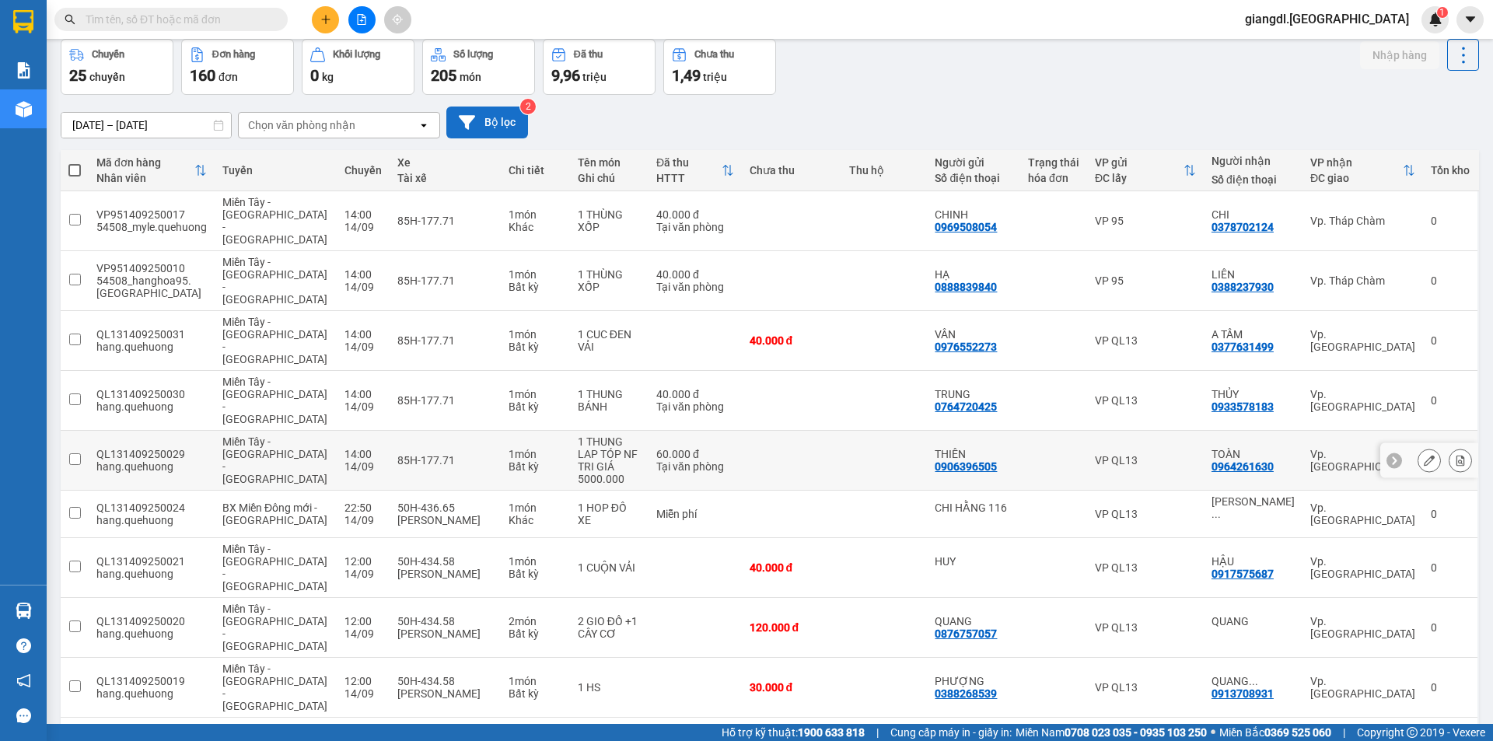
scroll to position [87, 0]
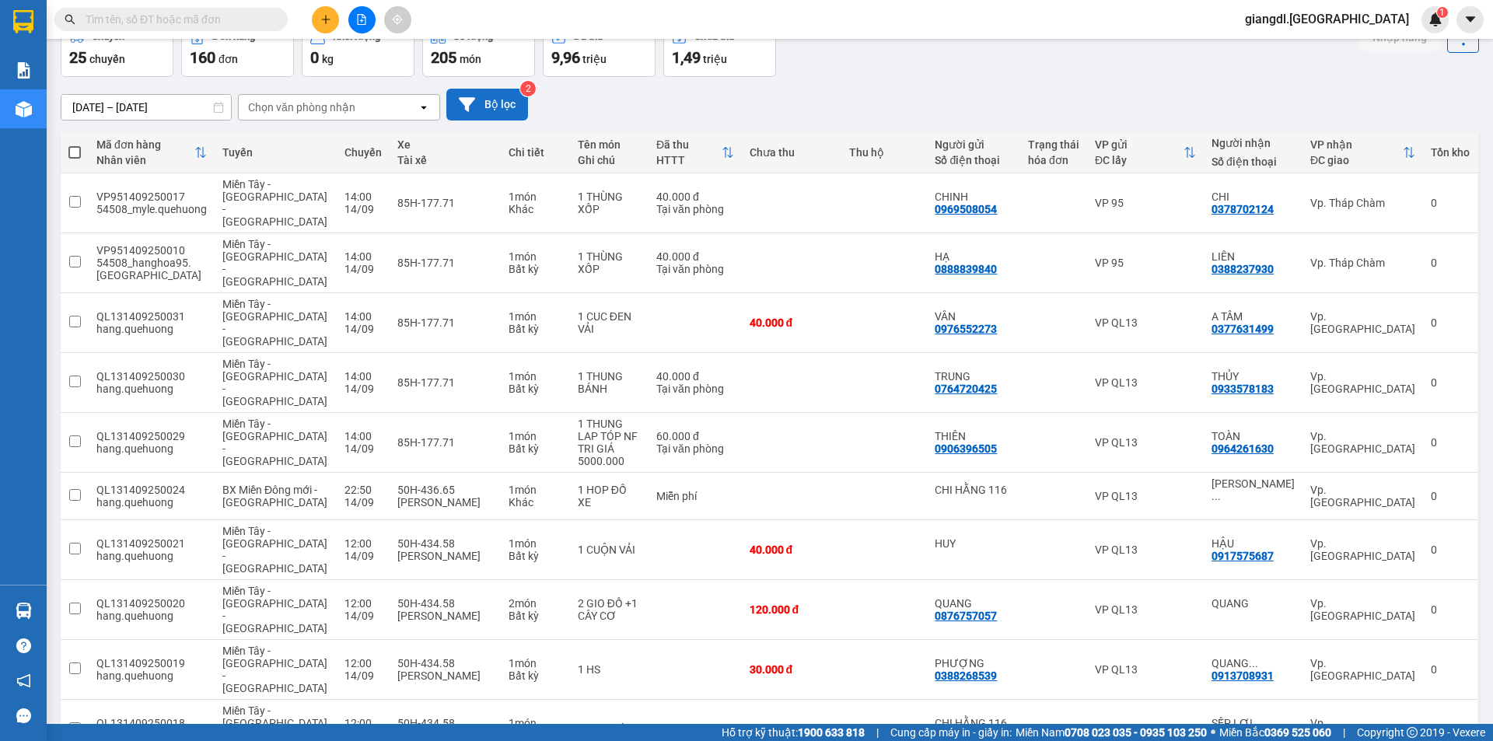
click at [316, 109] on div "Chọn văn phòng nhận" at bounding box center [301, 108] width 107 height 16
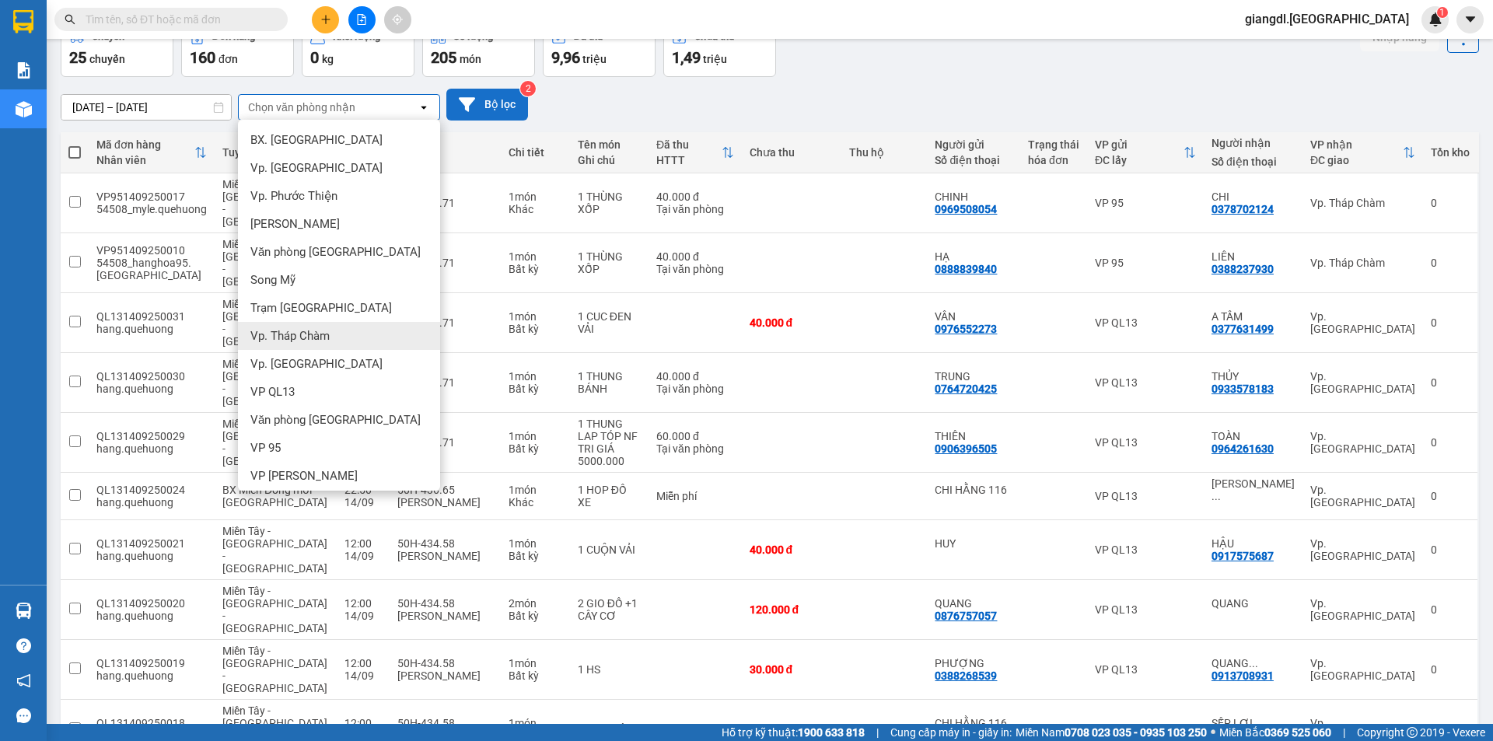
click at [300, 336] on span "Vp. Tháp Chàm" at bounding box center [289, 336] width 79 height 16
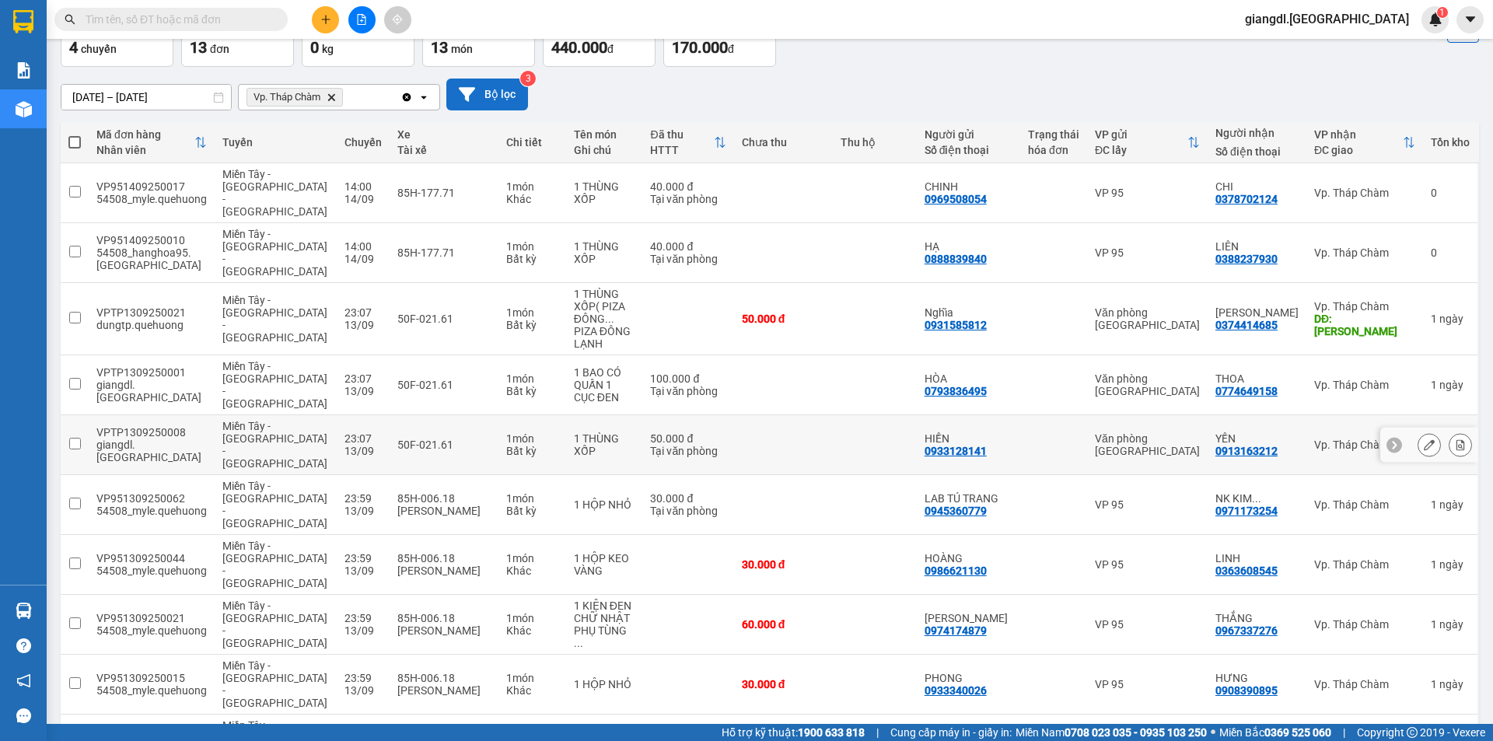
scroll to position [100, 0]
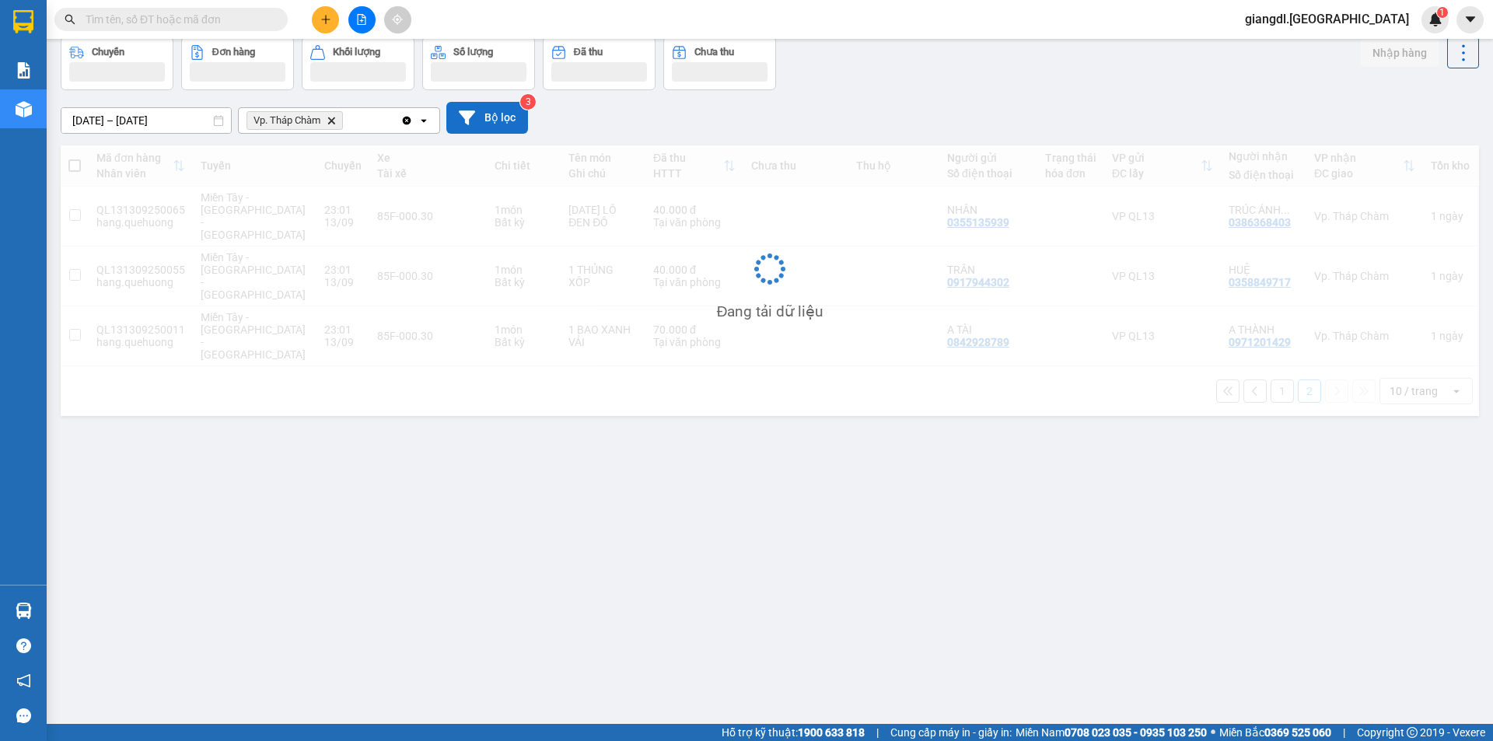
scroll to position [72, 0]
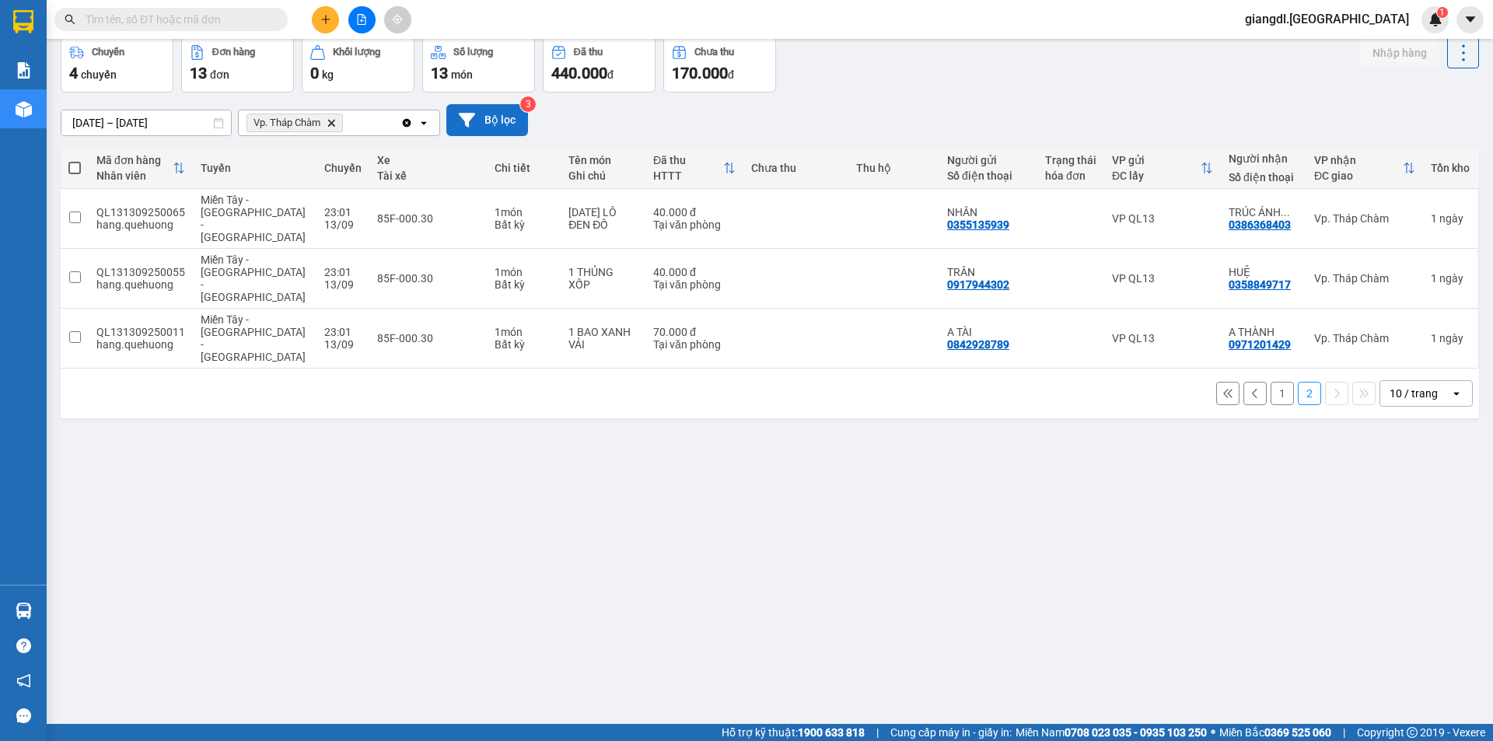
click at [1272, 382] on button "1" at bounding box center [1281, 393] width 23 height 23
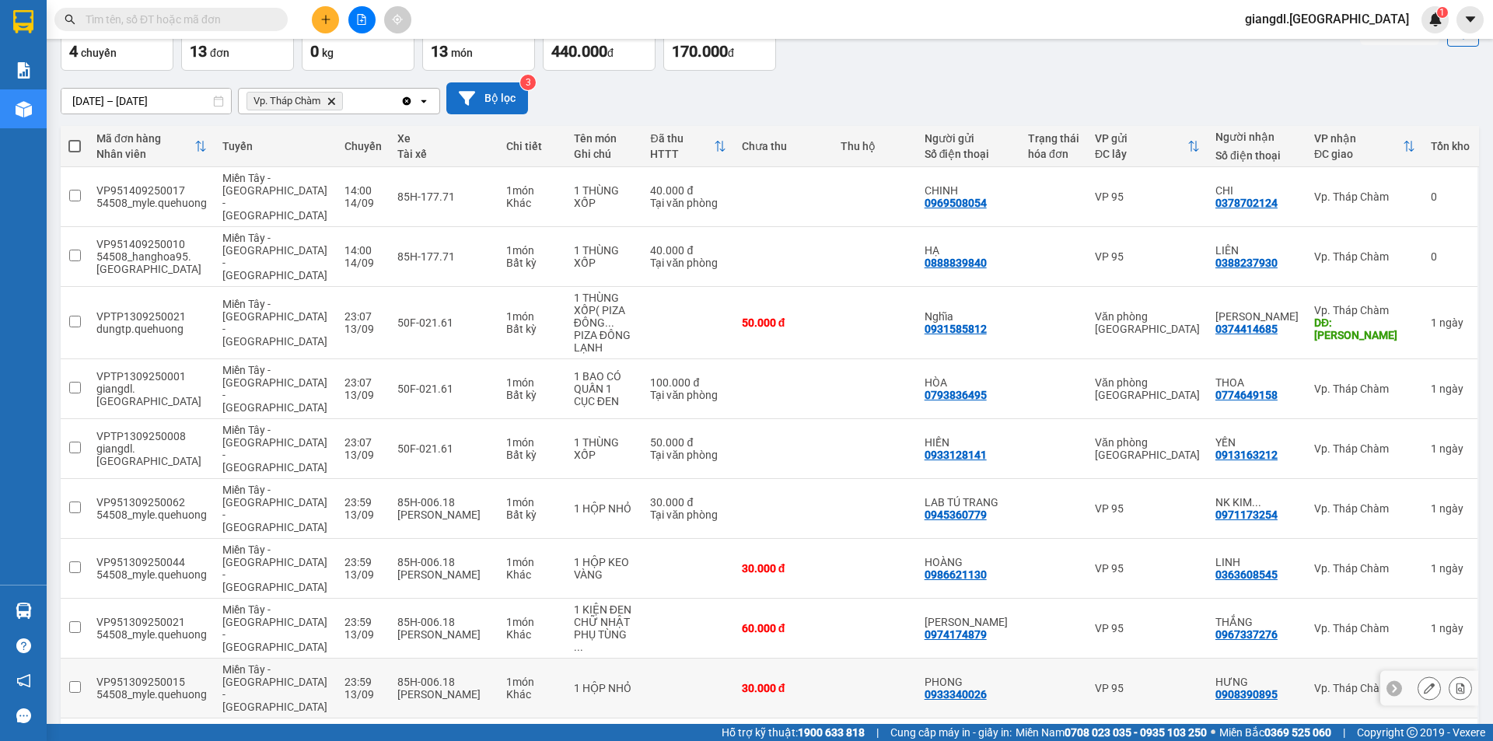
scroll to position [100, 0]
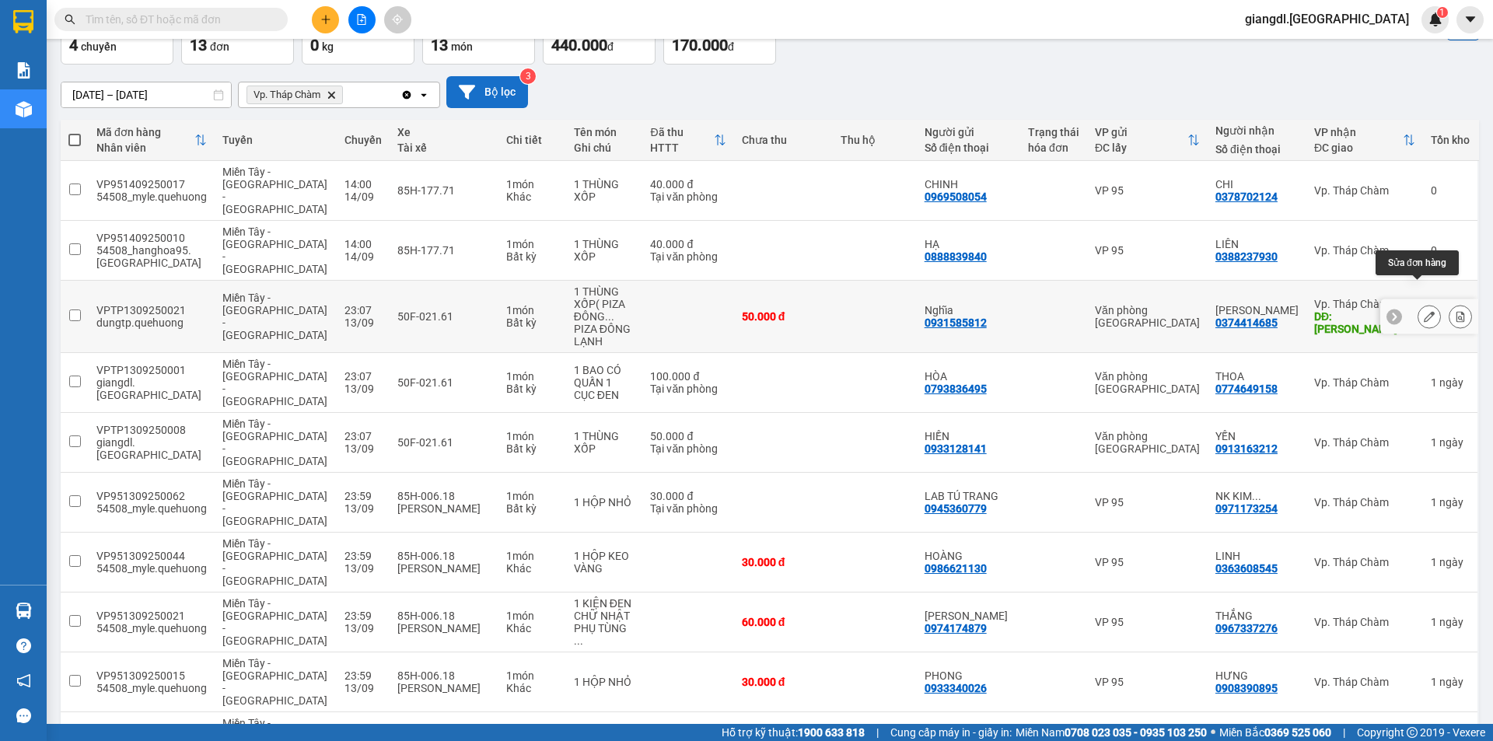
click at [1424, 311] on icon at bounding box center [1429, 316] width 11 height 11
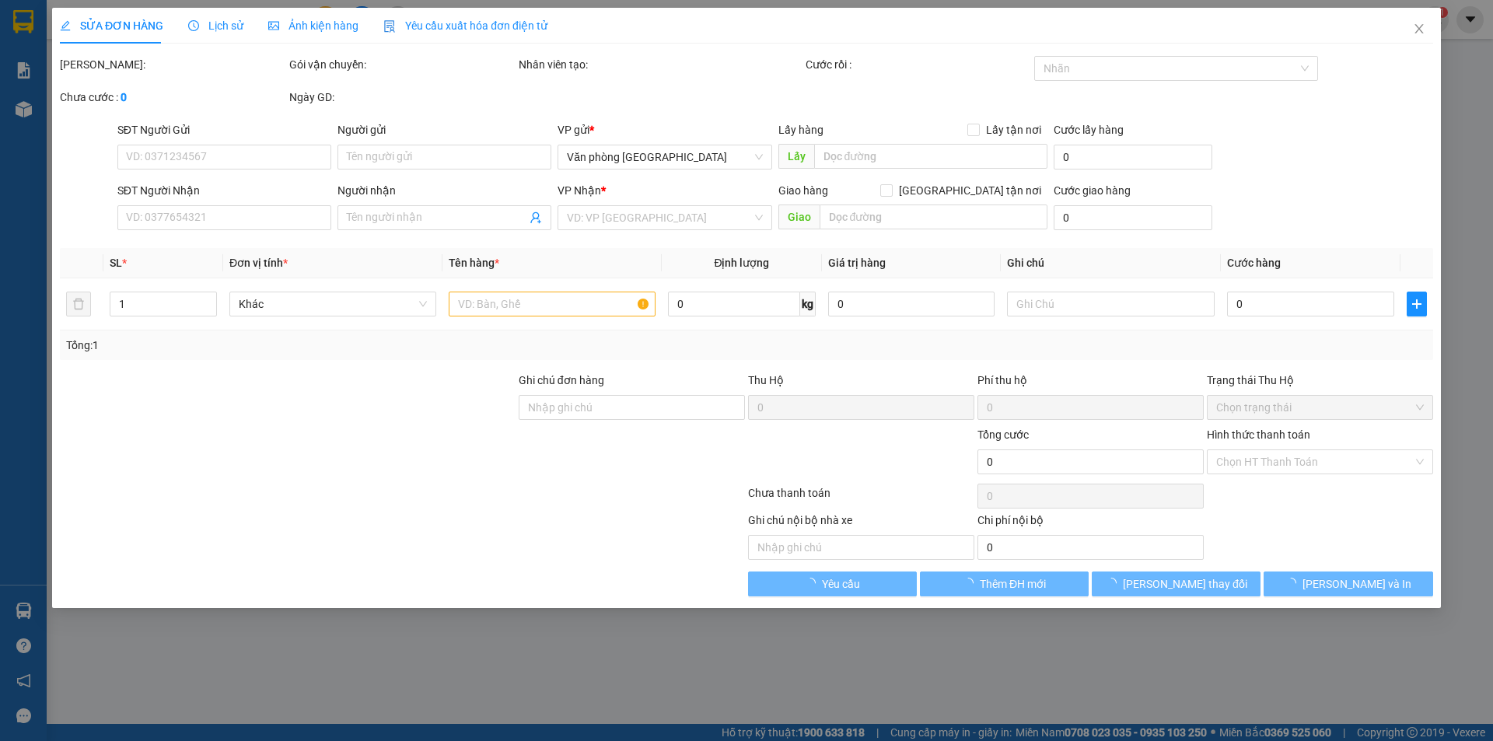
type input "0931585812"
type input "Nghĩa"
type input "0374414685"
type input "HÀ VĂN"
type input "Dư Khánh"
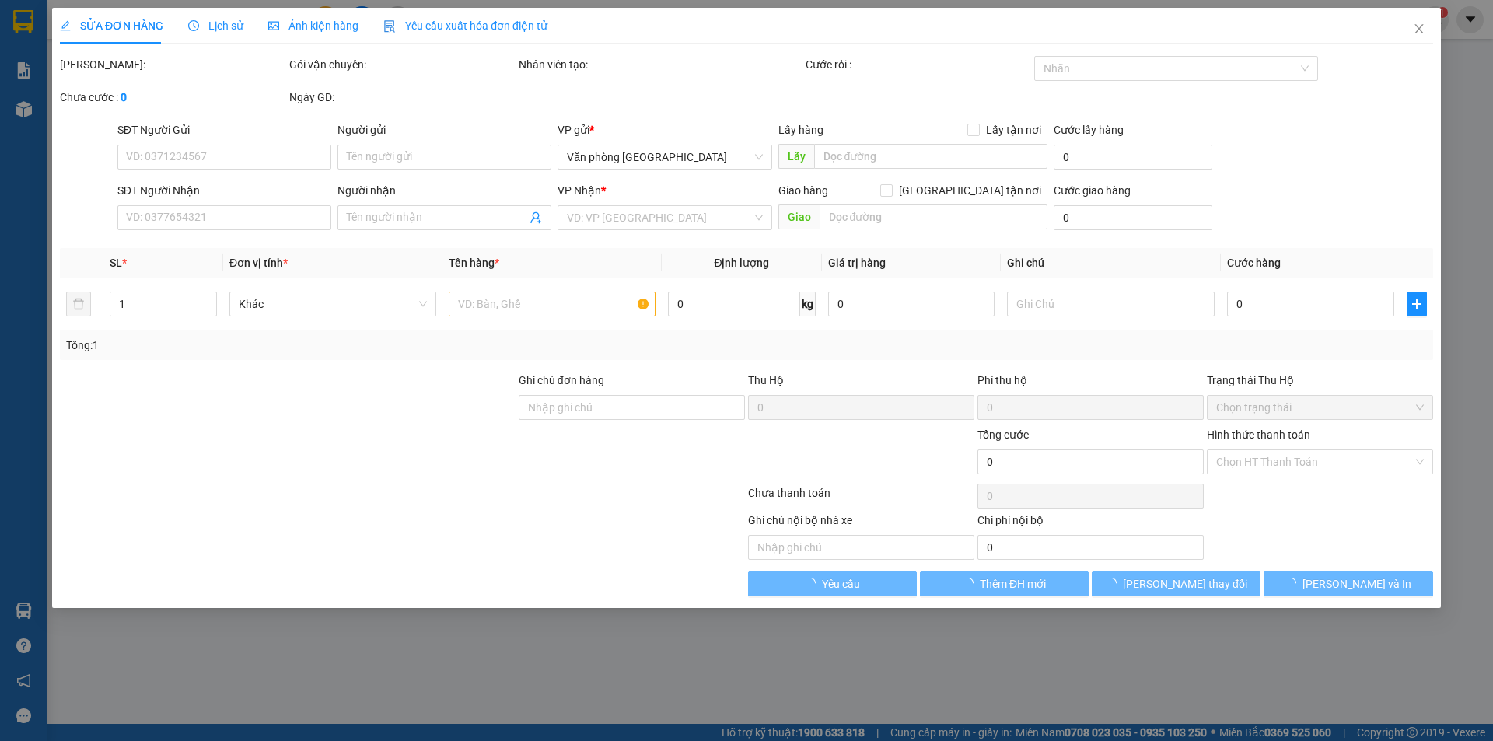
type input "50.000"
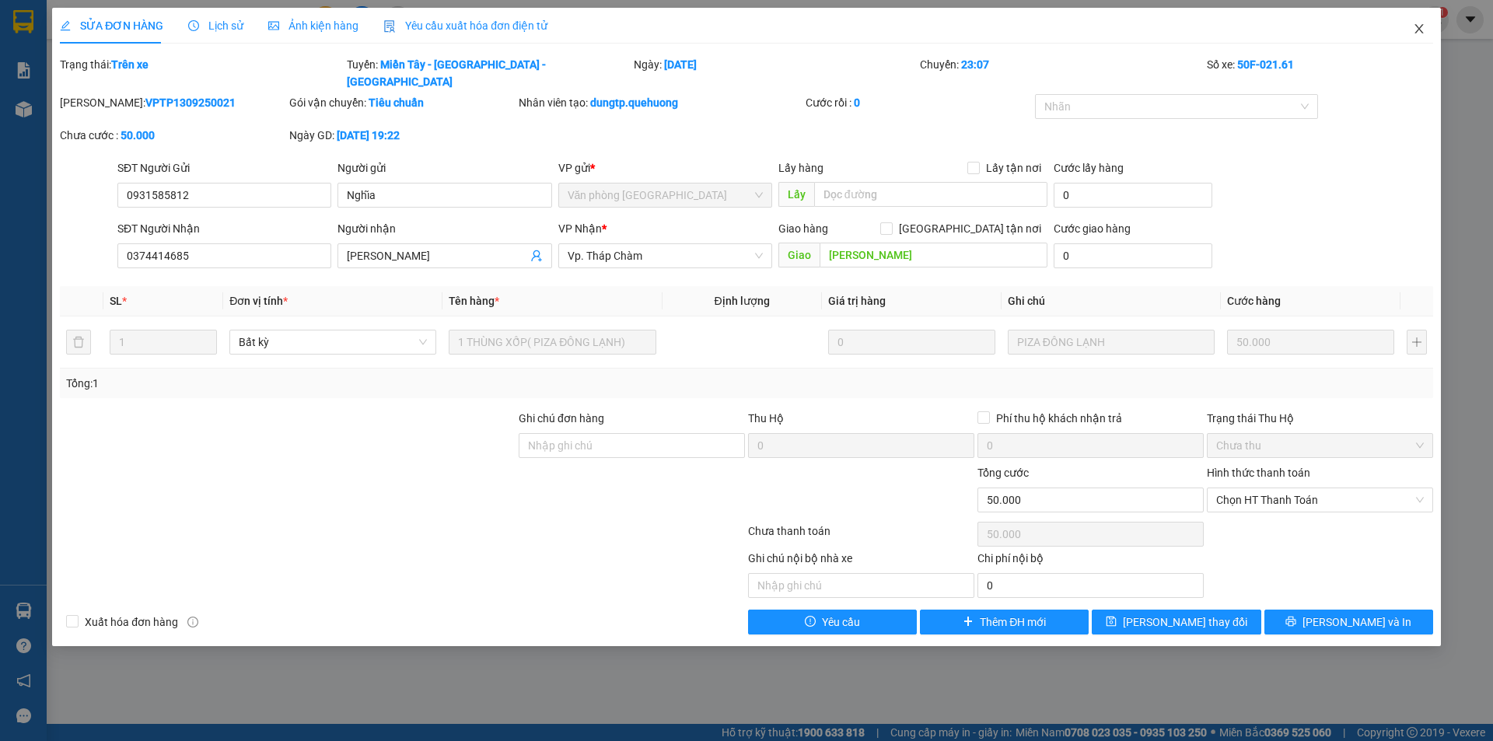
click at [1417, 24] on icon "close" at bounding box center [1419, 29] width 12 height 12
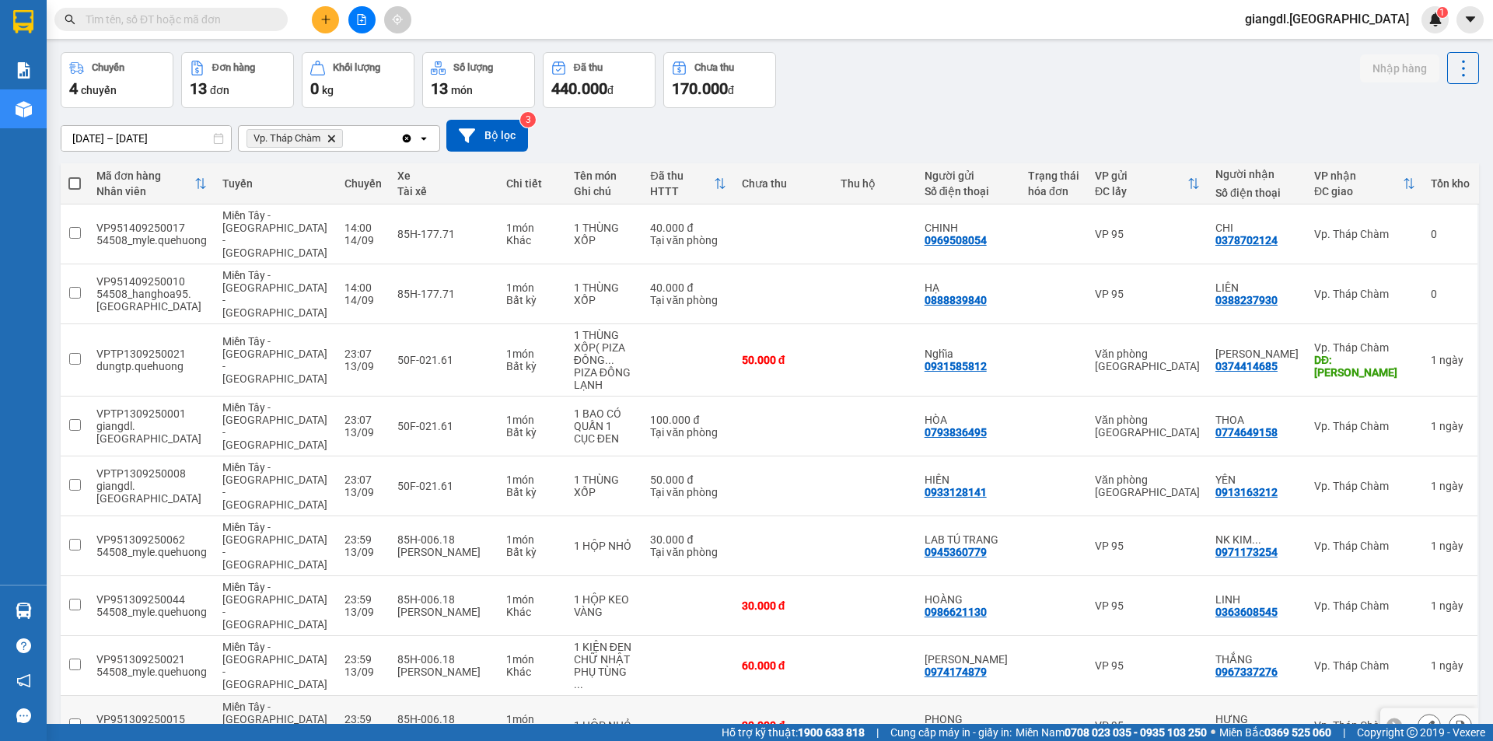
scroll to position [100, 0]
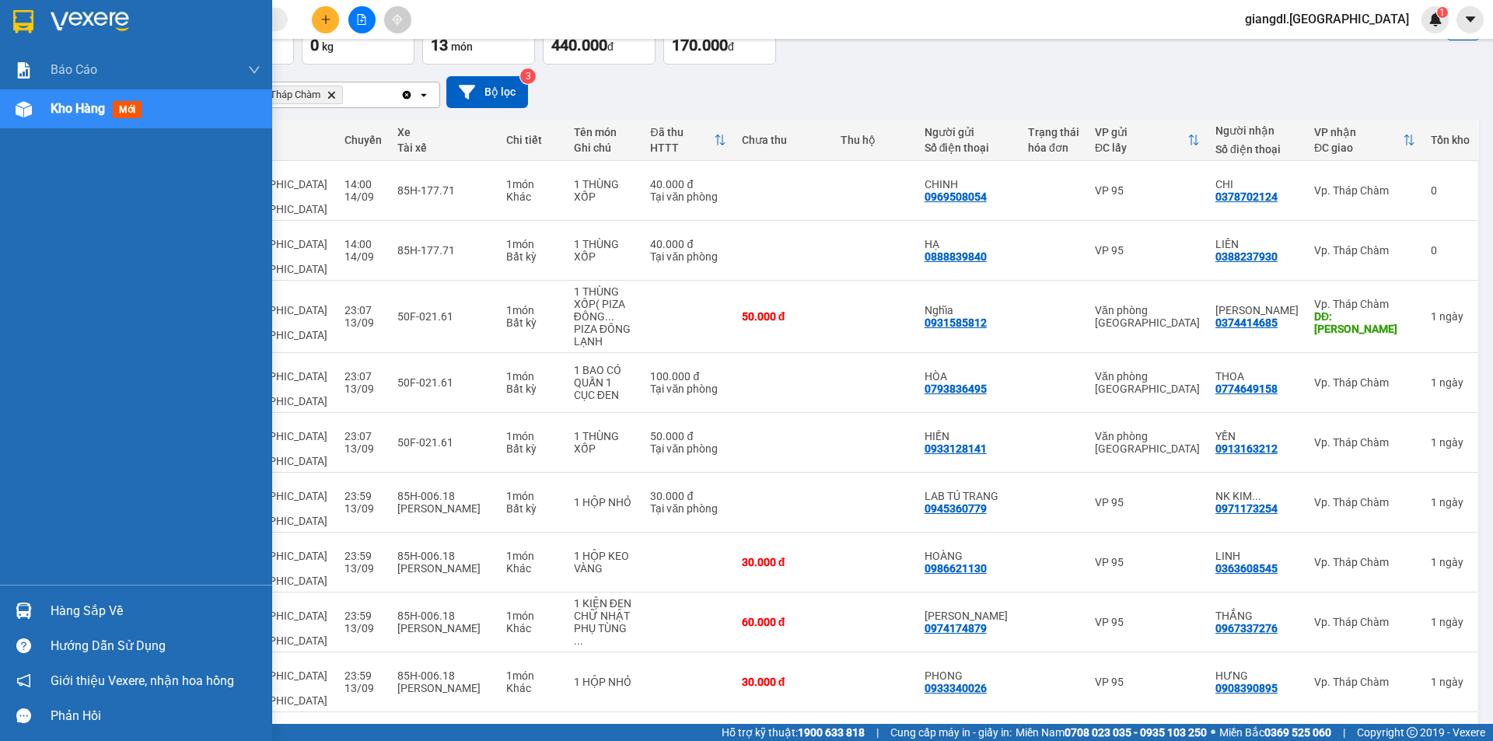
click at [161, 110] on div "Kho hàng mới" at bounding box center [156, 108] width 210 height 39
click at [181, 106] on div "Kho hàng mới" at bounding box center [156, 108] width 210 height 39
click at [184, 104] on div "Kho hàng mới" at bounding box center [156, 108] width 210 height 39
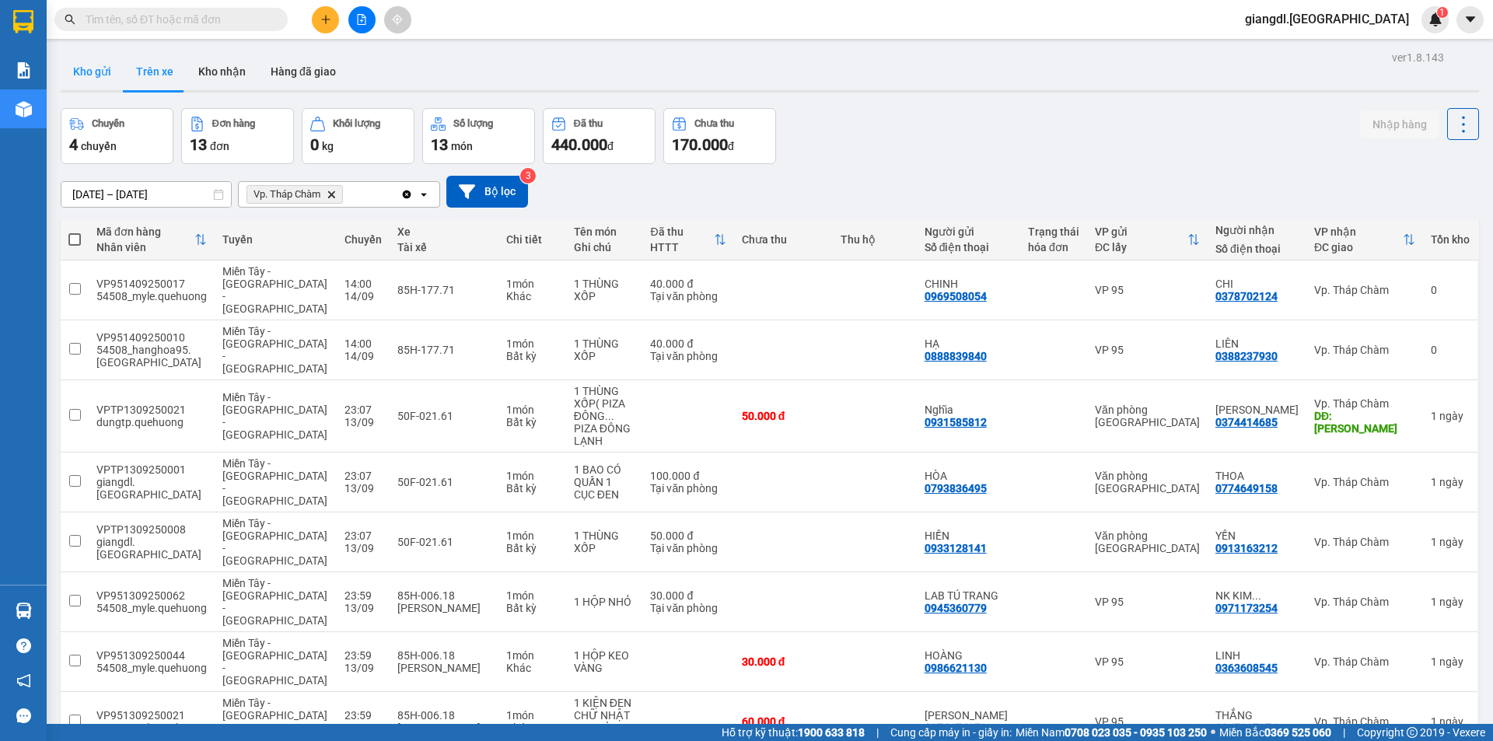
click at [100, 79] on button "Kho gửi" at bounding box center [92, 71] width 63 height 37
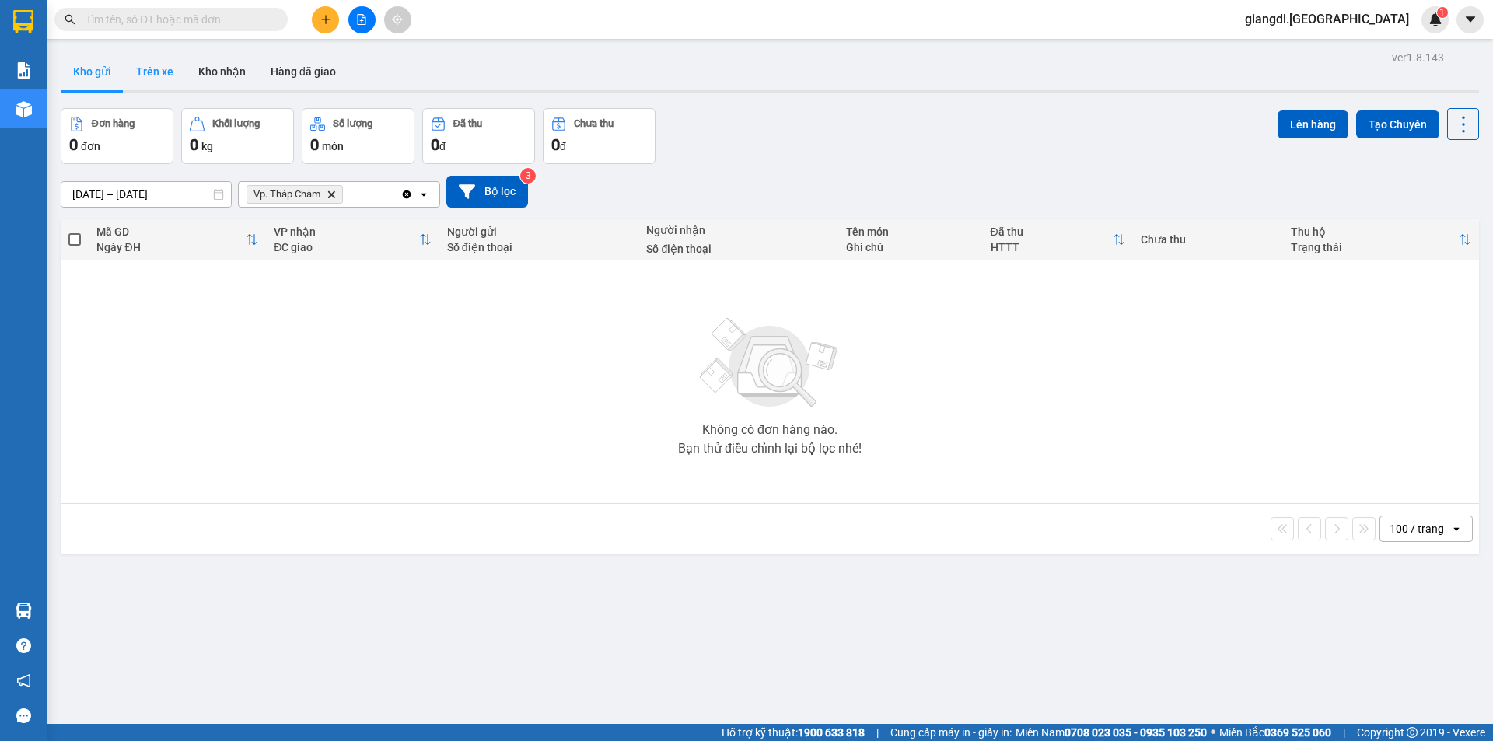
click at [161, 66] on button "Trên xe" at bounding box center [155, 71] width 62 height 37
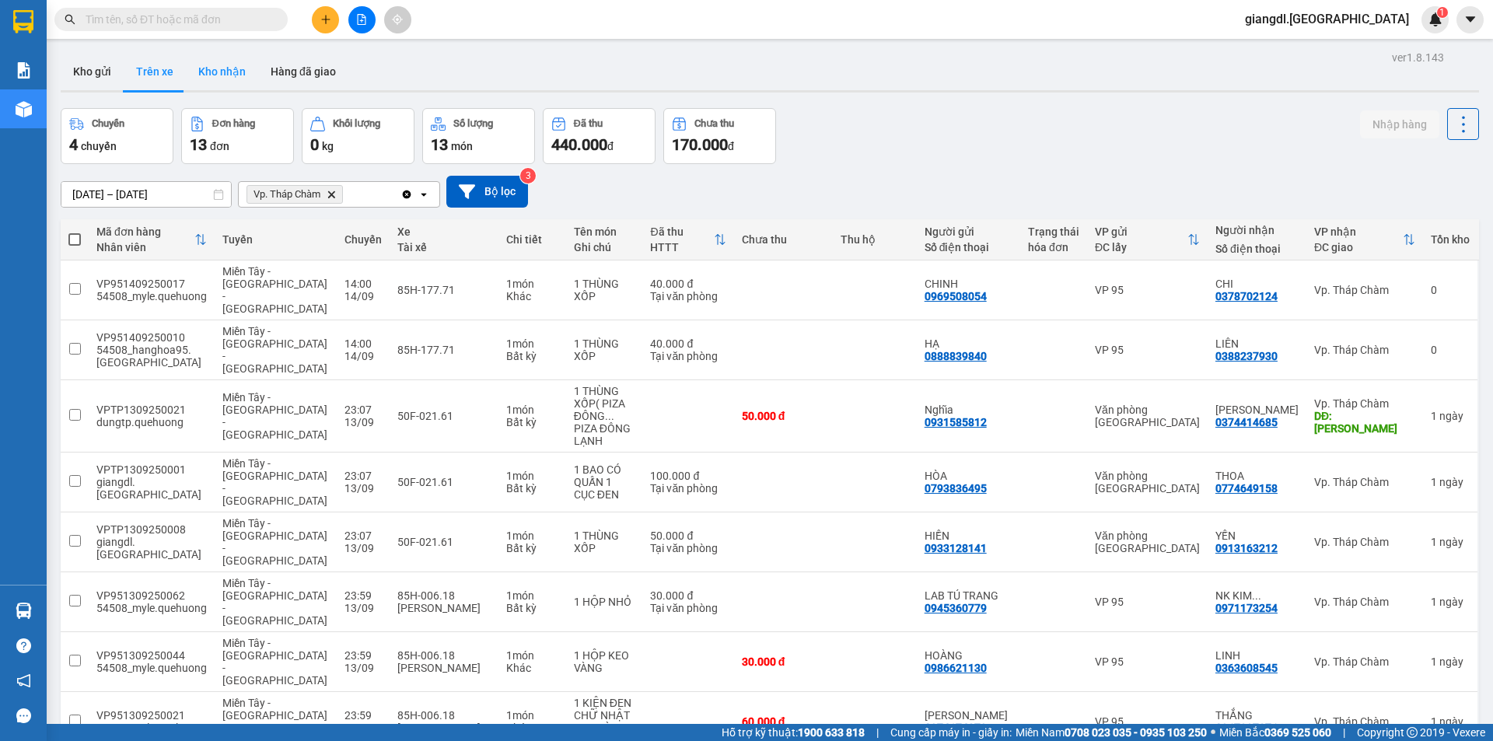
click at [226, 83] on button "Kho nhận" at bounding box center [222, 71] width 72 height 37
type input "13/09/2025 – 14/09/2025"
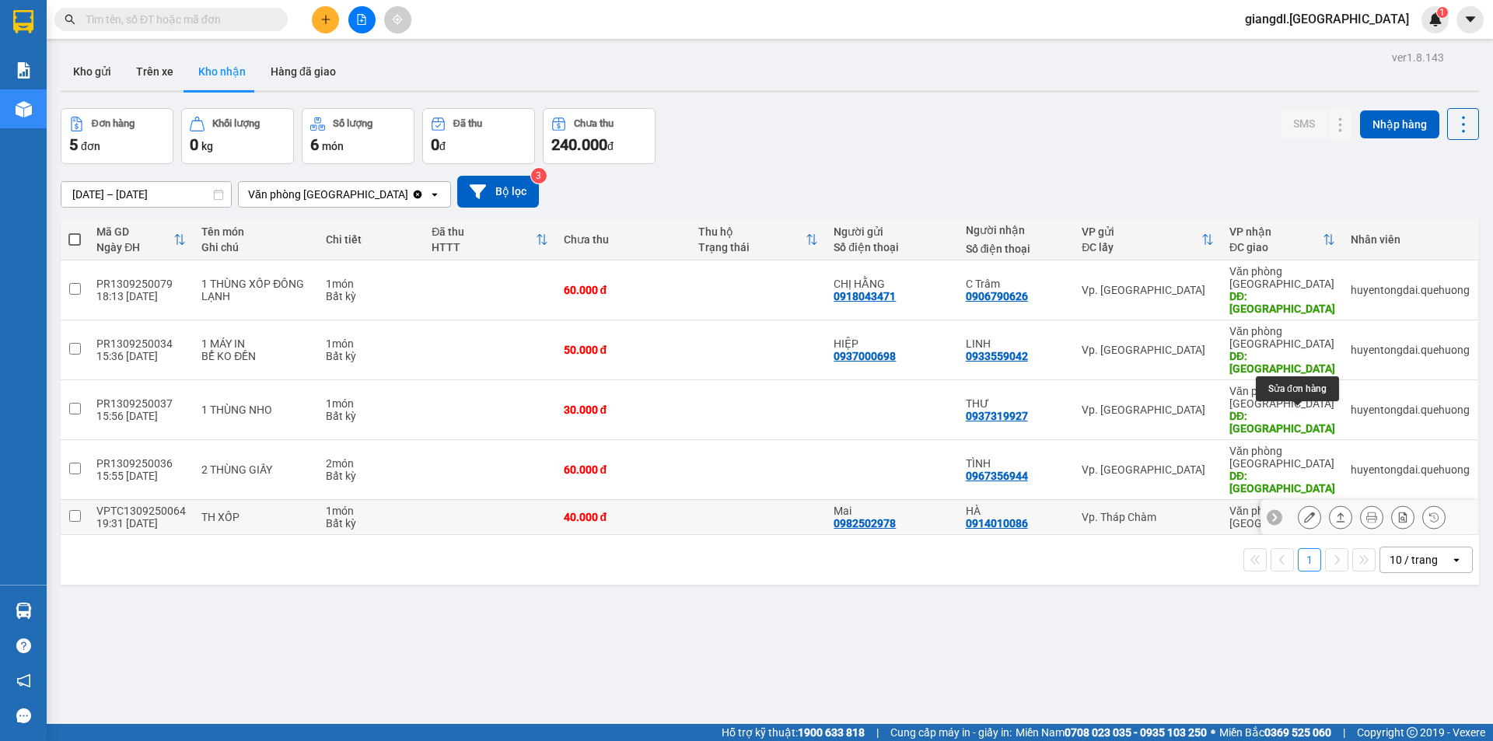
click at [1304, 512] on icon at bounding box center [1309, 517] width 11 height 11
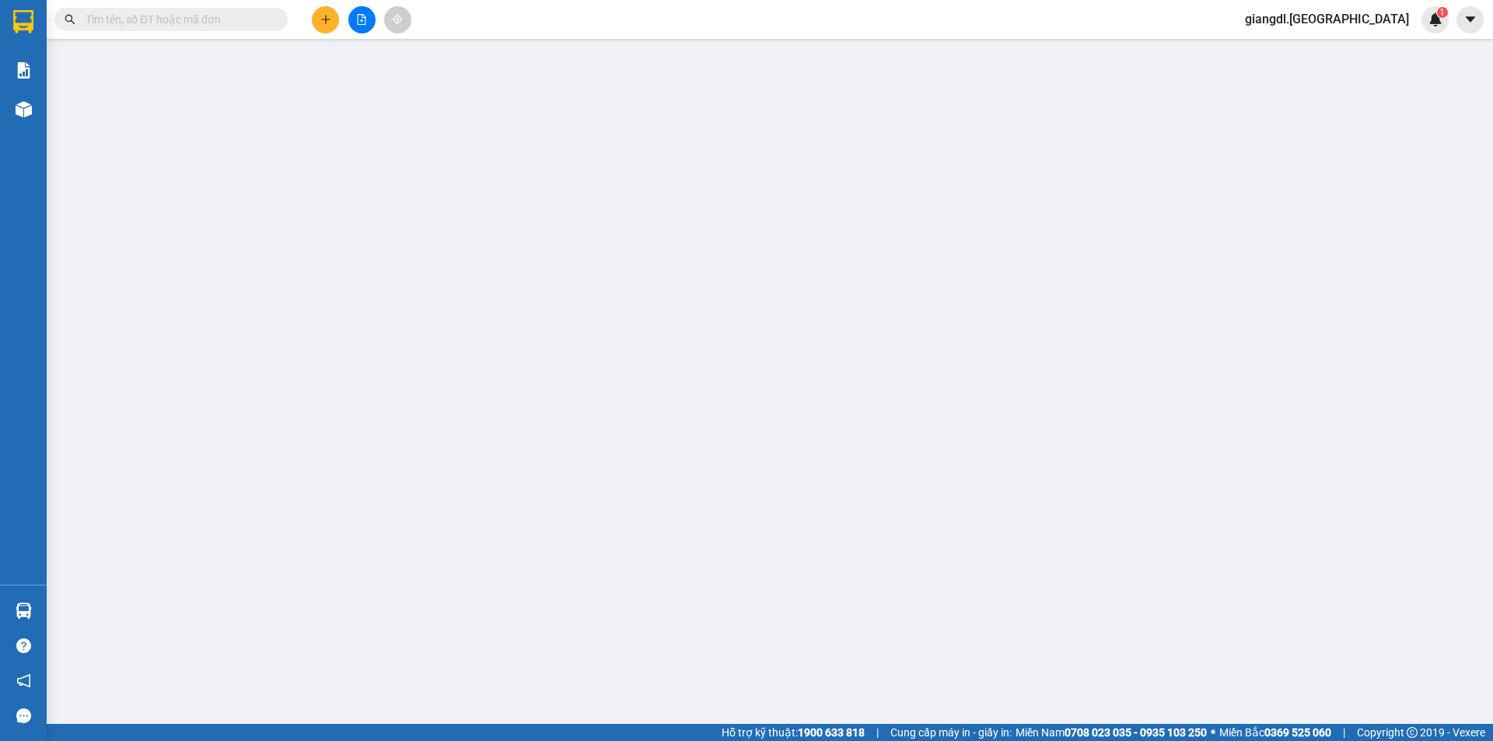
type input "0982502978"
type input "Mai"
type input "0914010086"
type input "HÀ"
type input "40.000"
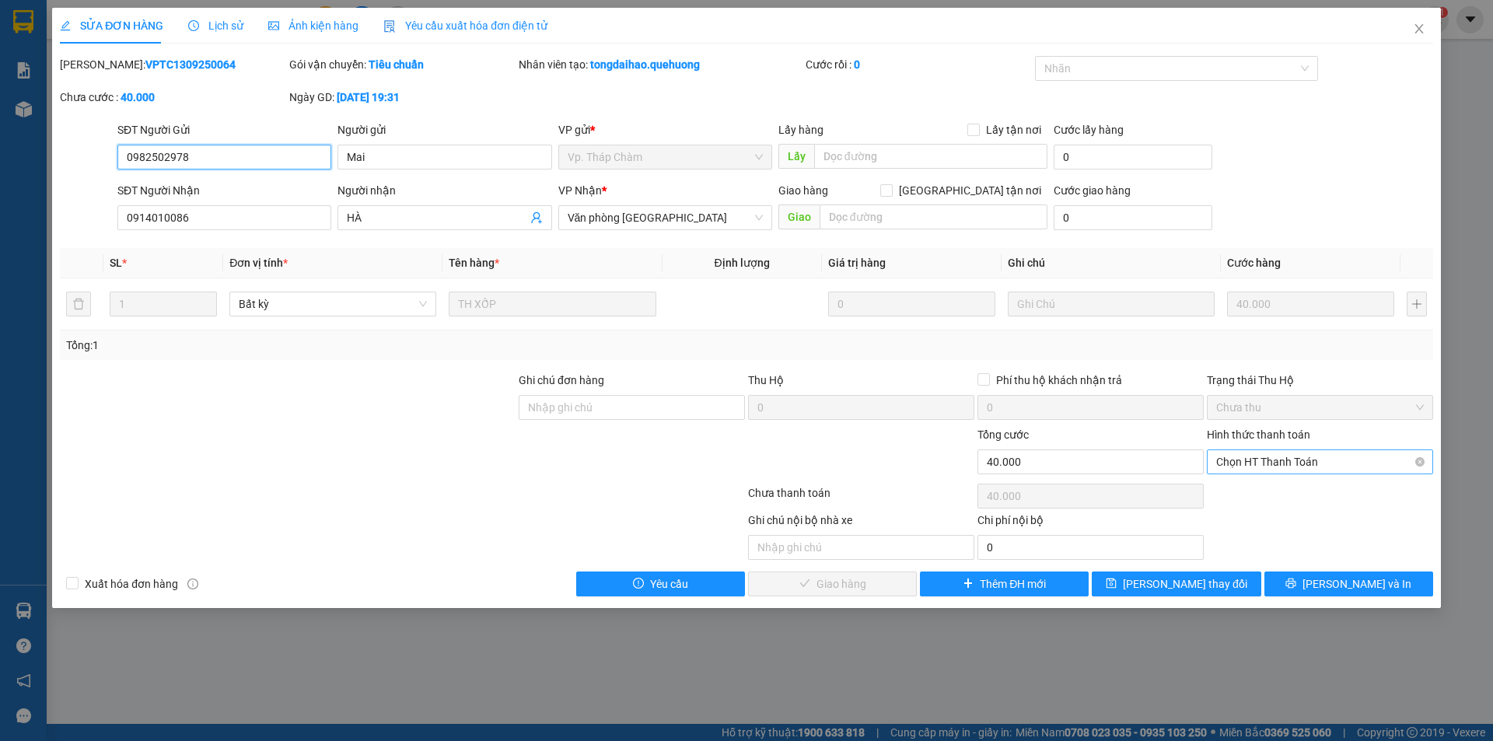
click at [1287, 464] on span "Chọn HT Thanh Toán" at bounding box center [1320, 461] width 208 height 23
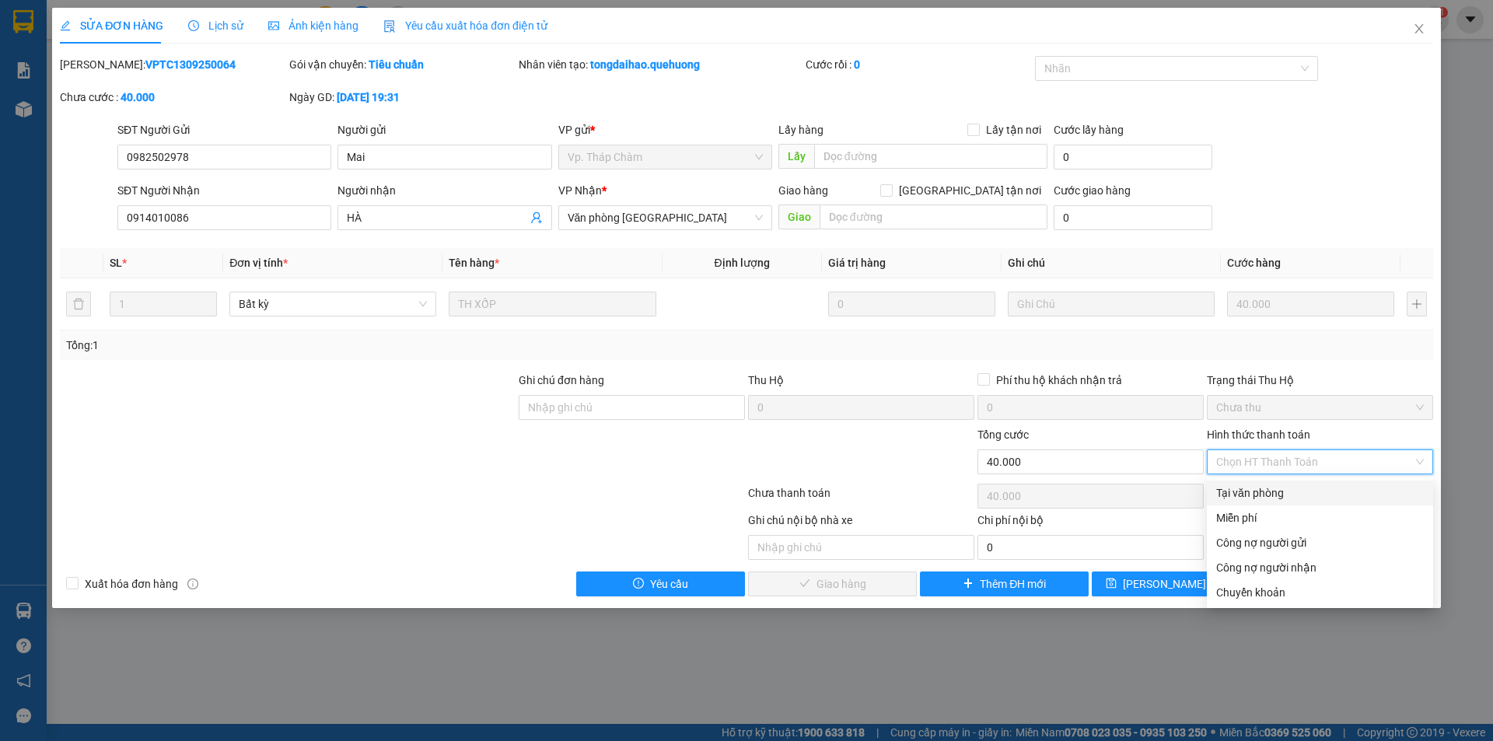
click at [1272, 492] on div "Tại văn phòng" at bounding box center [1320, 492] width 208 height 17
type input "0"
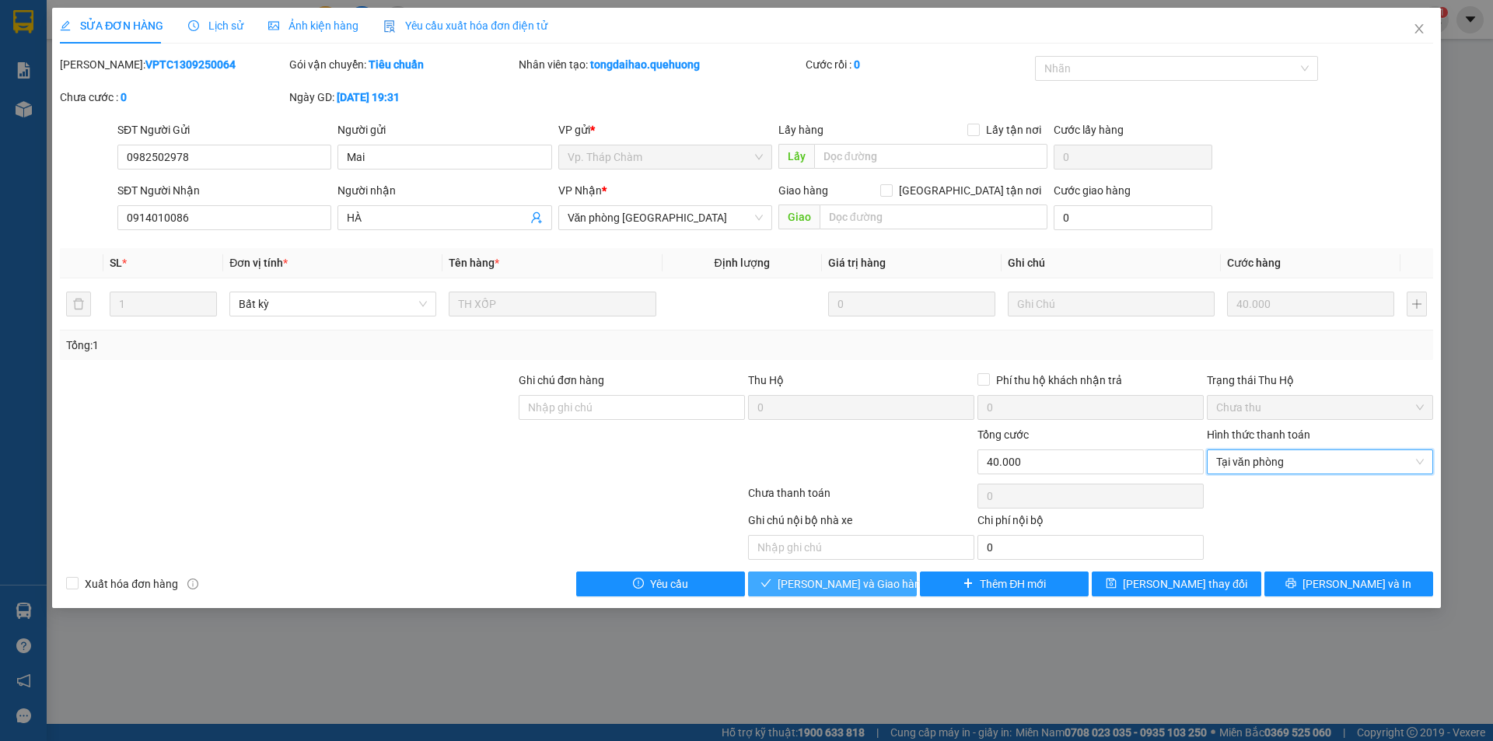
click at [855, 588] on span "Lưu và Giao hàng" at bounding box center [852, 583] width 149 height 17
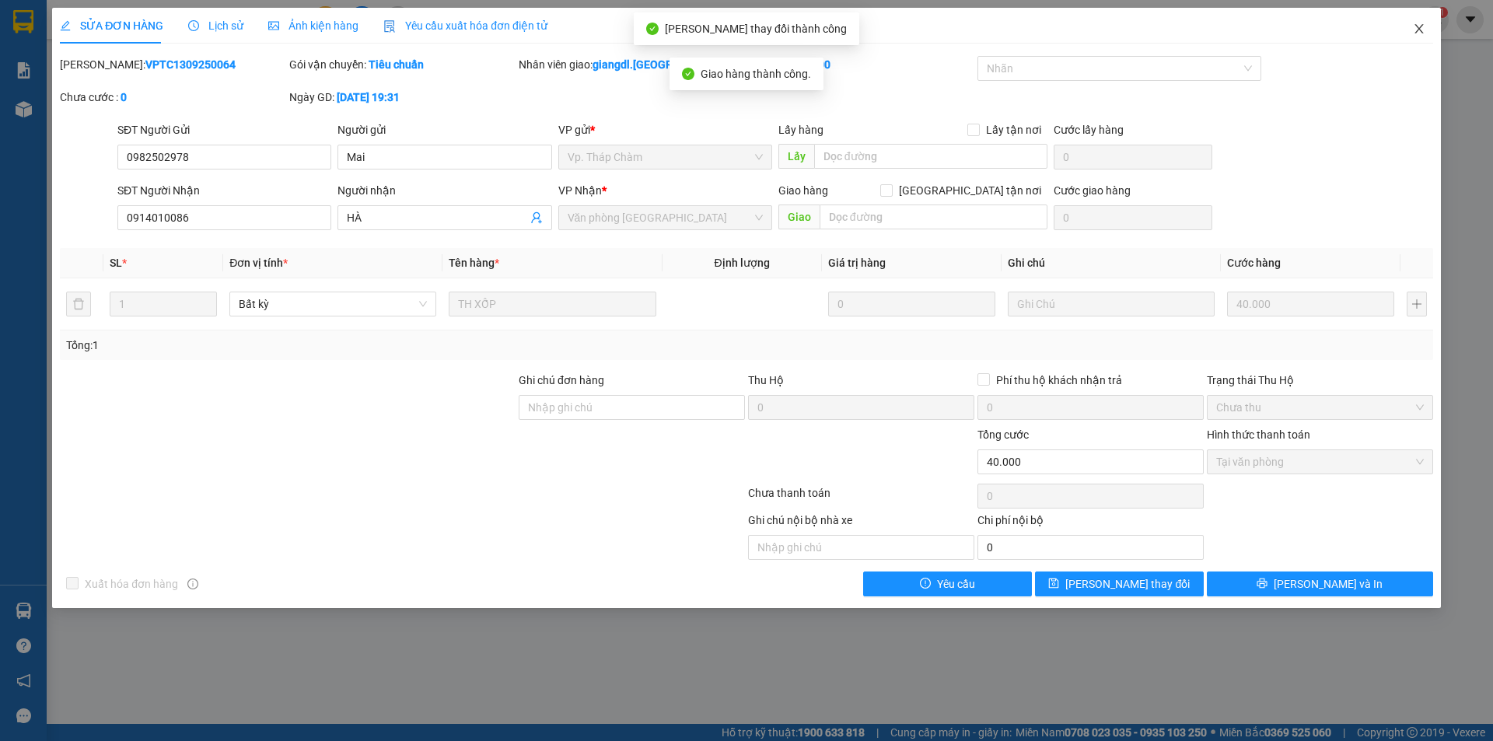
click at [1423, 31] on icon "close" at bounding box center [1419, 29] width 12 height 12
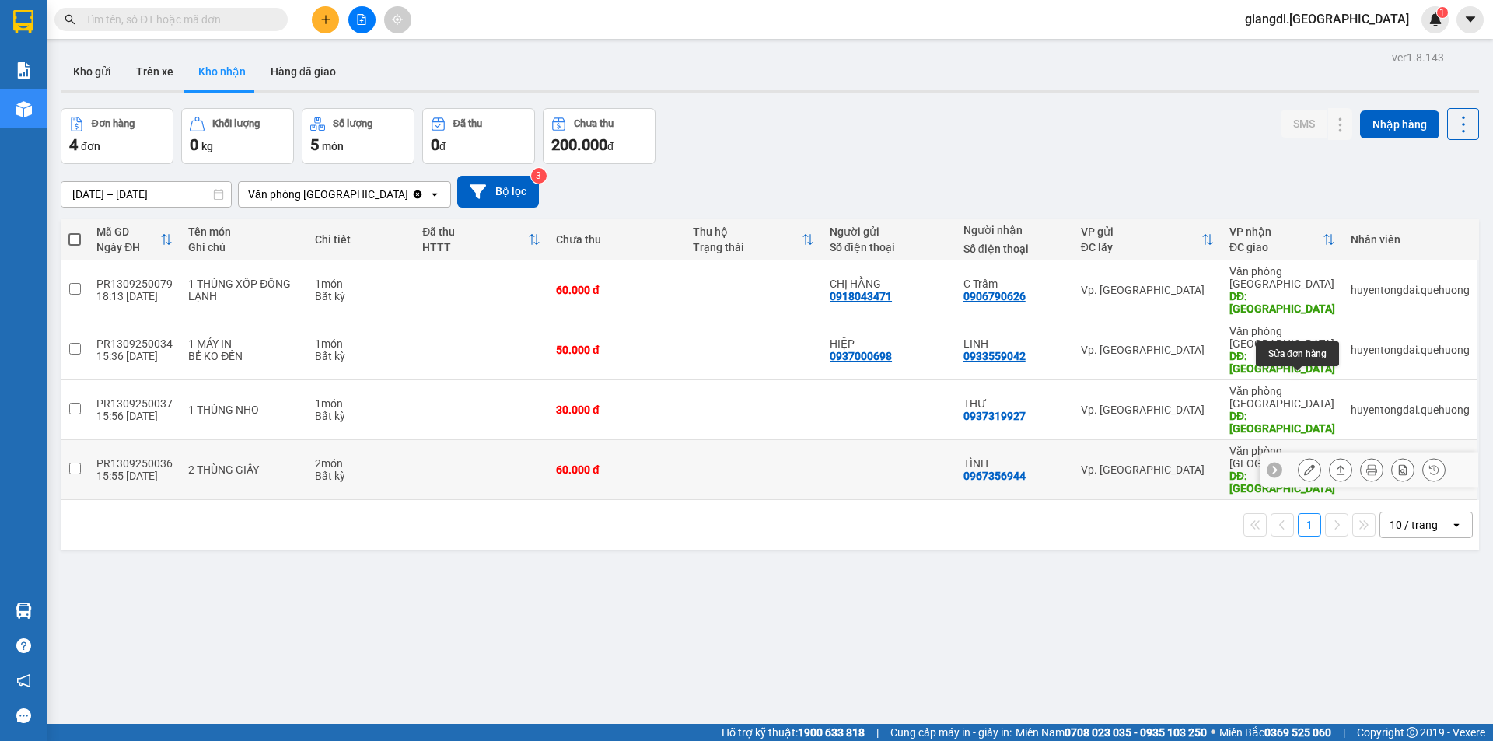
click at [1304, 464] on icon at bounding box center [1309, 469] width 11 height 11
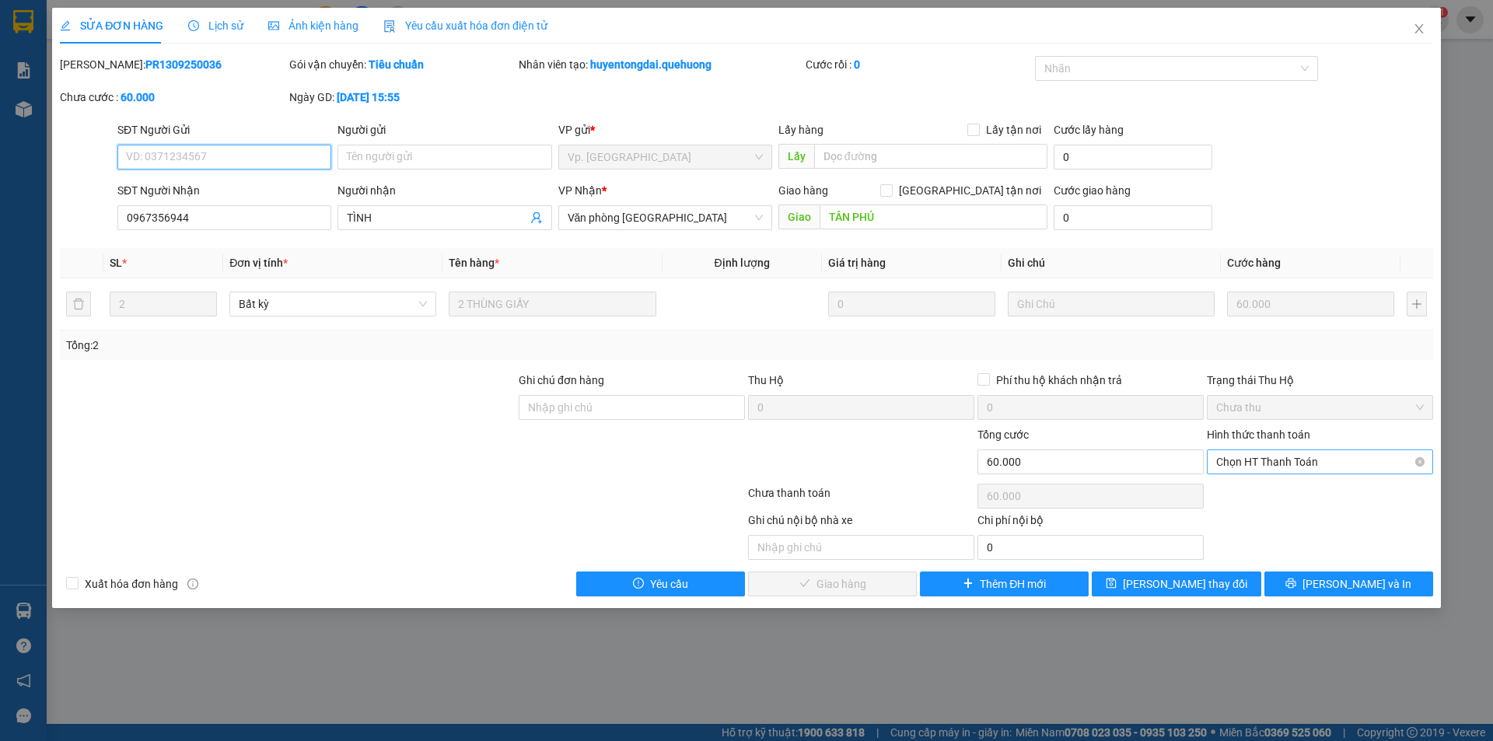
click at [1262, 456] on span "Chọn HT Thanh Toán" at bounding box center [1320, 461] width 208 height 23
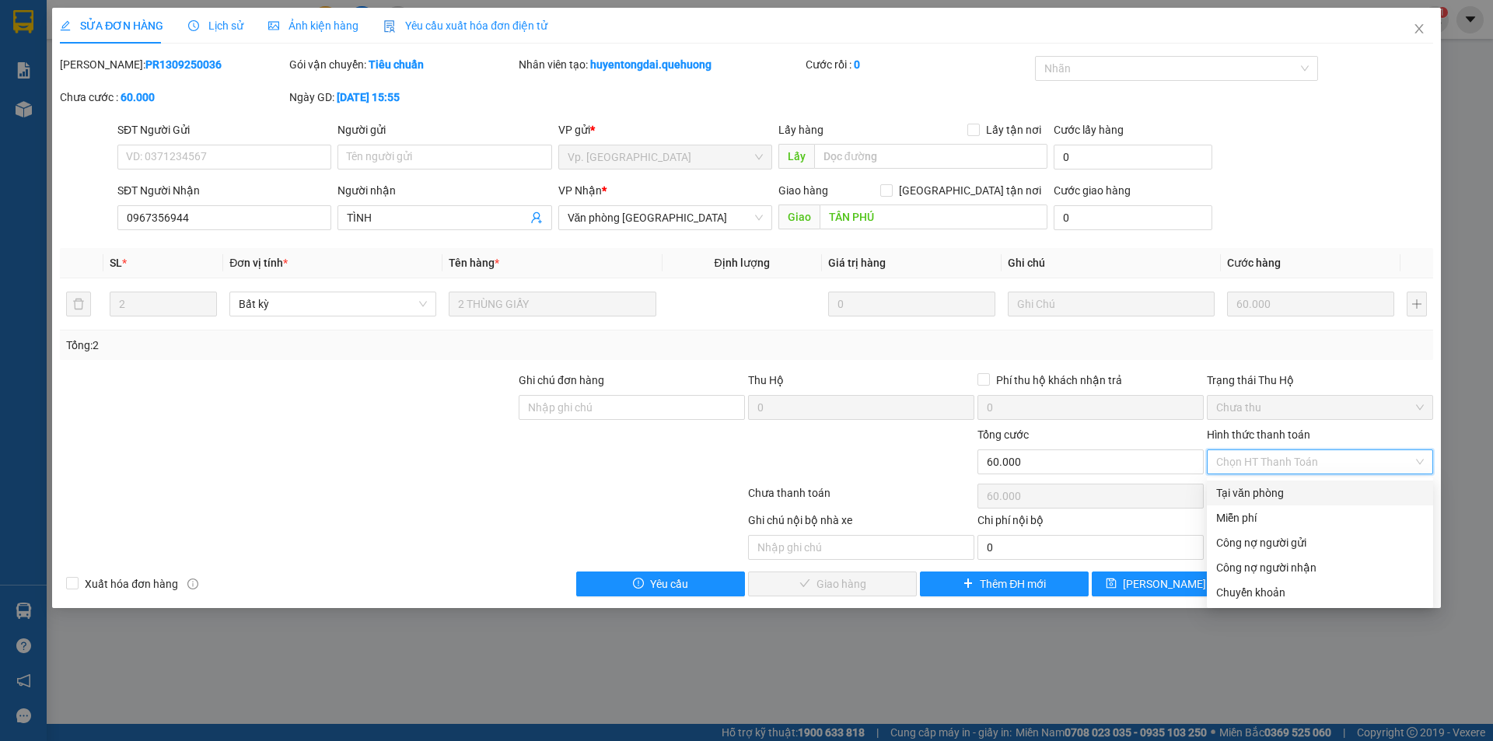
click at [1257, 490] on div "Tại văn phòng" at bounding box center [1320, 492] width 208 height 17
type input "0"
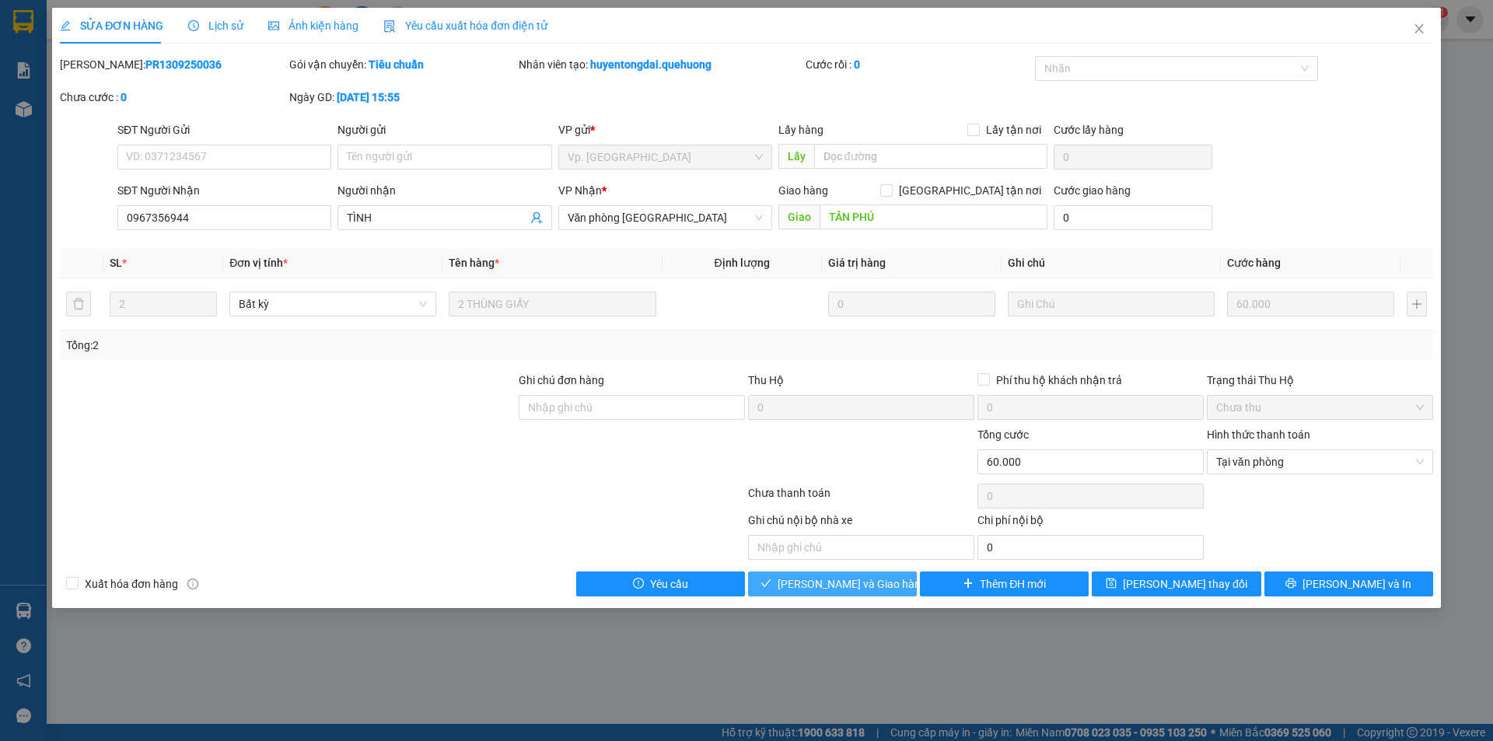
click at [858, 588] on span "Lưu và Giao hàng" at bounding box center [852, 583] width 149 height 17
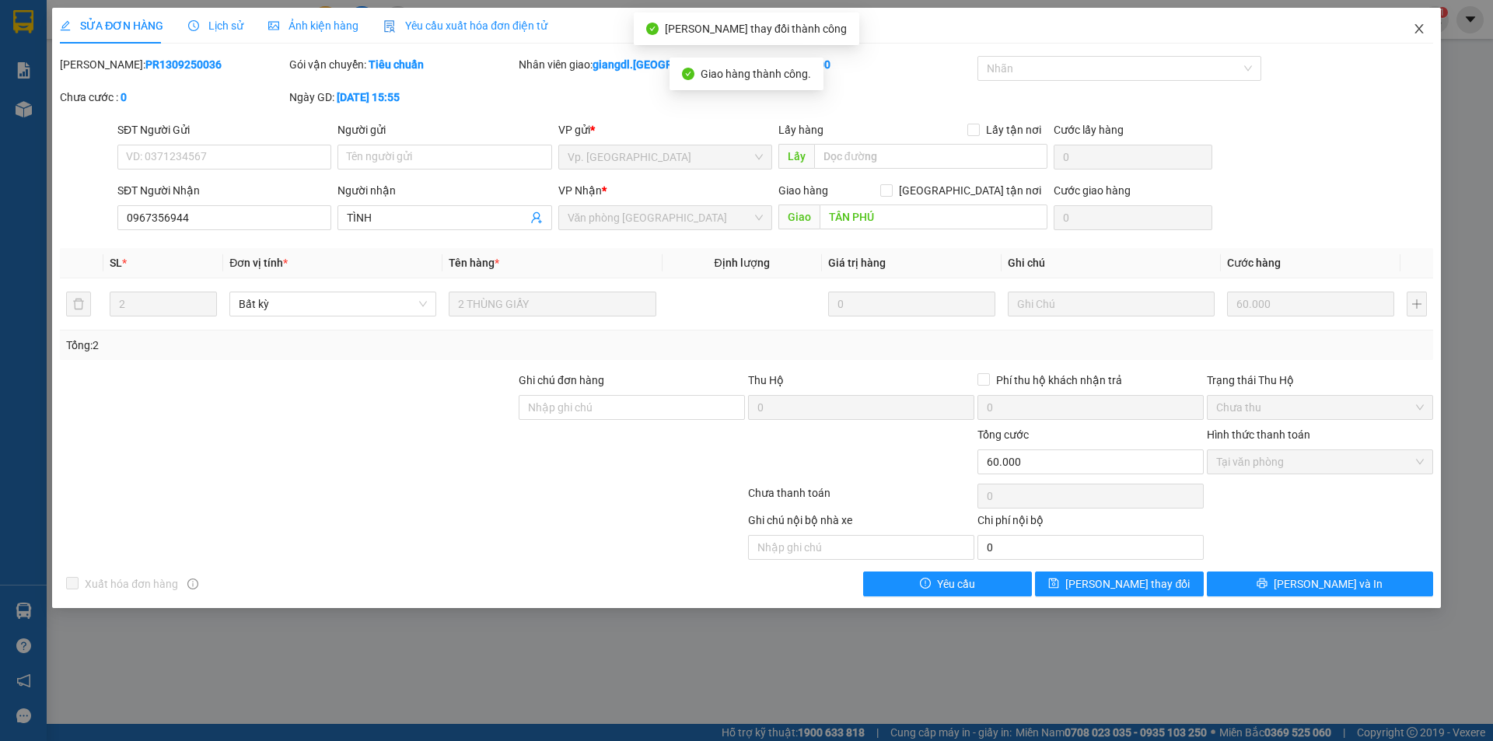
click at [1418, 29] on icon "close" at bounding box center [1418, 28] width 9 height 9
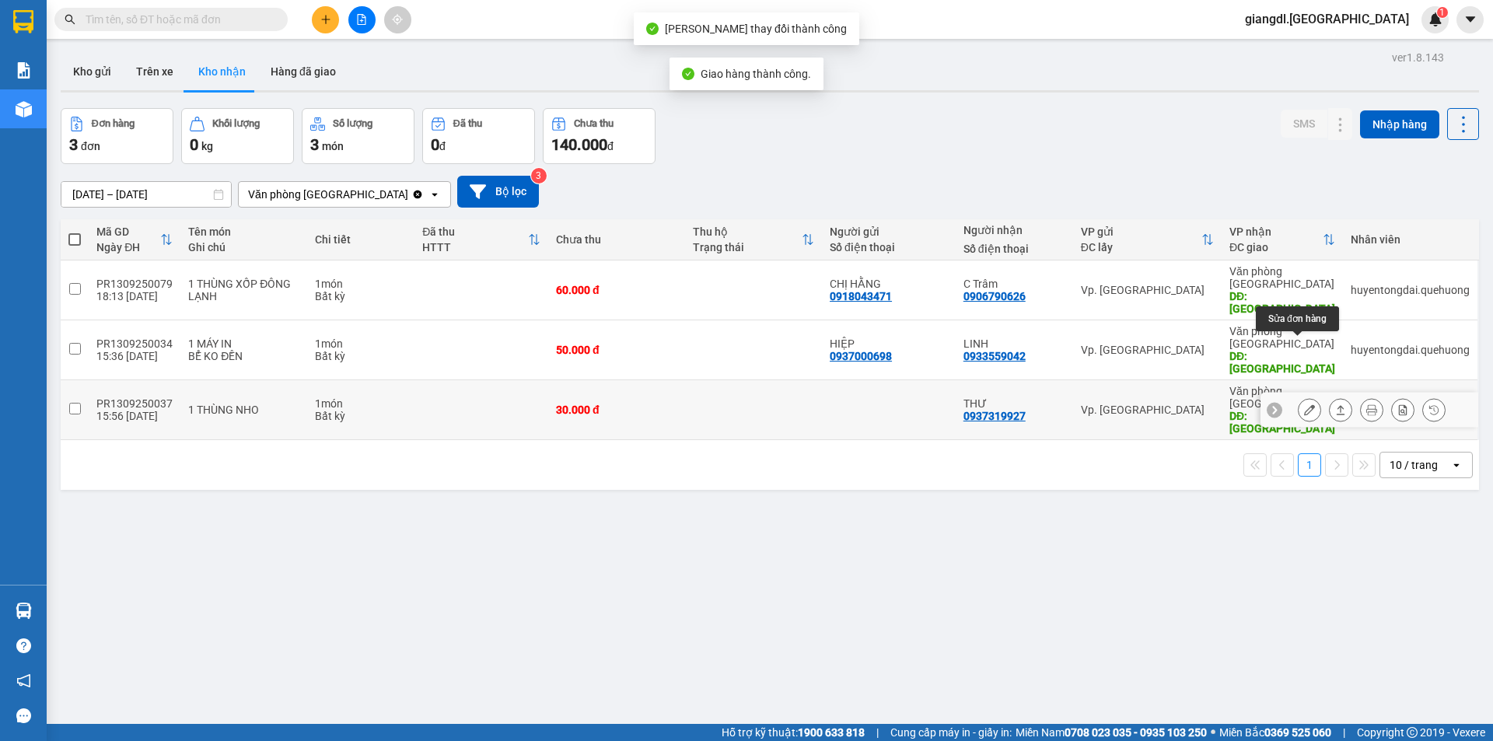
click at [1304, 404] on icon at bounding box center [1309, 409] width 11 height 11
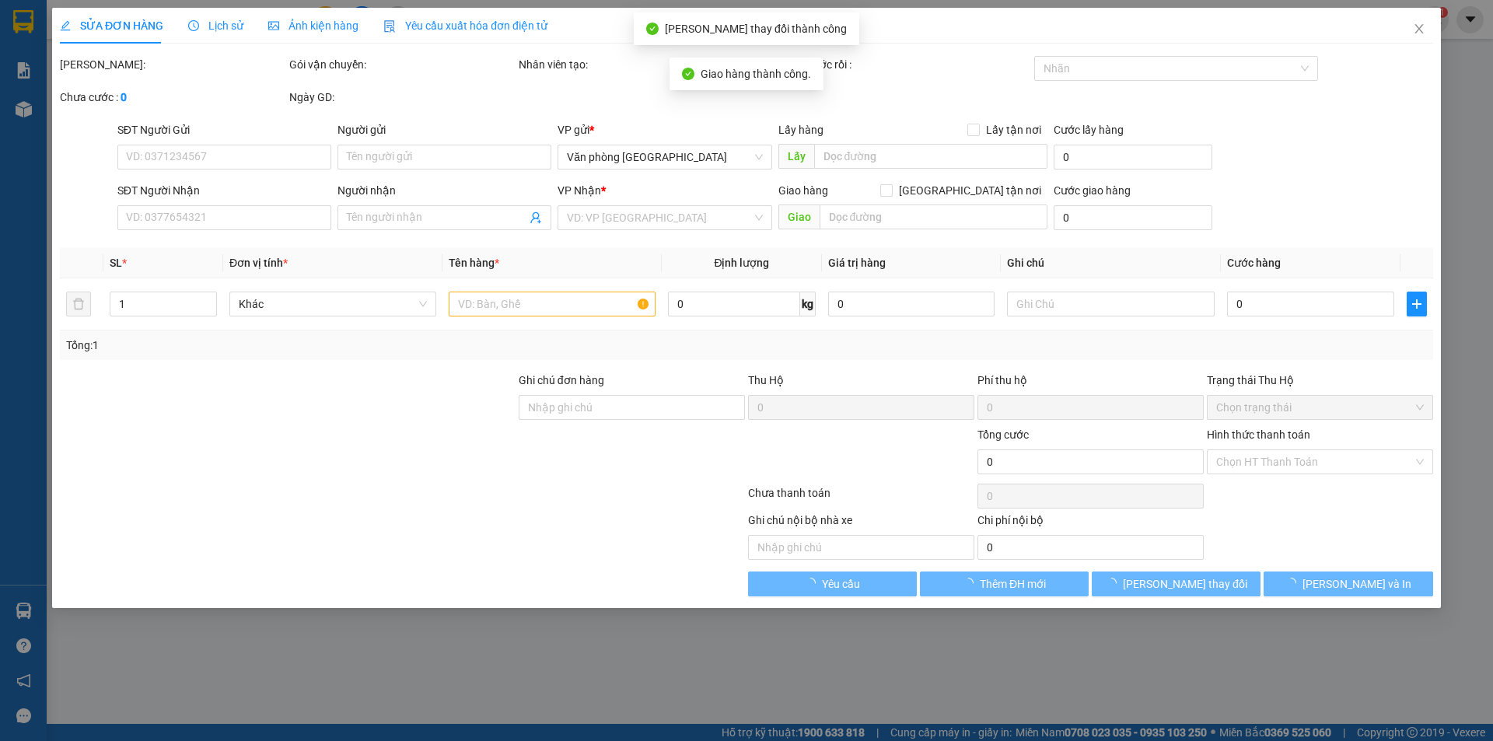
type input "0937319927"
type input "THƯ"
type input "TÂN PHÚ"
type input "30.000"
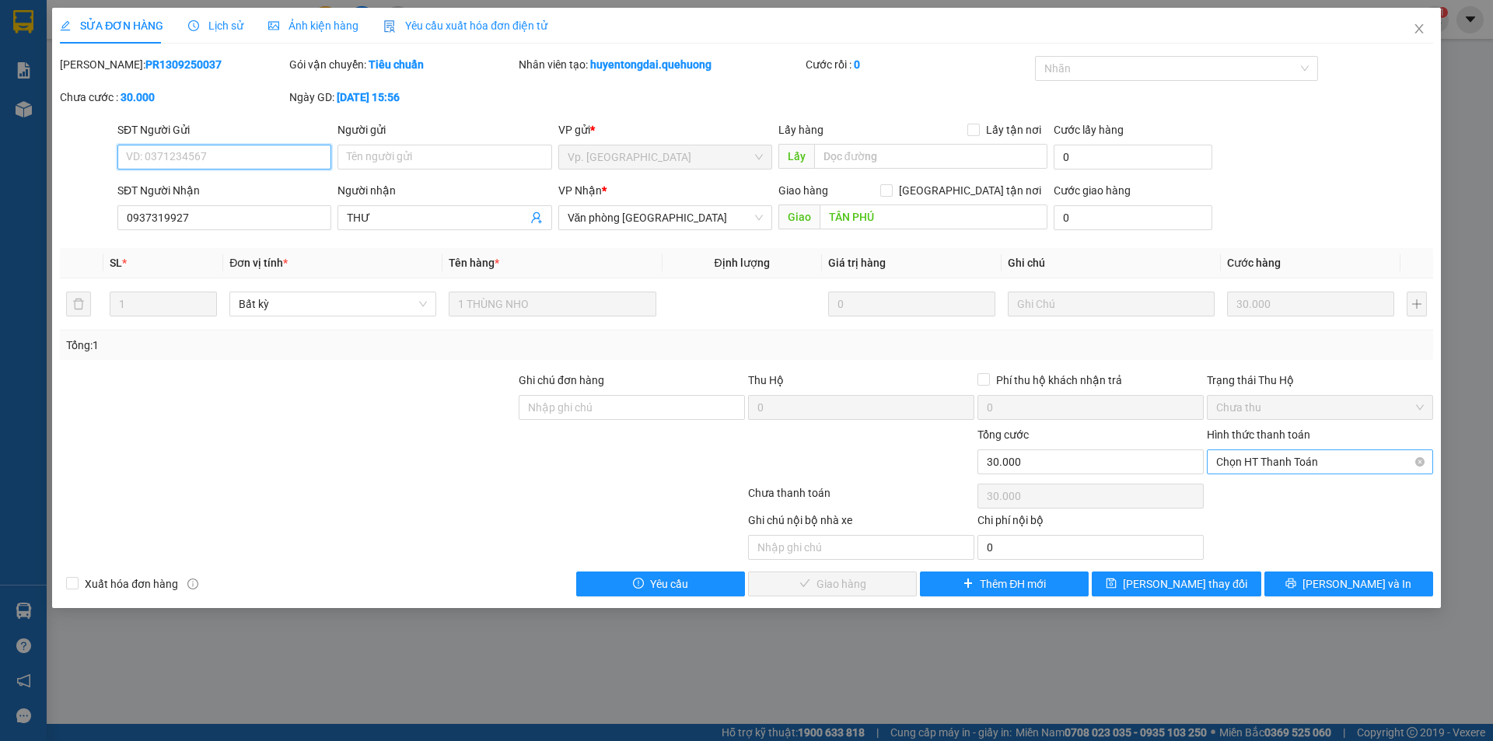
click at [1284, 466] on span "Chọn HT Thanh Toán" at bounding box center [1320, 461] width 208 height 23
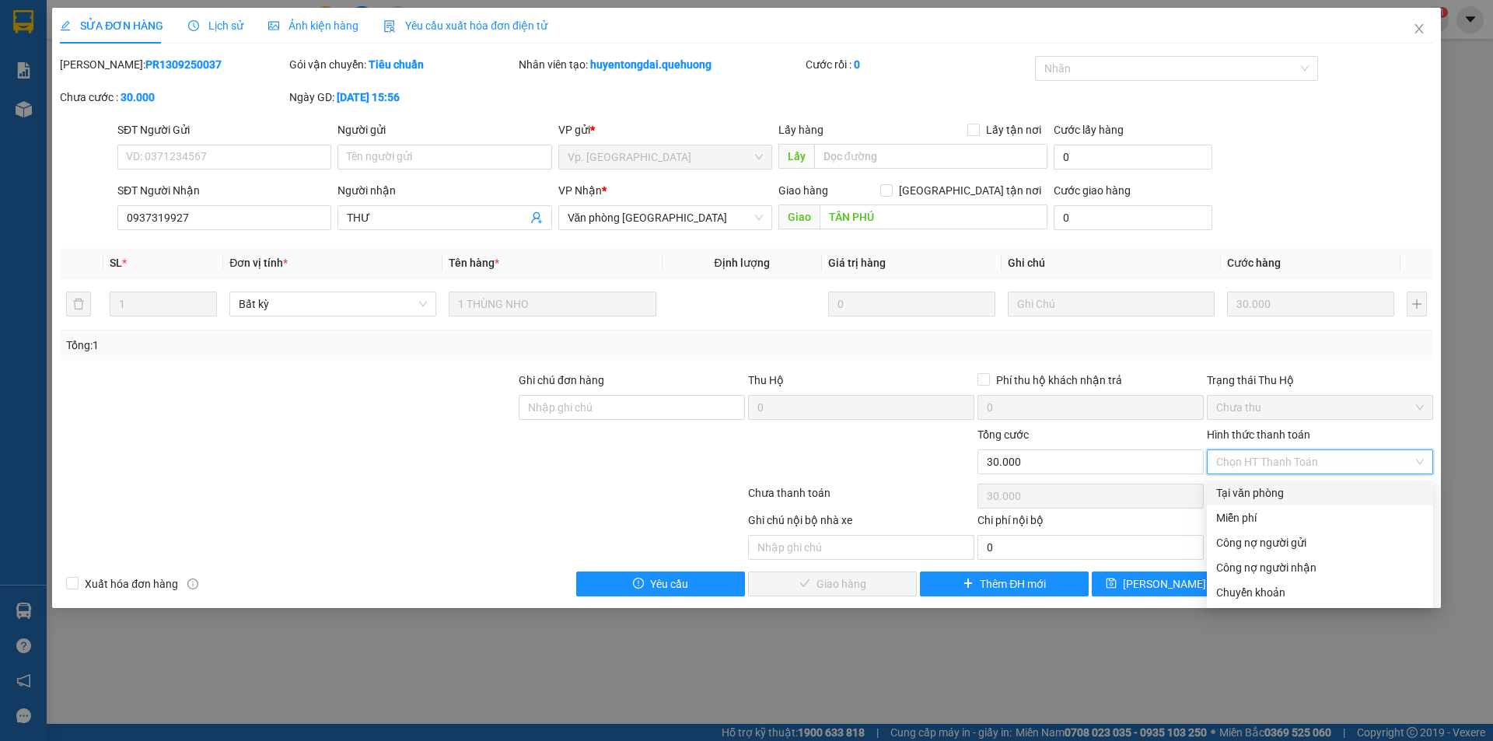
drag, startPoint x: 1271, startPoint y: 491, endPoint x: 1263, endPoint y: 490, distance: 7.8
click at [1270, 491] on div "Tại văn phòng" at bounding box center [1320, 492] width 208 height 17
type input "0"
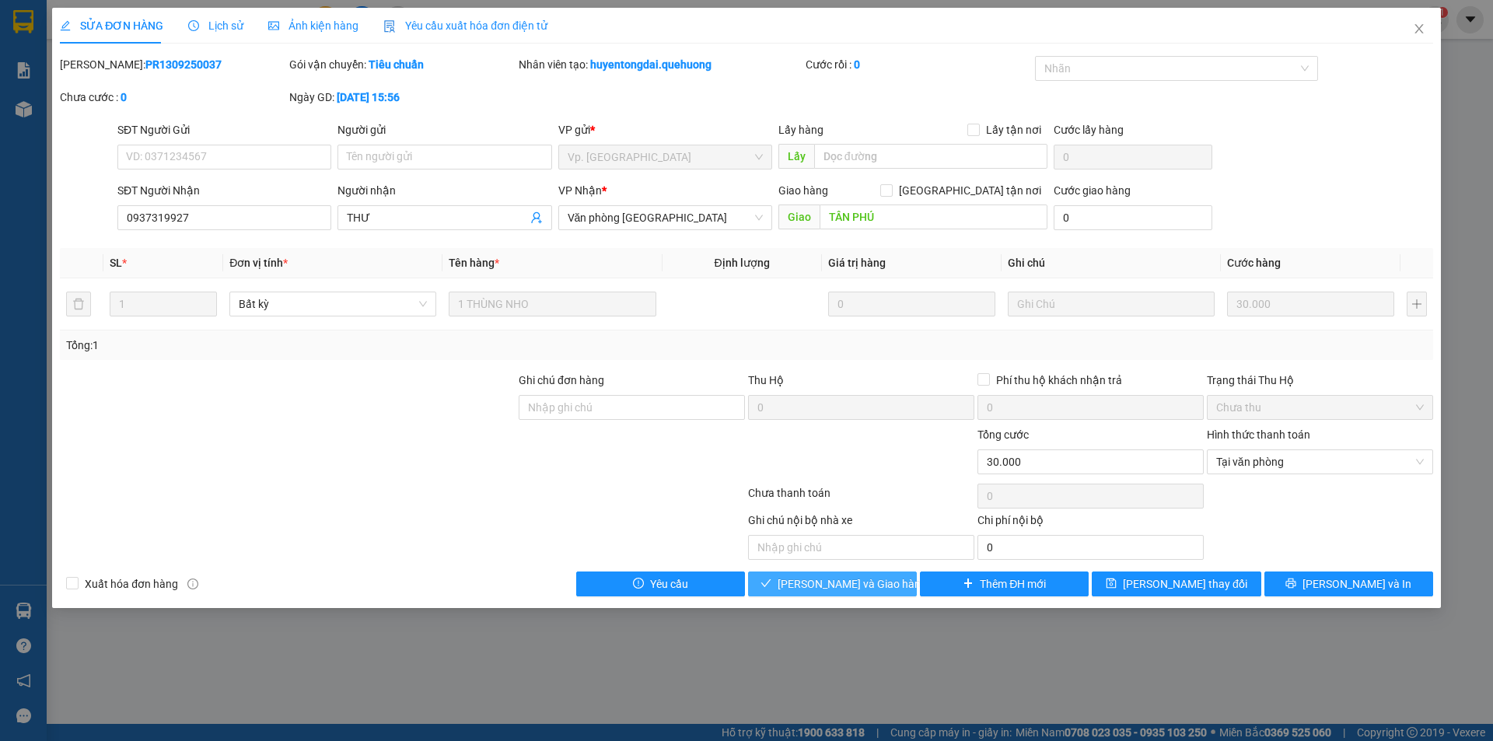
click at [858, 587] on span "Lưu và Giao hàng" at bounding box center [852, 583] width 149 height 17
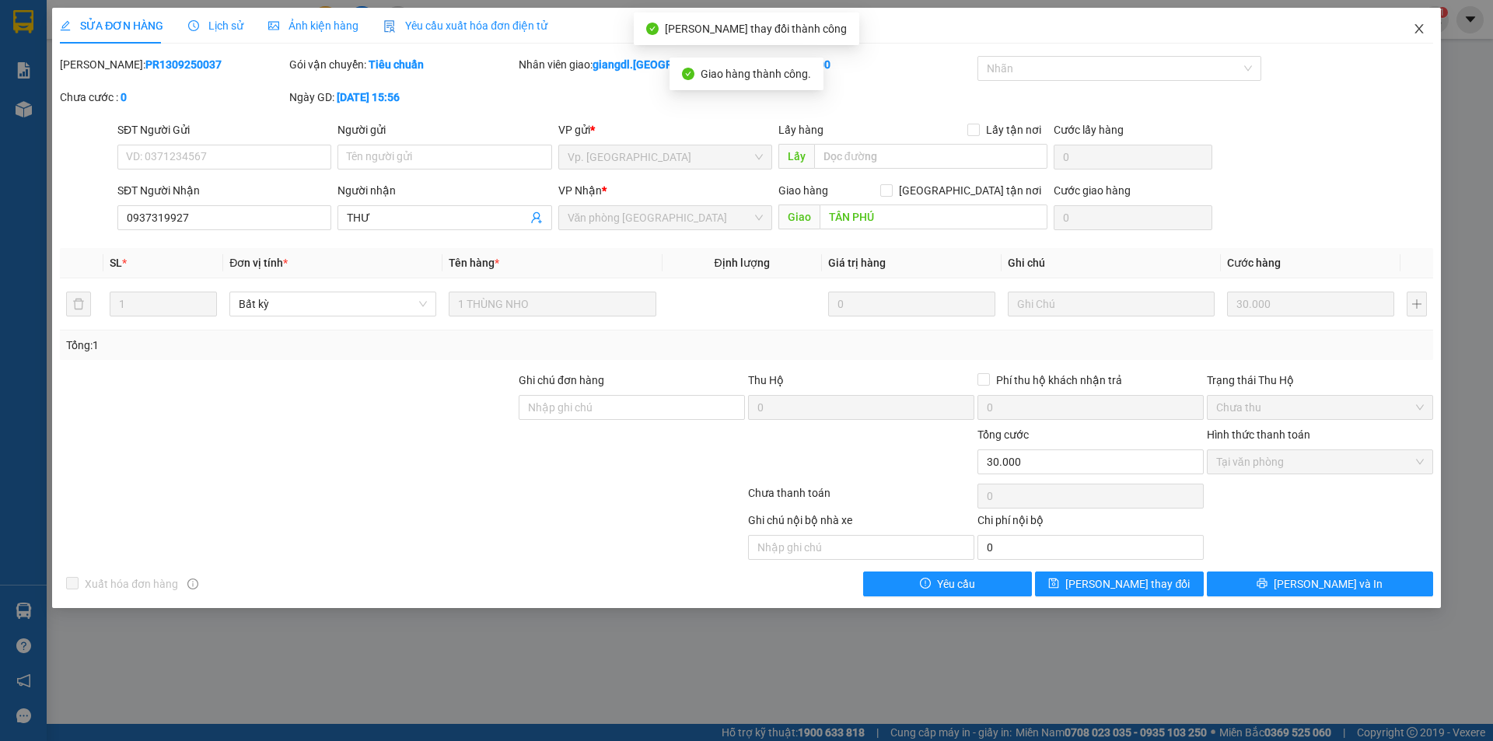
click at [1421, 27] on icon "close" at bounding box center [1419, 29] width 12 height 12
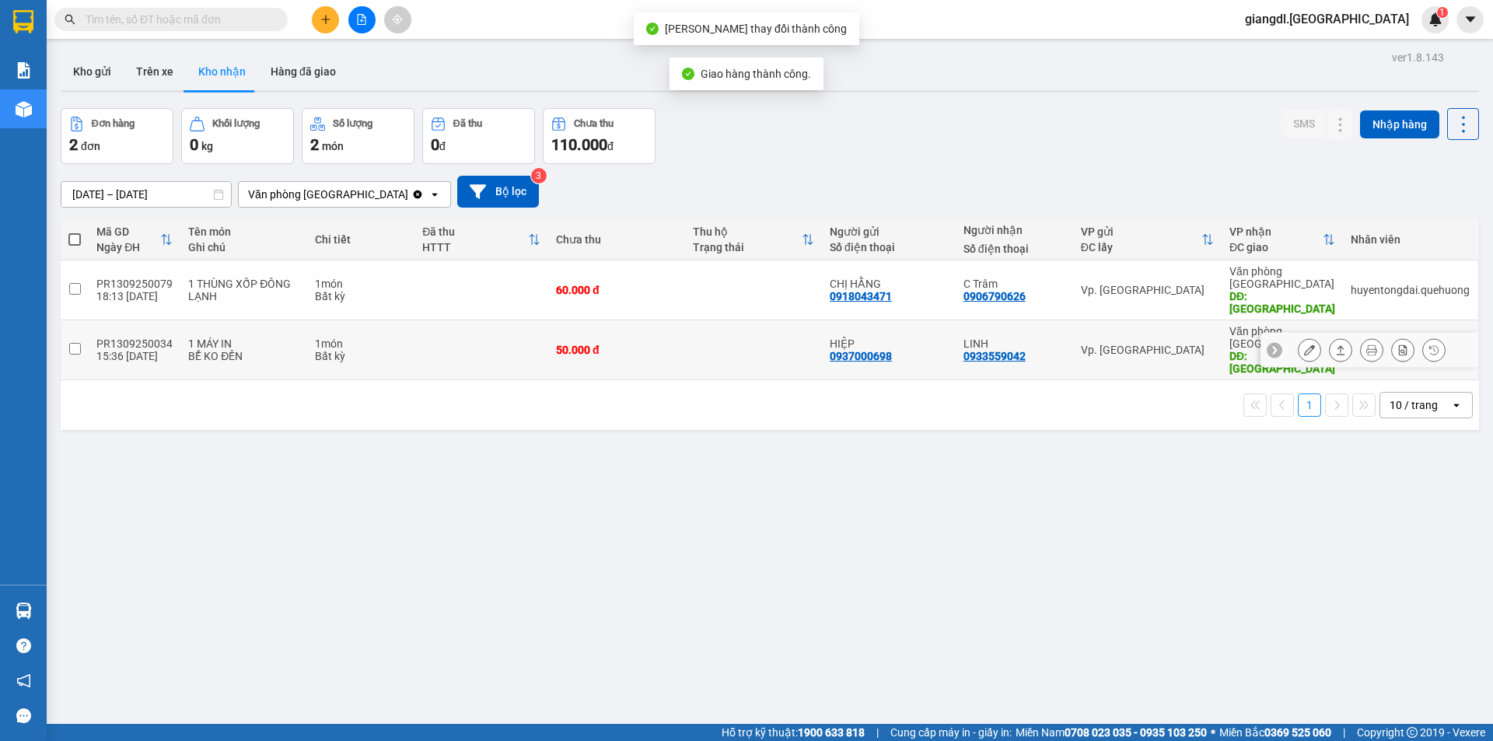
click at [1301, 337] on button at bounding box center [1309, 350] width 22 height 27
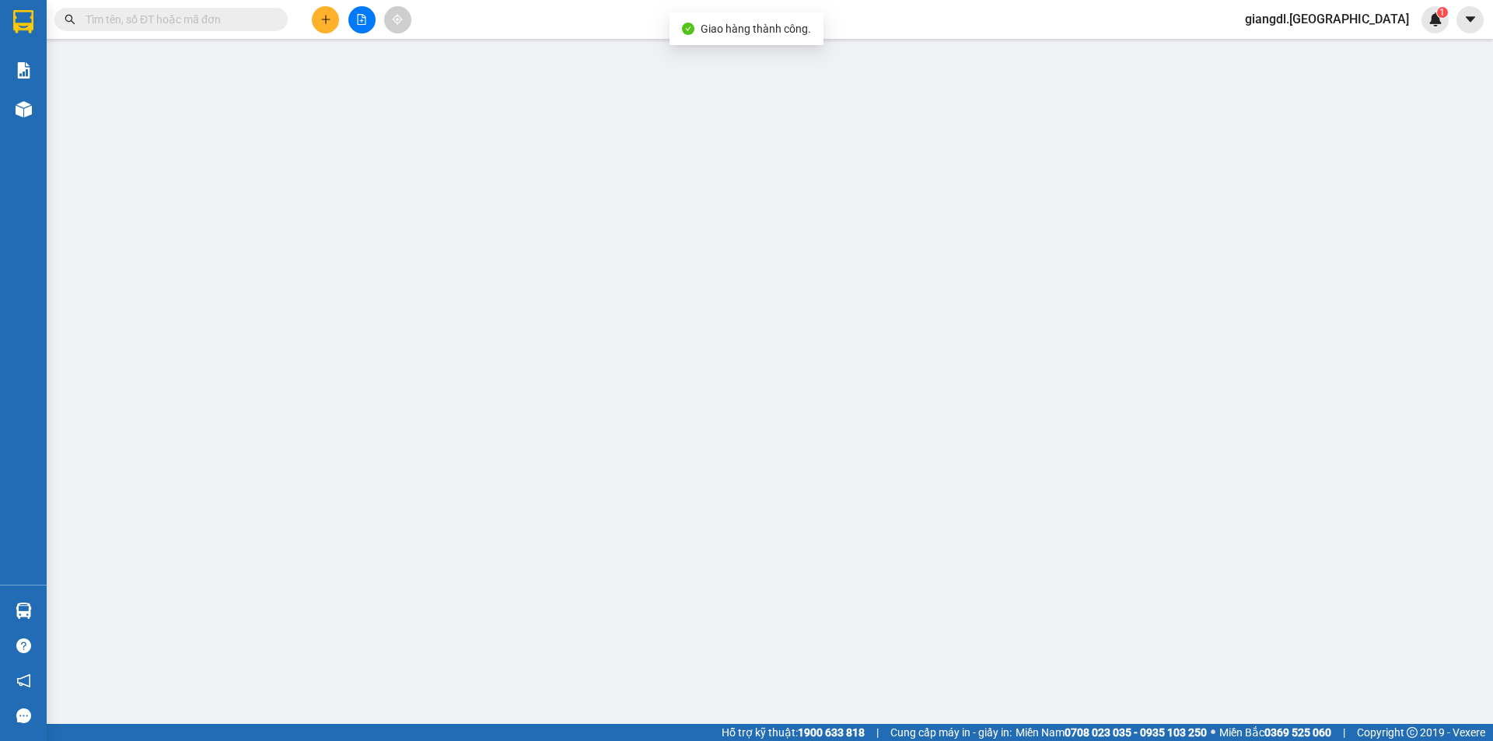
type input "0937000698"
type input "HIỆP"
type input "0933559042"
type input "LINH"
type input "TÂN PHÚ"
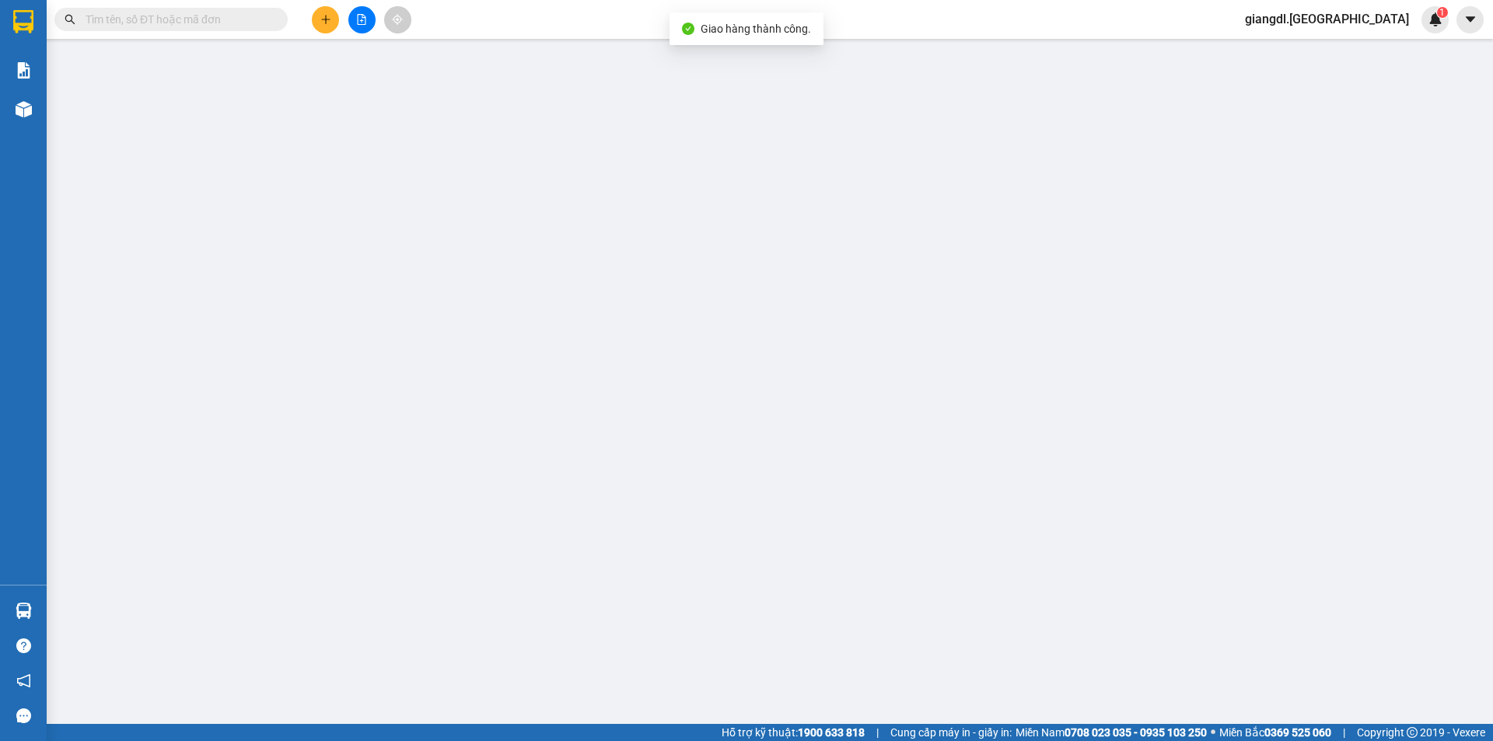
type input "50.000"
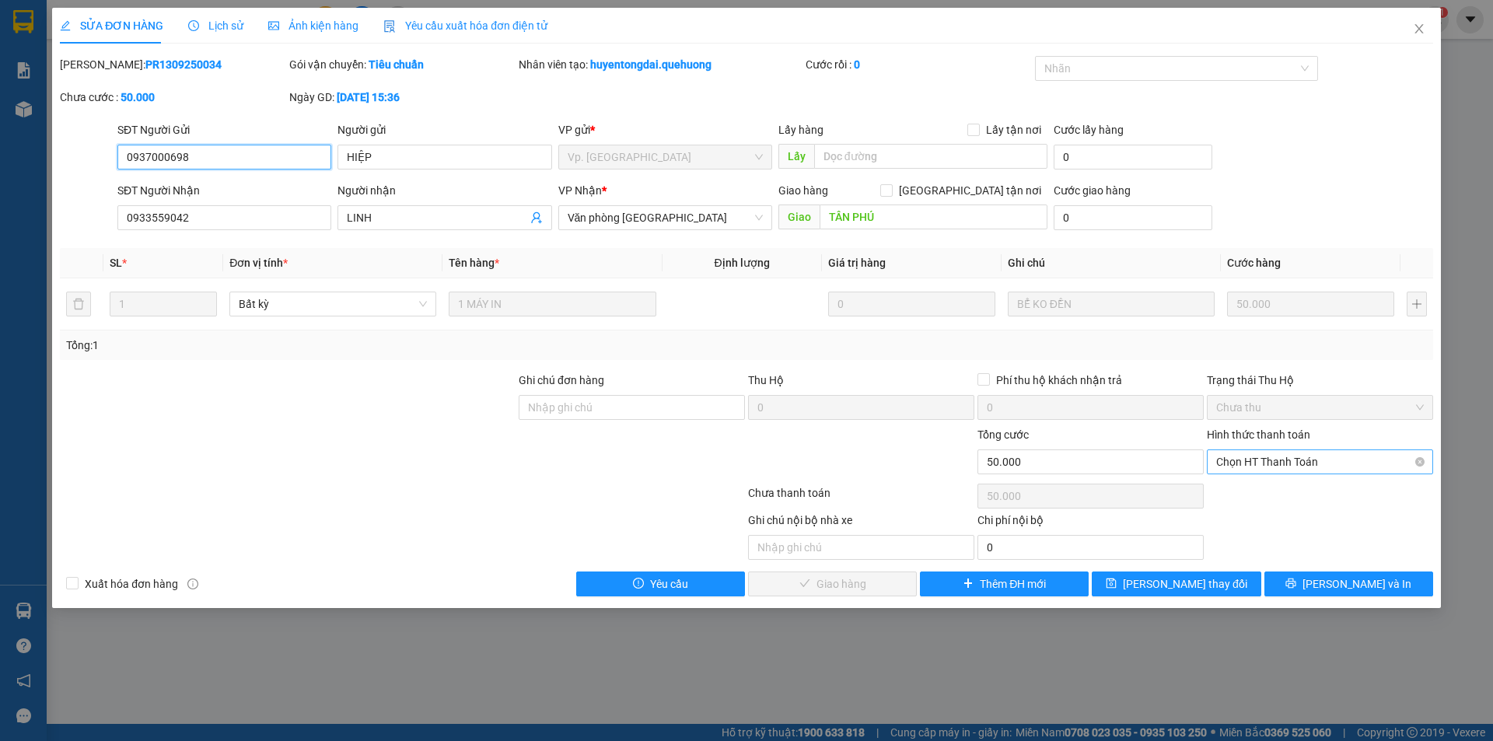
click at [1223, 463] on span "Chọn HT Thanh Toán" at bounding box center [1320, 461] width 208 height 23
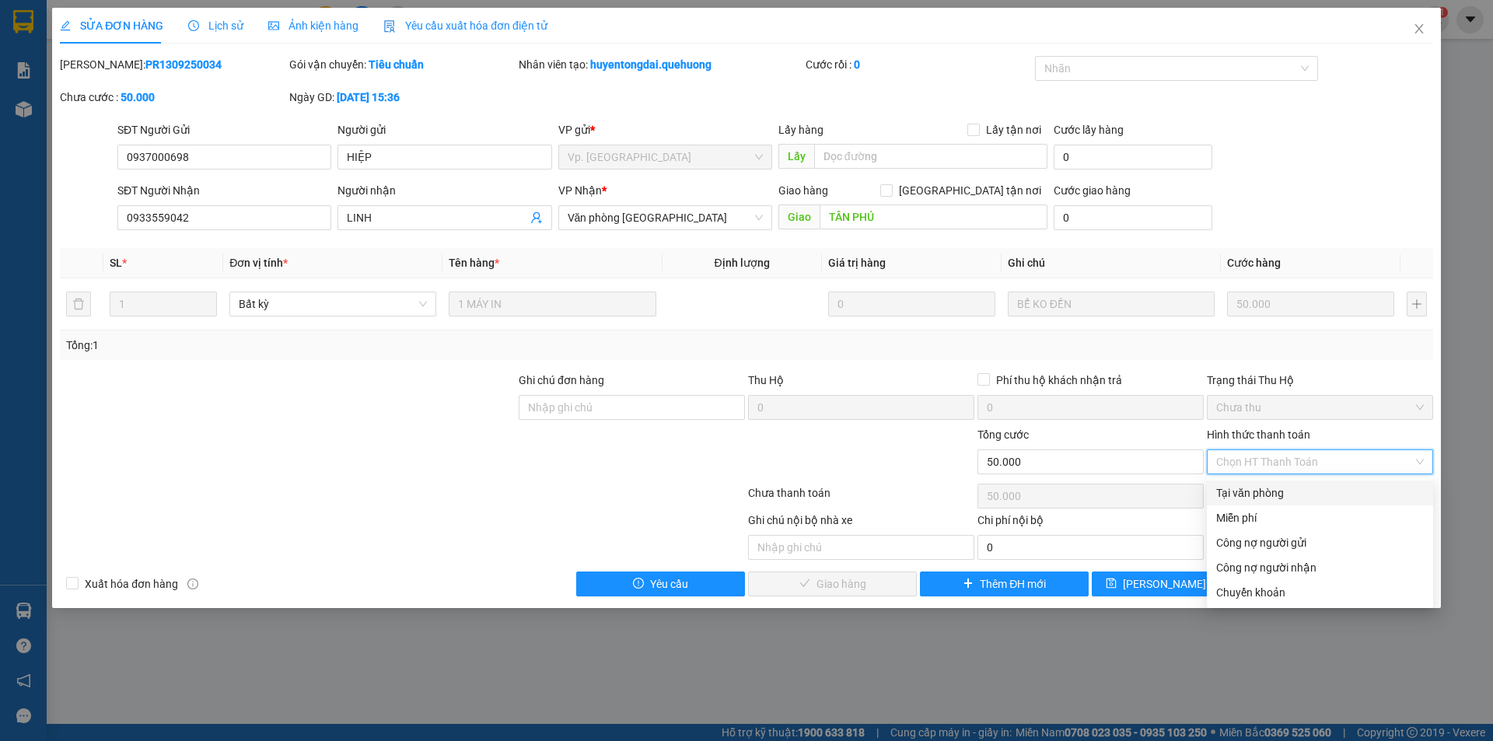
click at [1226, 500] on div "Tại văn phòng" at bounding box center [1320, 492] width 208 height 17
type input "0"
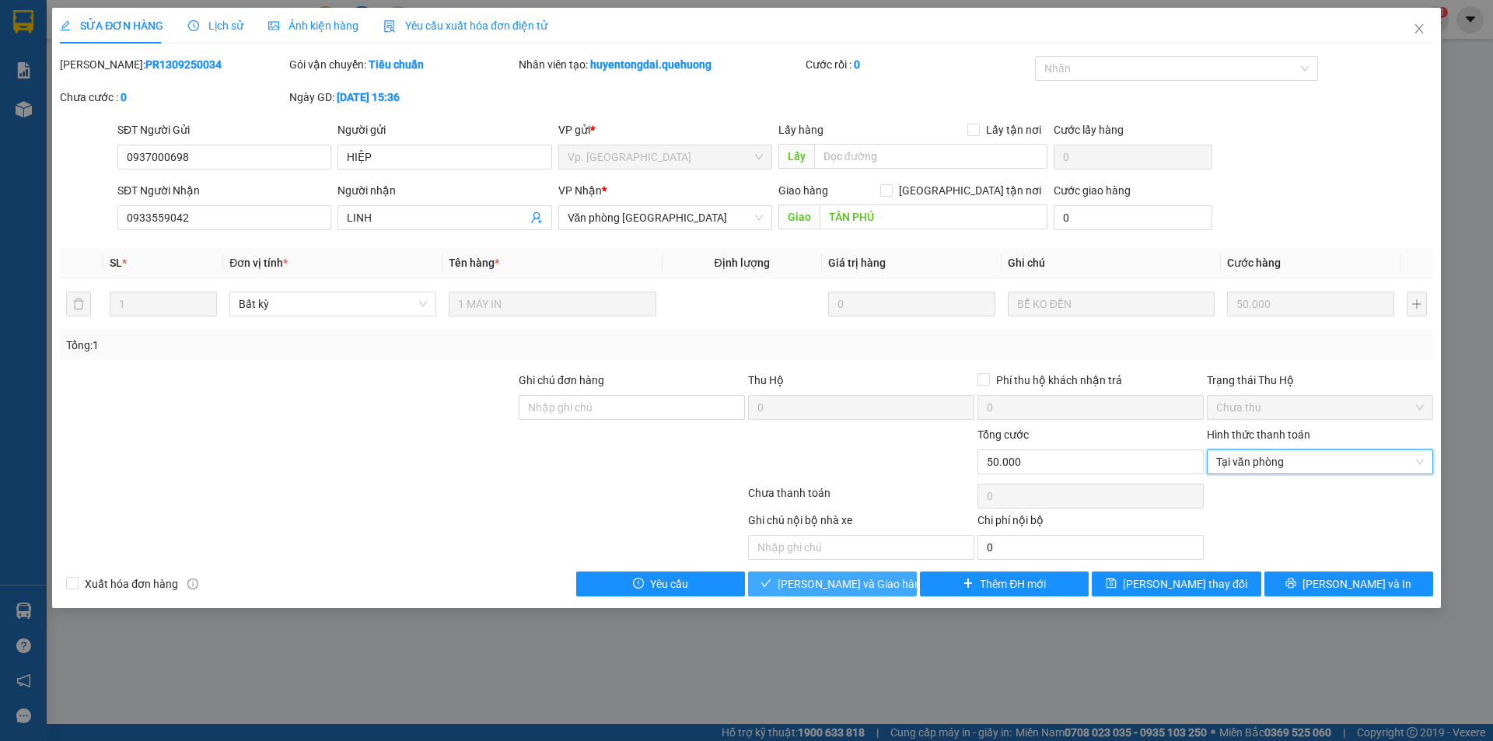
click at [859, 582] on span "Lưu và Giao hàng" at bounding box center [852, 583] width 149 height 17
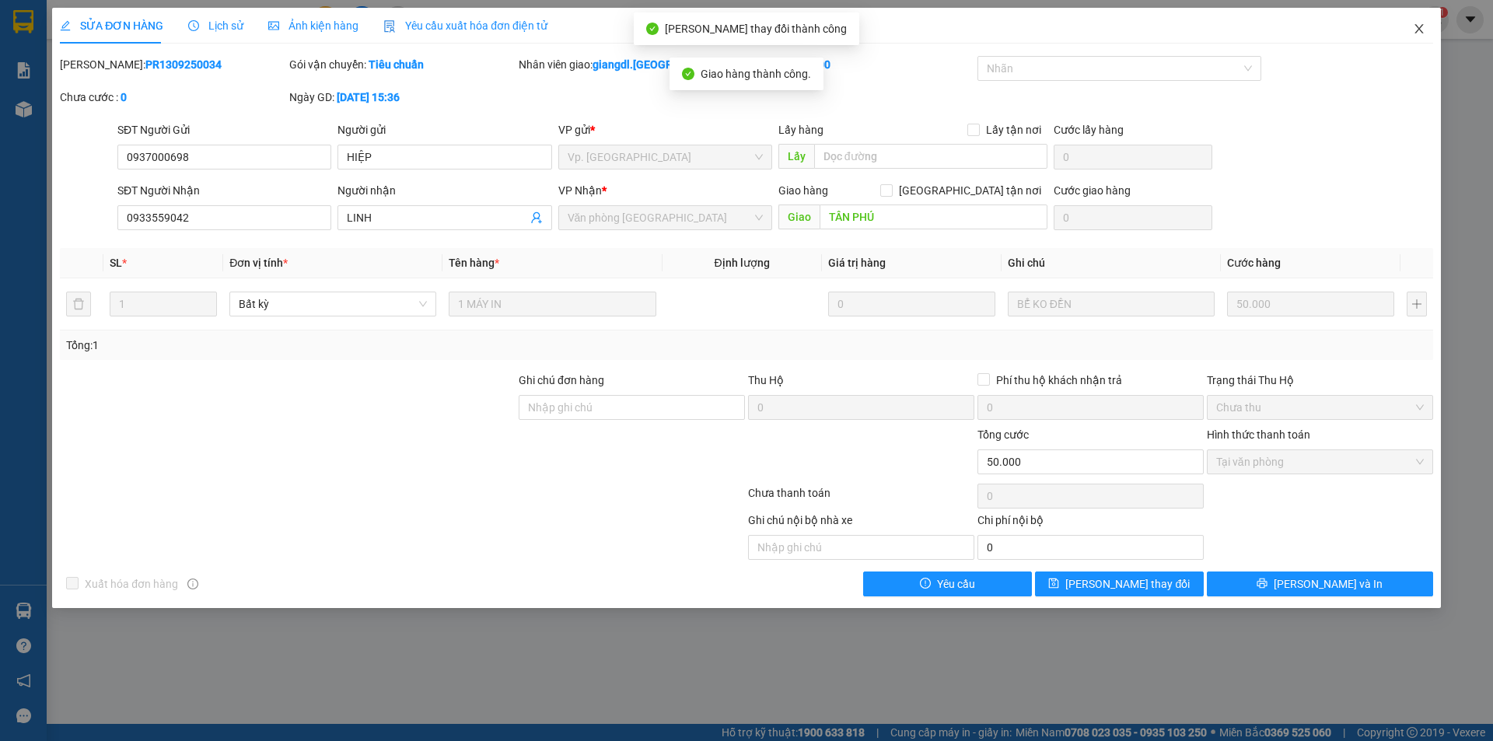
click at [1419, 30] on icon "close" at bounding box center [1419, 29] width 12 height 12
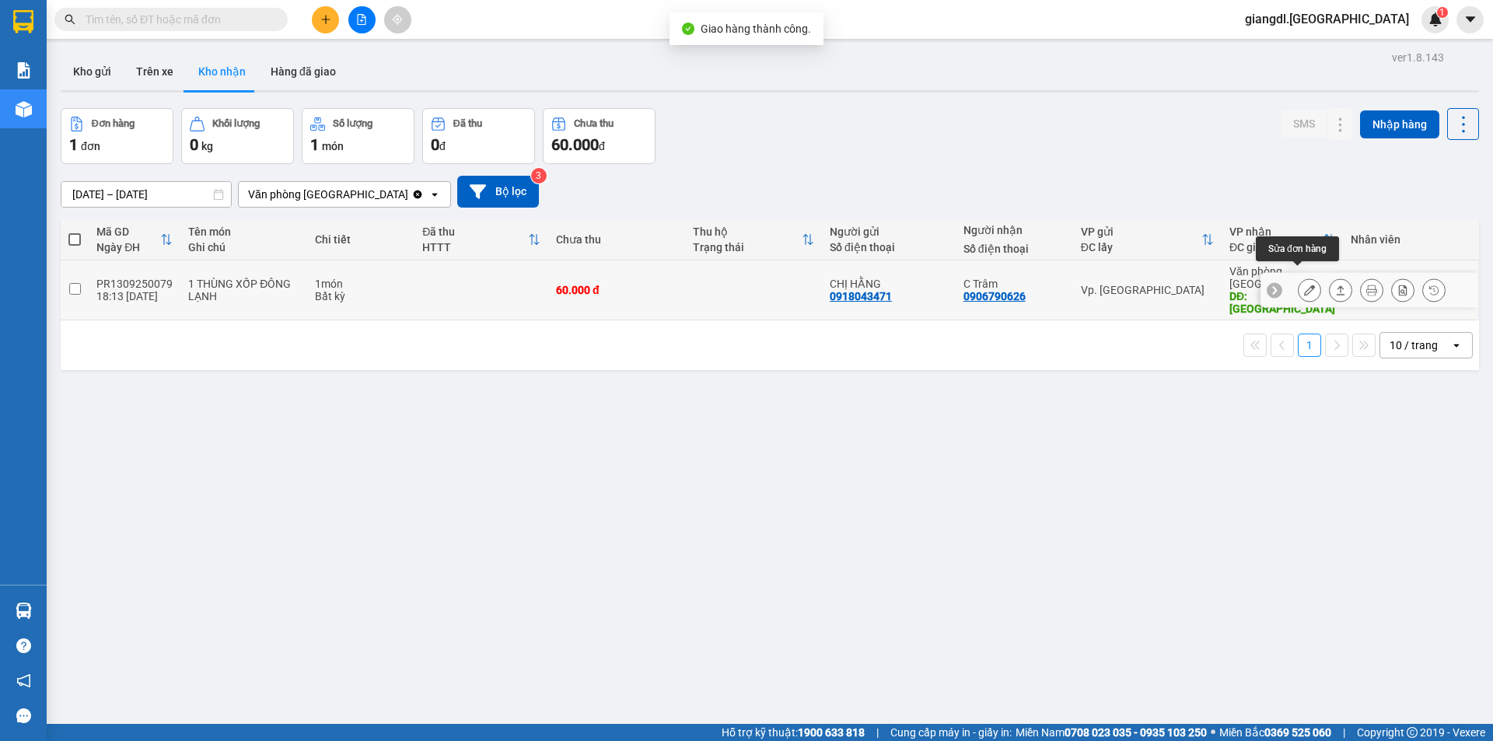
click at [1304, 285] on icon at bounding box center [1309, 290] width 11 height 11
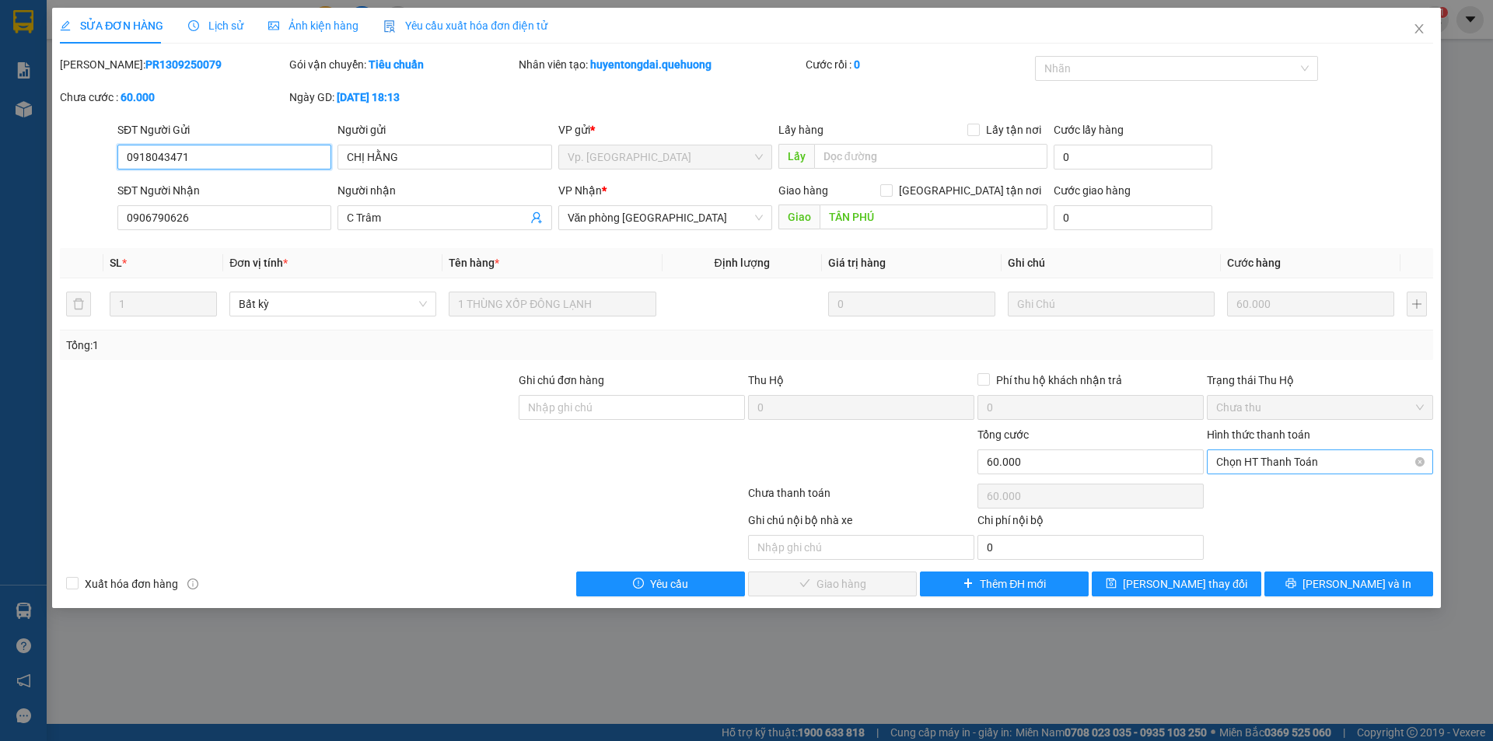
click at [1225, 460] on span "Chọn HT Thanh Toán" at bounding box center [1320, 461] width 208 height 23
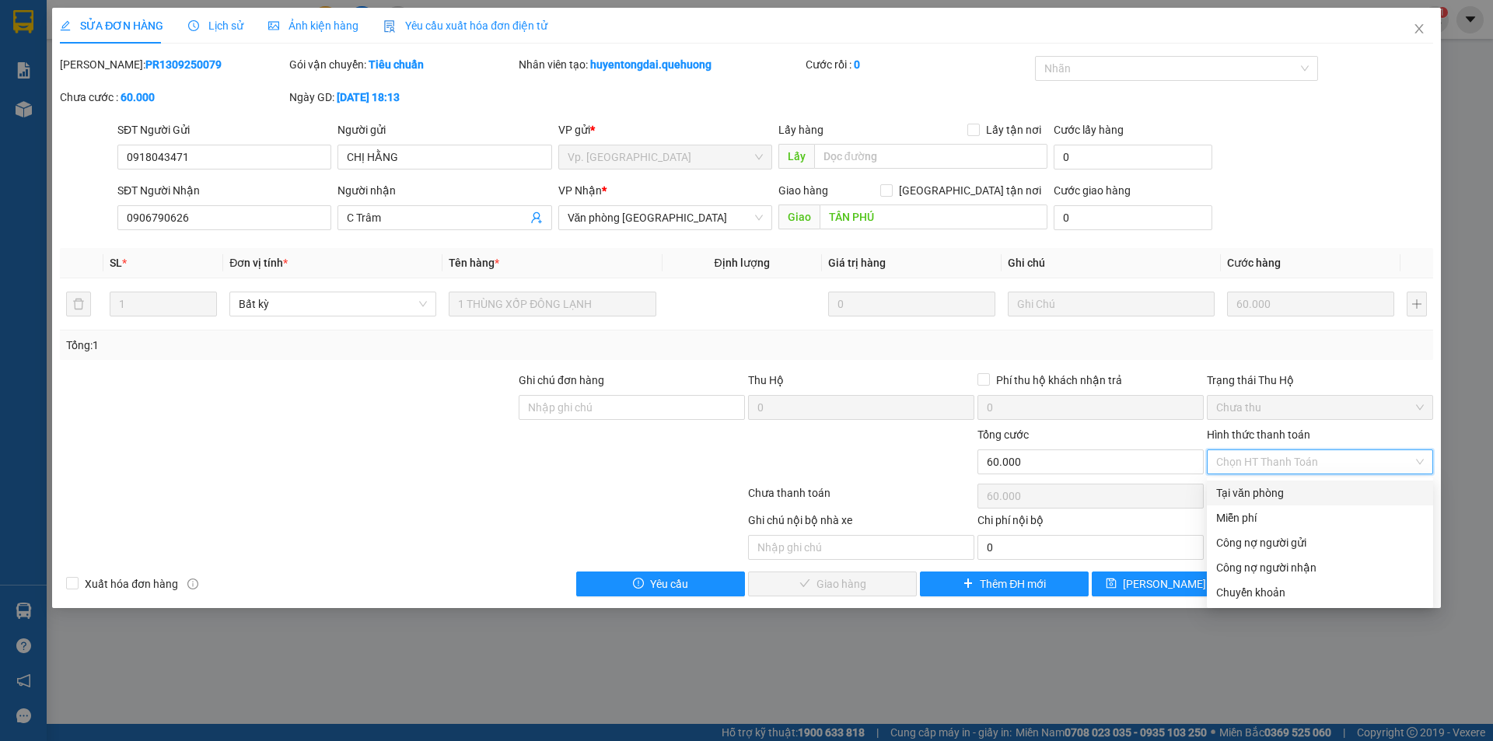
click at [1227, 494] on div "Tại văn phòng" at bounding box center [1320, 492] width 208 height 17
type input "0"
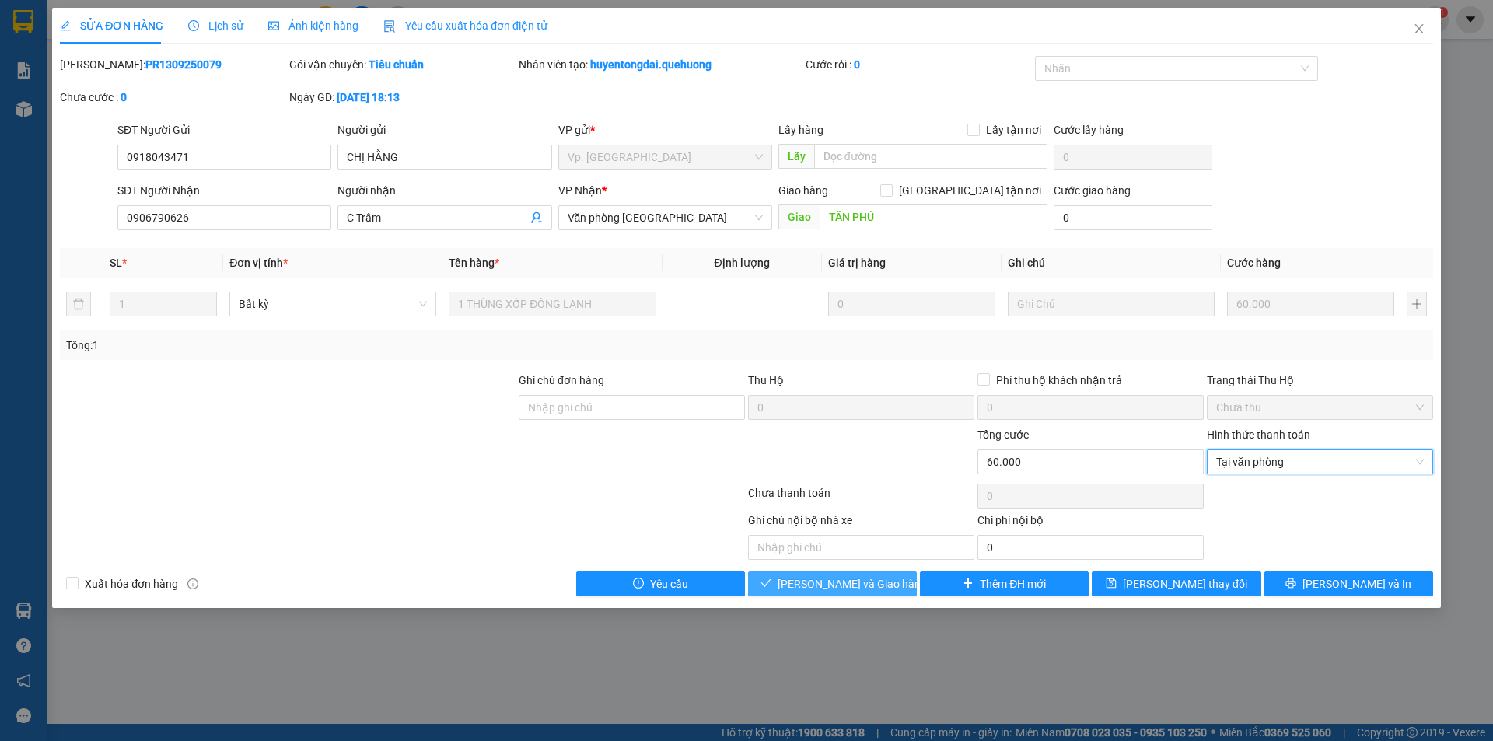
click at [887, 586] on button "Lưu và Giao hàng" at bounding box center [832, 583] width 169 height 25
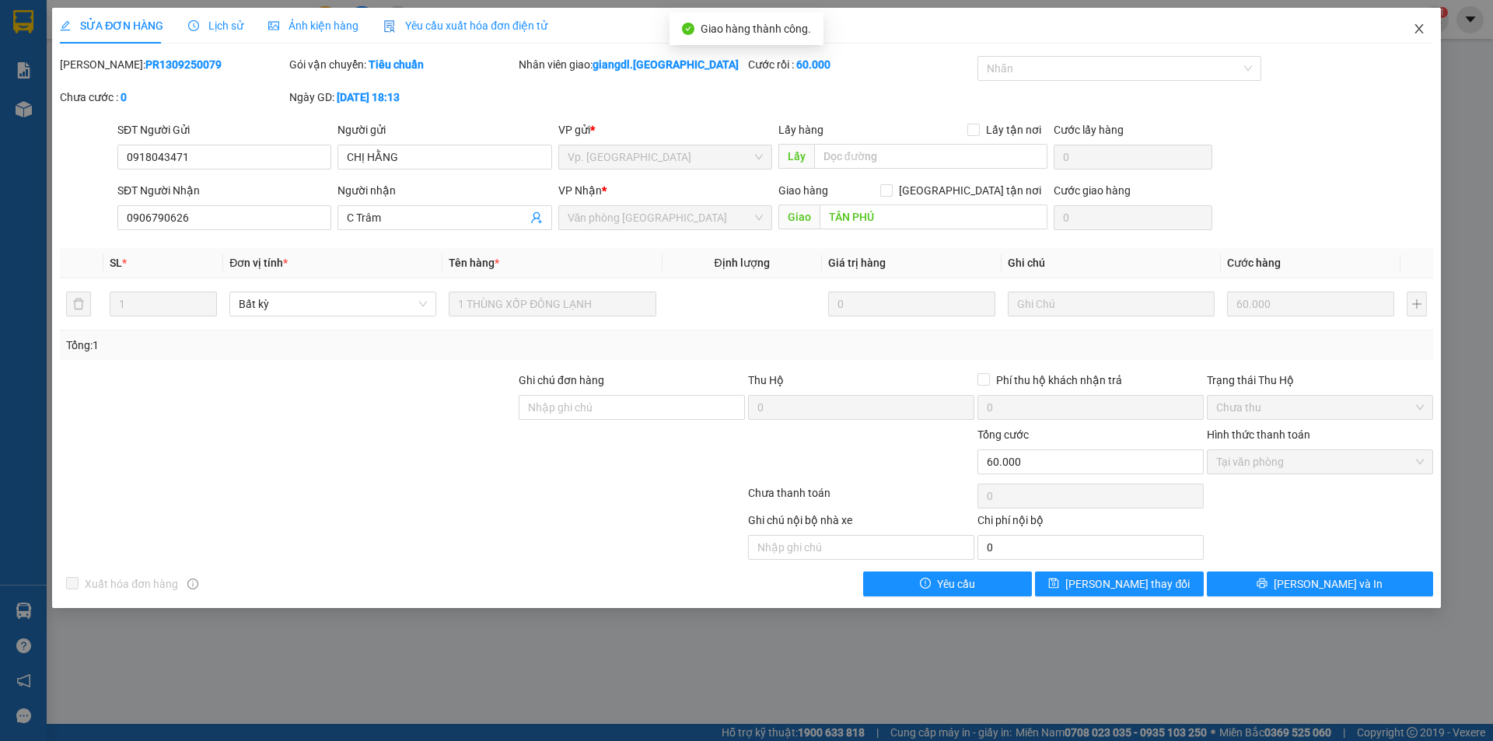
click at [1423, 26] on icon "close" at bounding box center [1419, 29] width 12 height 12
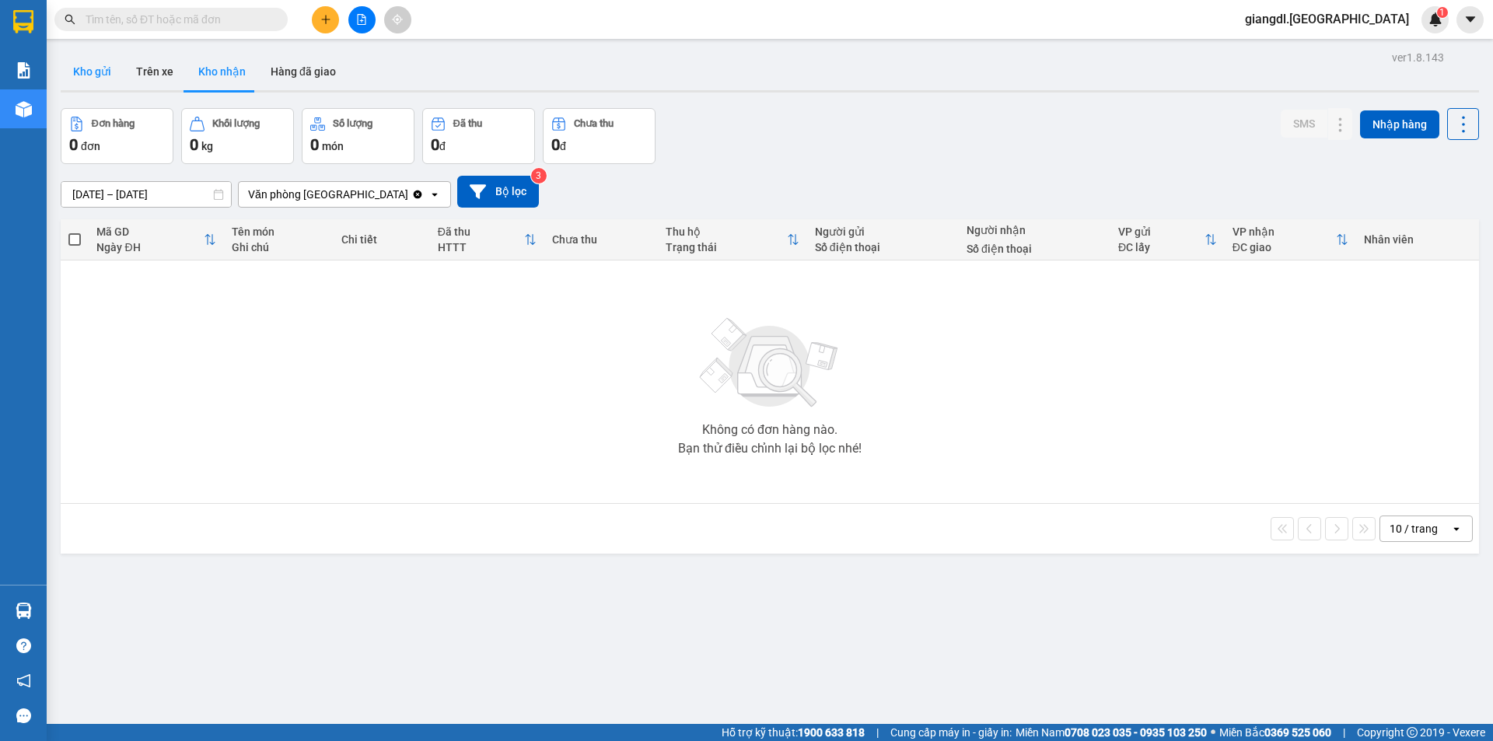
click at [96, 82] on button "Kho gửi" at bounding box center [92, 71] width 63 height 37
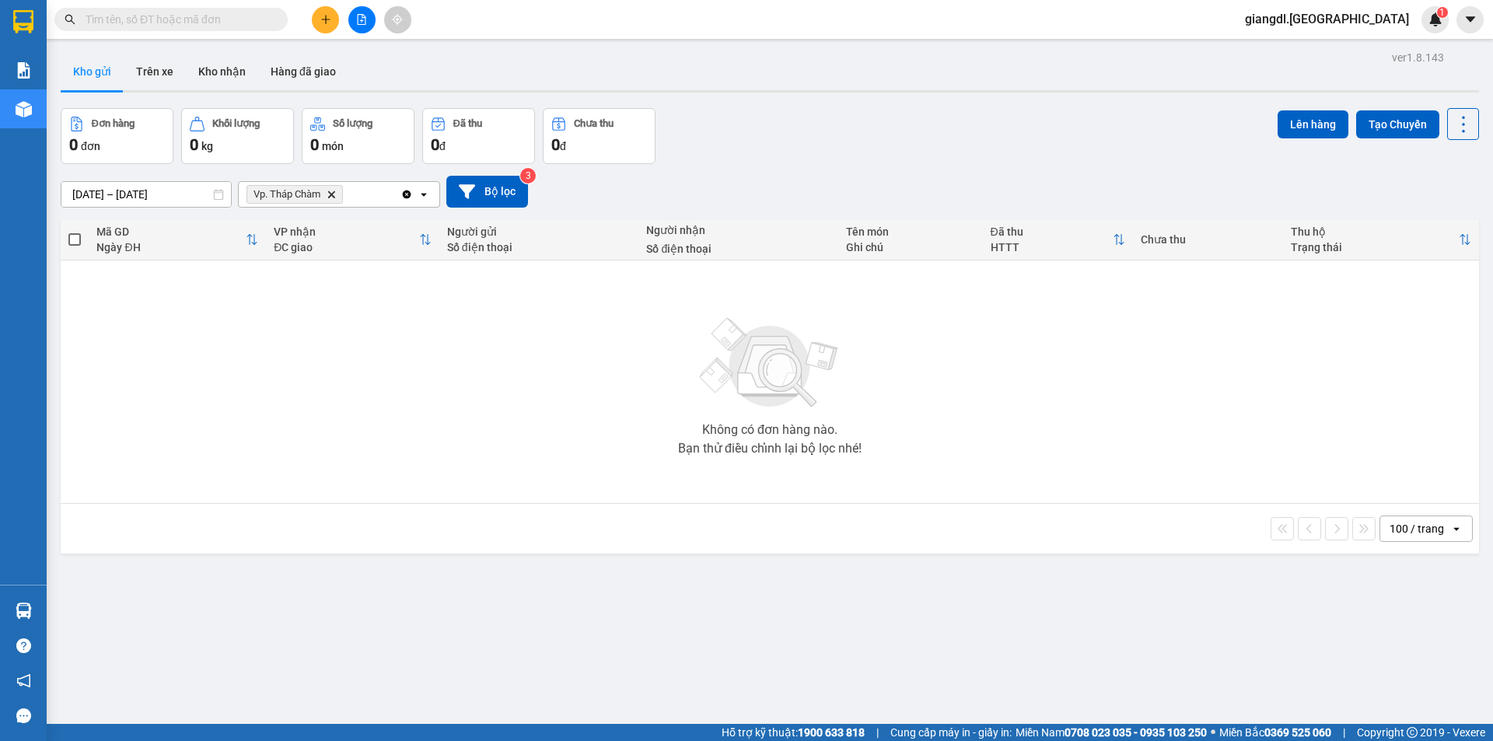
click at [138, 199] on input "11/09/2025 – 13/09/2025" at bounding box center [146, 194] width 170 height 25
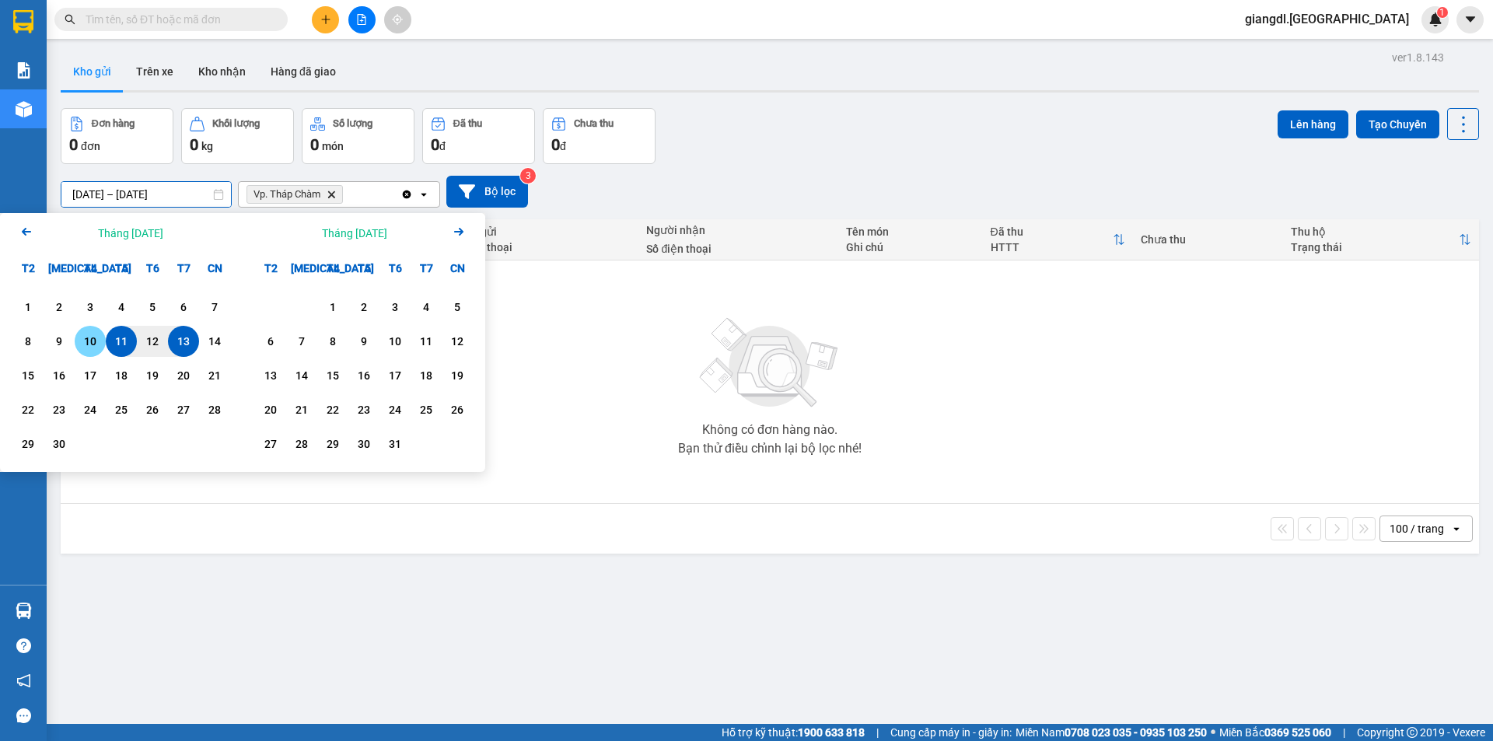
click at [90, 352] on div "10" at bounding box center [90, 341] width 31 height 31
click at [151, 344] on div "12" at bounding box center [153, 341] width 22 height 19
type input "[DATE] – [DATE]"
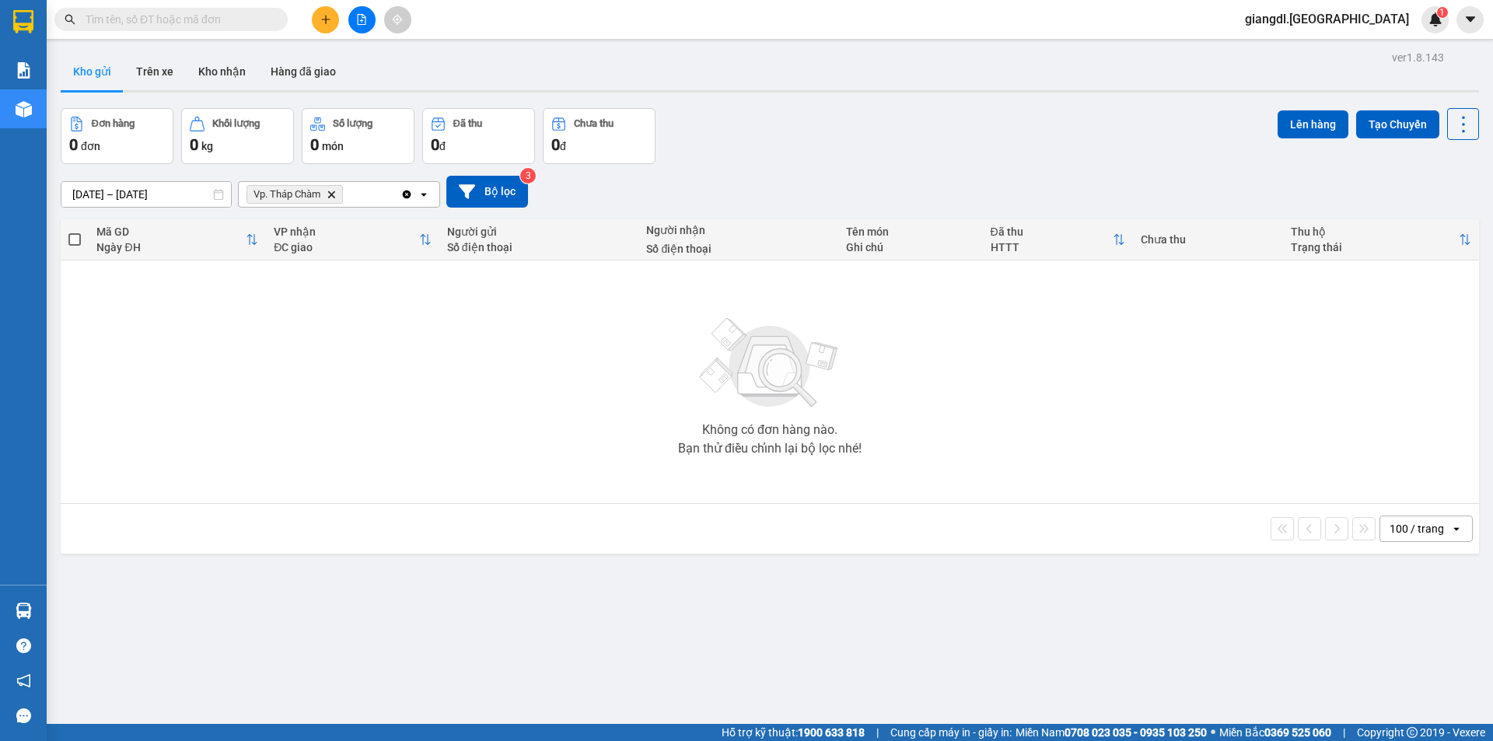
click at [369, 200] on div "Vp. Tháp Chàm Delete" at bounding box center [320, 194] width 162 height 25
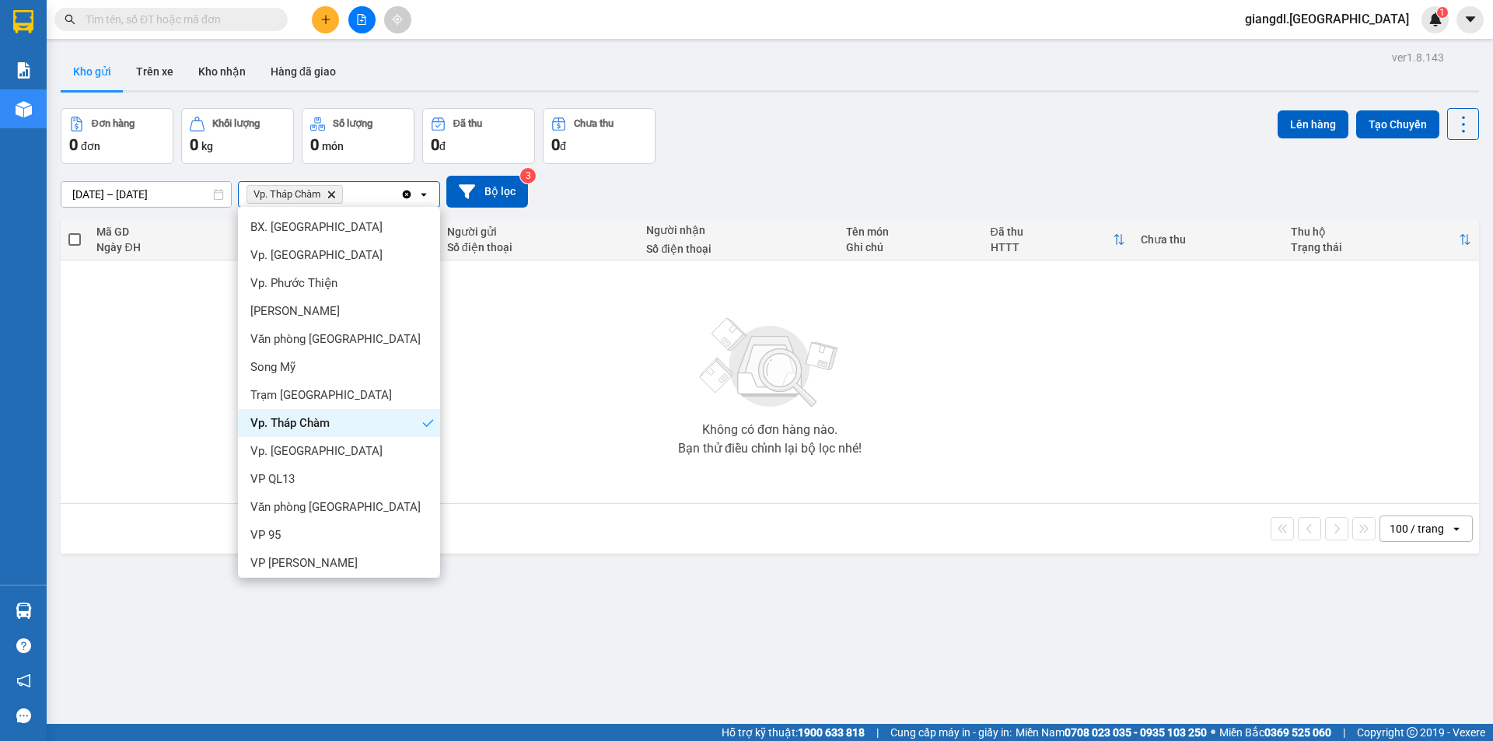
click at [334, 197] on icon "Delete" at bounding box center [331, 194] width 9 height 9
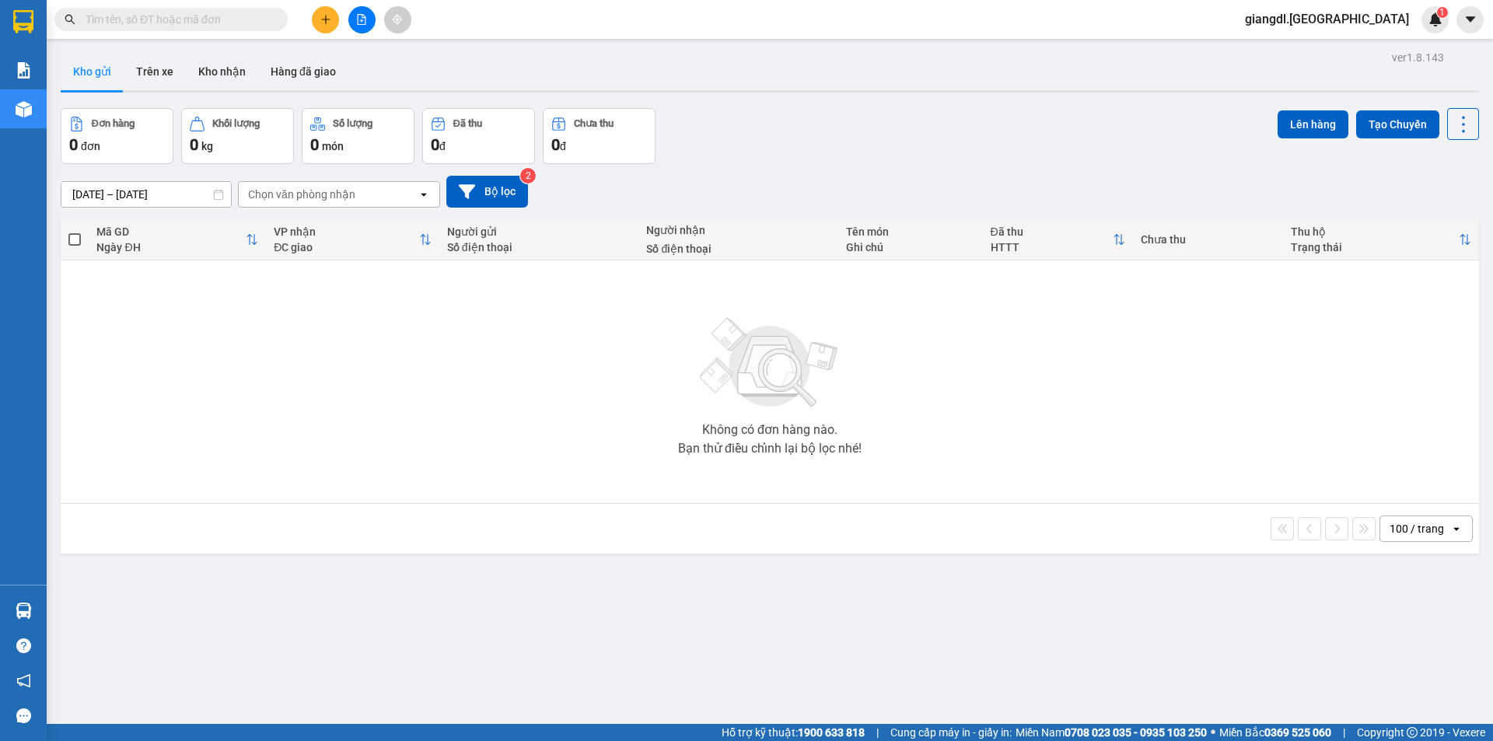
click at [309, 236] on div "VP nhận" at bounding box center [346, 231] width 145 height 12
click at [145, 196] on input "[DATE] – [DATE]" at bounding box center [146, 194] width 170 height 25
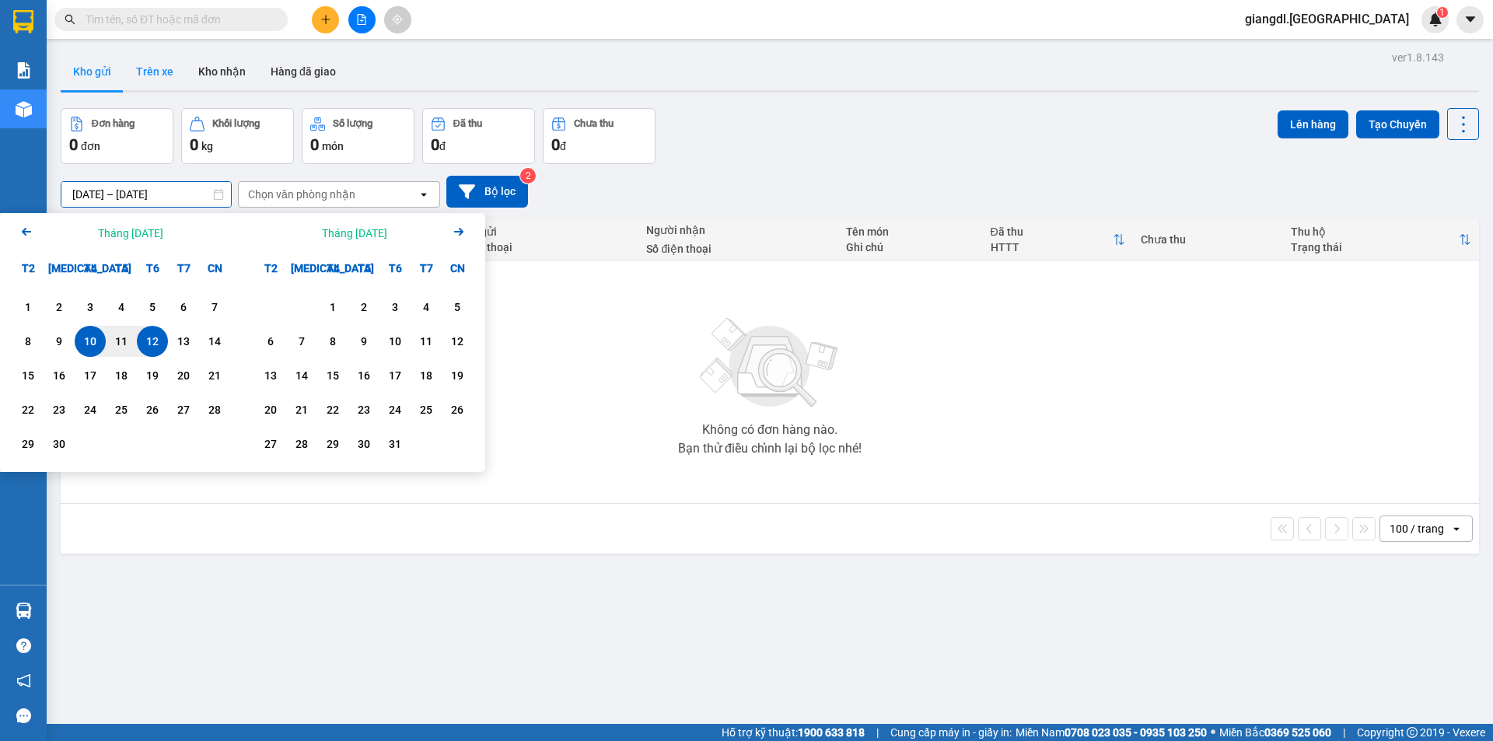
click at [171, 67] on button "Trên xe" at bounding box center [155, 71] width 62 height 37
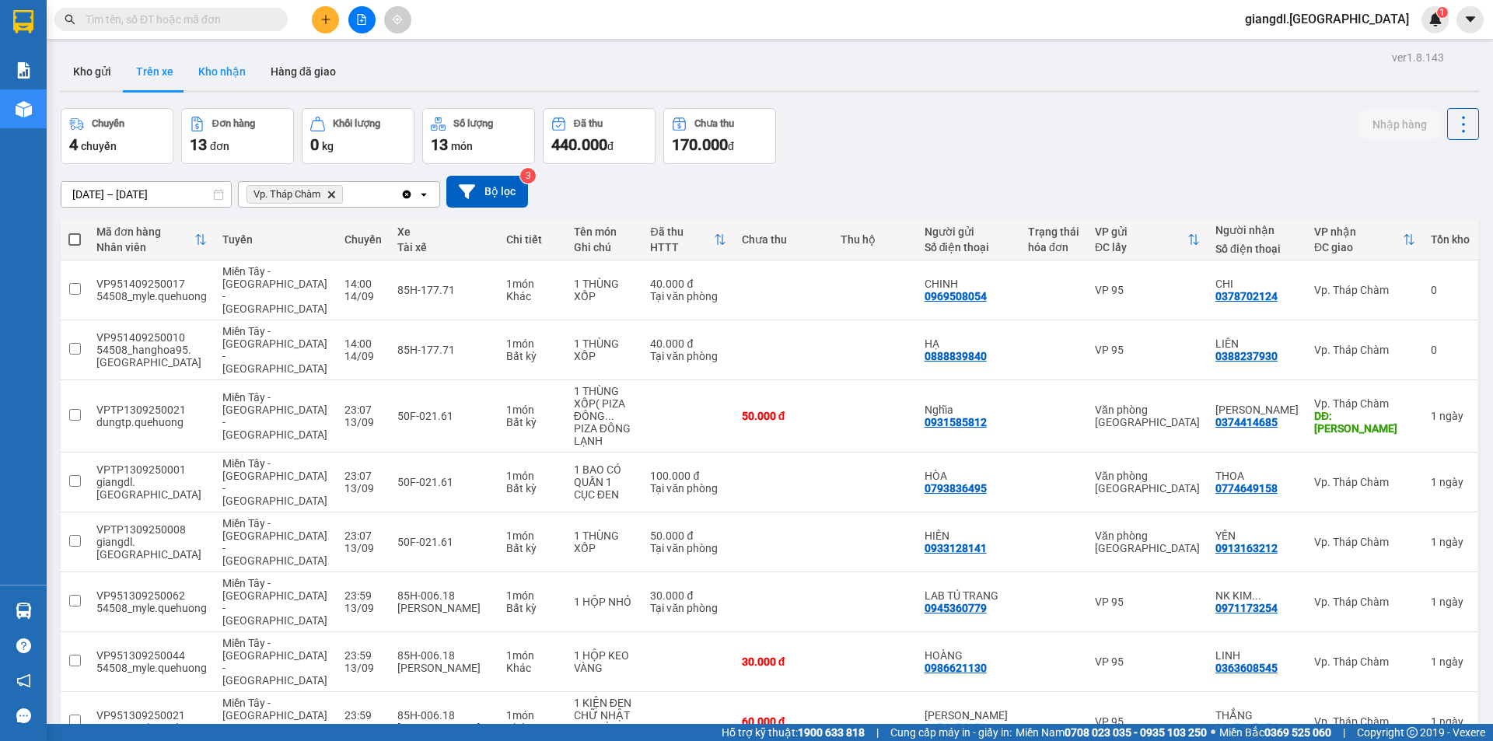
click at [237, 84] on button "Kho nhận" at bounding box center [222, 71] width 72 height 37
type input "13/09/2025 – 14/09/2025"
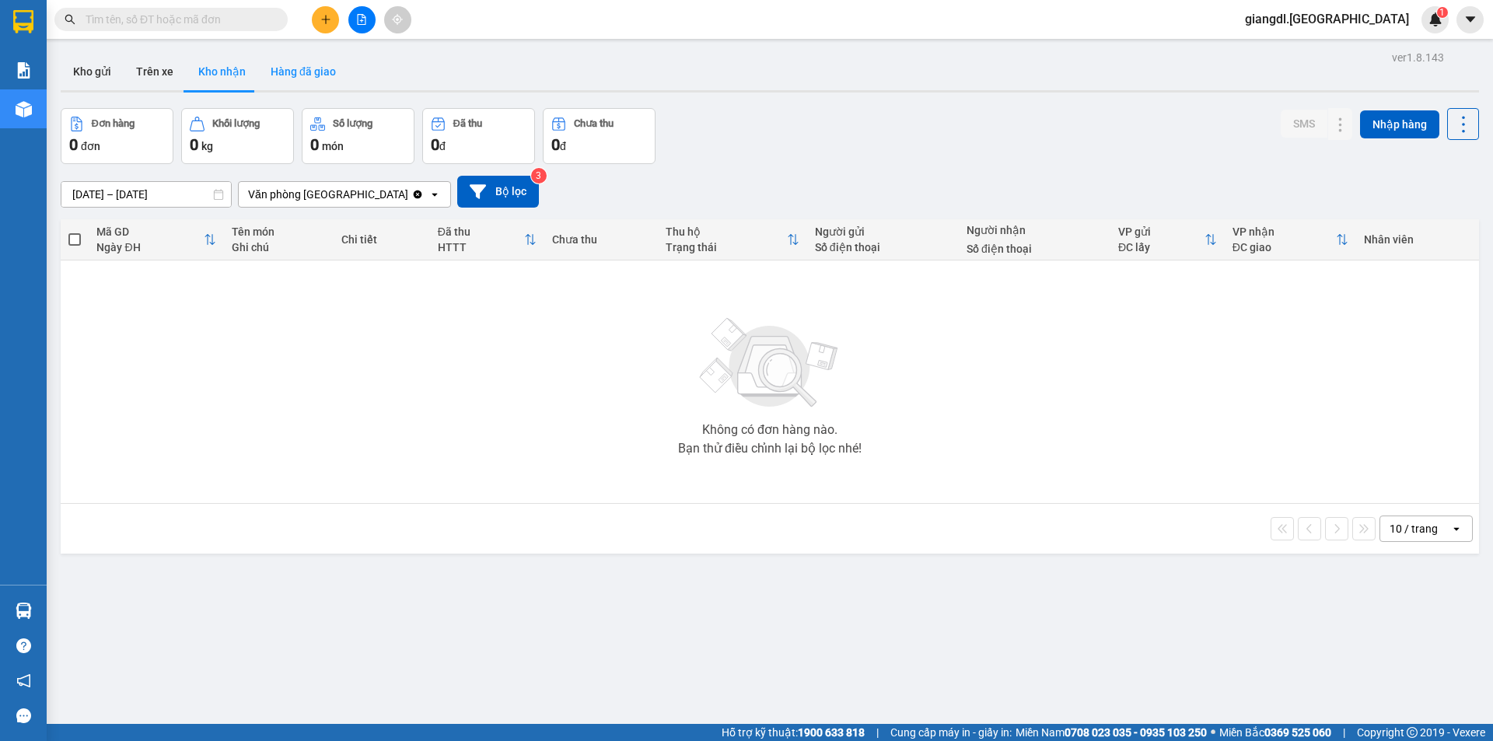
click at [305, 66] on button "Hàng đã giao" at bounding box center [303, 71] width 90 height 37
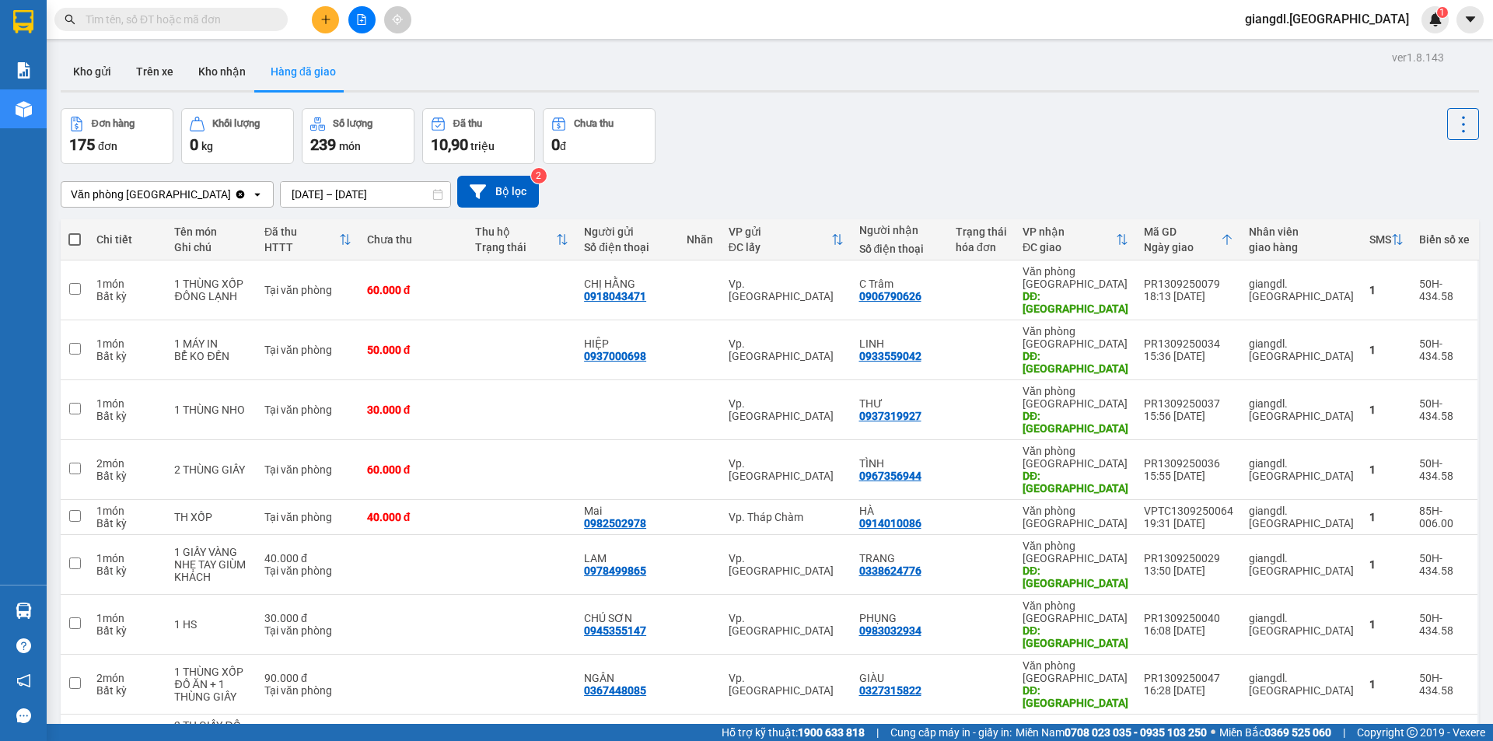
click at [236, 197] on icon "Clear value" at bounding box center [240, 194] width 9 height 9
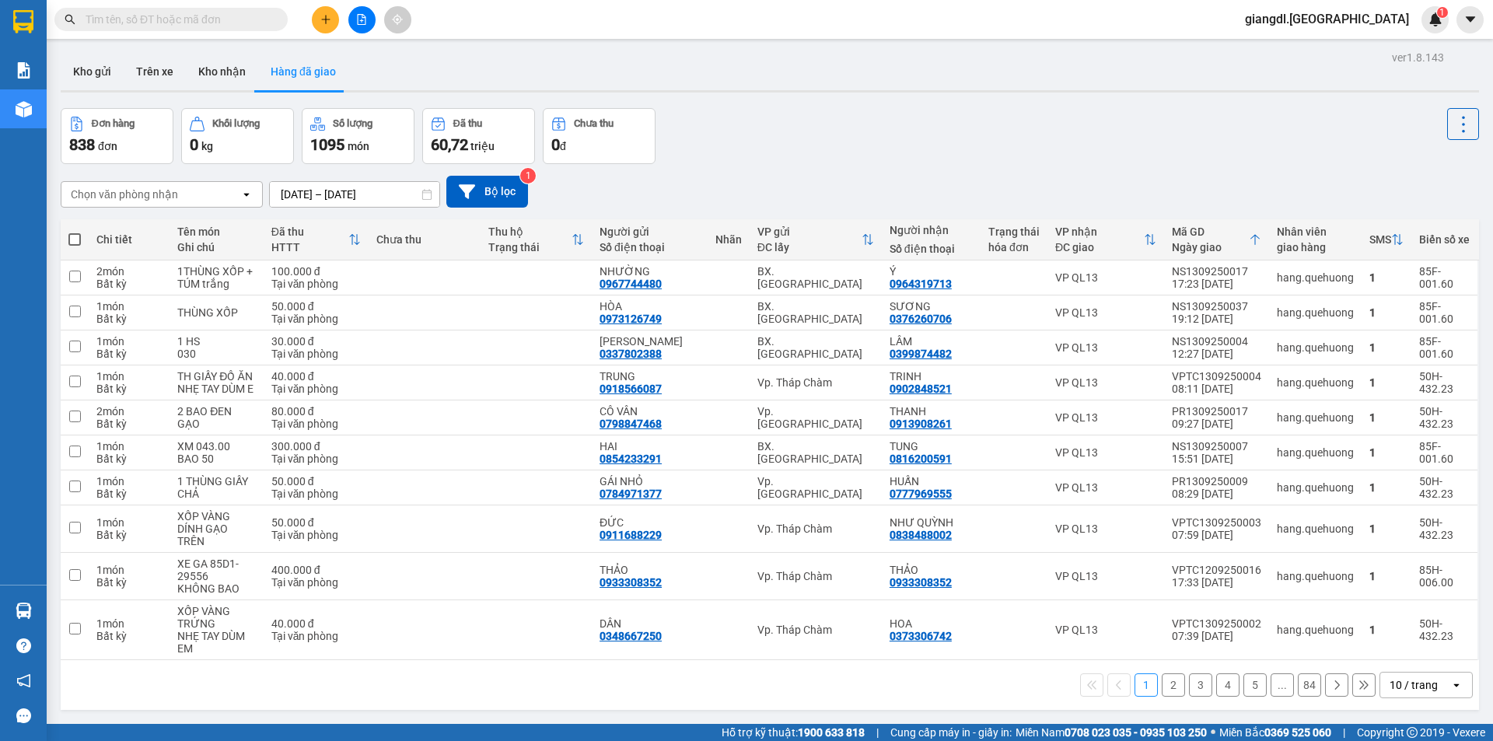
click at [194, 201] on div "Chọn văn phòng nhận" at bounding box center [150, 194] width 179 height 25
click at [467, 190] on icon at bounding box center [467, 191] width 16 height 14
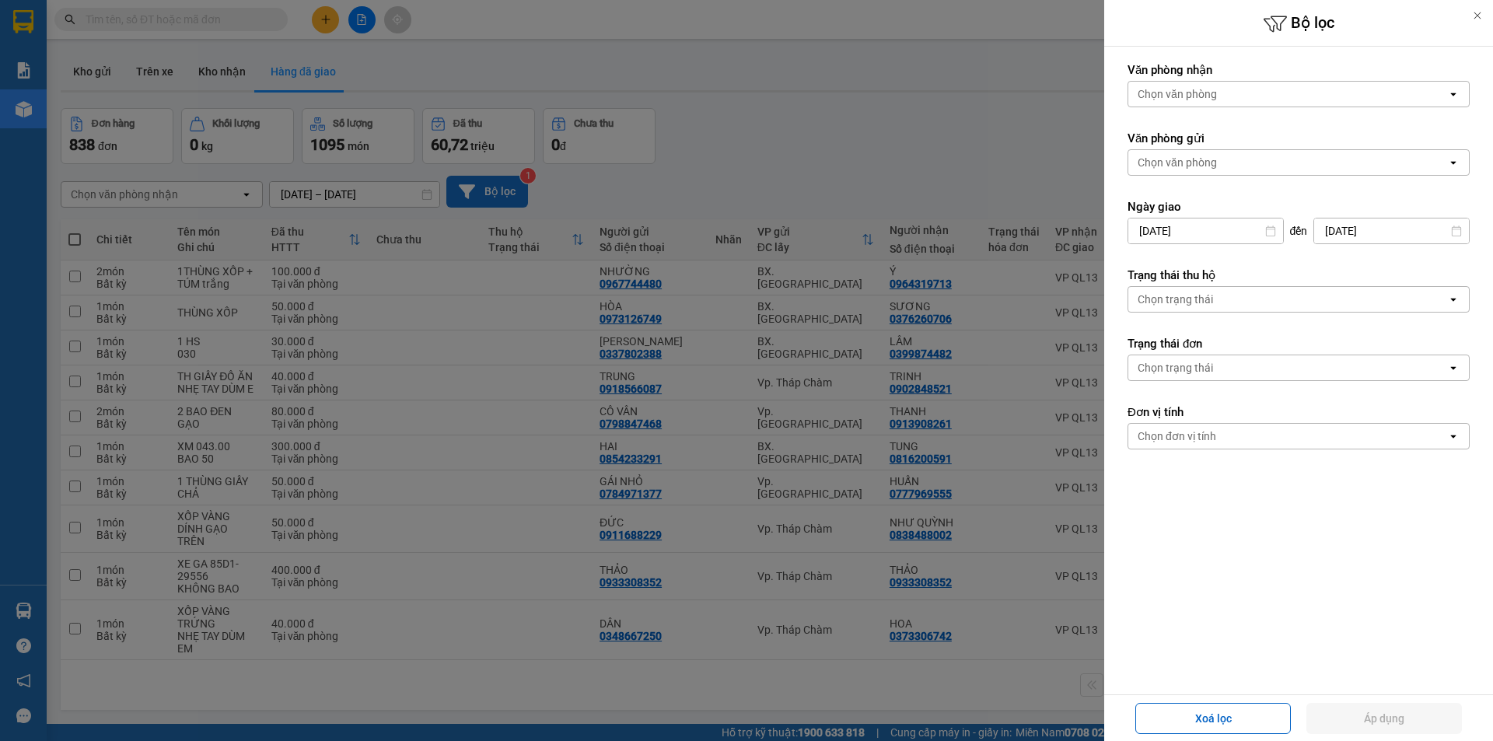
click at [1210, 156] on div "Chọn văn phòng" at bounding box center [1177, 163] width 79 height 16
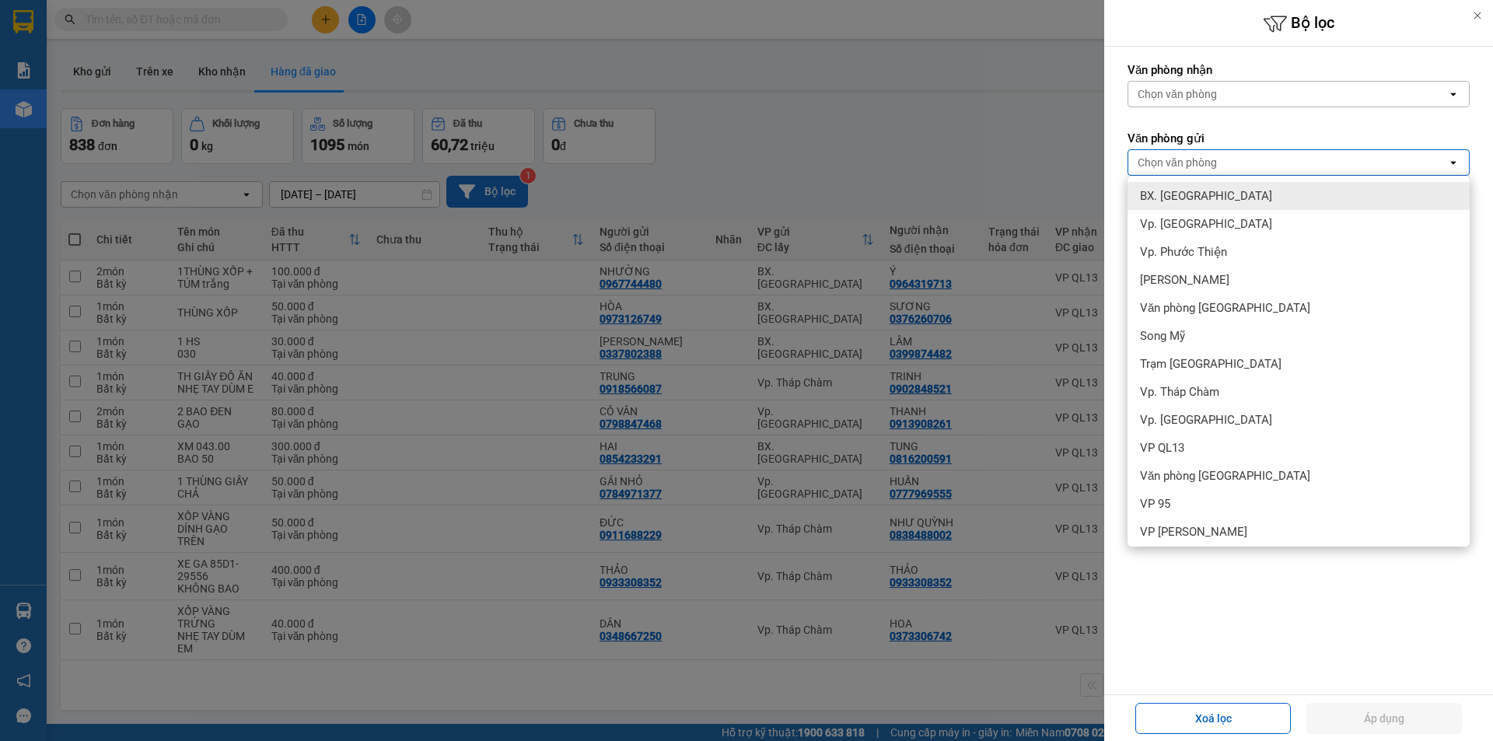
click at [1211, 166] on div "Chọn văn phòng" at bounding box center [1177, 163] width 79 height 16
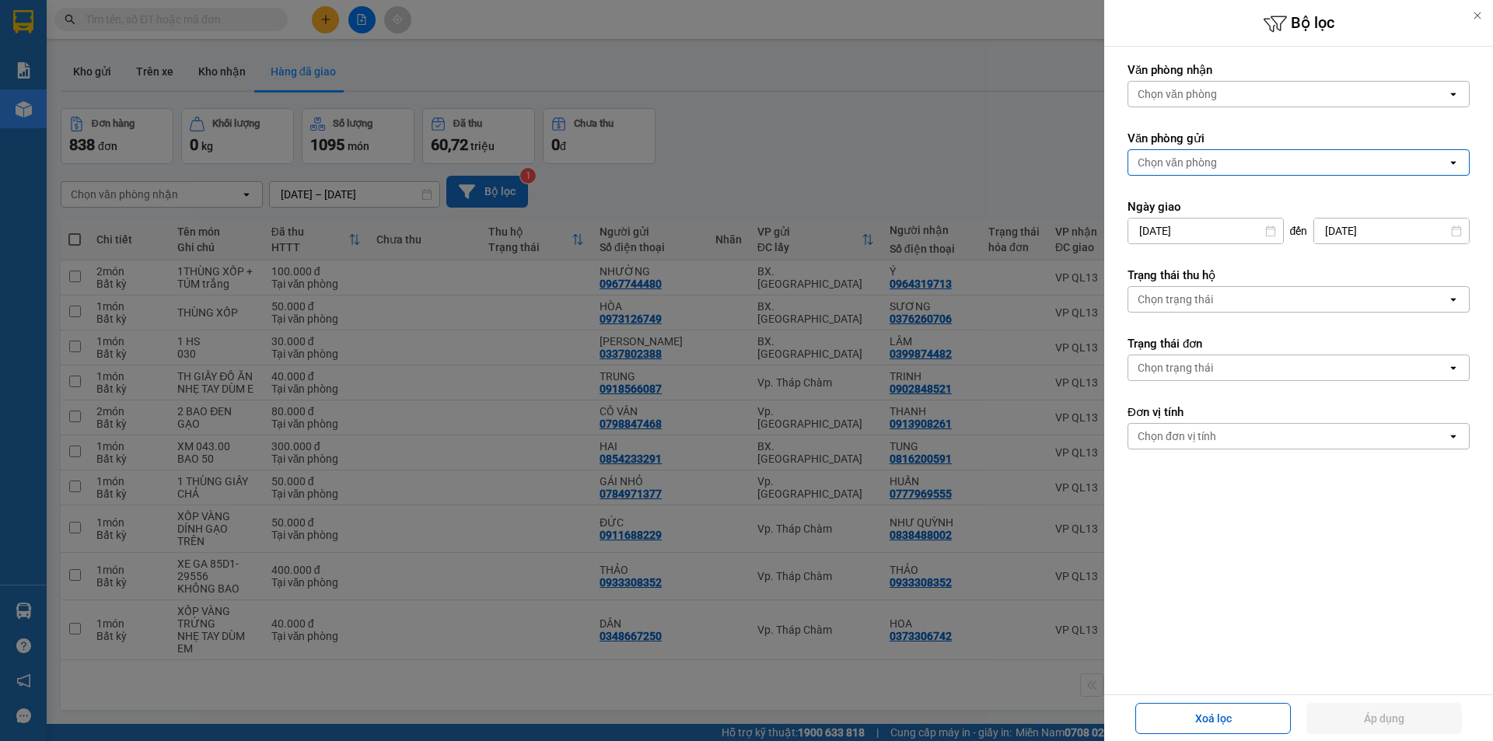
click at [1211, 166] on div "Chọn văn phòng" at bounding box center [1177, 163] width 79 height 16
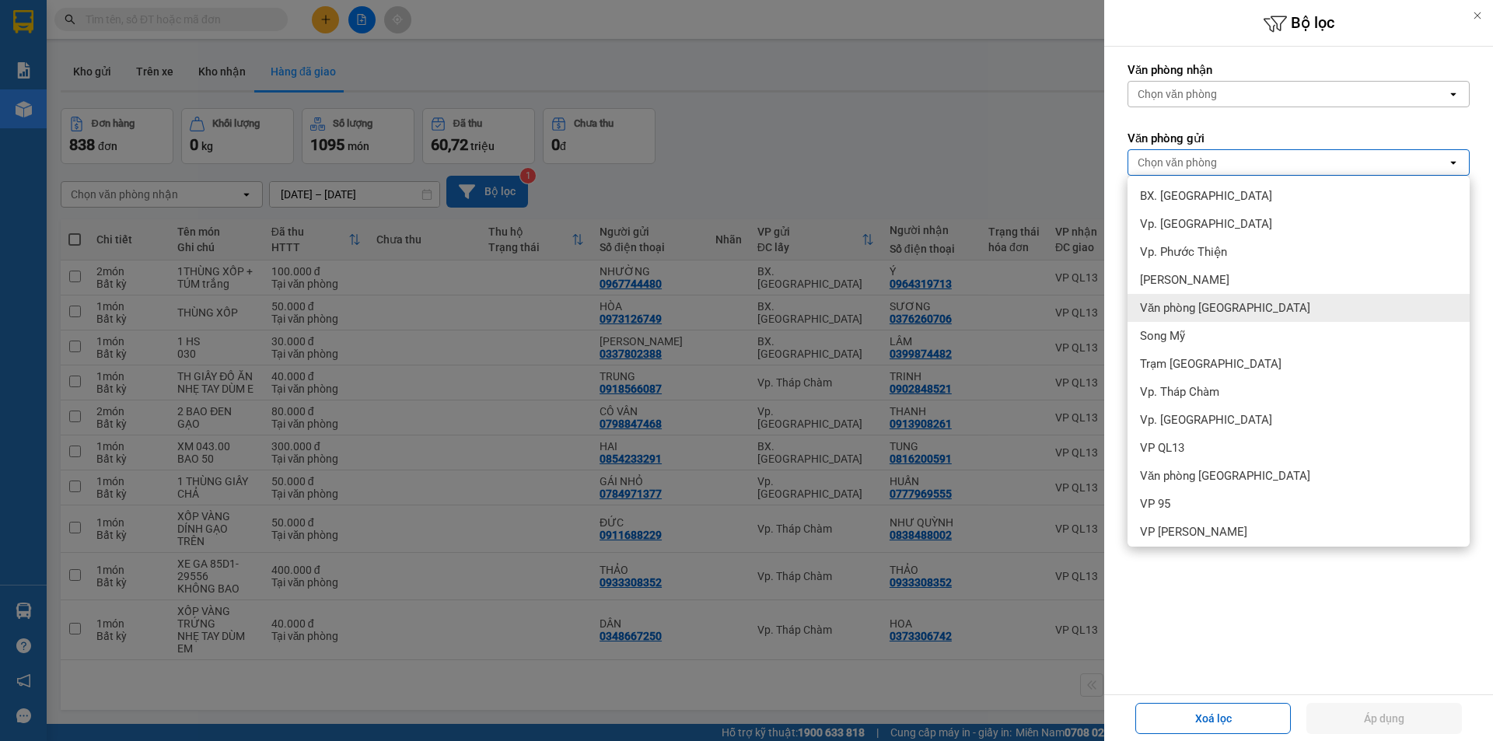
click at [1197, 302] on span "Văn phòng Tân Phú" at bounding box center [1225, 308] width 170 height 16
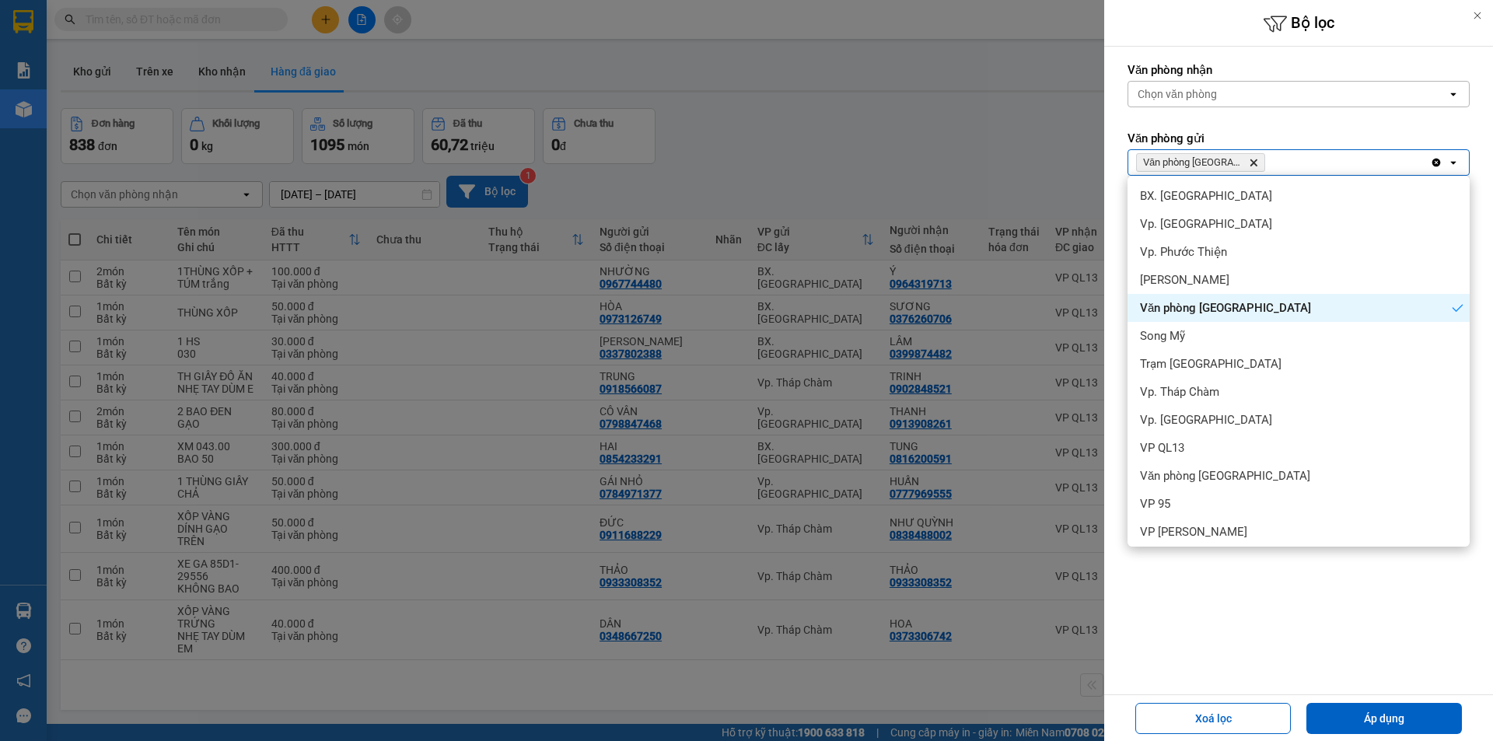
click at [1431, 306] on div "Văn phòng Tân Phú" at bounding box center [1298, 308] width 342 height 28
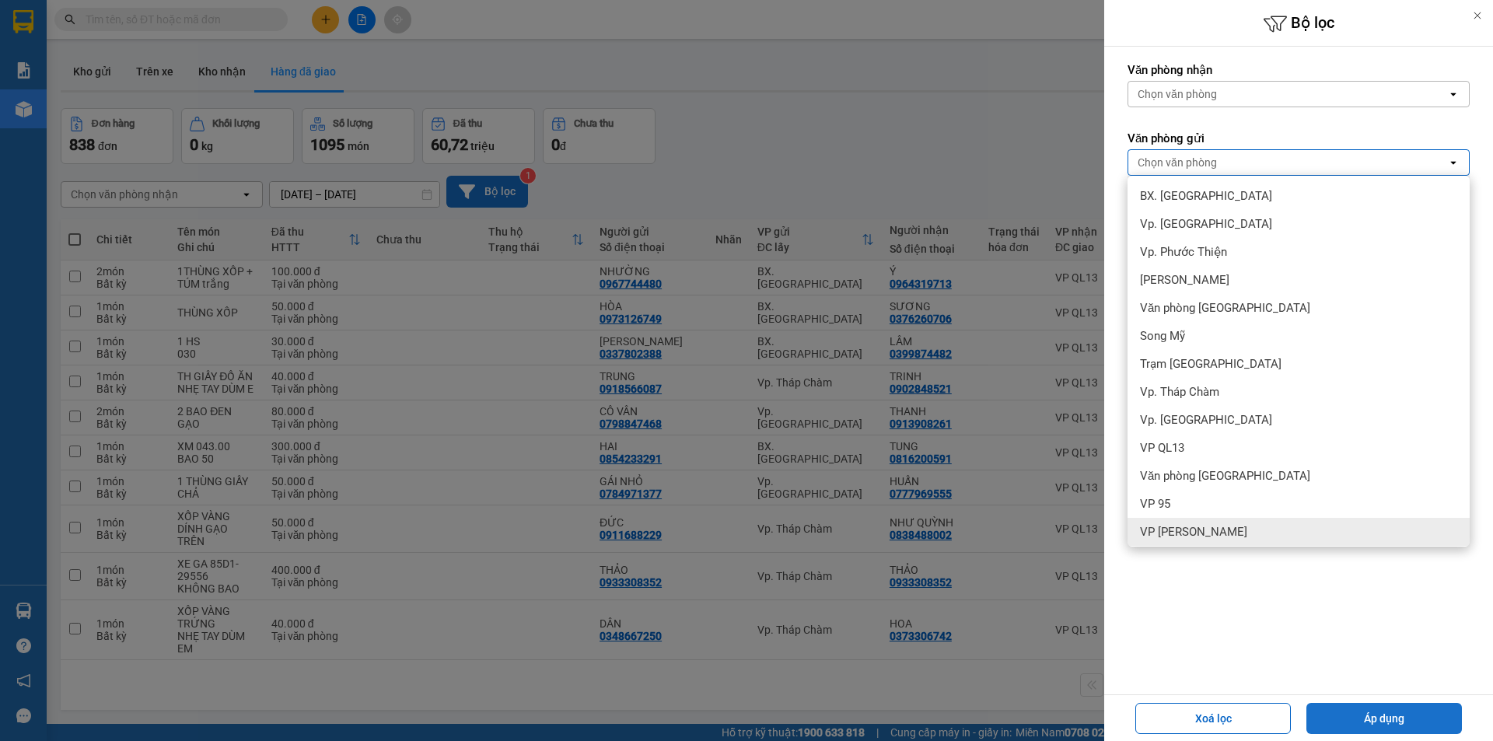
click at [1344, 721] on button "Áp dụng" at bounding box center [1384, 718] width 156 height 31
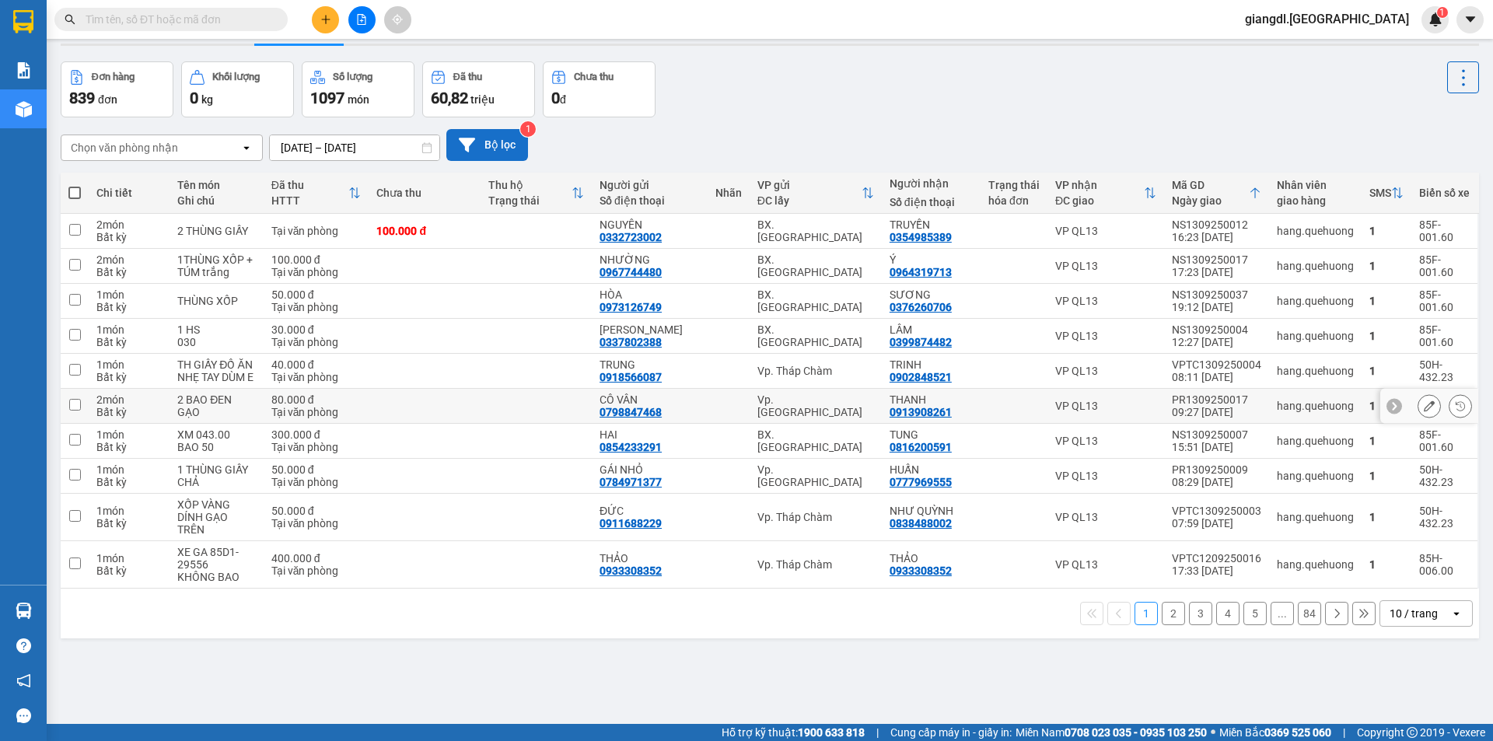
scroll to position [72, 0]
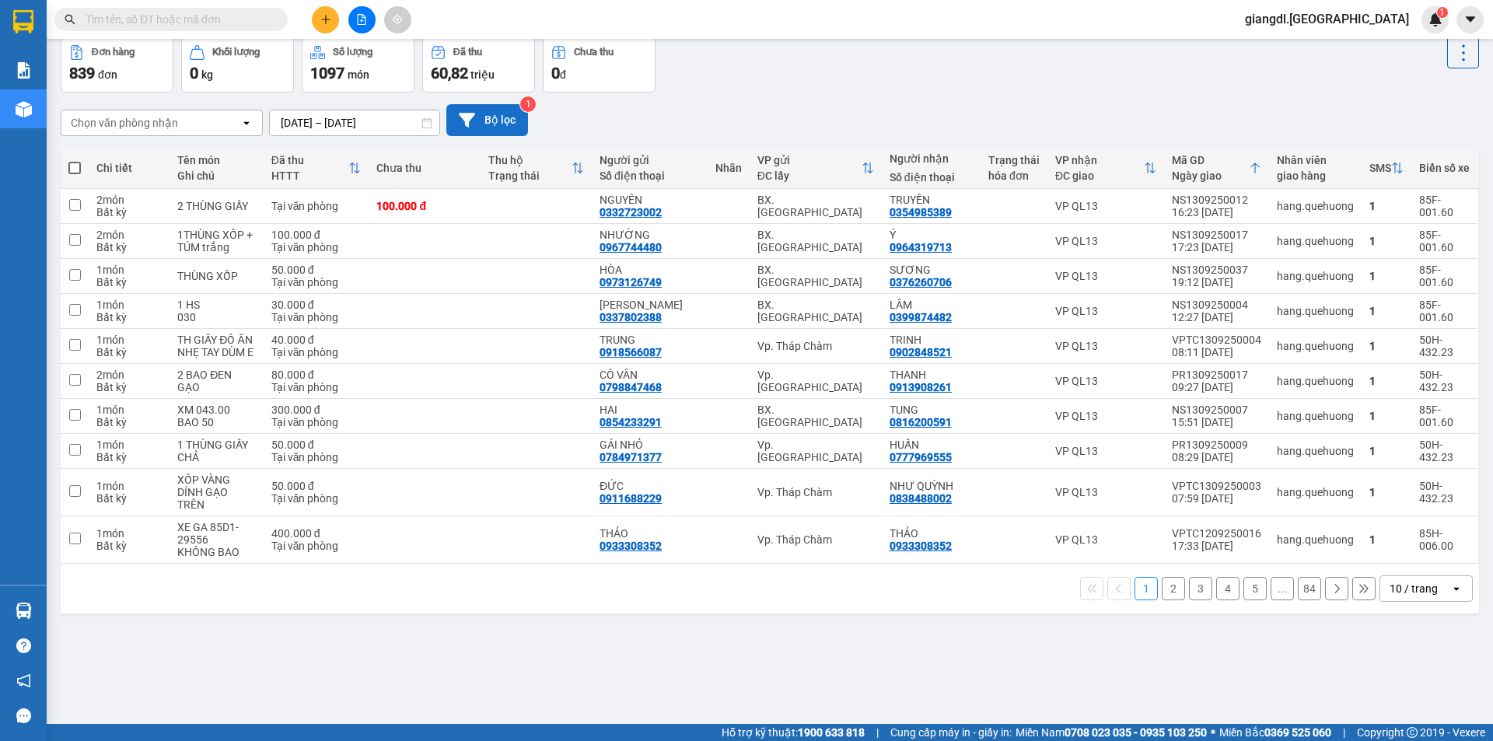
click at [1166, 589] on button "2" at bounding box center [1173, 588] width 23 height 23
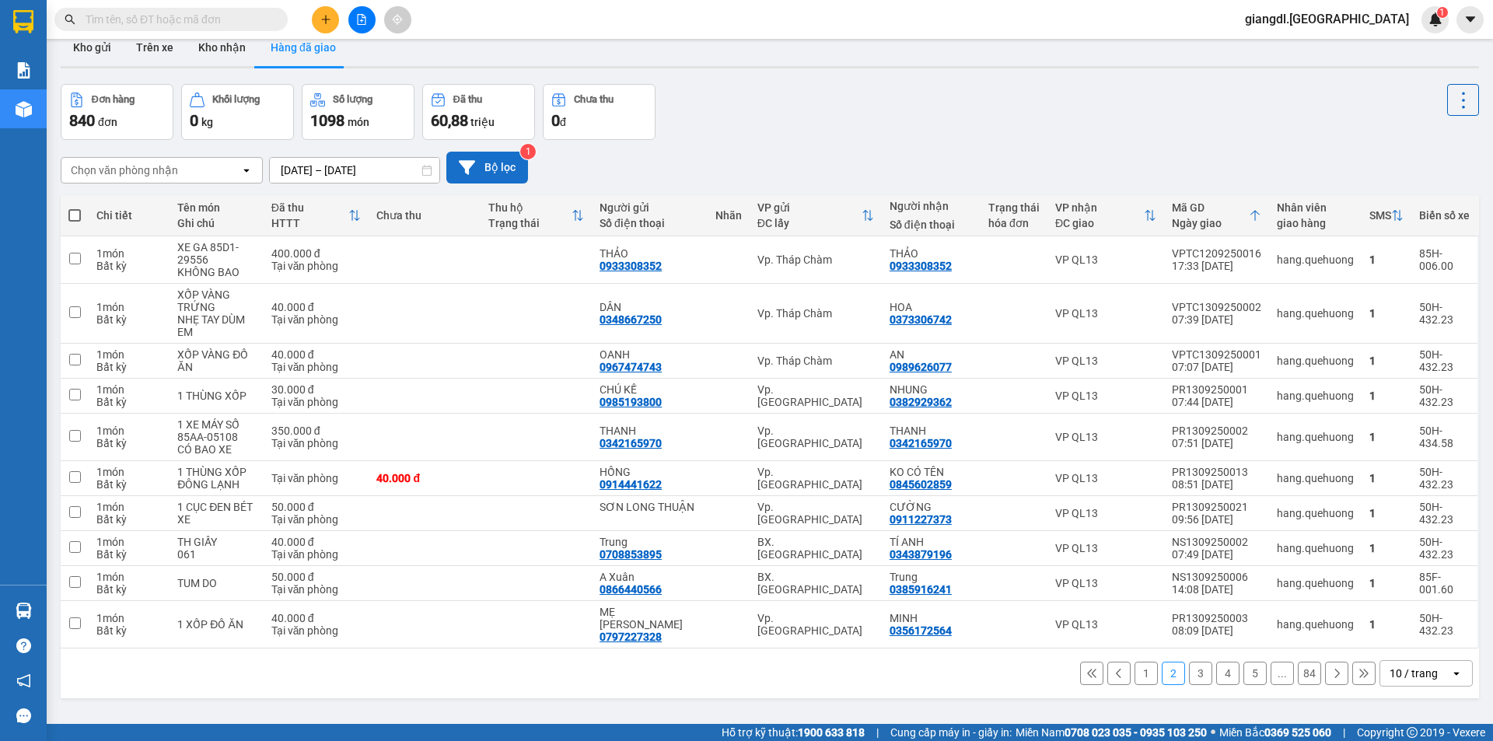
scroll to position [0, 0]
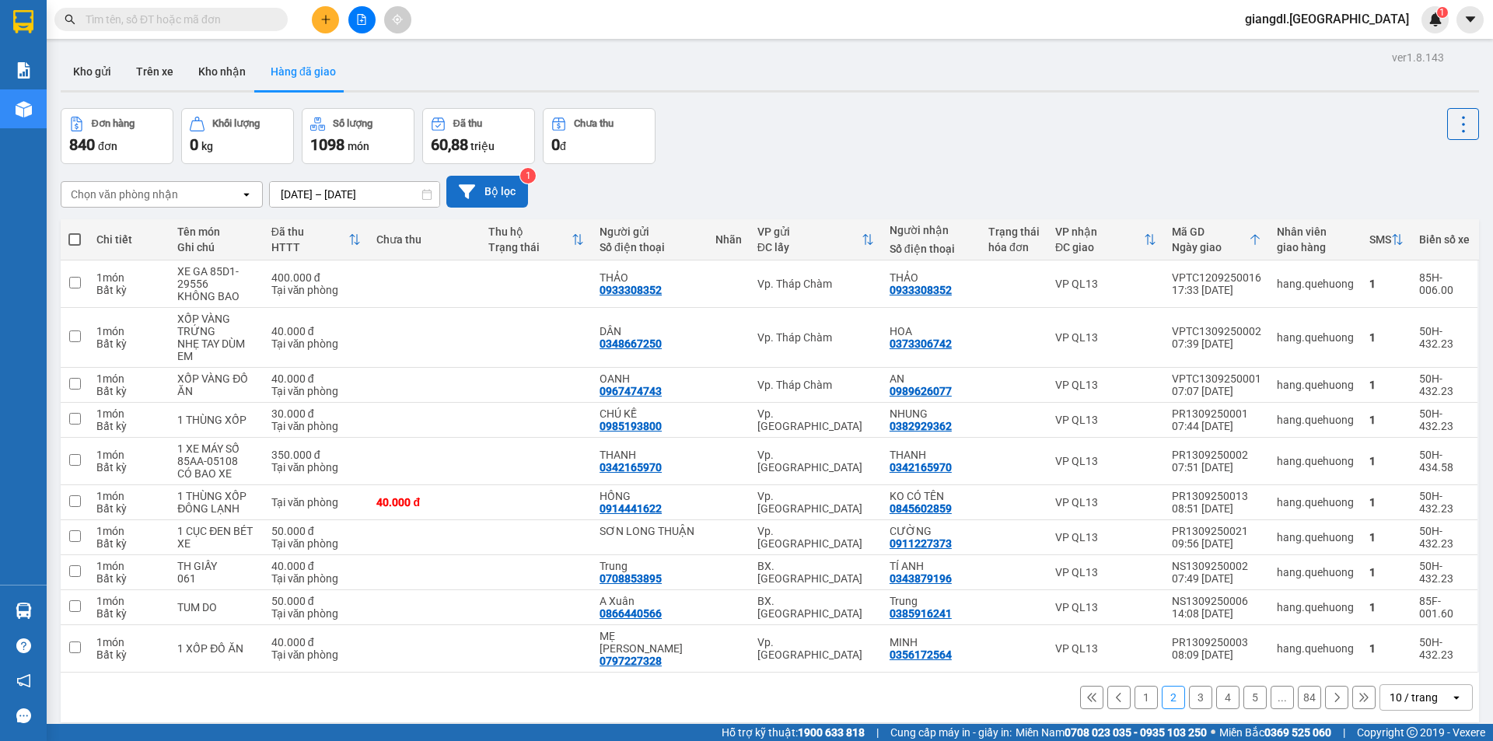
click at [202, 202] on div "Chọn văn phòng nhận" at bounding box center [150, 194] width 179 height 25
click at [87, 68] on button "Kho gửi" at bounding box center [92, 71] width 63 height 37
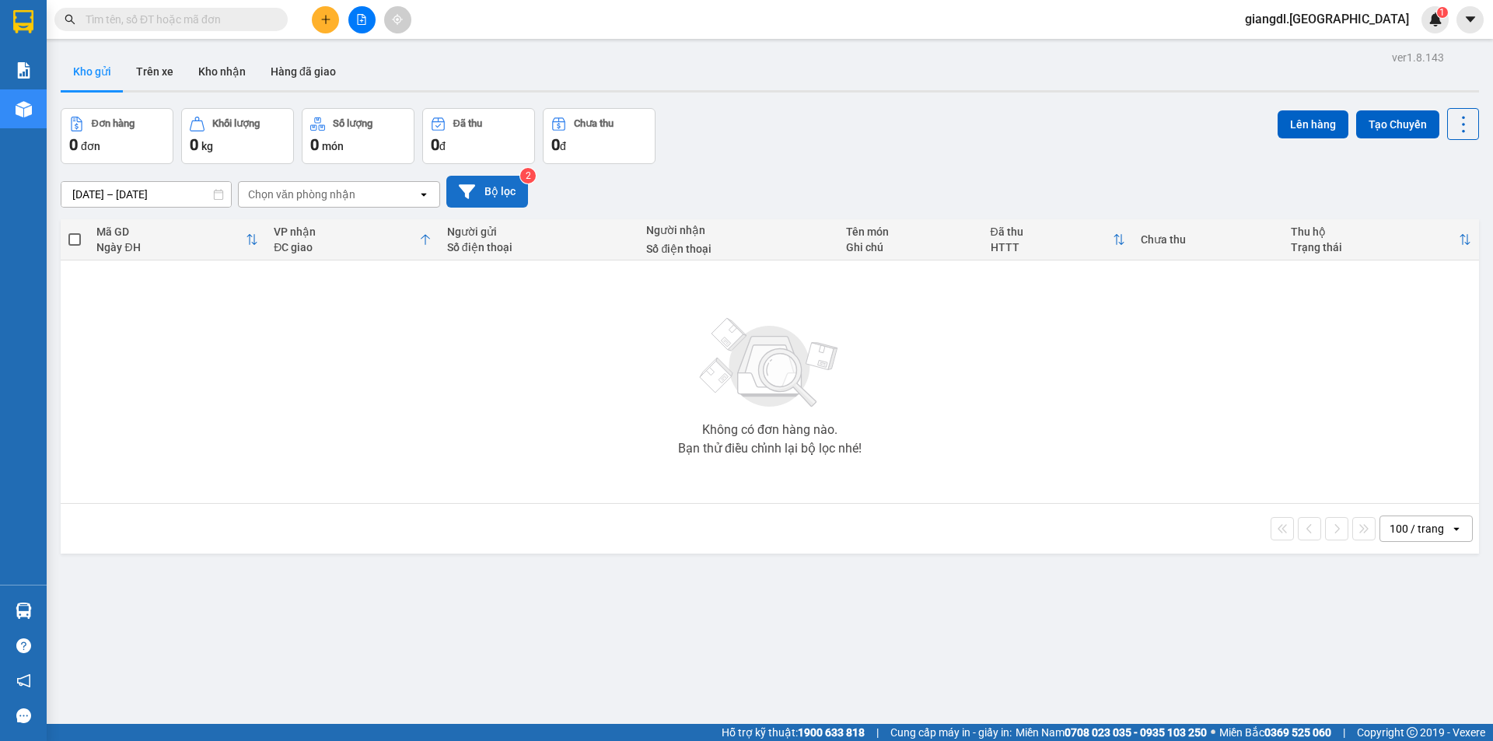
click at [117, 194] on input "[DATE] – [DATE]" at bounding box center [146, 194] width 170 height 25
click at [326, 189] on div "Chọn văn phòng nhận" at bounding box center [301, 195] width 107 height 16
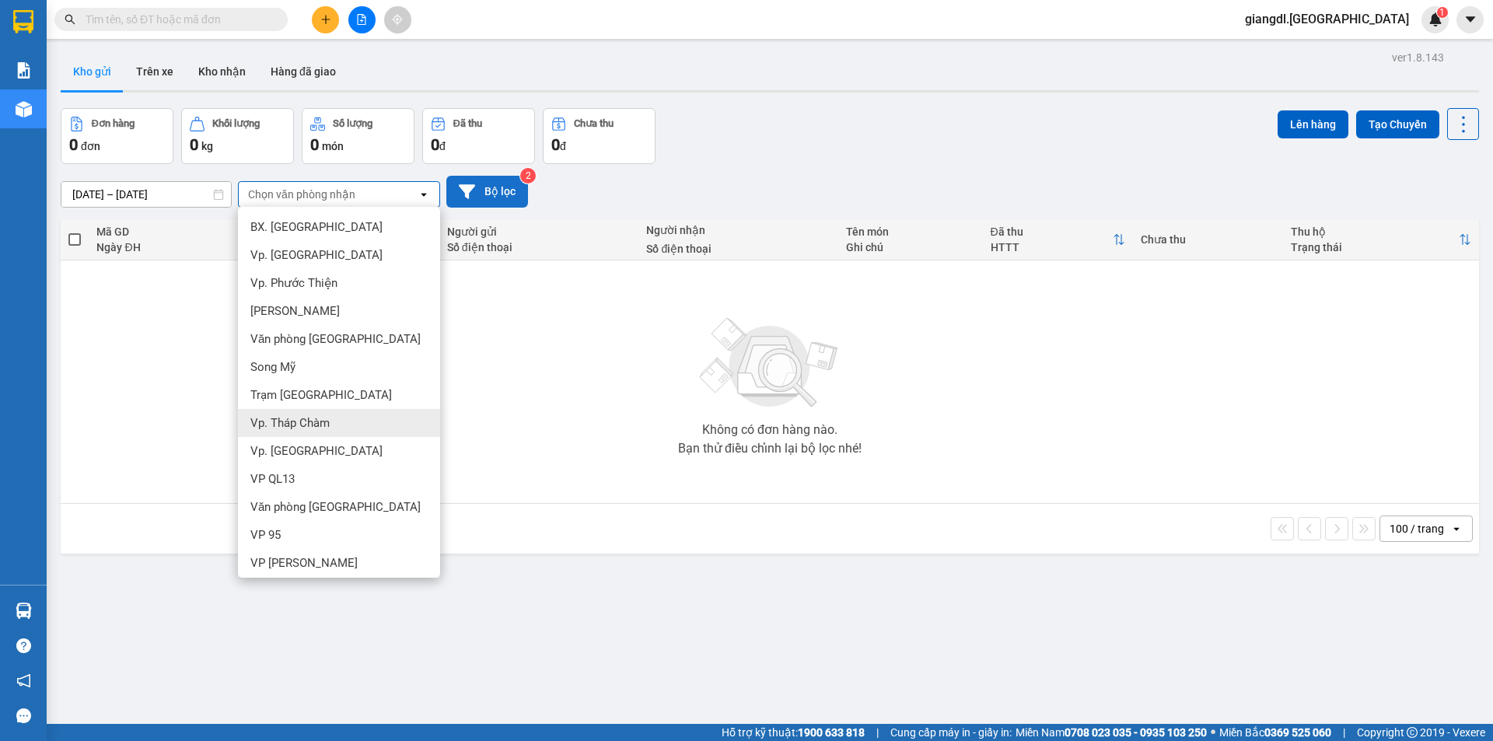
click at [332, 422] on div "Vp. Tháp Chàm" at bounding box center [339, 423] width 202 height 28
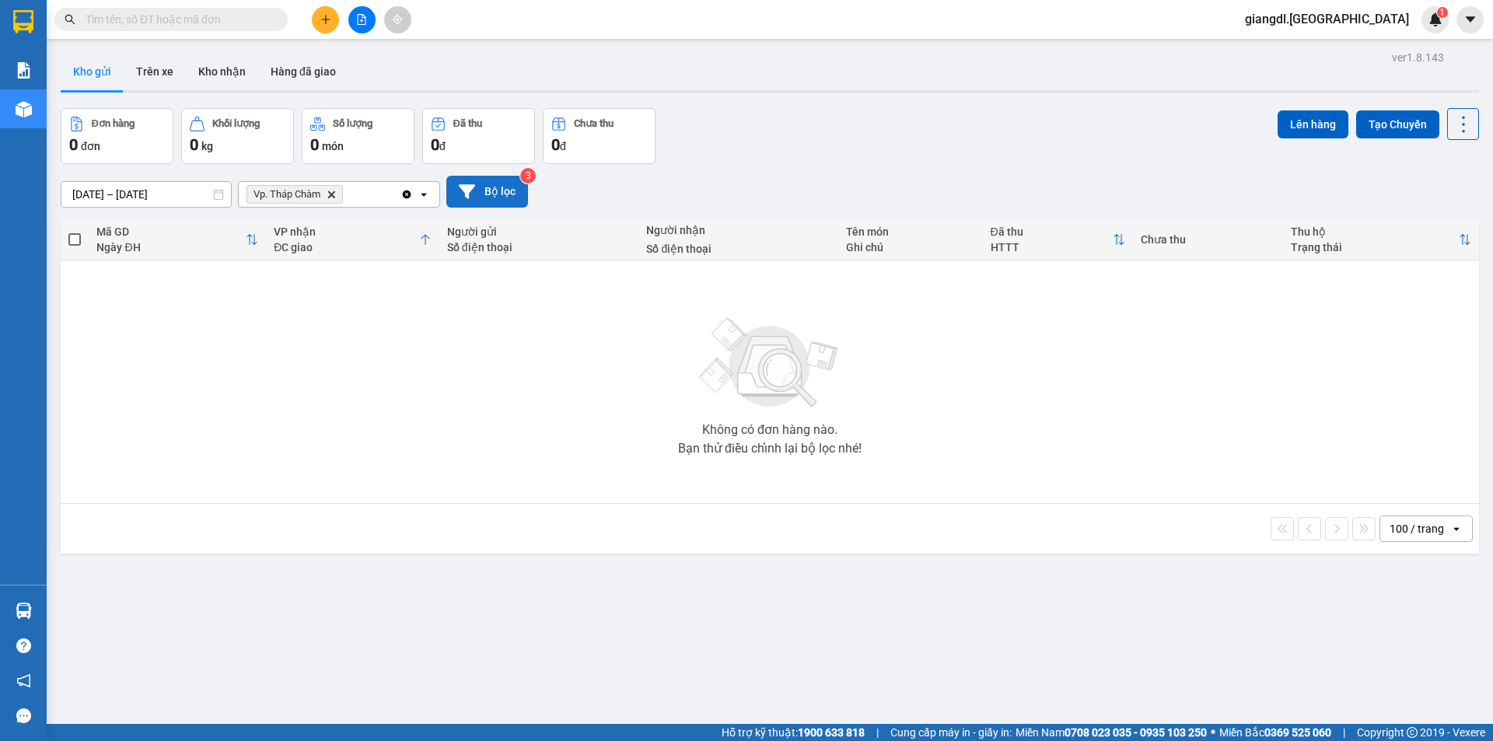
click at [475, 186] on button "Bộ lọc" at bounding box center [487, 192] width 82 height 32
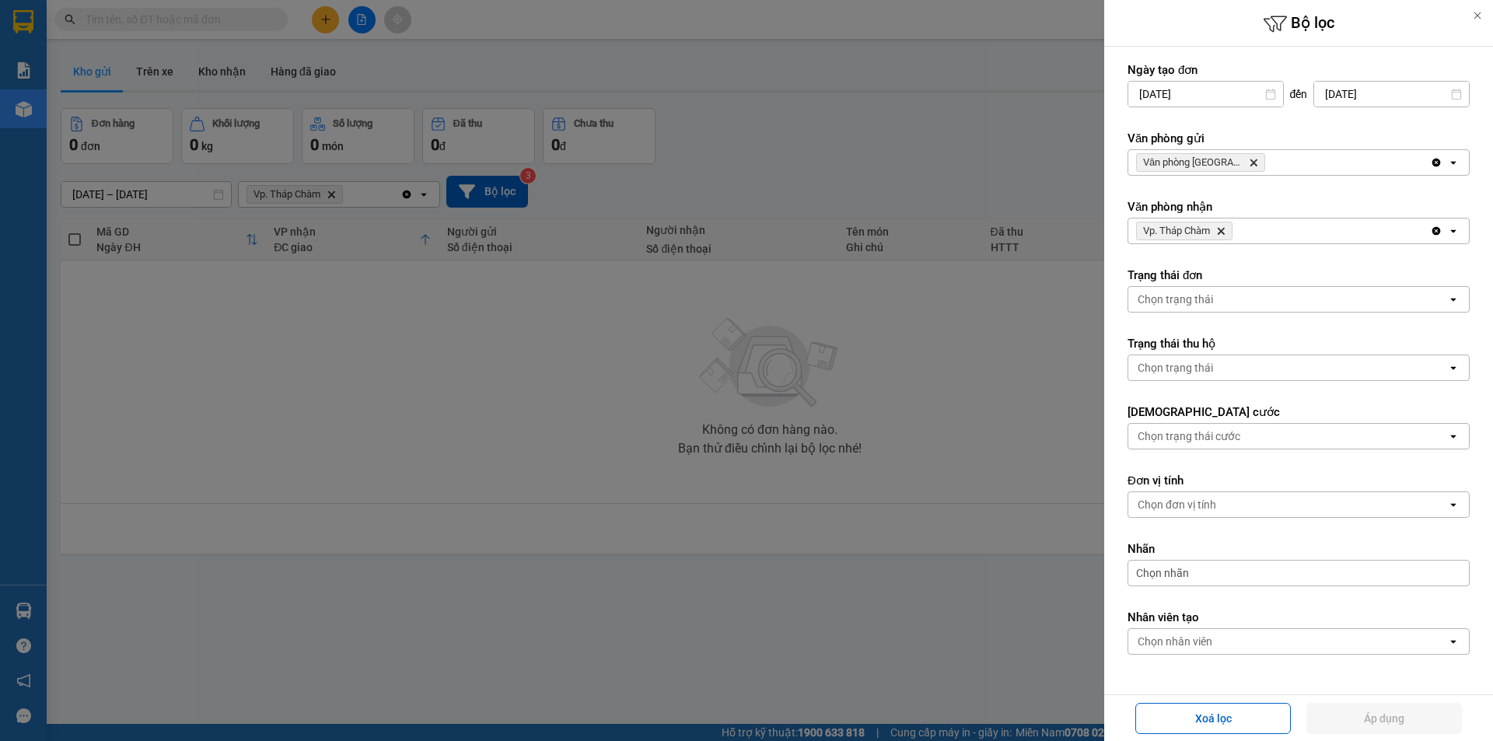
click at [1225, 232] on icon "Vp. Tháp Chàm, close by backspace" at bounding box center [1221, 231] width 7 height 7
click at [1225, 232] on div "Chọn văn phòng" at bounding box center [1287, 230] width 319 height 25
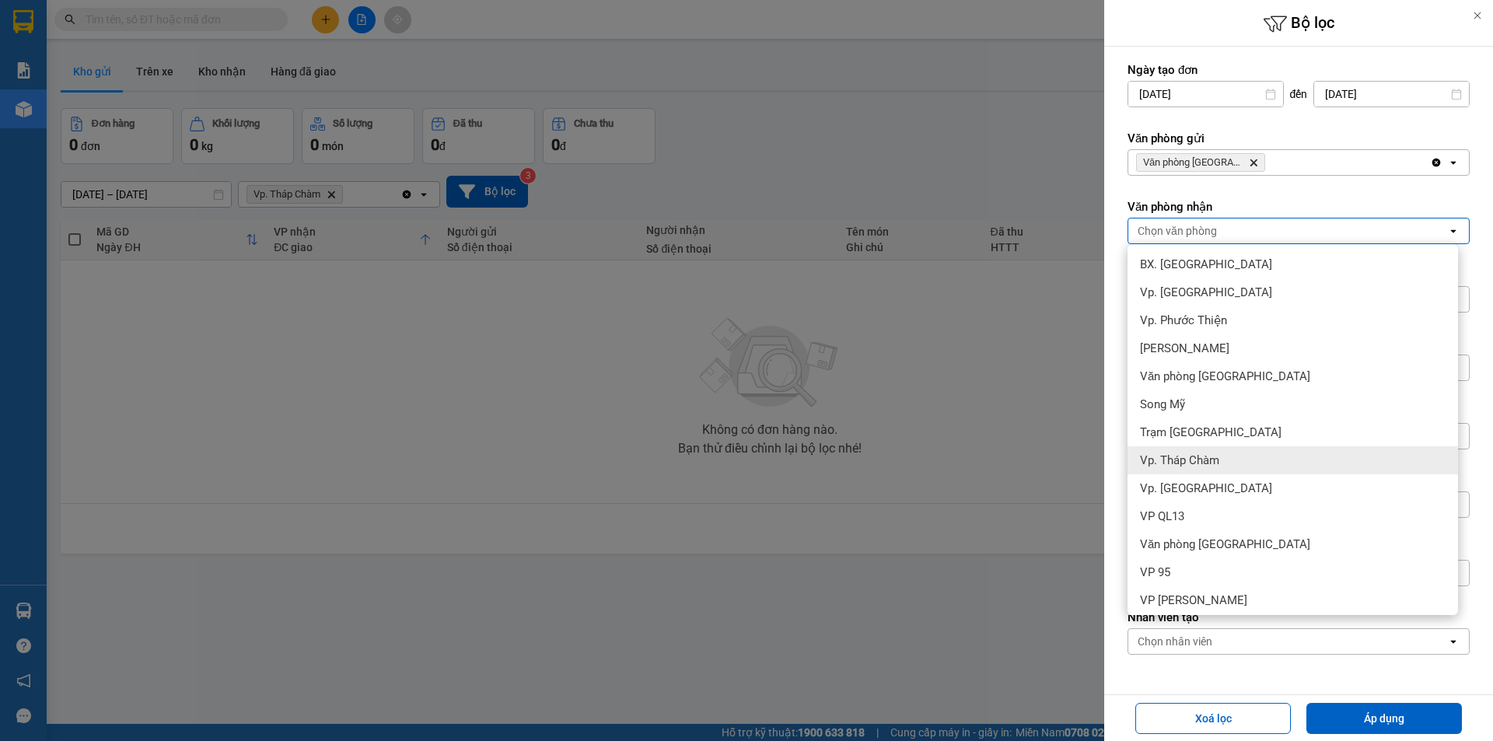
click at [1183, 466] on span "Vp. Tháp Chàm" at bounding box center [1179, 461] width 79 height 16
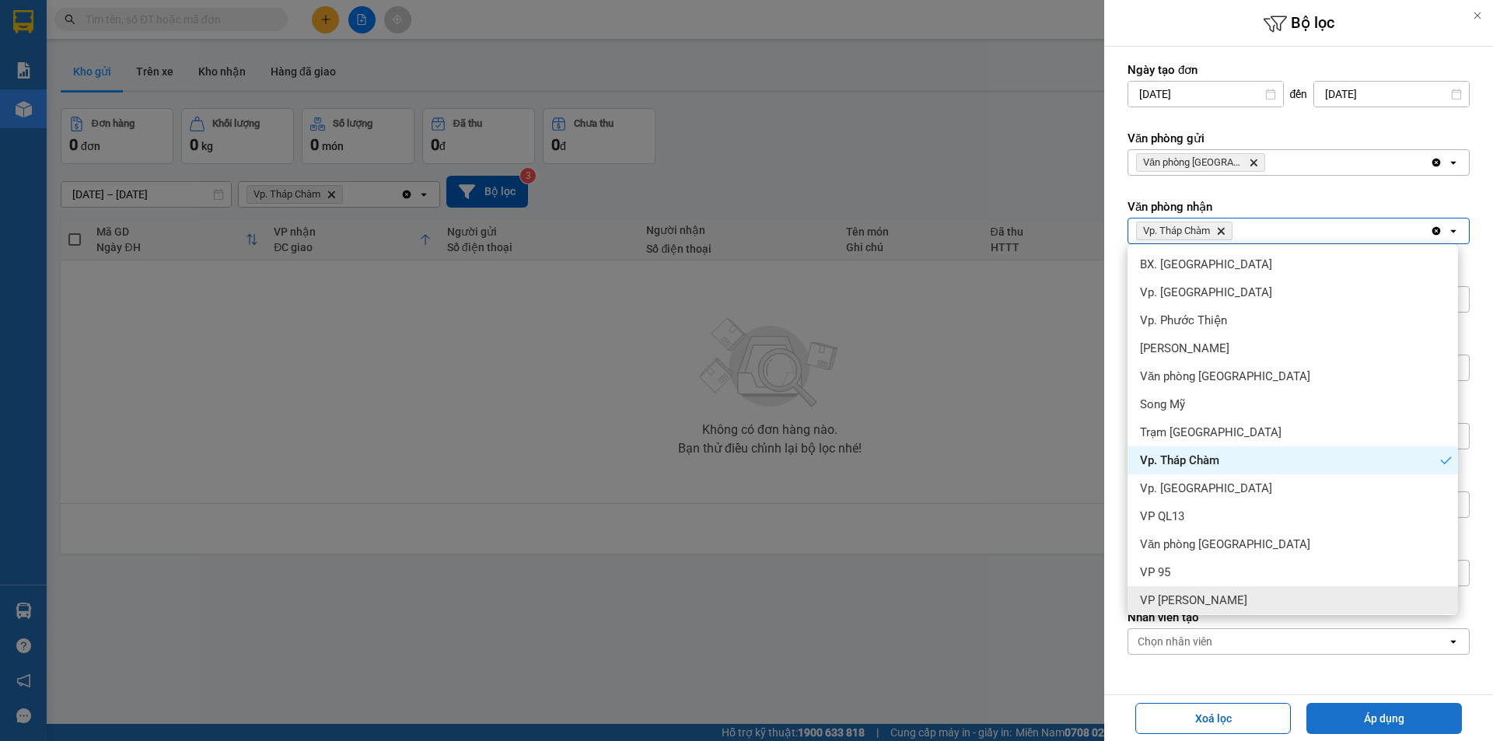
click at [1346, 724] on button "Áp dụng" at bounding box center [1384, 718] width 156 height 31
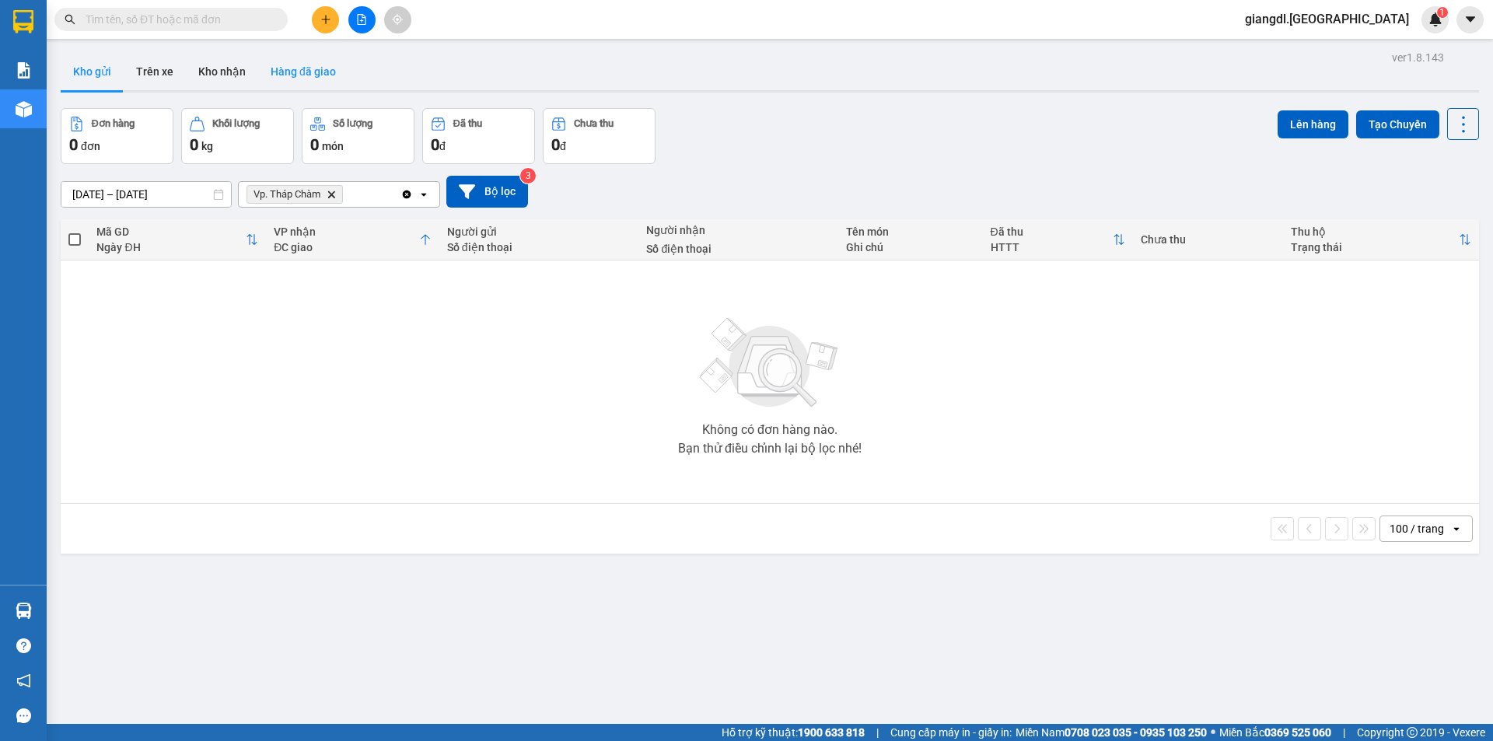
click at [309, 68] on button "Hàng đã giao" at bounding box center [303, 71] width 90 height 37
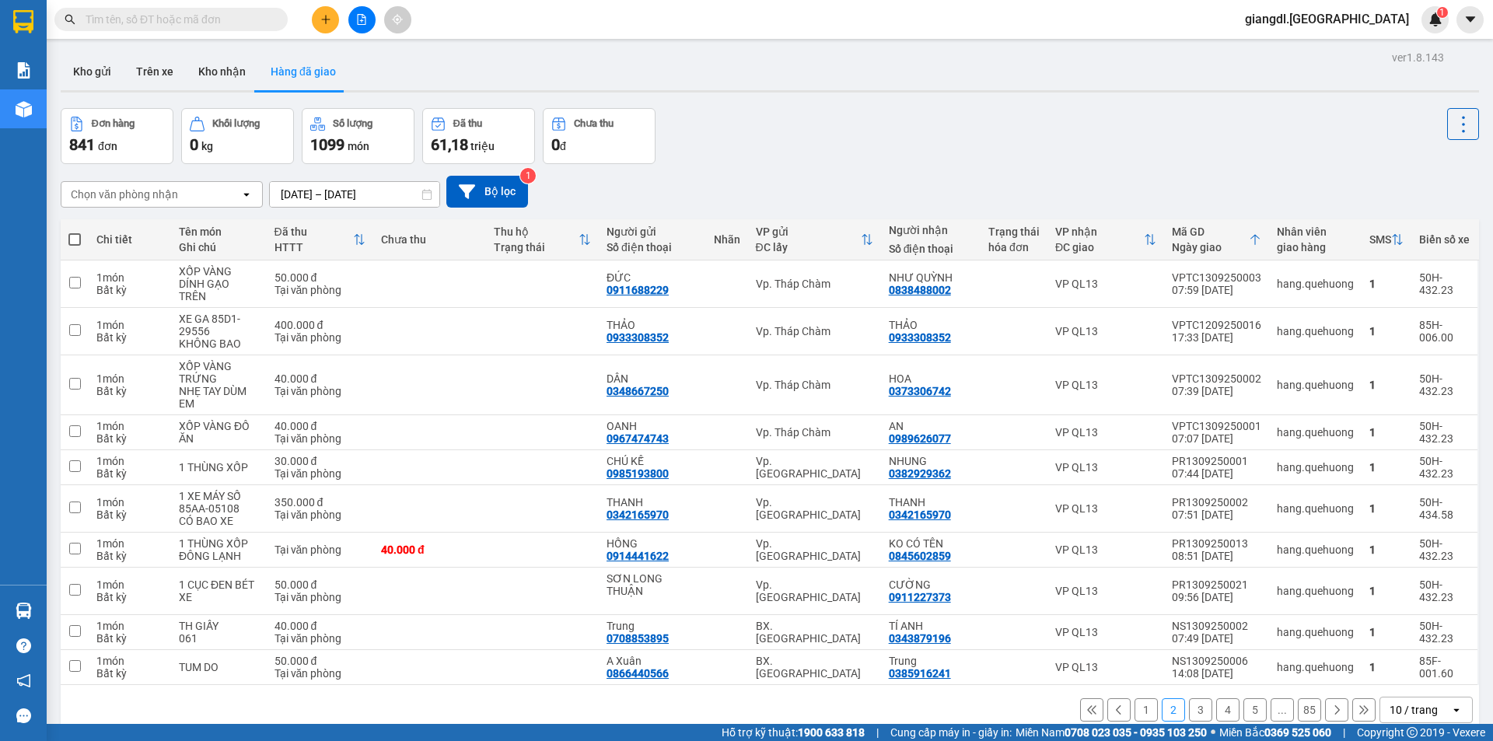
click at [205, 200] on div "Chọn văn phòng nhận" at bounding box center [150, 194] width 179 height 25
click at [174, 233] on div "Văn phòng Tân Phú" at bounding box center [162, 227] width 202 height 28
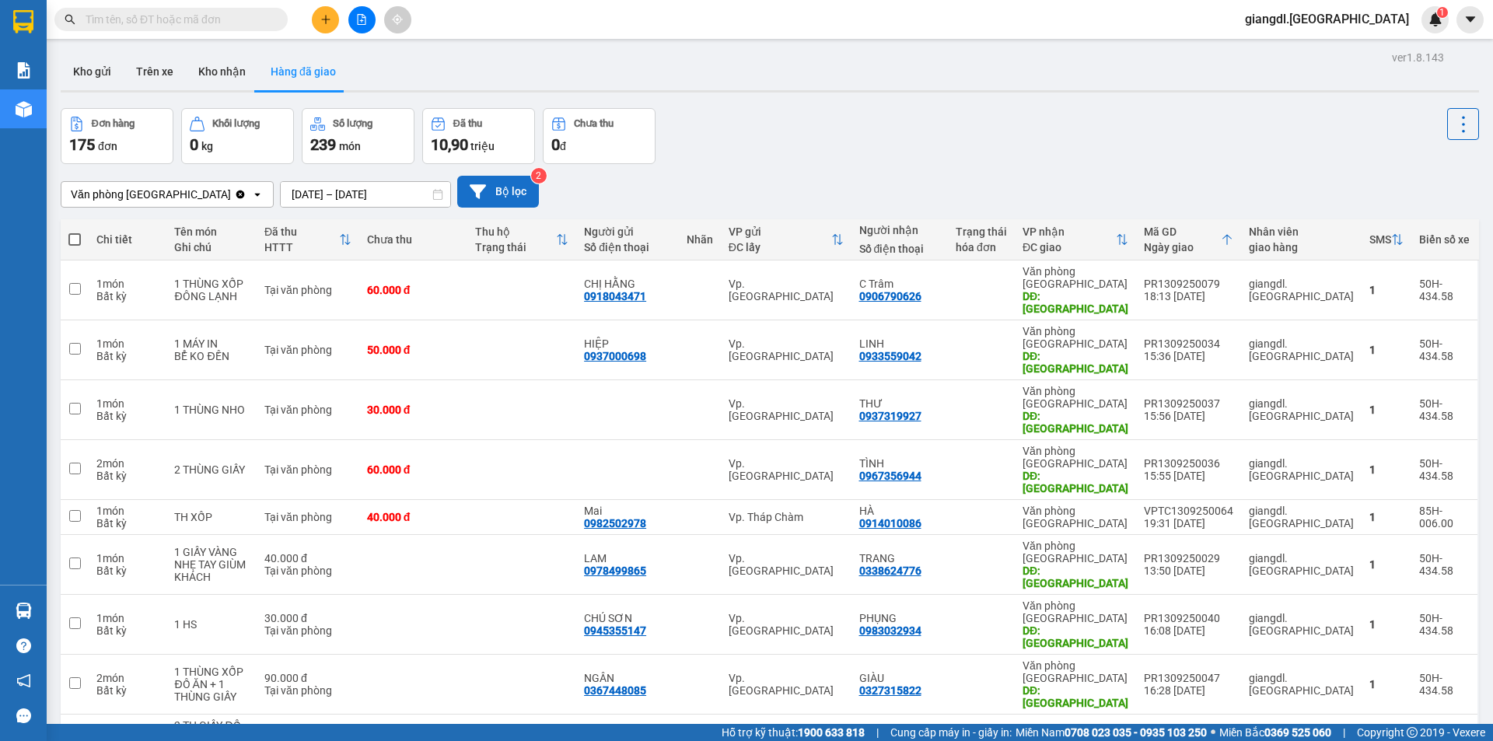
click at [488, 201] on button "Bộ lọc" at bounding box center [498, 192] width 82 height 32
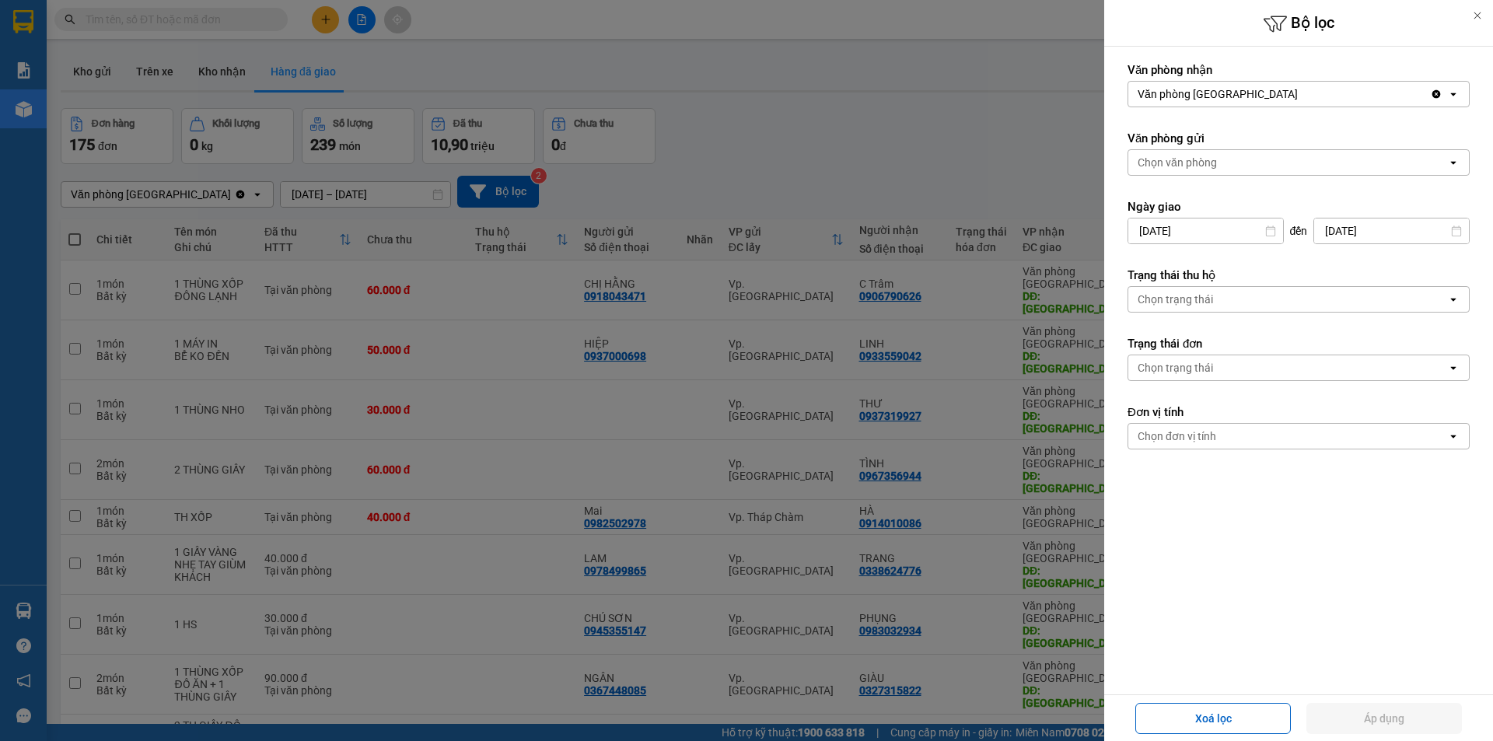
click at [1237, 172] on div "Chọn văn phòng" at bounding box center [1287, 162] width 319 height 25
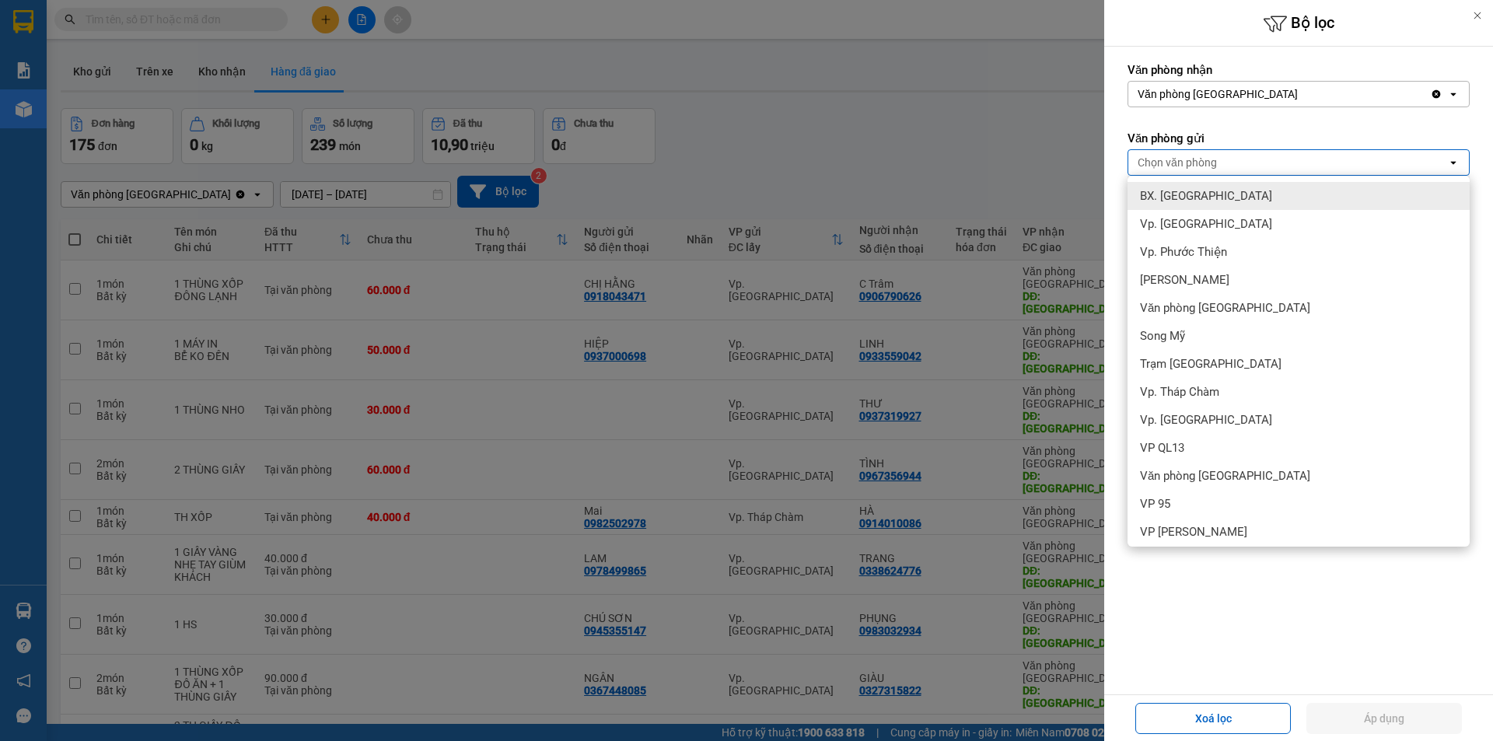
click at [1276, 100] on div "Văn phòng Tân Phú" at bounding box center [1279, 94] width 302 height 25
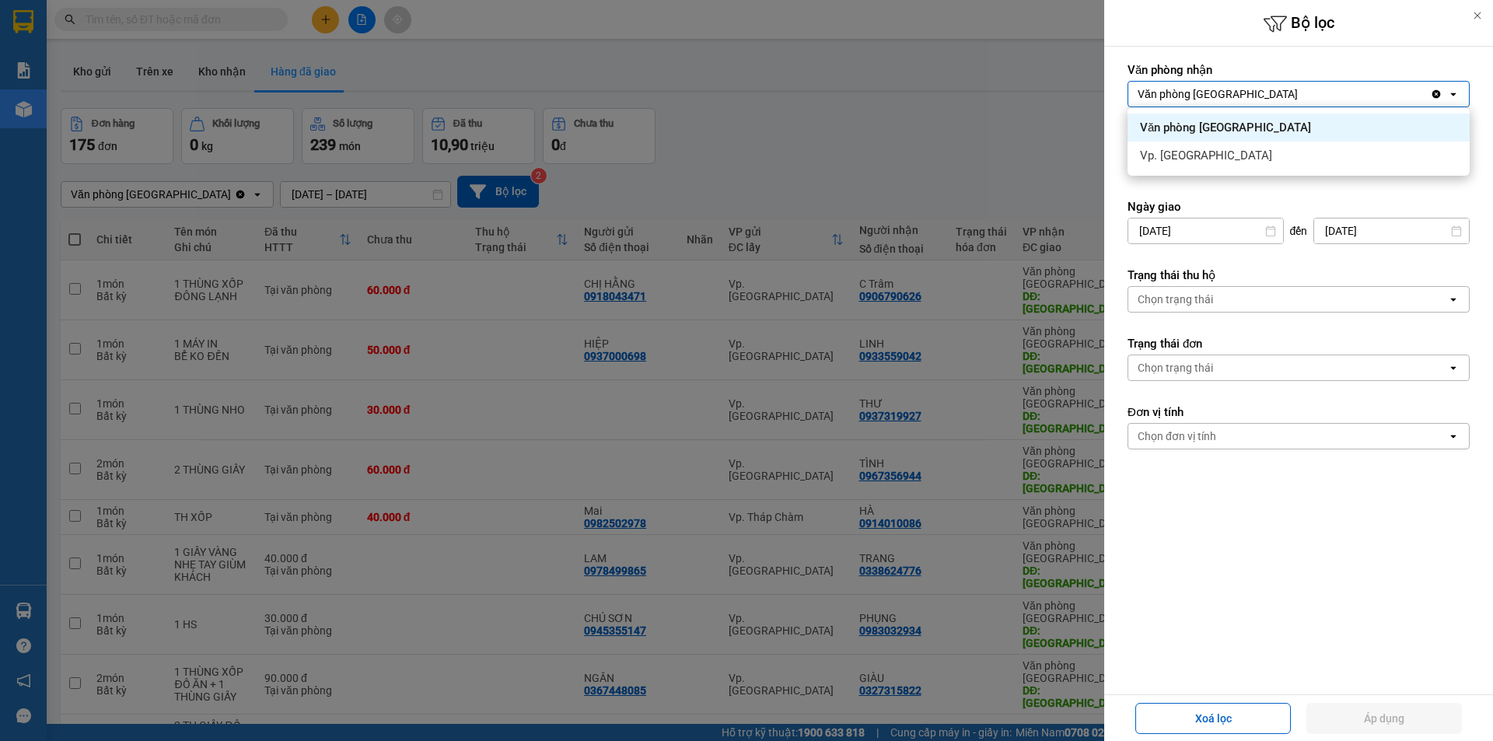
click at [1250, 128] on div "Văn phòng Tân Phú" at bounding box center [1298, 128] width 342 height 28
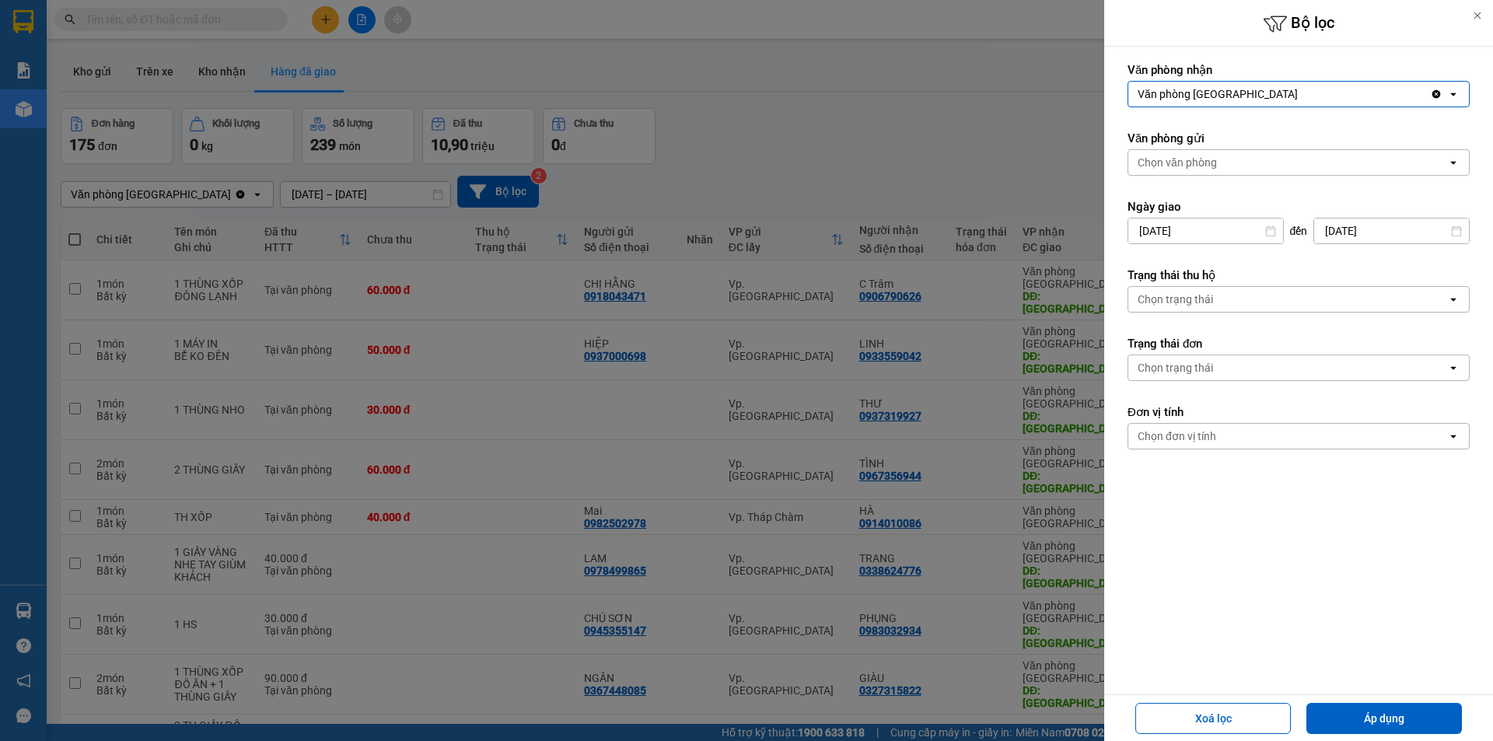
click at [1213, 154] on div "Chọn văn phòng" at bounding box center [1287, 162] width 319 height 25
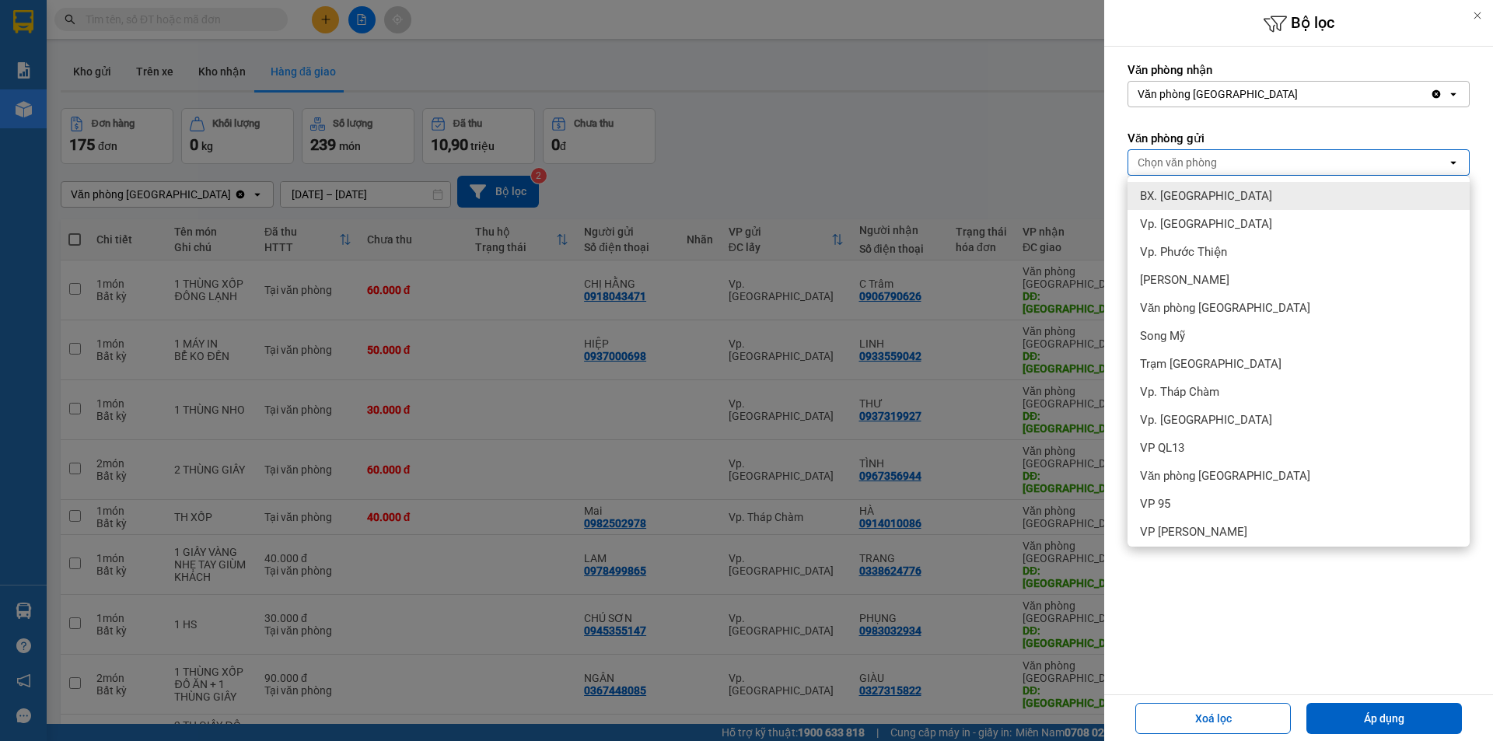
click at [1431, 96] on icon "Clear value" at bounding box center [1436, 94] width 12 height 12
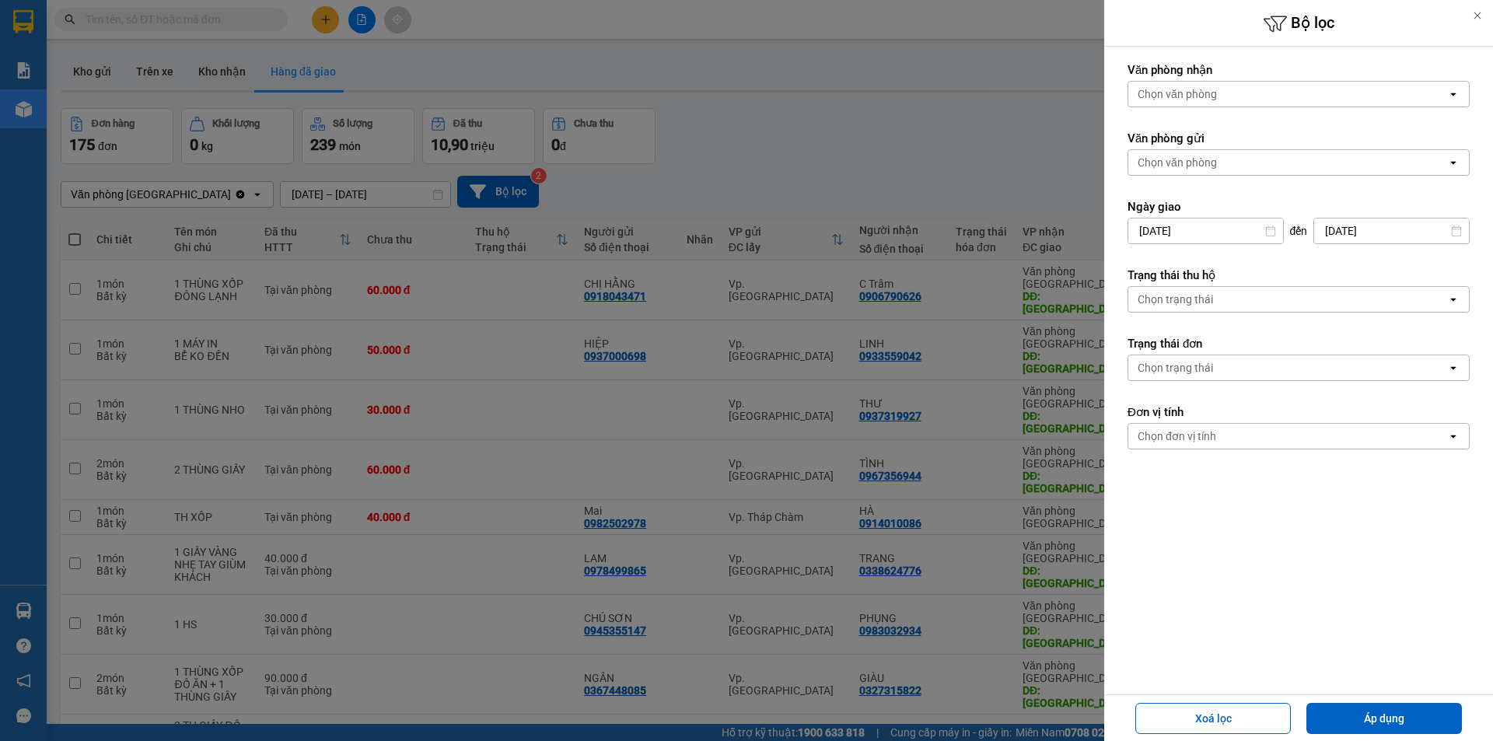
click at [1477, 19] on icon at bounding box center [1477, 15] width 11 height 11
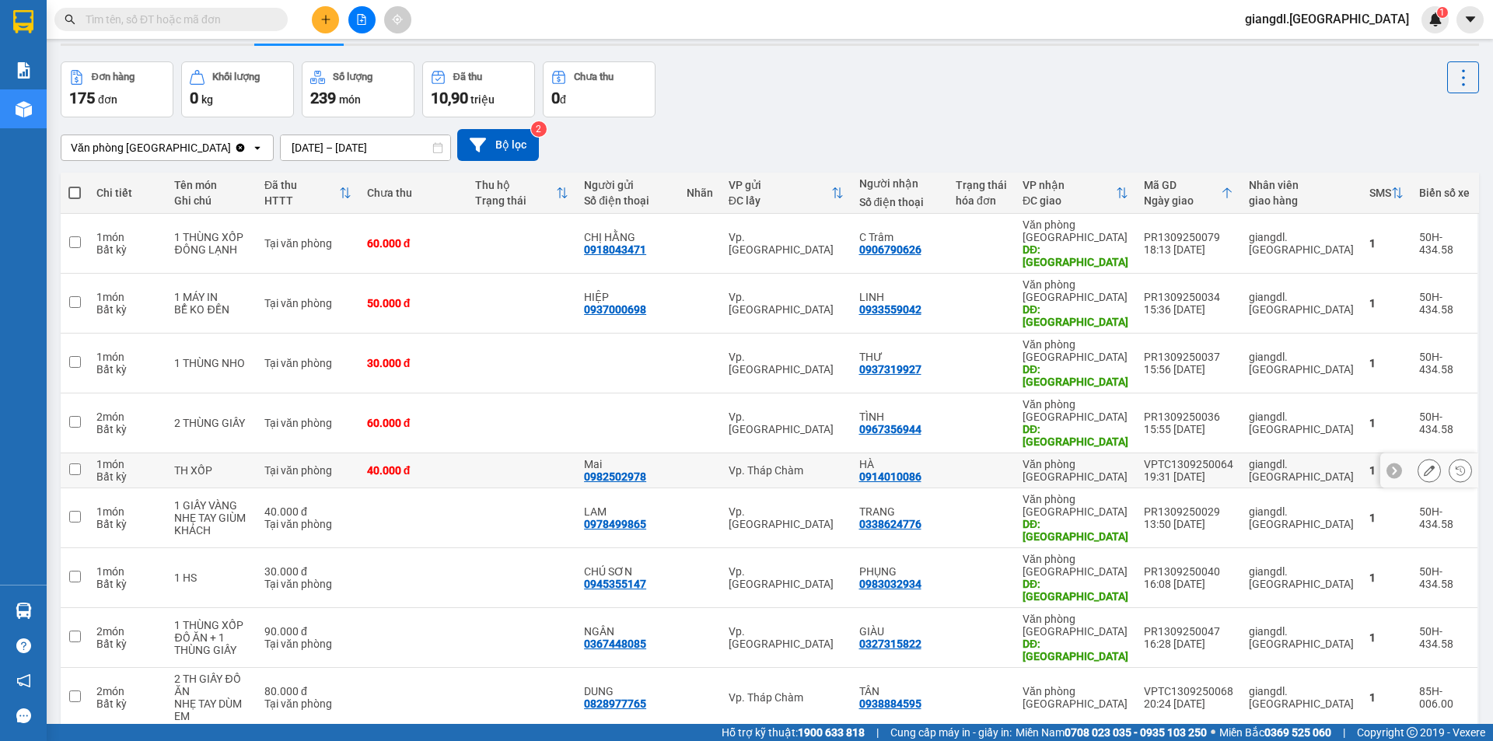
scroll to position [72, 0]
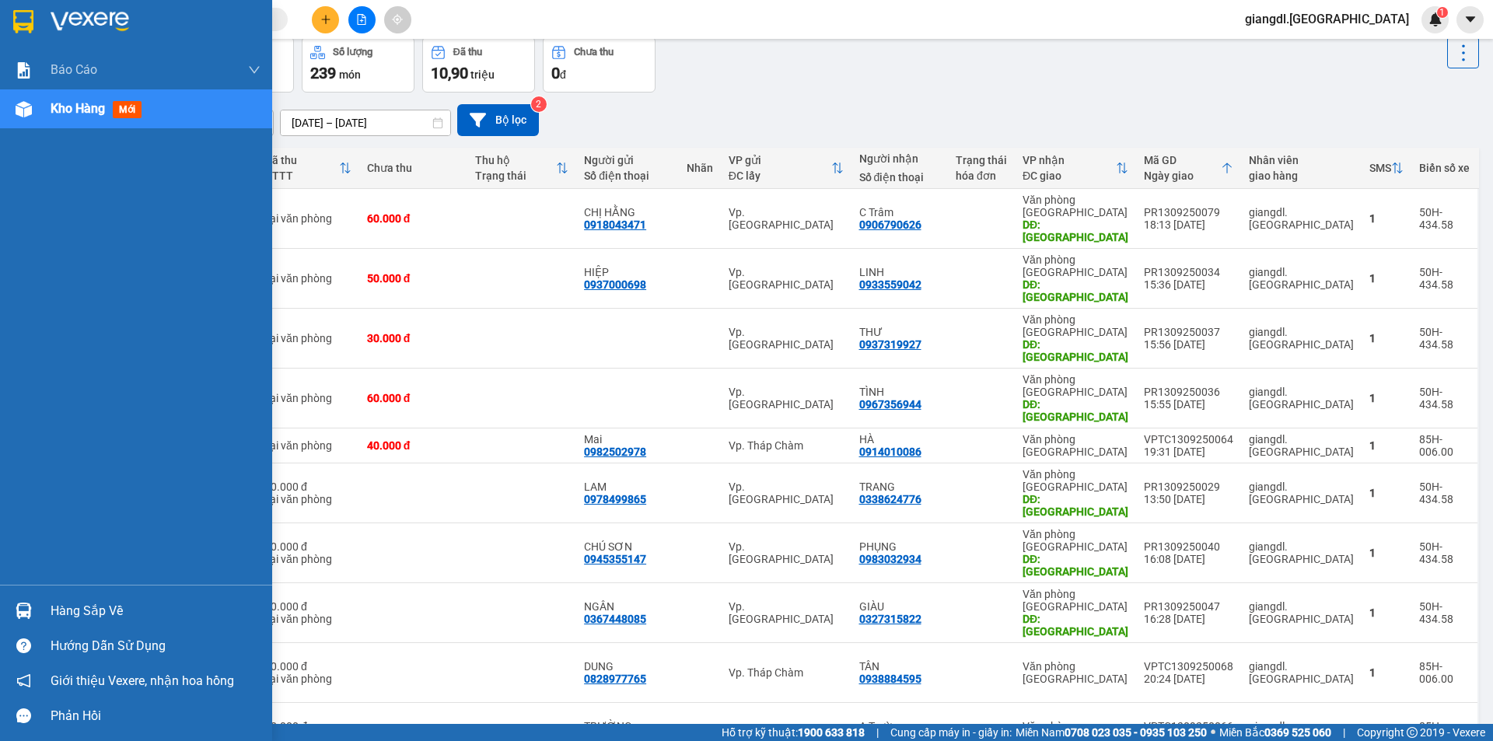
click at [174, 117] on div "Kho hàng mới" at bounding box center [156, 108] width 210 height 39
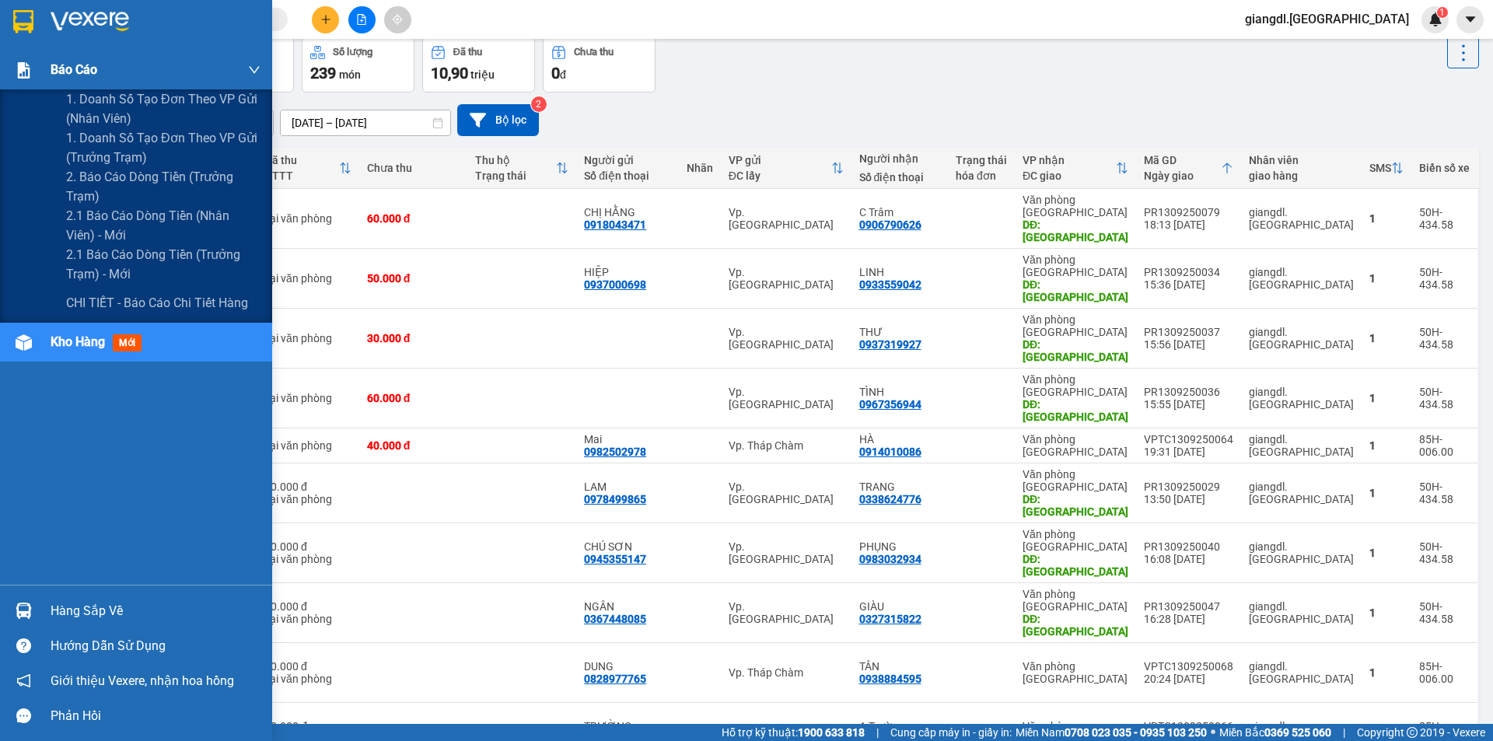
click at [92, 76] on span "Báo cáo" at bounding box center [74, 69] width 47 height 19
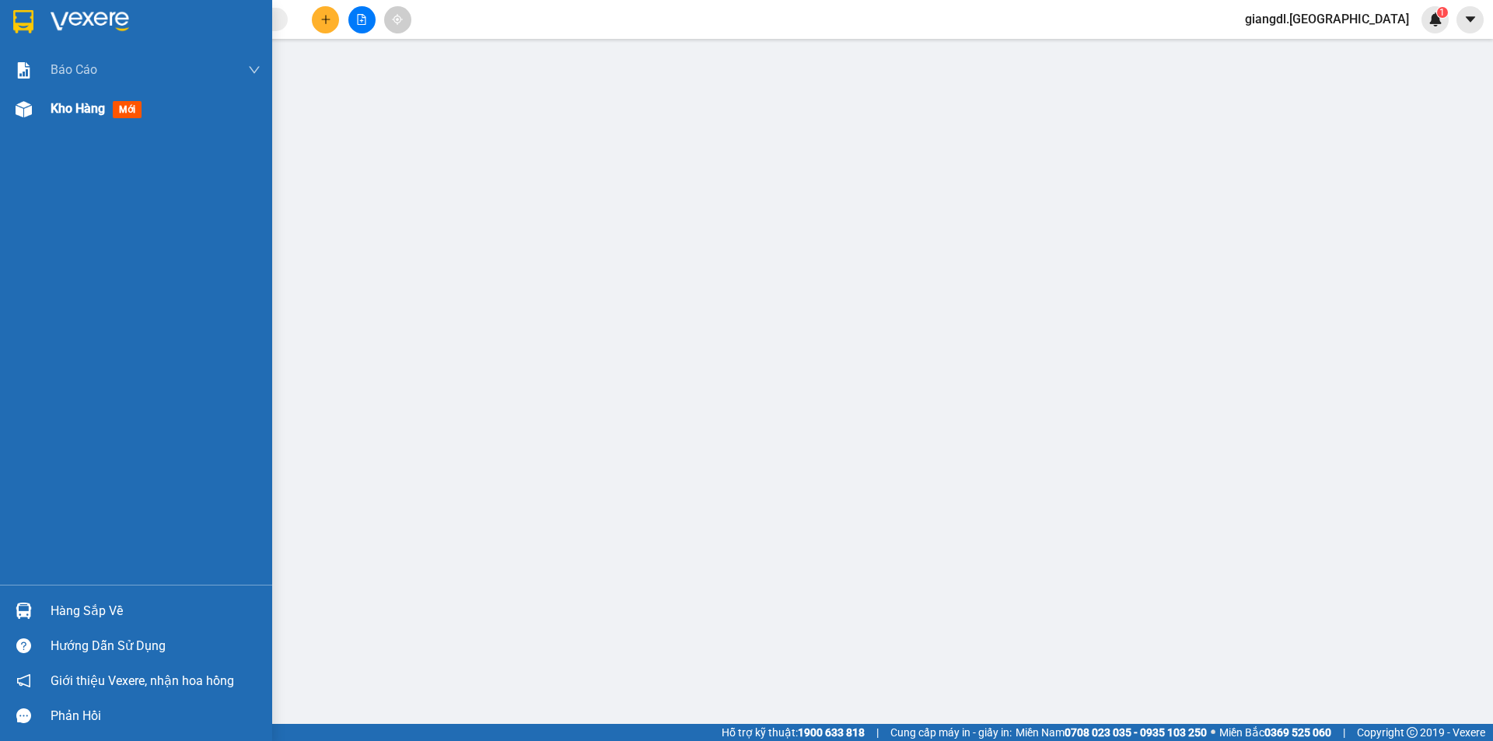
click at [33, 117] on div at bounding box center [23, 109] width 27 height 27
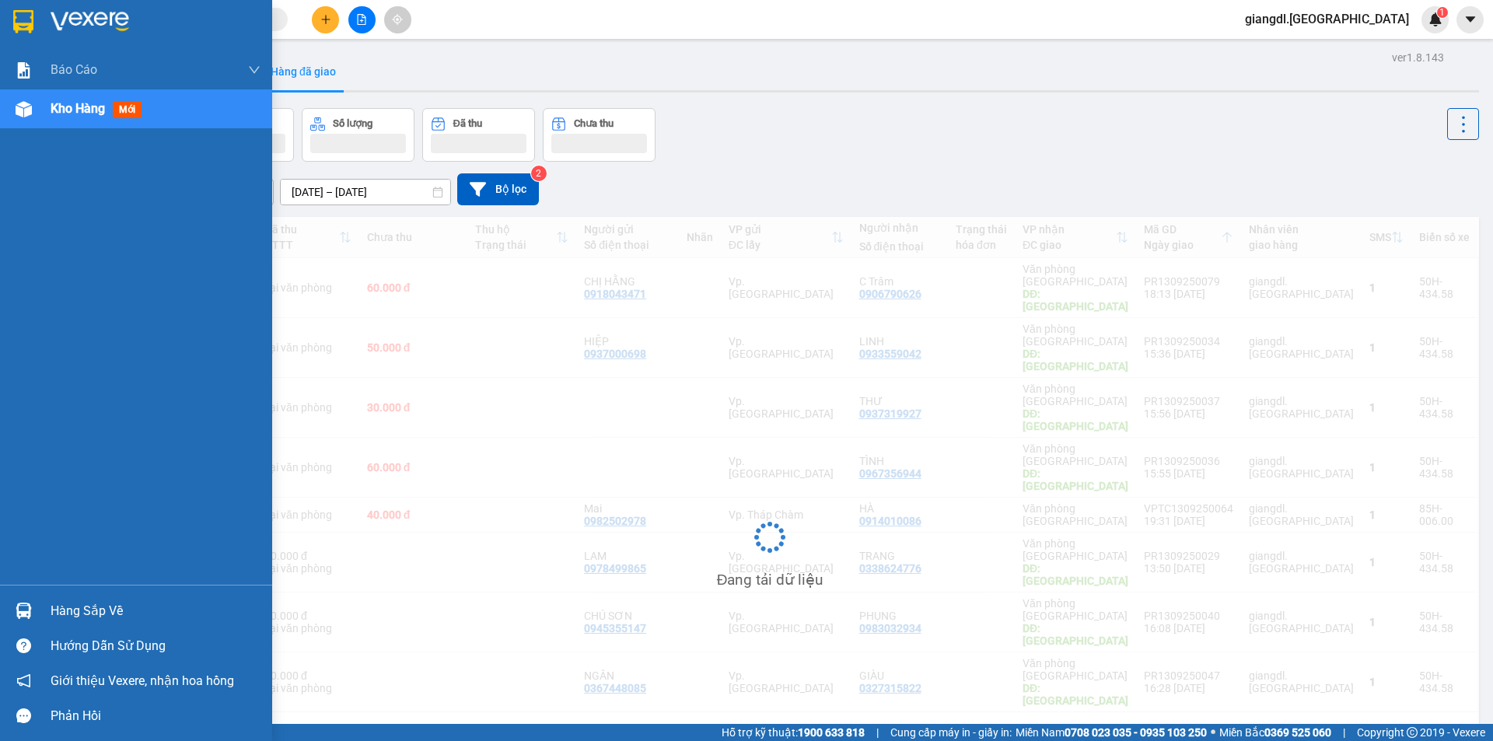
click at [47, 108] on div "Kho hàng mới" at bounding box center [136, 108] width 272 height 39
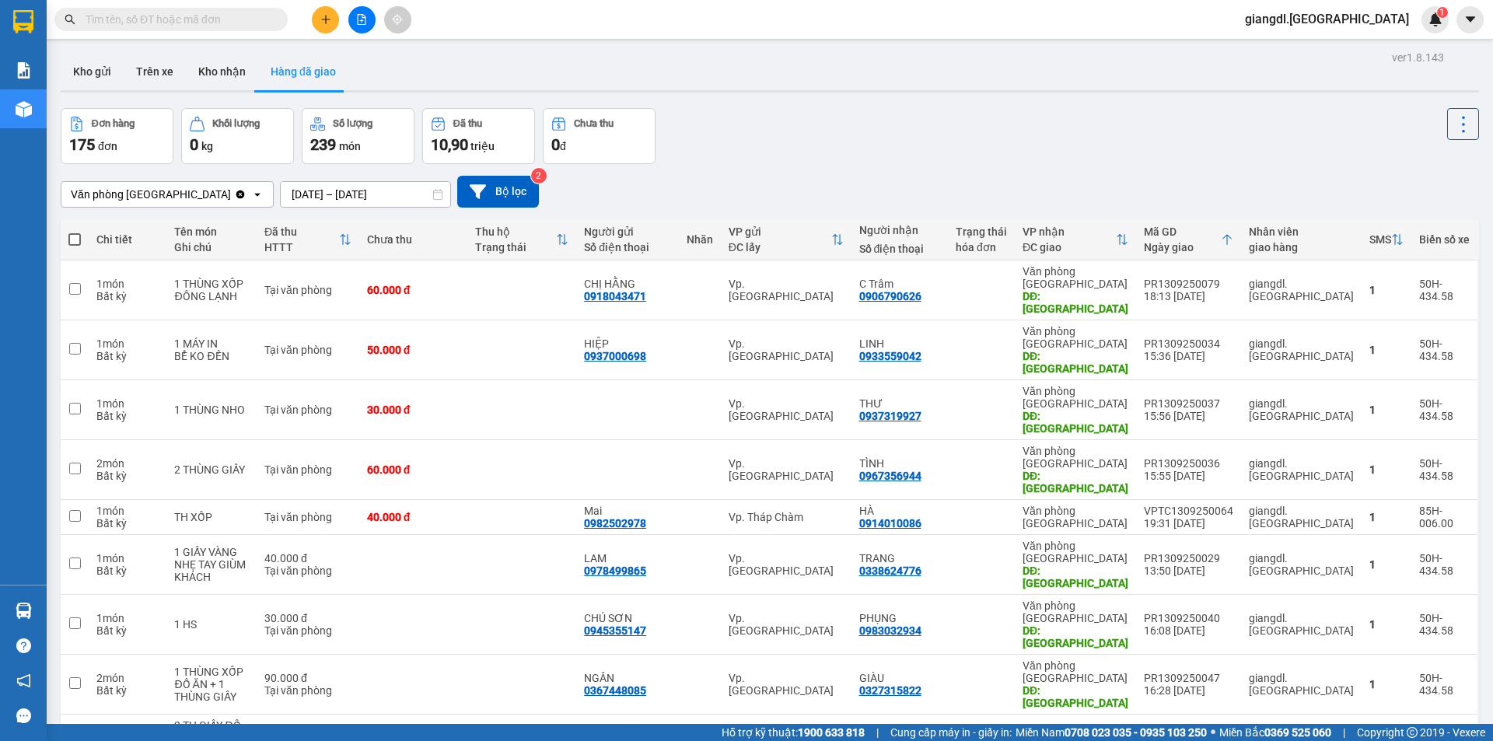
click at [749, 161] on div "Đơn hàng 175 đơn Khối lượng 0 kg Số lượng 239 món Đã thu 10,90 triệu Chưa thu 0…" at bounding box center [770, 136] width 1418 height 56
click at [236, 195] on icon "Clear value" at bounding box center [240, 194] width 9 height 9
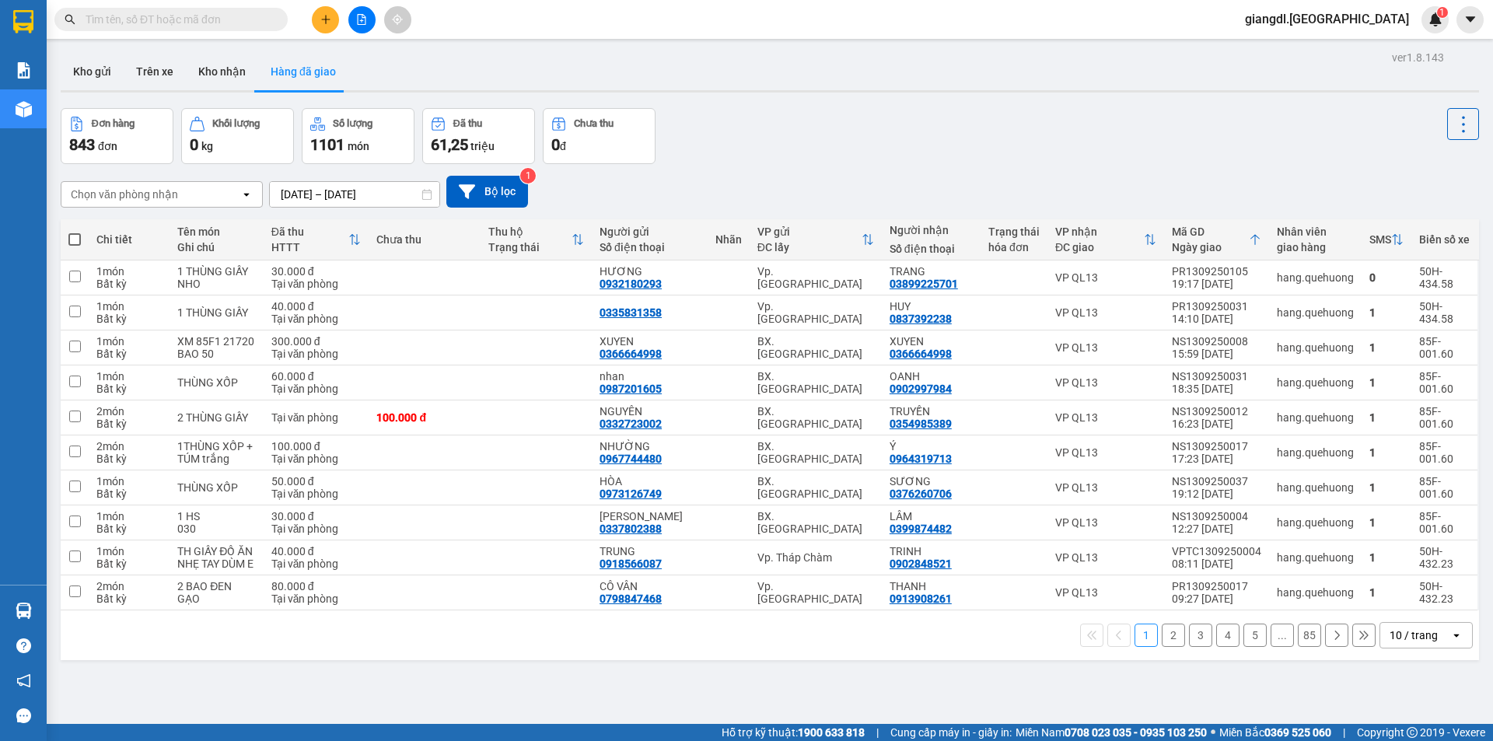
click at [367, 193] on input "[DATE] – [DATE]" at bounding box center [355, 194] width 170 height 25
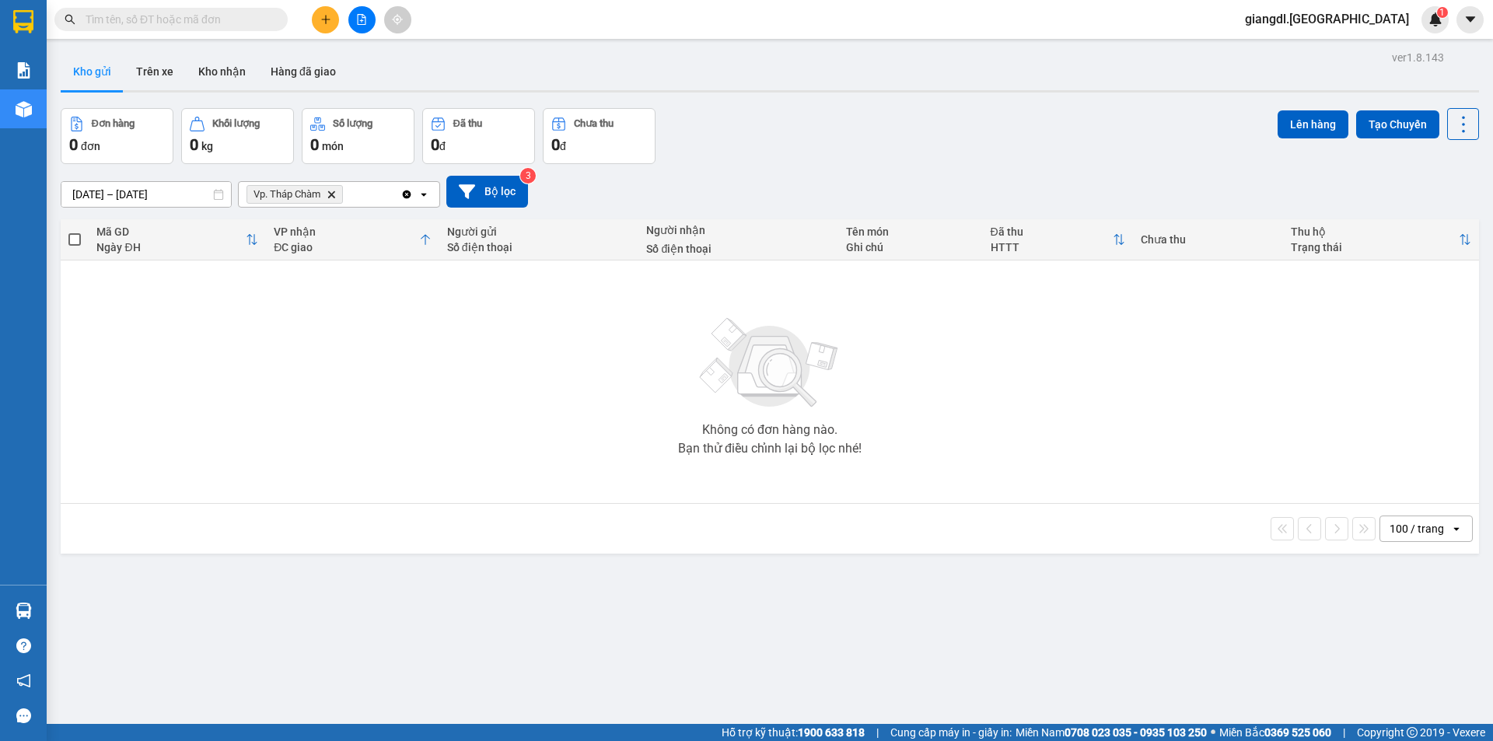
click at [333, 193] on icon "Vp. Tháp Chàm, close by backspace" at bounding box center [331, 193] width 7 height 7
click at [233, 201] on div "[DATE] – [DATE] Press the down arrow key to interact with the calendar and sele…" at bounding box center [770, 192] width 1418 height 32
click at [196, 196] on input "[DATE] – [DATE]" at bounding box center [146, 194] width 170 height 25
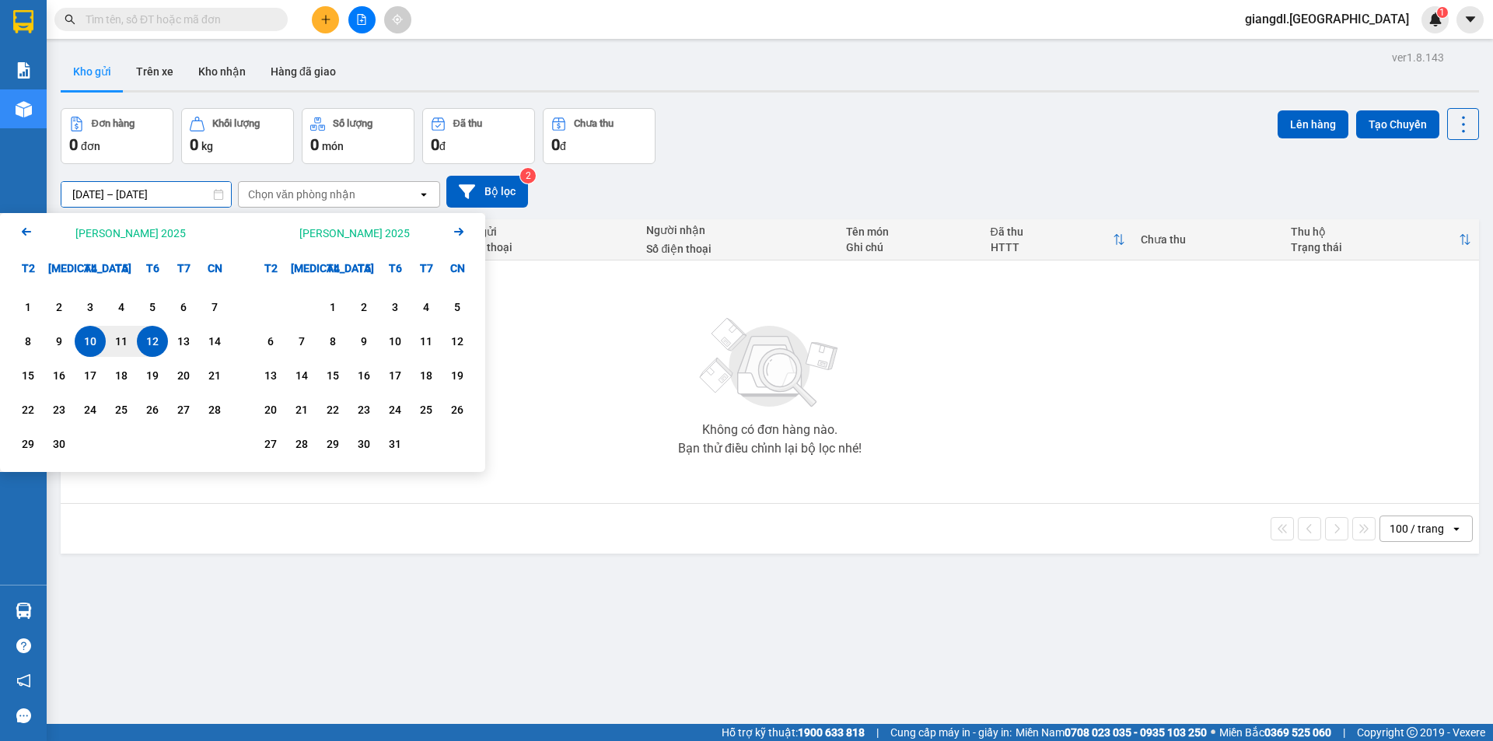
click at [185, 226] on div "Arrow Left Tháng Chín 2025" at bounding box center [121, 233] width 243 height 40
click at [35, 236] on icon "Arrow Left" at bounding box center [26, 231] width 19 height 19
click at [465, 234] on icon "Arrow Right" at bounding box center [458, 231] width 19 height 19
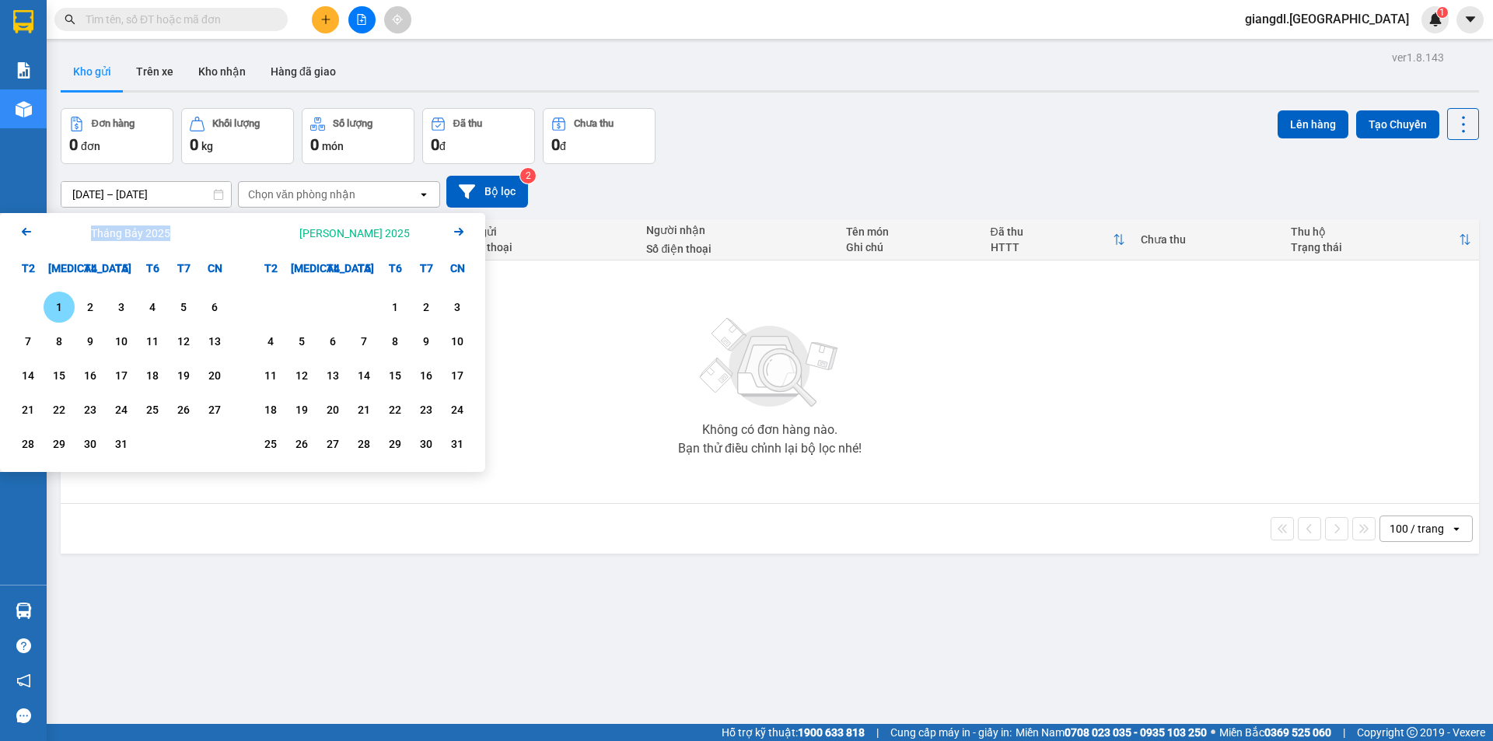
click at [465, 234] on icon "Arrow Right" at bounding box center [458, 231] width 19 height 19
click at [464, 234] on icon "Arrow Right" at bounding box center [458, 231] width 19 height 19
click at [463, 233] on icon "Arrow Right" at bounding box center [458, 231] width 19 height 19
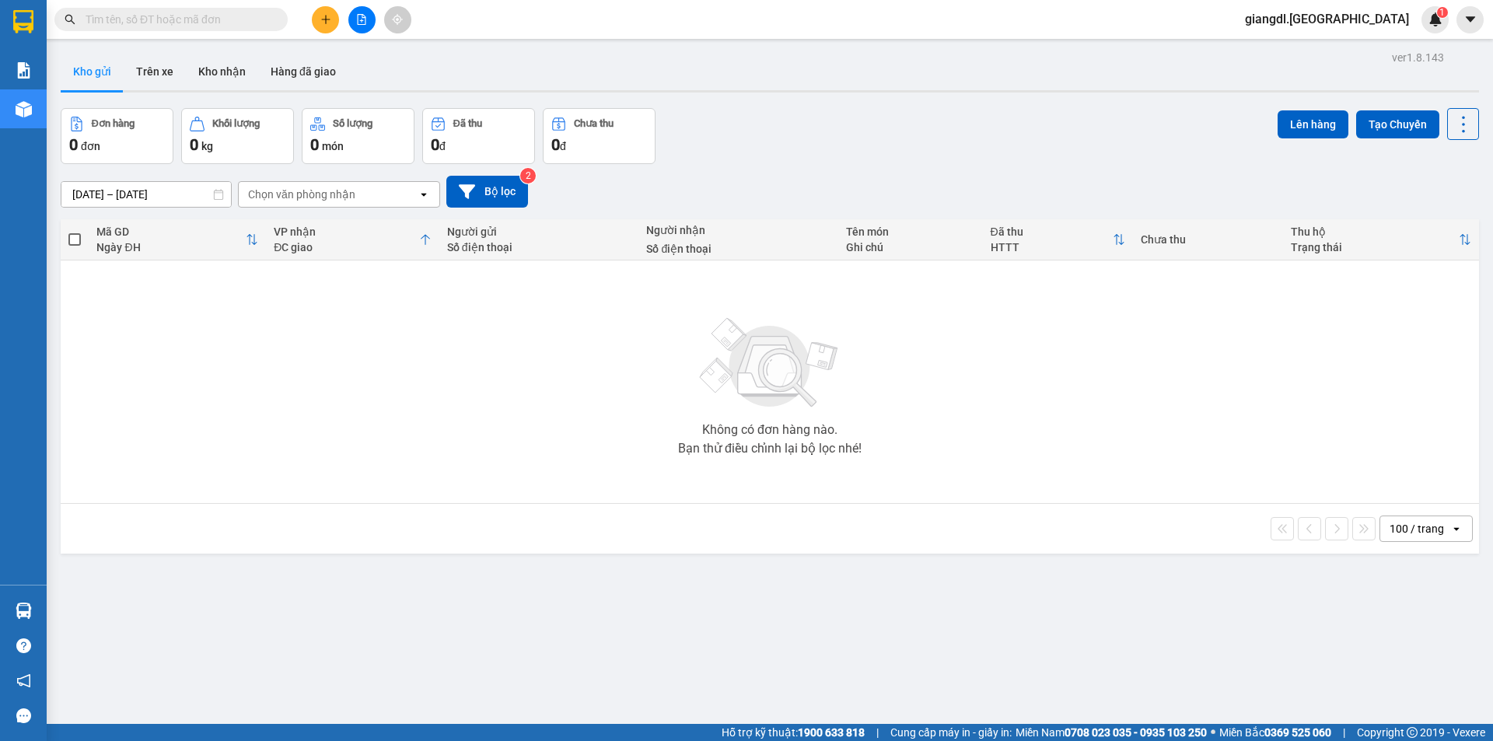
click at [190, 180] on div "[DATE] – [DATE] Press the down arrow key to interact with the calendar and sele…" at bounding box center [770, 192] width 1418 height 32
click at [191, 190] on input "[DATE] – [DATE]" at bounding box center [146, 194] width 170 height 25
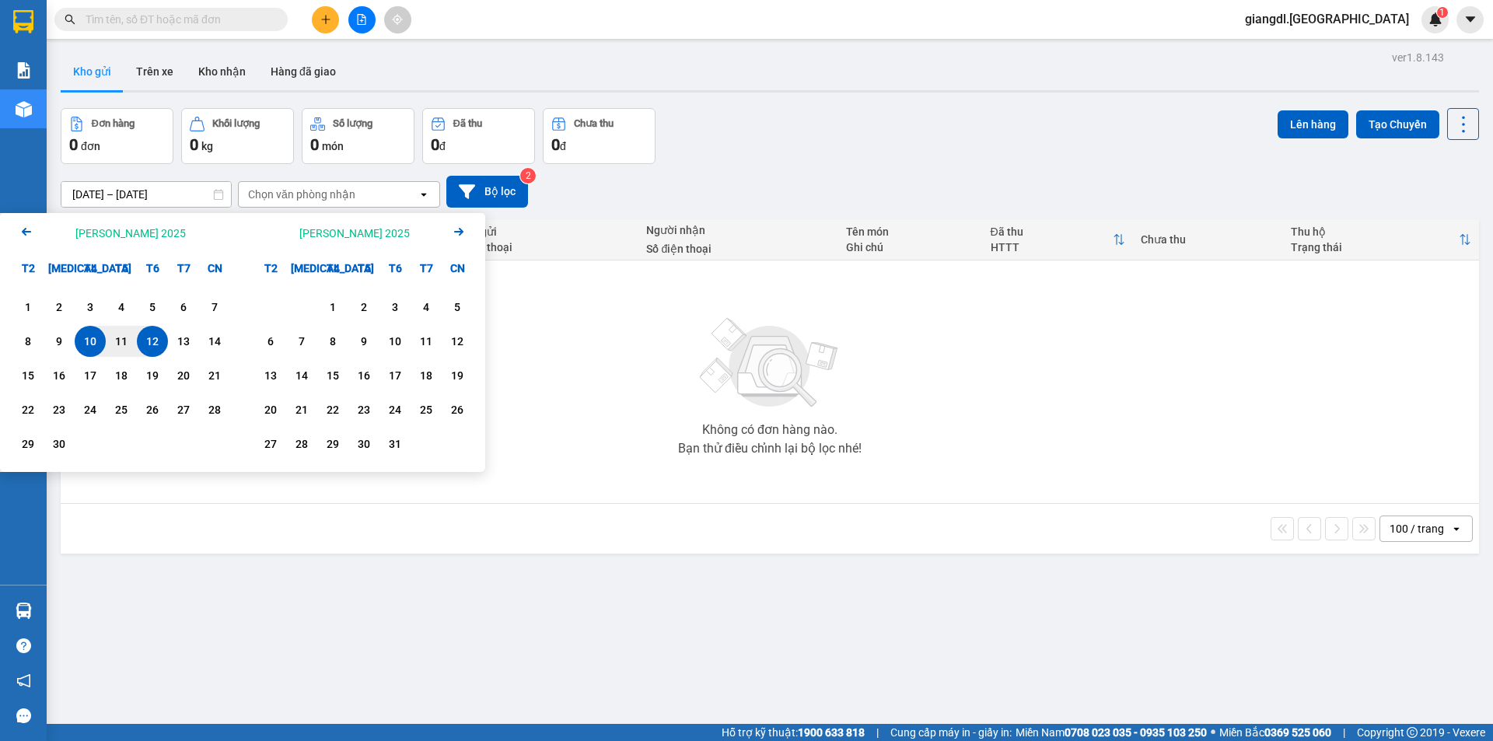
drag, startPoint x: 145, startPoint y: 342, endPoint x: 206, endPoint y: 345, distance: 61.5
click at [157, 342] on div "12" at bounding box center [153, 341] width 22 height 19
click at [206, 345] on div "14" at bounding box center [215, 341] width 22 height 19
type input "[DATE] – [DATE]"
